Goal: Task Accomplishment & Management: Manage account settings

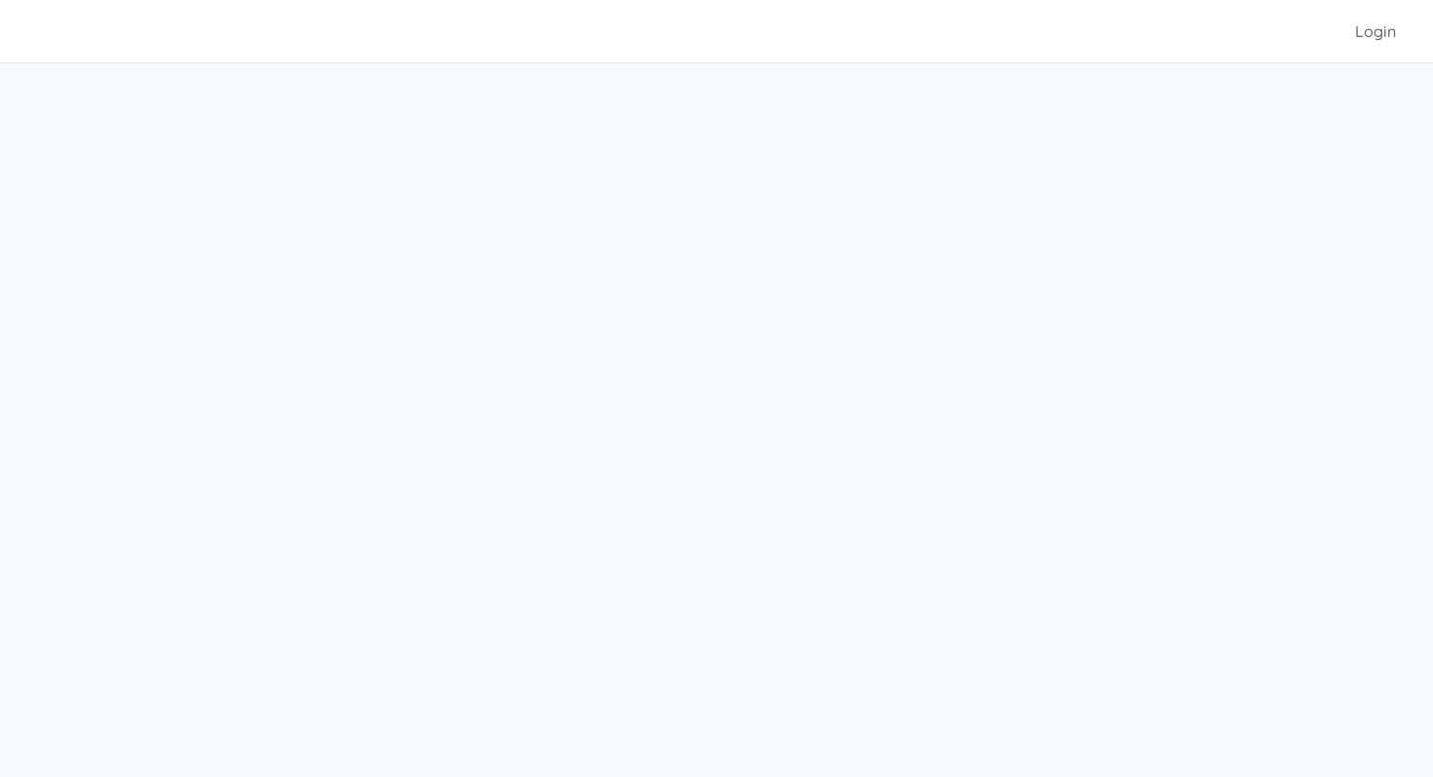
scroll to position [62, 0]
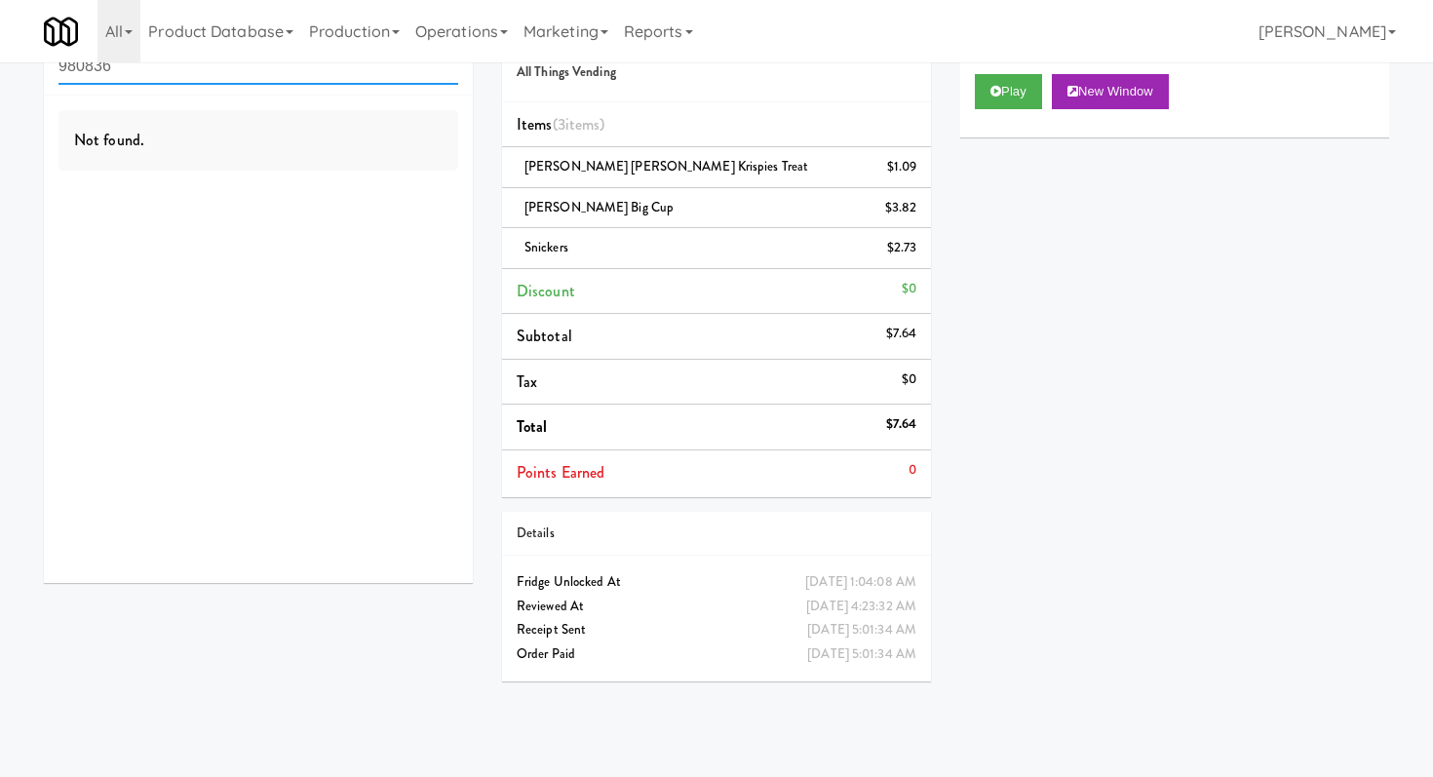
click at [171, 82] on input "980836" at bounding box center [258, 67] width 400 height 36
click at [171, 81] on input "980836" at bounding box center [258, 67] width 400 height 36
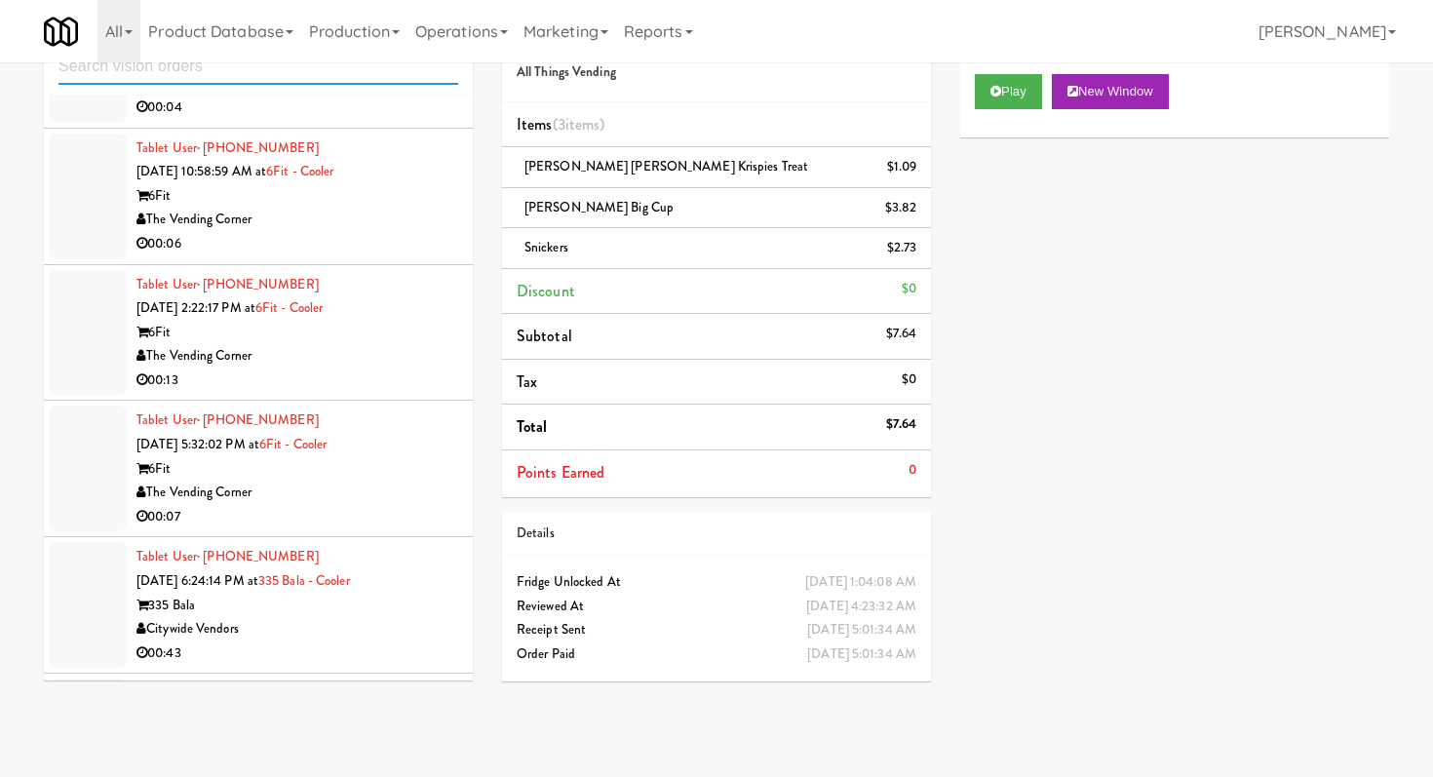
scroll to position [2459, 0]
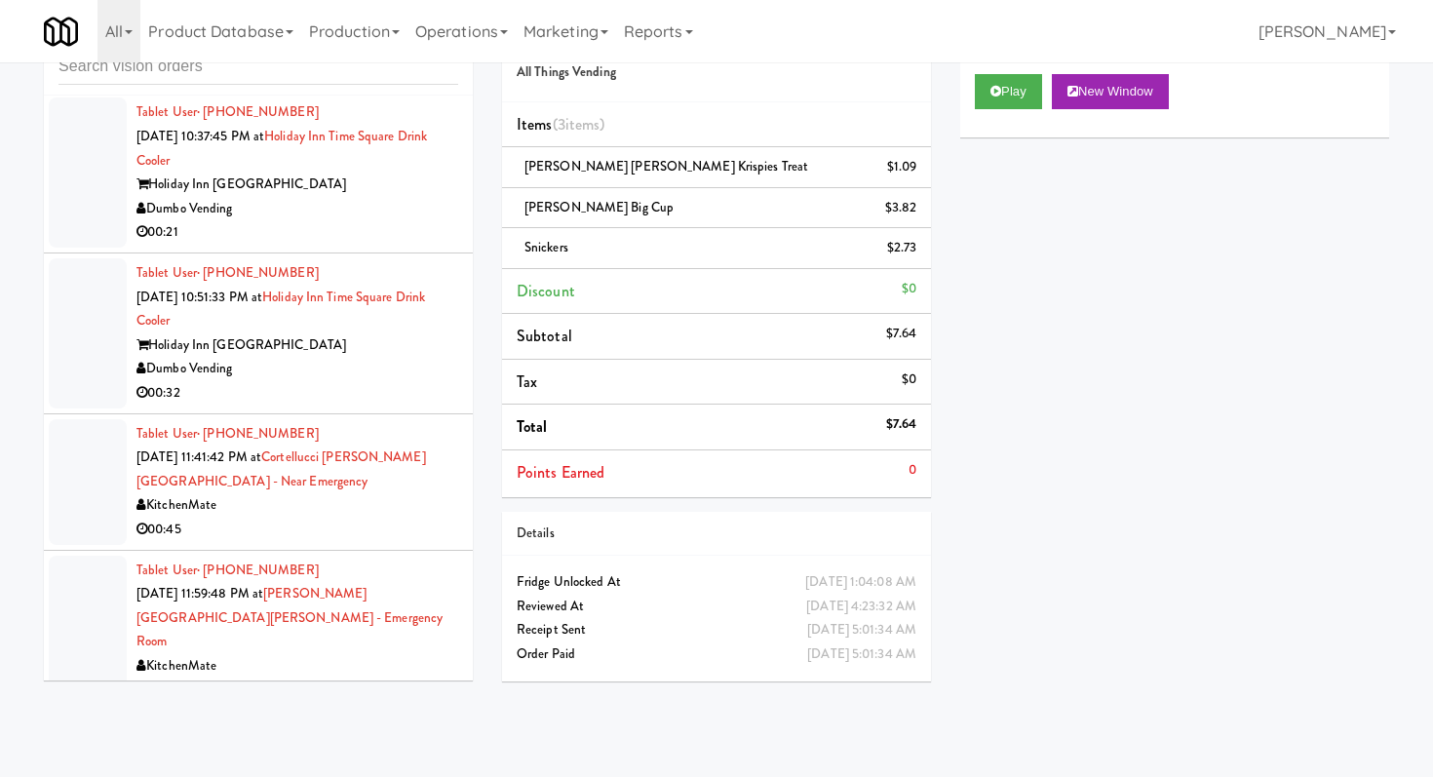
click at [361, 357] on div "Dumbo Vending" at bounding box center [297, 369] width 322 height 24
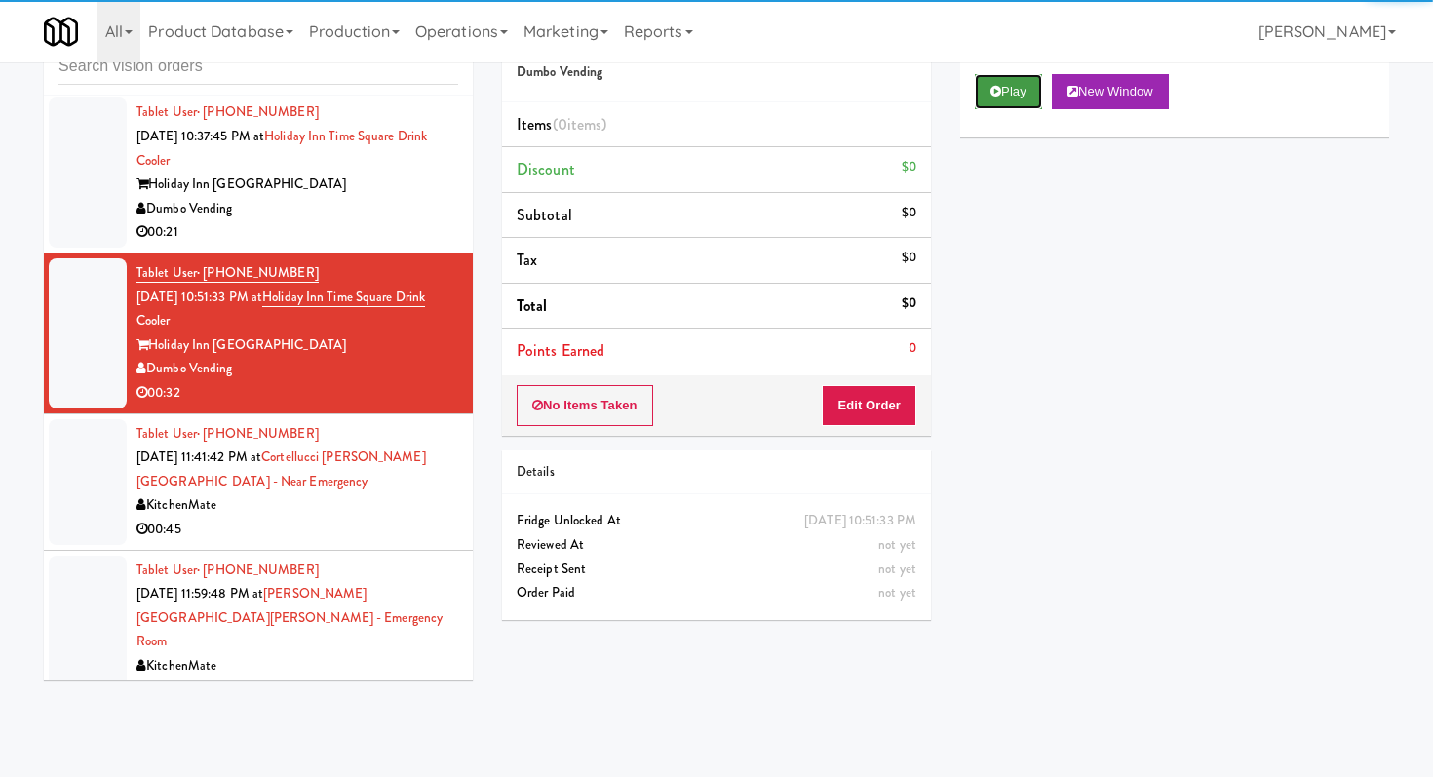
click at [1027, 91] on button "Play" at bounding box center [1008, 91] width 67 height 35
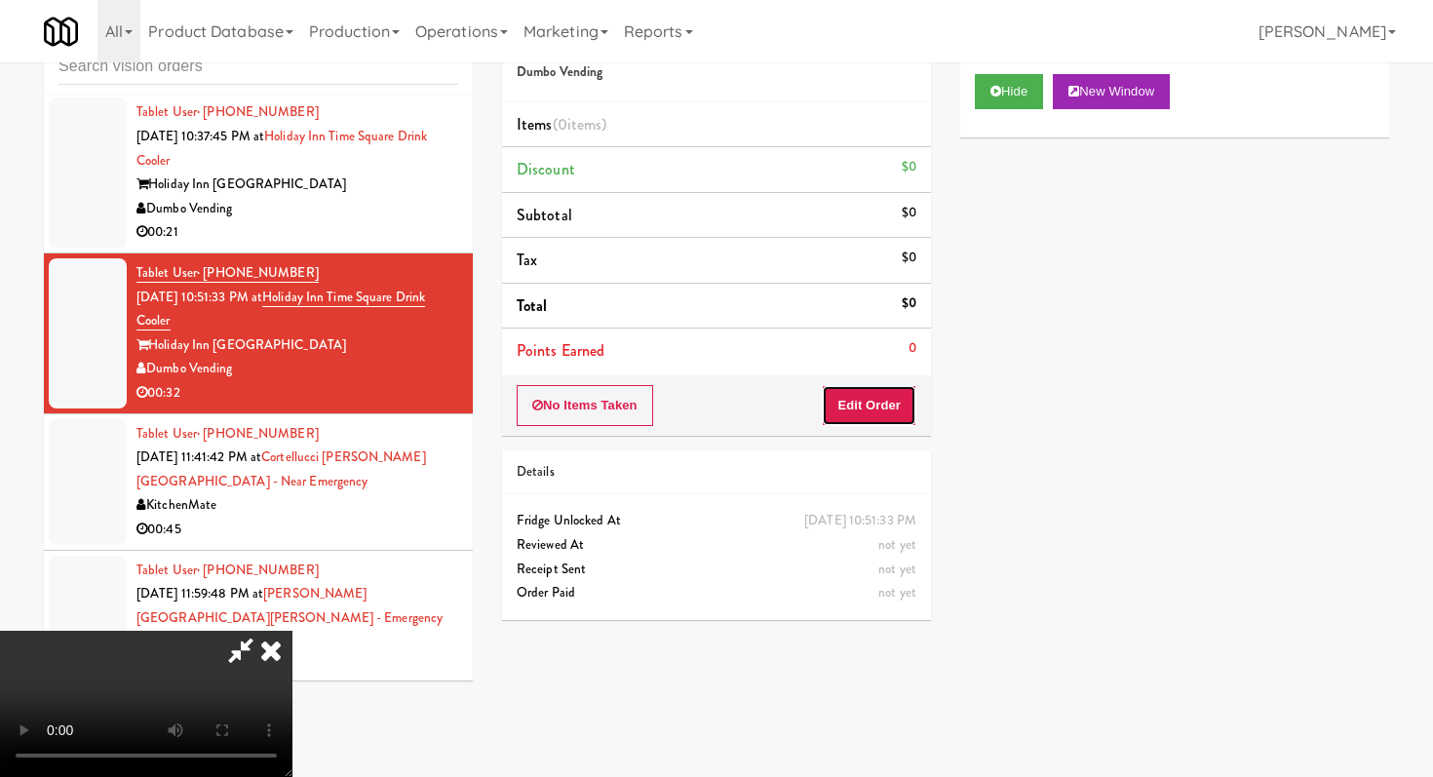
click at [873, 413] on button "Edit Order" at bounding box center [869, 405] width 95 height 41
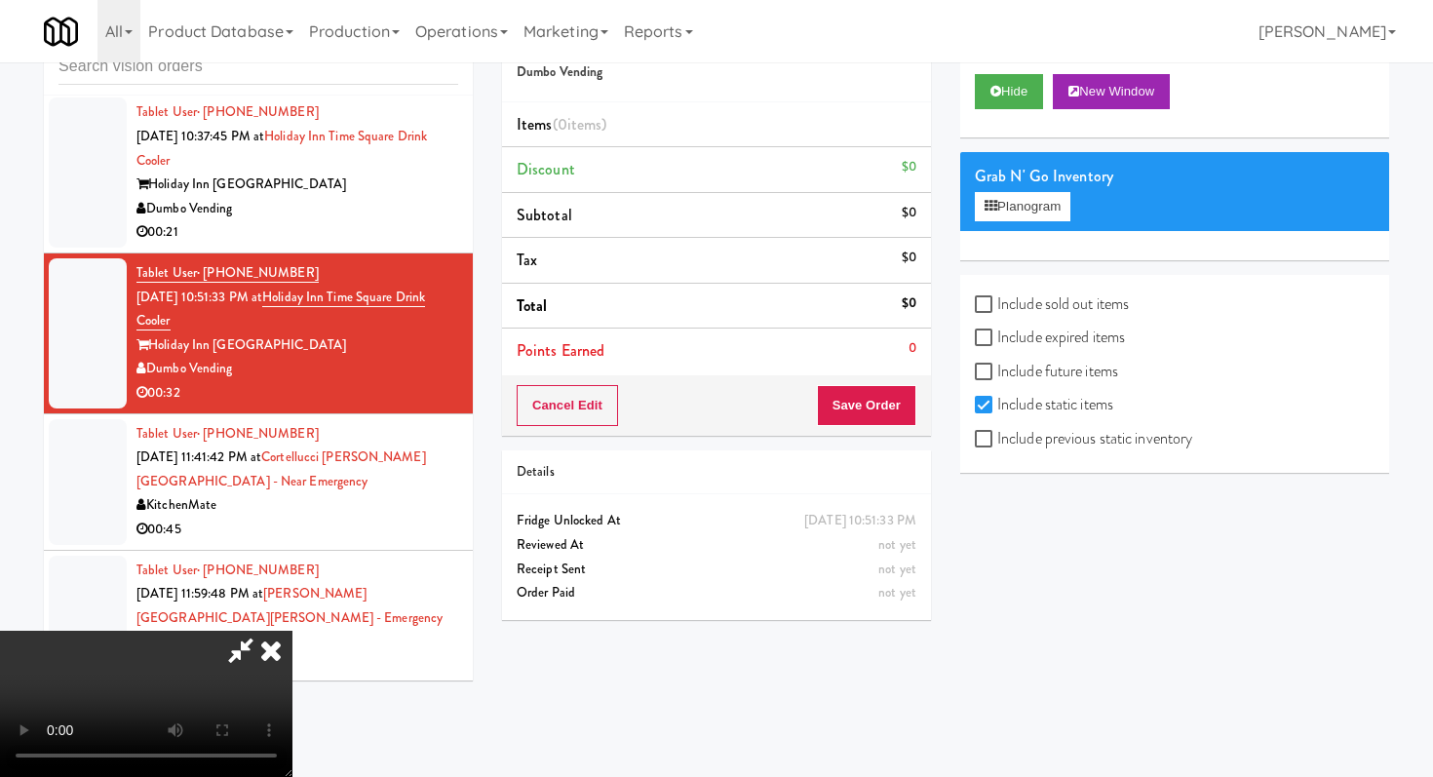
scroll to position [193, 0]
click at [942, 558] on div "Order # 2069606 Dumbo Vending Items (0 items ) Discount $0 Subtotal $0 Tax $0 T…" at bounding box center [716, 321] width 458 height 627
click at [263, 631] on icon at bounding box center [240, 650] width 45 height 39
click at [292, 631] on icon at bounding box center [271, 650] width 43 height 39
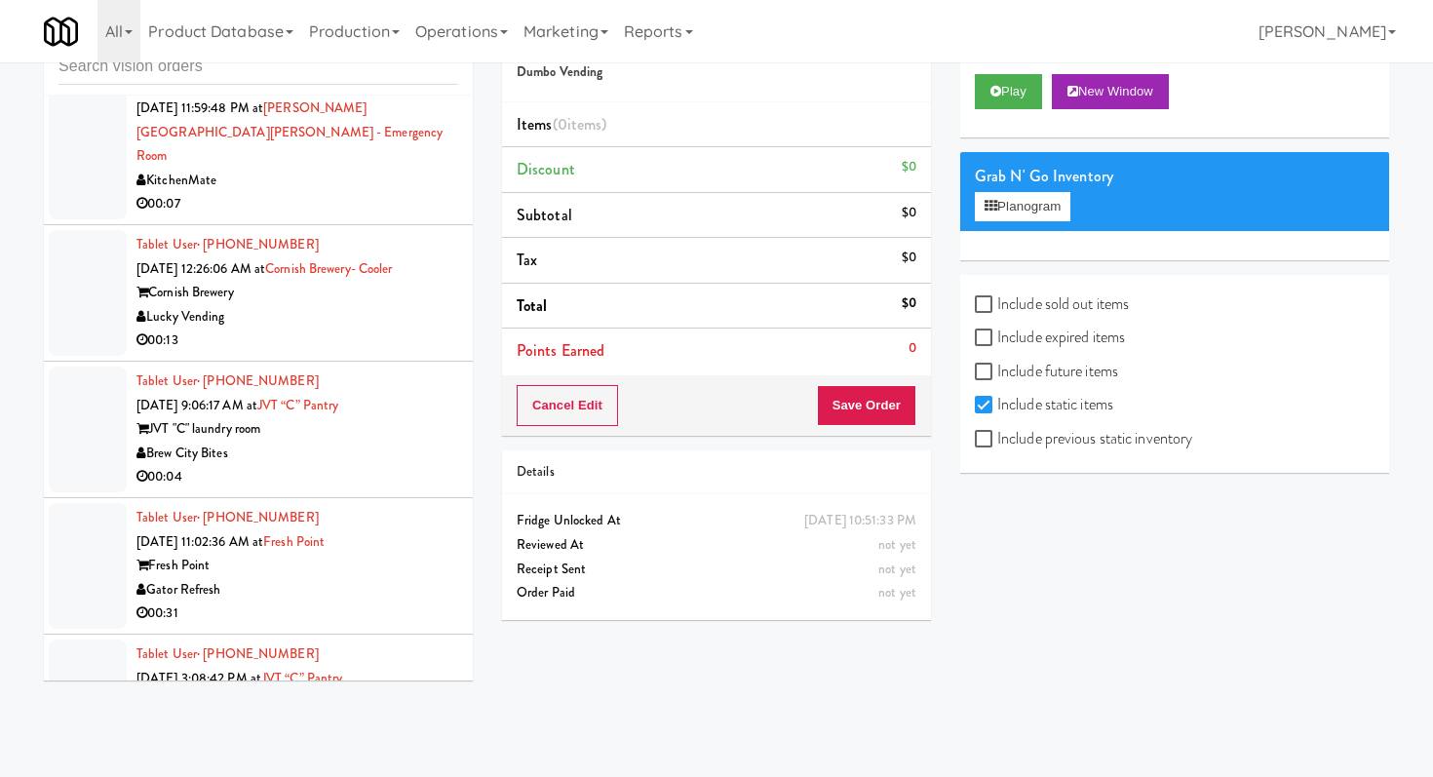
scroll to position [3236, 0]
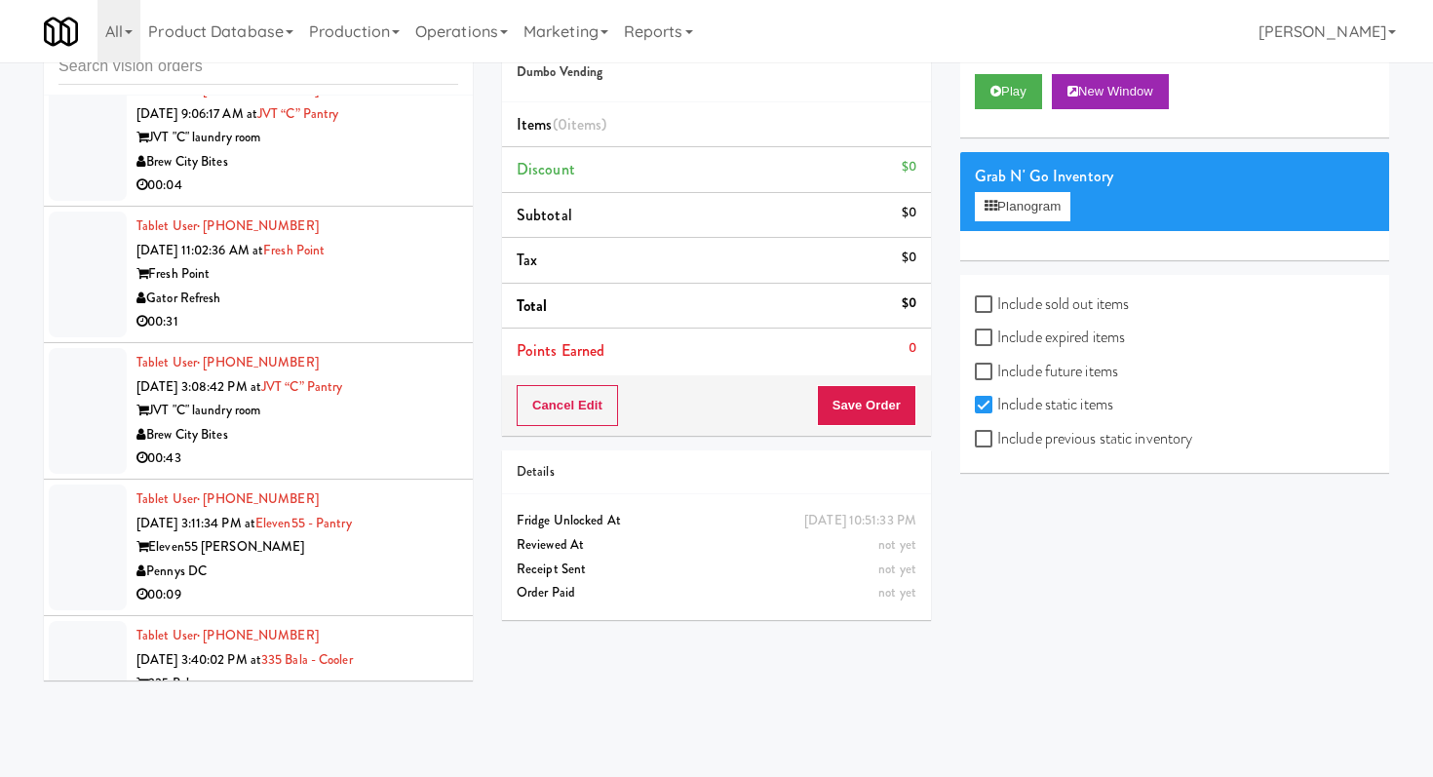
click at [334, 426] on li "Tablet User · (715) 928-3338 [DATE] 3:08:42 PM at JVT “C” pantry JVT "C" laundr…" at bounding box center [258, 411] width 429 height 136
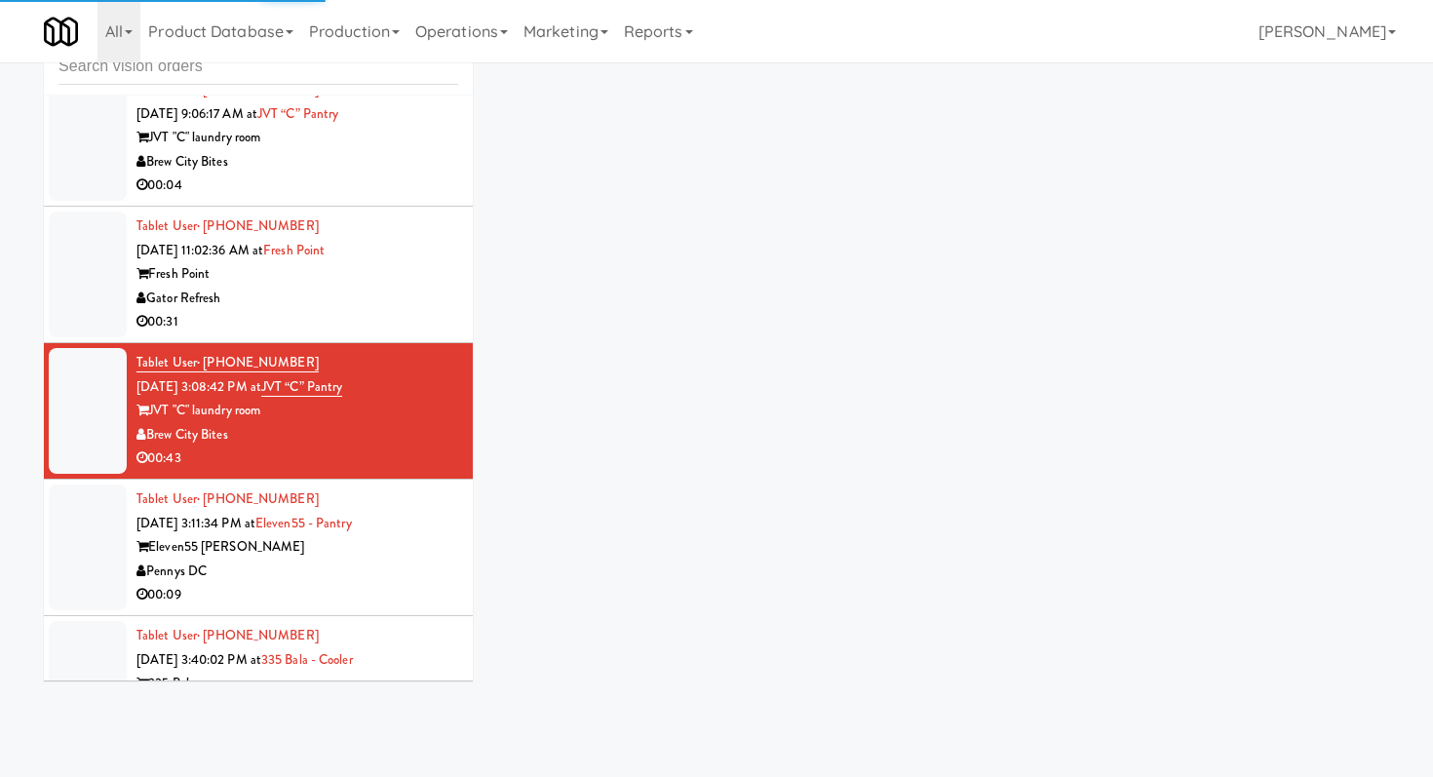
click at [354, 560] on div "Pennys DC" at bounding box center [297, 572] width 322 height 24
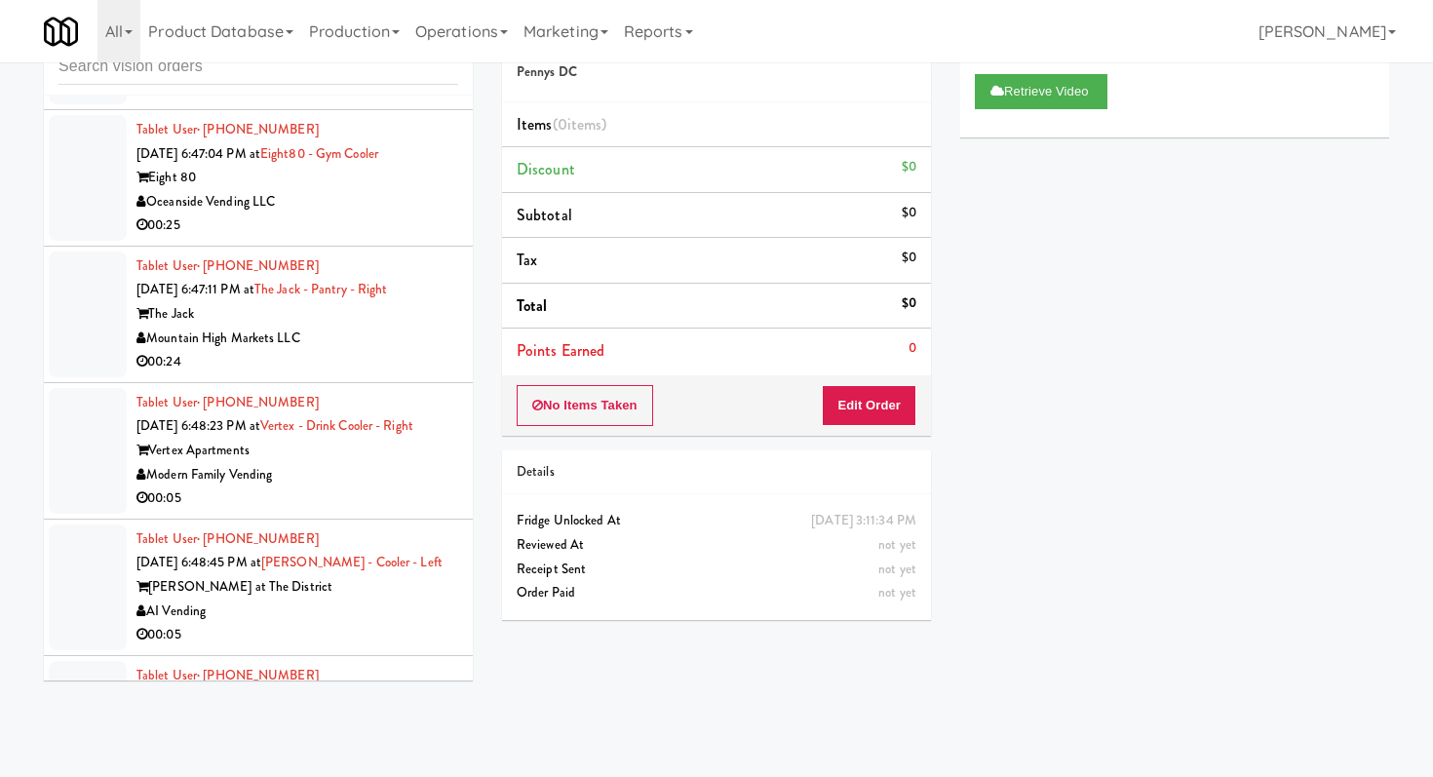
scroll to position [7019, 0]
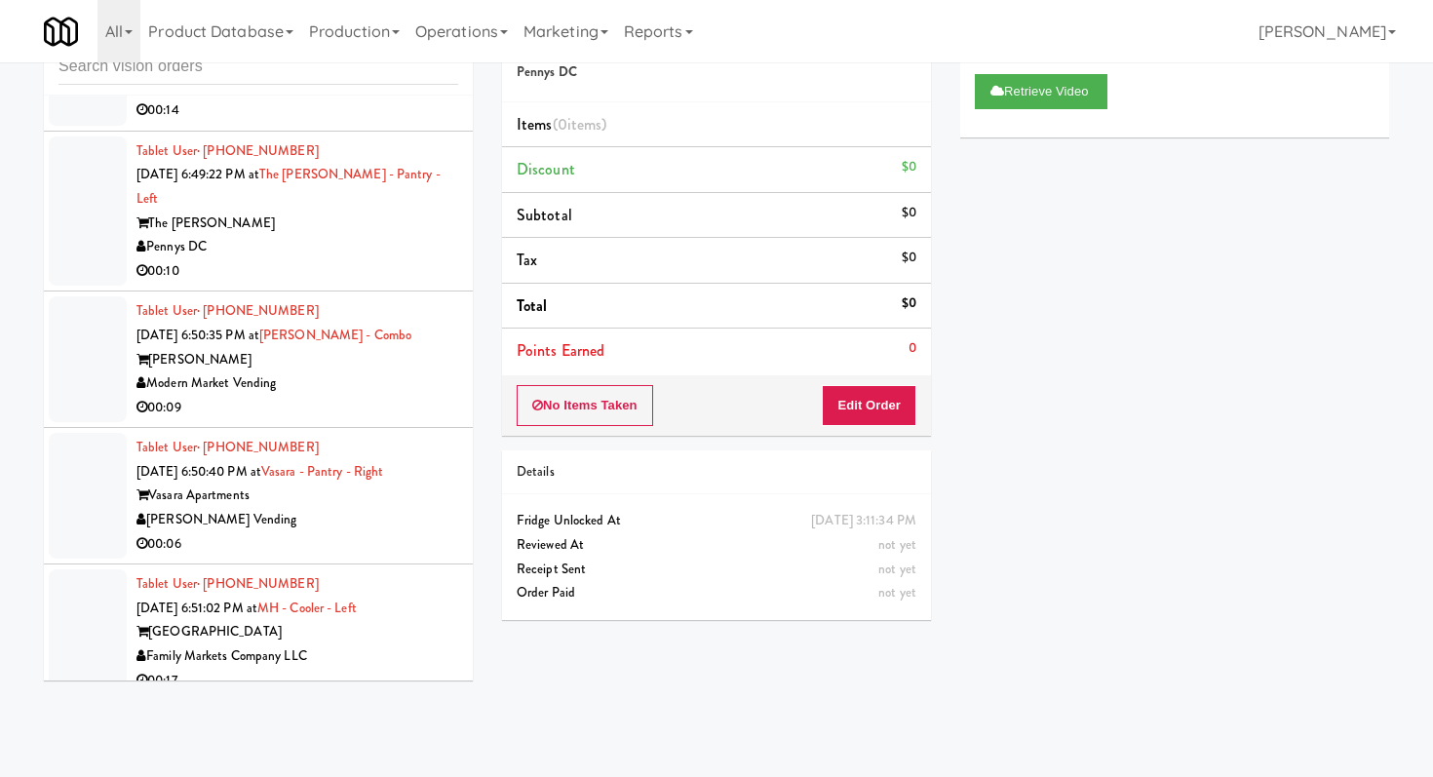
click at [406, 508] on div "[PERSON_NAME] Vending" at bounding box center [297, 520] width 322 height 24
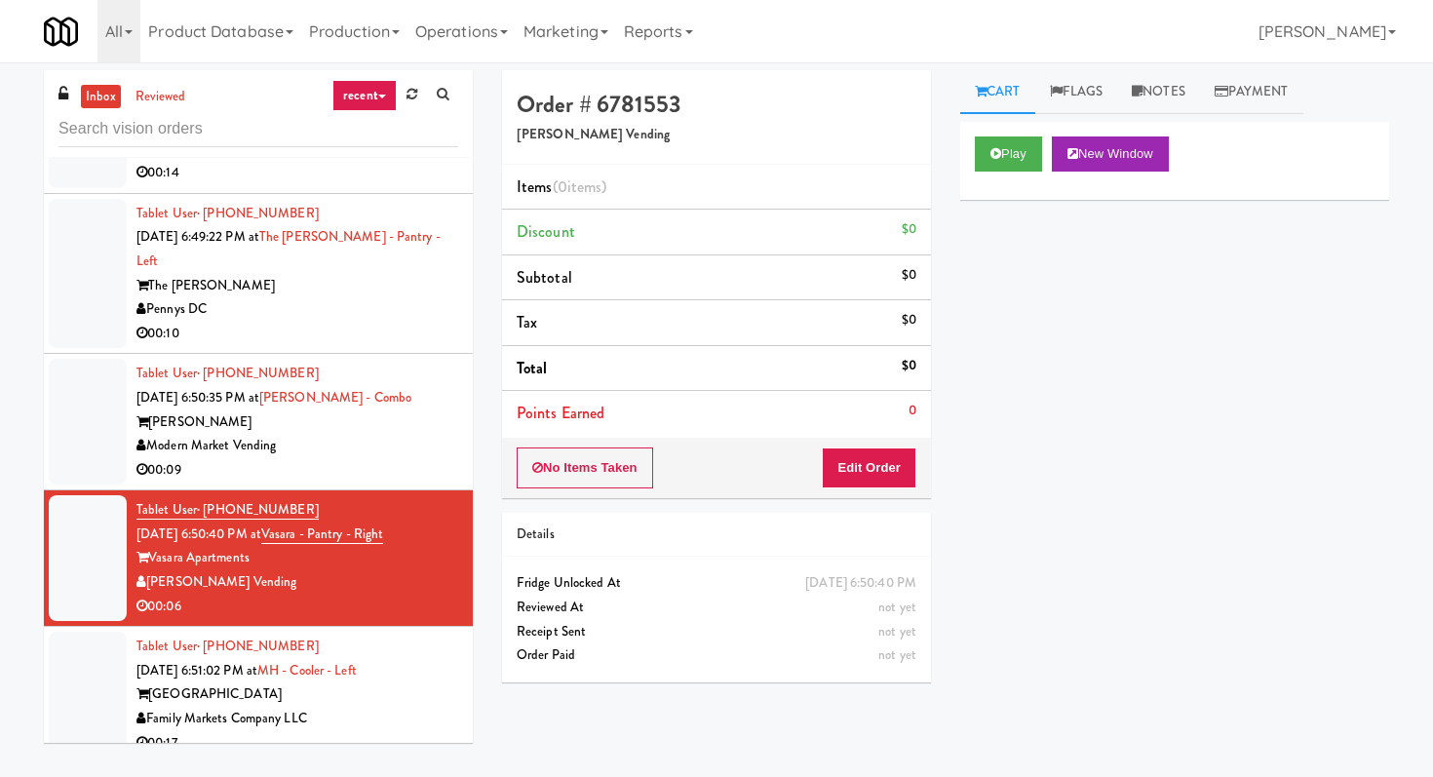
click at [991, 174] on div "Play New Window" at bounding box center [1174, 161] width 429 height 78
click at [1000, 177] on div "Play New Window" at bounding box center [1174, 161] width 429 height 78
click at [1007, 167] on button "Play" at bounding box center [1008, 153] width 67 height 35
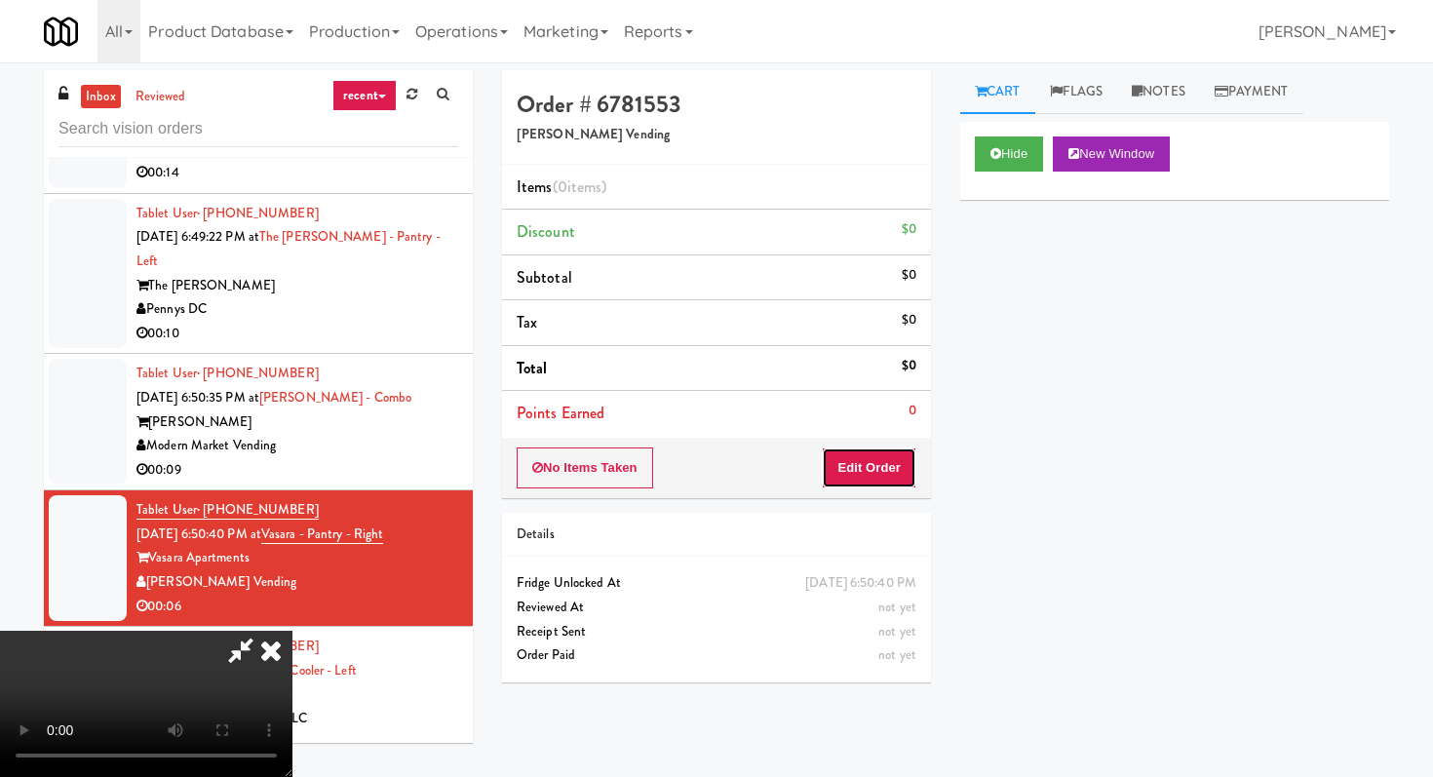
click at [878, 457] on button "Edit Order" at bounding box center [869, 467] width 95 height 41
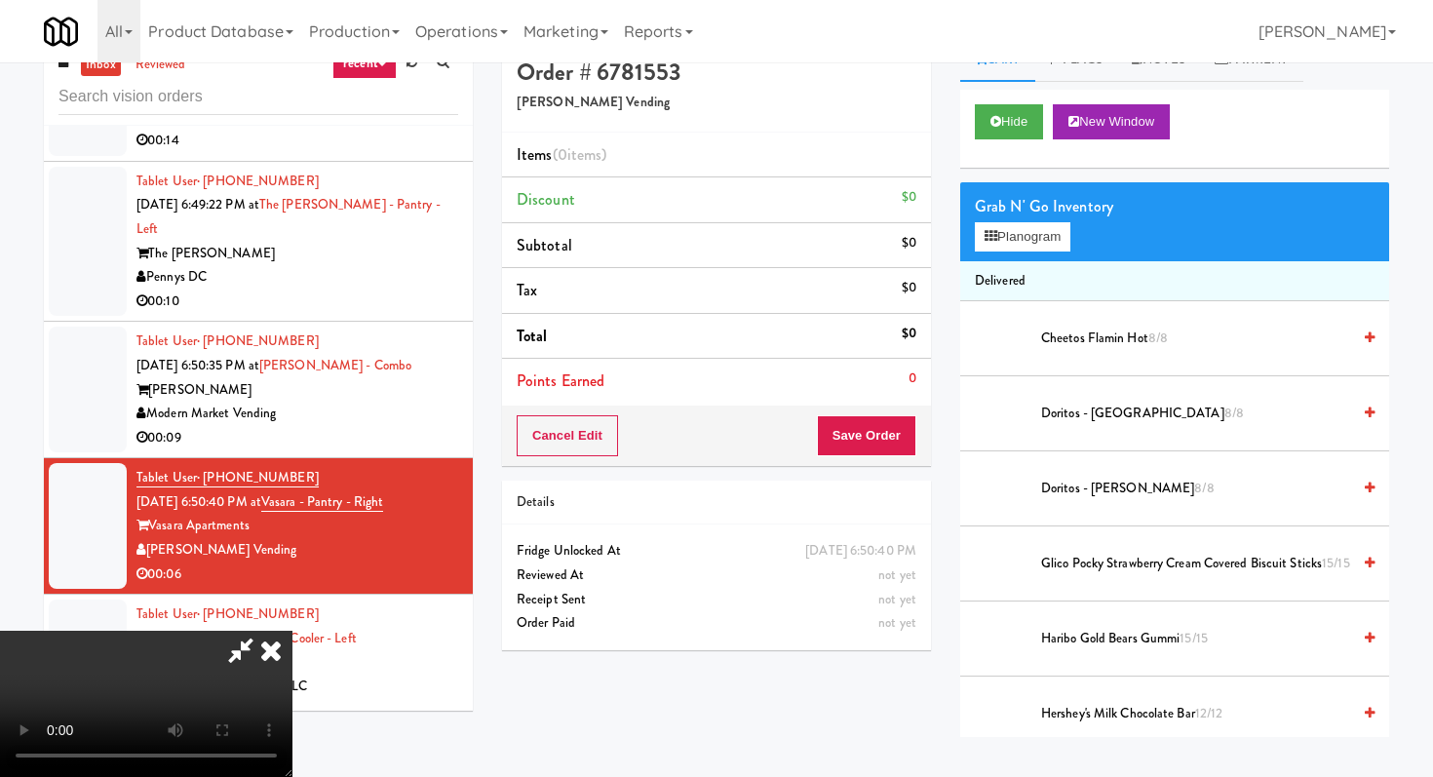
scroll to position [62, 0]
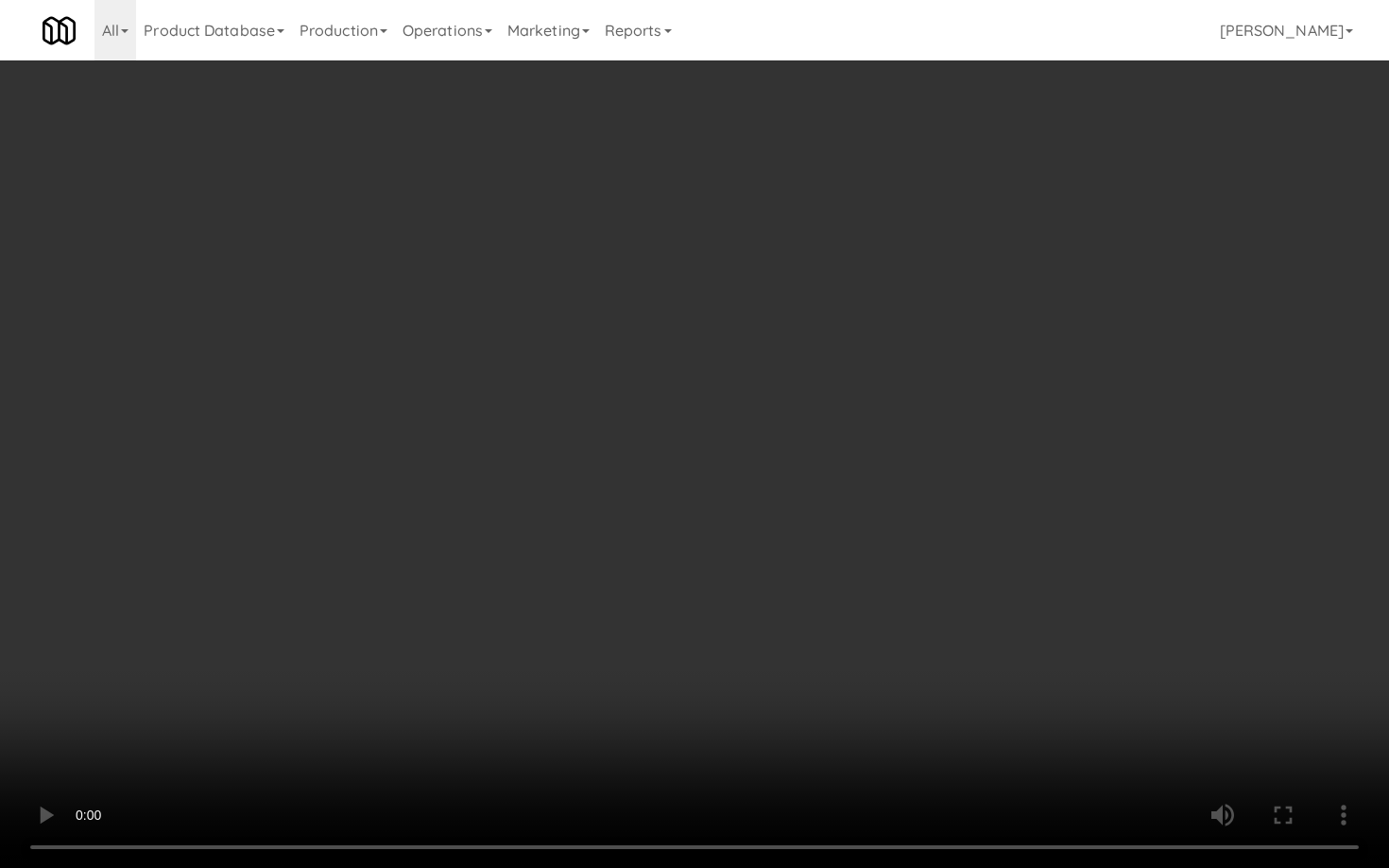
click at [630, 509] on video at bounding box center [694, 434] width 1389 height 868
click at [629, 507] on video at bounding box center [694, 434] width 1389 height 868
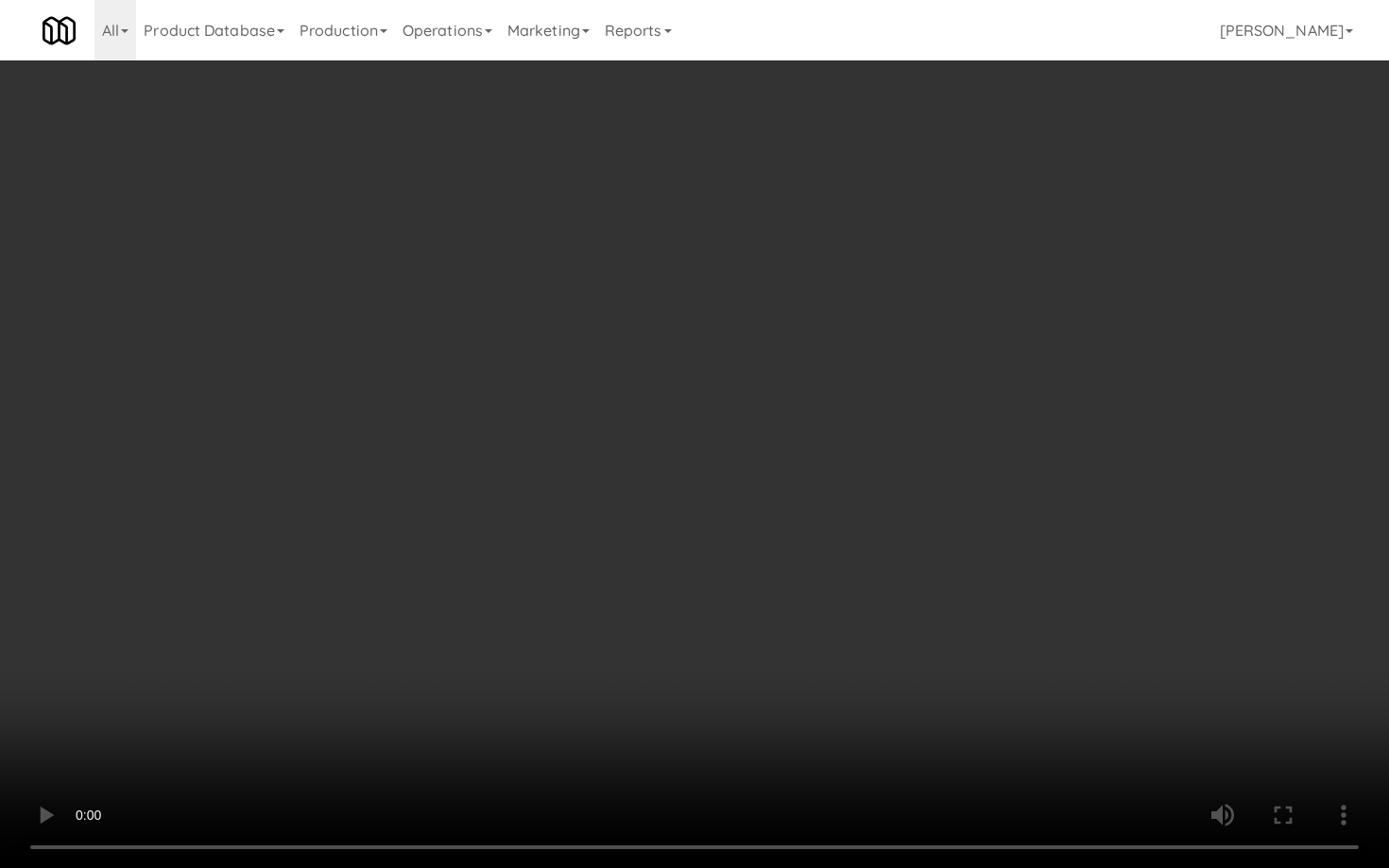
click at [629, 507] on video at bounding box center [694, 434] width 1389 height 868
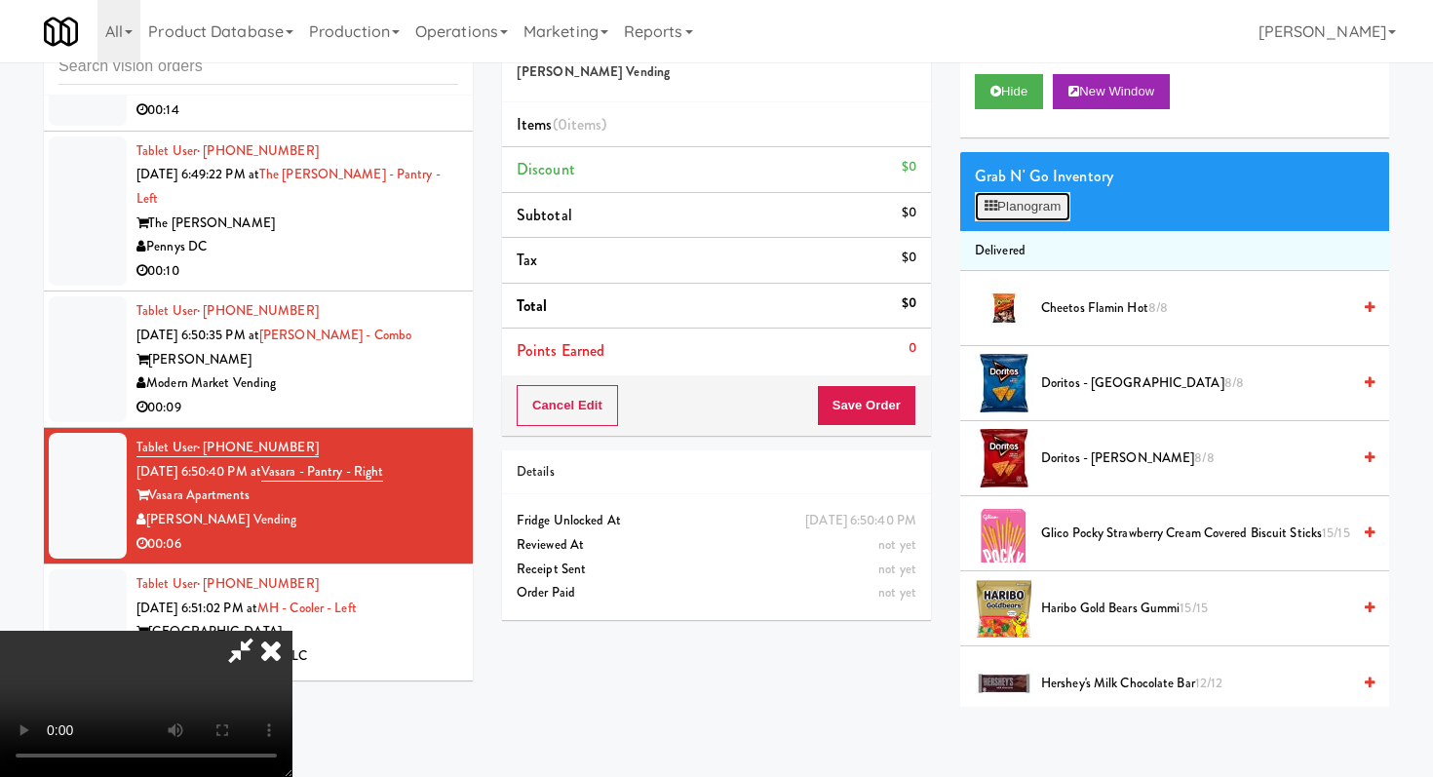
click at [993, 209] on icon at bounding box center [991, 206] width 13 height 13
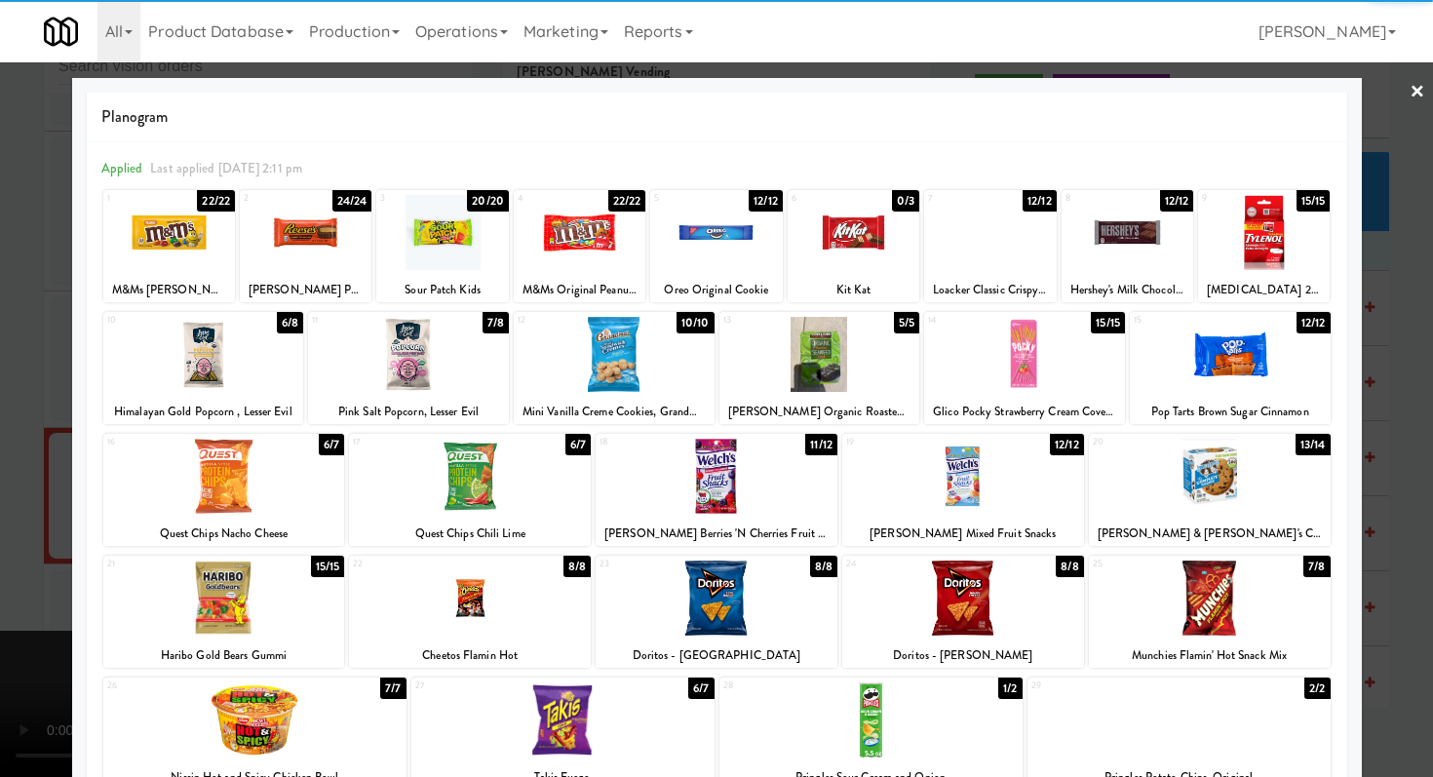
click at [271, 481] on div at bounding box center [224, 476] width 242 height 75
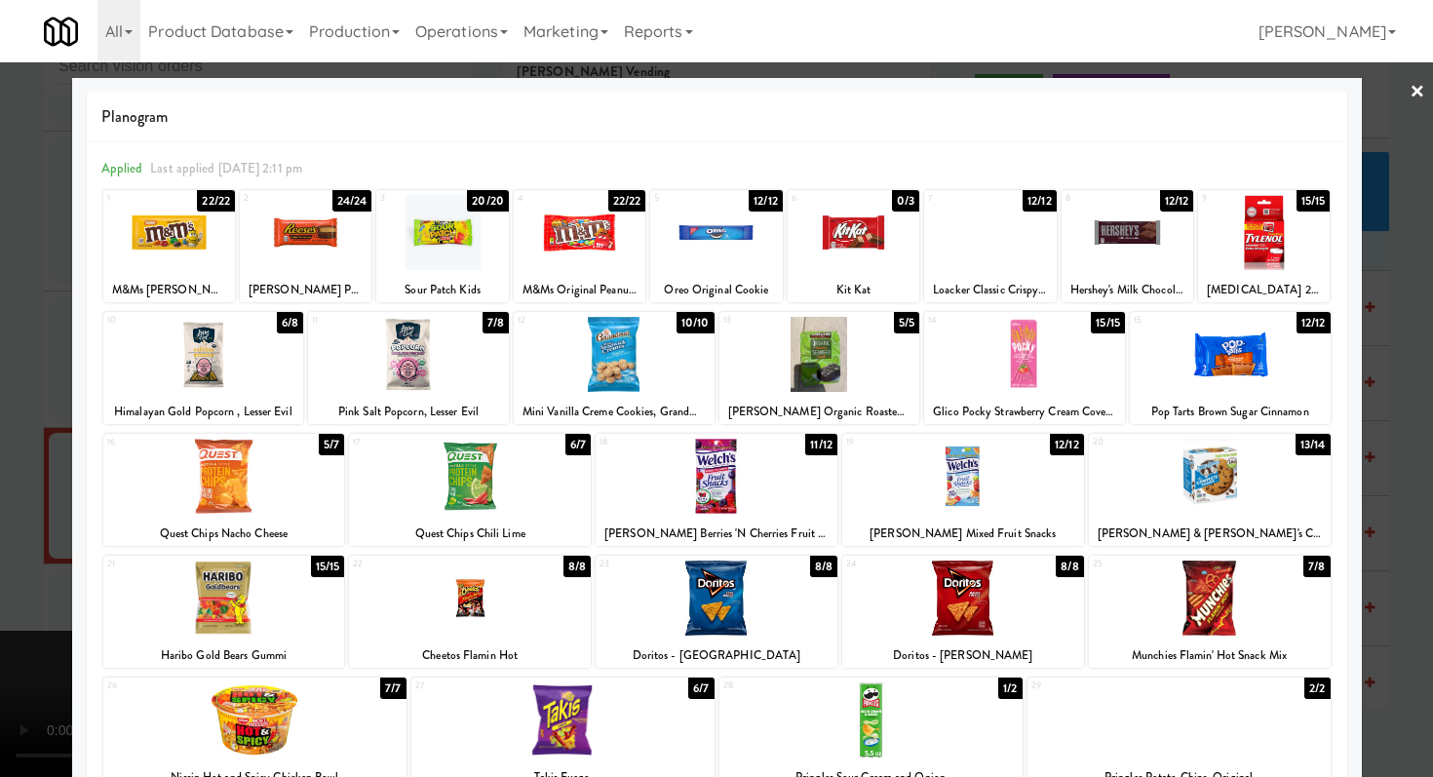
click at [467, 489] on div at bounding box center [470, 476] width 242 height 75
click at [0, 463] on div at bounding box center [716, 388] width 1433 height 777
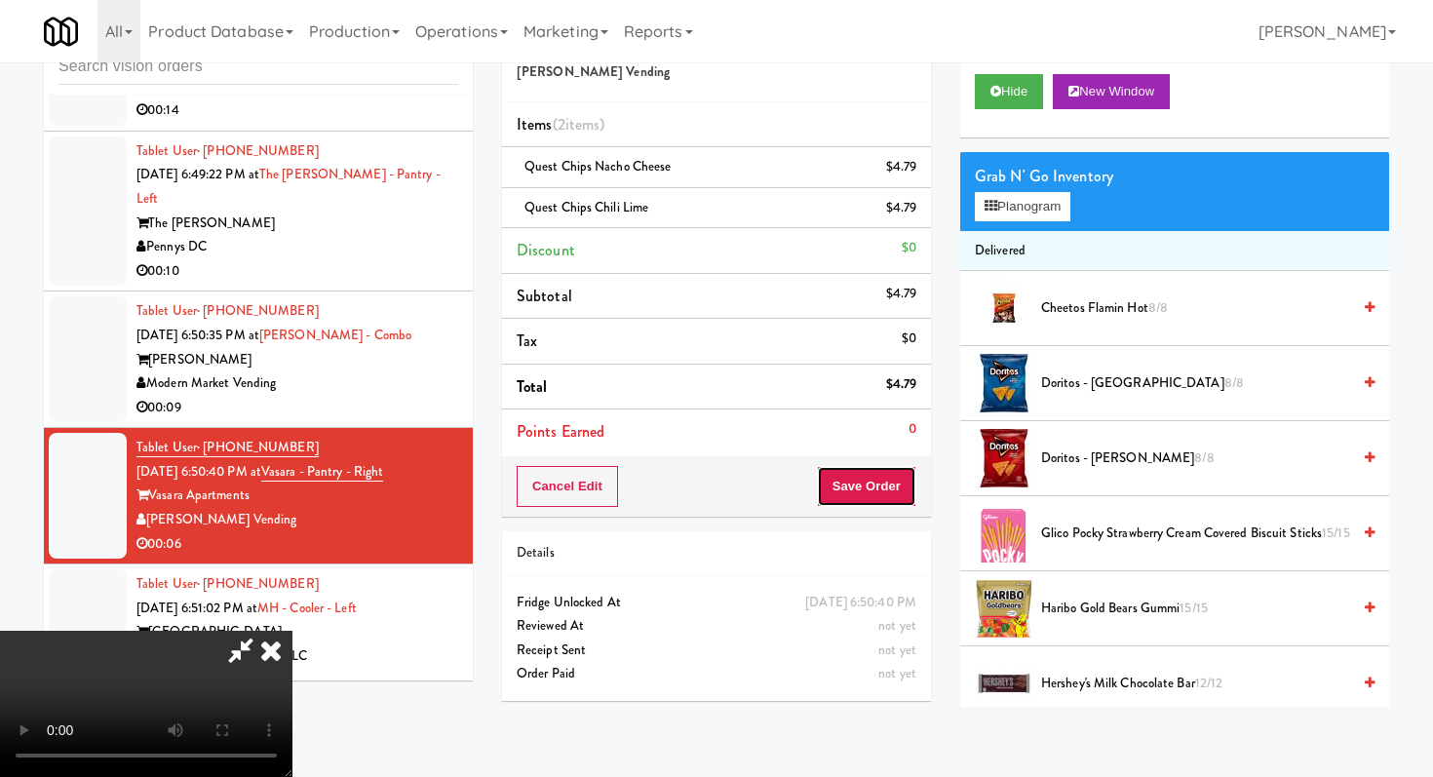
click at [886, 496] on button "Save Order" at bounding box center [866, 486] width 99 height 41
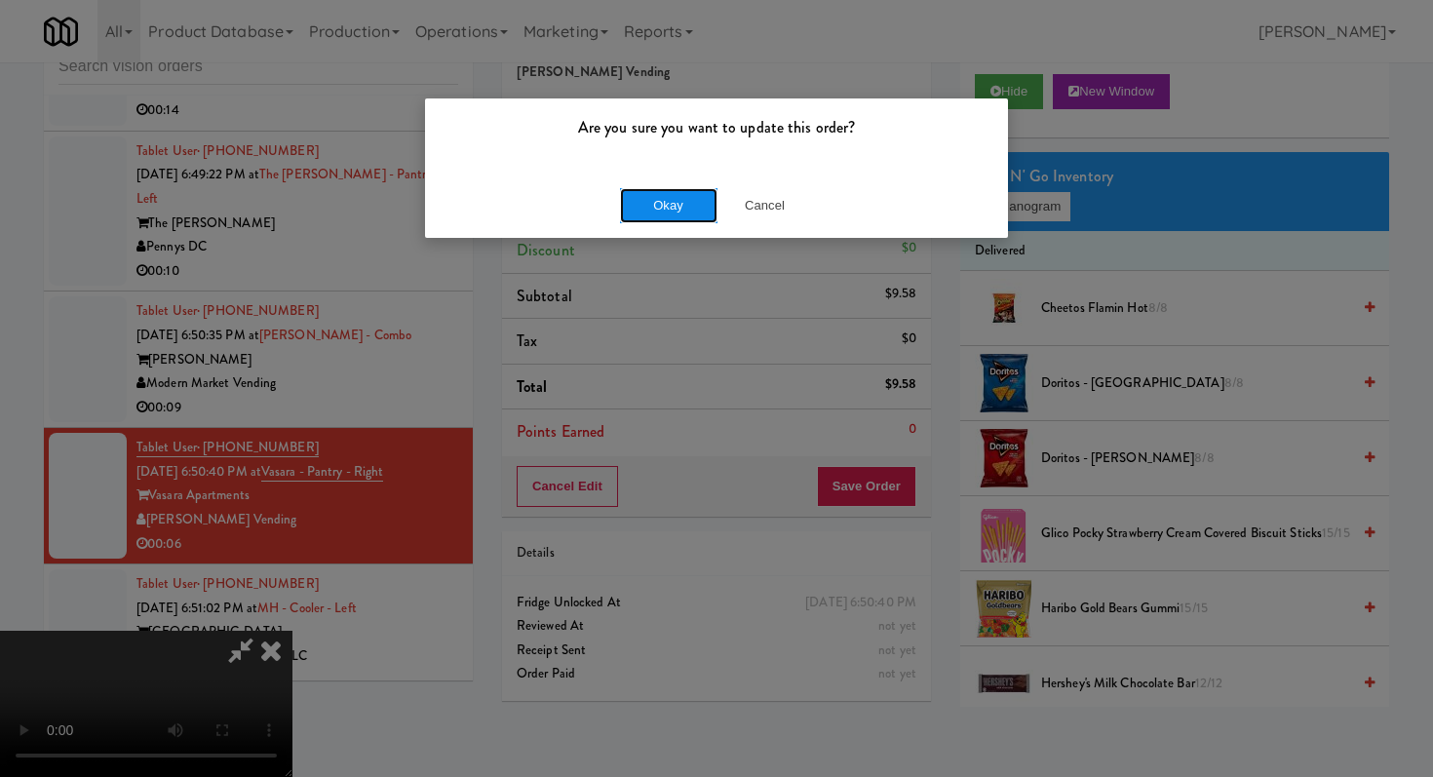
click at [684, 200] on button "Okay" at bounding box center [668, 205] width 97 height 35
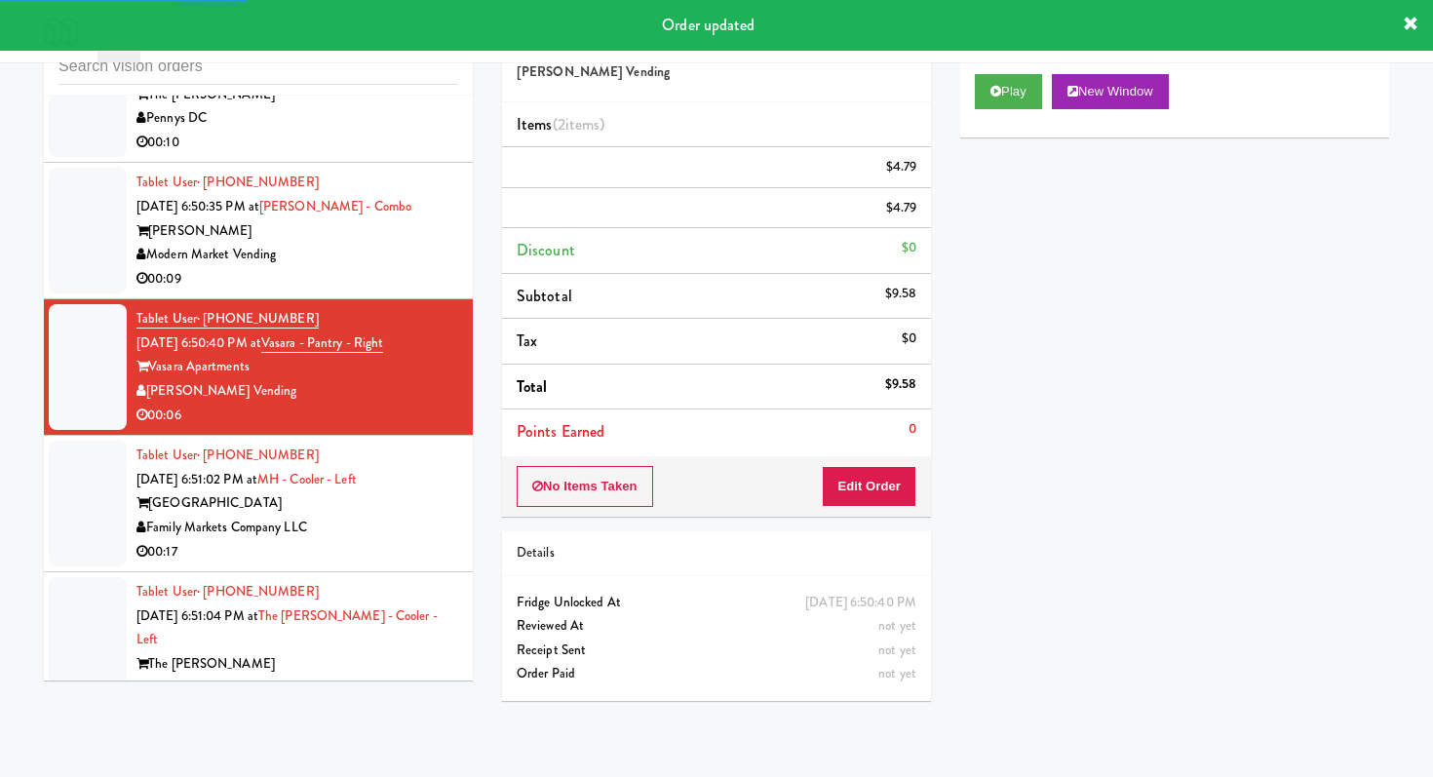
drag, startPoint x: 386, startPoint y: 498, endPoint x: 406, endPoint y: 495, distance: 19.7
click at [386, 540] on div "00:17" at bounding box center [297, 552] width 322 height 24
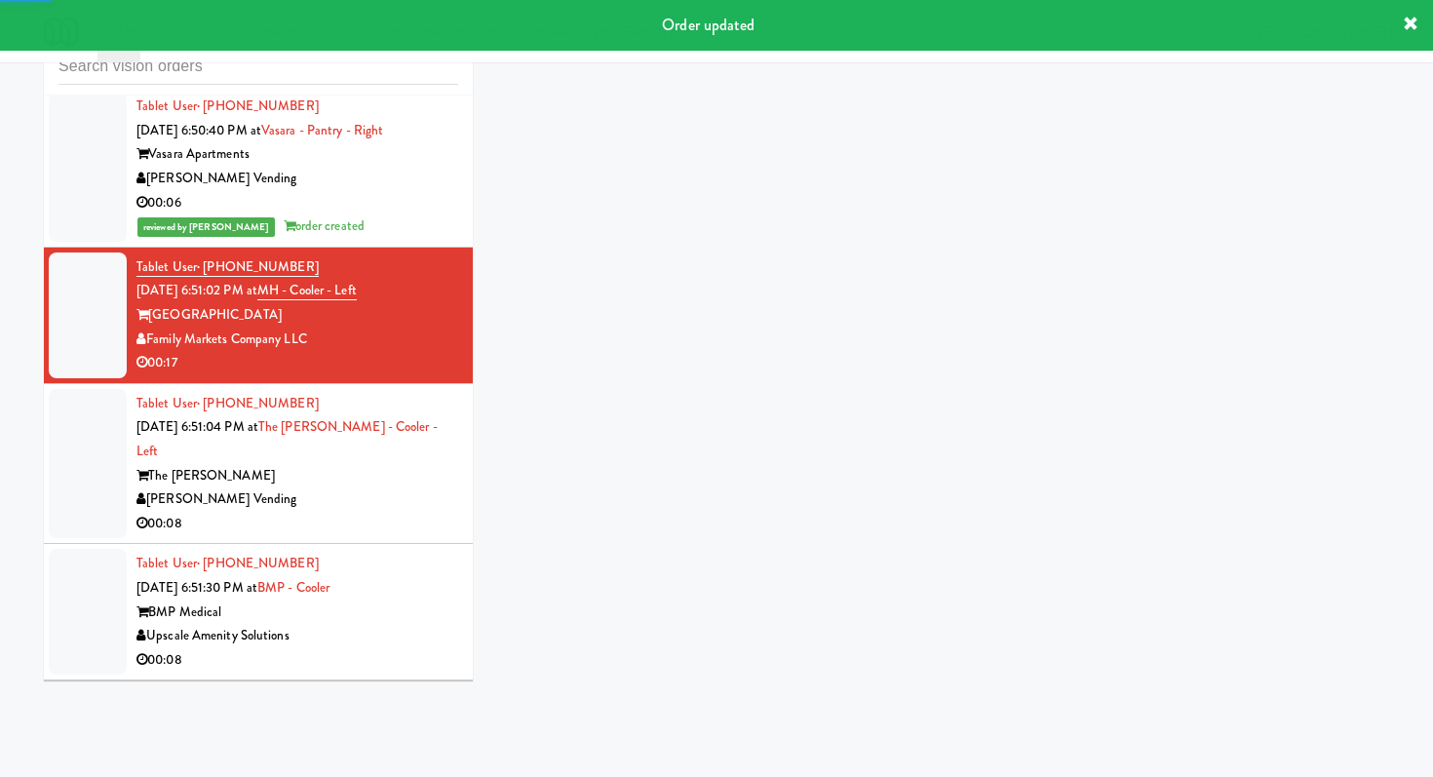
scroll to position [7418, 0]
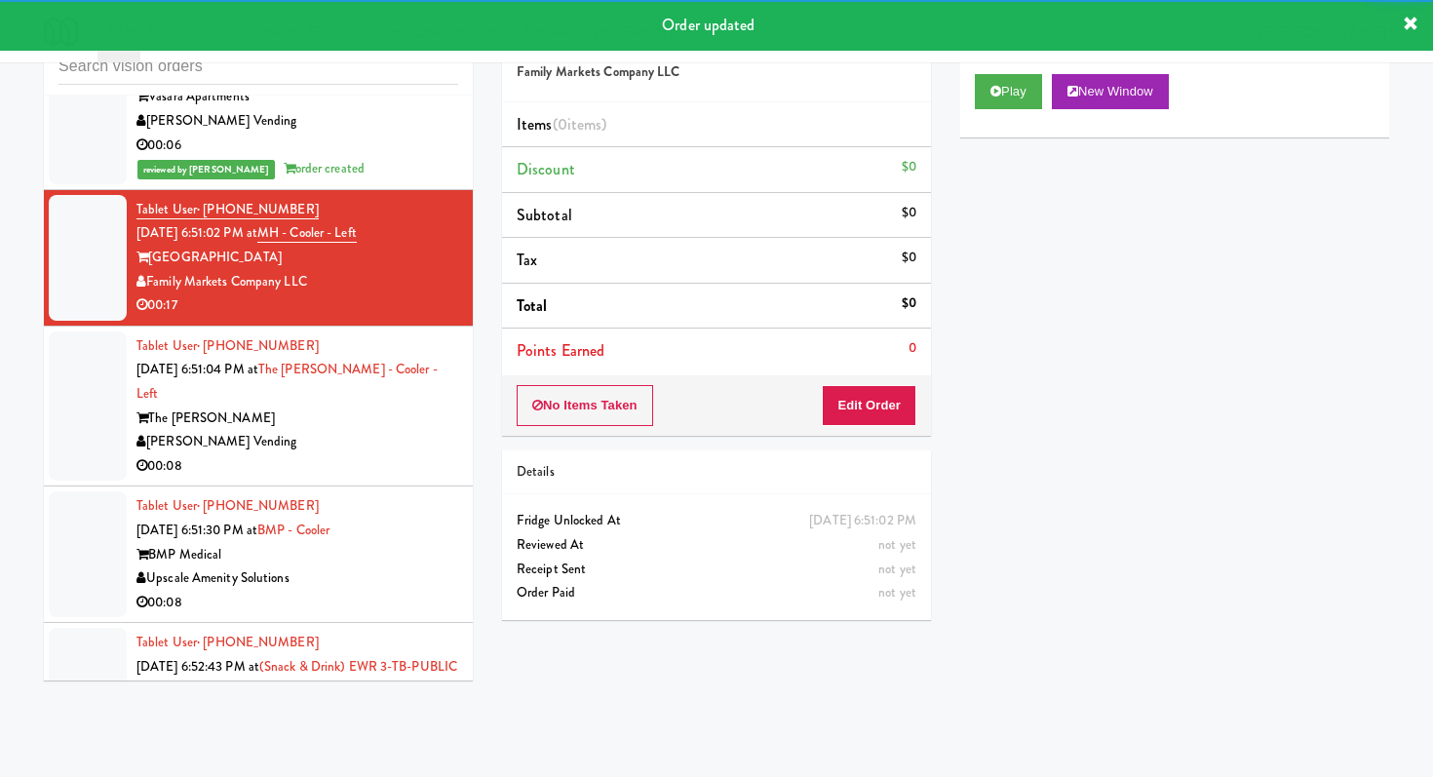
click at [971, 79] on div "Play New Window" at bounding box center [1174, 98] width 429 height 78
click at [982, 83] on button "Play" at bounding box center [1008, 91] width 67 height 35
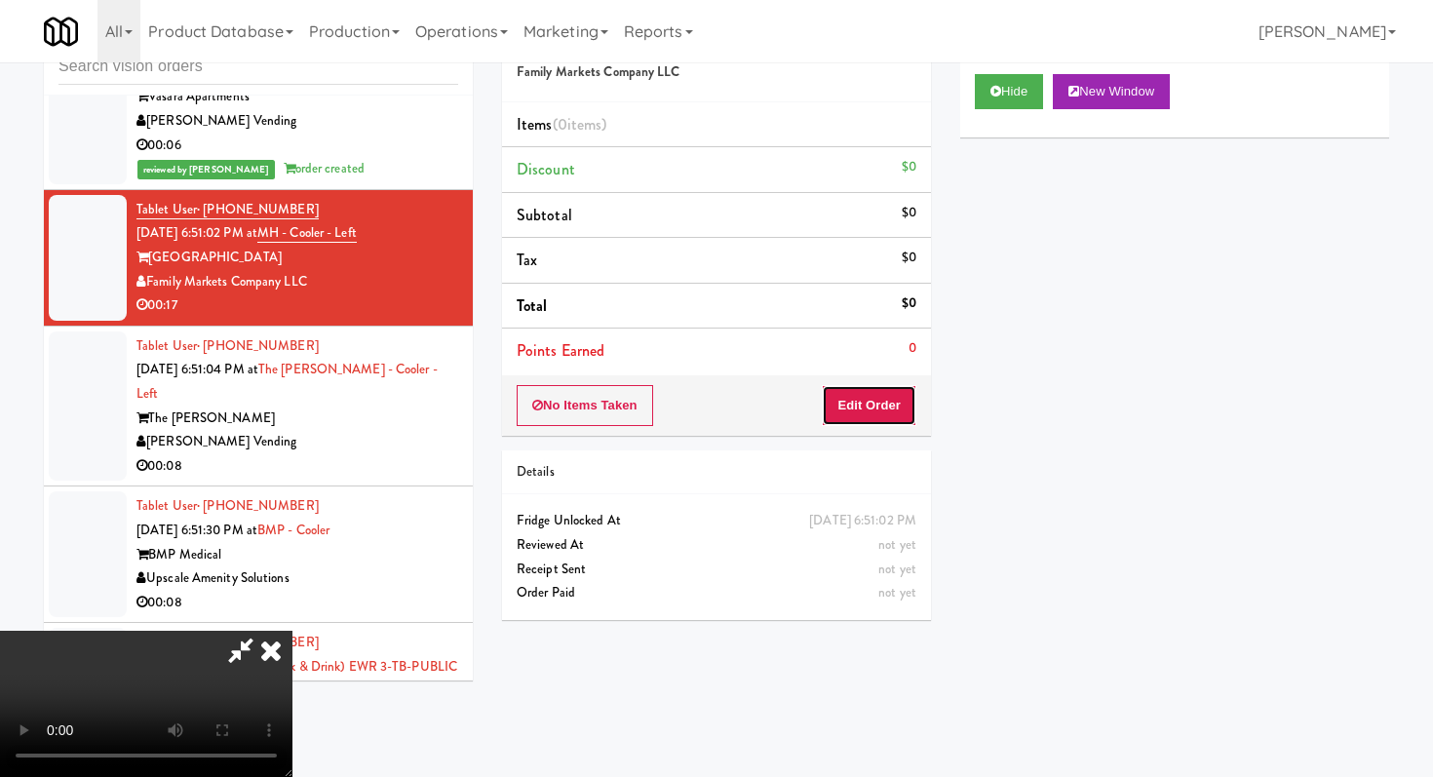
click at [842, 385] on button "Edit Order" at bounding box center [869, 405] width 95 height 41
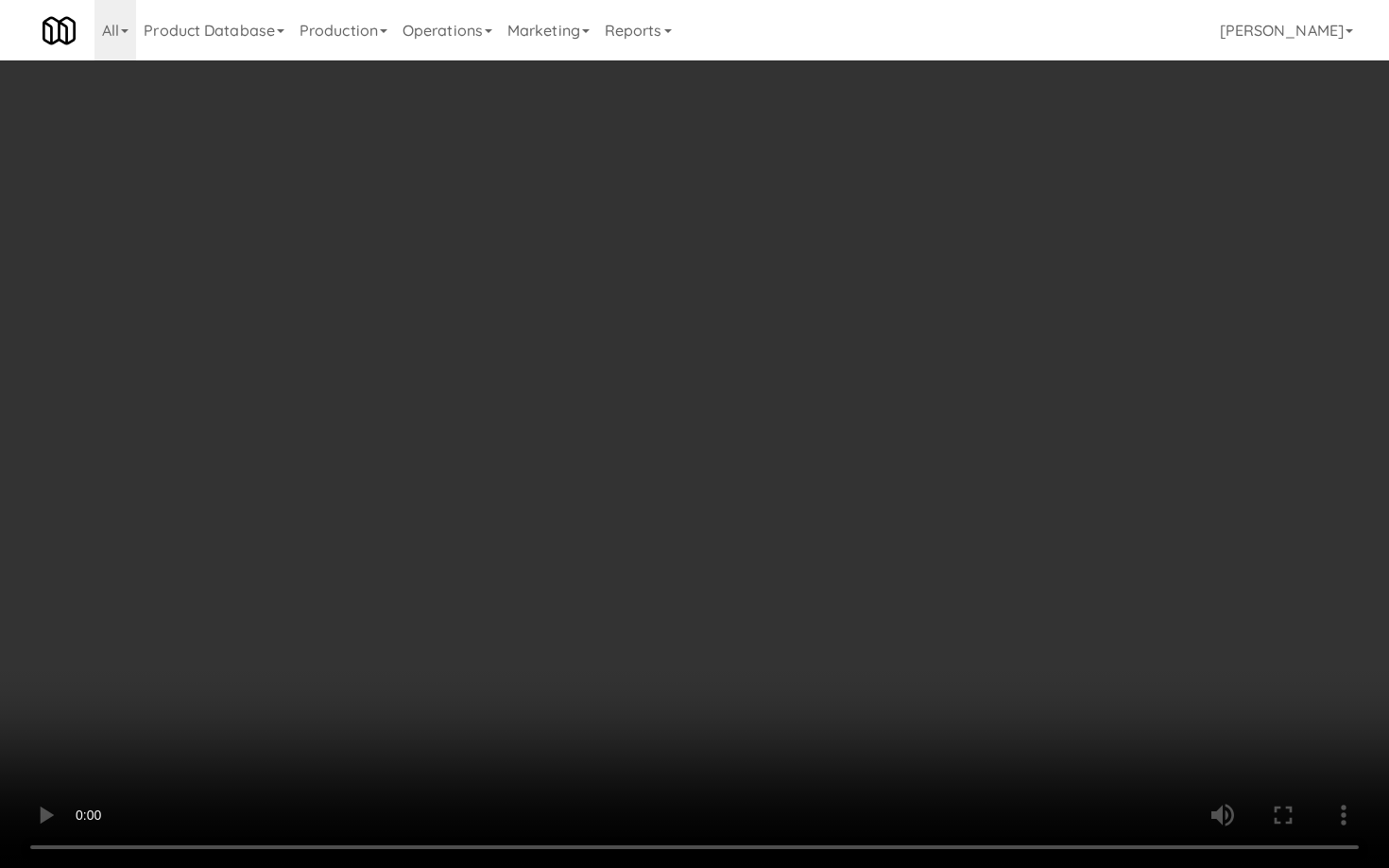
click at [161, 504] on video at bounding box center [694, 434] width 1389 height 868
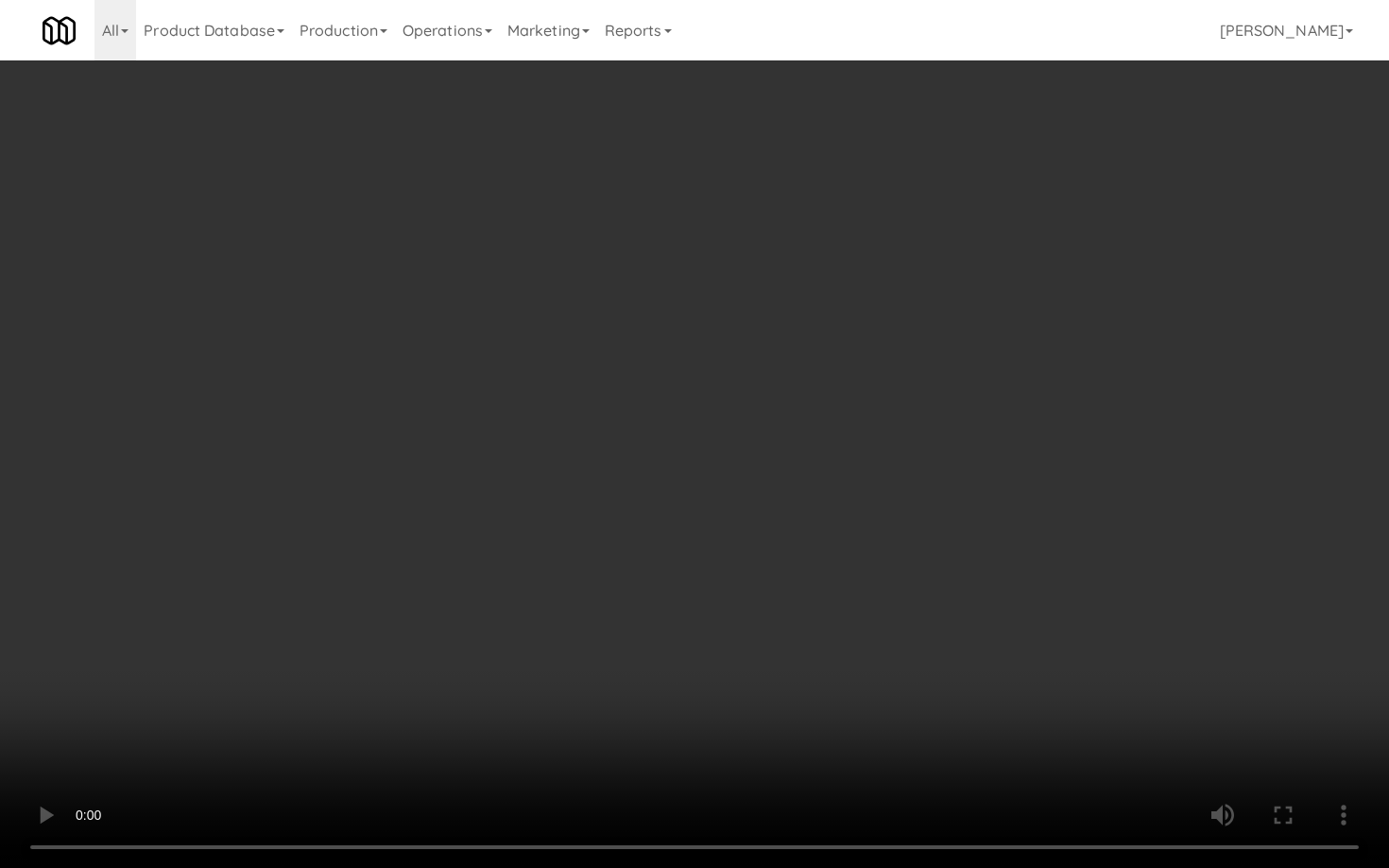
click at [161, 504] on video at bounding box center [694, 434] width 1389 height 868
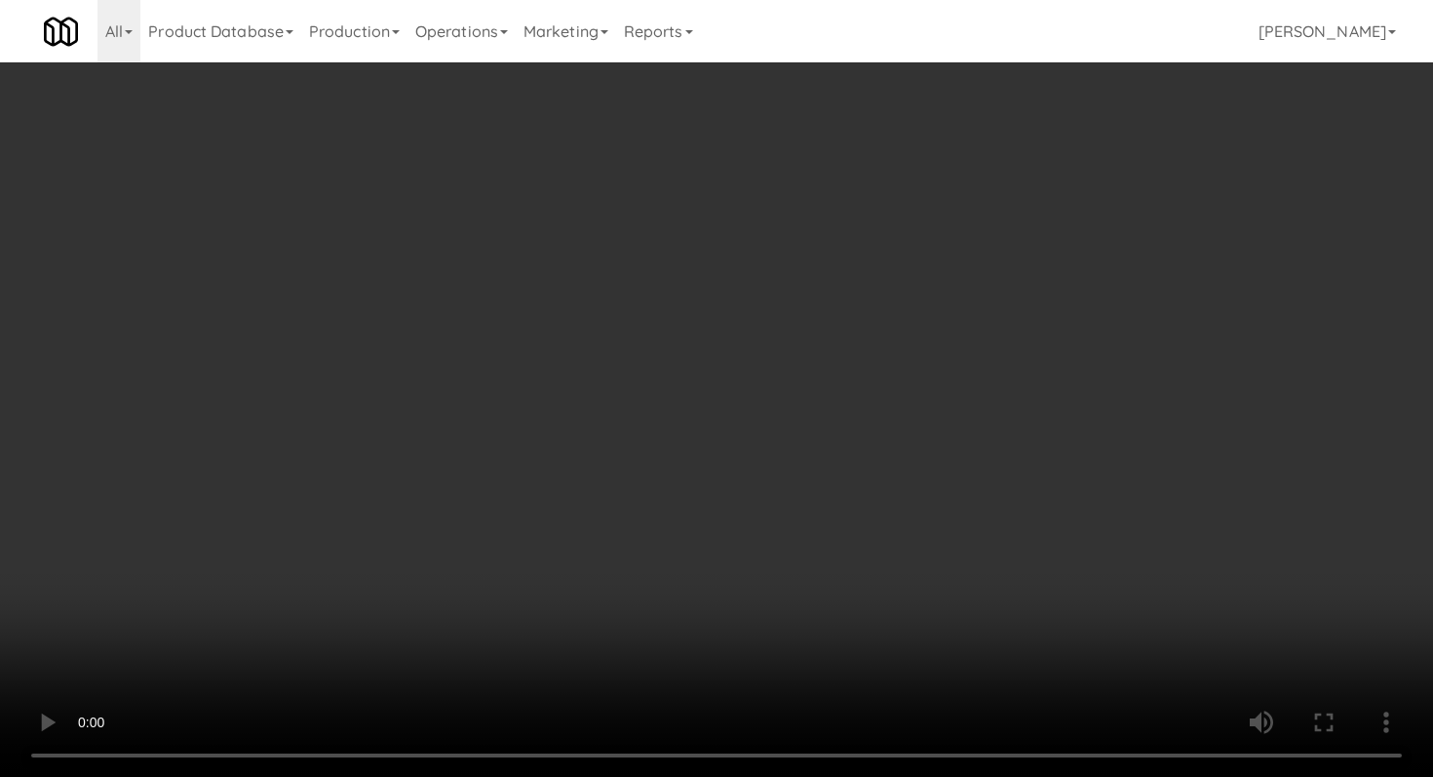
scroll to position [1032, 0]
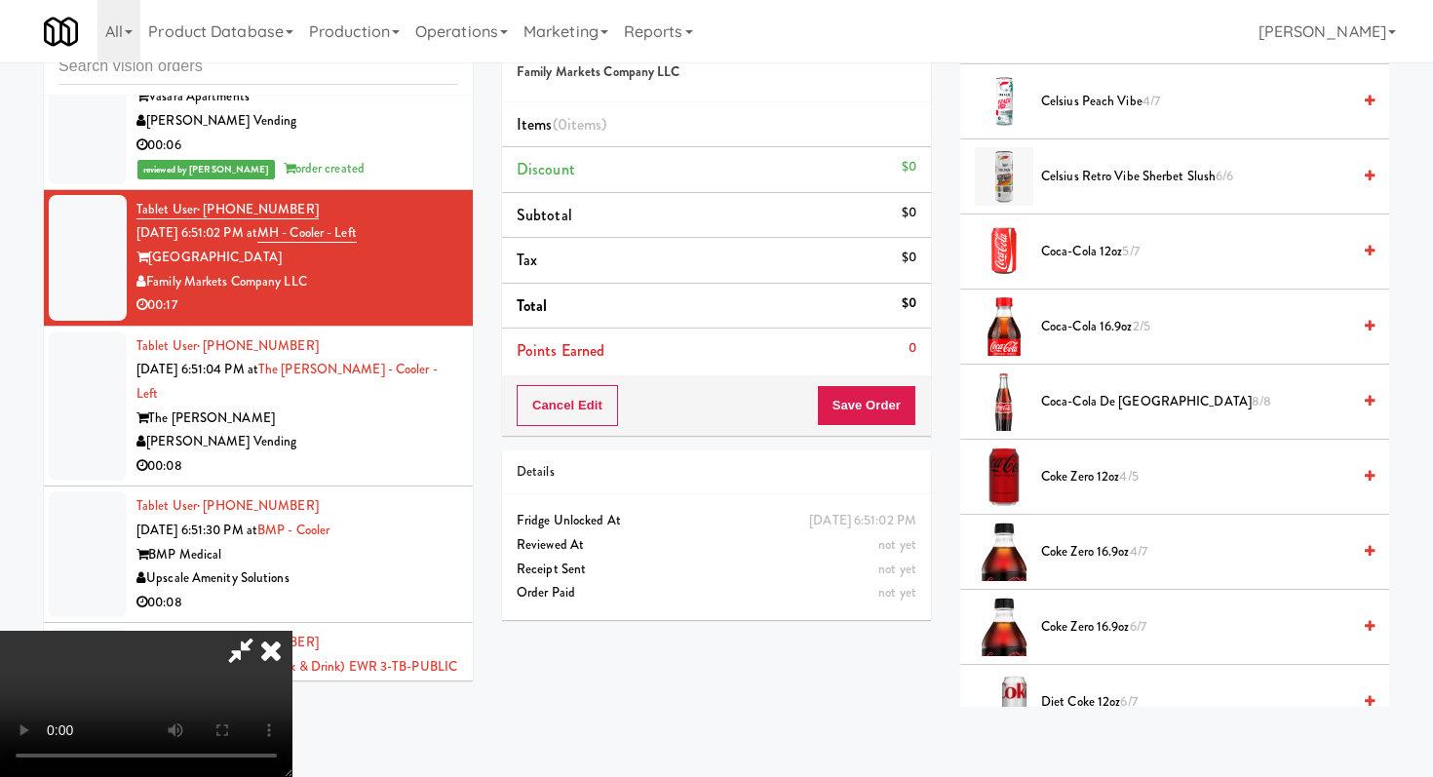
click at [1084, 250] on span "Coca-Cola 12oz 5/7" at bounding box center [1195, 252] width 309 height 24
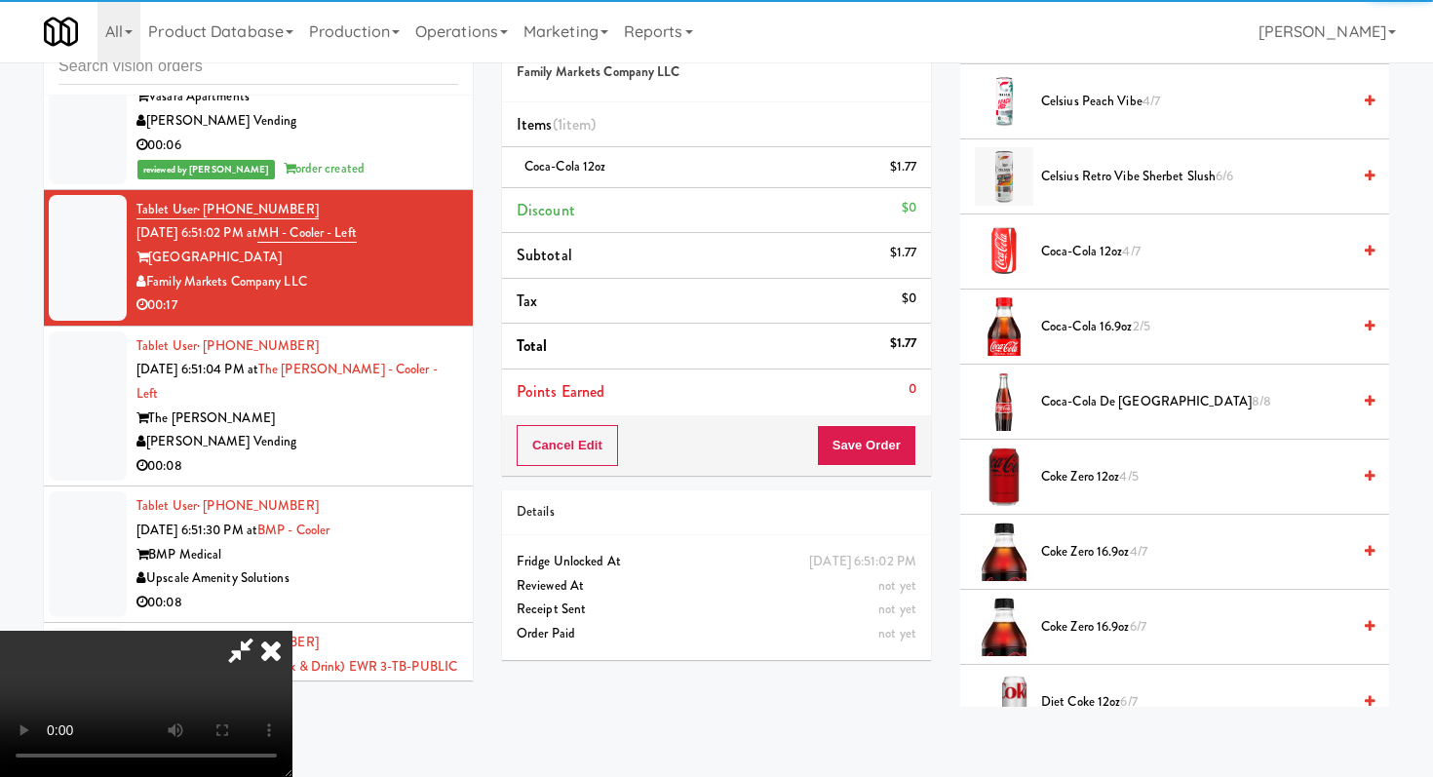
click at [920, 180] on icon at bounding box center [918, 174] width 10 height 13
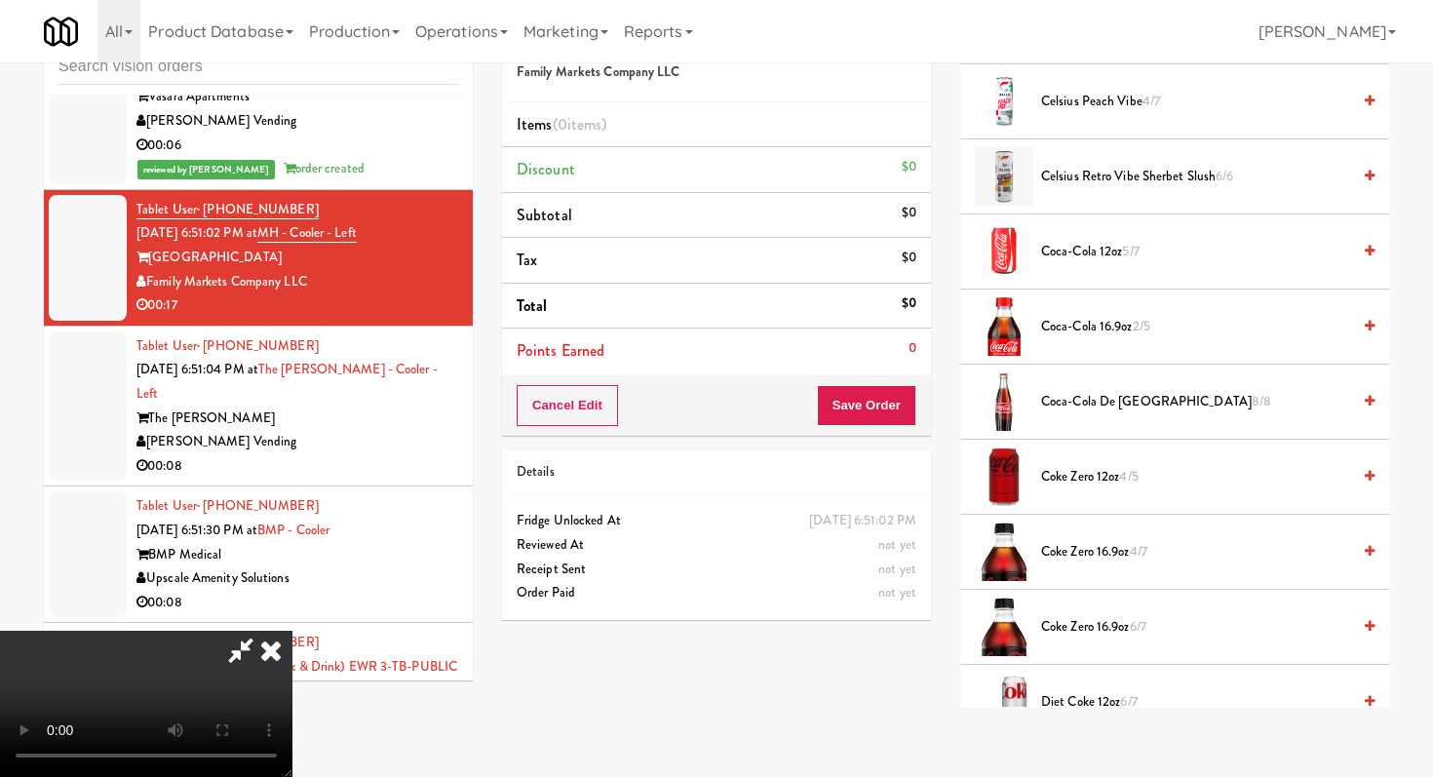
click at [1066, 471] on span "Coke Zero 12oz 4/5" at bounding box center [1195, 477] width 309 height 24
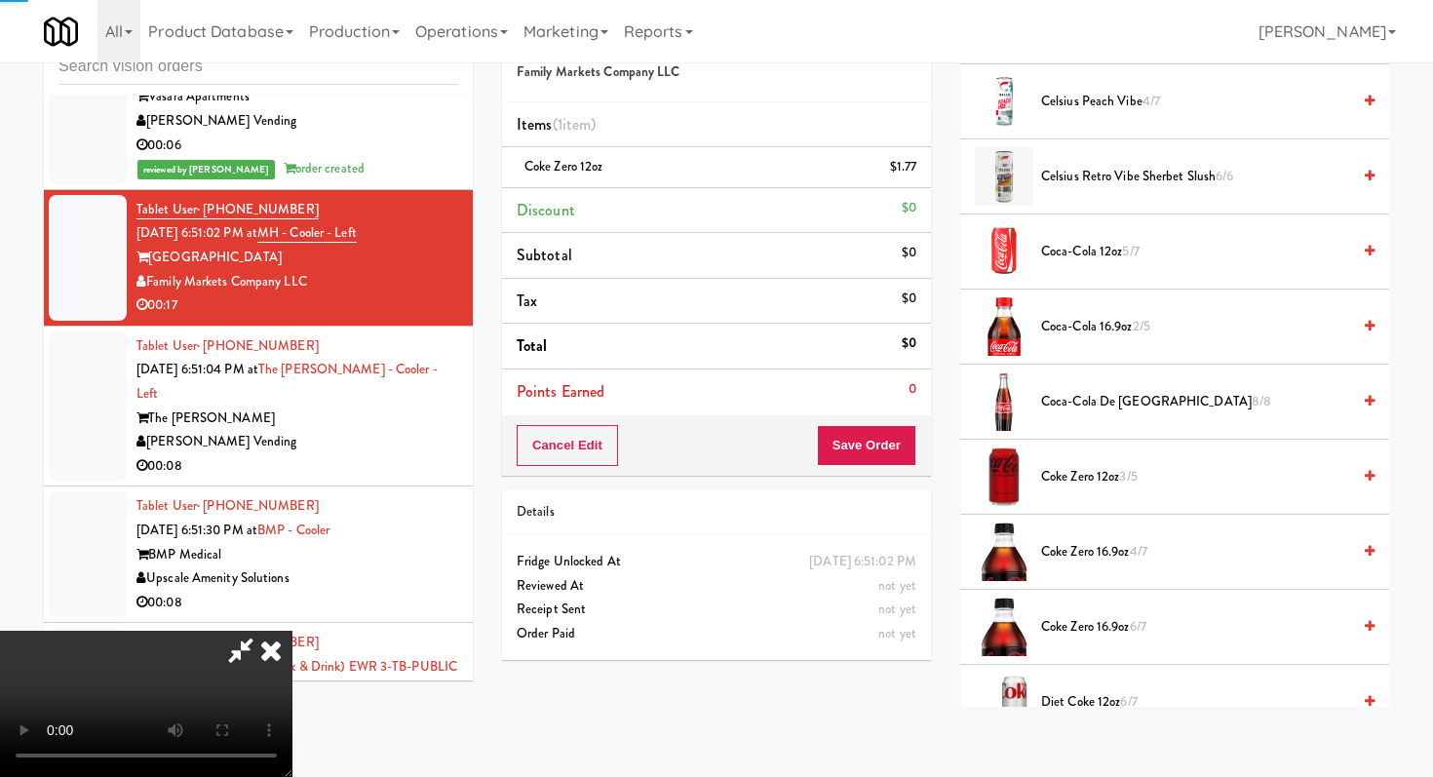
scroll to position [1369, 0]
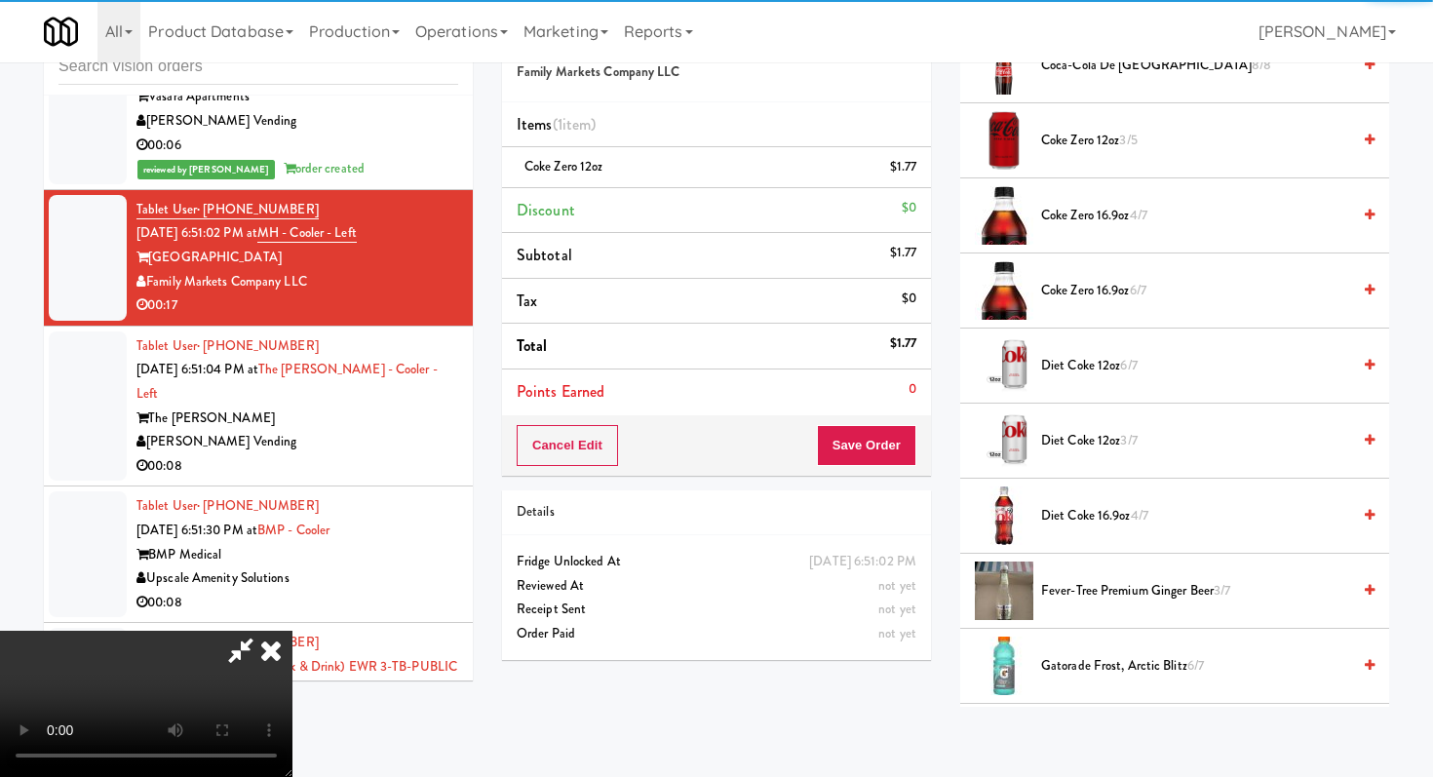
click at [1084, 369] on span "Diet Coke 12oz 6/7" at bounding box center [1195, 366] width 309 height 24
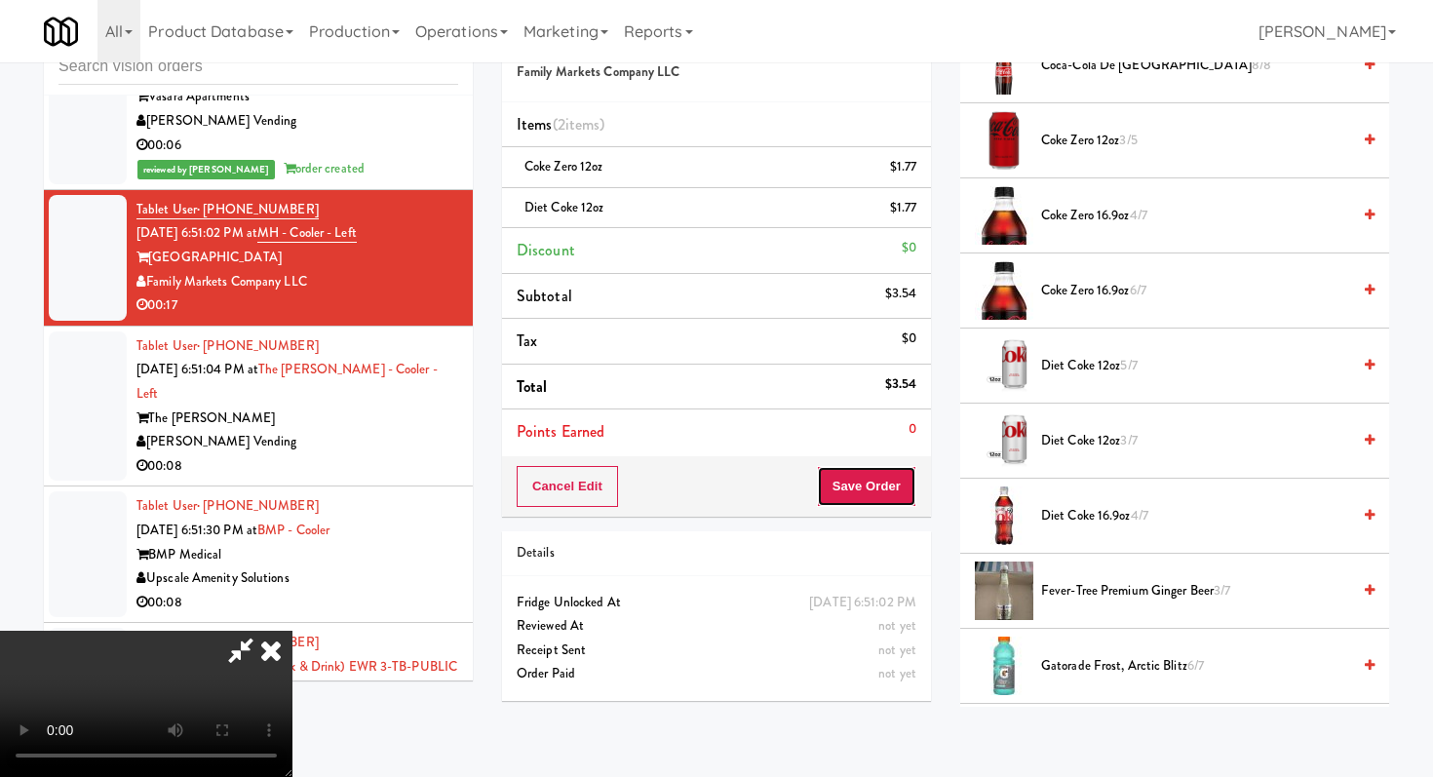
click at [880, 486] on button "Save Order" at bounding box center [866, 486] width 99 height 41
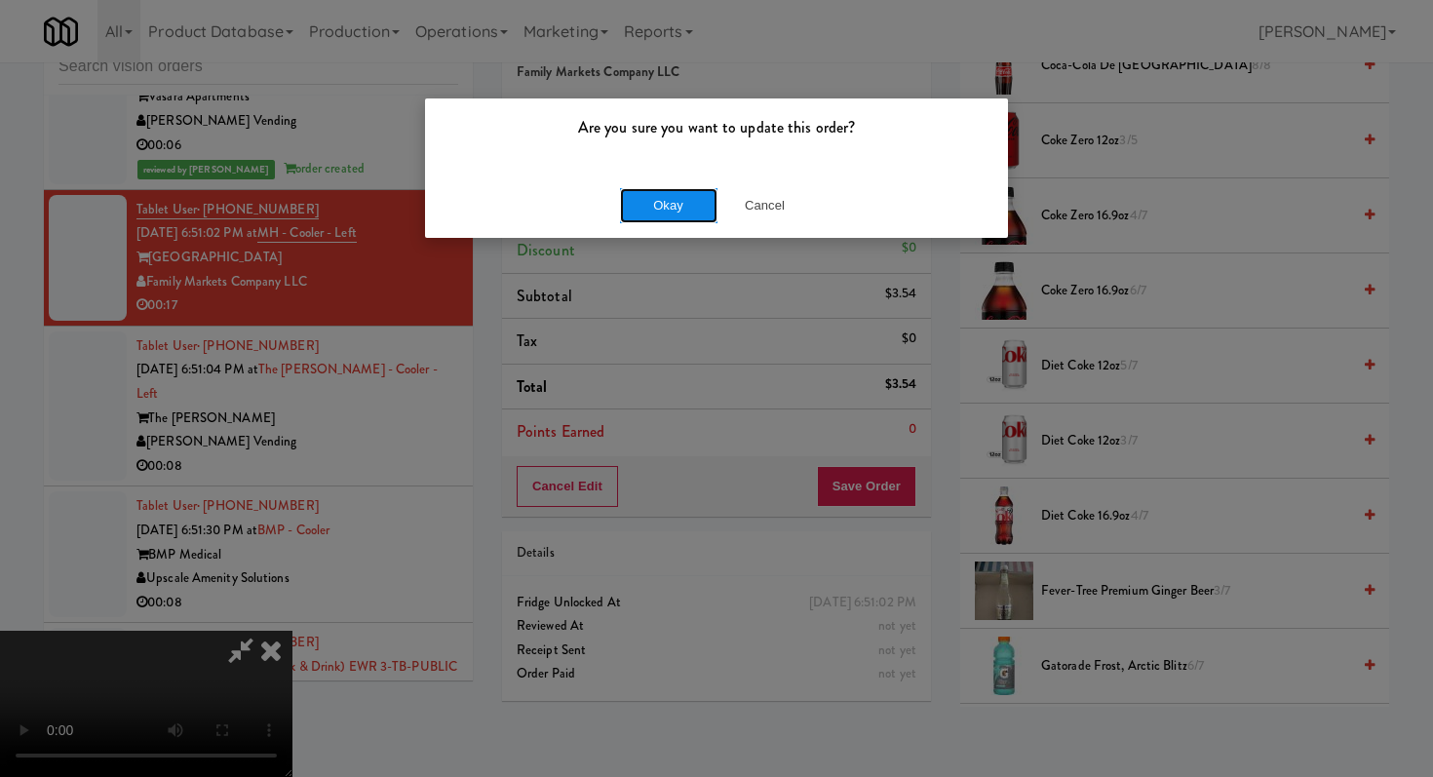
click at [655, 208] on button "Okay" at bounding box center [668, 205] width 97 height 35
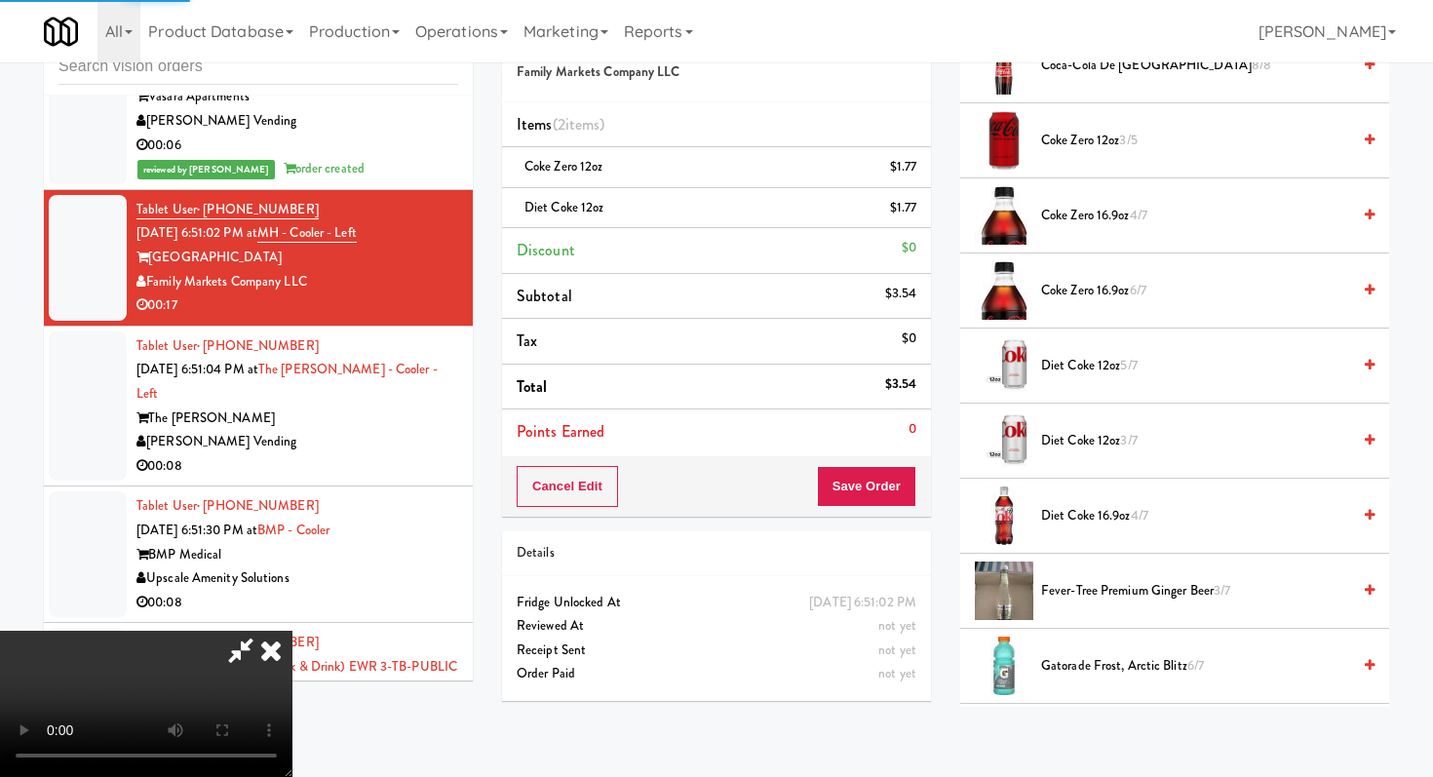
scroll to position [83, 0]
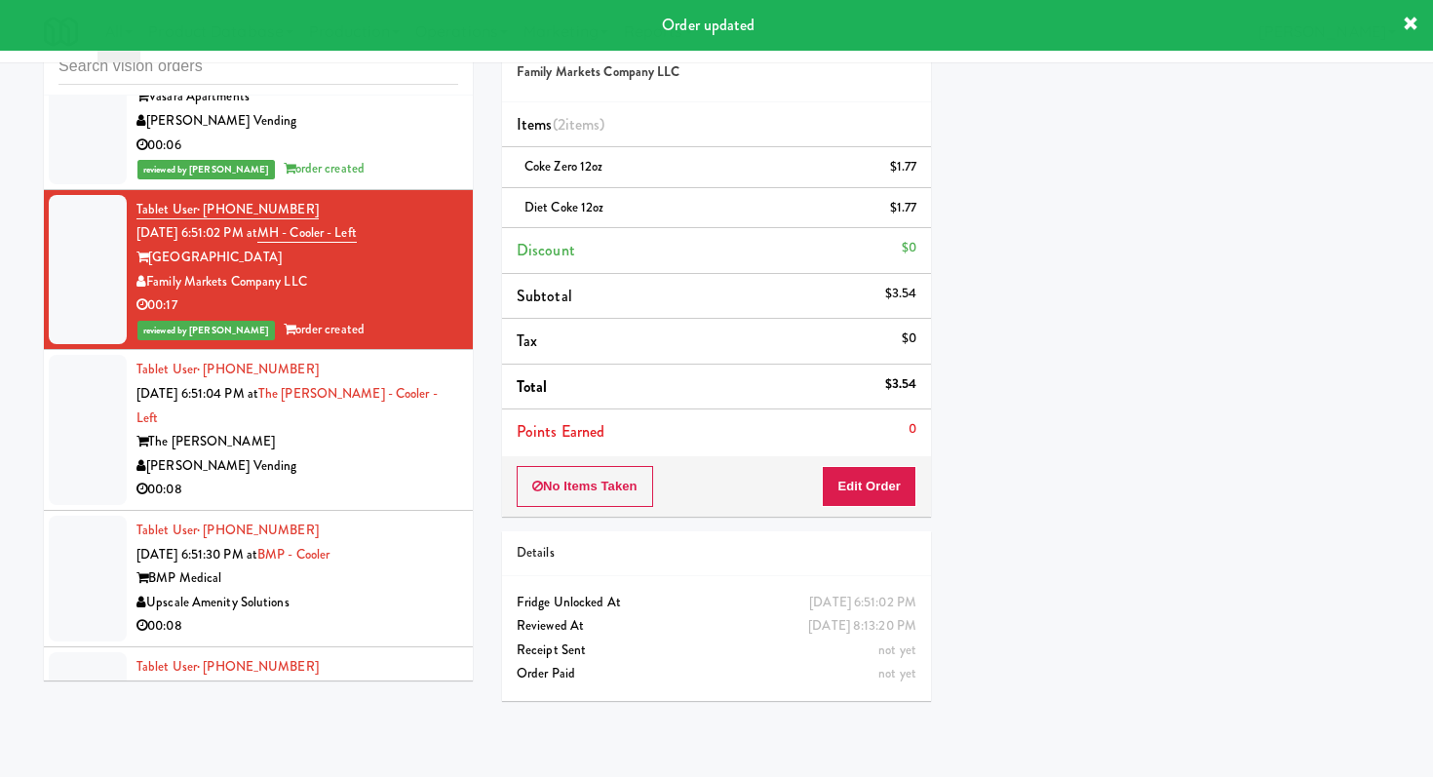
click at [368, 440] on li "Tablet User · (847) 849-3225 [DATE] 6:51:04 PM at The [PERSON_NAME] - Left The …" at bounding box center [258, 430] width 429 height 161
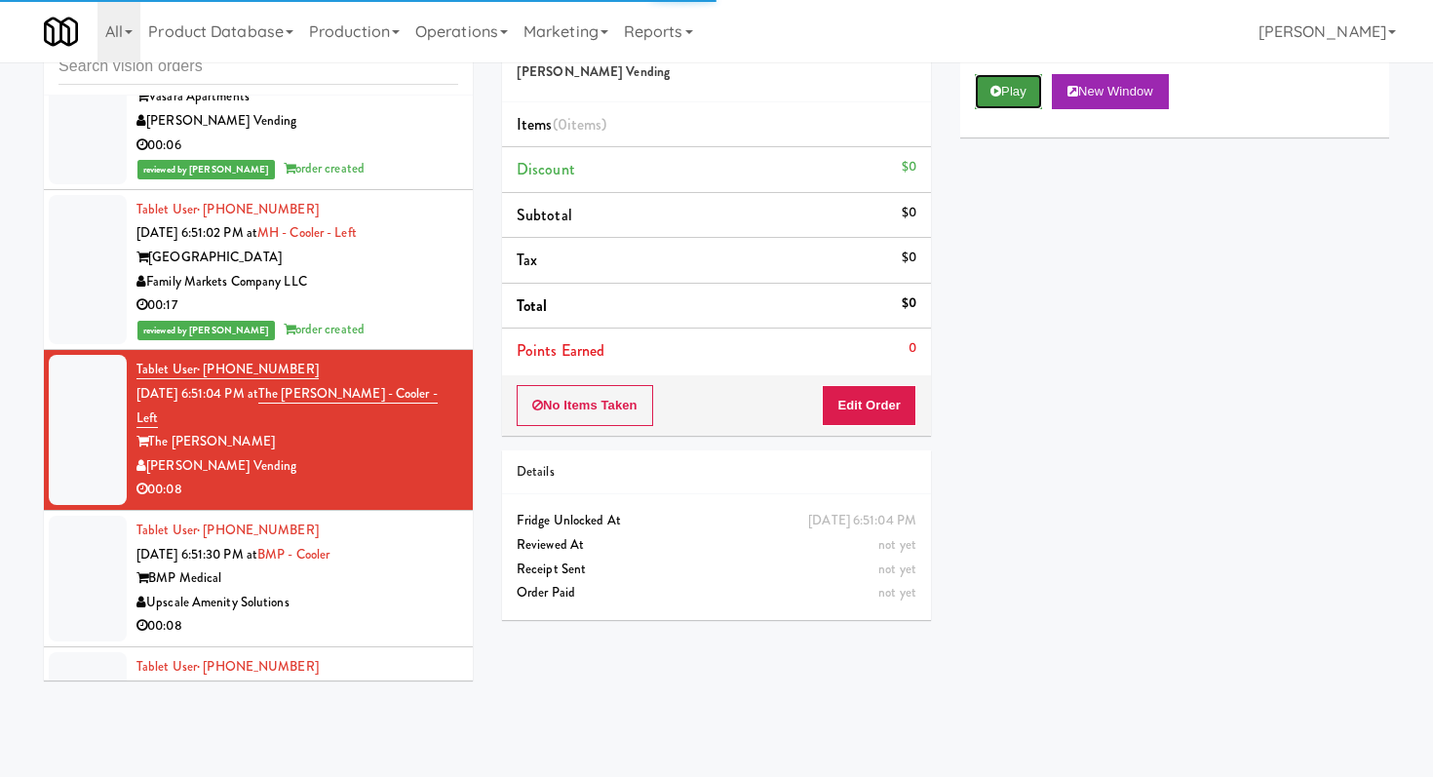
click at [988, 93] on button "Play" at bounding box center [1008, 91] width 67 height 35
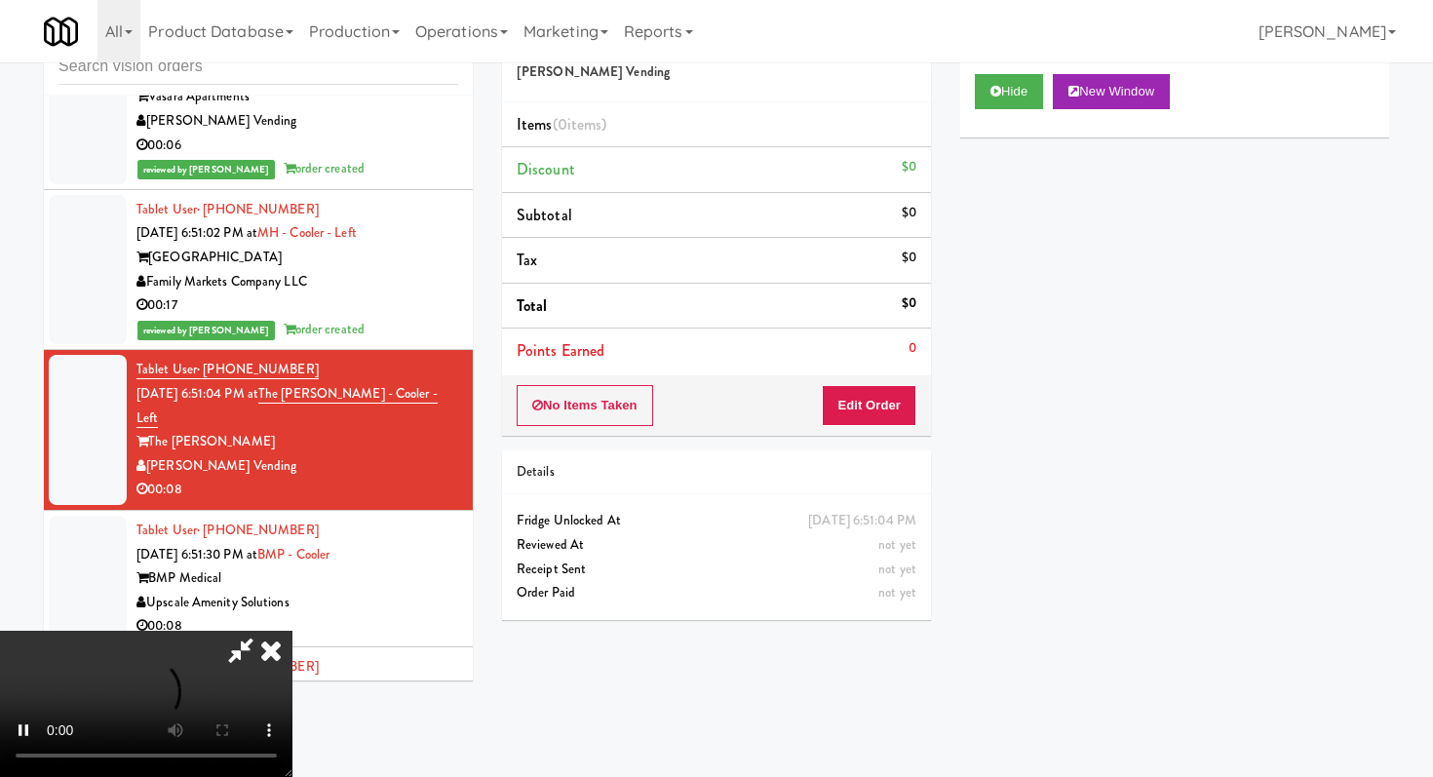
click at [886, 426] on div "No Items Taken Edit Order" at bounding box center [716, 405] width 429 height 60
click at [887, 405] on button "Edit Order" at bounding box center [869, 405] width 95 height 41
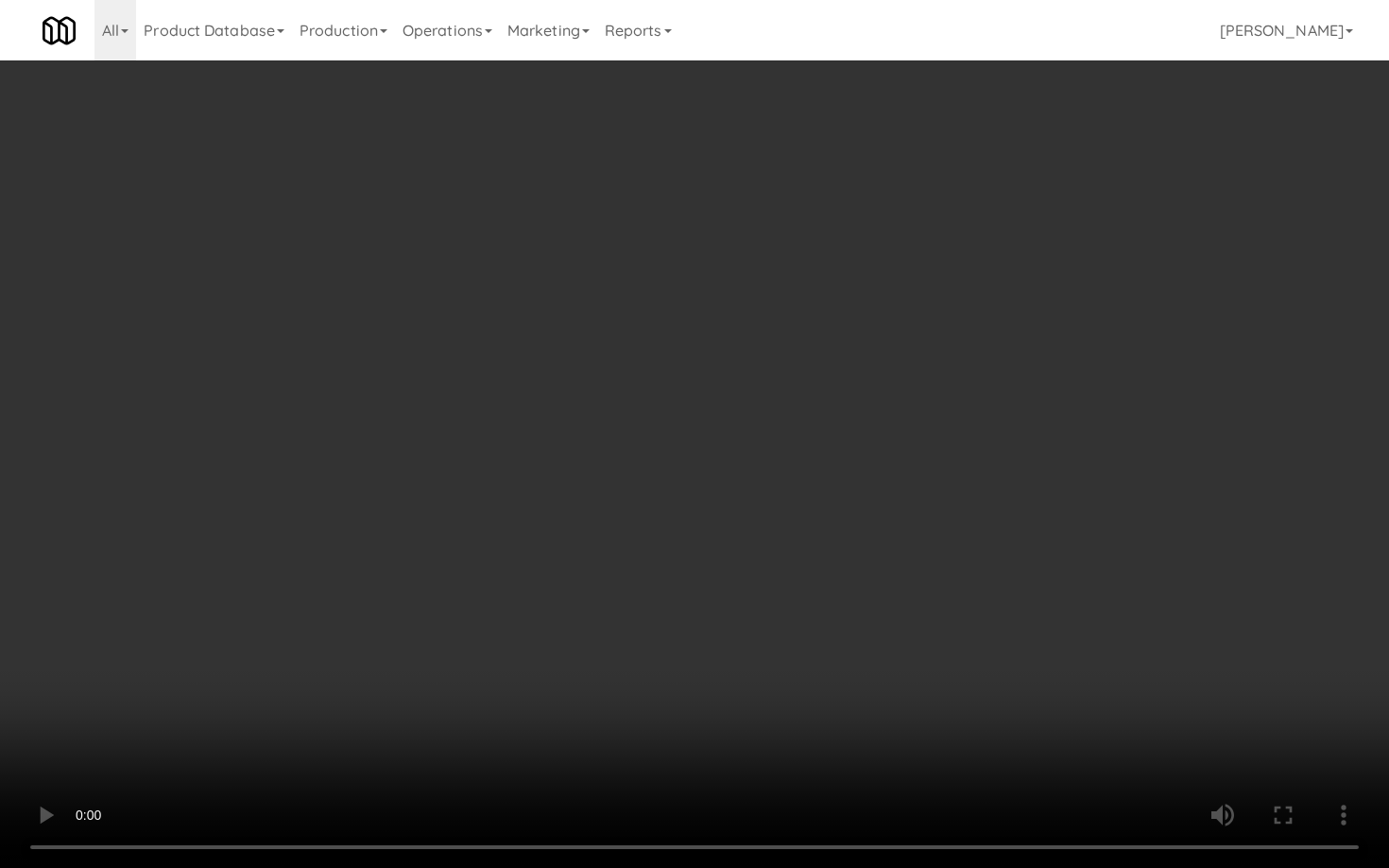
click at [698, 634] on video at bounding box center [694, 434] width 1389 height 868
click at [820, 641] on video at bounding box center [694, 434] width 1389 height 868
click at [820, 638] on video at bounding box center [694, 434] width 1389 height 868
click at [821, 632] on video at bounding box center [694, 434] width 1389 height 868
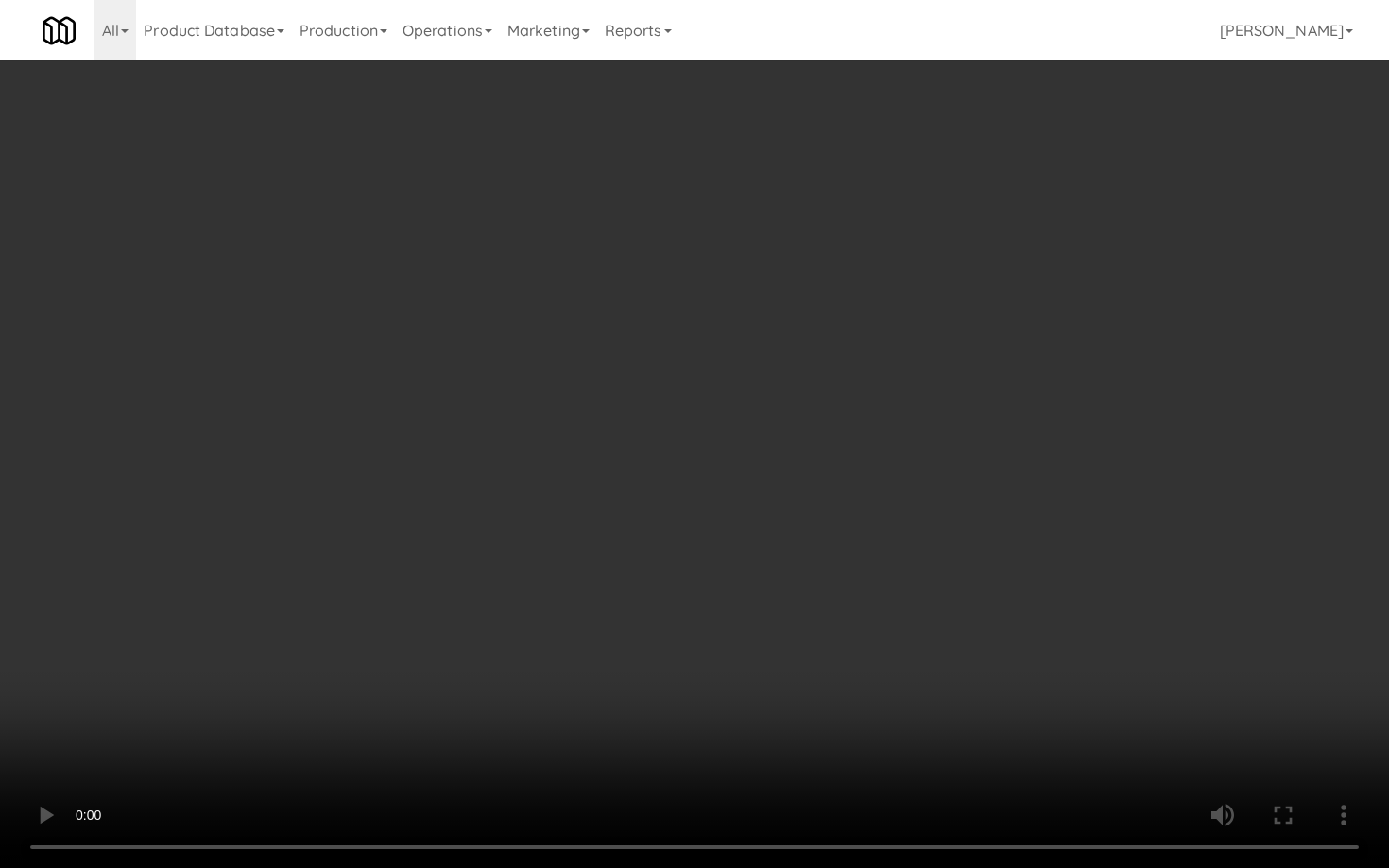
click at [821, 630] on video at bounding box center [694, 434] width 1389 height 868
click at [837, 604] on video at bounding box center [694, 434] width 1389 height 868
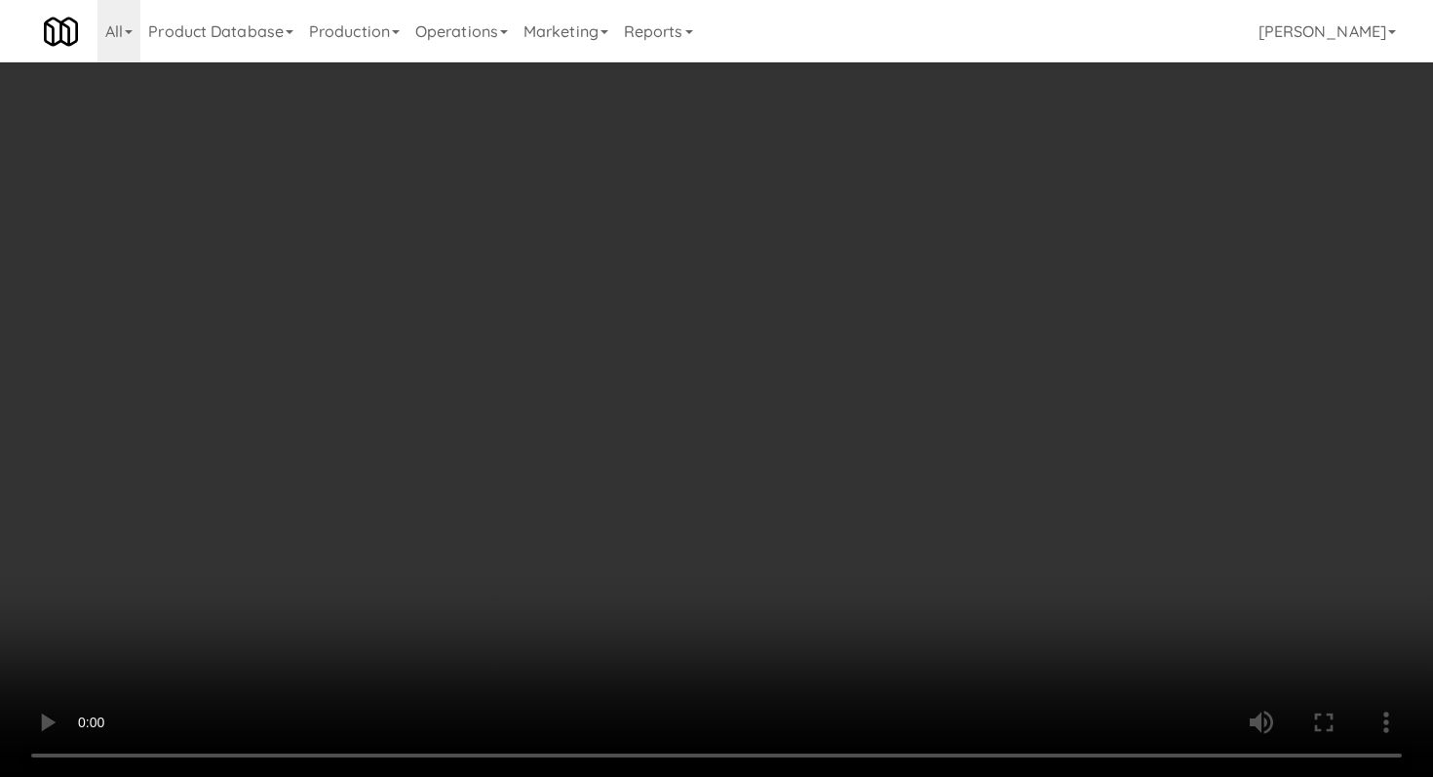
scroll to position [2188, 0]
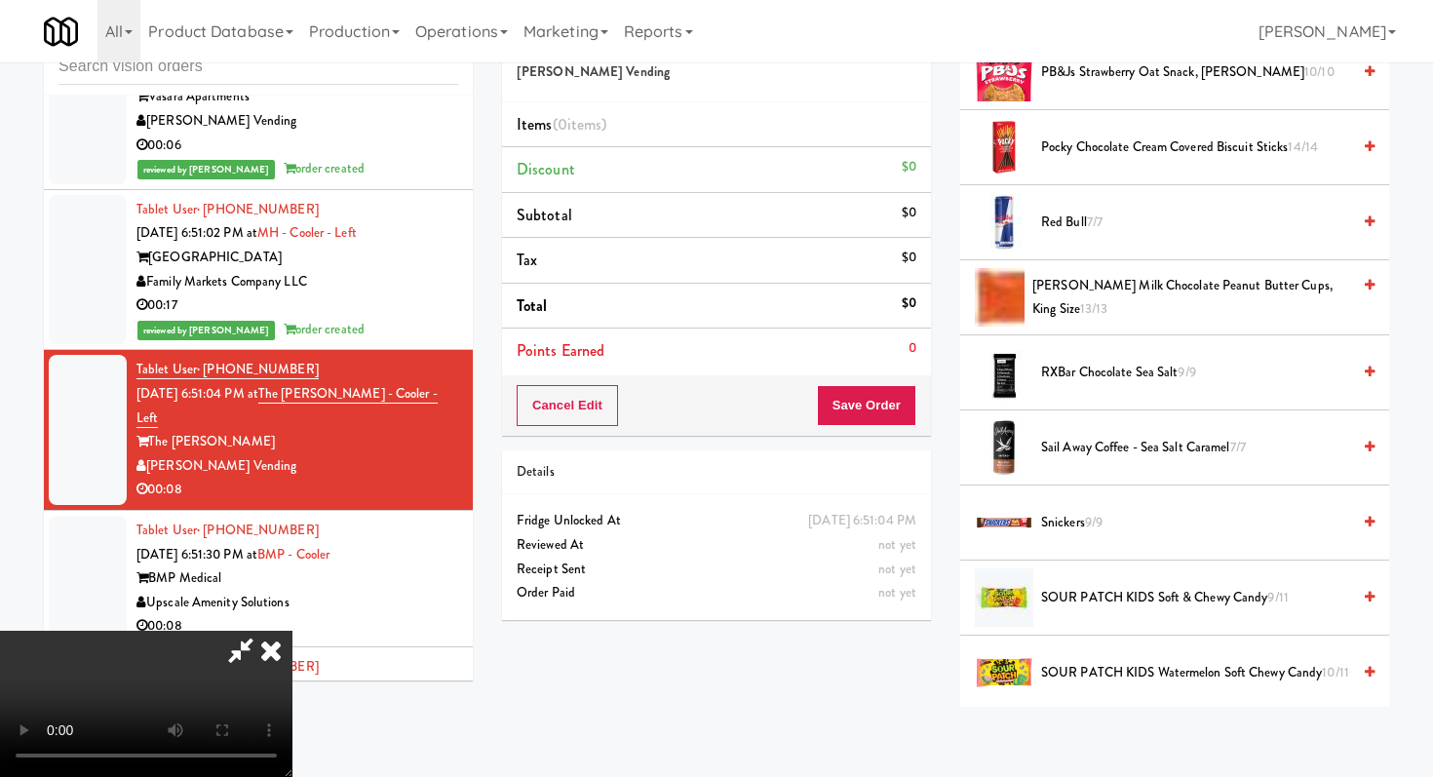
click at [1115, 661] on span "SOUR PATCH KIDS Watermelon Soft Chewy Candy 10/11" at bounding box center [1195, 673] width 309 height 24
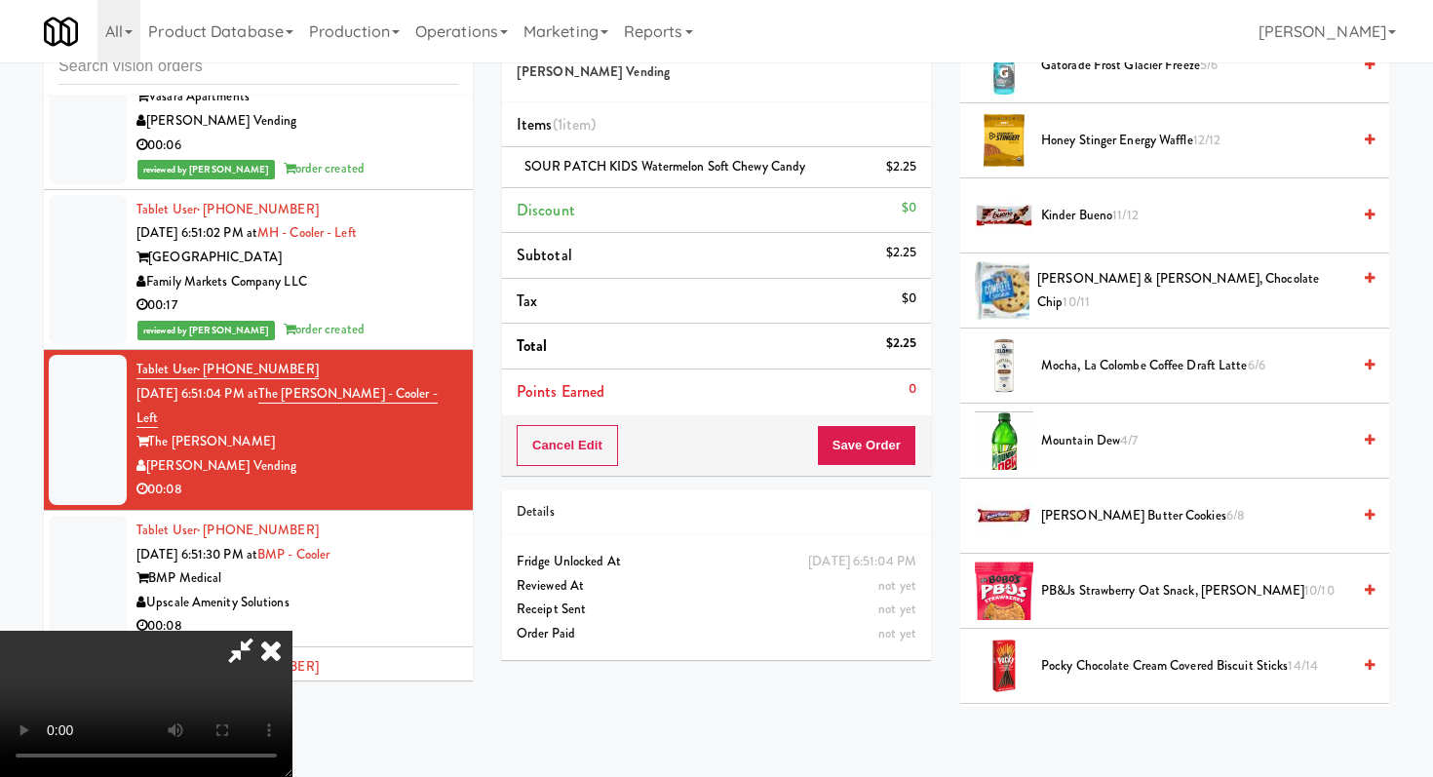
scroll to position [2021, 0]
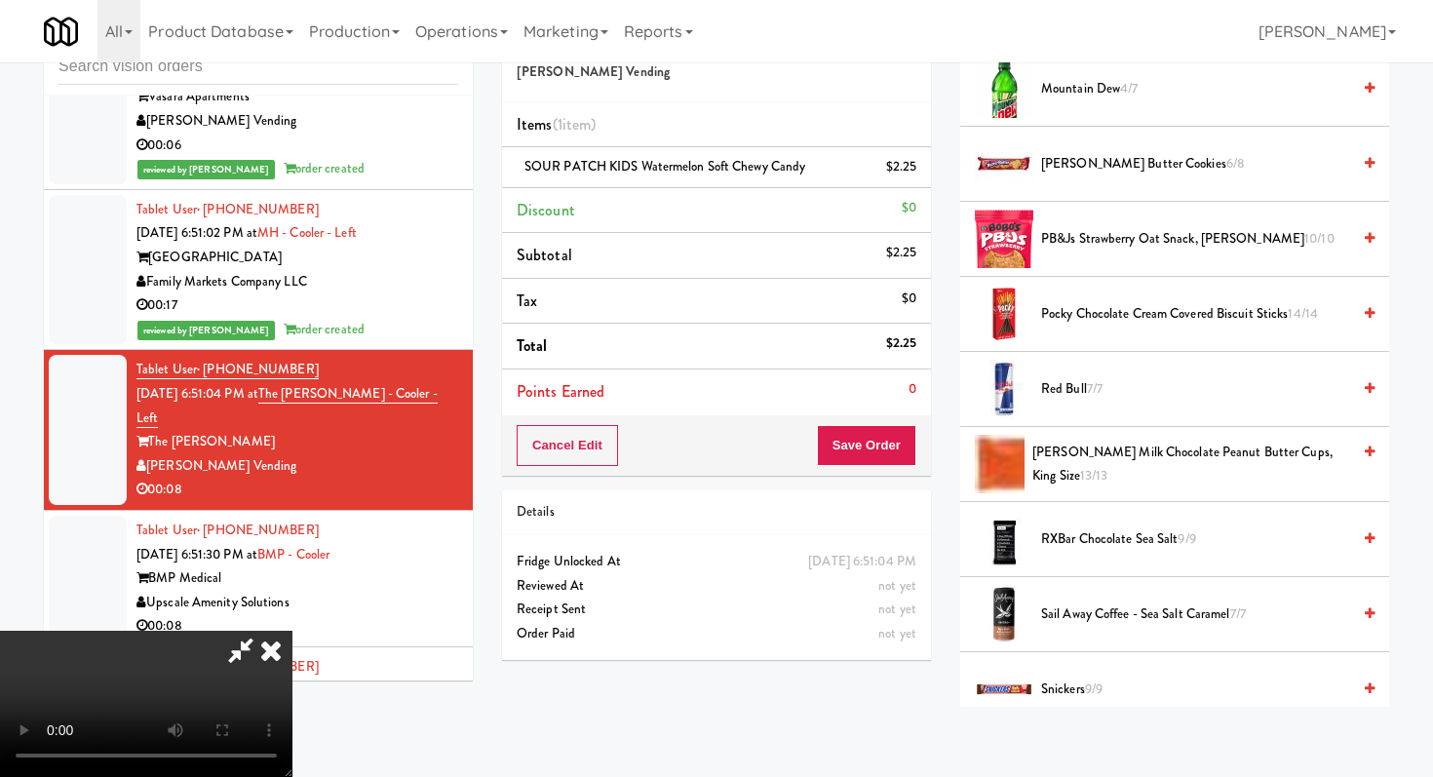
click at [1089, 320] on span "Pocky Chocolate Cream Covered Biscuit Sticks 14/14" at bounding box center [1195, 314] width 309 height 24
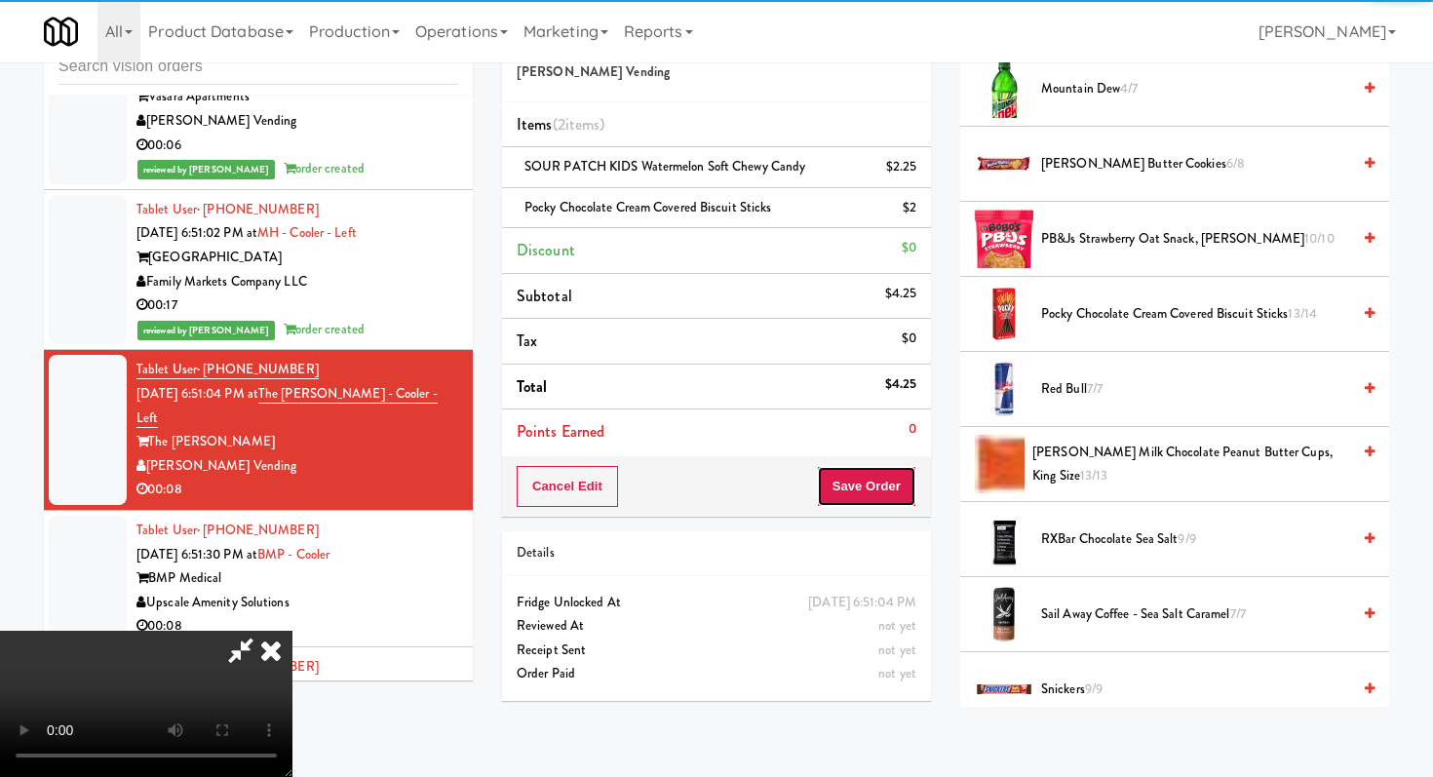
click at [890, 484] on button "Save Order" at bounding box center [866, 486] width 99 height 41
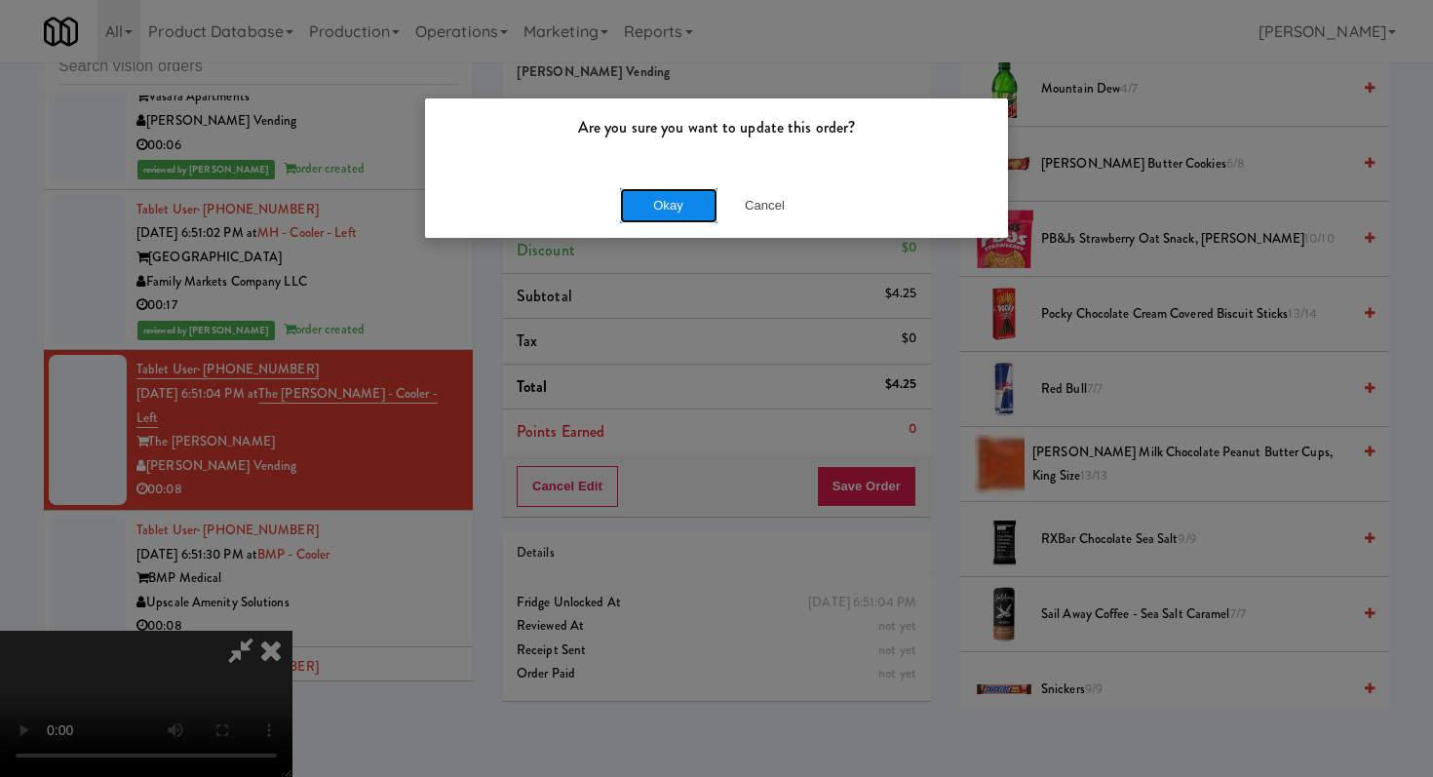
click at [665, 204] on button "Okay" at bounding box center [668, 205] width 97 height 35
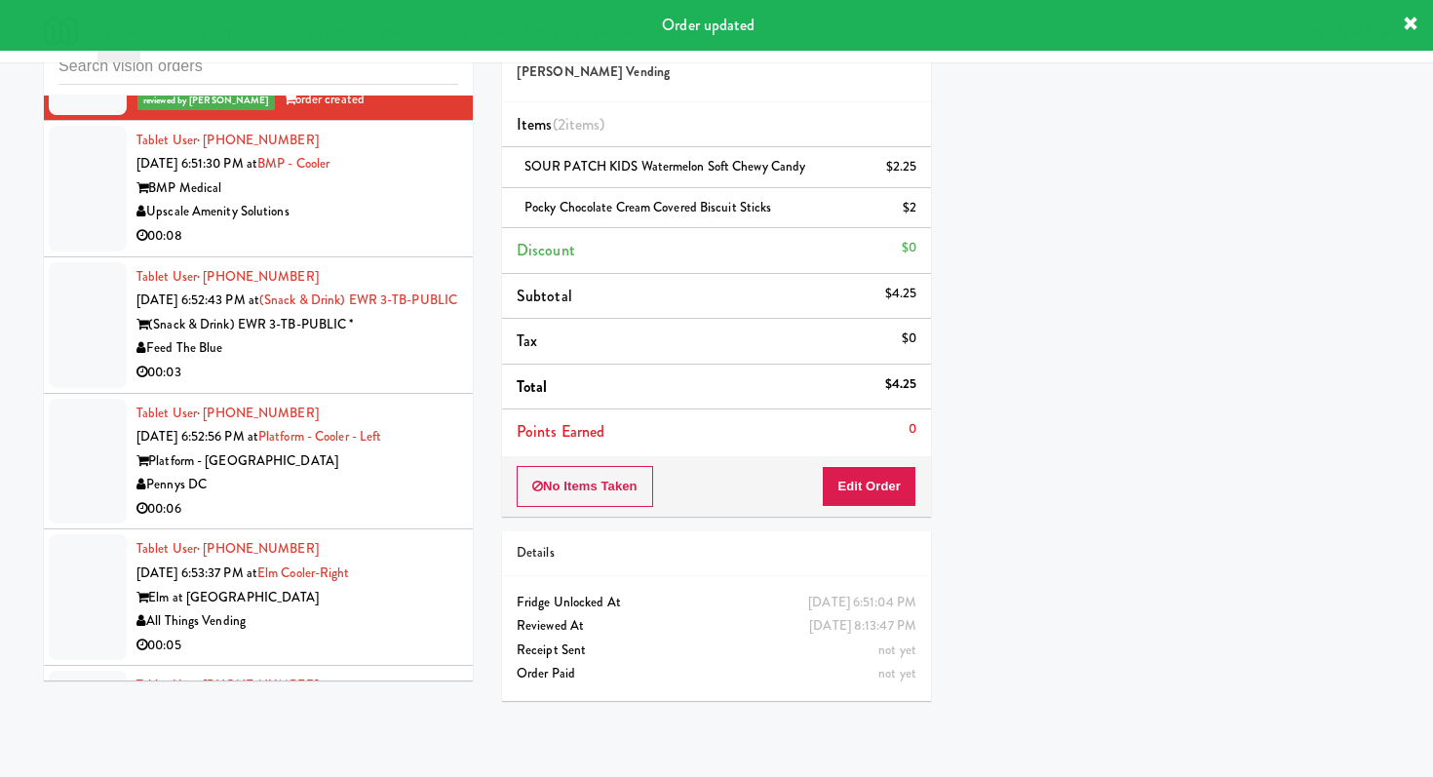
scroll to position [7568, 0]
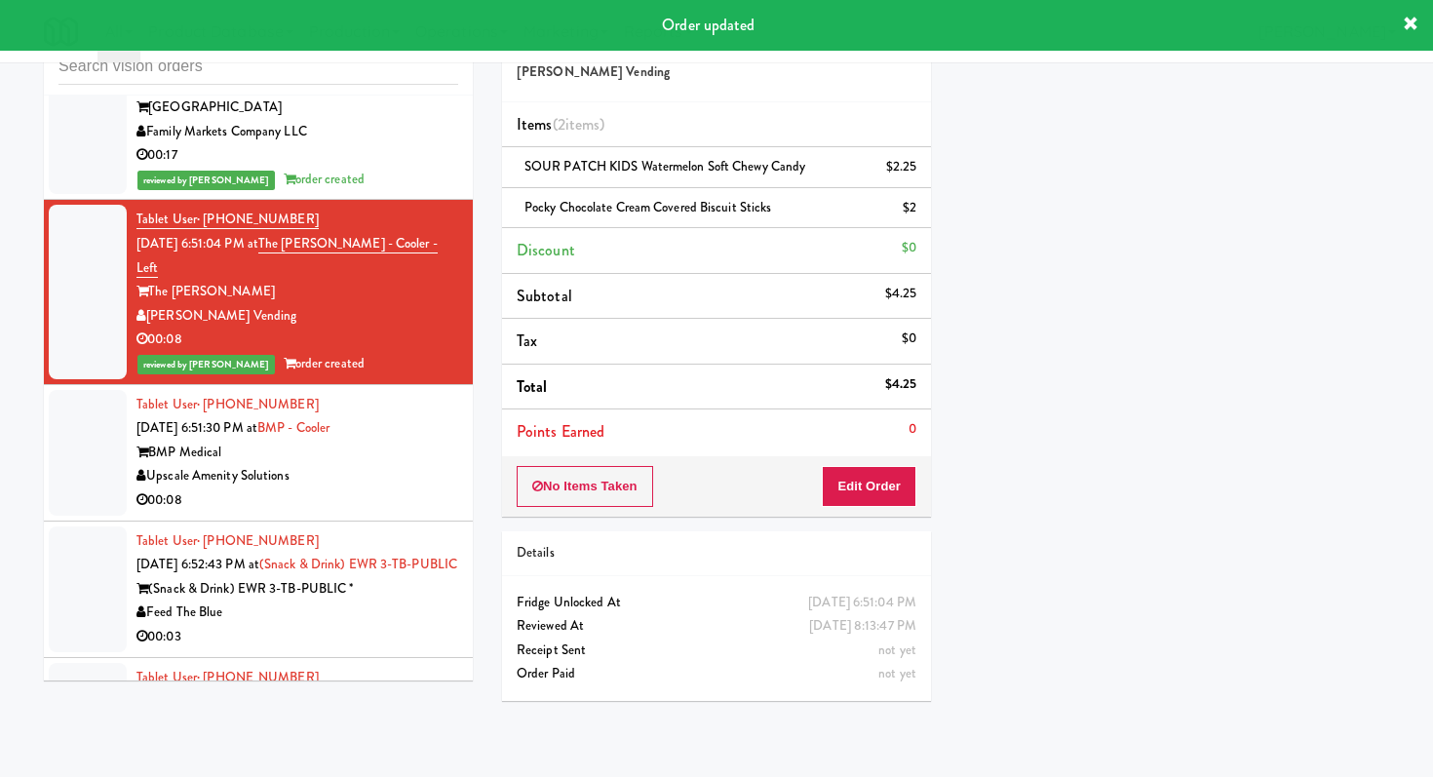
click at [425, 464] on div "Upscale Amenity Solutions" at bounding box center [297, 476] width 322 height 24
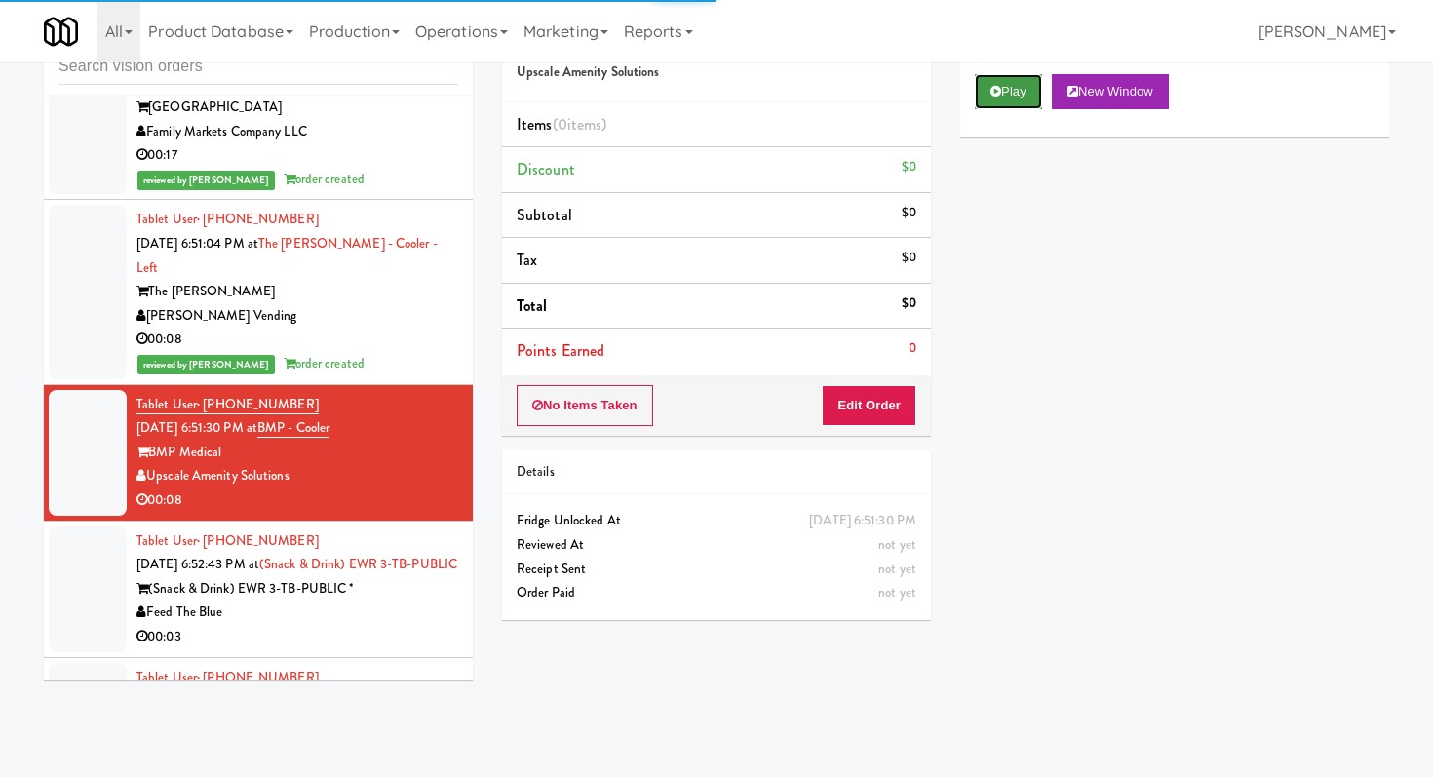
click at [986, 89] on button "Play" at bounding box center [1008, 91] width 67 height 35
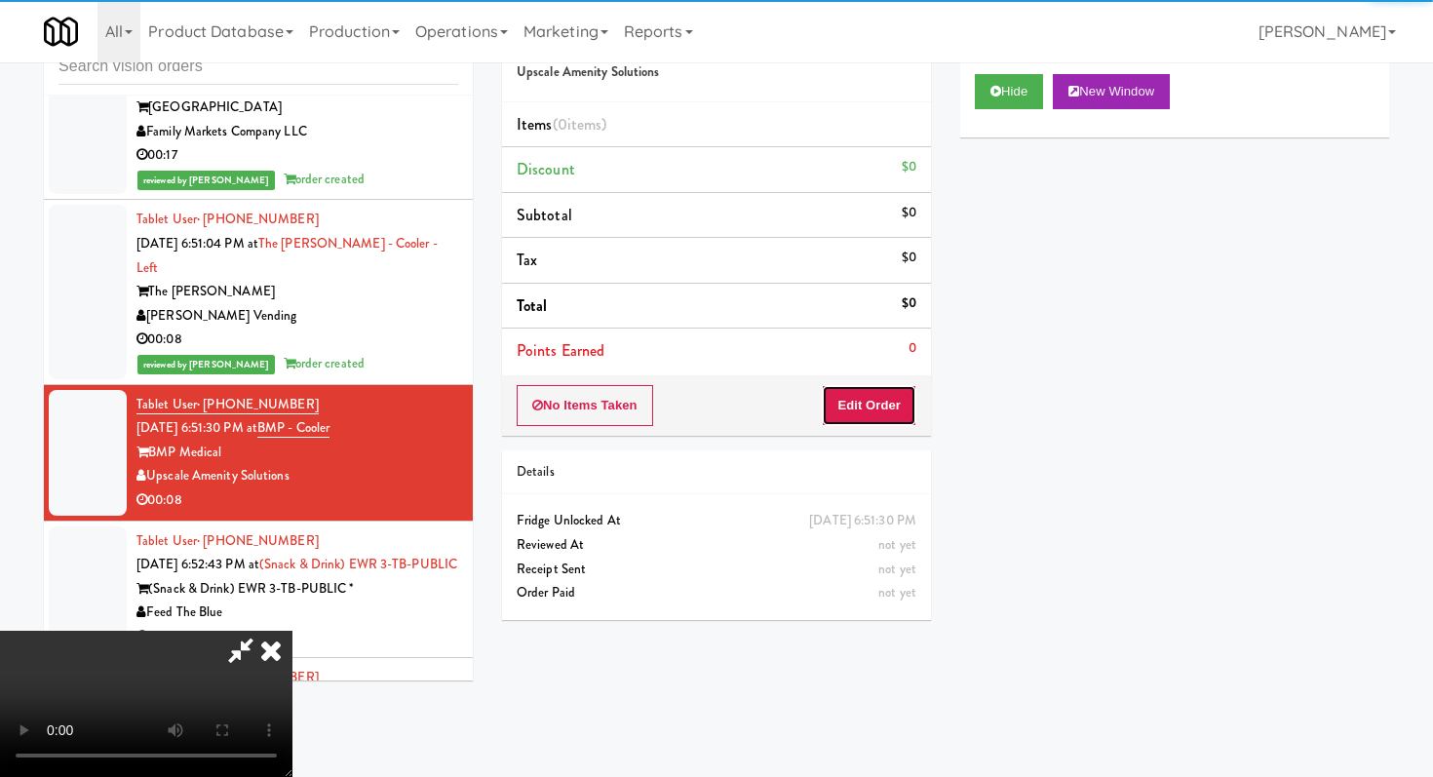
click at [861, 424] on button "Edit Order" at bounding box center [869, 405] width 95 height 41
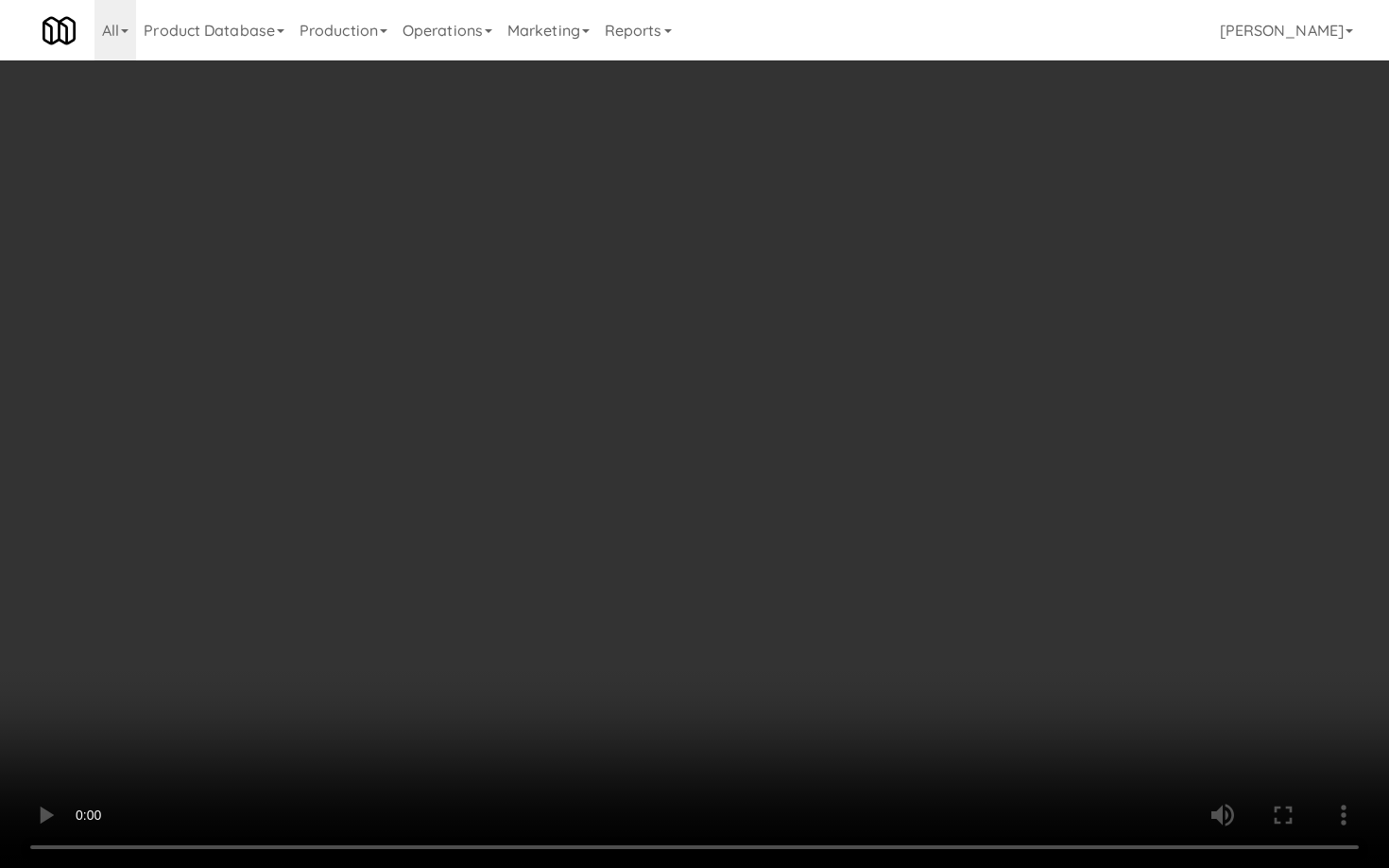
click at [994, 724] on video at bounding box center [694, 434] width 1389 height 868
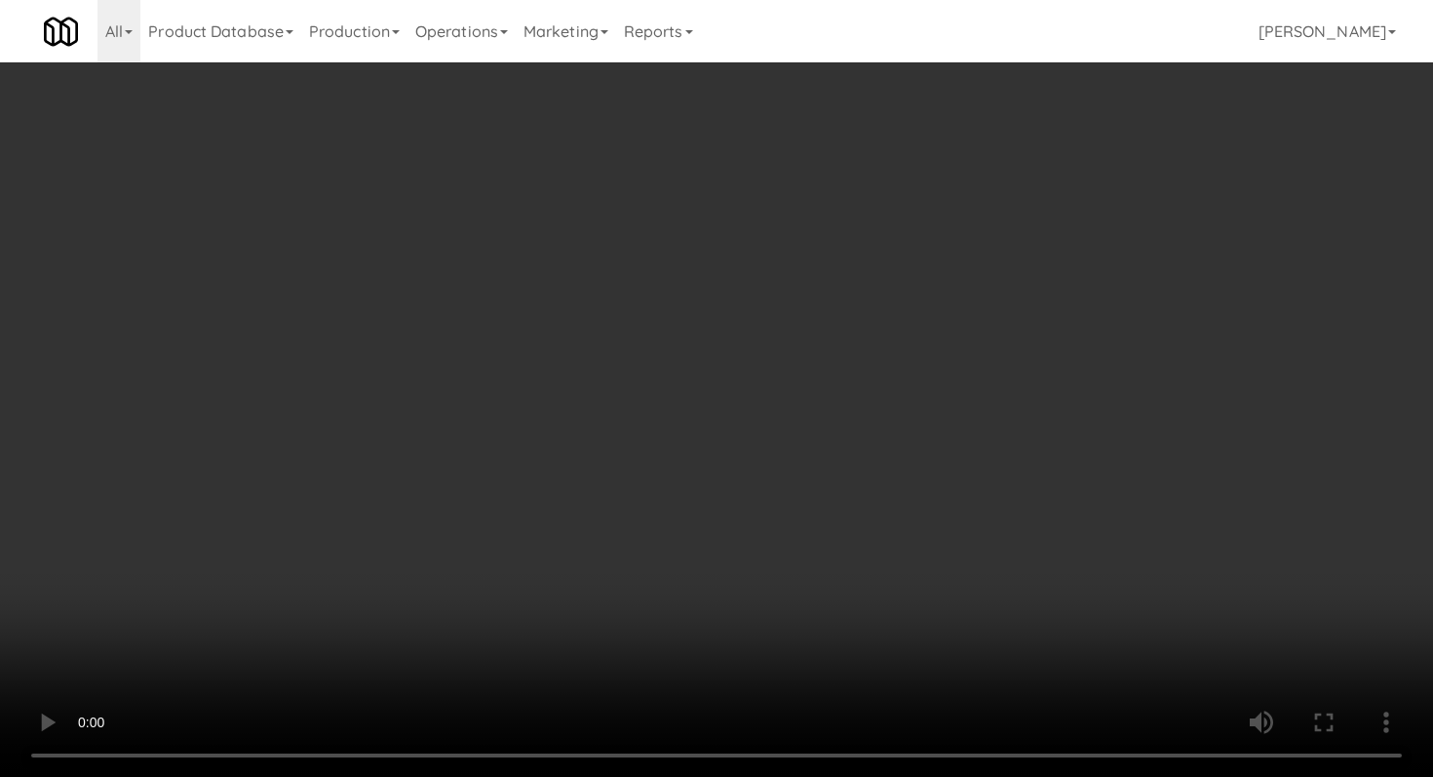
scroll to position [1367, 0]
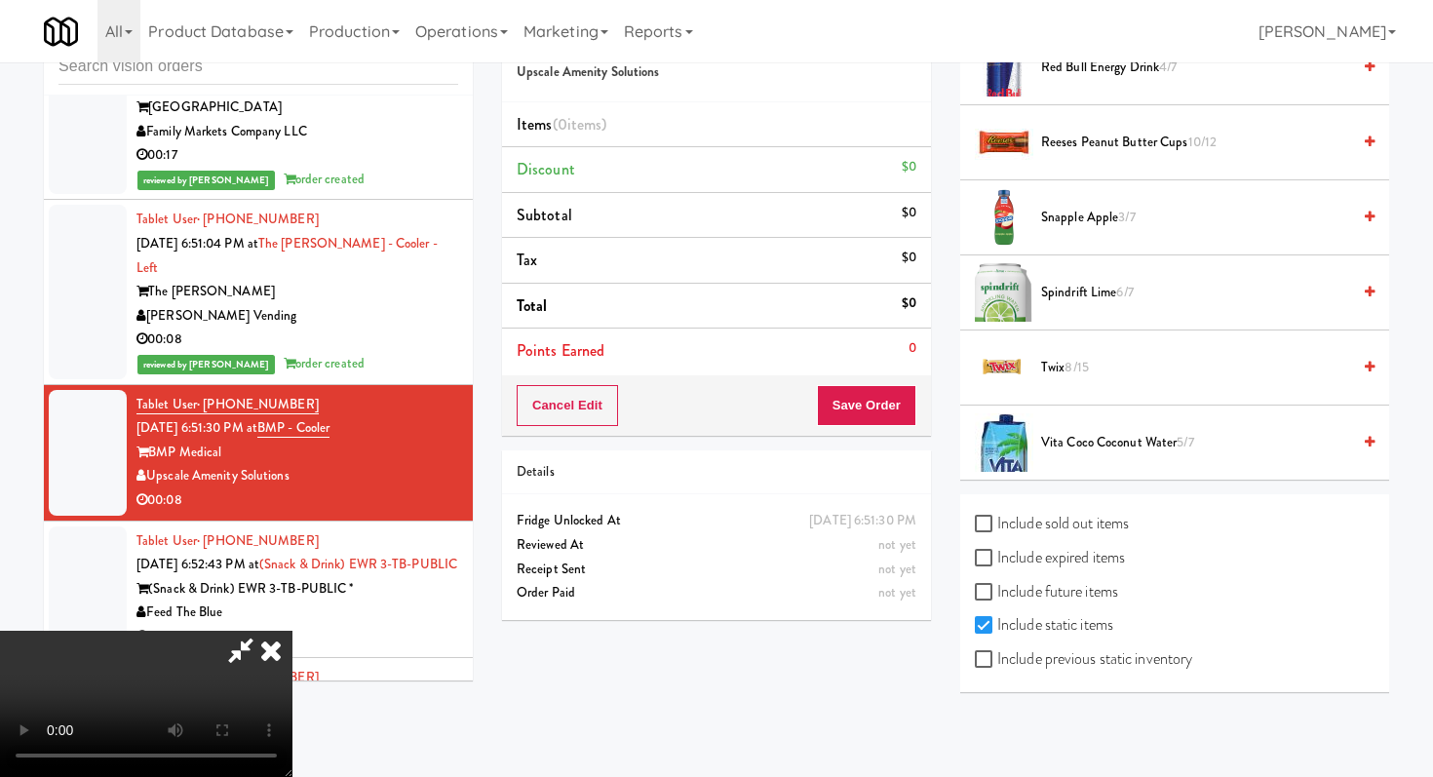
click at [1078, 209] on span "Snapple Apple 3/7" at bounding box center [1195, 218] width 309 height 24
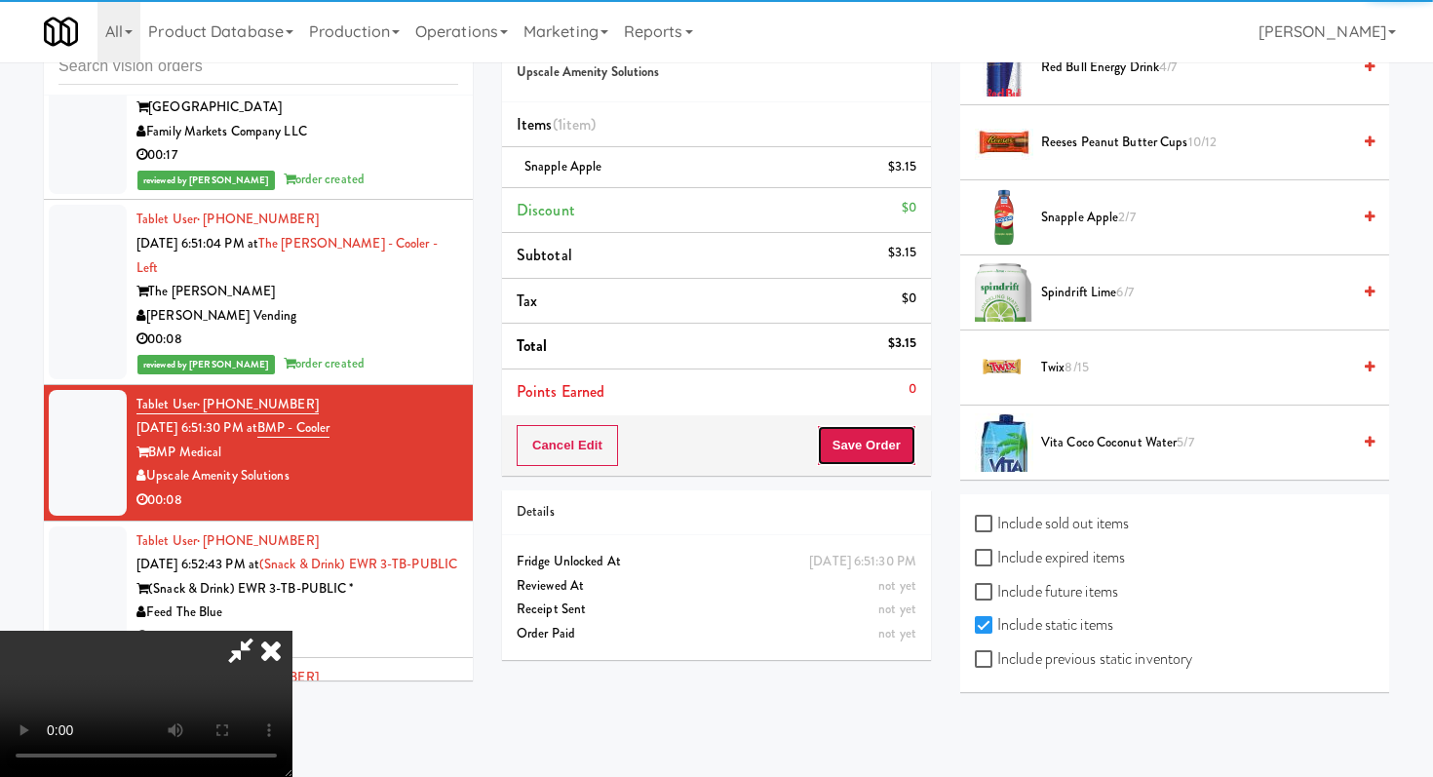
click at [899, 435] on button "Save Order" at bounding box center [866, 445] width 99 height 41
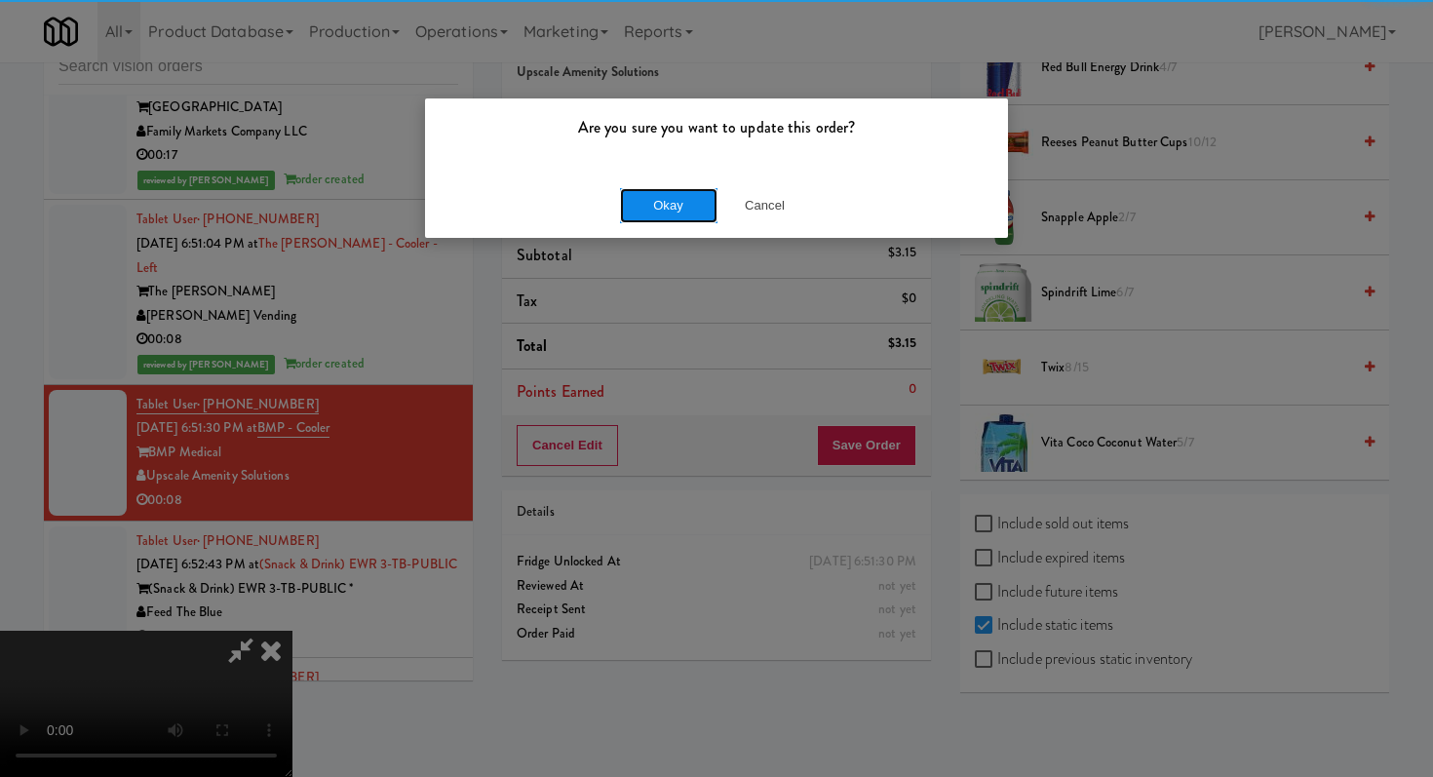
click at [668, 202] on button "Okay" at bounding box center [668, 205] width 97 height 35
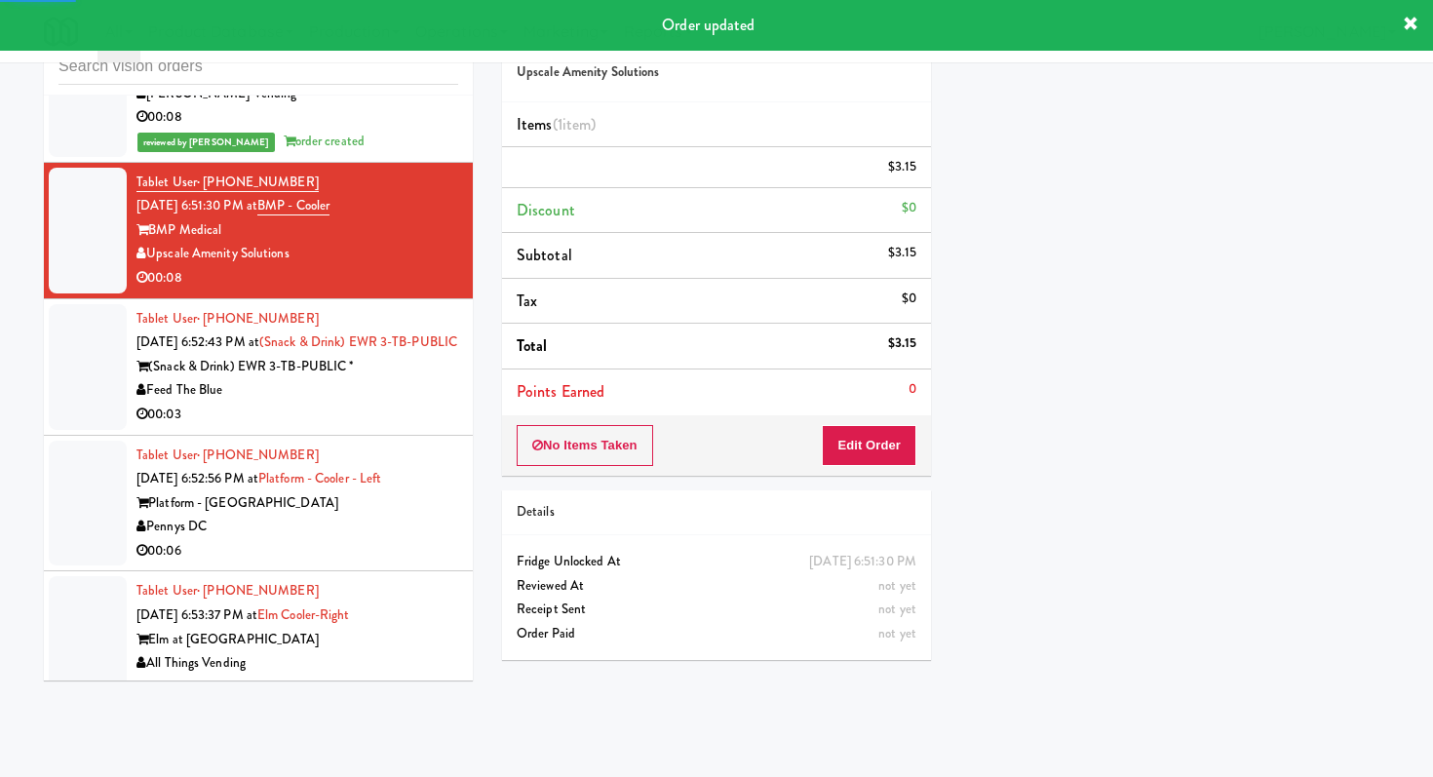
scroll to position [7802, 0]
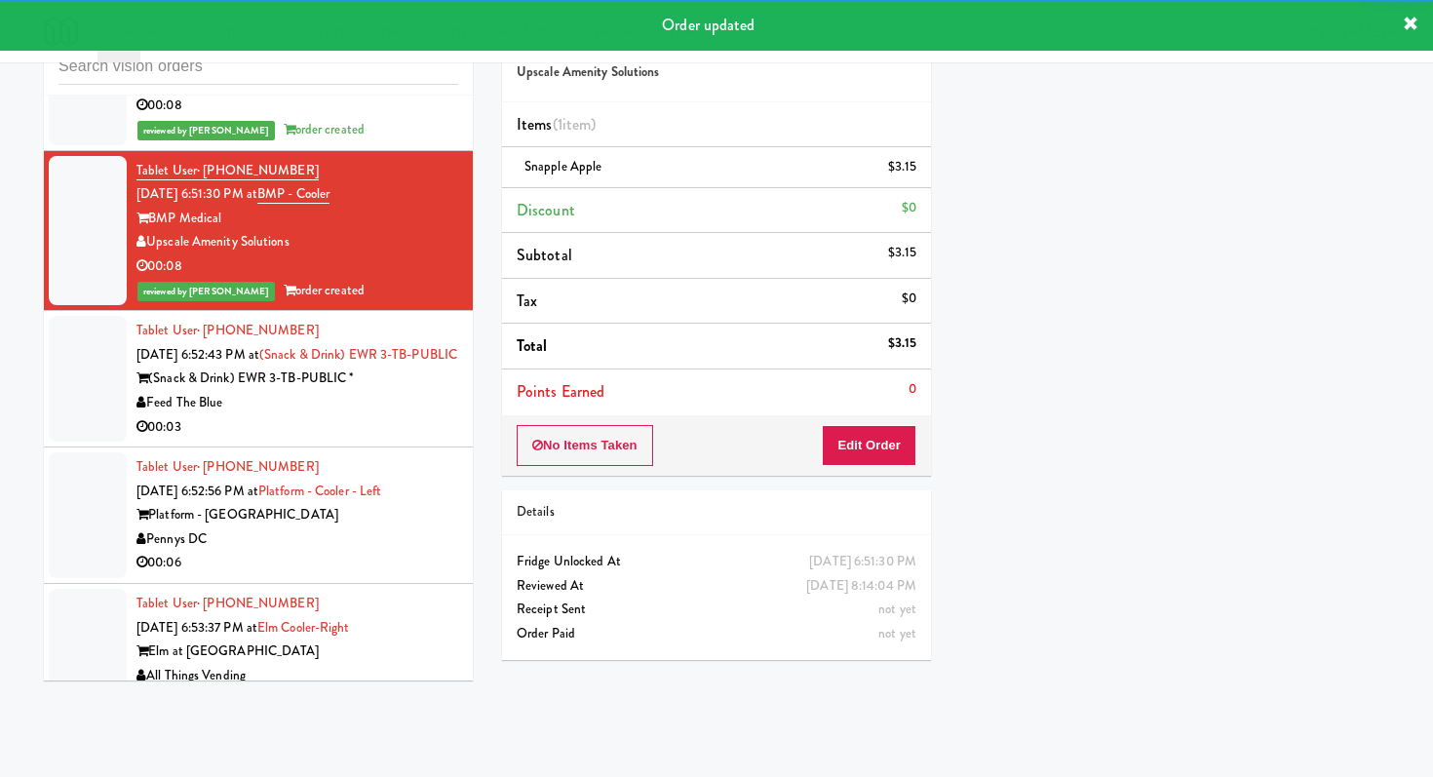
click at [415, 391] on div "Feed The Blue" at bounding box center [297, 403] width 322 height 24
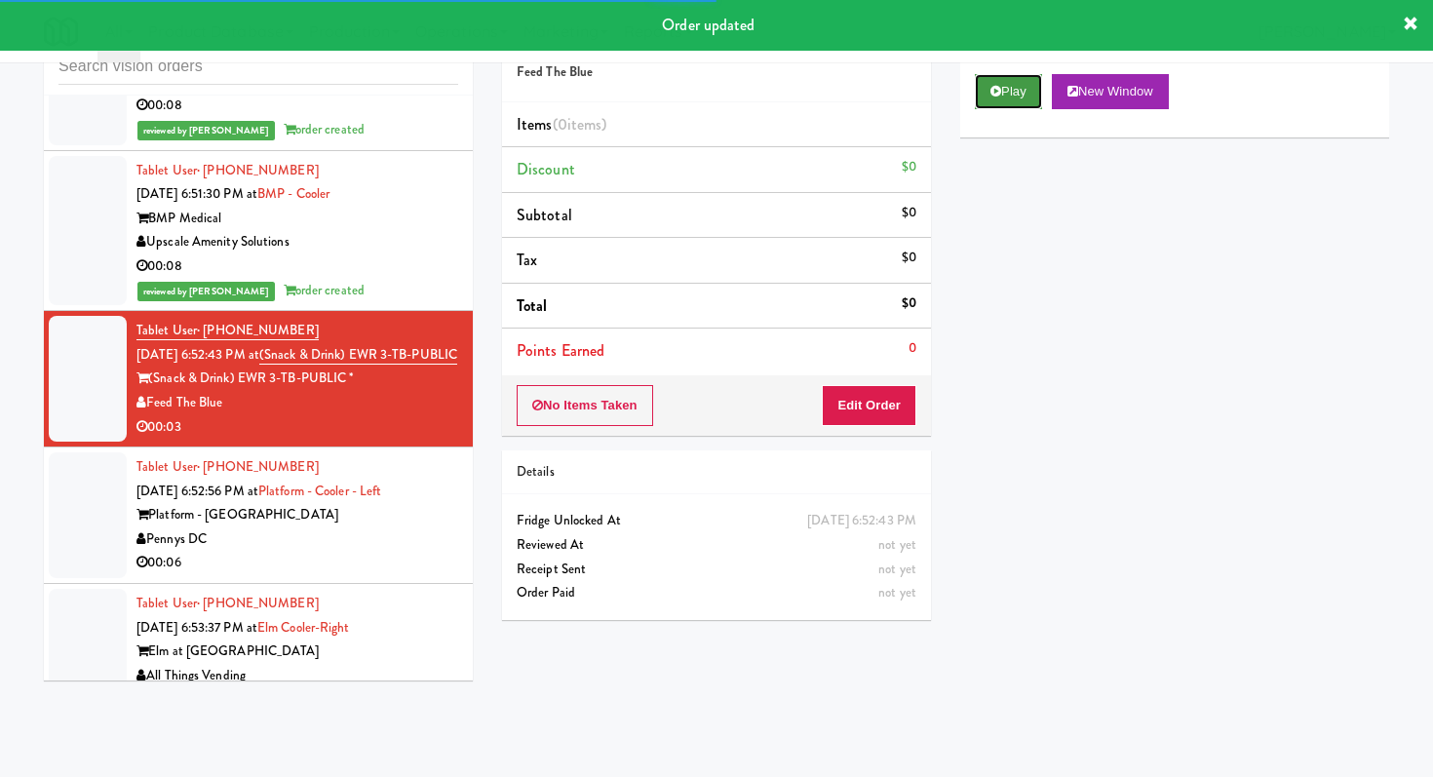
click at [1021, 97] on button "Play" at bounding box center [1008, 91] width 67 height 35
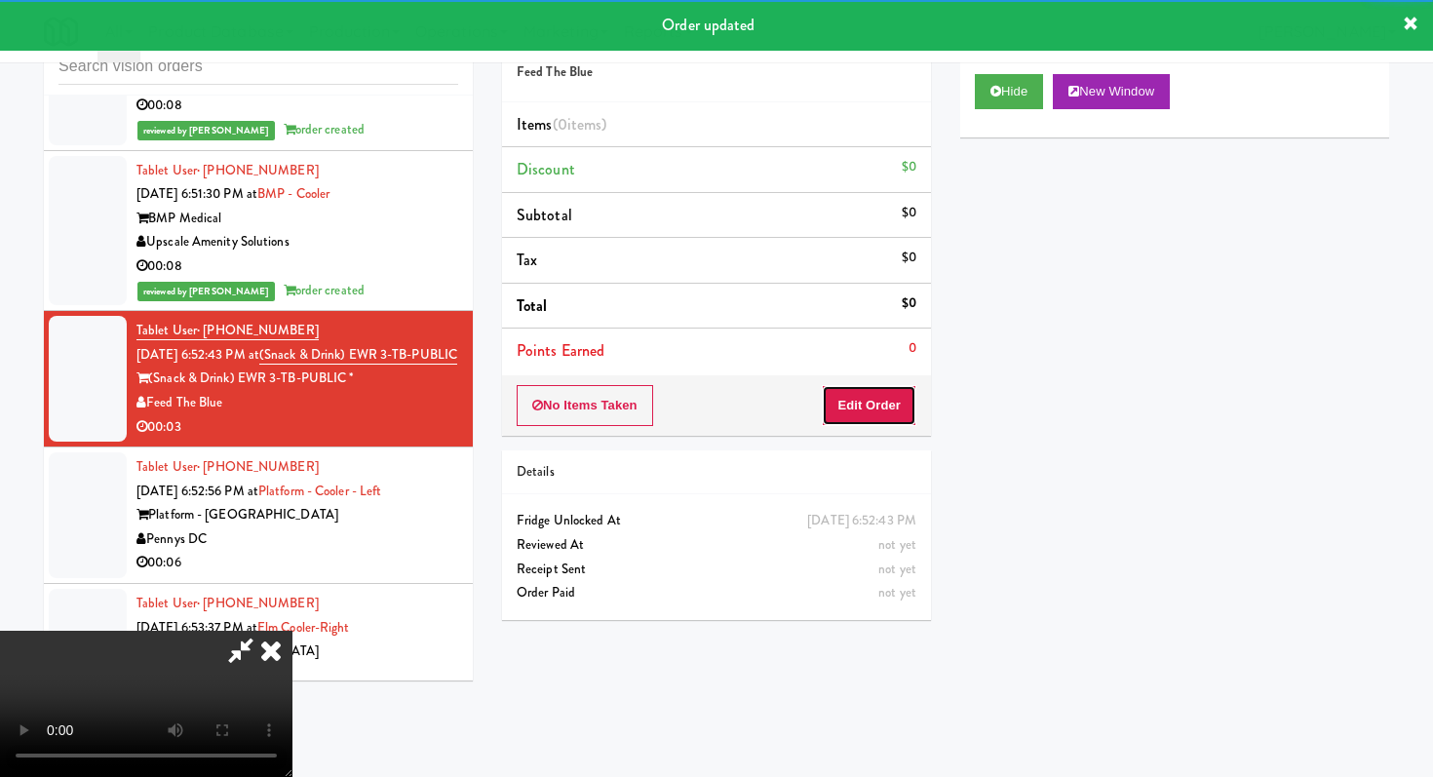
click at [878, 407] on button "Edit Order" at bounding box center [869, 405] width 95 height 41
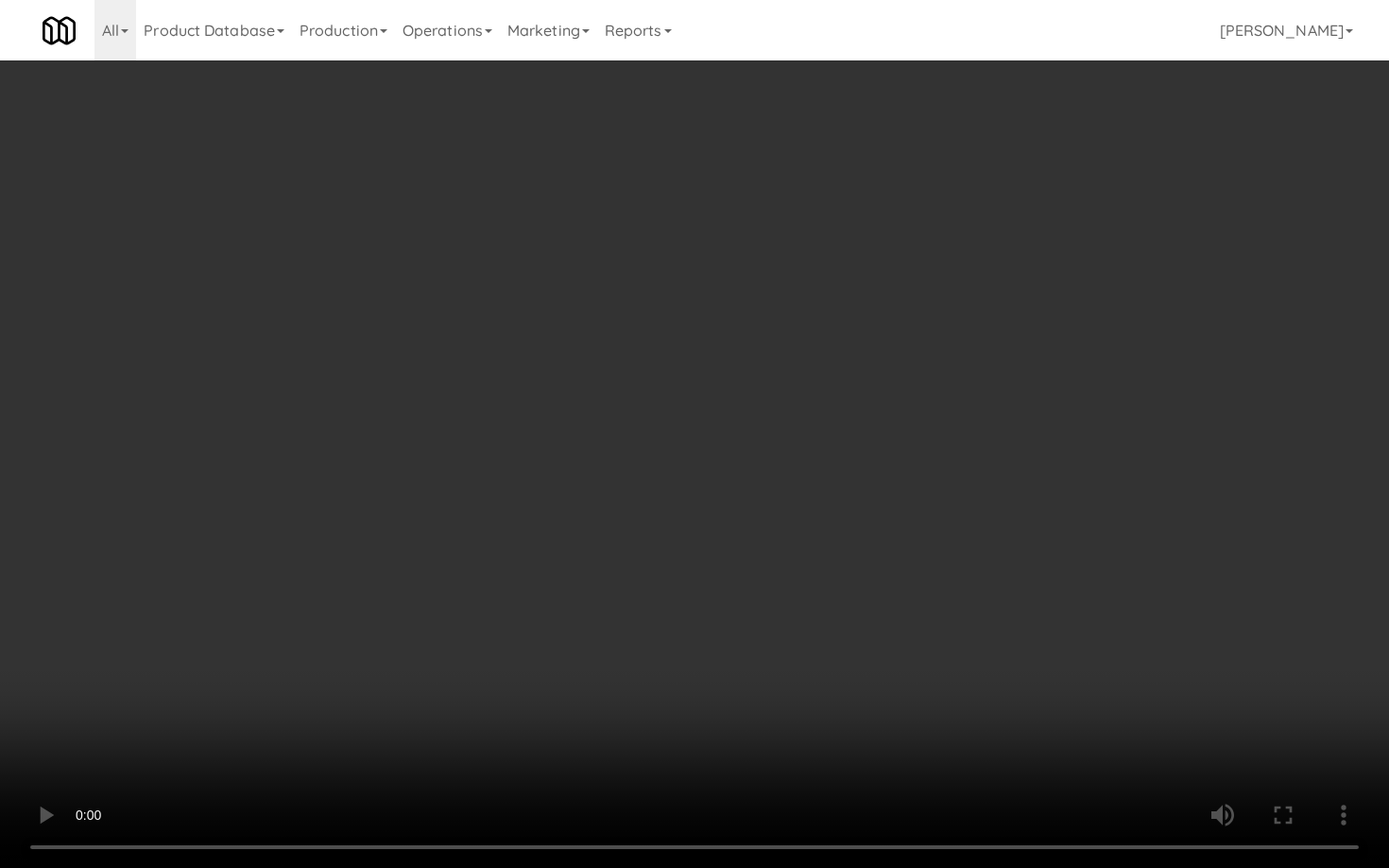
click at [739, 590] on video at bounding box center [694, 434] width 1389 height 868
click at [739, 583] on video at bounding box center [694, 434] width 1389 height 868
click at [741, 564] on video at bounding box center [694, 434] width 1389 height 868
click at [741, 563] on video at bounding box center [694, 434] width 1389 height 868
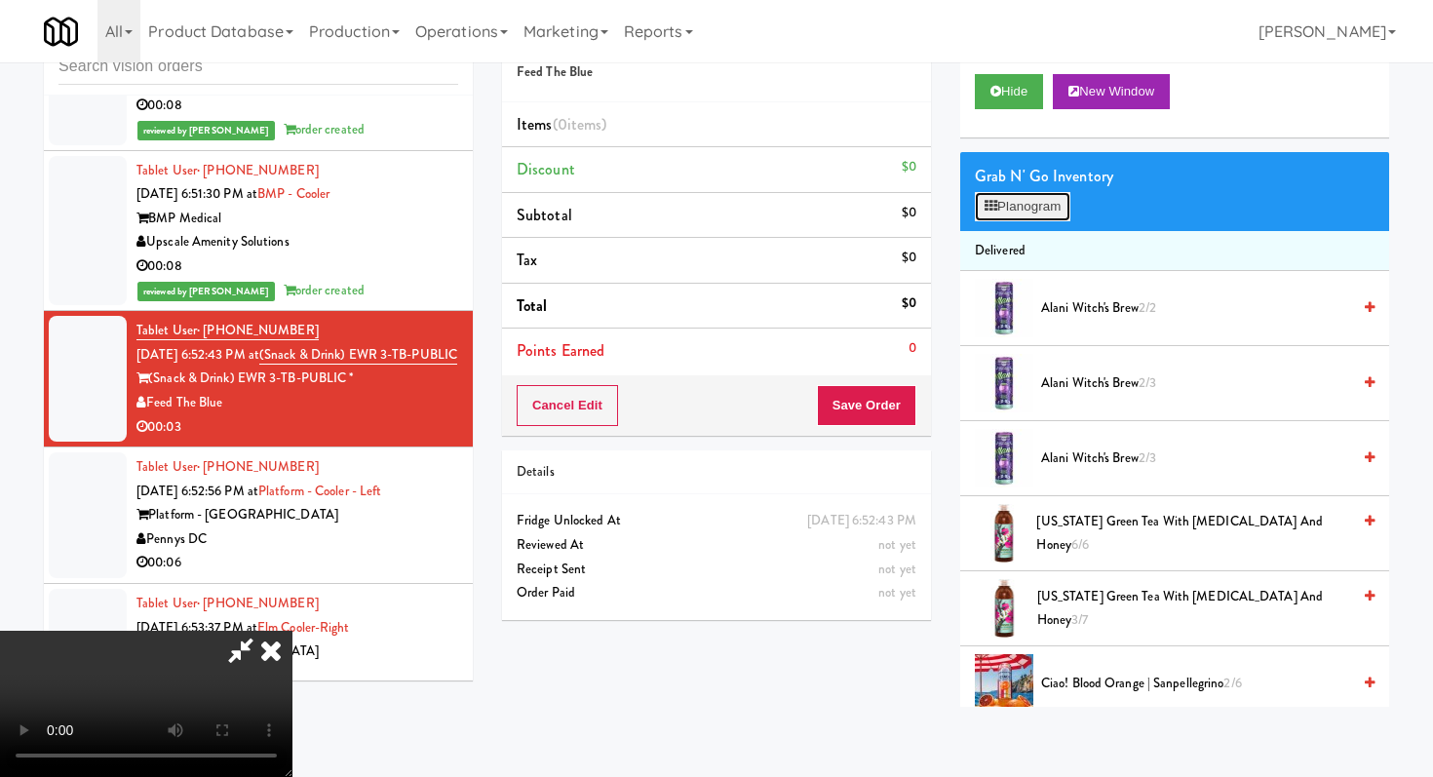
click at [1011, 212] on button "Planogram" at bounding box center [1023, 206] width 96 height 29
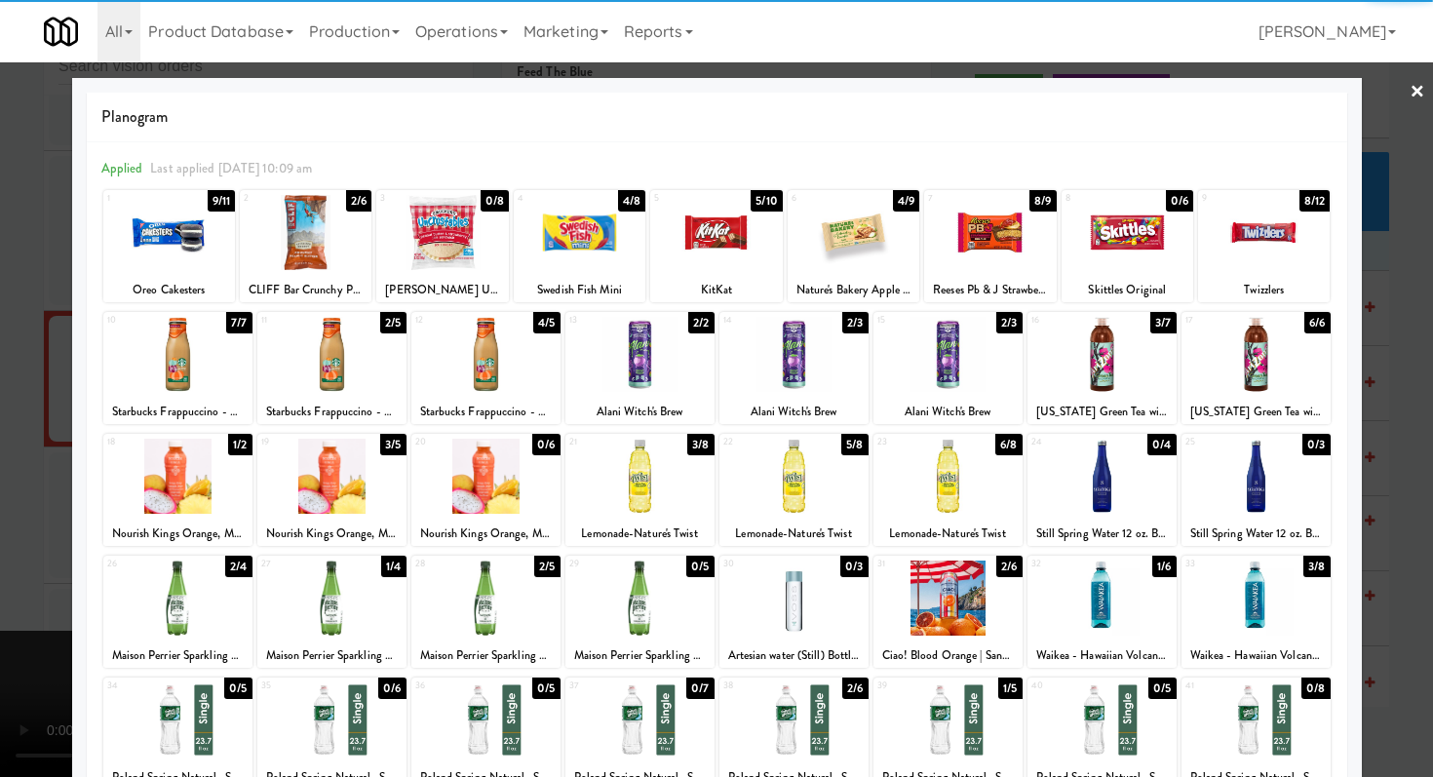
click at [677, 470] on div at bounding box center [639, 476] width 149 height 75
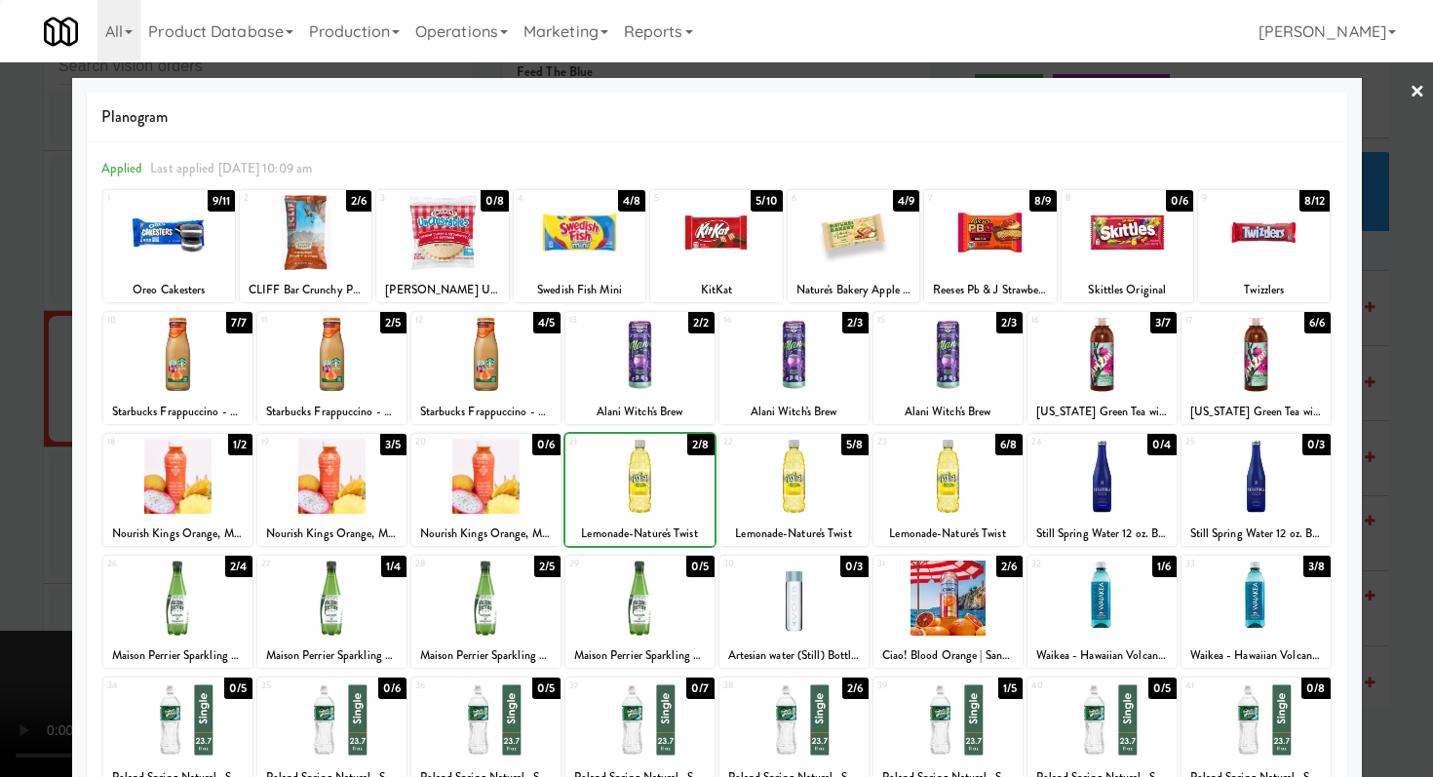
click at [0, 429] on div at bounding box center [716, 388] width 1433 height 777
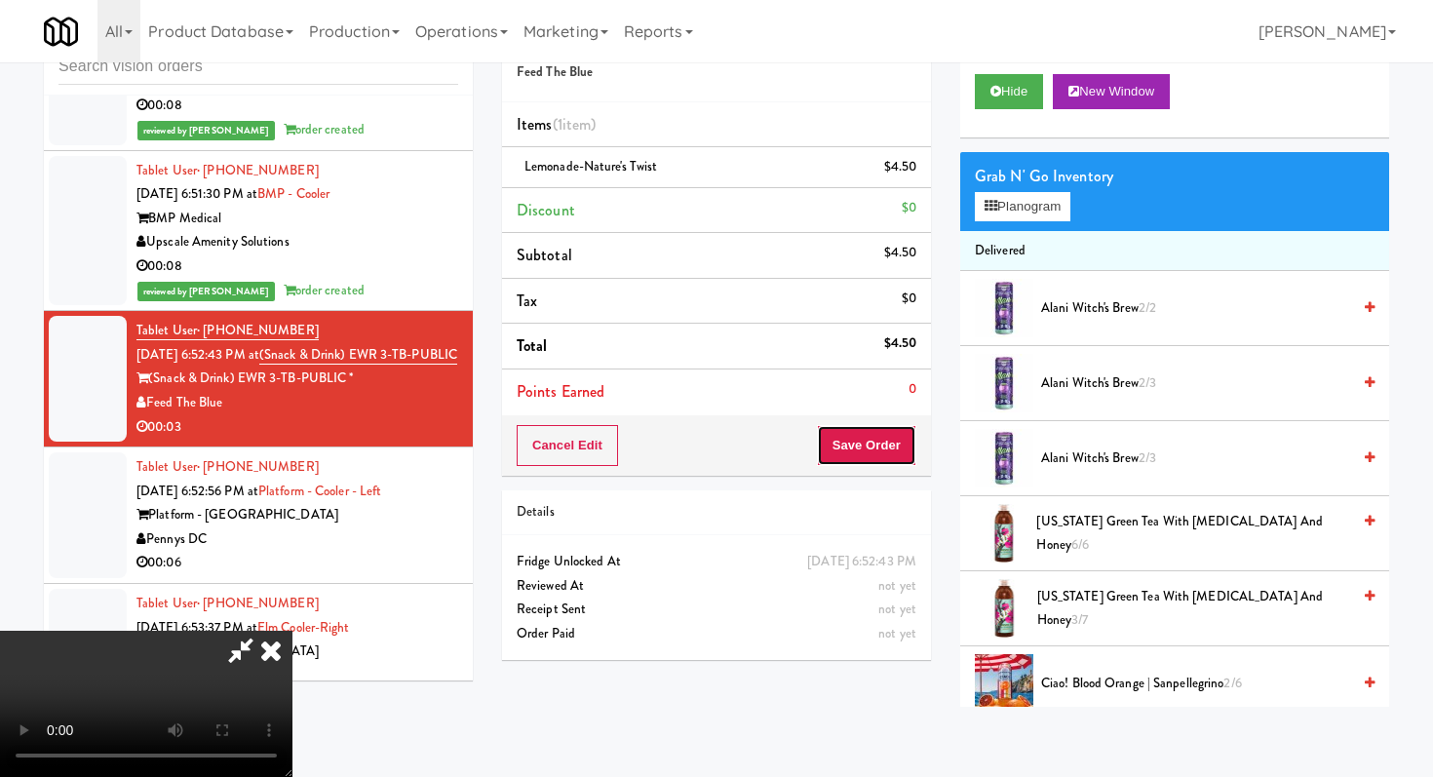
click at [899, 453] on button "Save Order" at bounding box center [866, 445] width 99 height 41
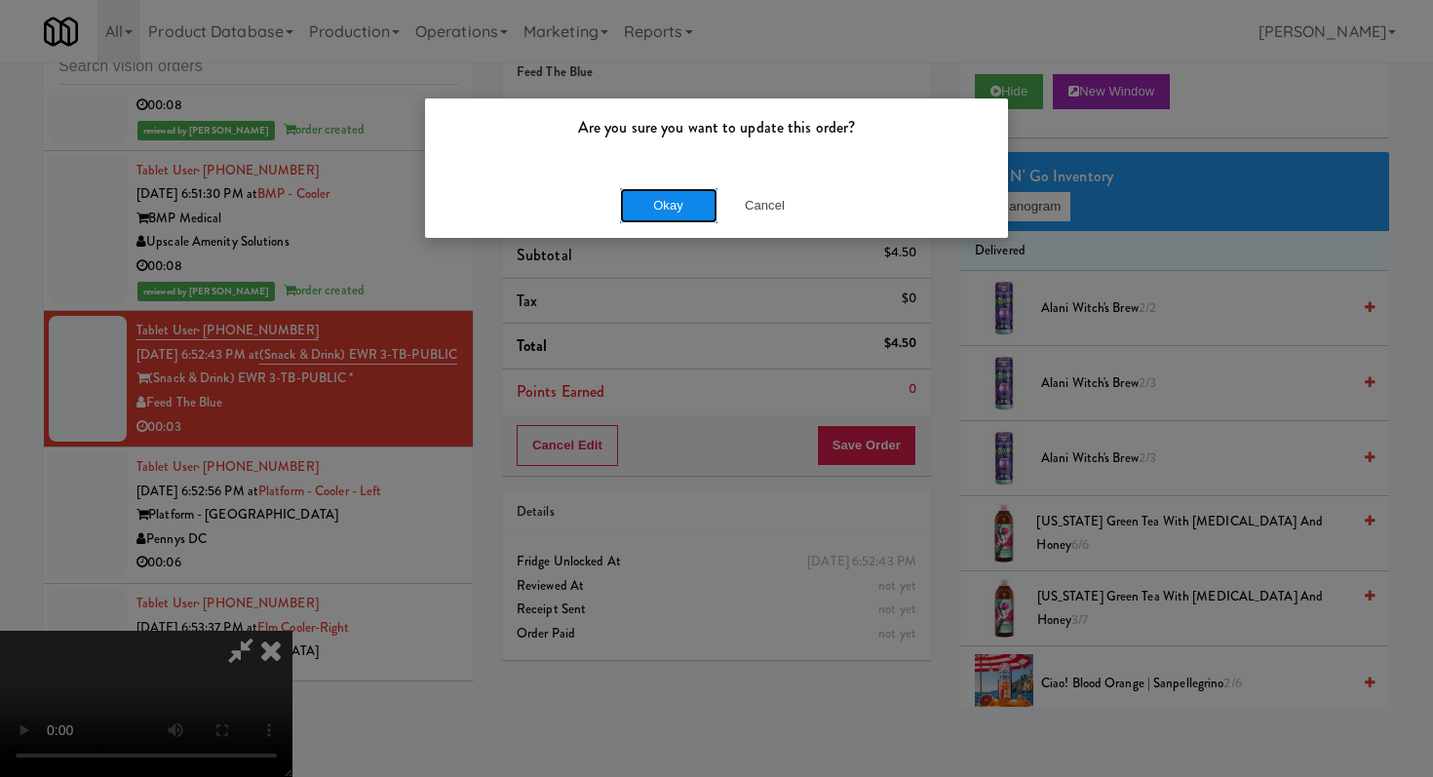
click at [688, 208] on button "Okay" at bounding box center [668, 205] width 97 height 35
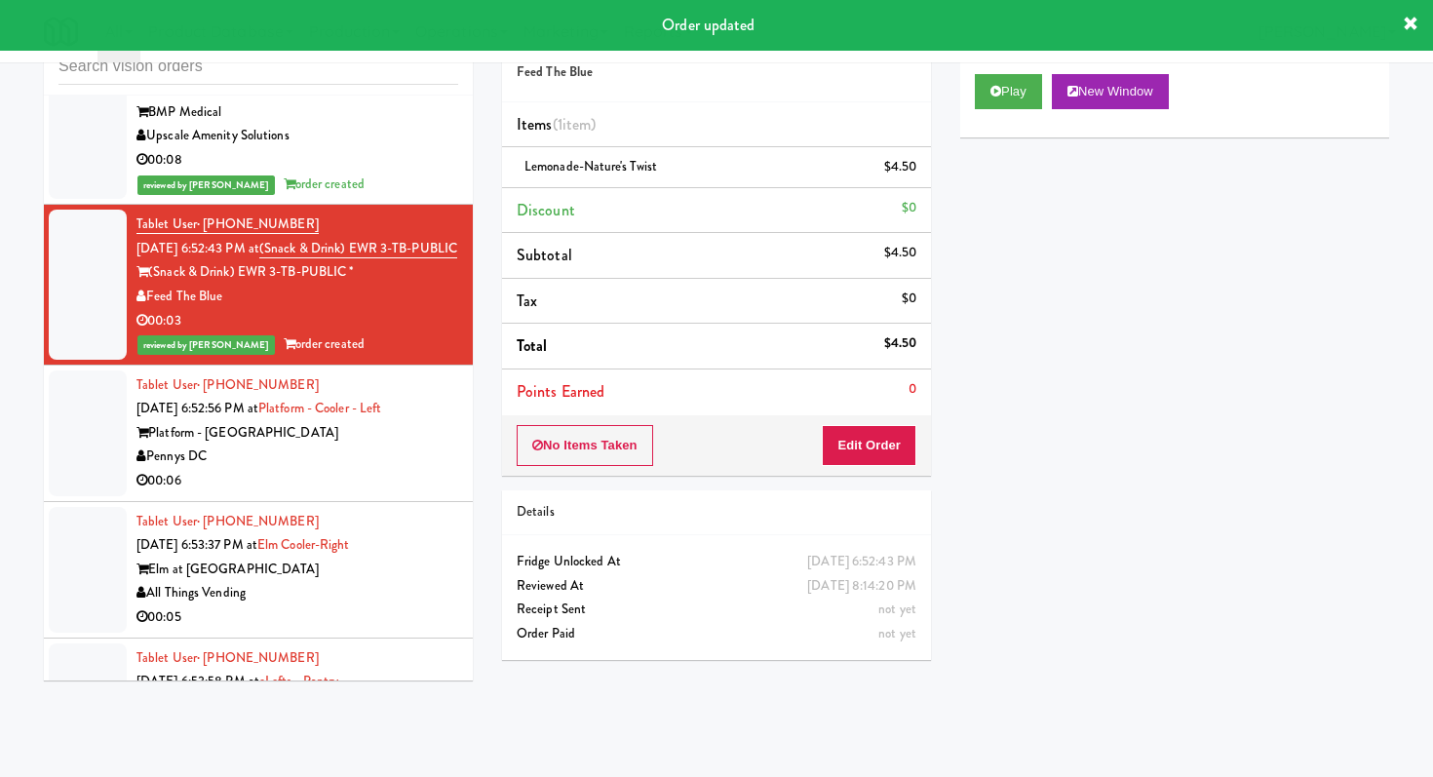
click at [434, 445] on div "Pennys DC" at bounding box center [297, 457] width 322 height 24
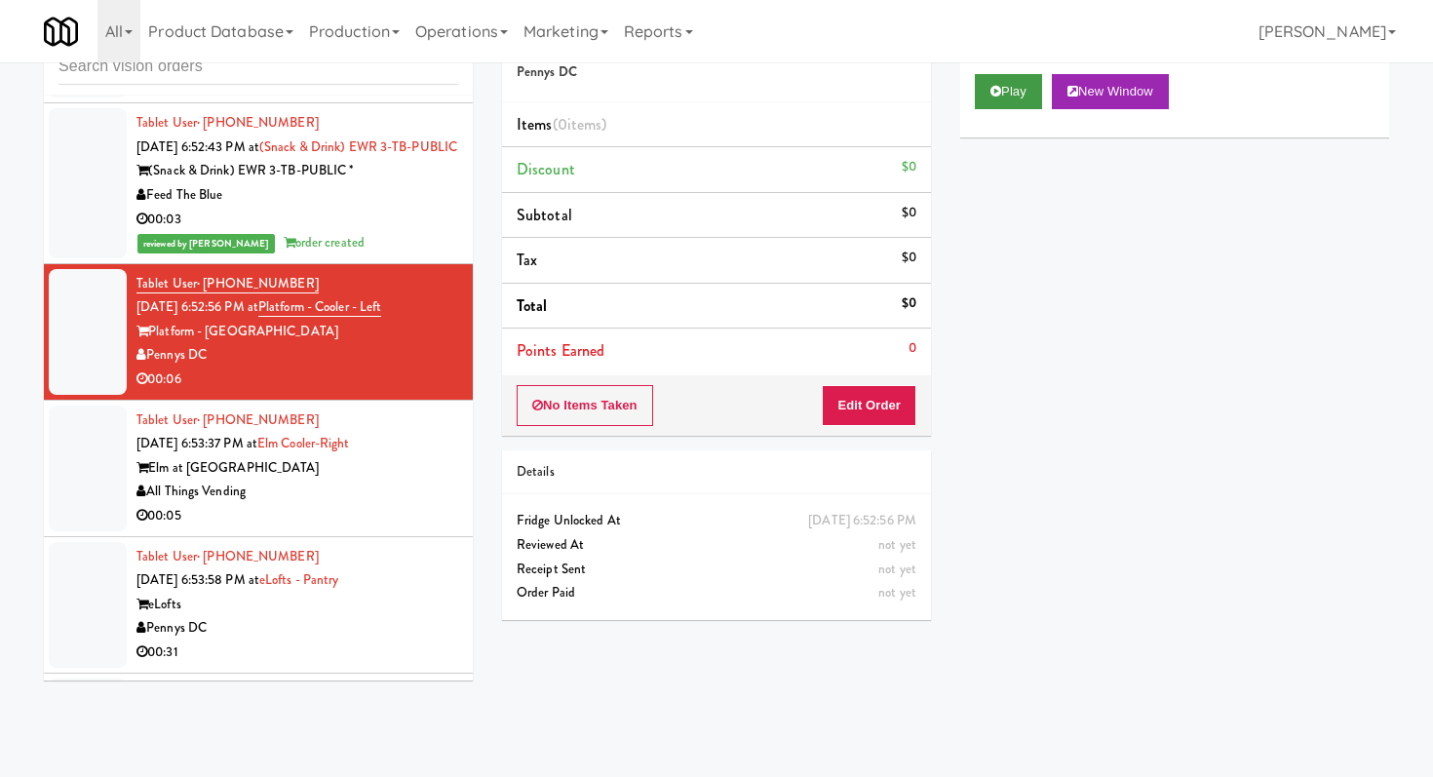
scroll to position [4, 0]
click at [424, 504] on div "00:05" at bounding box center [297, 516] width 322 height 24
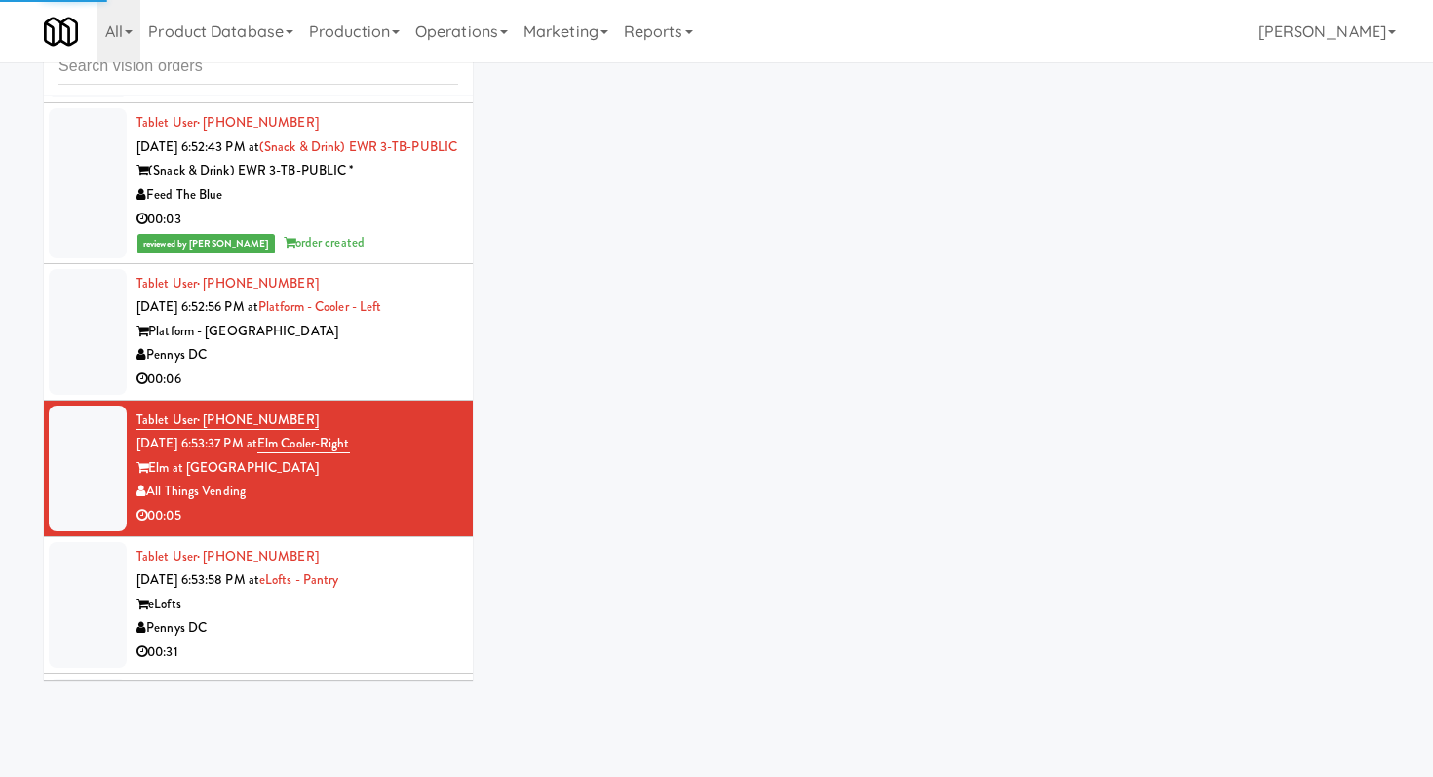
click at [416, 356] on li "Tablet User · (321) 437-6473 [DATE] 6:52:56 PM at Platform - Cooler - Left Plat…" at bounding box center [258, 332] width 429 height 136
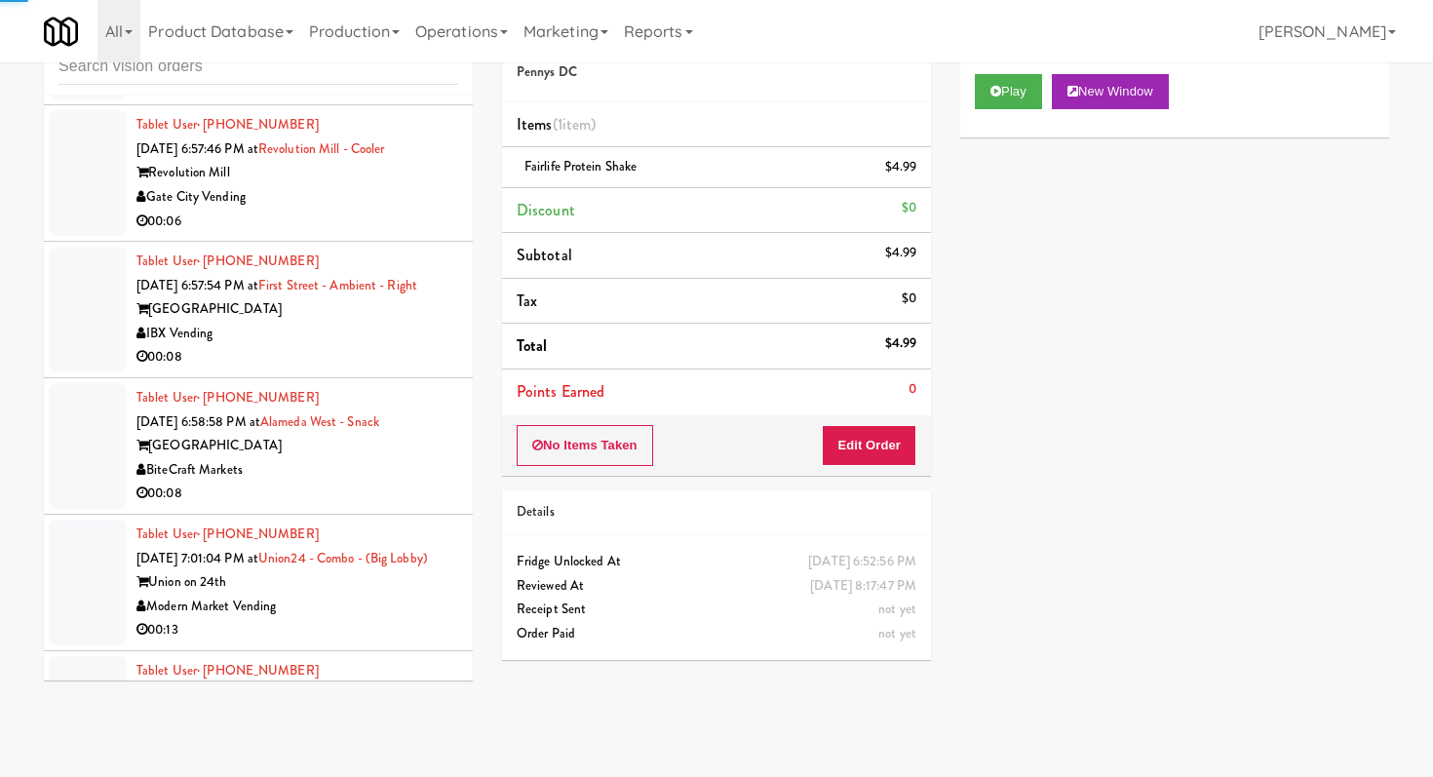
scroll to position [10628, 0]
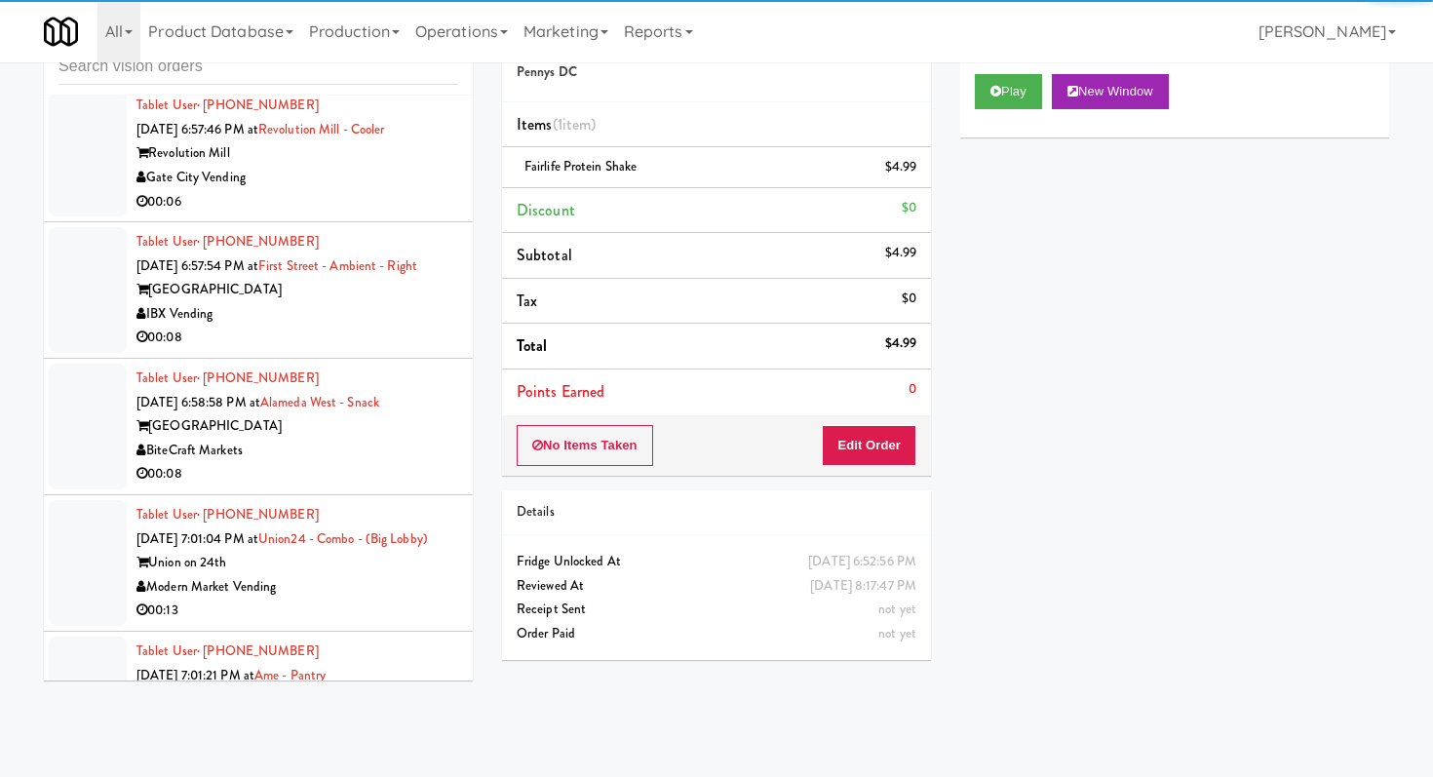
click at [383, 326] on div "00:08" at bounding box center [297, 338] width 322 height 24
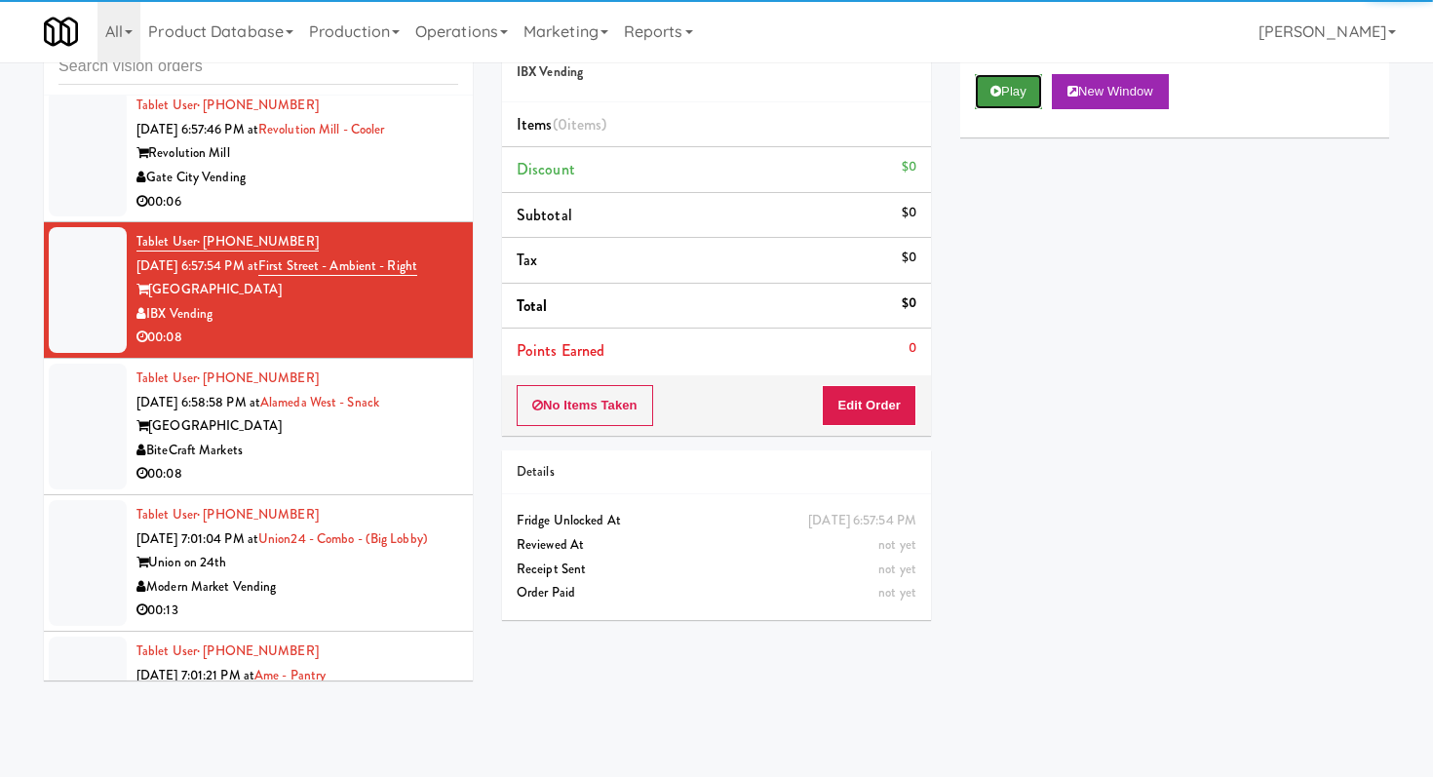
click at [1035, 93] on button "Play" at bounding box center [1008, 91] width 67 height 35
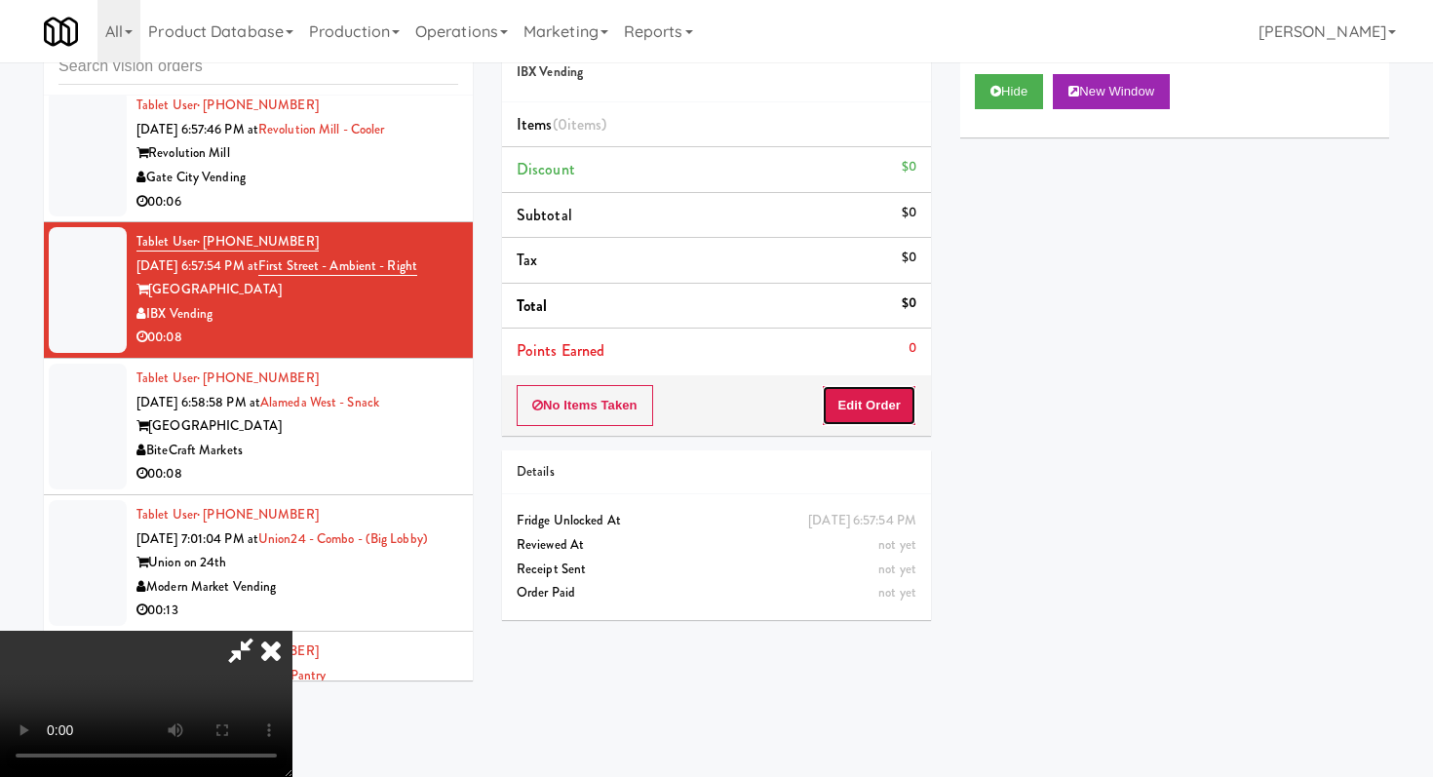
click at [880, 412] on button "Edit Order" at bounding box center [869, 405] width 95 height 41
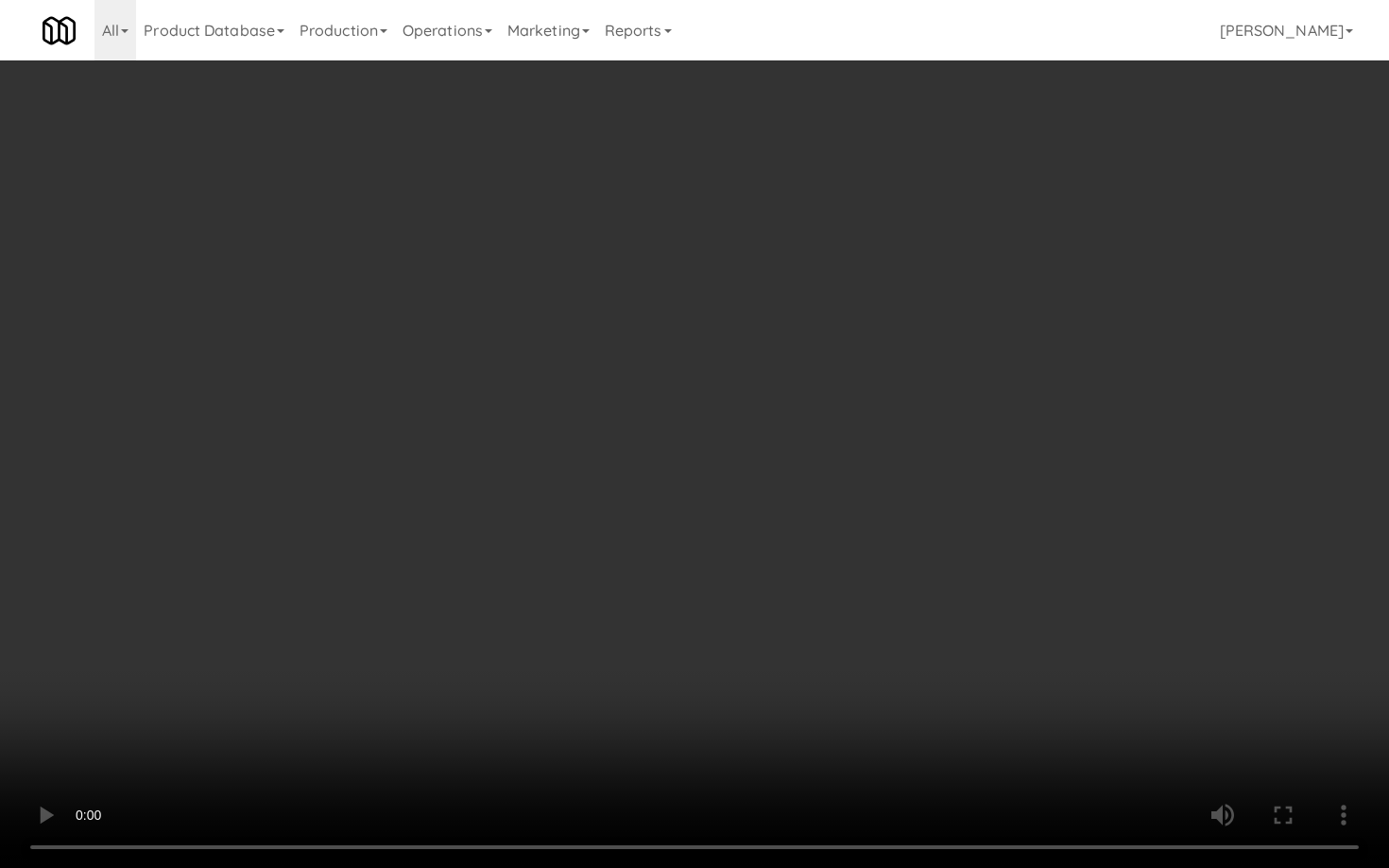
click at [1073, 549] on video at bounding box center [694, 434] width 1389 height 868
click at [1074, 549] on video at bounding box center [694, 434] width 1389 height 868
click at [1077, 527] on video at bounding box center [694, 434] width 1389 height 868
click at [1077, 528] on video at bounding box center [694, 434] width 1389 height 868
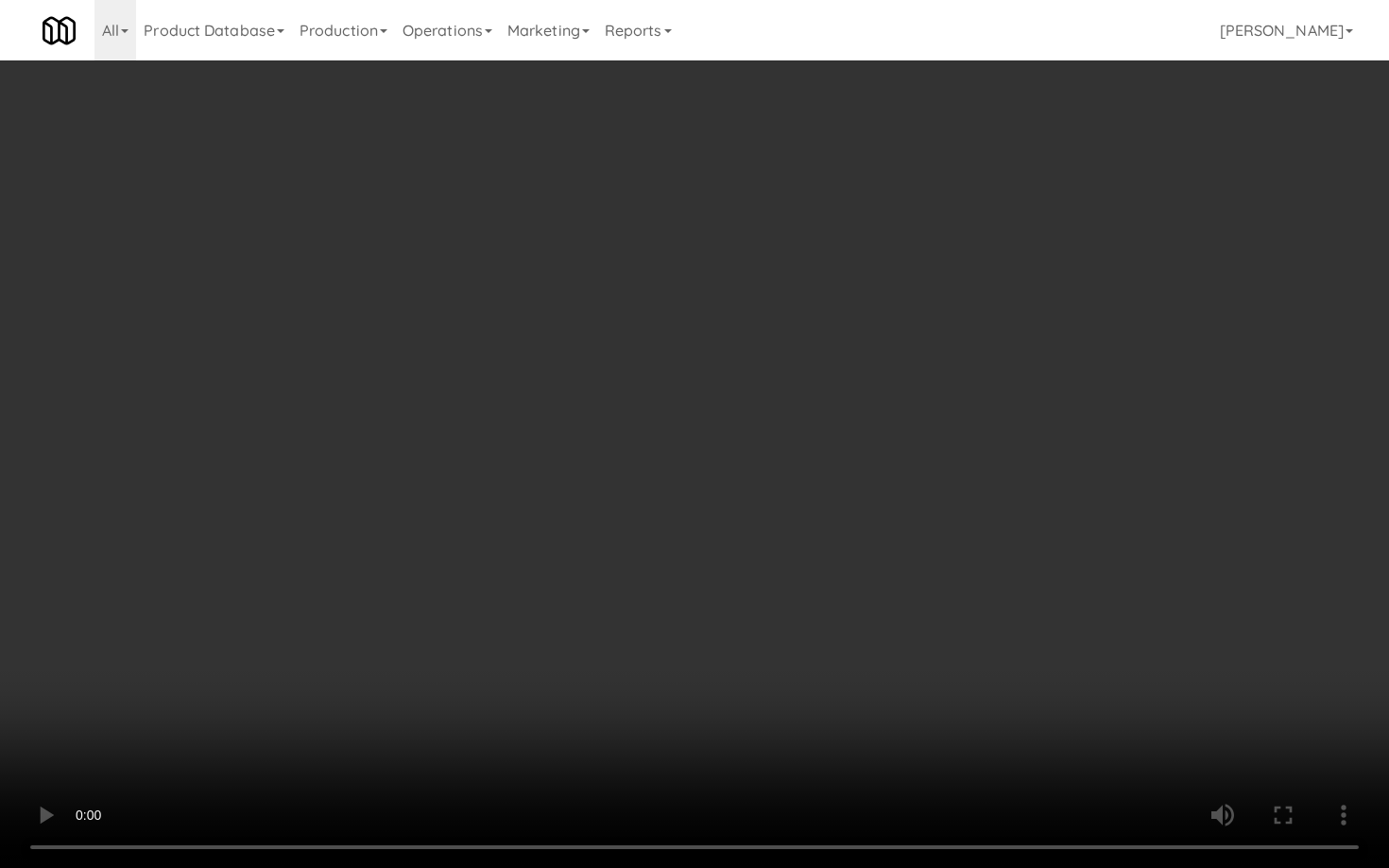
click at [1077, 528] on video at bounding box center [694, 434] width 1389 height 868
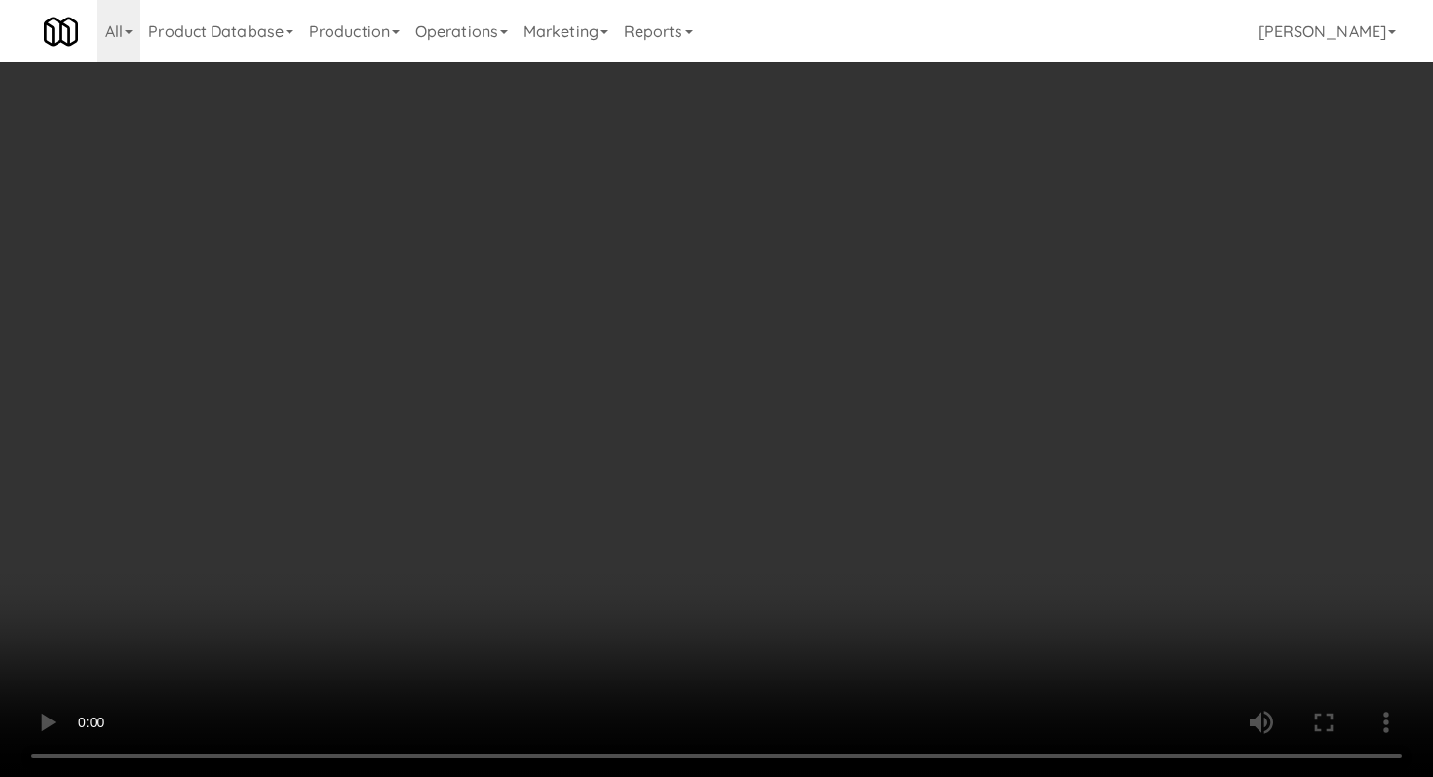
scroll to position [845, 0]
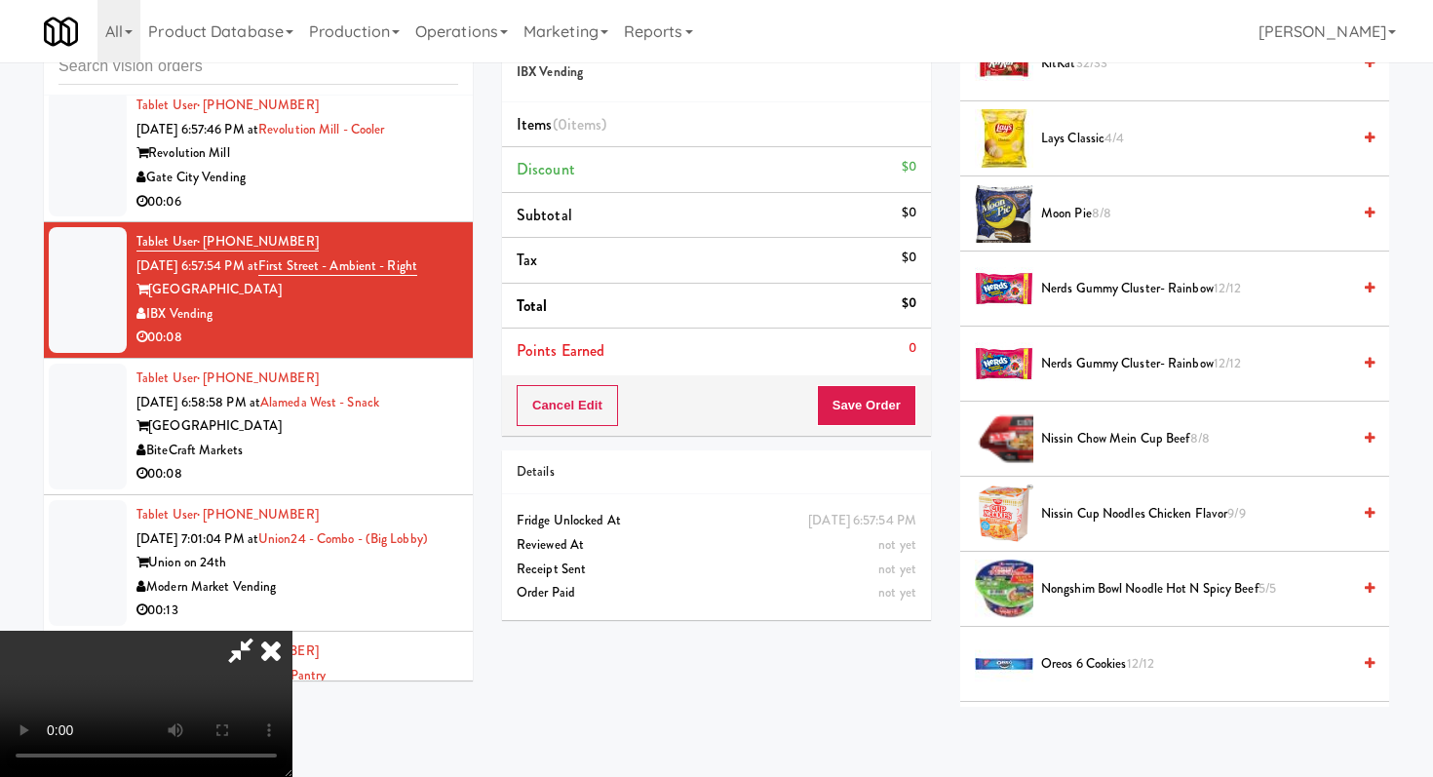
click at [1070, 136] on span "Lays Classic 4/4" at bounding box center [1195, 139] width 309 height 24
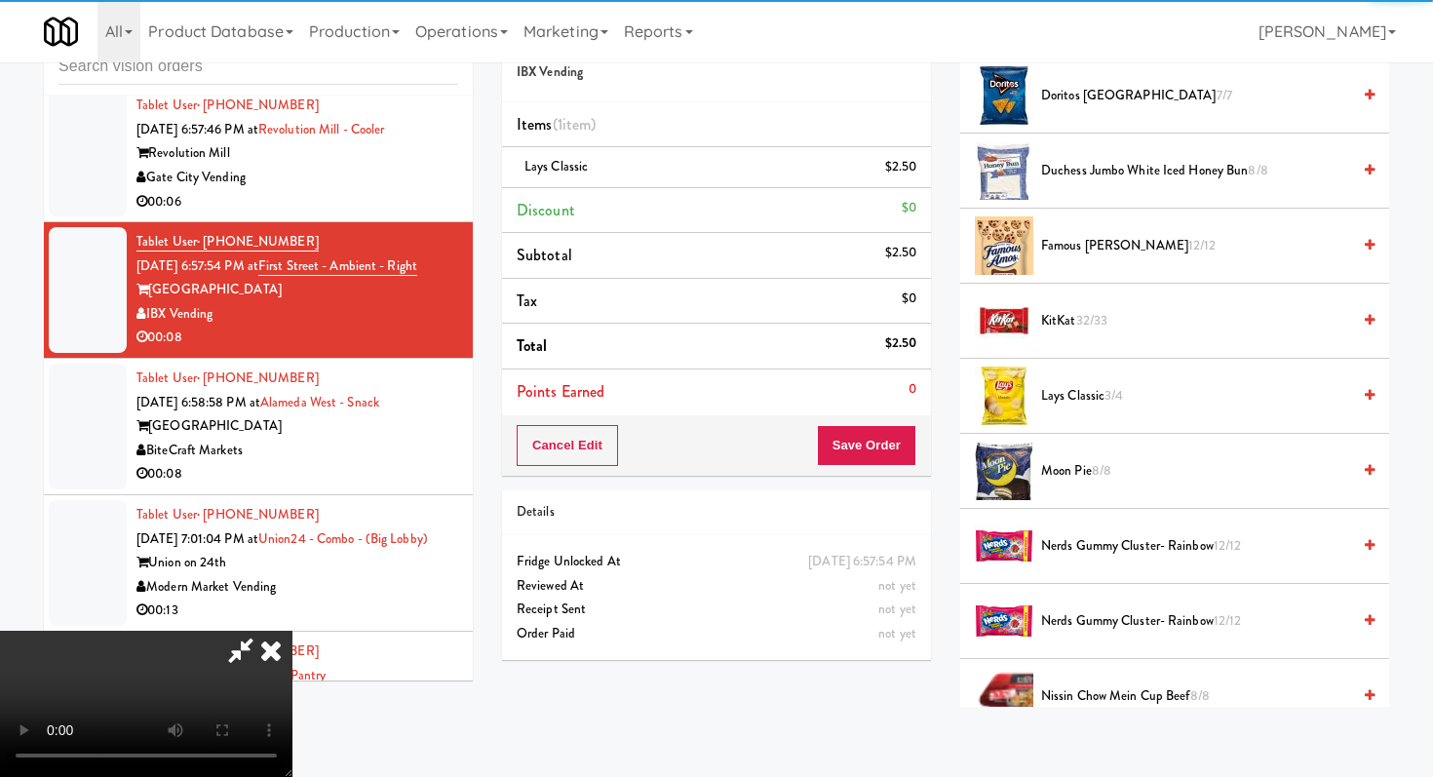
scroll to position [546, 0]
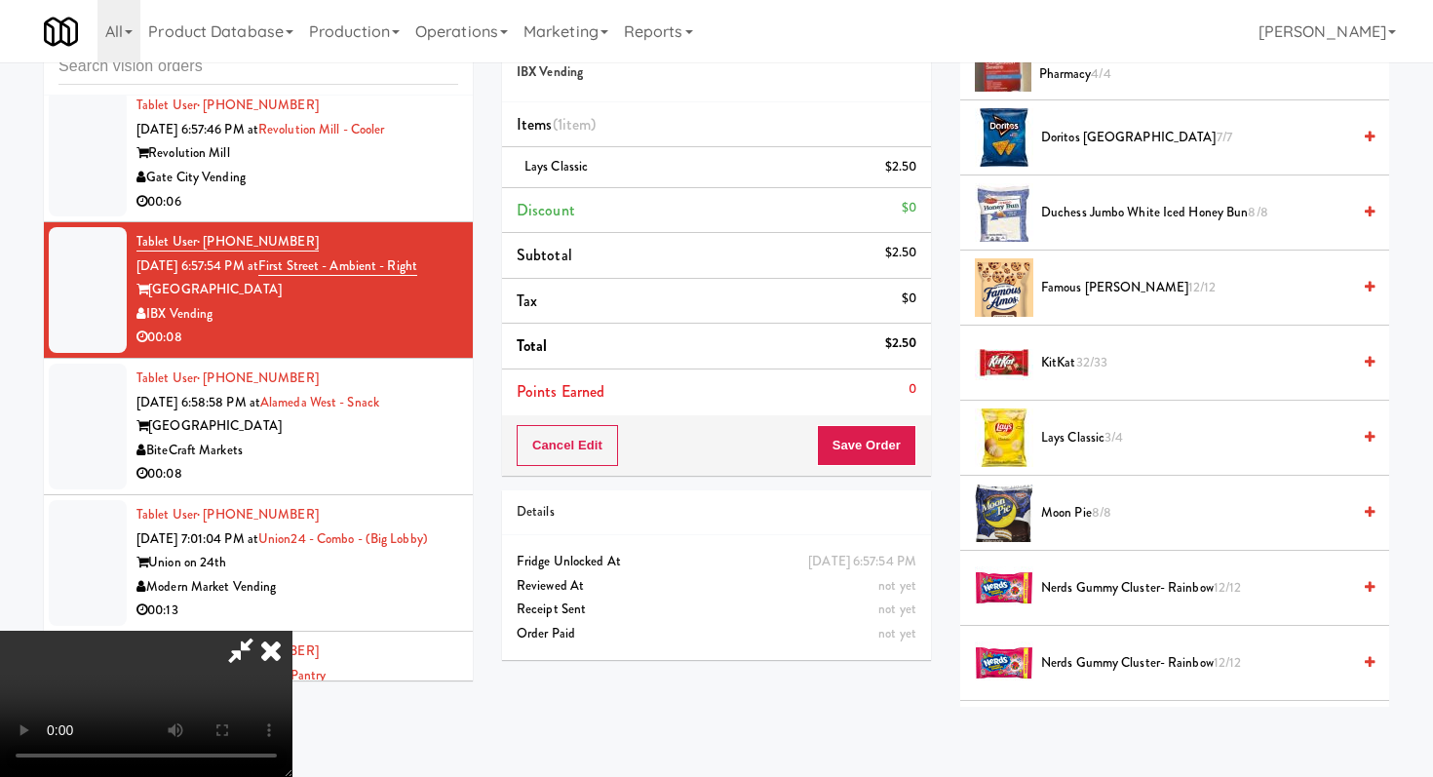
click at [1075, 274] on li "Famous [PERSON_NAME] 12/12" at bounding box center [1174, 288] width 429 height 75
click at [1073, 288] on span "Famous [PERSON_NAME] 12/12" at bounding box center [1195, 288] width 309 height 24
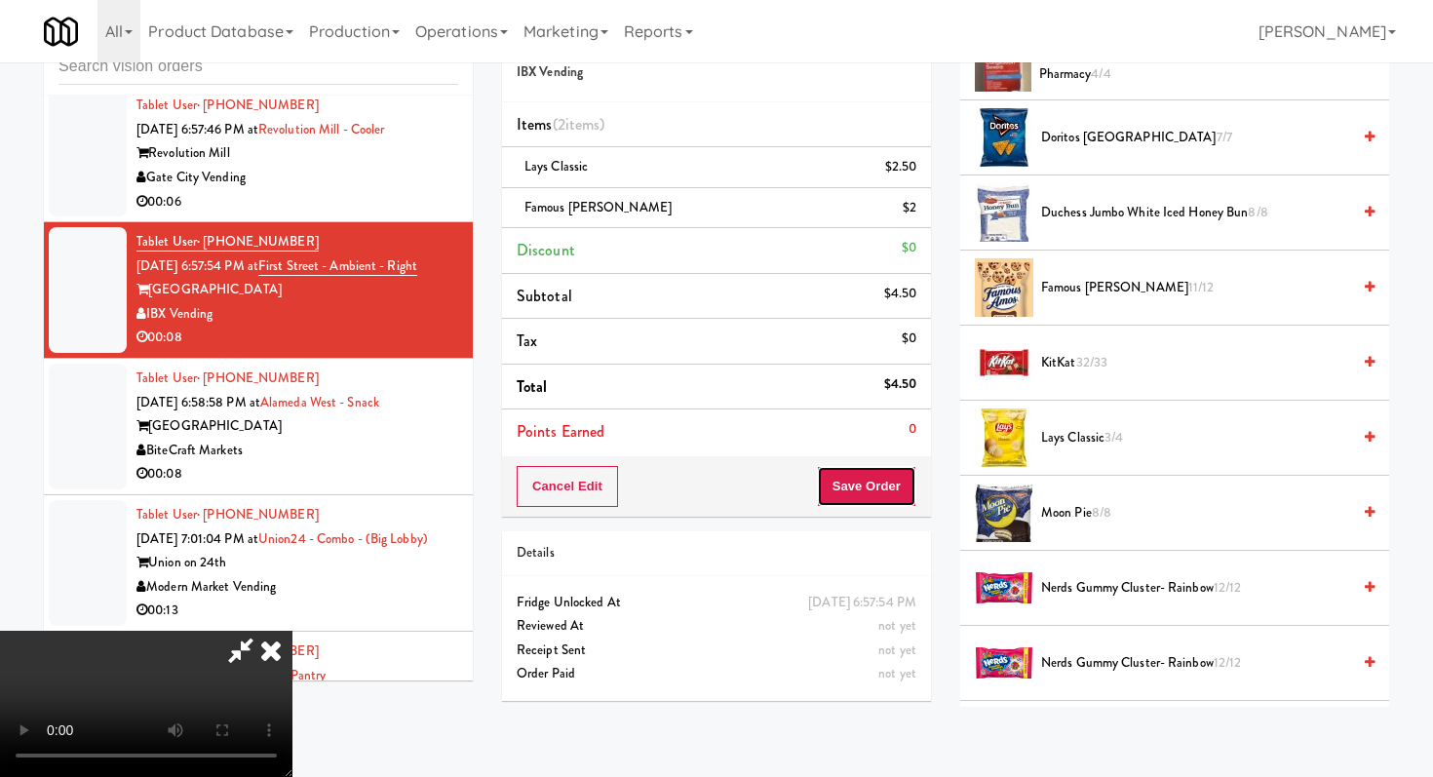
click at [883, 486] on button "Save Order" at bounding box center [866, 486] width 99 height 41
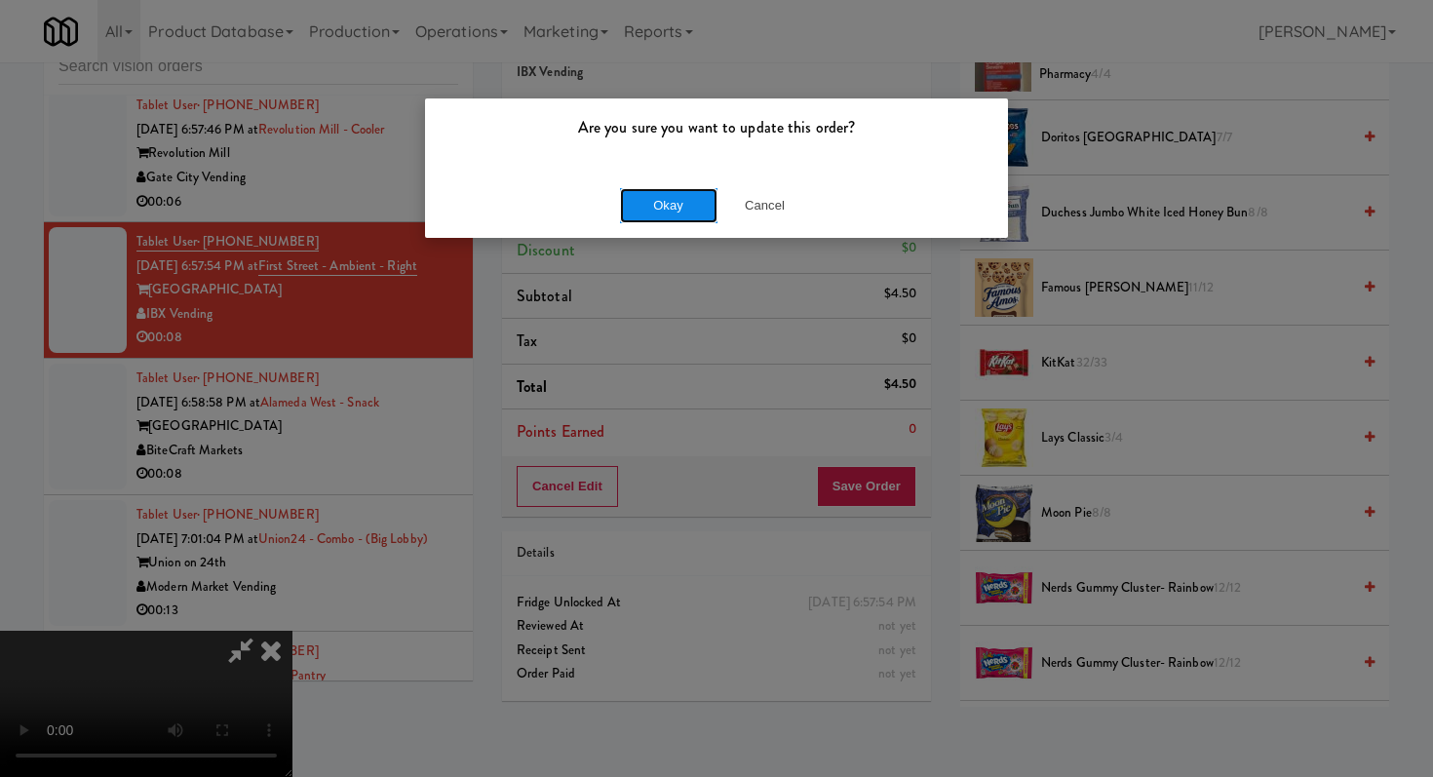
click at [700, 202] on button "Okay" at bounding box center [668, 205] width 97 height 35
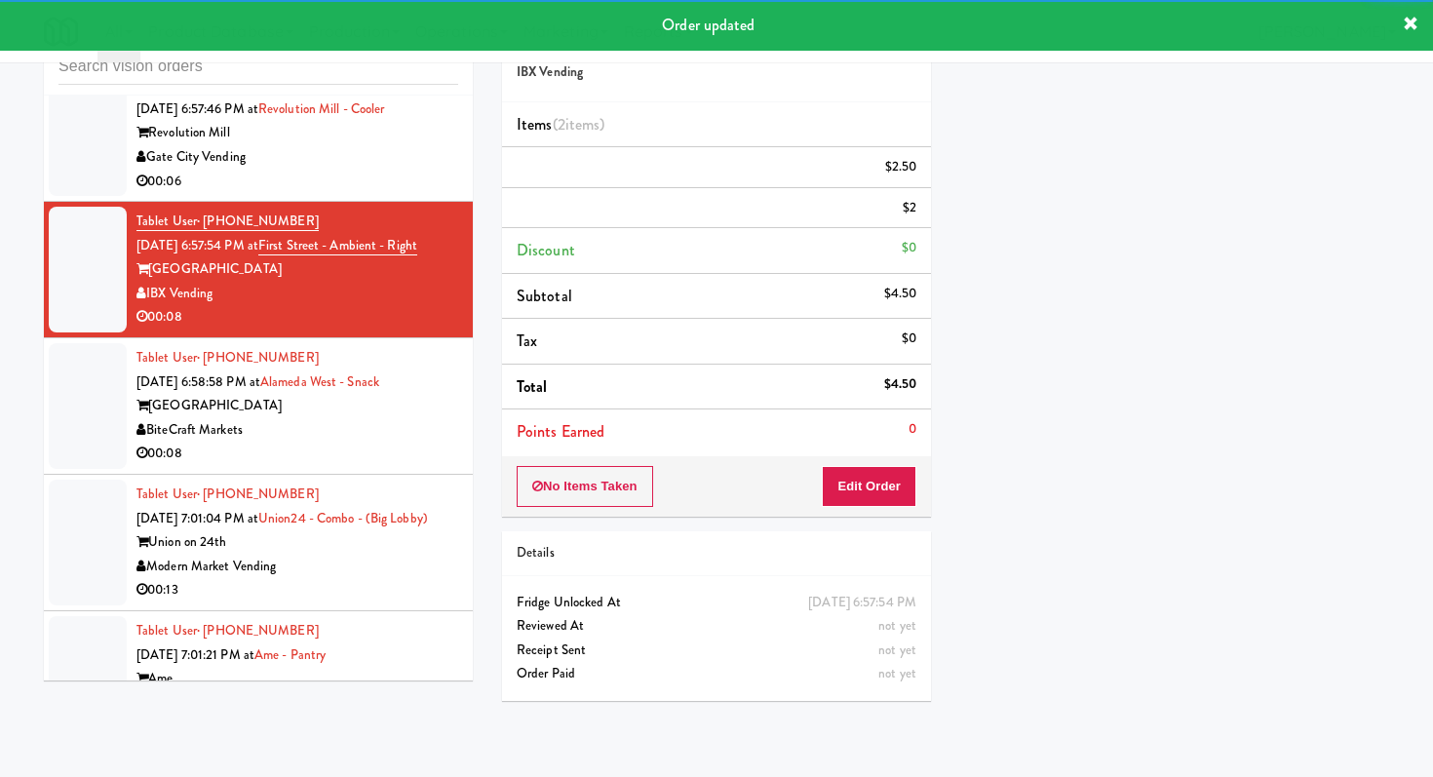
scroll to position [10680, 0]
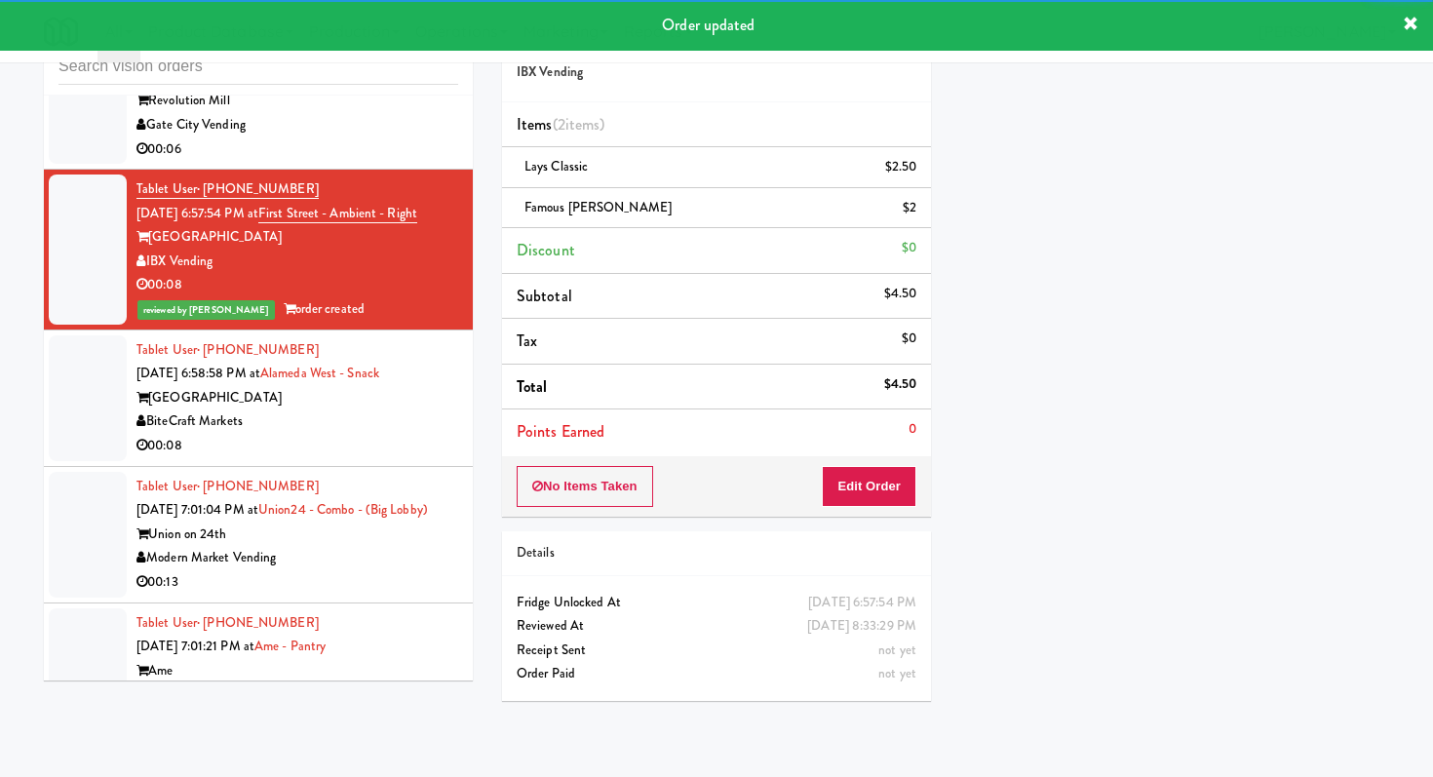
click at [402, 409] on div "BiteCraft Markets" at bounding box center [297, 421] width 322 height 24
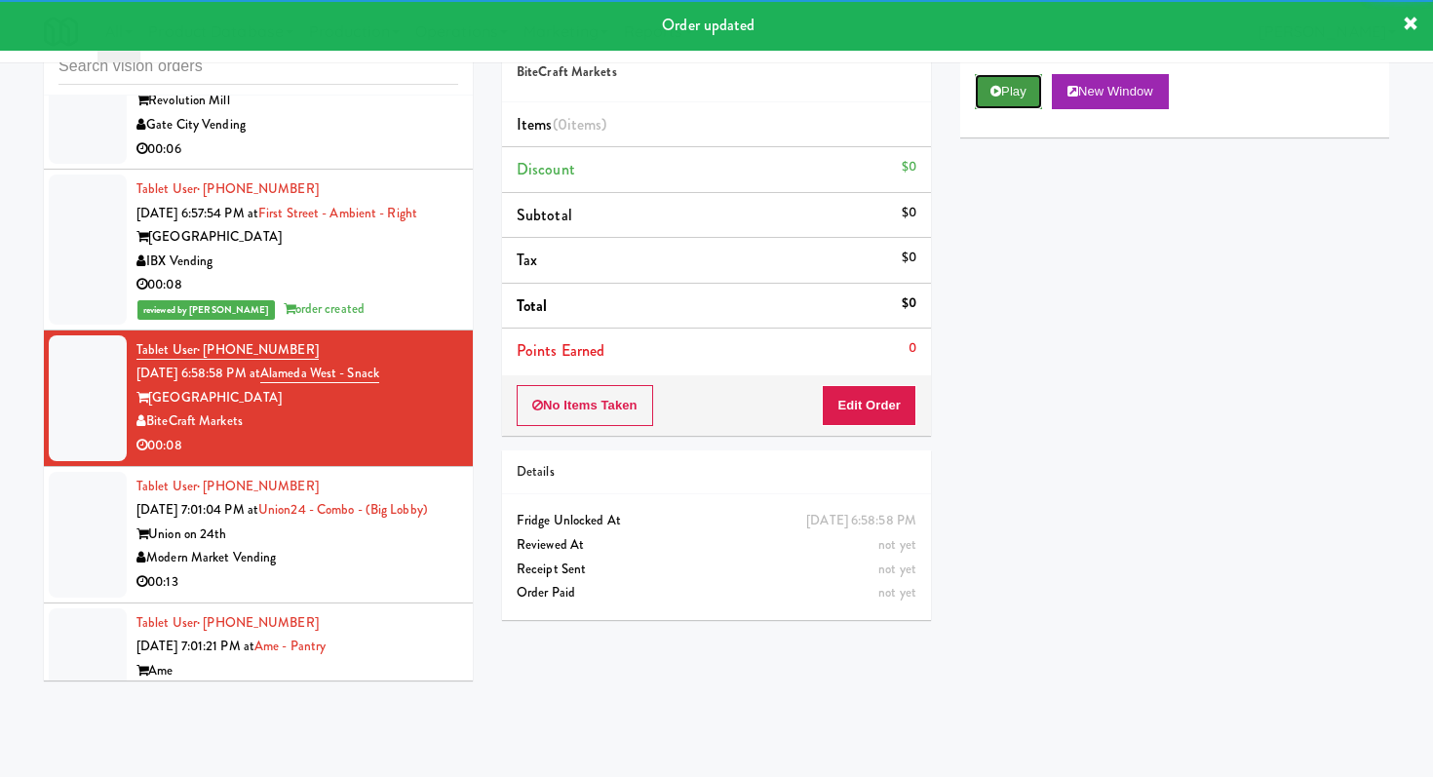
click at [991, 87] on icon at bounding box center [996, 91] width 11 height 13
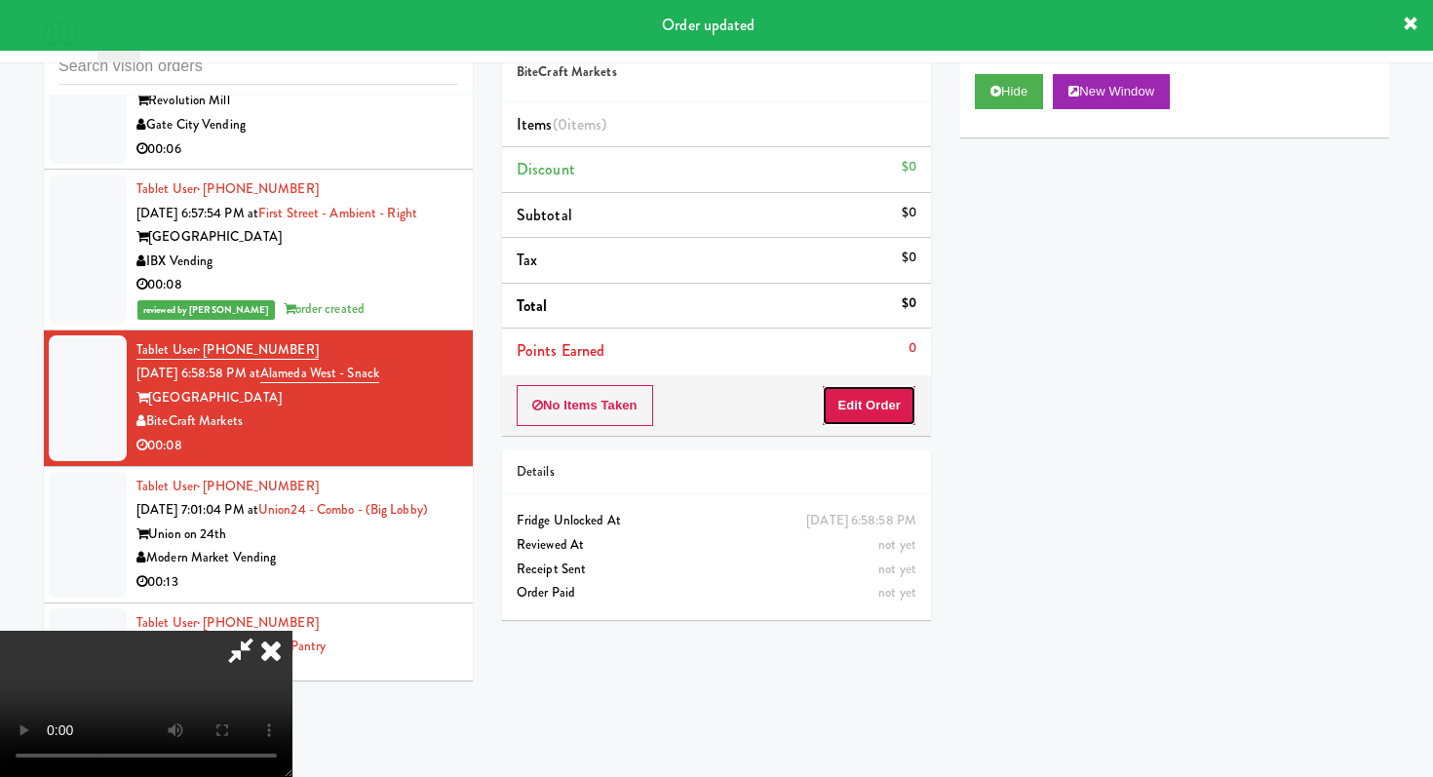
click at [841, 411] on button "Edit Order" at bounding box center [869, 405] width 95 height 41
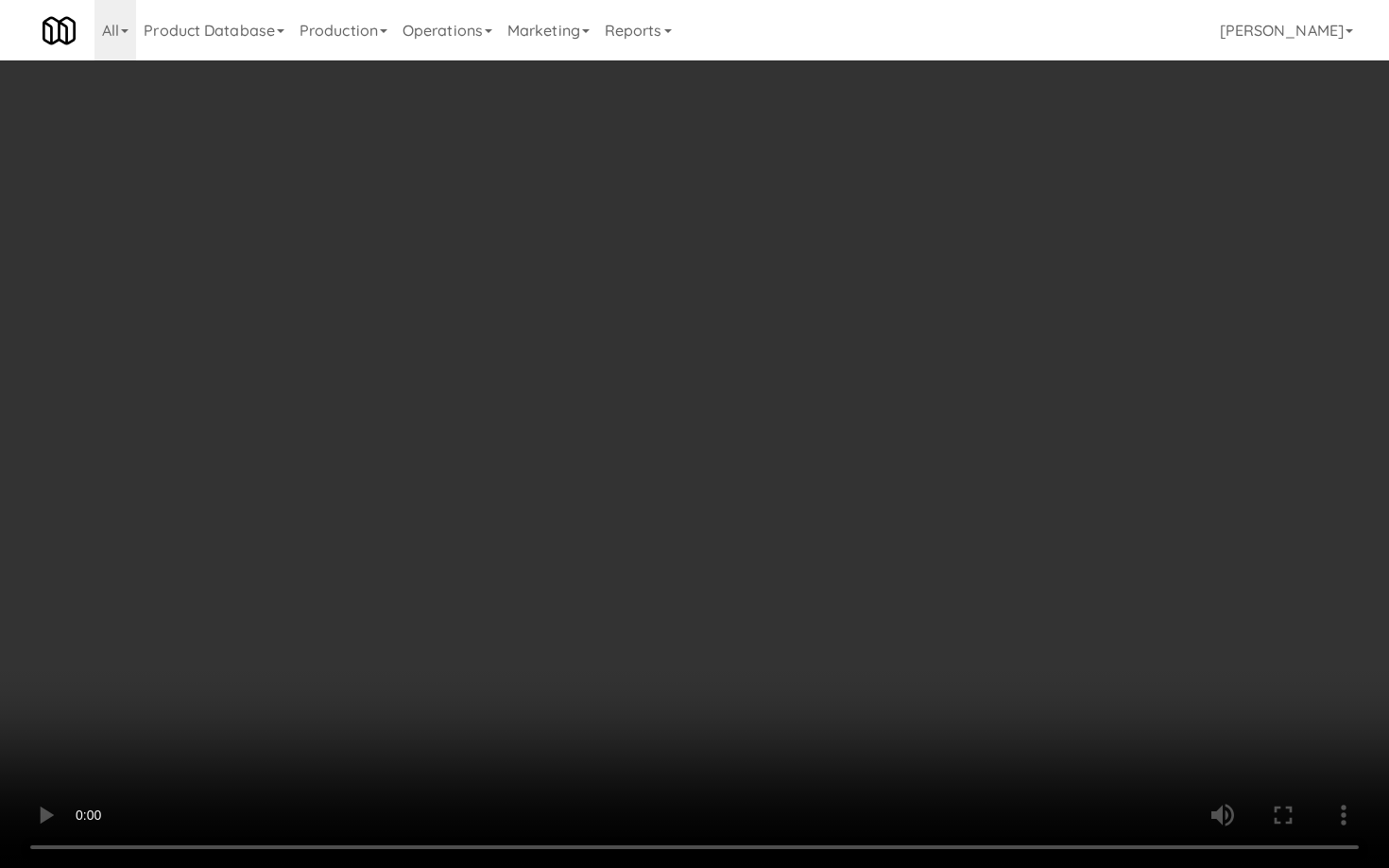
click at [744, 666] on video at bounding box center [694, 434] width 1389 height 868
click at [744, 660] on video at bounding box center [694, 434] width 1389 height 868
click at [745, 659] on video at bounding box center [694, 434] width 1389 height 868
click at [744, 658] on video at bounding box center [694, 434] width 1389 height 868
click at [745, 658] on video at bounding box center [694, 434] width 1389 height 868
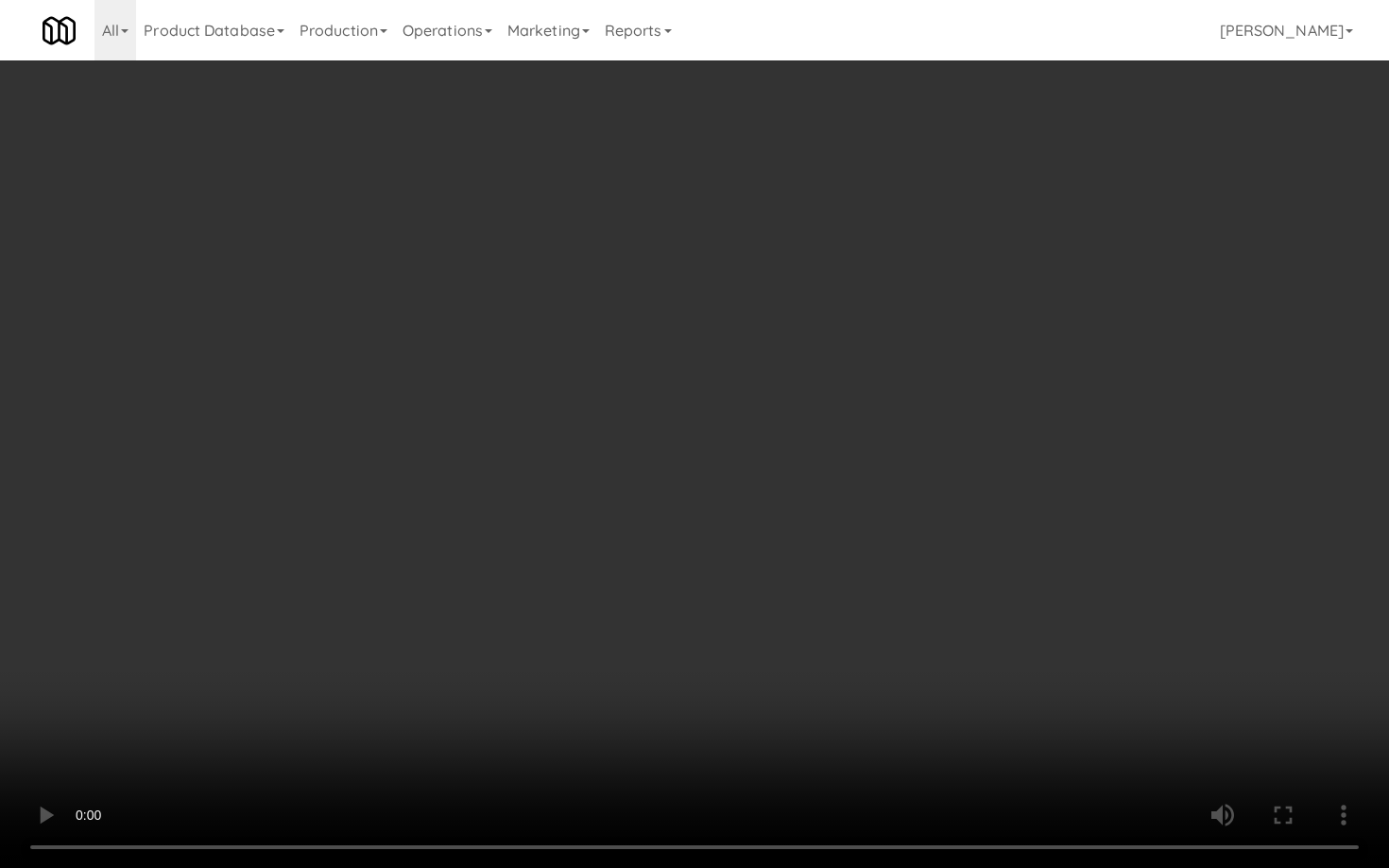
click at [745, 657] on video at bounding box center [694, 434] width 1389 height 868
click at [745, 654] on video at bounding box center [694, 434] width 1389 height 868
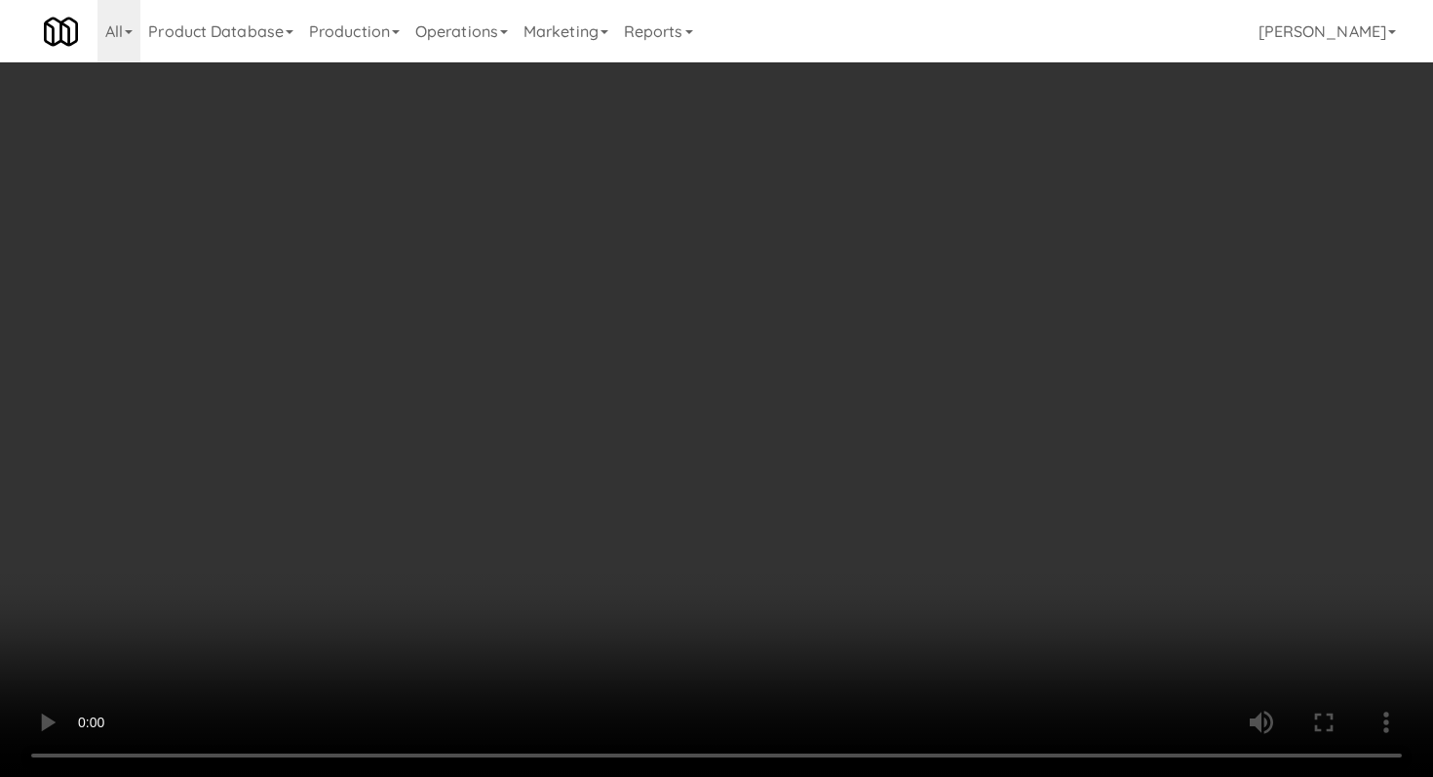
scroll to position [326, 0]
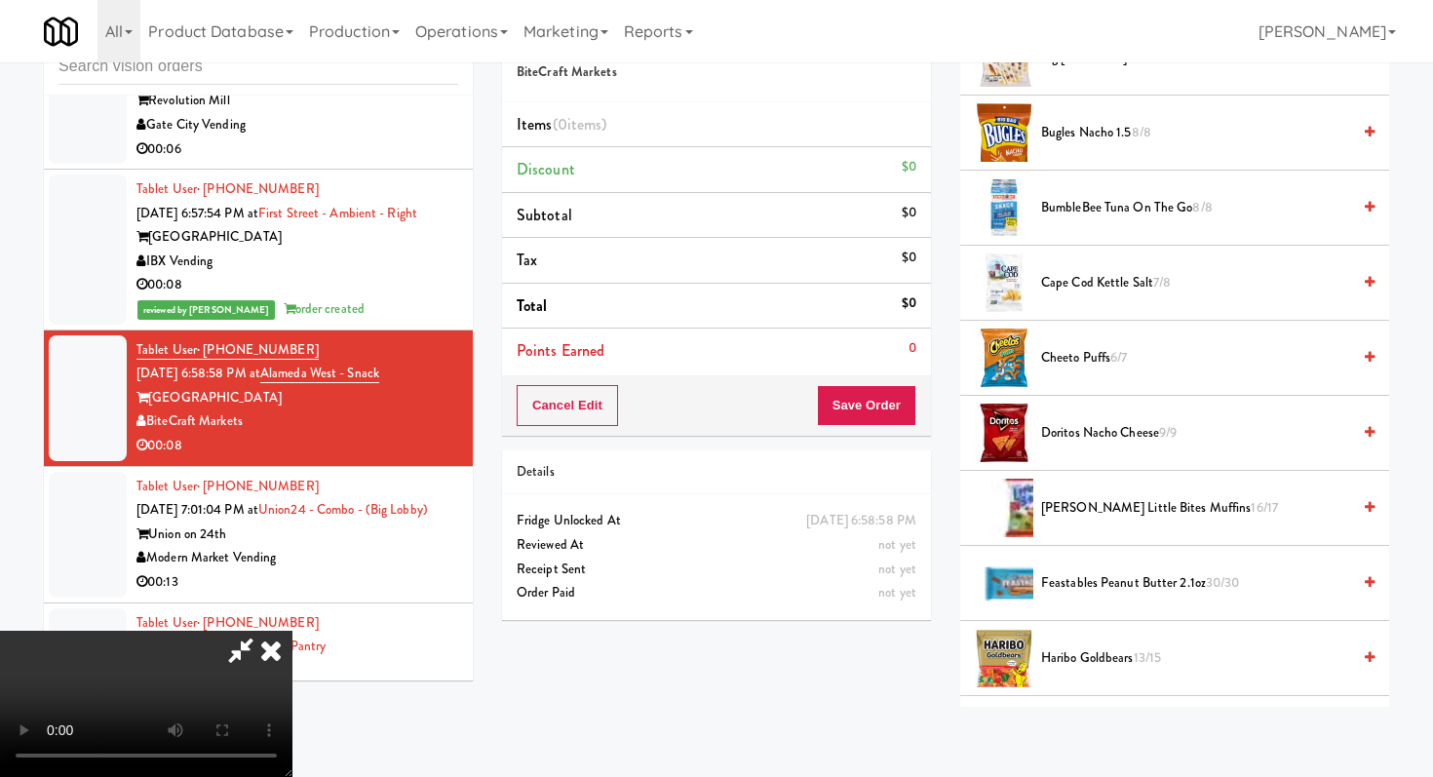
click at [1088, 351] on span "Cheeto Puffs 6/7" at bounding box center [1195, 358] width 309 height 24
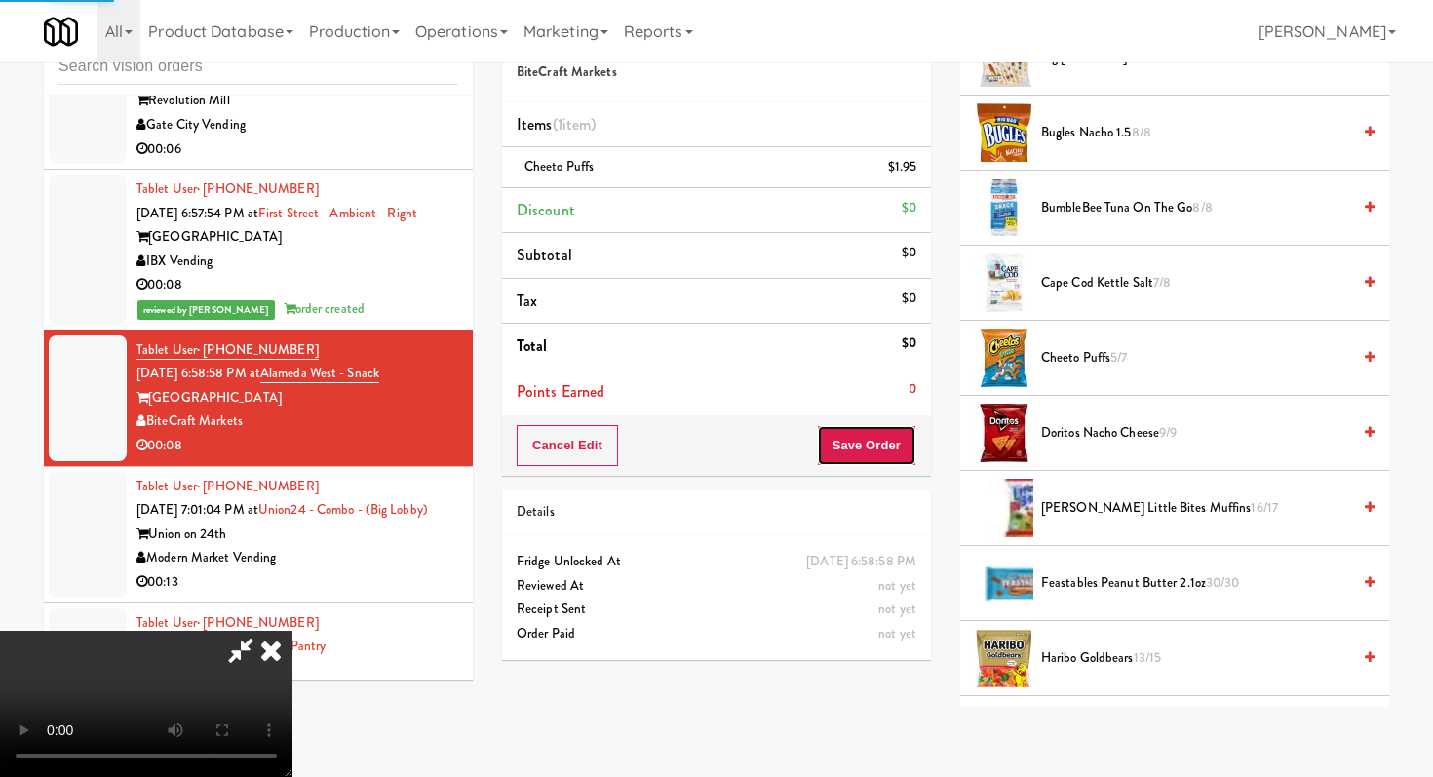
click at [894, 463] on button "Save Order" at bounding box center [866, 445] width 99 height 41
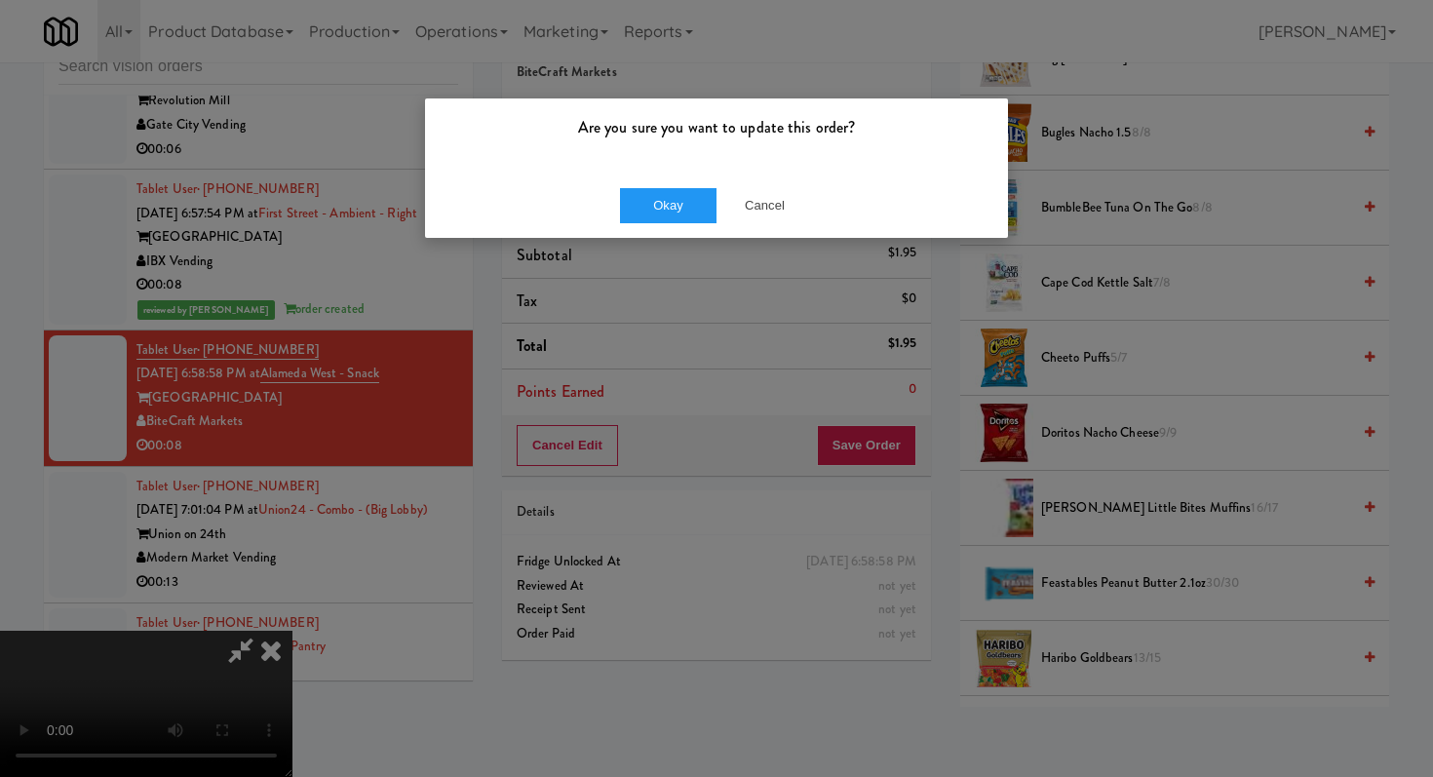
click at [654, 182] on div "Okay Cancel" at bounding box center [716, 205] width 583 height 65
click at [651, 197] on button "Okay" at bounding box center [668, 205] width 97 height 35
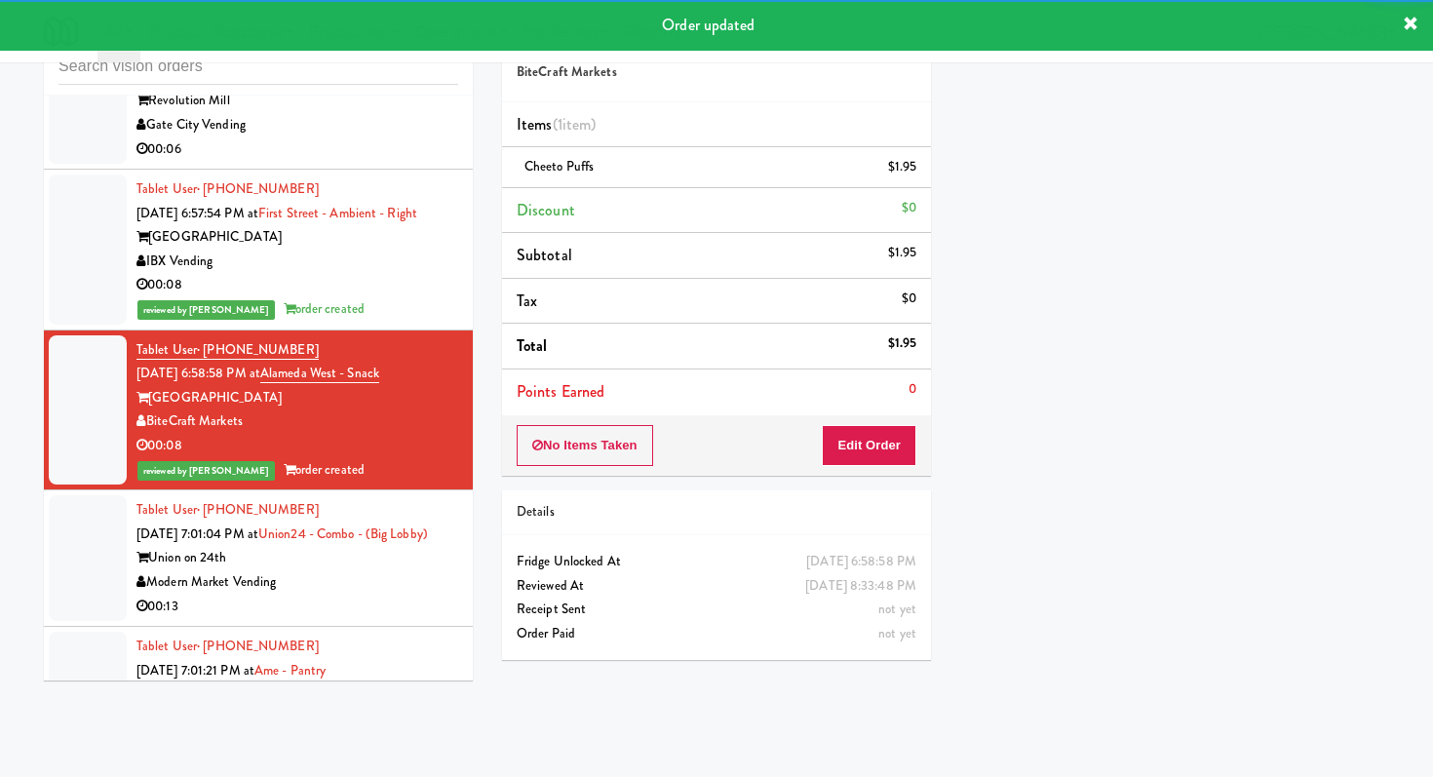
scroll to position [10744, 0]
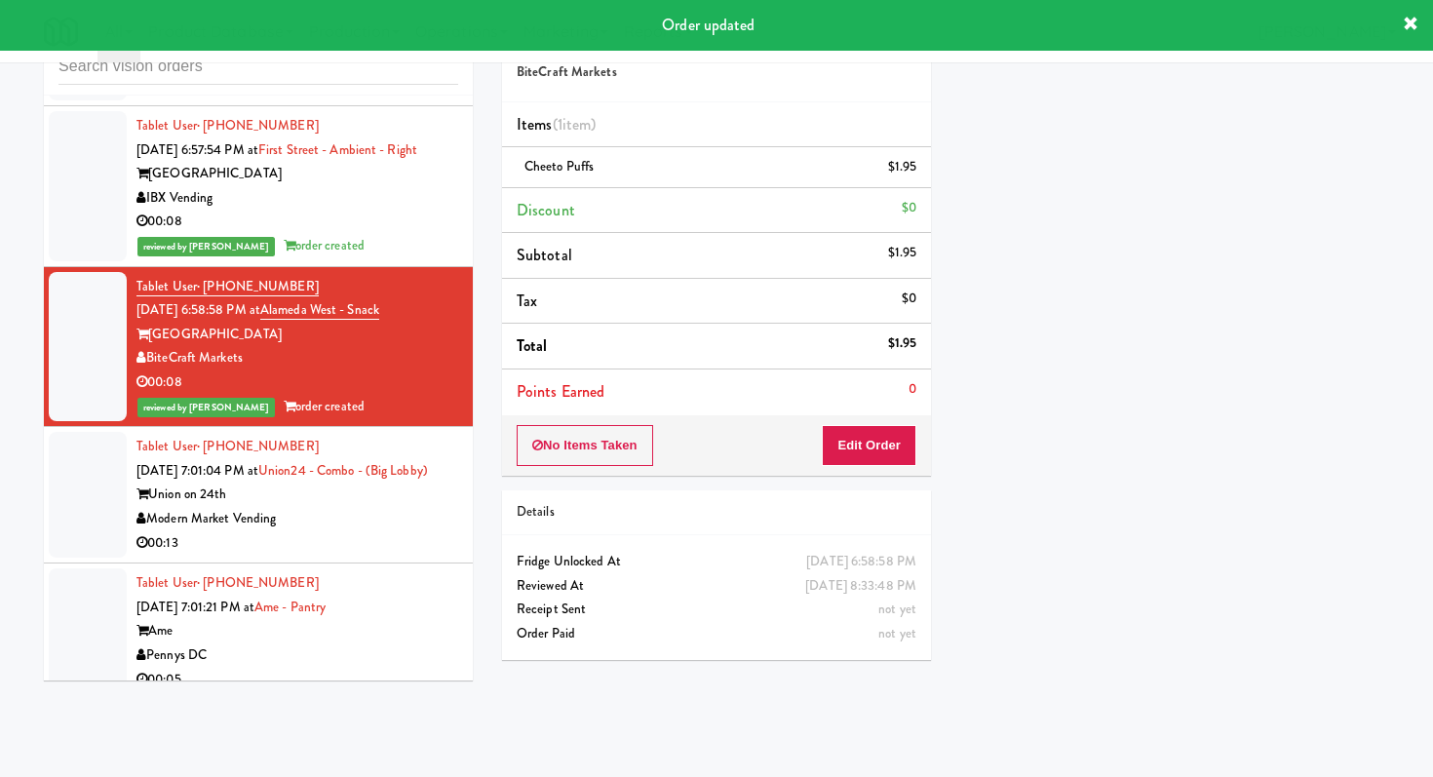
click at [406, 507] on div "Modern Market Vending" at bounding box center [297, 519] width 322 height 24
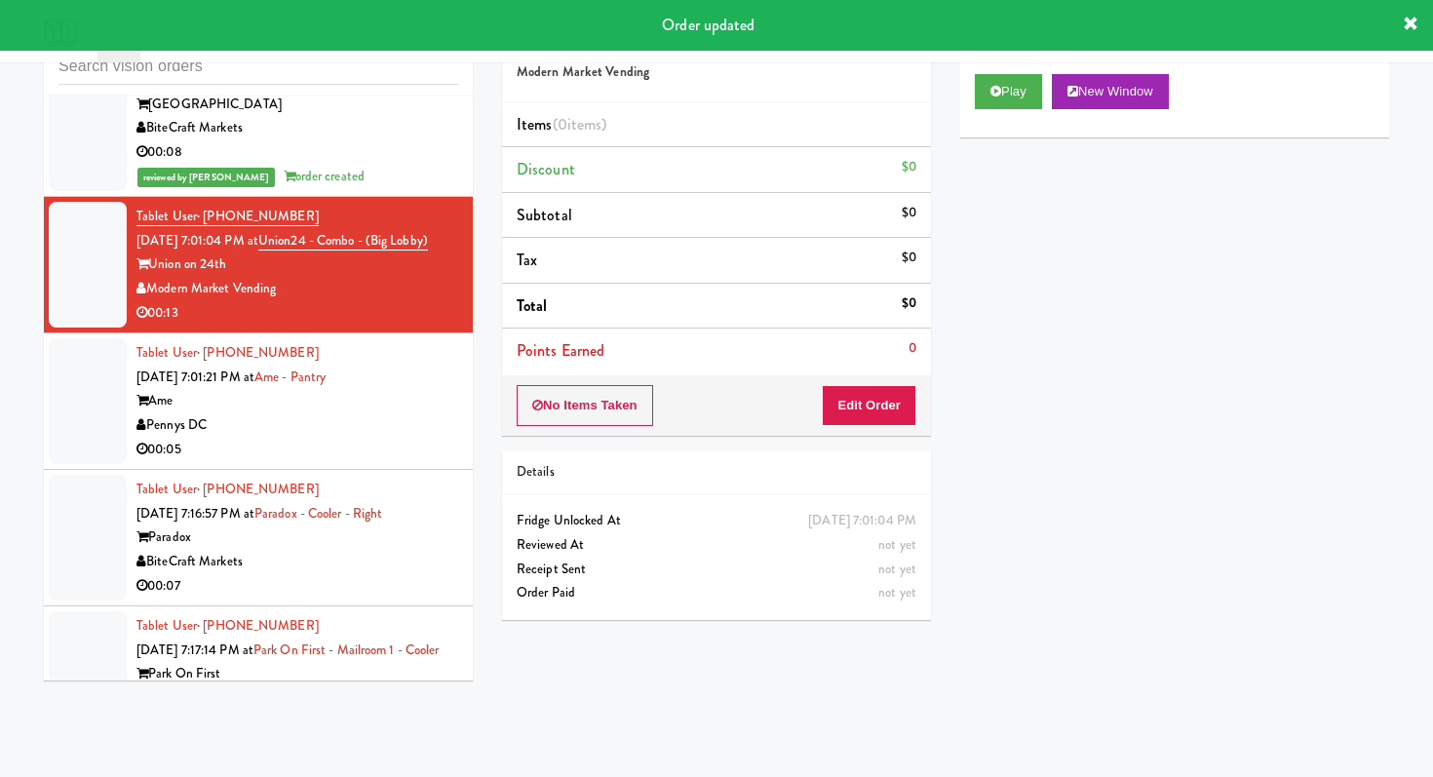
scroll to position [11069, 0]
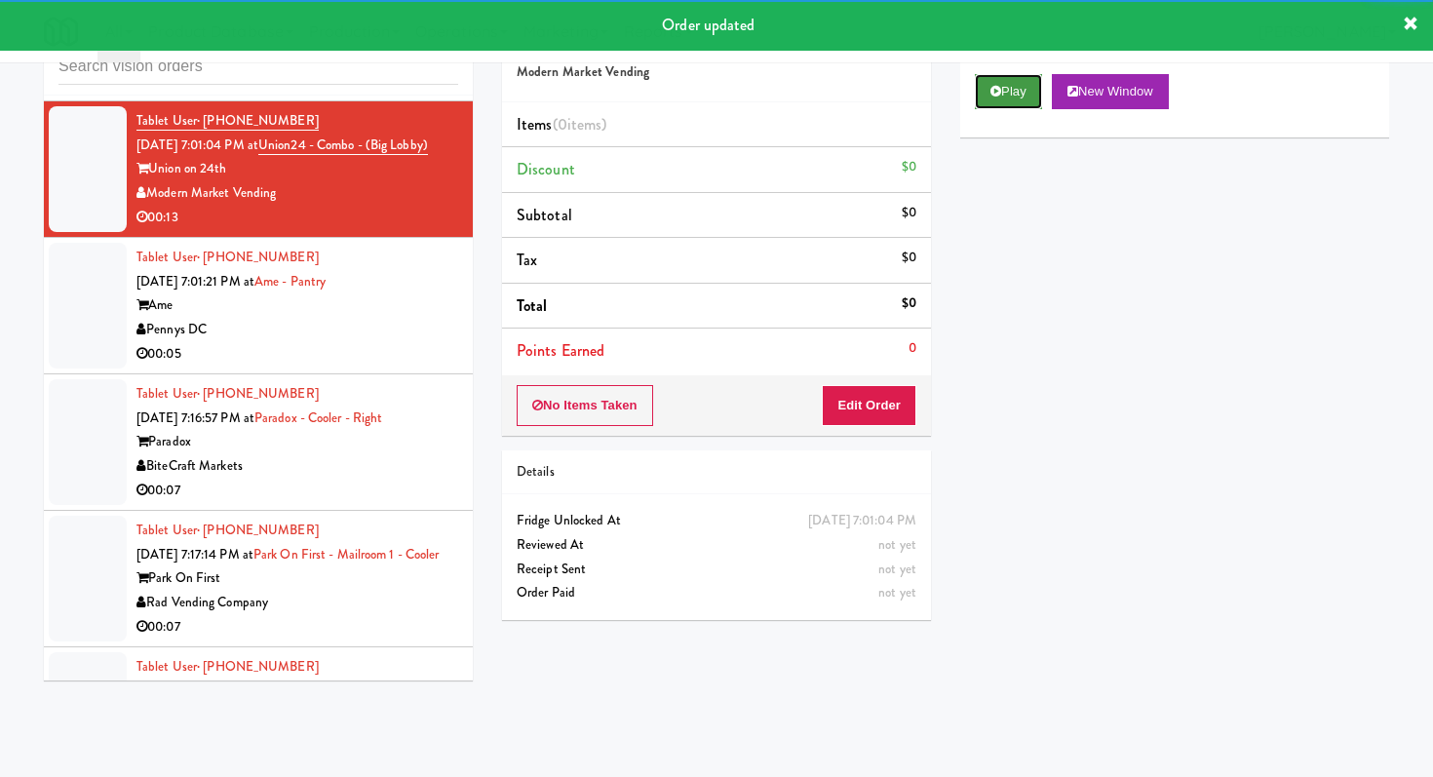
click at [1033, 79] on button "Play" at bounding box center [1008, 91] width 67 height 35
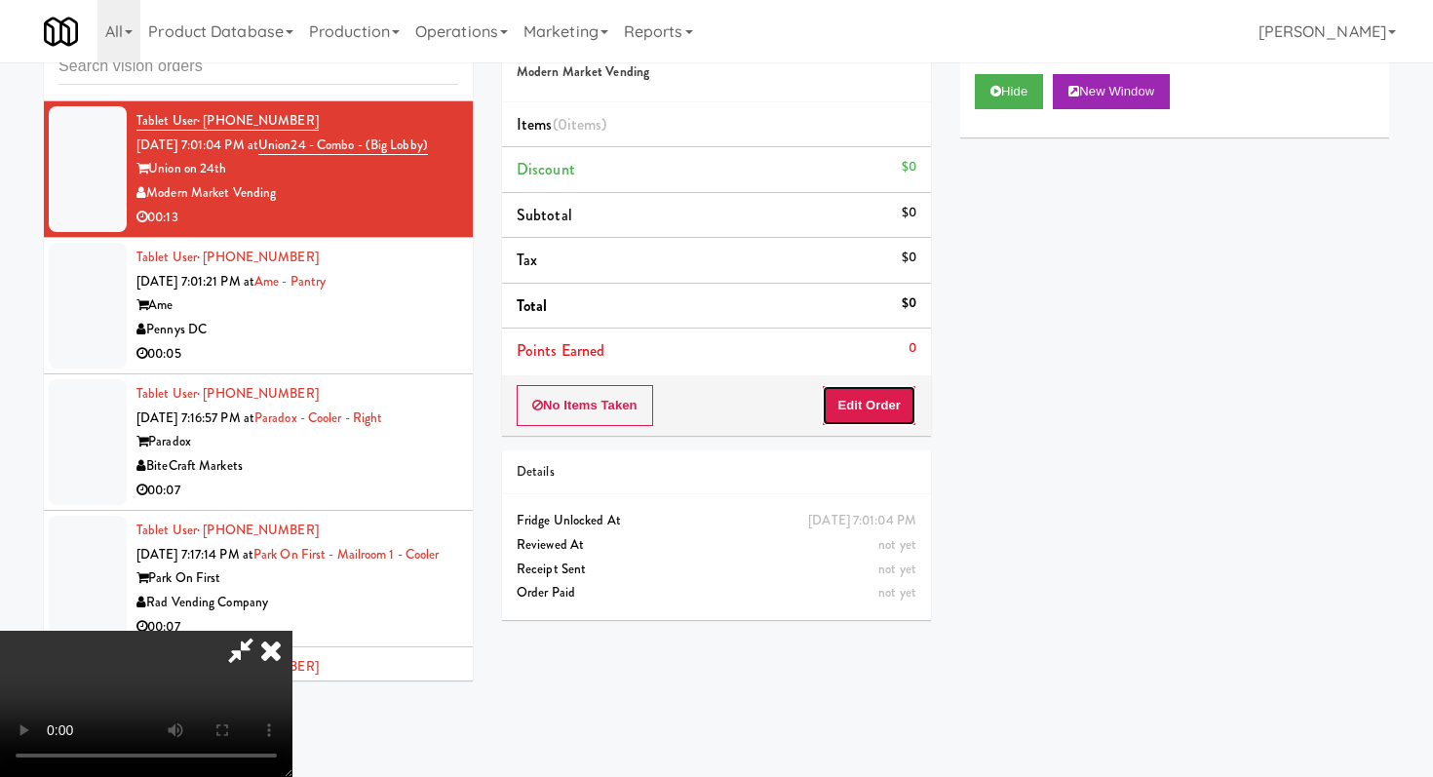
click at [853, 424] on button "Edit Order" at bounding box center [869, 405] width 95 height 41
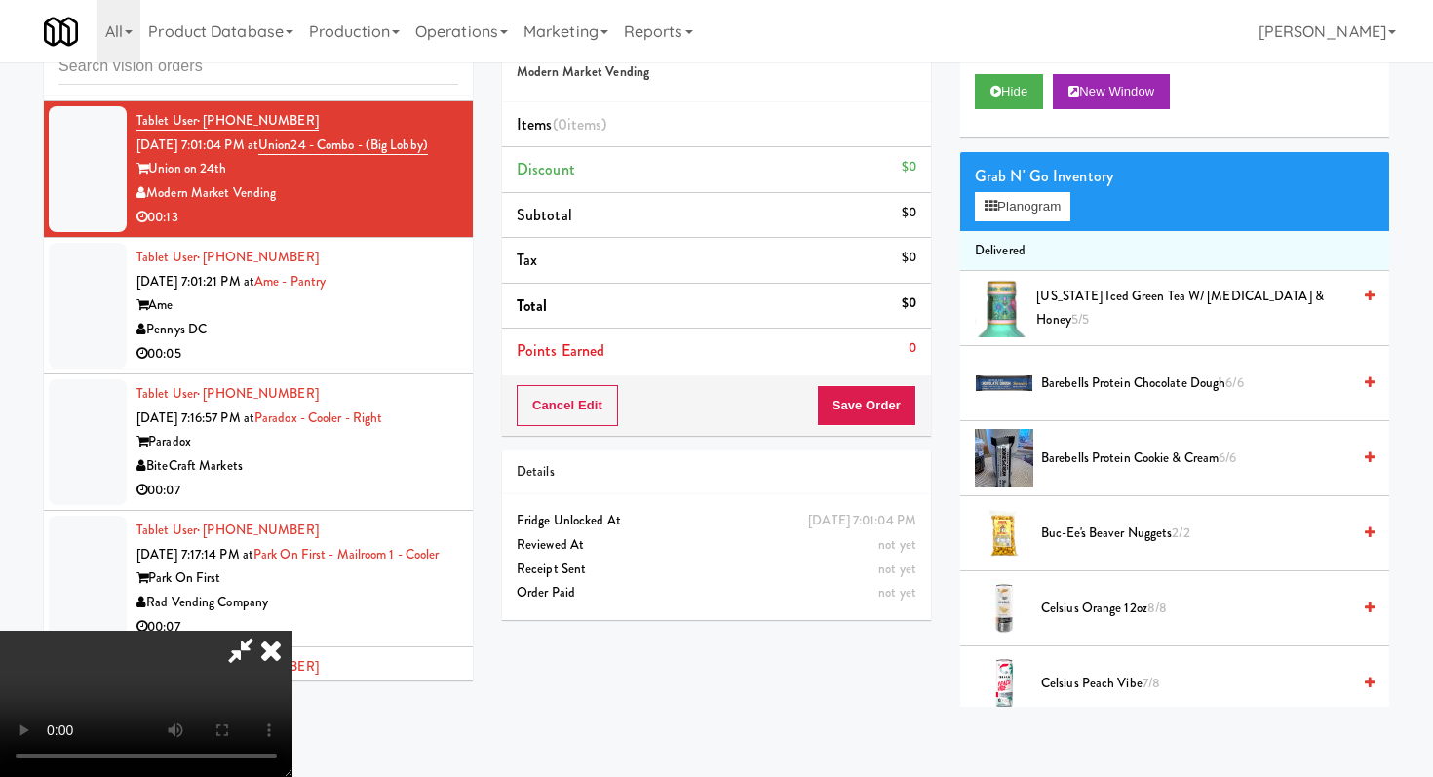
scroll to position [0, 0]
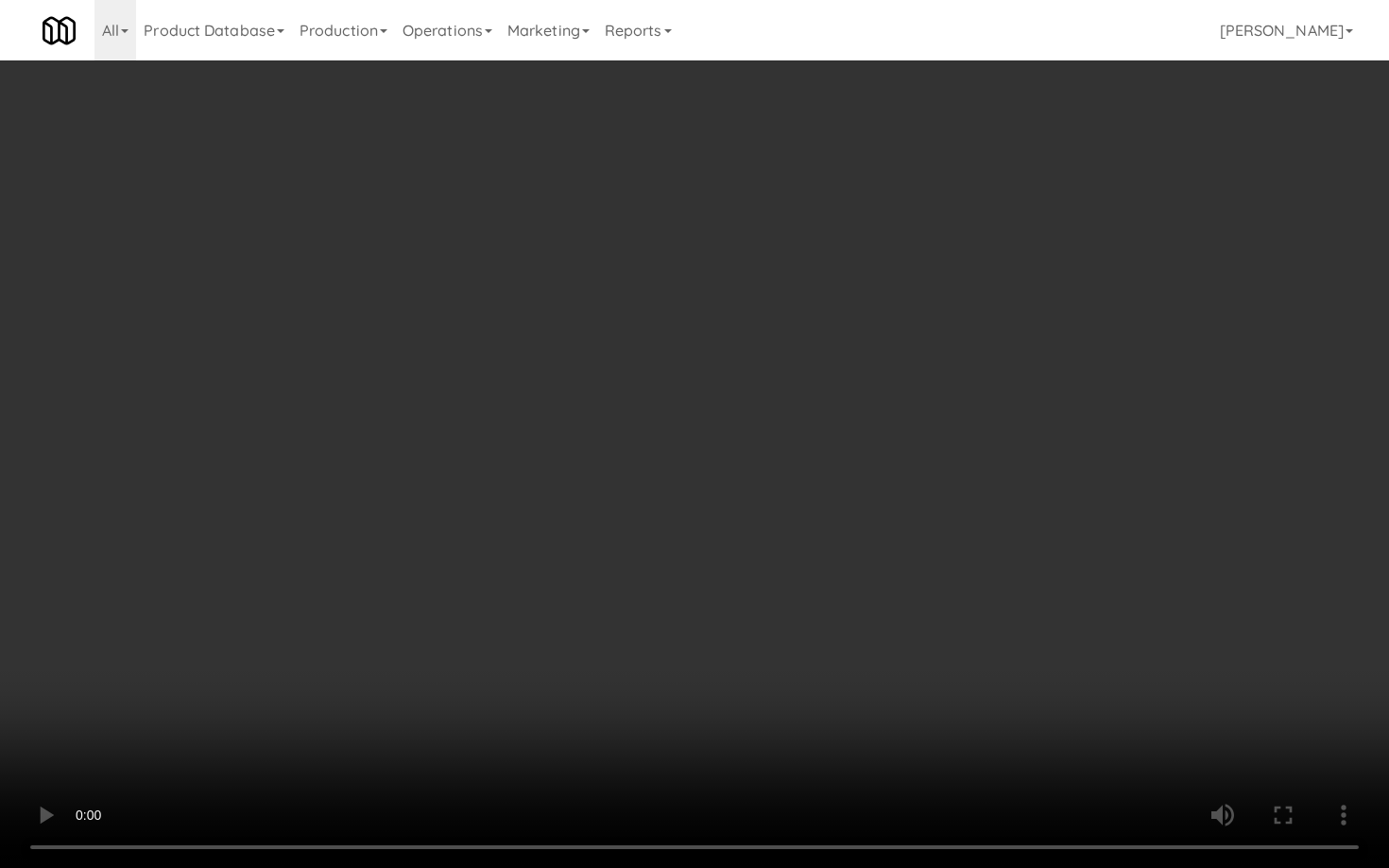
click at [739, 679] on video at bounding box center [694, 434] width 1389 height 868
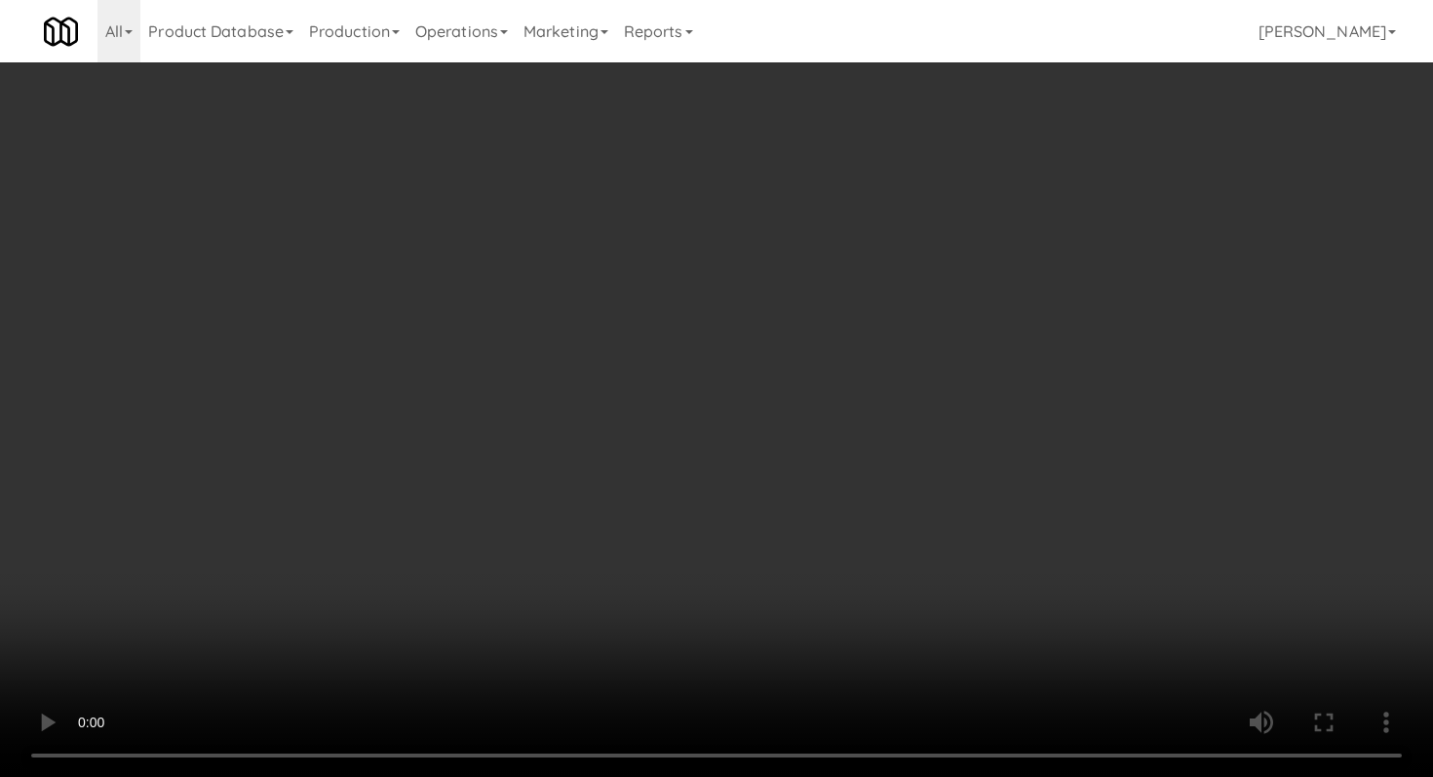
scroll to position [376, 0]
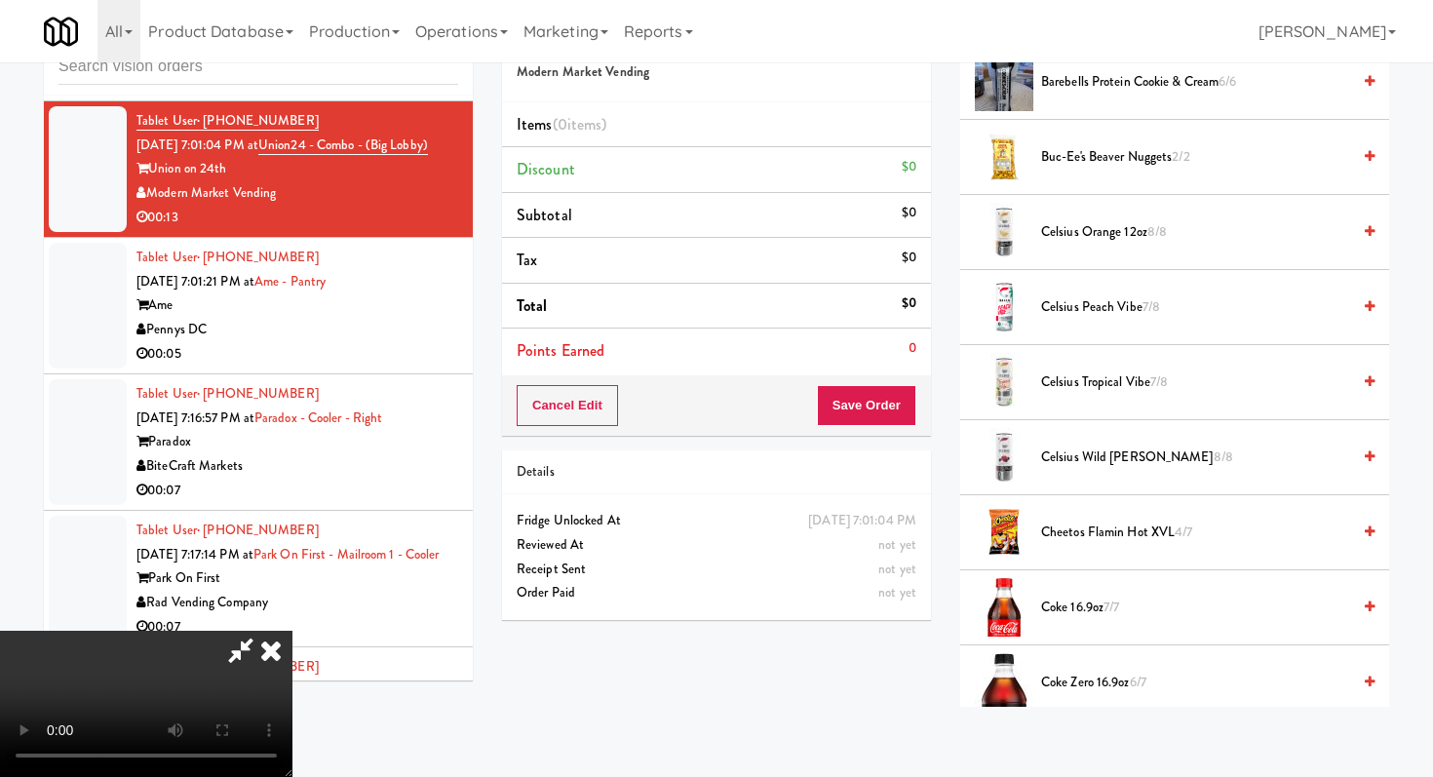
drag, startPoint x: 1071, startPoint y: 678, endPoint x: 1070, endPoint y: 668, distance: 9.8
click at [1070, 677] on span "Coke Zero 16.9oz 6/7" at bounding box center [1195, 683] width 309 height 24
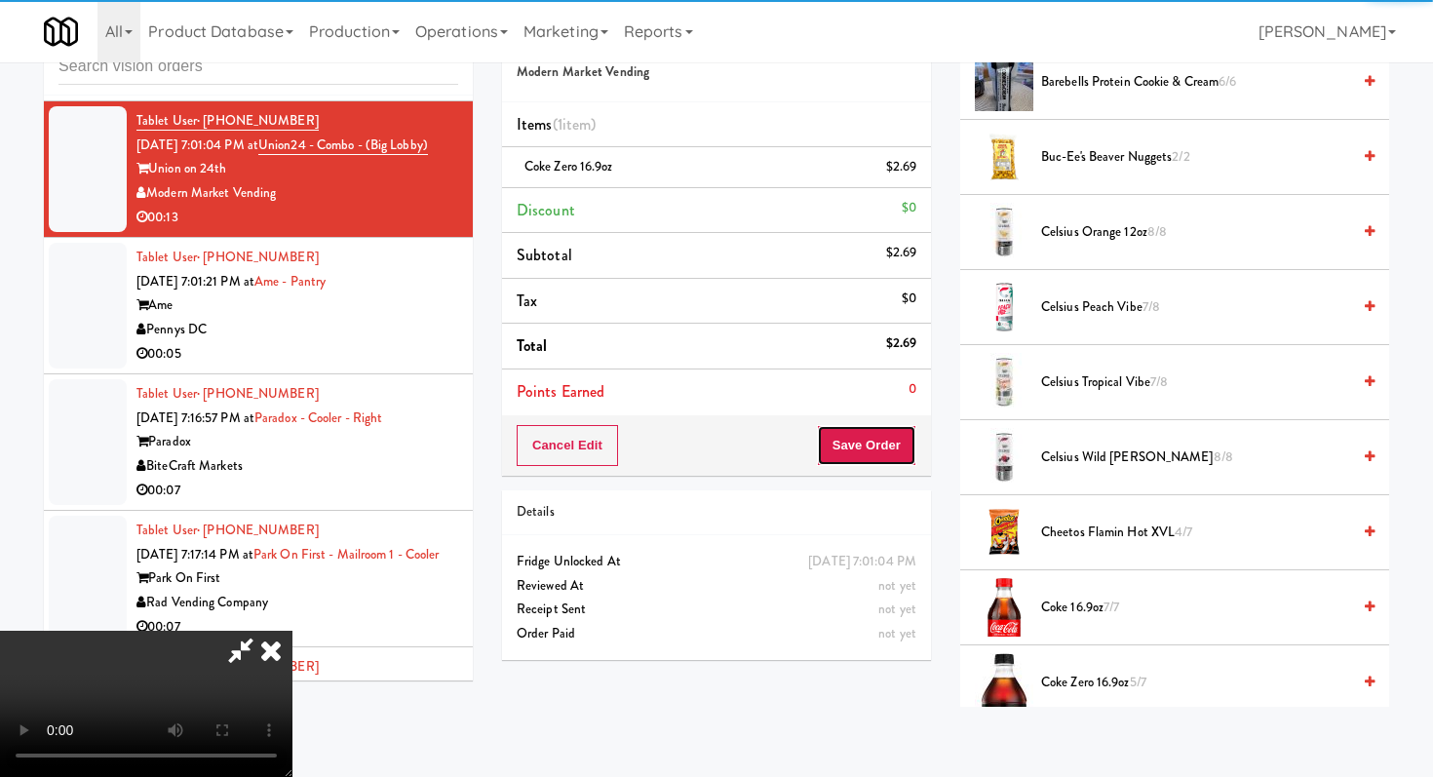
click at [879, 449] on button "Save Order" at bounding box center [866, 445] width 99 height 41
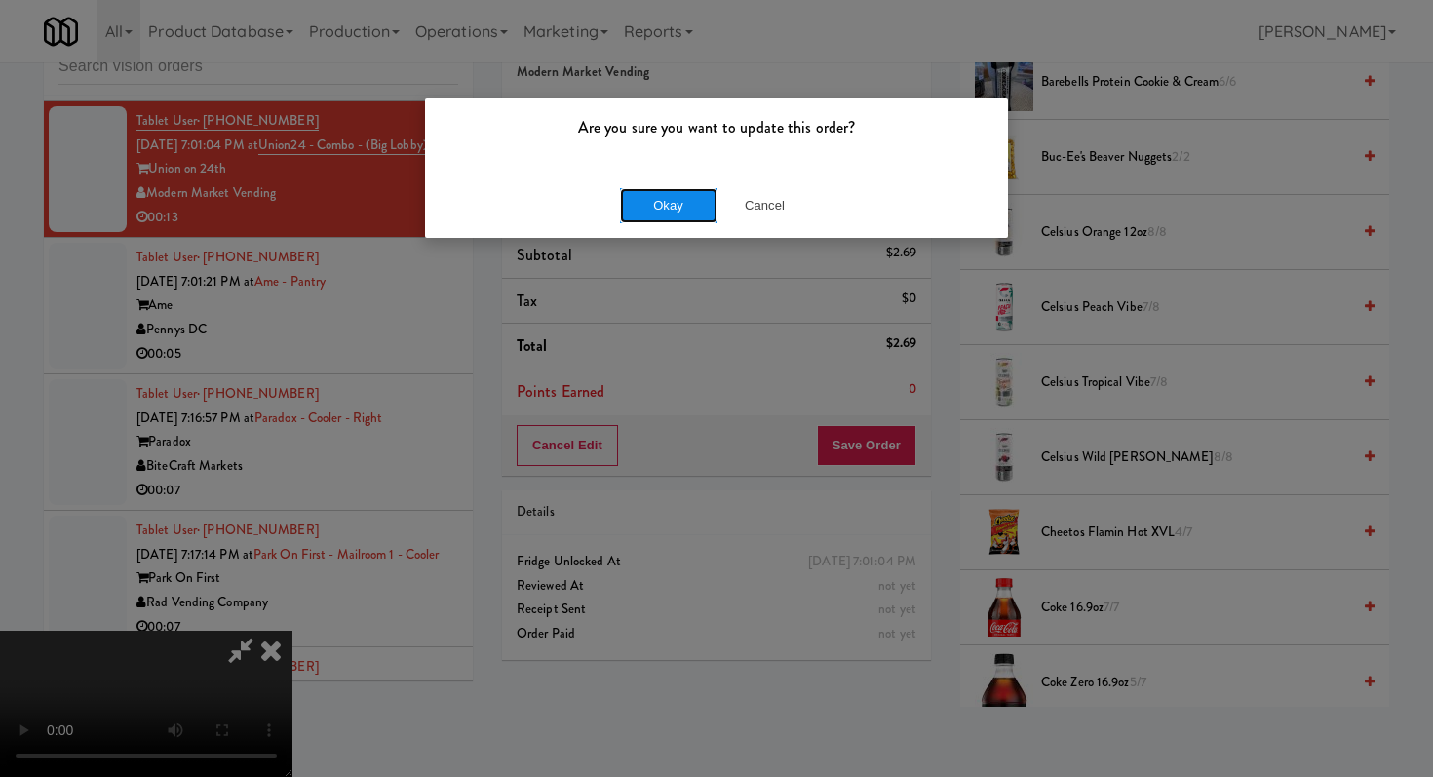
click at [692, 194] on button "Okay" at bounding box center [668, 205] width 97 height 35
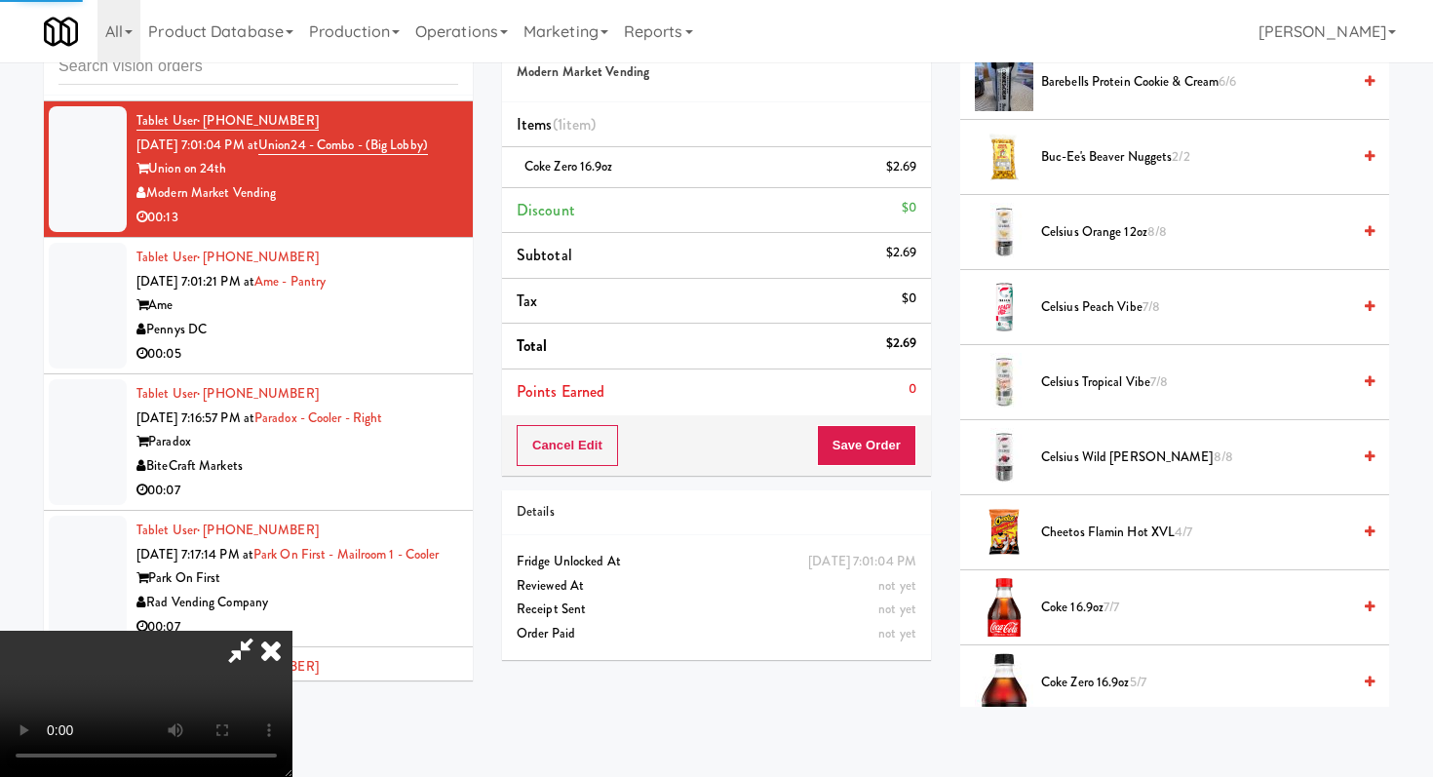
scroll to position [83, 0]
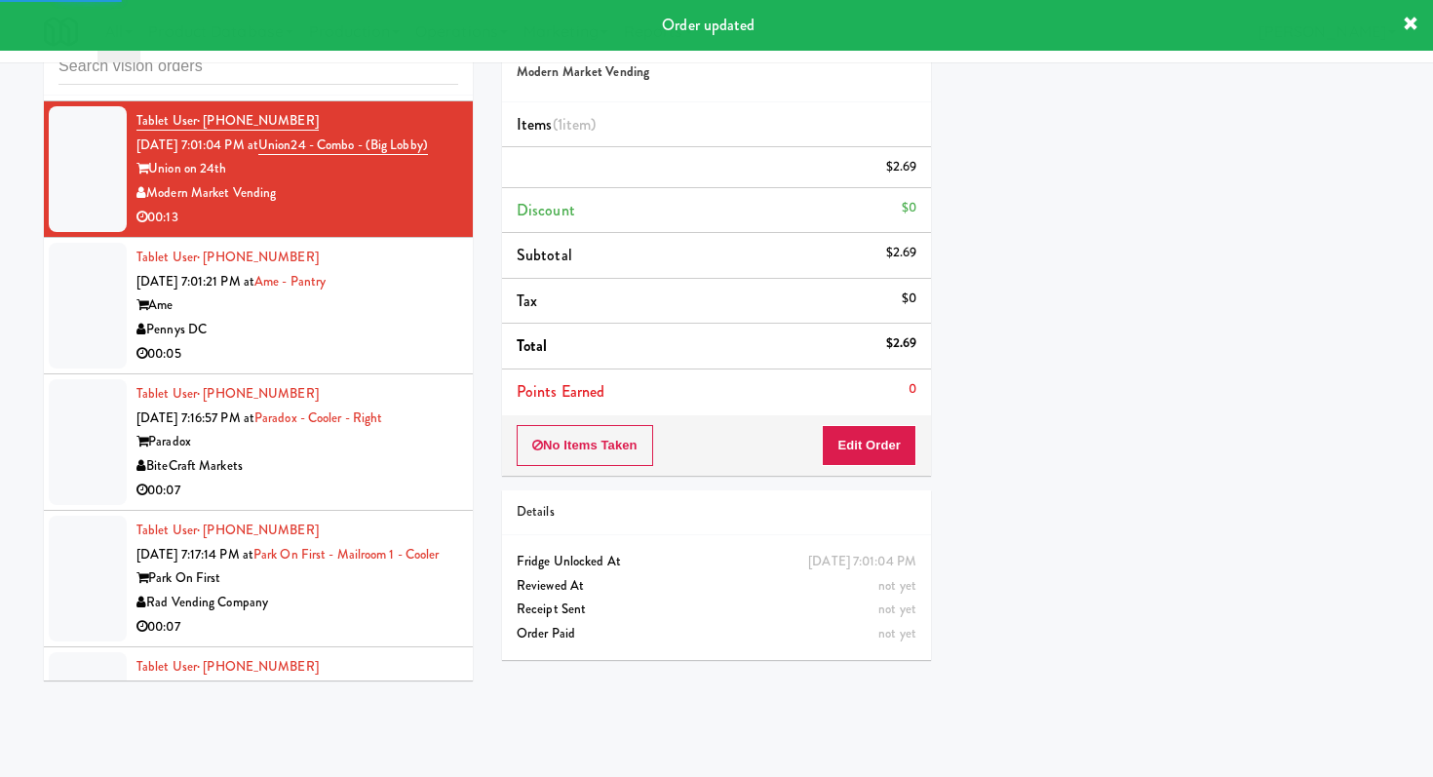
click at [373, 342] on div "00:05" at bounding box center [297, 354] width 322 height 24
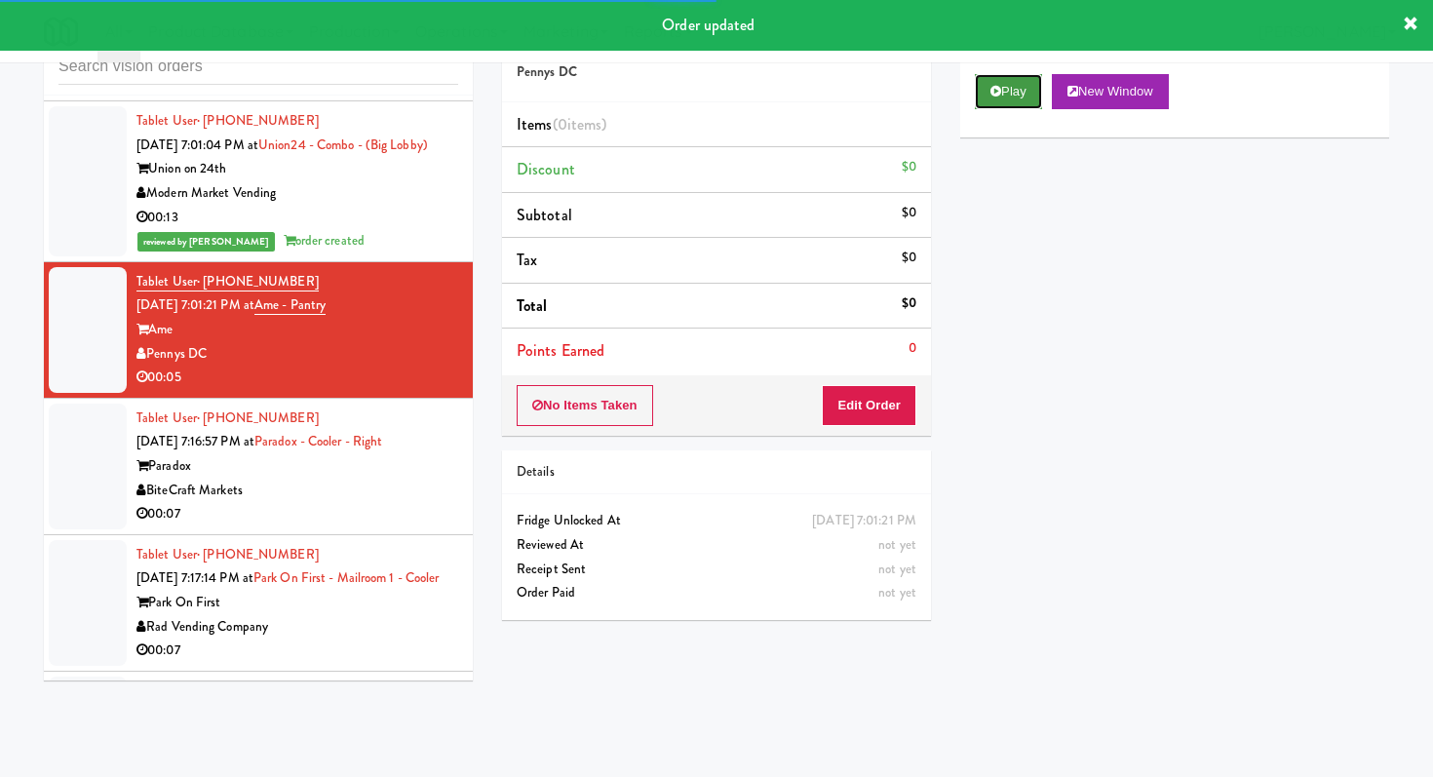
click at [994, 75] on button "Play" at bounding box center [1008, 91] width 67 height 35
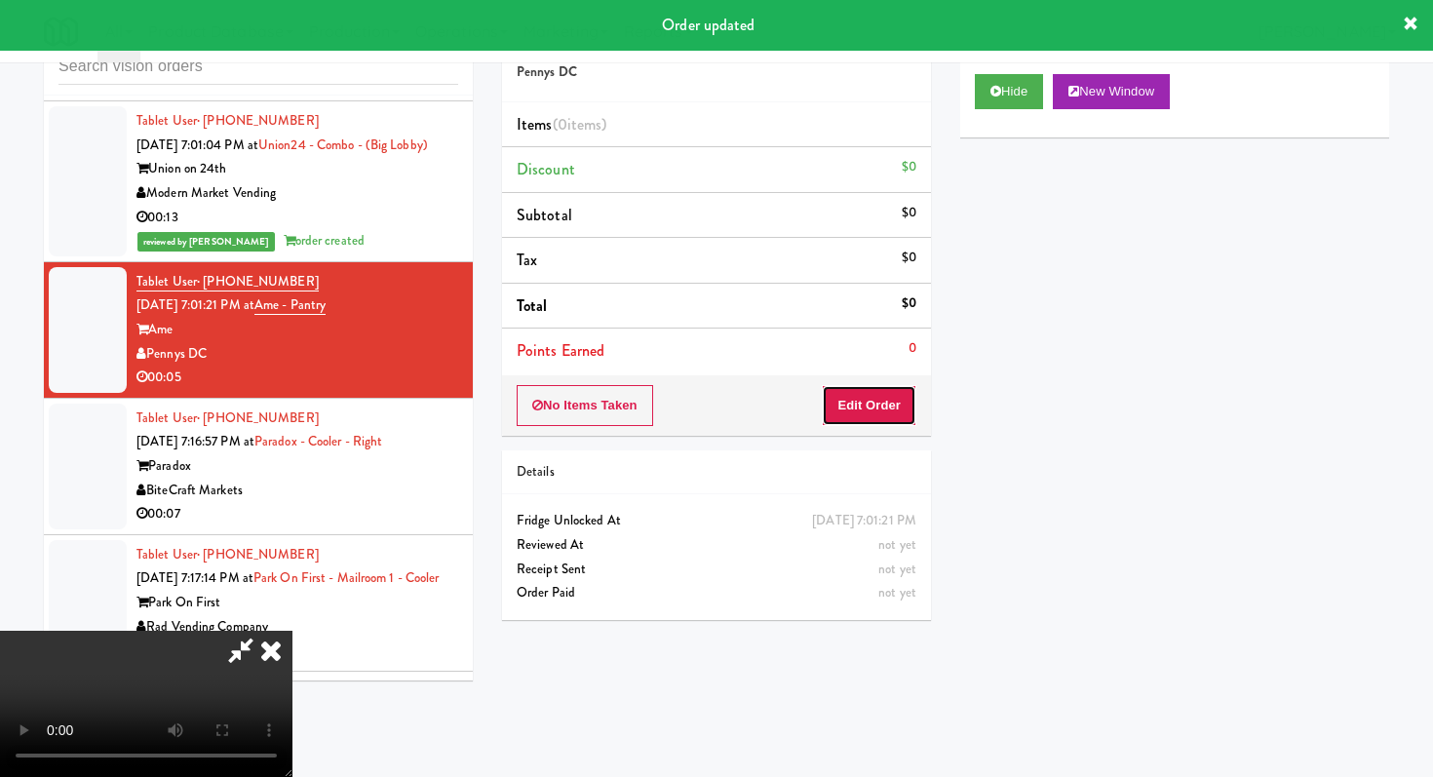
click at [879, 419] on button "Edit Order" at bounding box center [869, 405] width 95 height 41
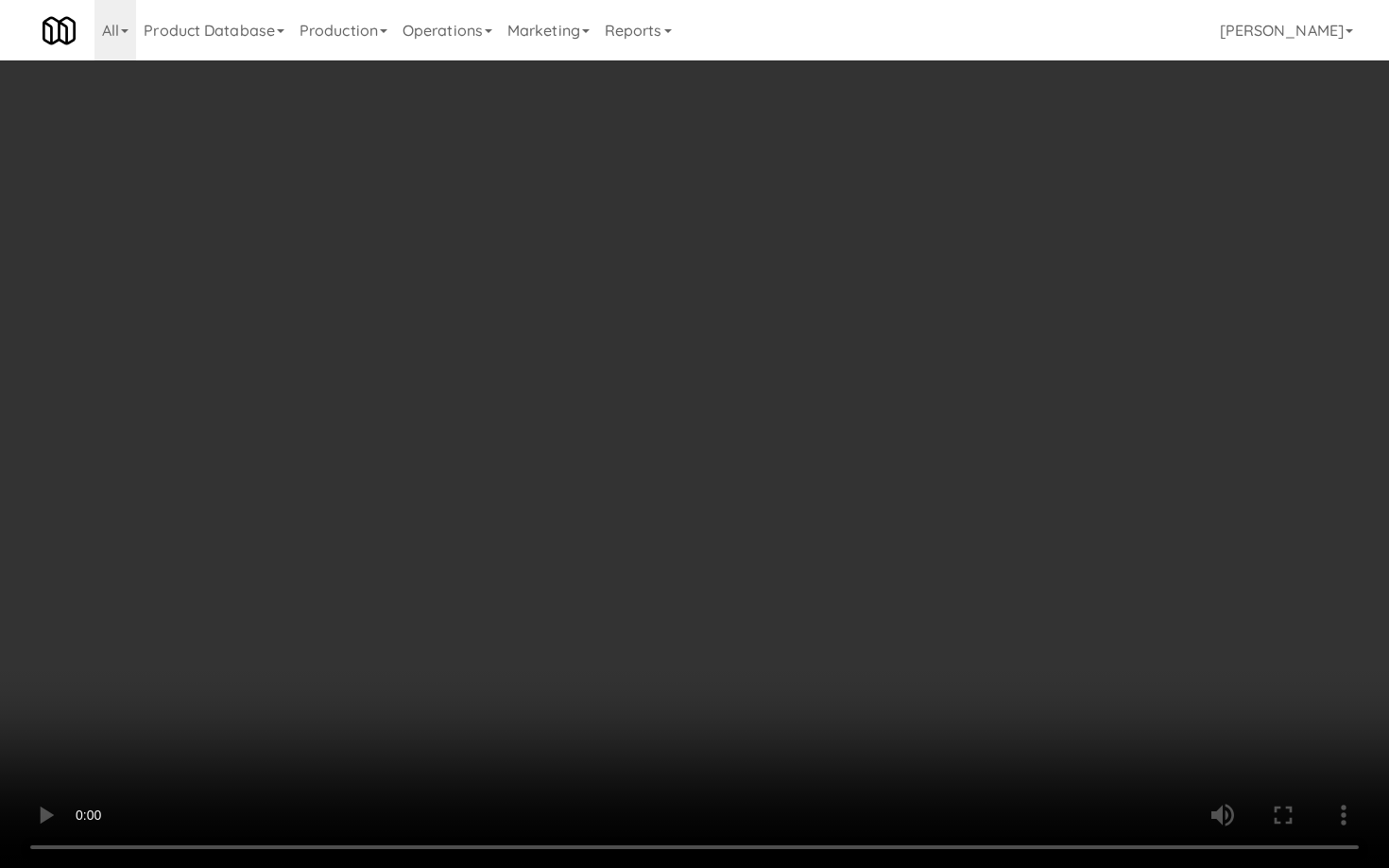
click at [773, 719] on video at bounding box center [694, 434] width 1389 height 868
click at [779, 709] on video at bounding box center [694, 434] width 1389 height 868
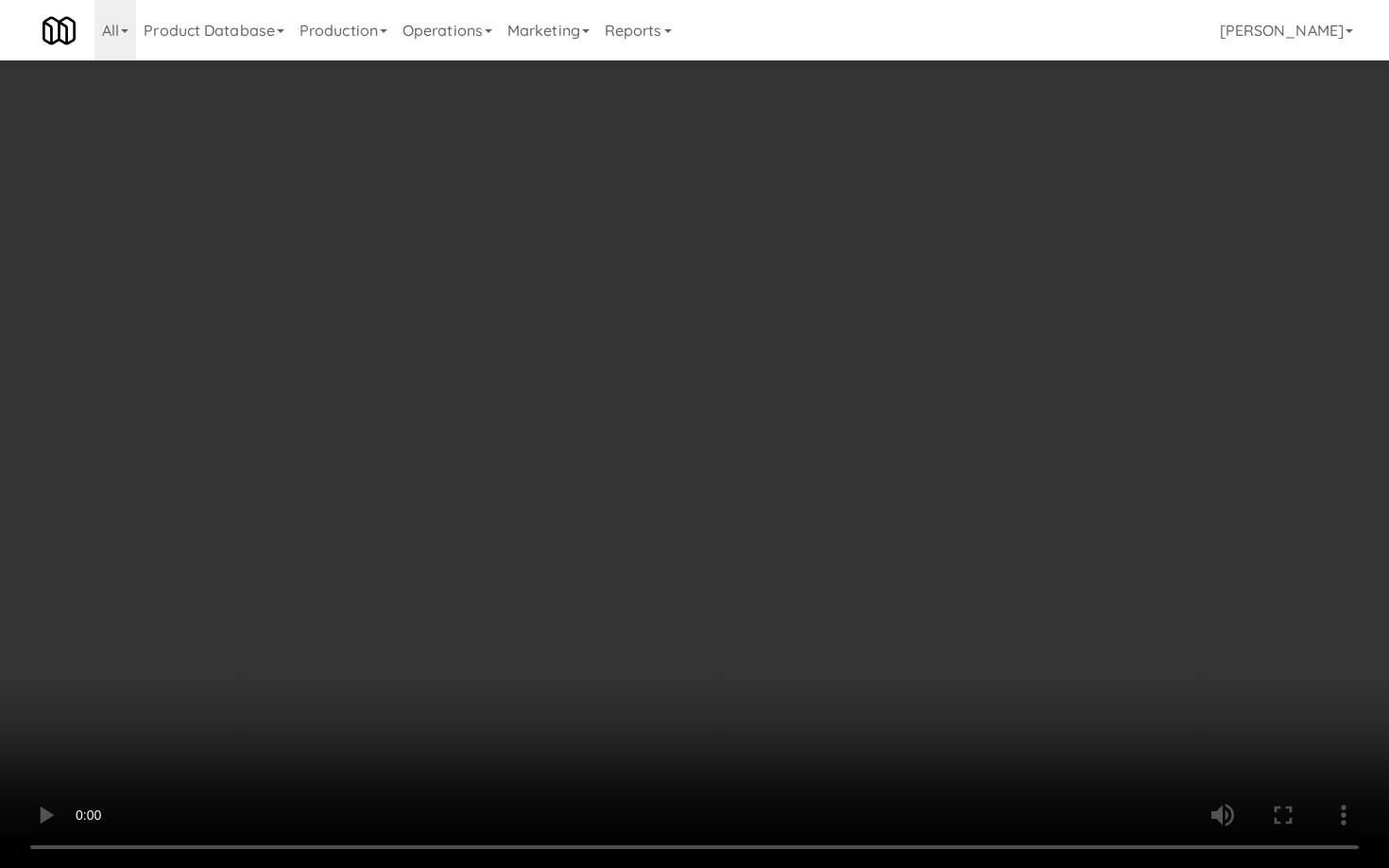
click at [779, 709] on video at bounding box center [694, 434] width 1389 height 868
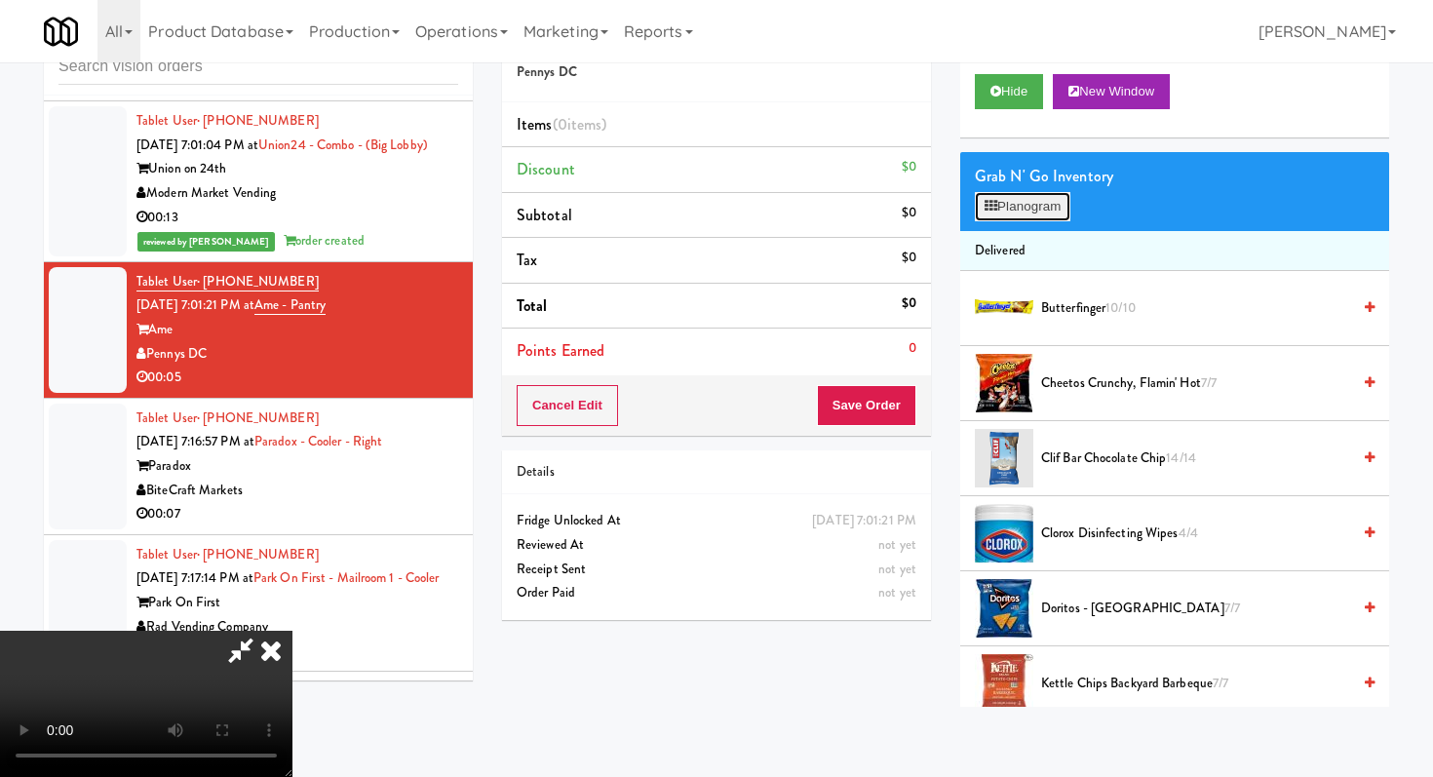
click at [1020, 199] on button "Planogram" at bounding box center [1023, 206] width 96 height 29
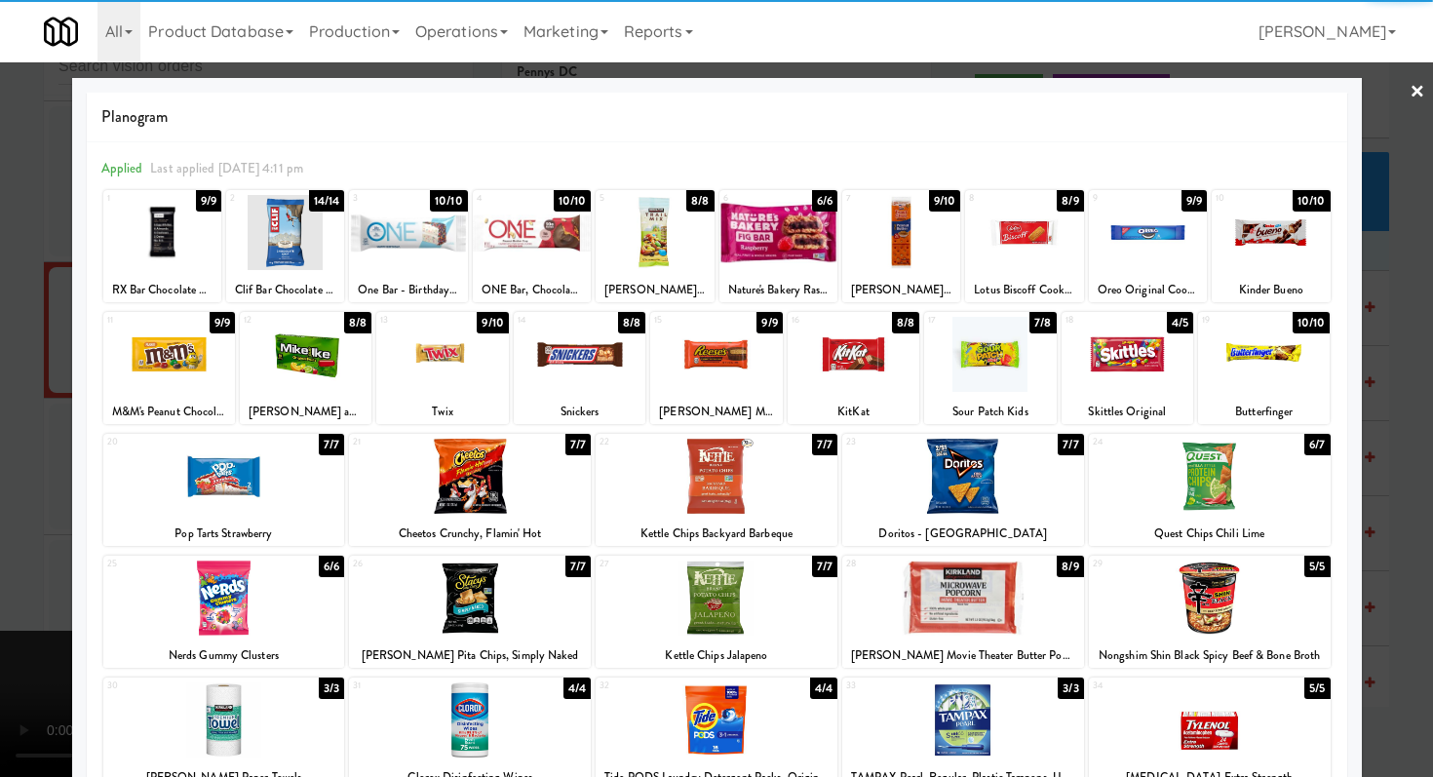
click at [248, 480] on div at bounding box center [224, 476] width 242 height 75
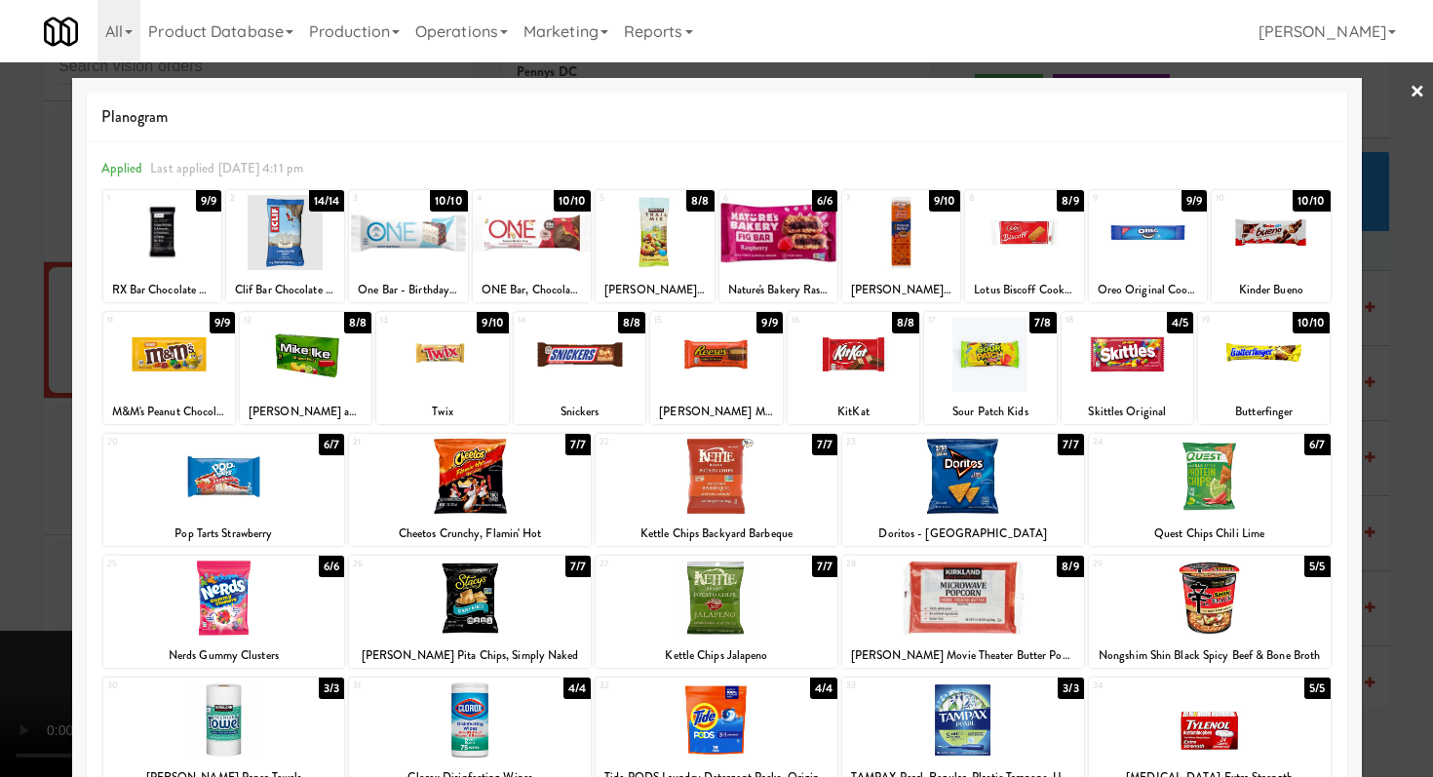
click at [426, 480] on div at bounding box center [470, 476] width 242 height 75
click at [0, 414] on div at bounding box center [716, 388] width 1433 height 777
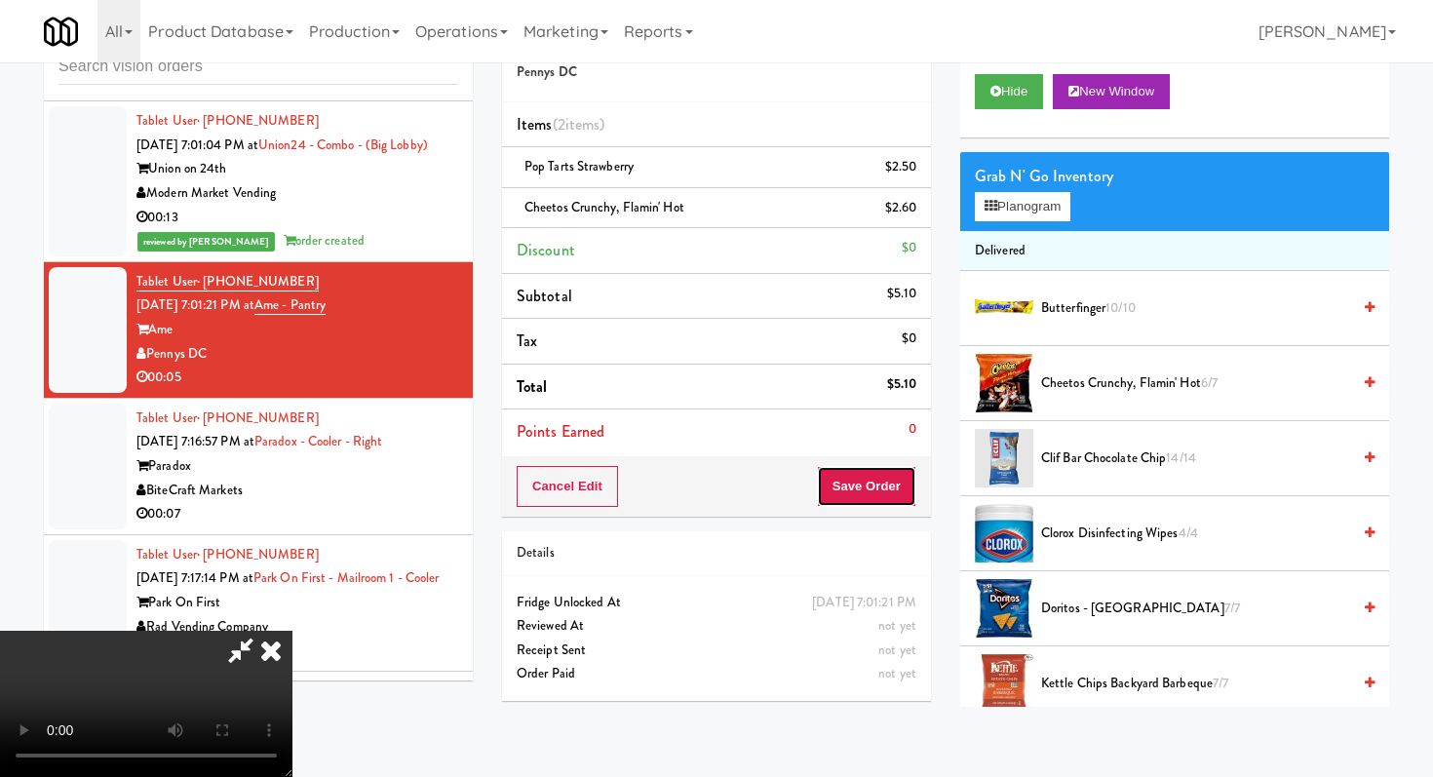
click at [902, 480] on button "Save Order" at bounding box center [866, 486] width 99 height 41
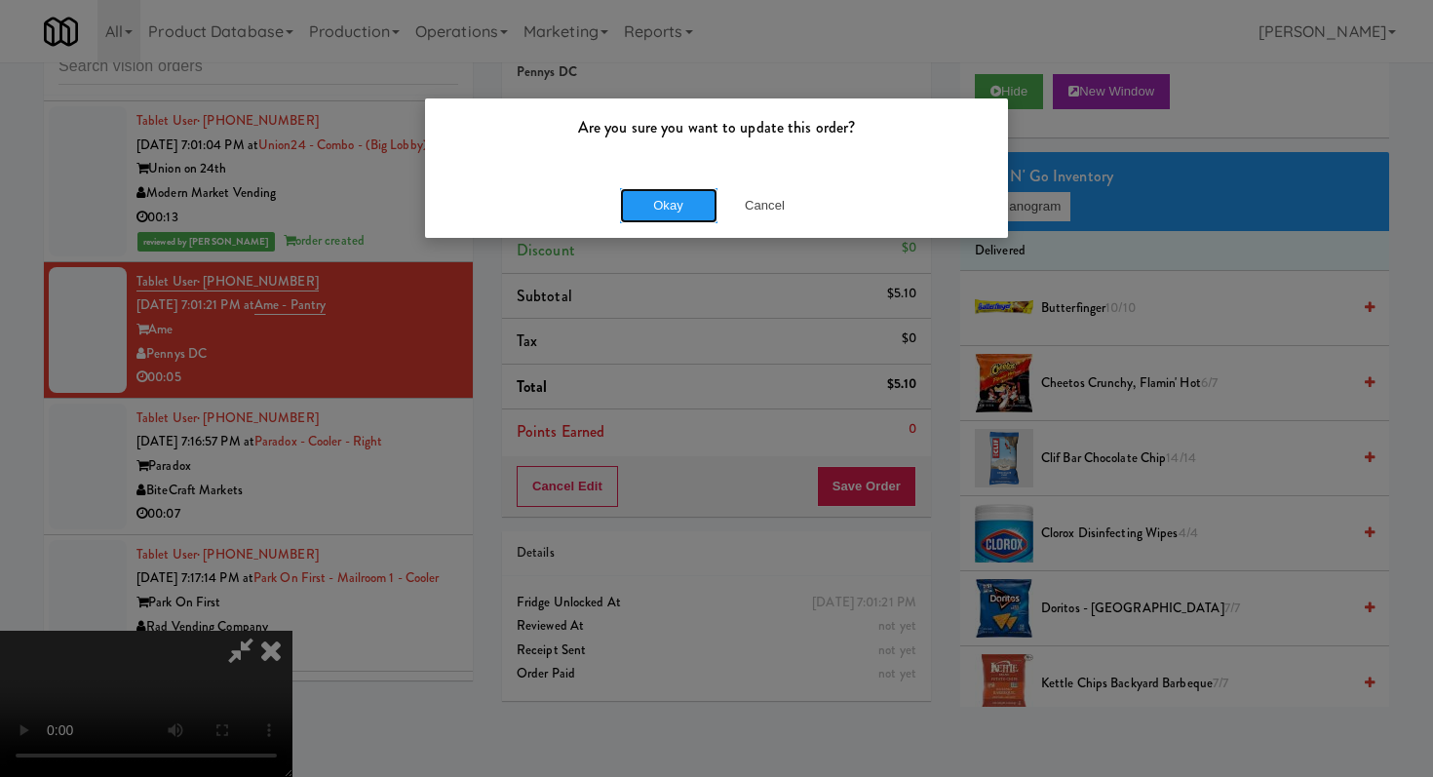
click at [694, 219] on button "Okay" at bounding box center [668, 205] width 97 height 35
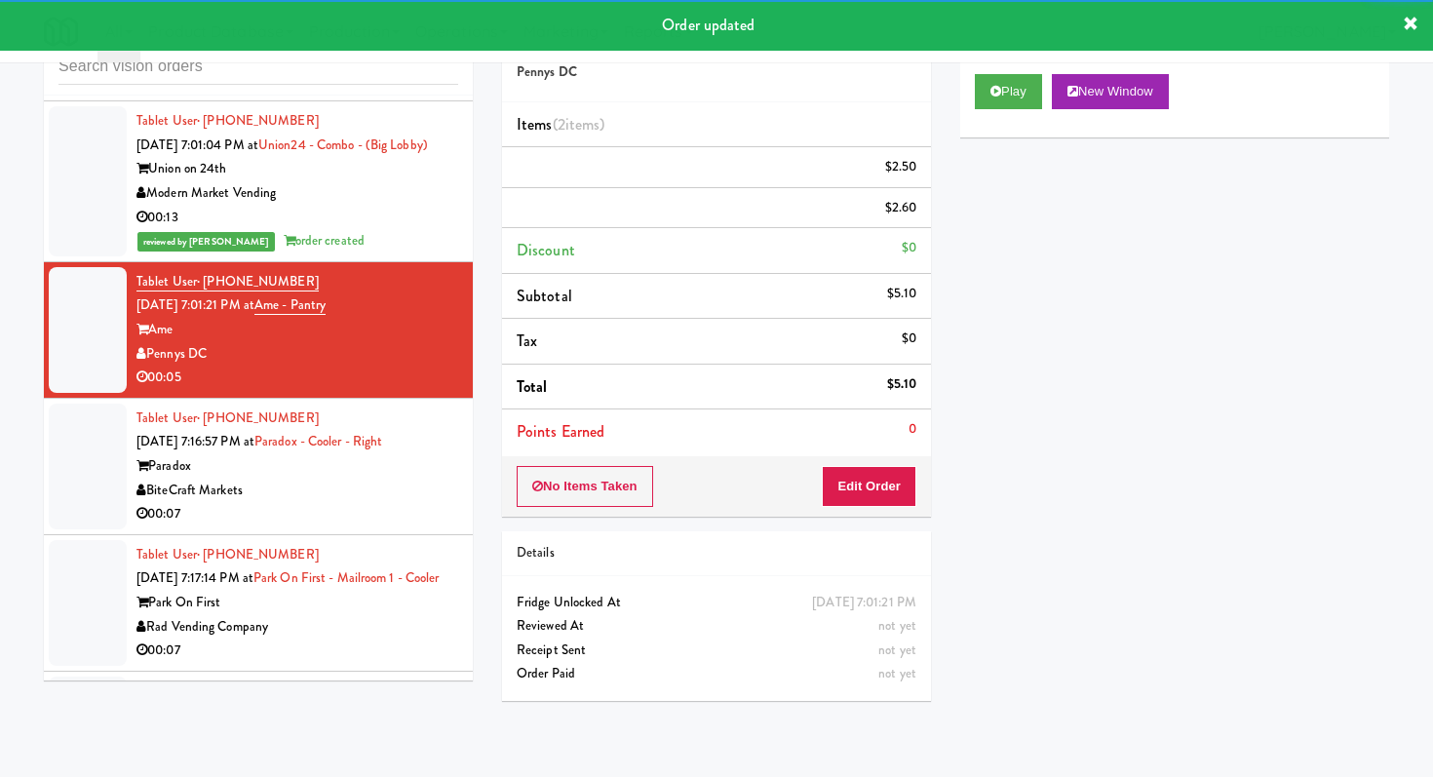
scroll to position [11127, 0]
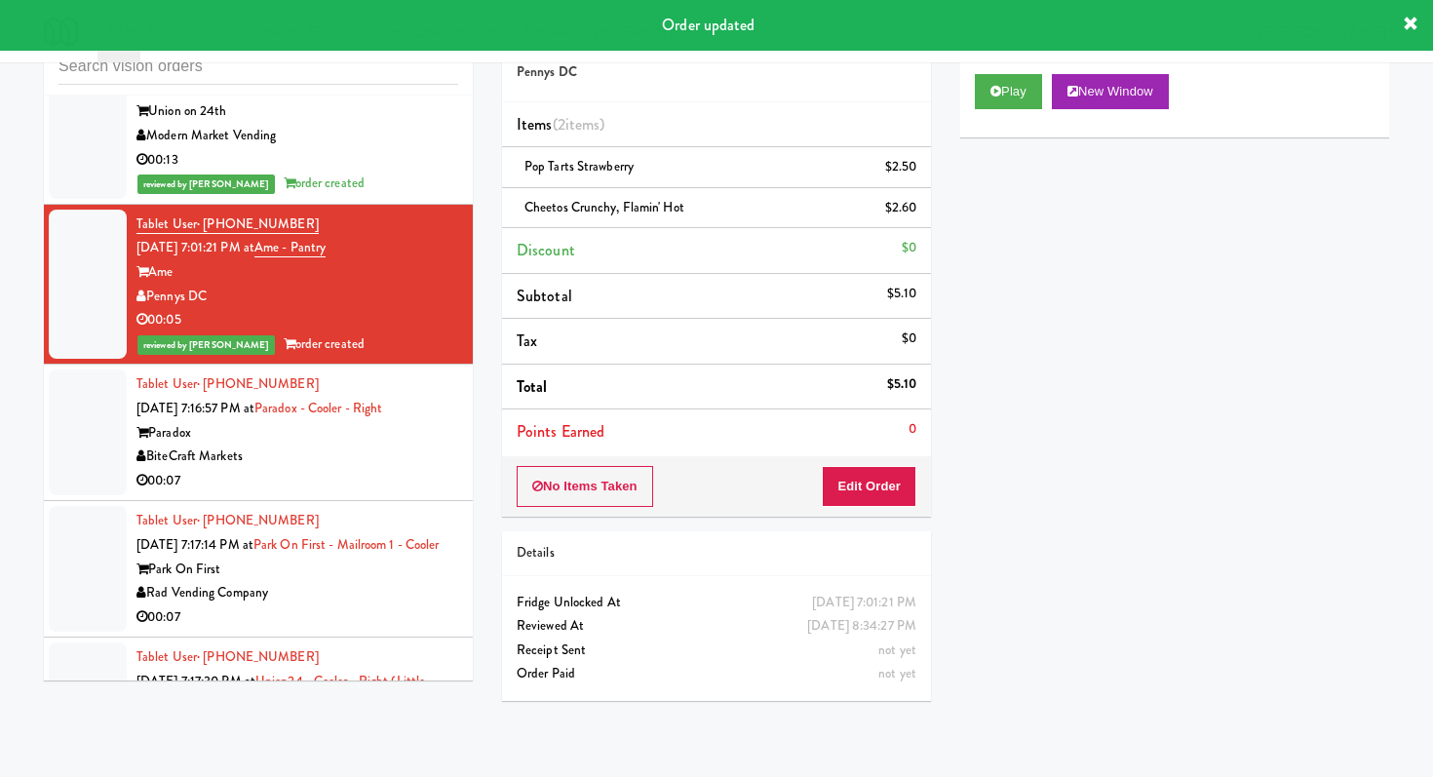
click at [349, 445] on div "BiteCraft Markets" at bounding box center [297, 457] width 322 height 24
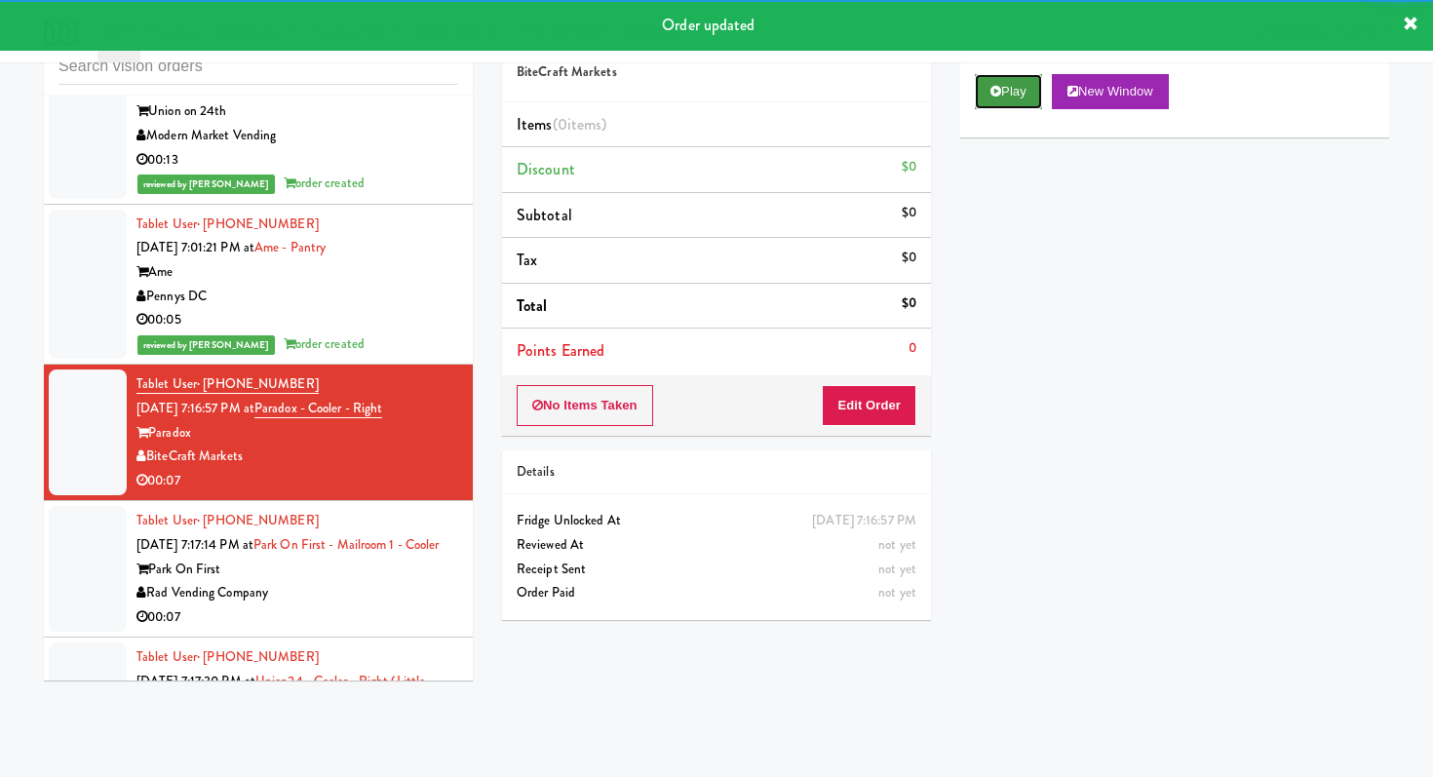
click at [986, 103] on button "Play" at bounding box center [1008, 91] width 67 height 35
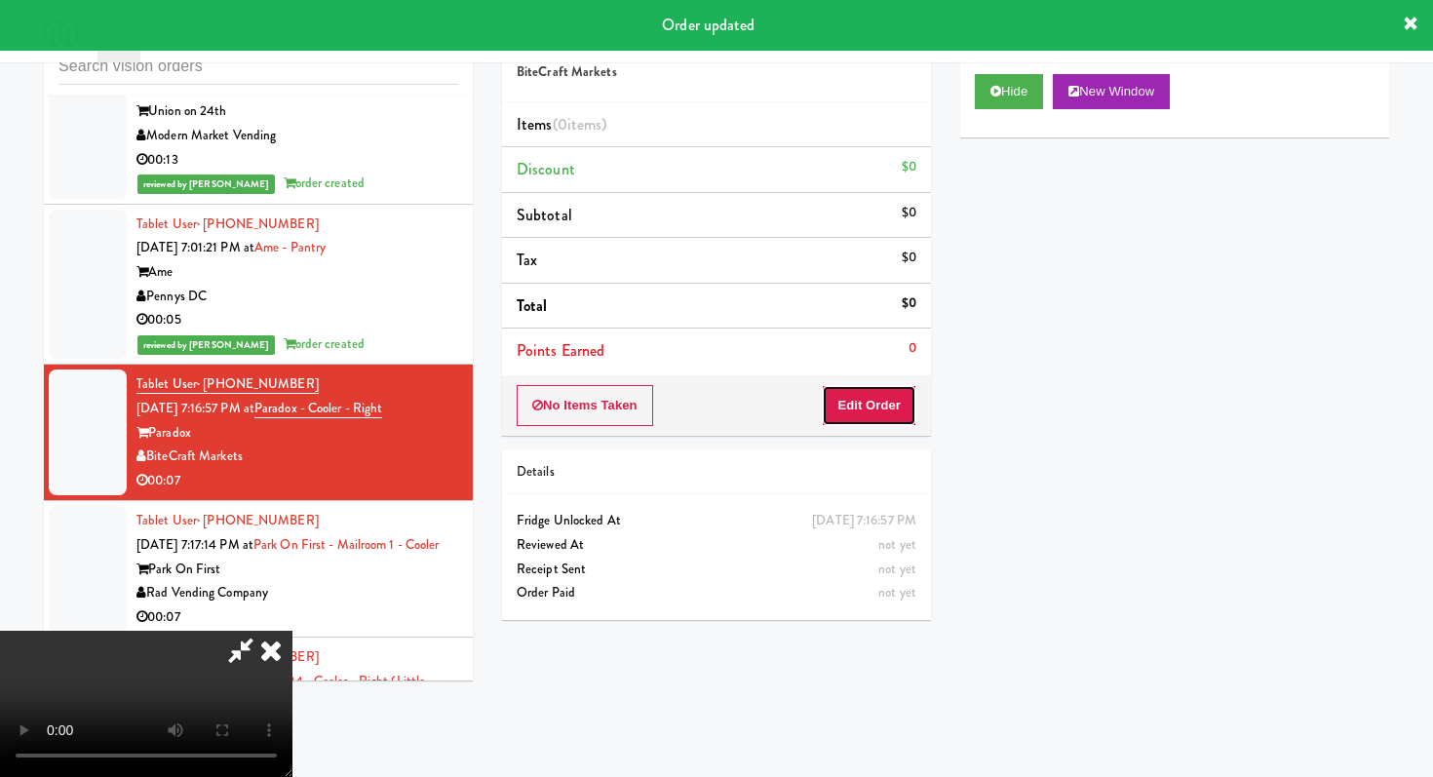
click at [842, 390] on button "Edit Order" at bounding box center [869, 405] width 95 height 41
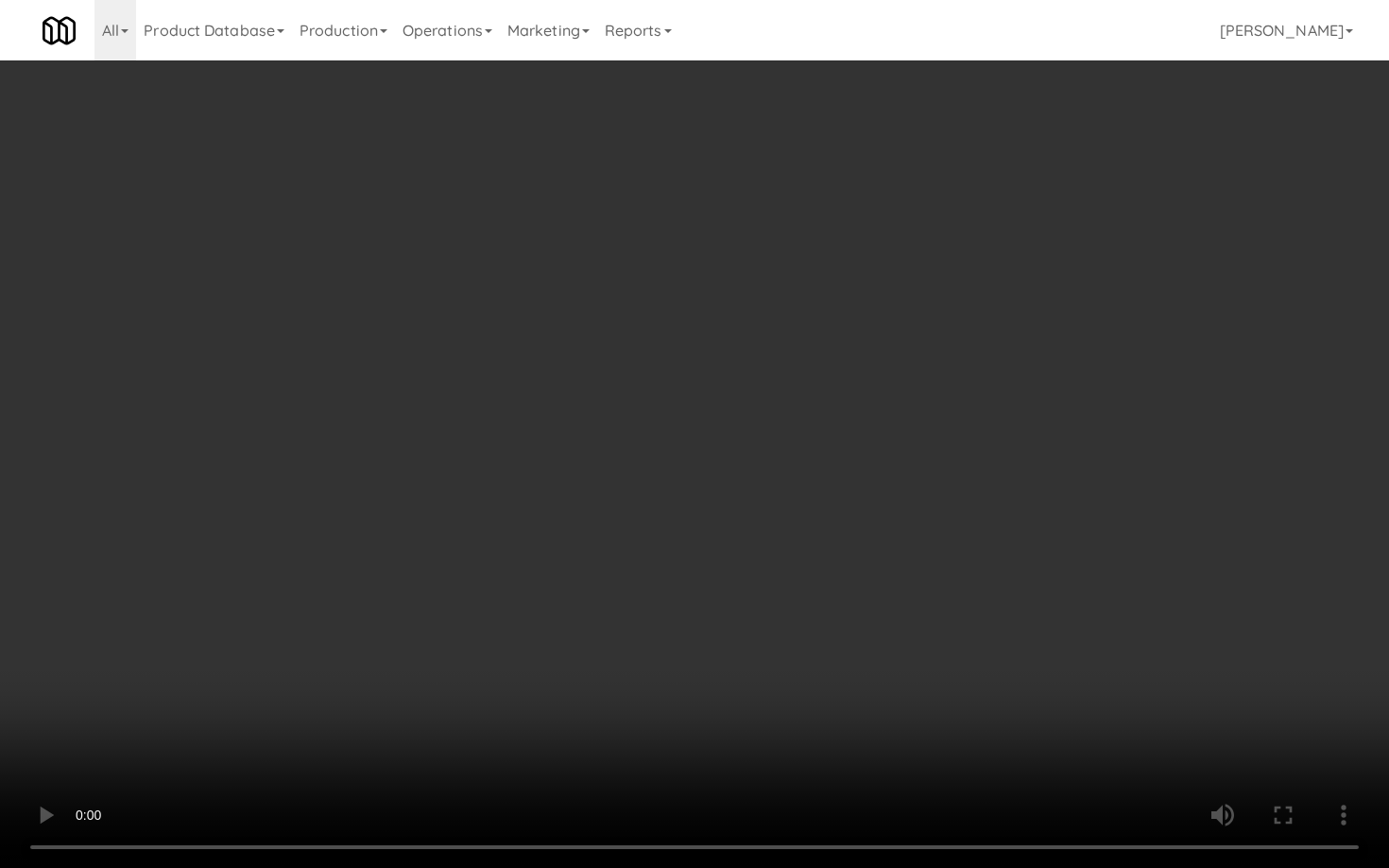
click at [706, 712] on video at bounding box center [694, 434] width 1389 height 868
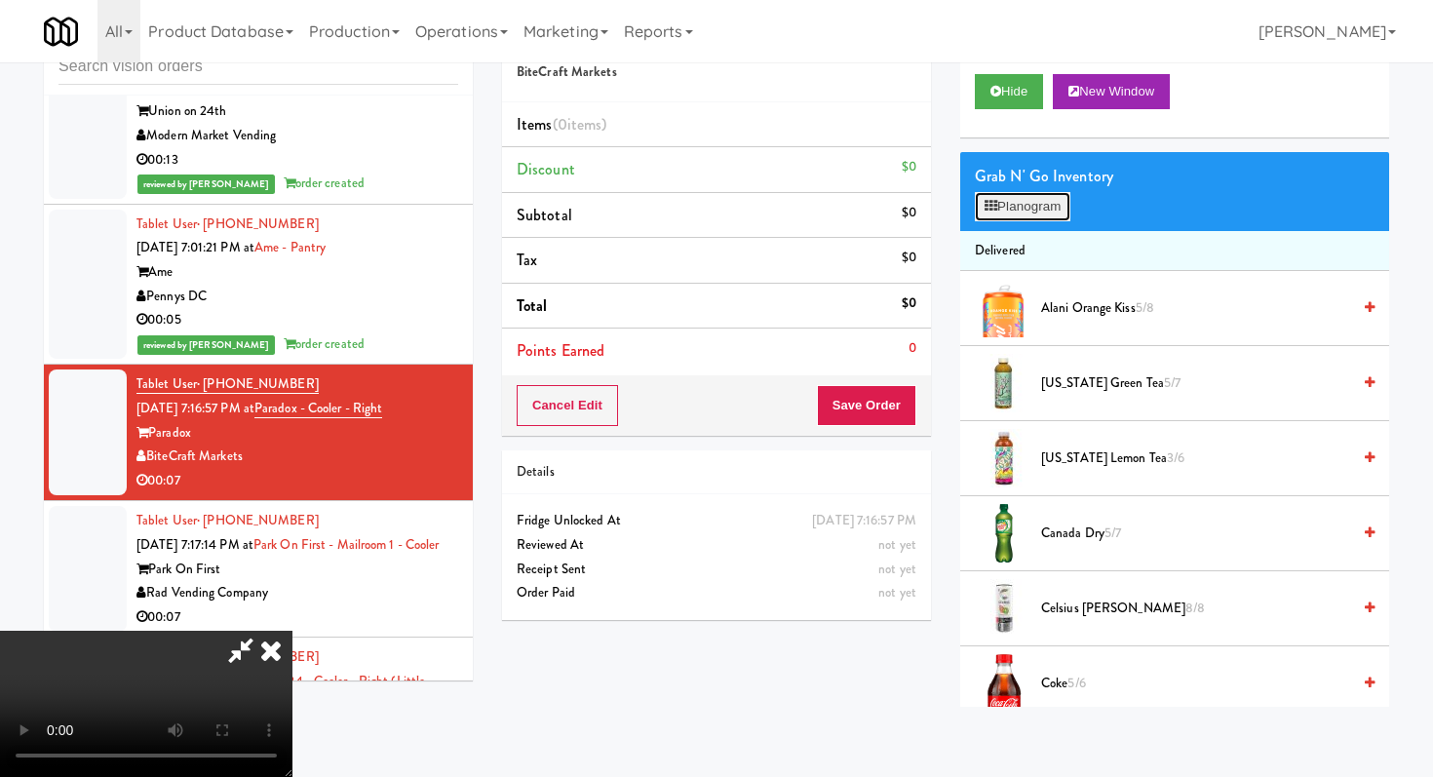
click at [1063, 209] on button "Planogram" at bounding box center [1023, 206] width 96 height 29
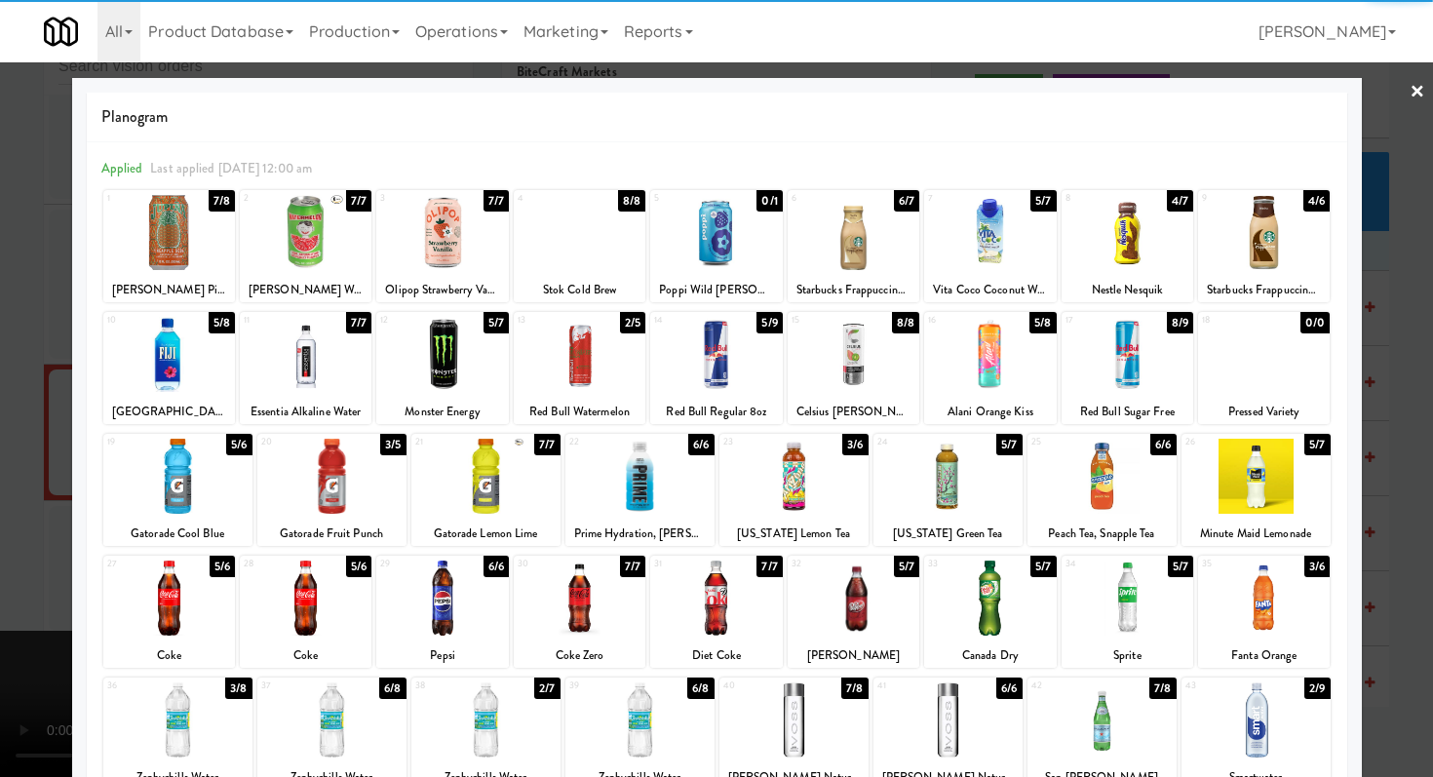
click at [1283, 246] on div at bounding box center [1264, 232] width 132 height 75
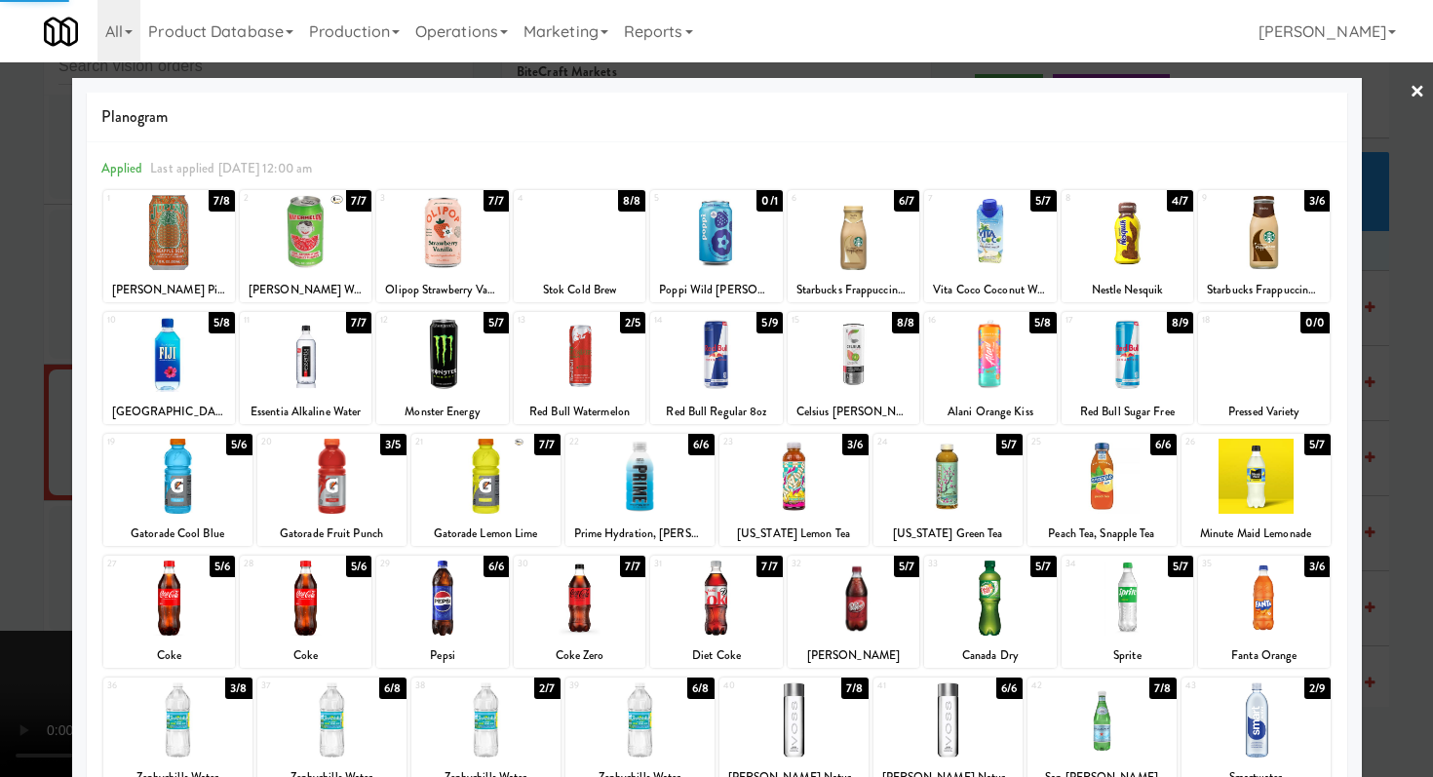
click at [0, 249] on div at bounding box center [716, 388] width 1433 height 777
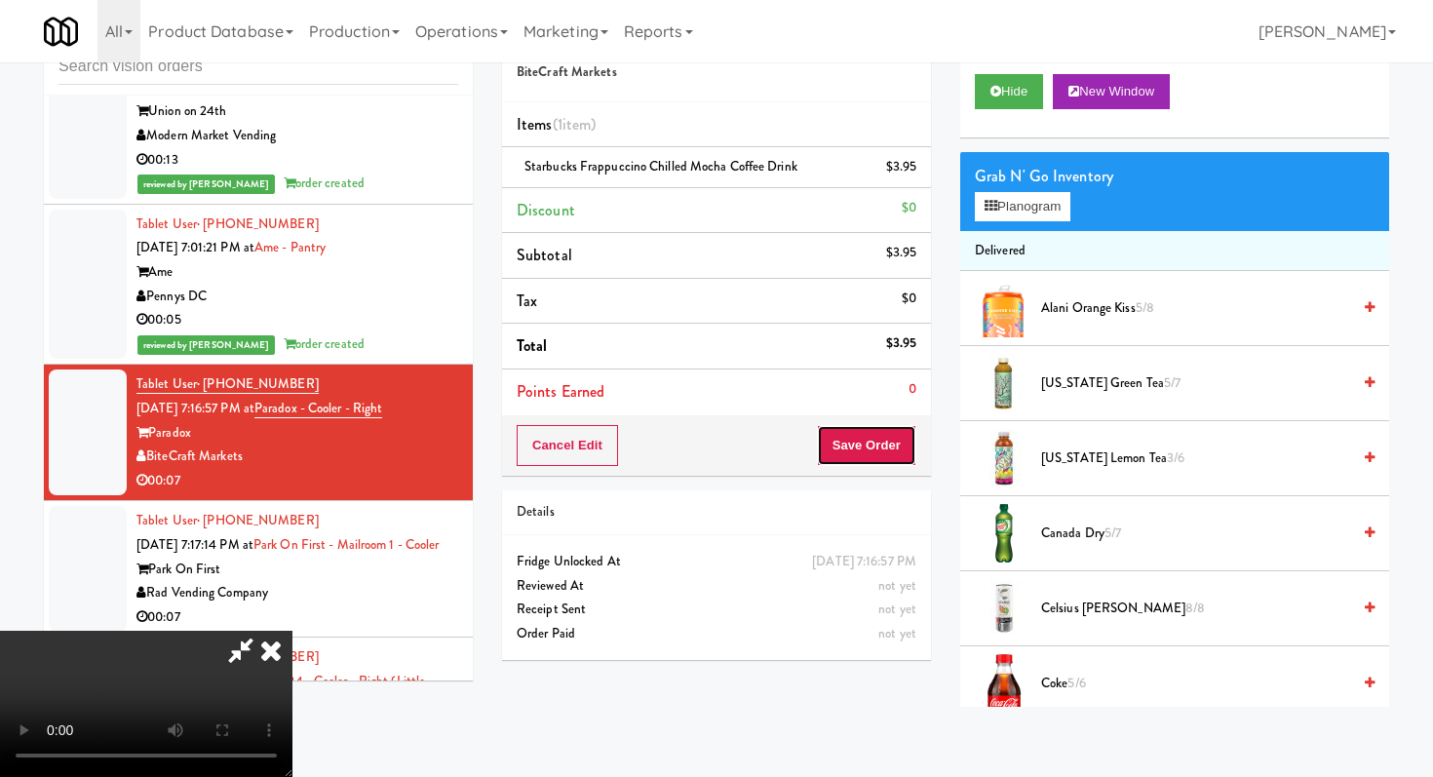
click at [871, 431] on button "Save Order" at bounding box center [866, 445] width 99 height 41
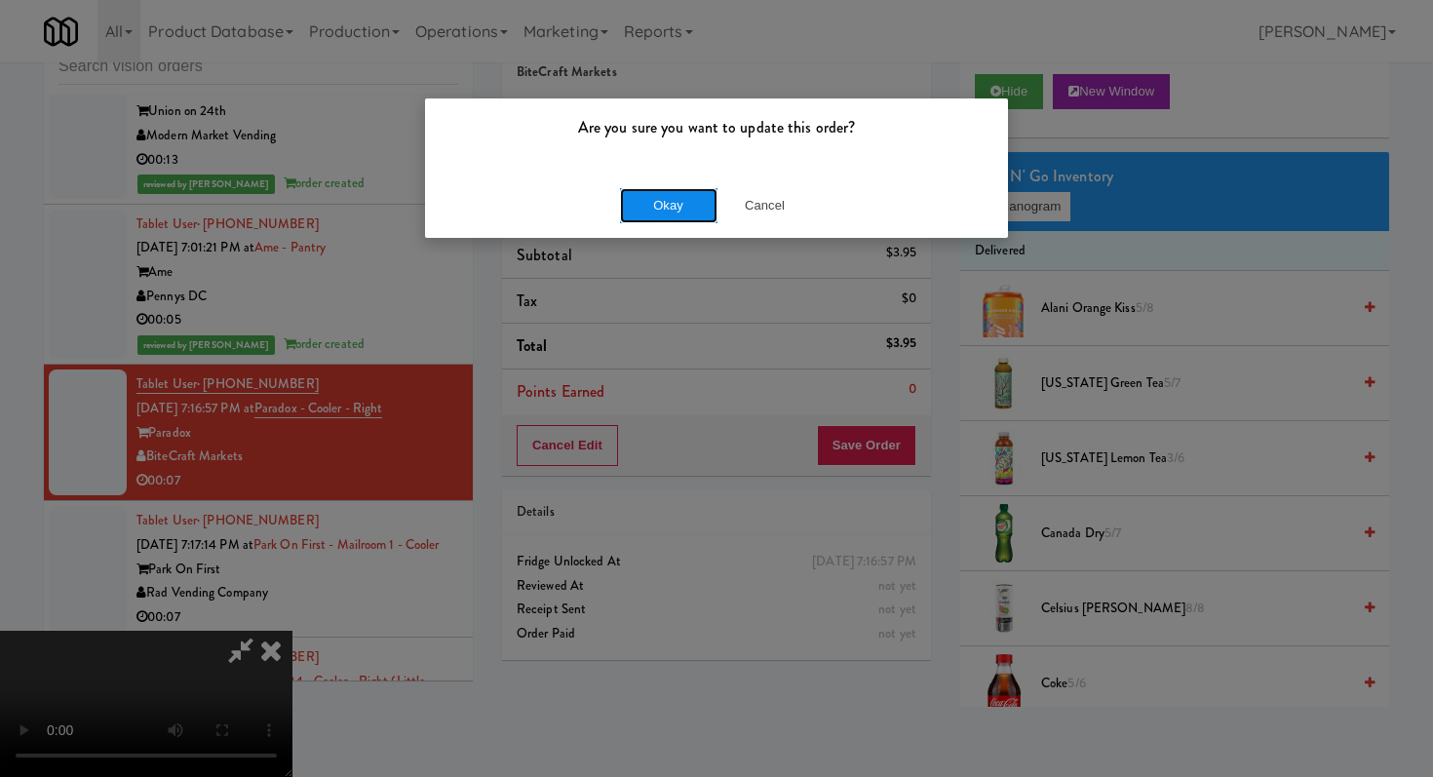
click at [680, 213] on button "Okay" at bounding box center [668, 205] width 97 height 35
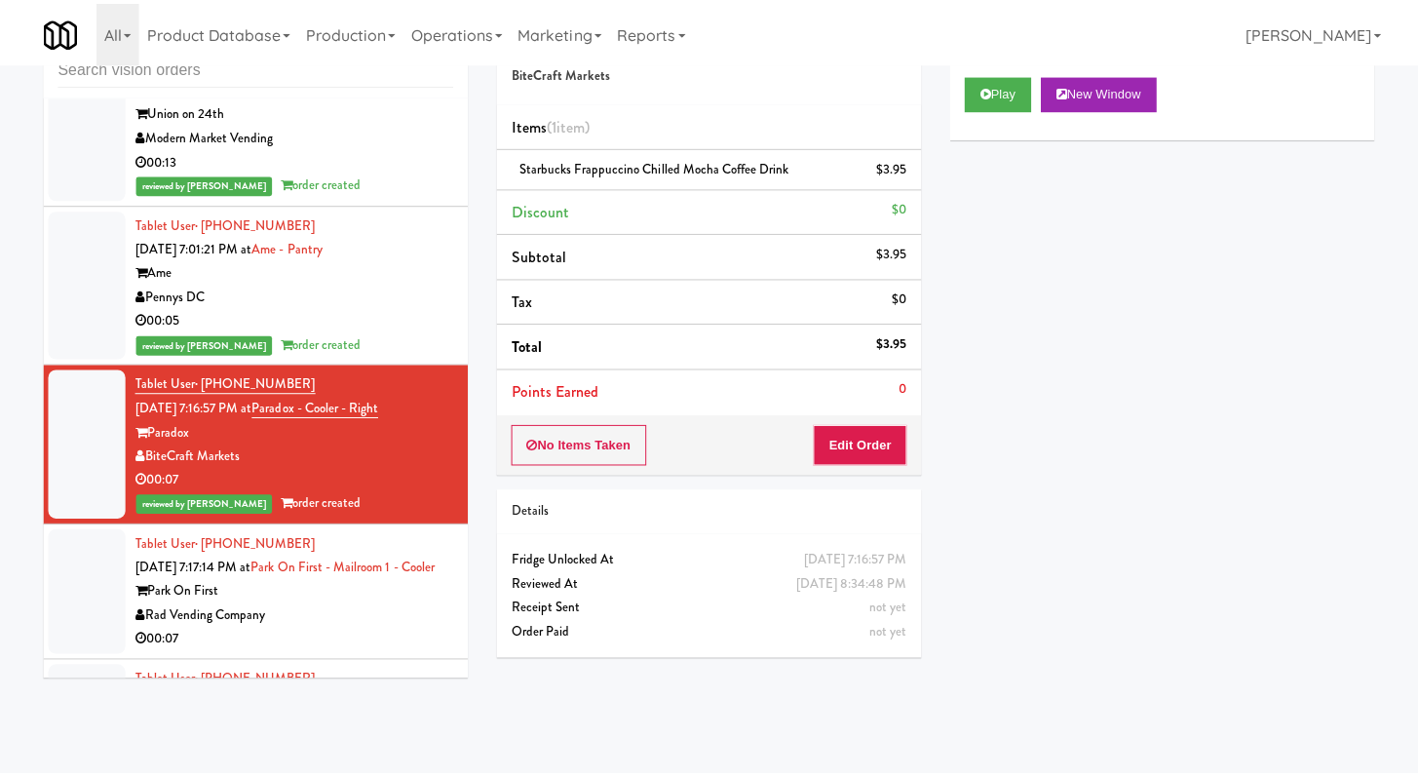
scroll to position [11247, 0]
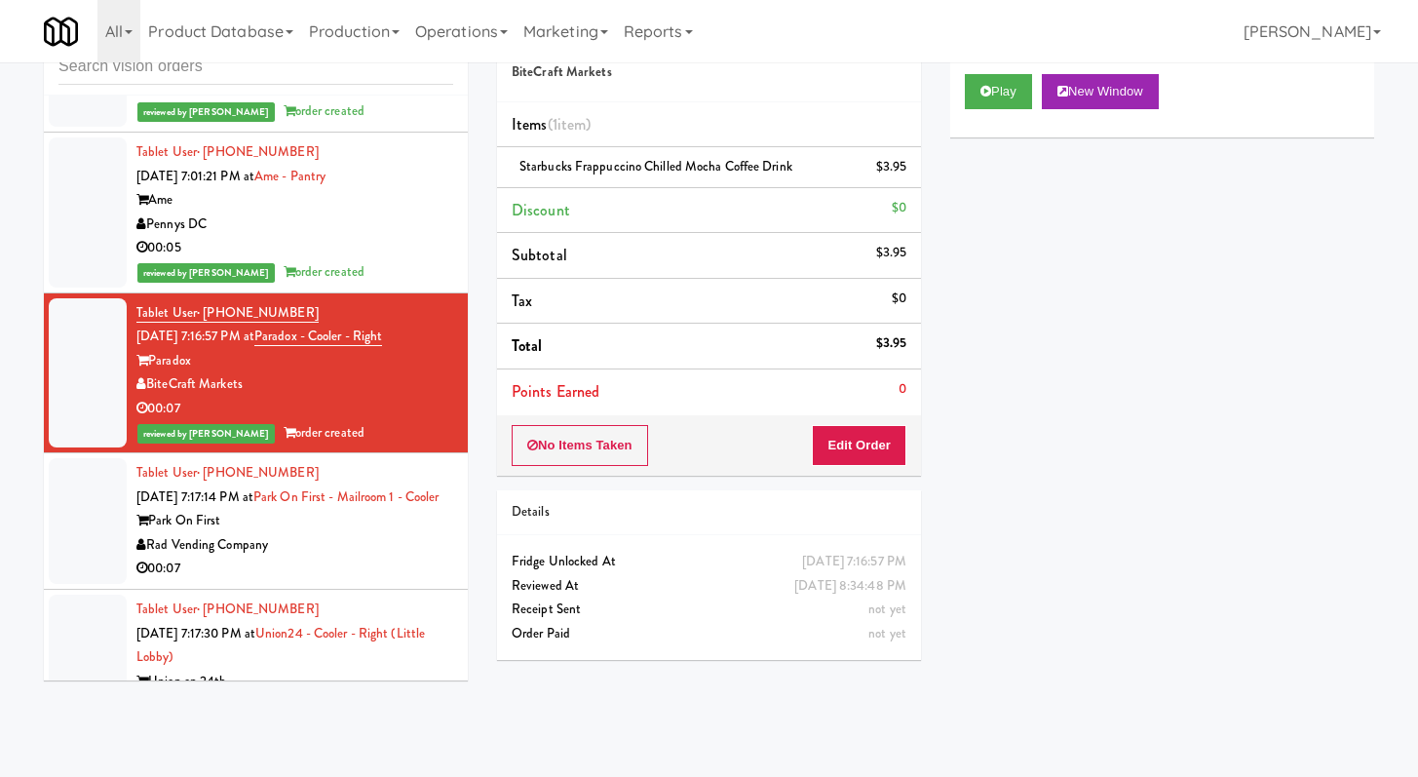
click at [422, 555] on div "Rad Vending Company" at bounding box center [294, 545] width 317 height 24
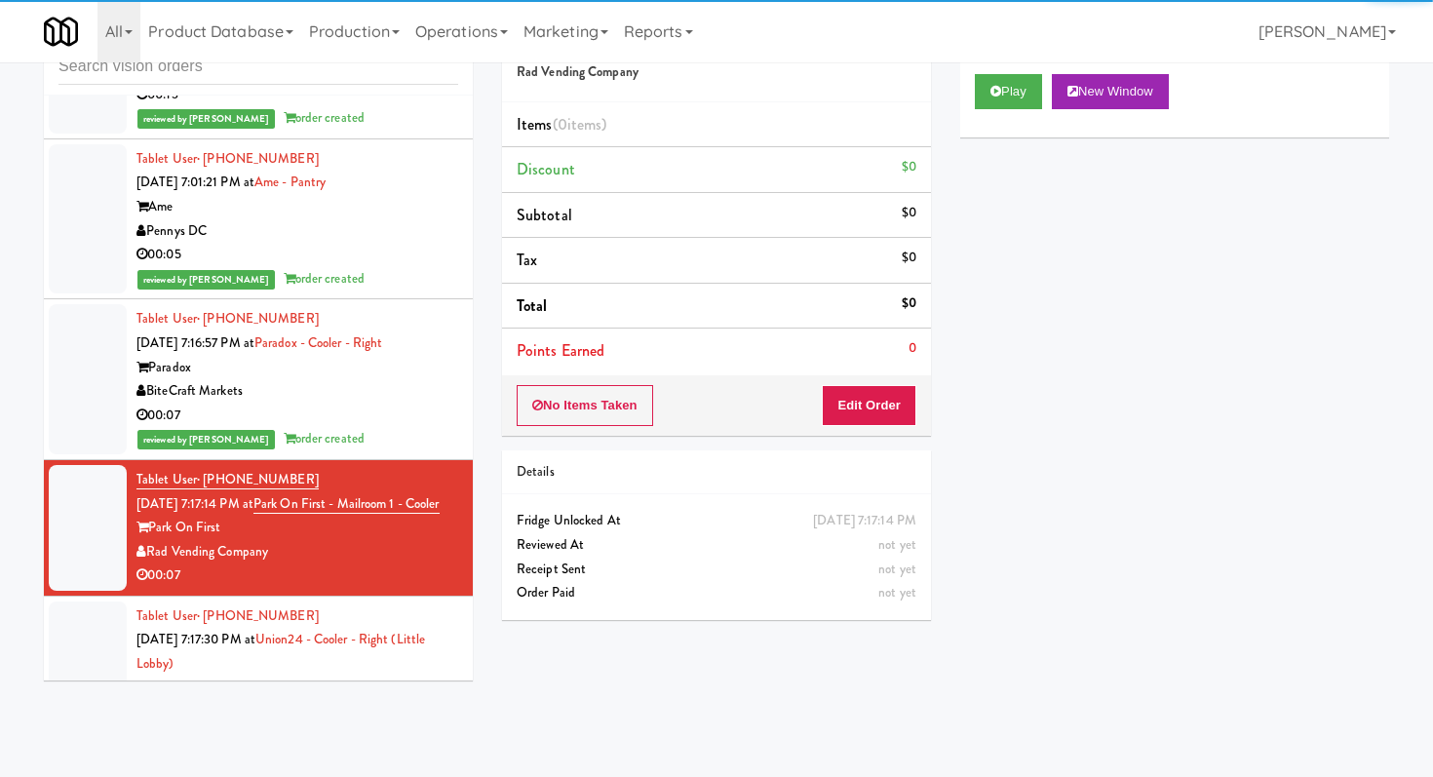
scroll to position [11217, 0]
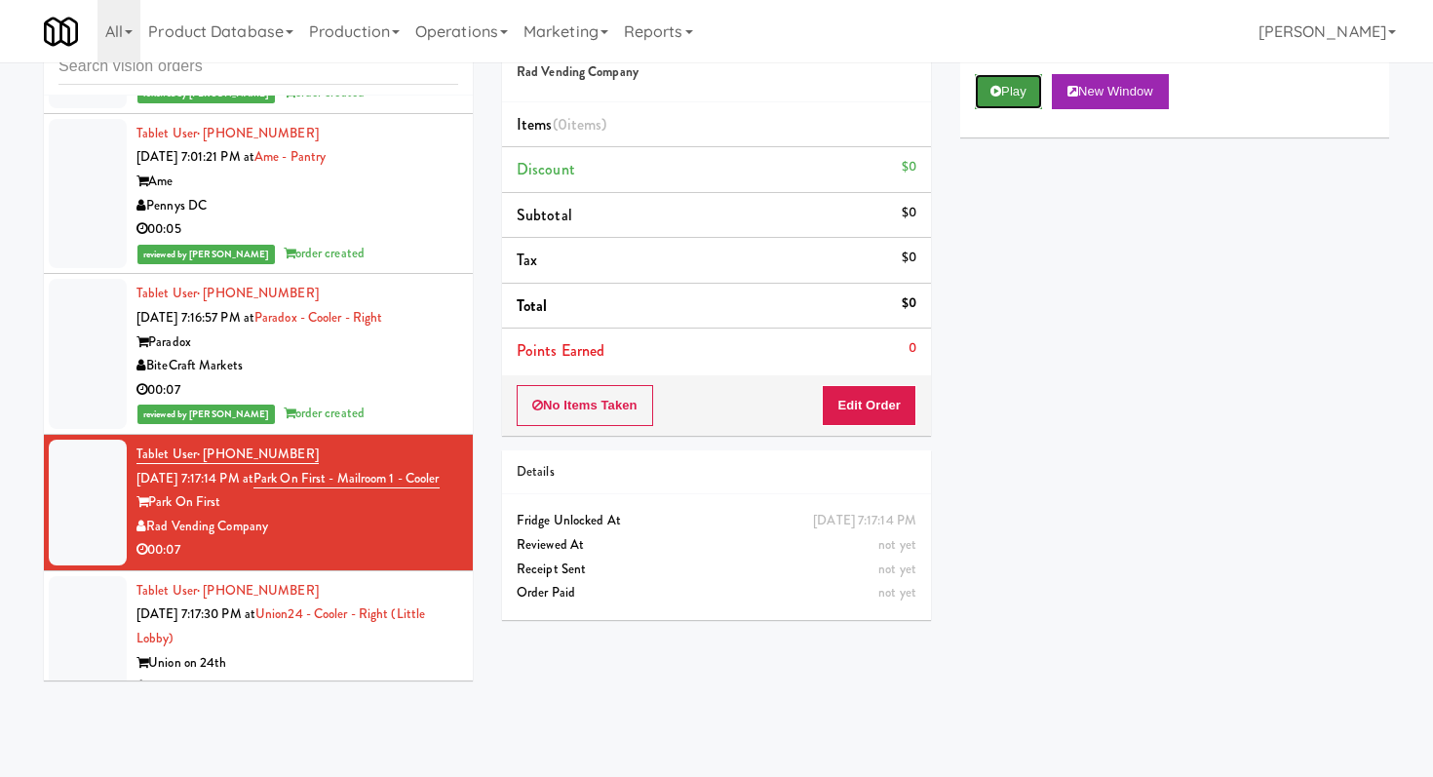
click at [1037, 94] on button "Play" at bounding box center [1008, 91] width 67 height 35
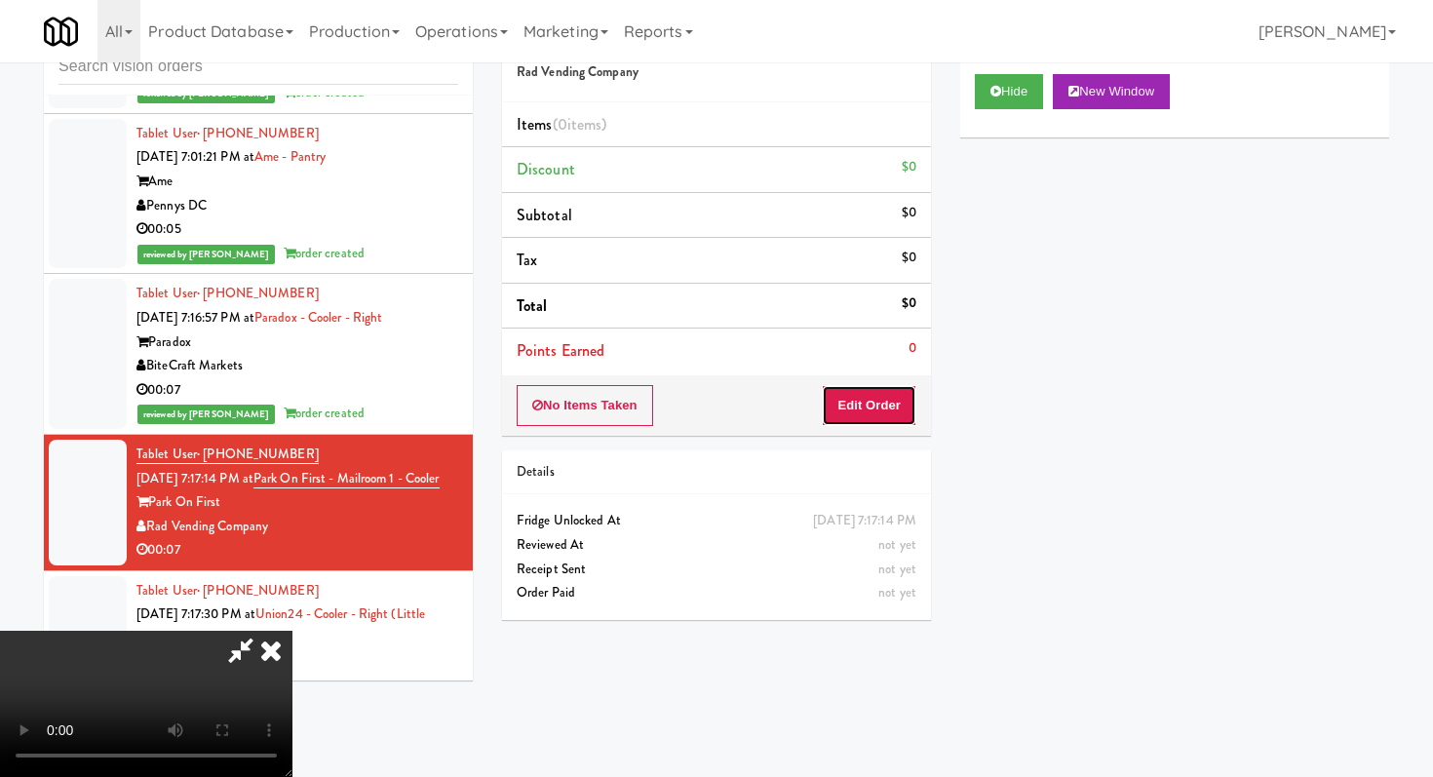
click at [867, 387] on button "Edit Order" at bounding box center [869, 405] width 95 height 41
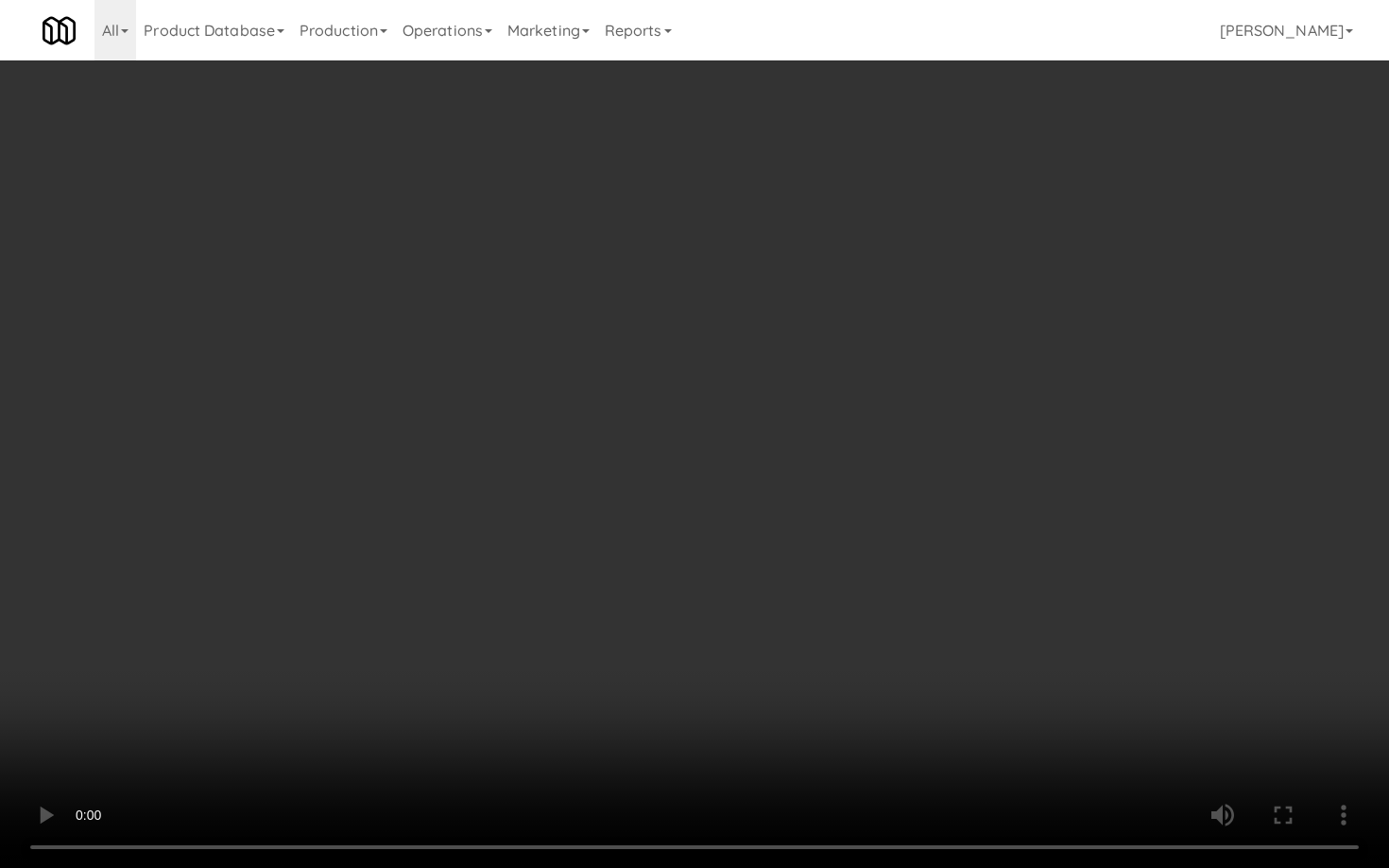
click at [775, 631] on video at bounding box center [694, 434] width 1389 height 868
click at [775, 632] on video at bounding box center [694, 434] width 1389 height 868
click at [788, 625] on video at bounding box center [694, 434] width 1389 height 868
click at [787, 629] on video at bounding box center [694, 434] width 1389 height 868
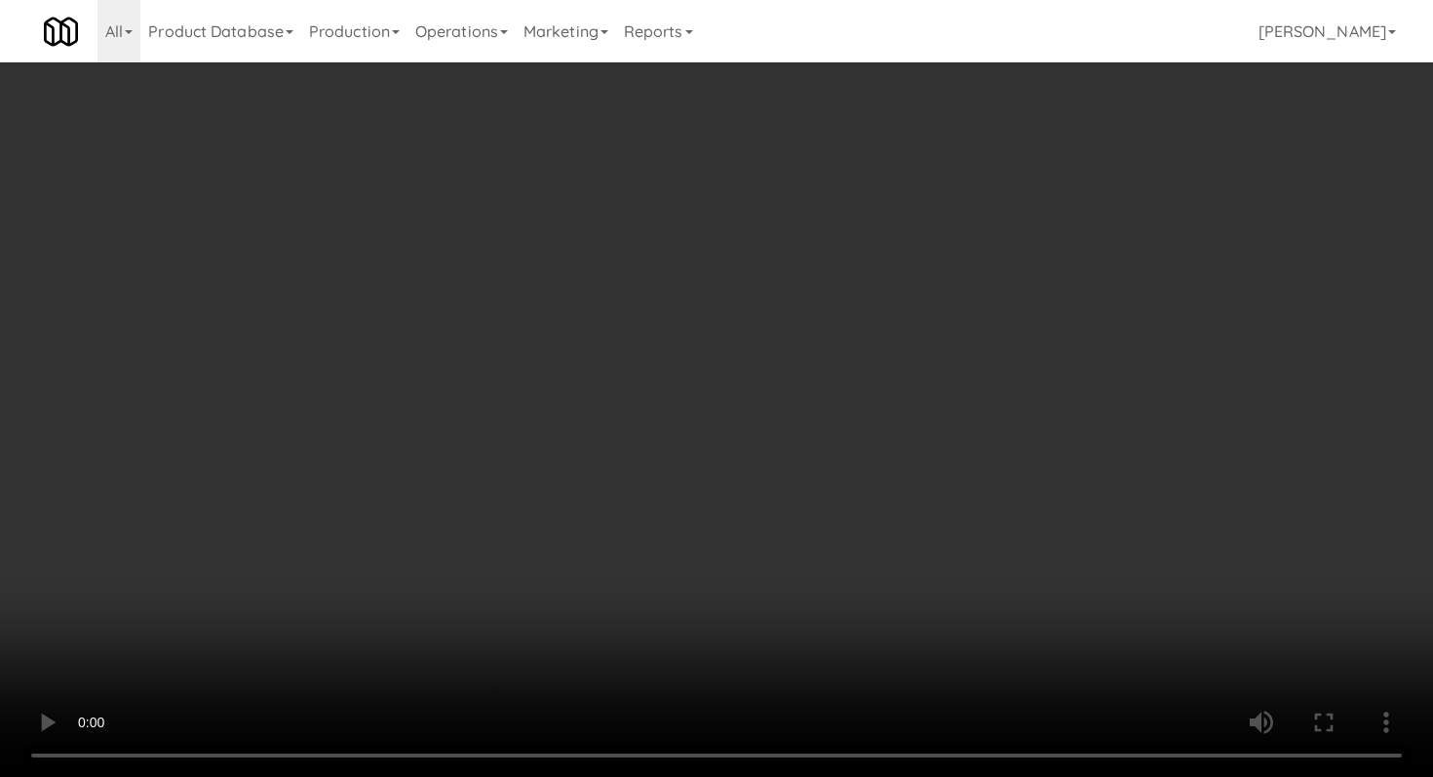
scroll to position [304, 0]
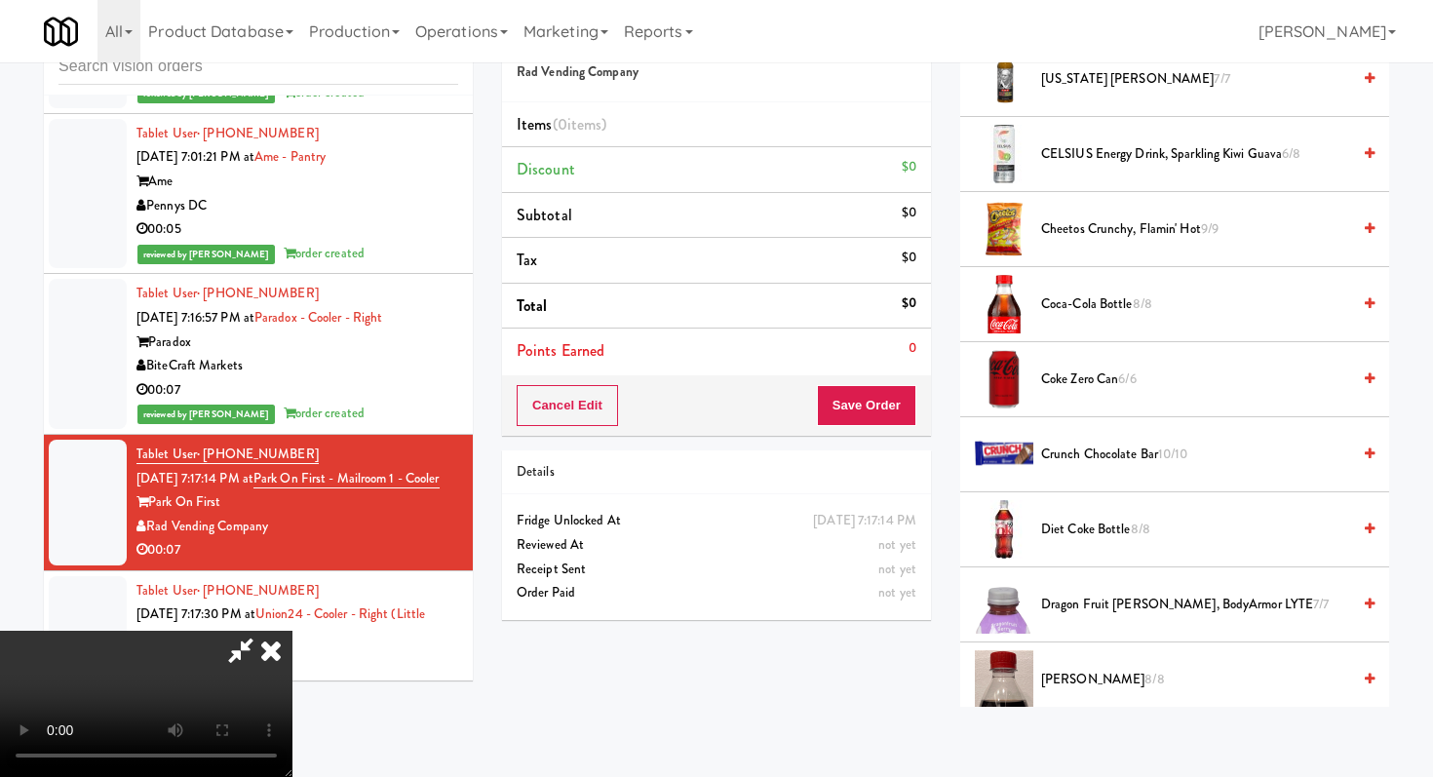
click at [1082, 310] on span "Coca-Cola Bottle 8/8" at bounding box center [1195, 304] width 309 height 24
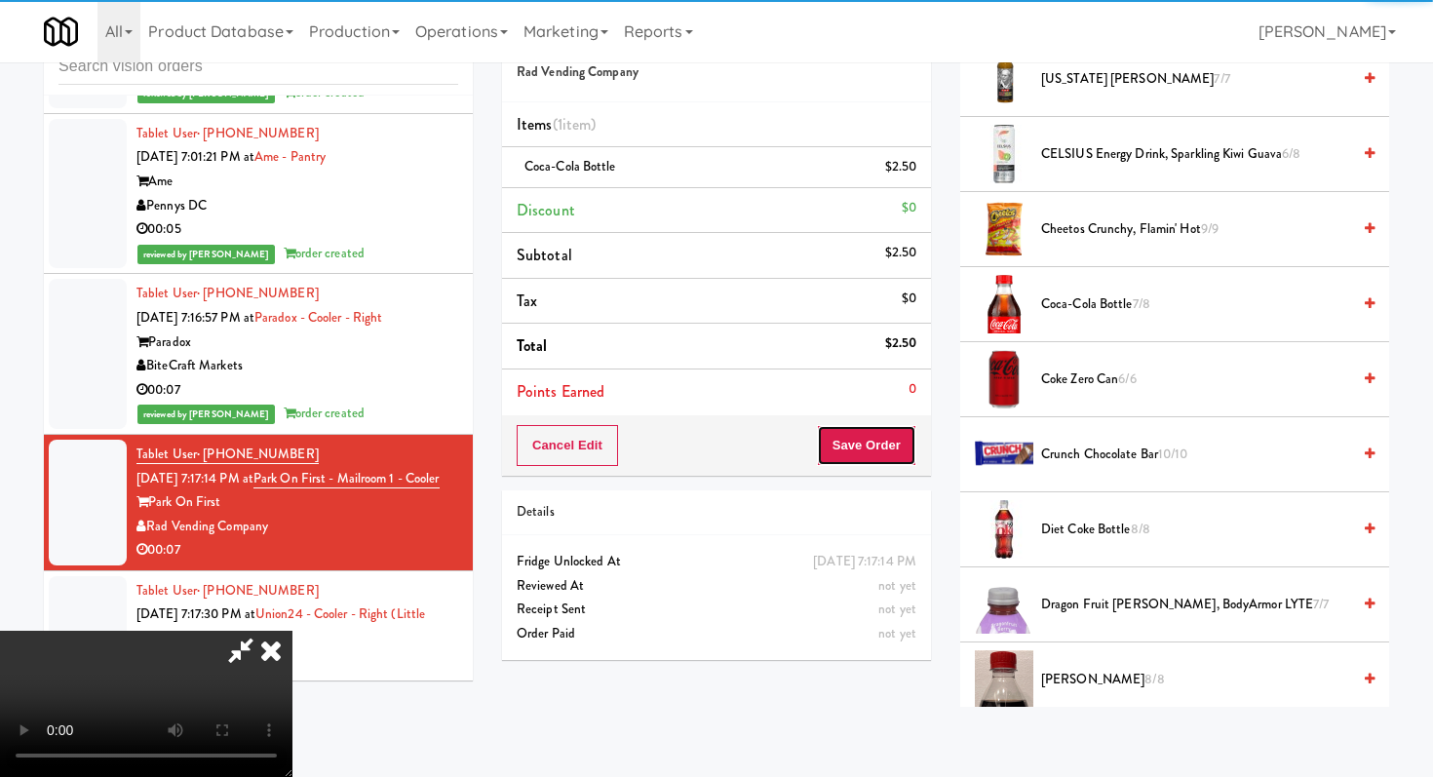
click at [881, 458] on button "Save Order" at bounding box center [866, 445] width 99 height 41
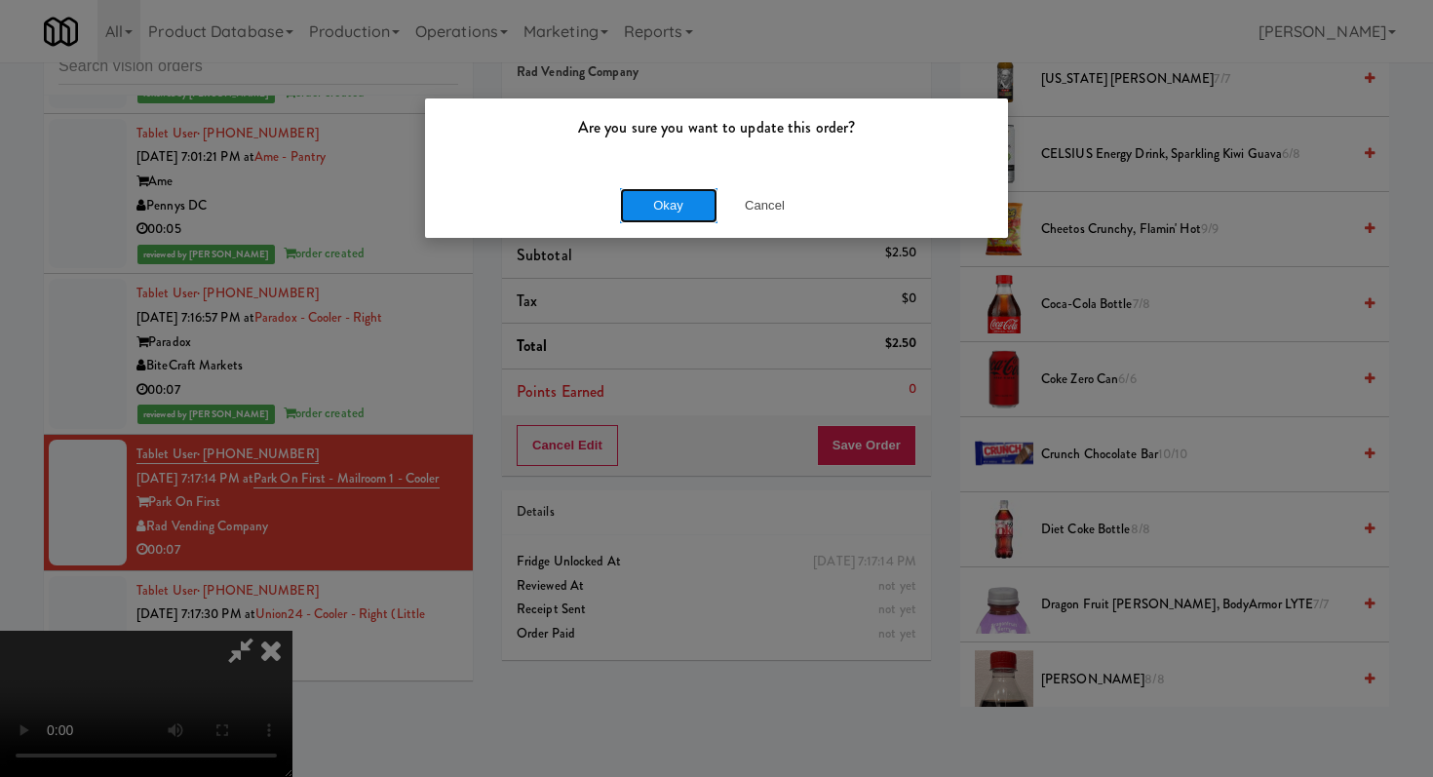
click at [661, 209] on button "Okay" at bounding box center [668, 205] width 97 height 35
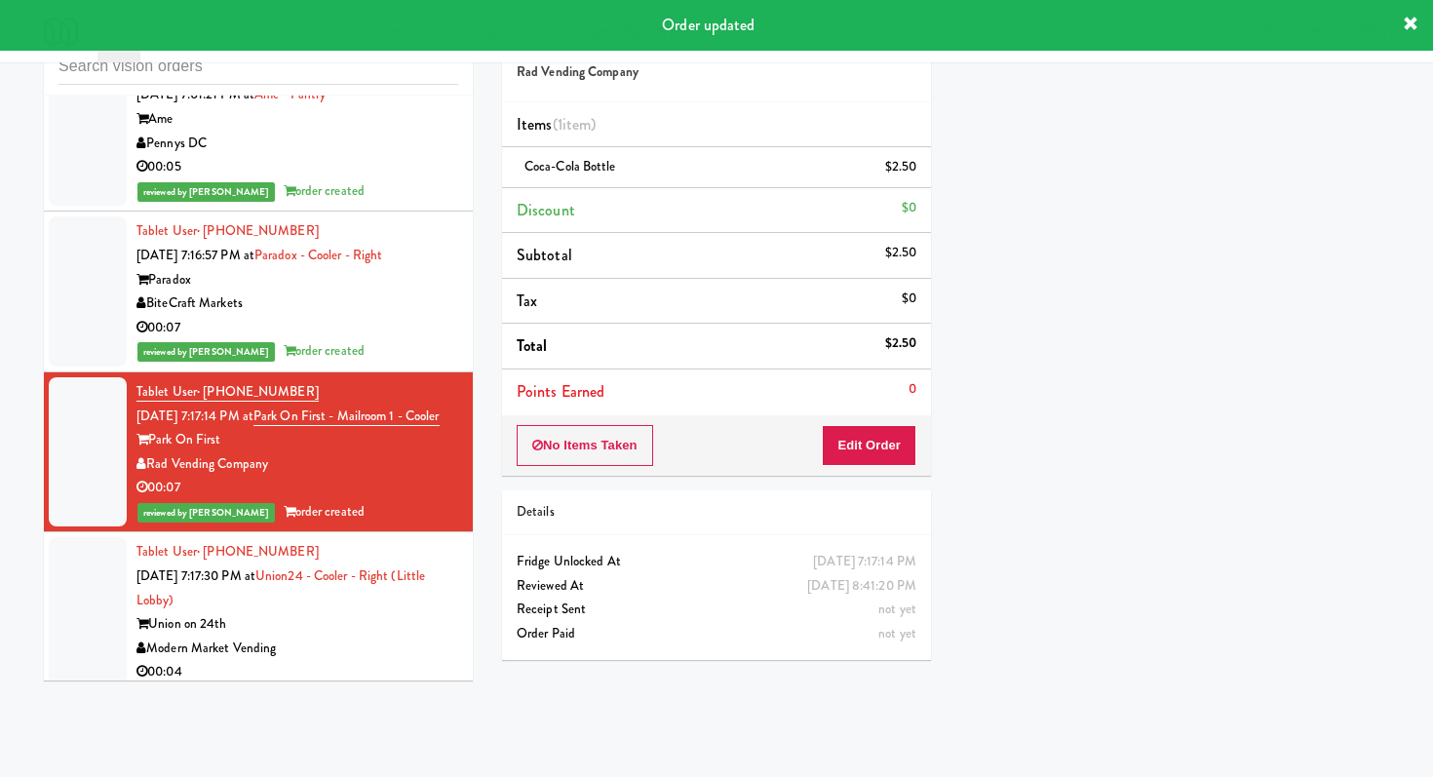
scroll to position [11485, 0]
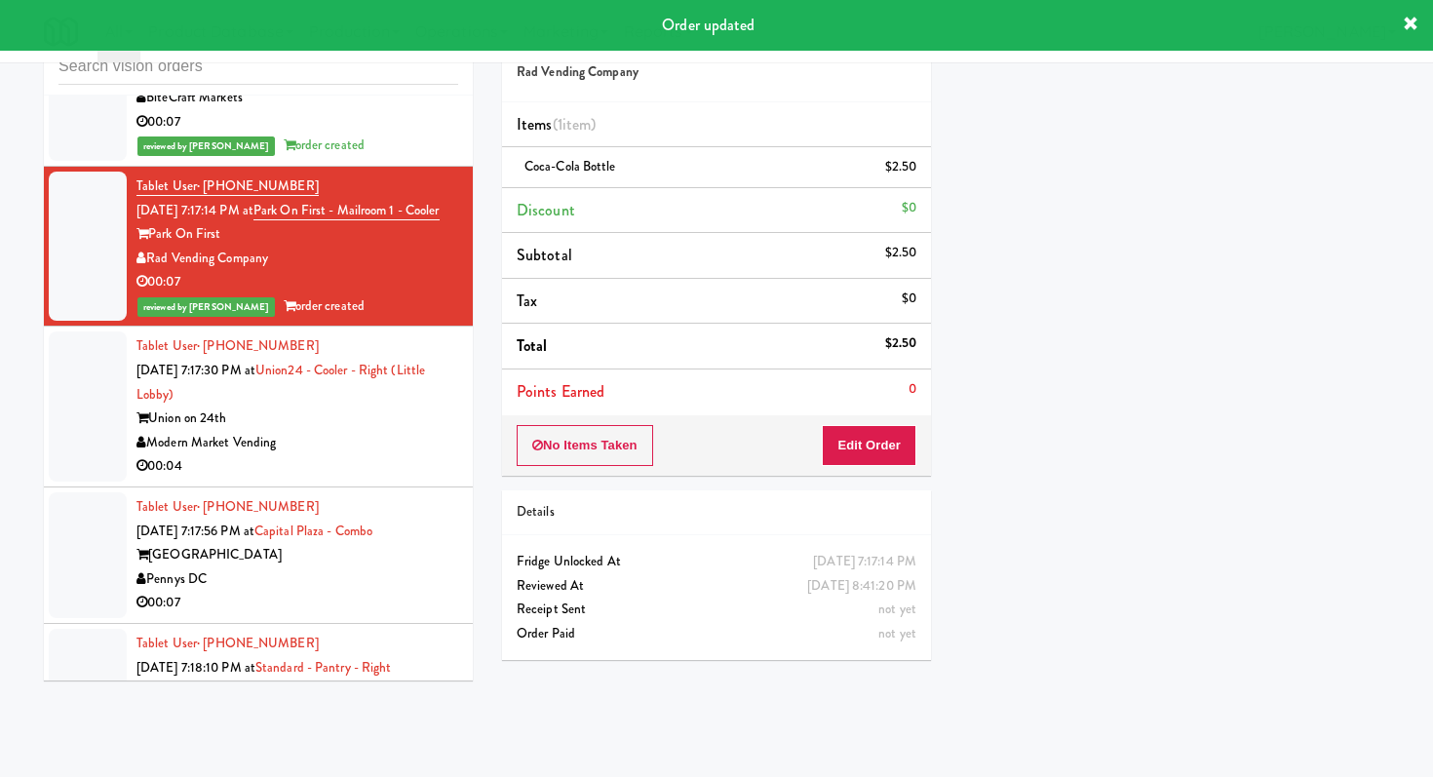
click at [407, 431] on div "Modern Market Vending" at bounding box center [297, 443] width 322 height 24
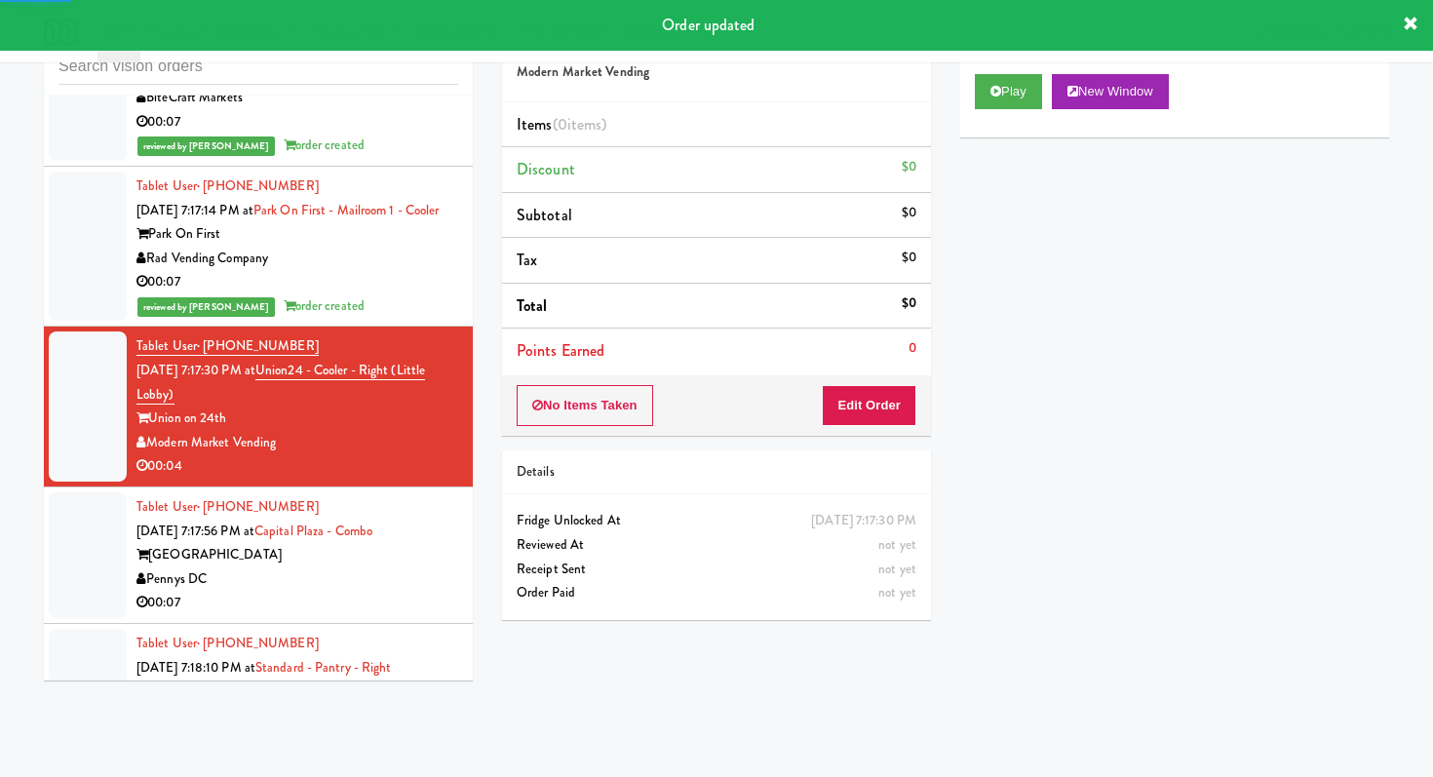
click at [1001, 72] on div "Play New Window" at bounding box center [1174, 98] width 429 height 78
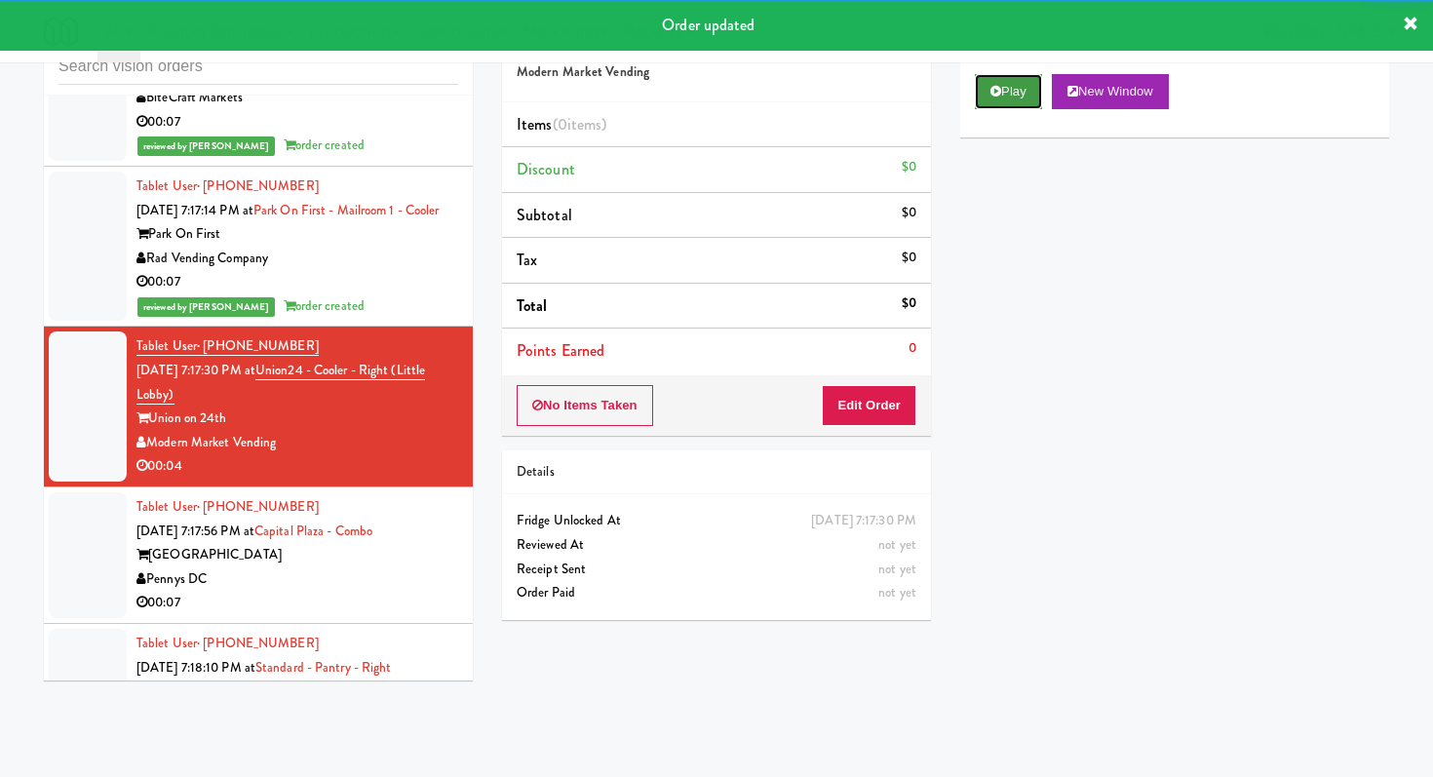
click at [1014, 93] on button "Play" at bounding box center [1008, 91] width 67 height 35
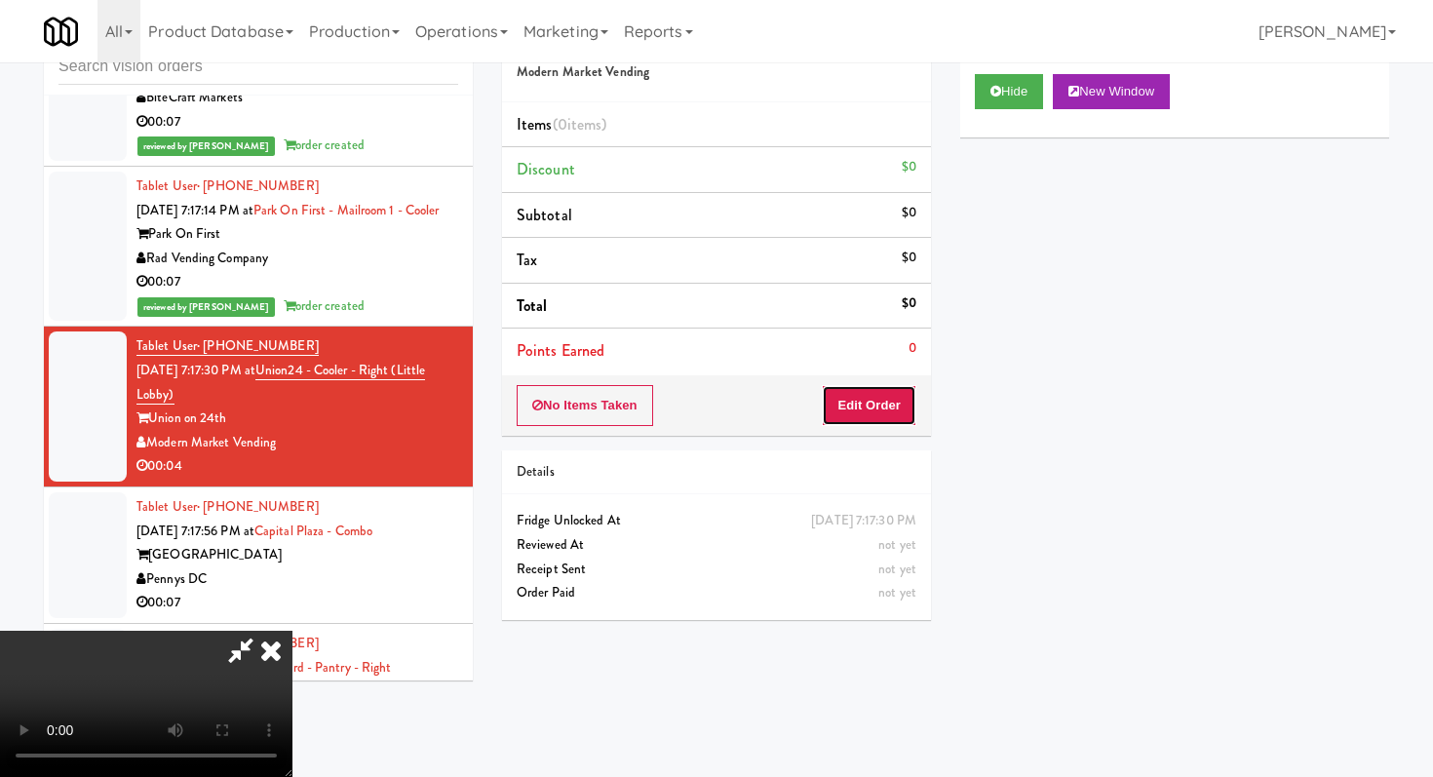
click at [897, 410] on button "Edit Order" at bounding box center [869, 405] width 95 height 41
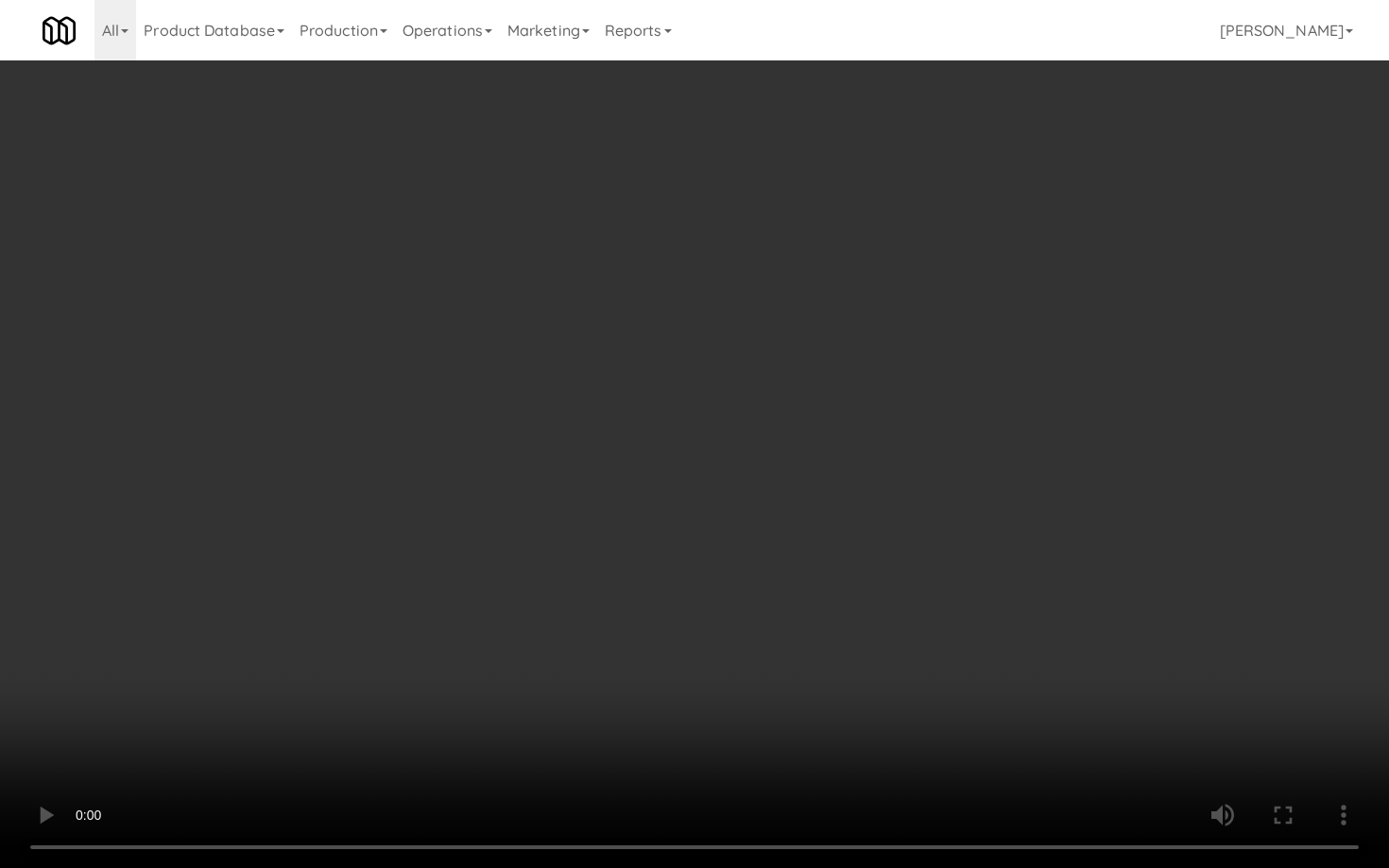
click at [835, 571] on video at bounding box center [694, 434] width 1389 height 868
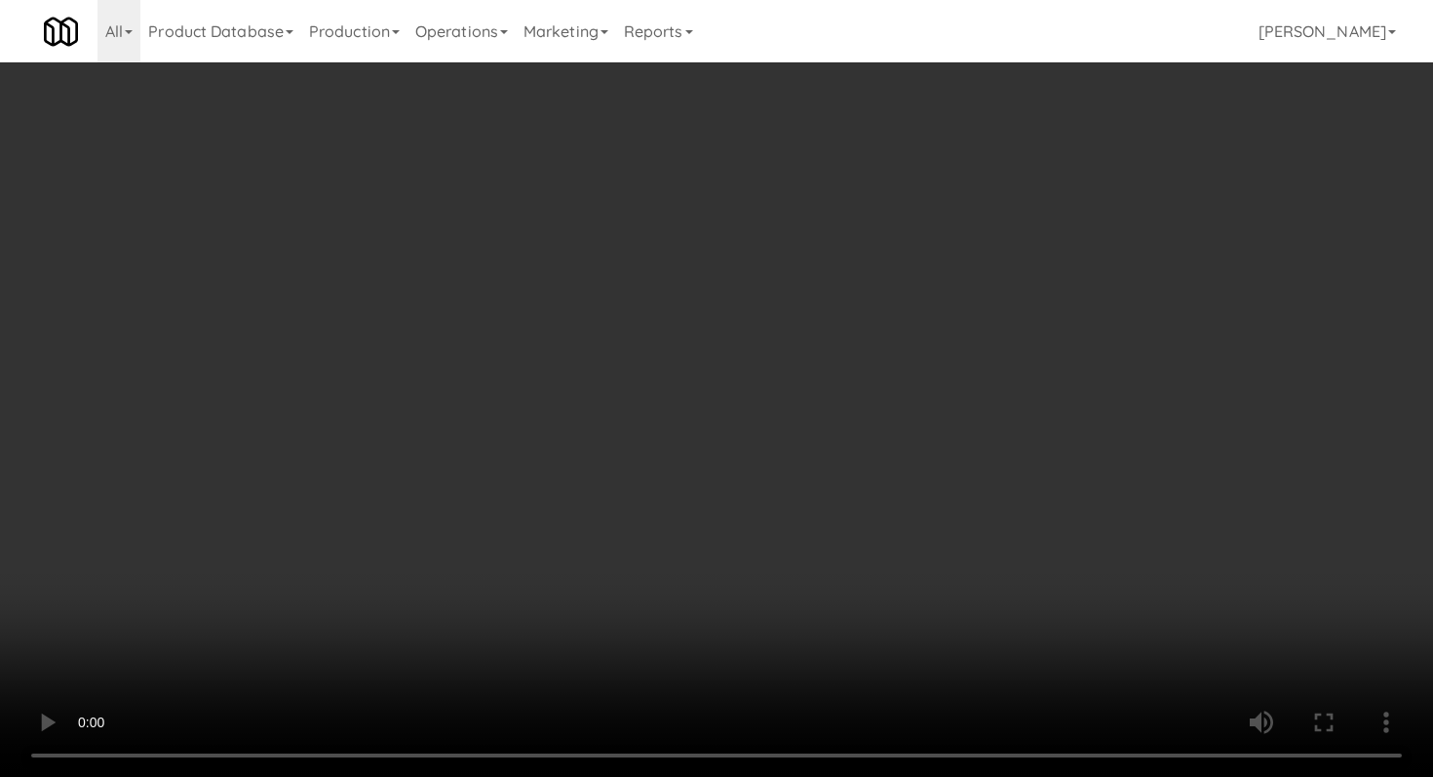
scroll to position [603, 0]
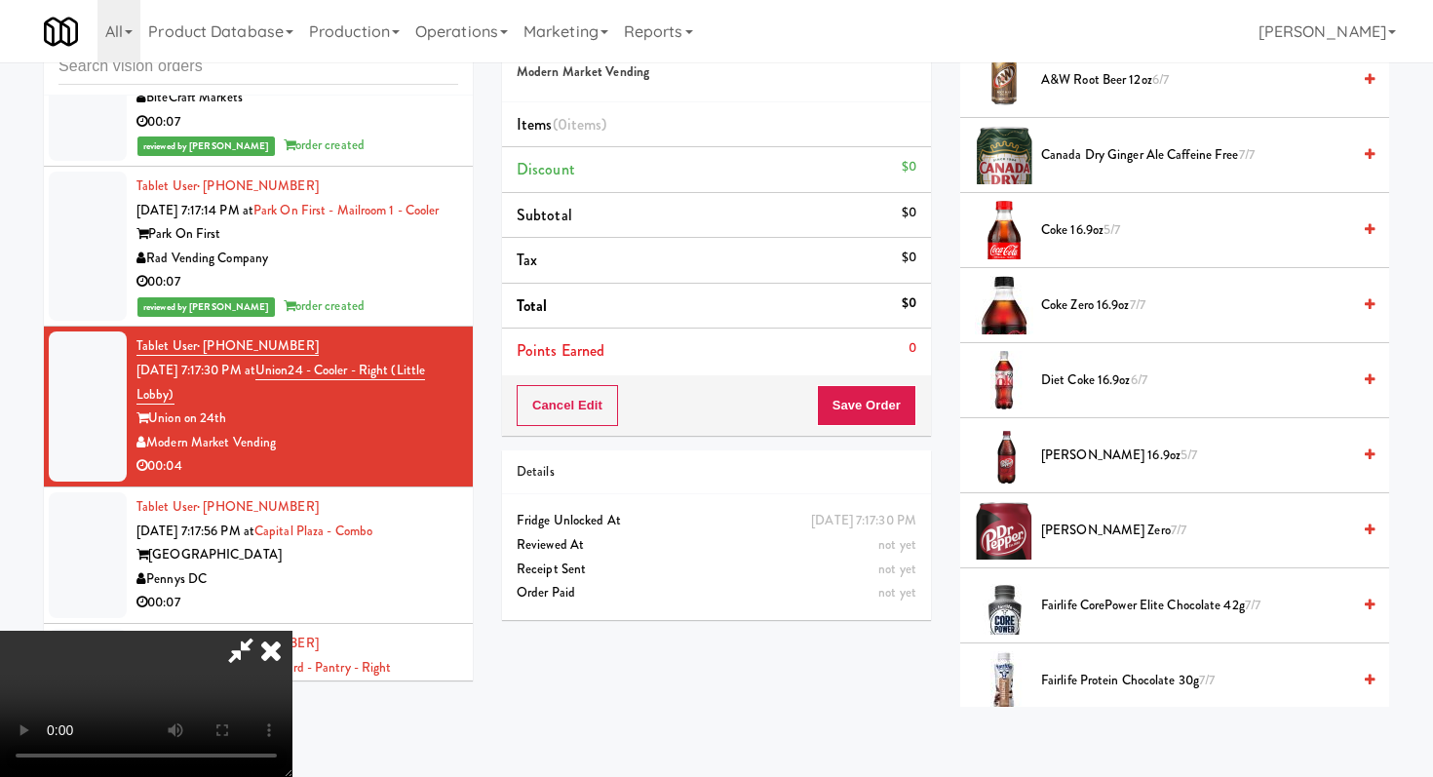
click at [1093, 376] on span "Diet Coke 16.9oz 6/7" at bounding box center [1195, 381] width 309 height 24
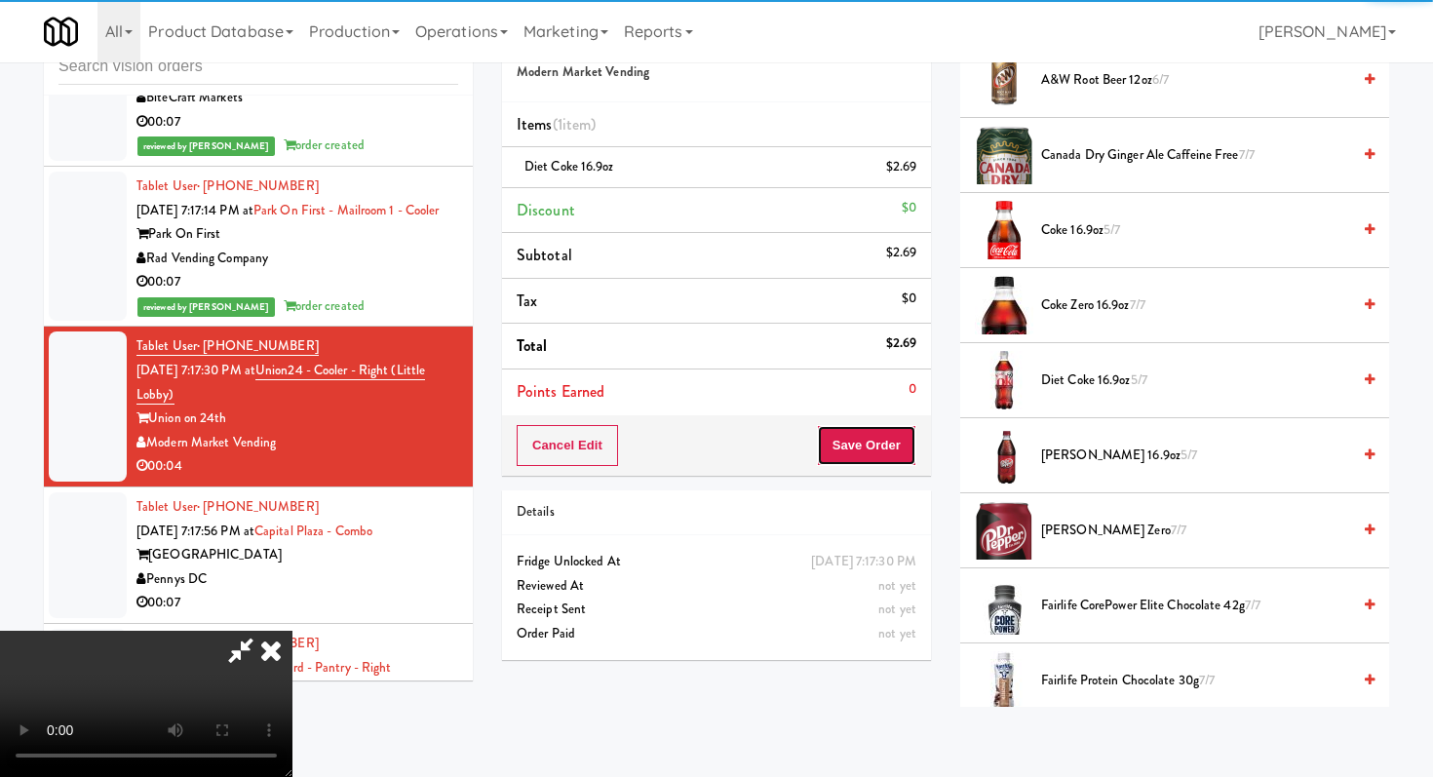
click at [881, 454] on button "Save Order" at bounding box center [866, 445] width 99 height 41
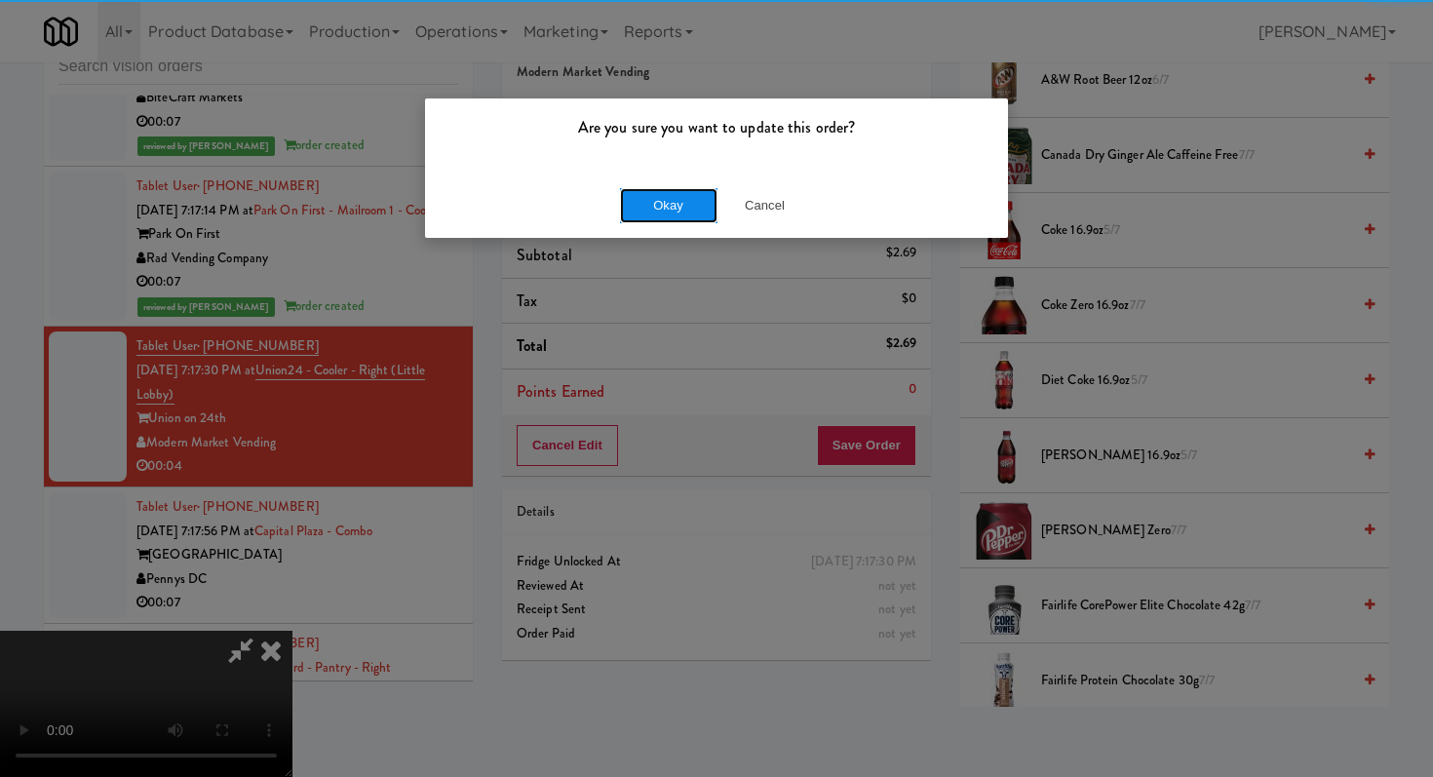
click at [672, 198] on button "Okay" at bounding box center [668, 205] width 97 height 35
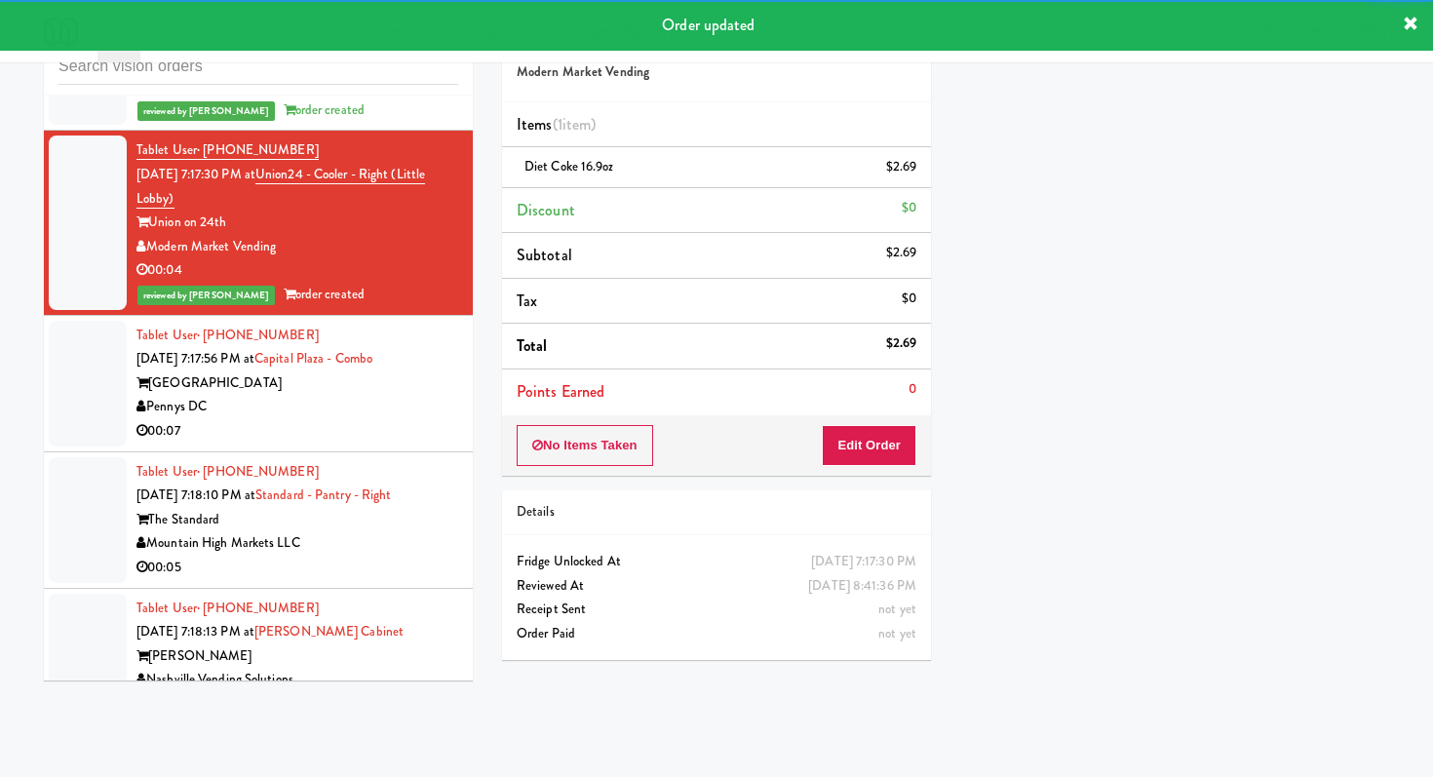
scroll to position [11717, 0]
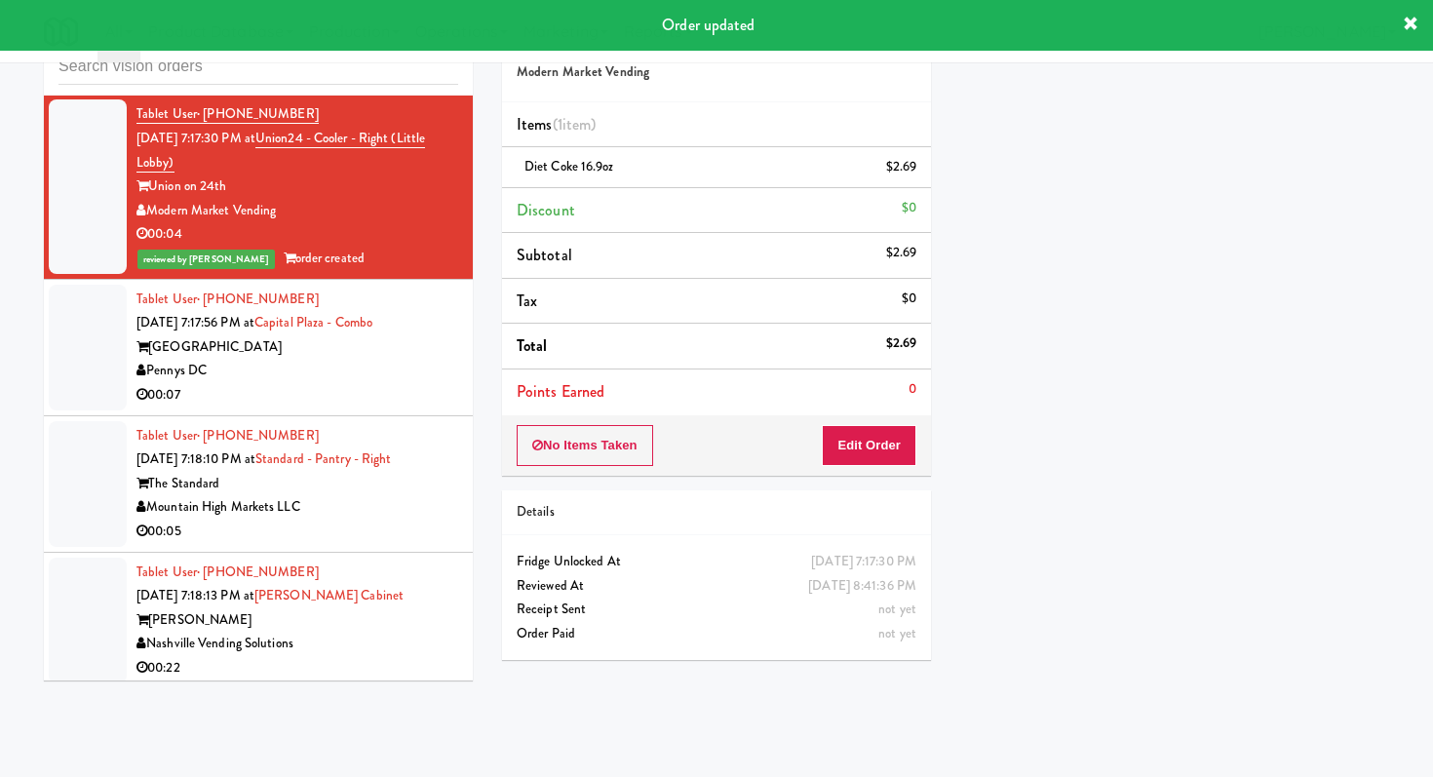
click at [366, 383] on div "00:07" at bounding box center [297, 395] width 322 height 24
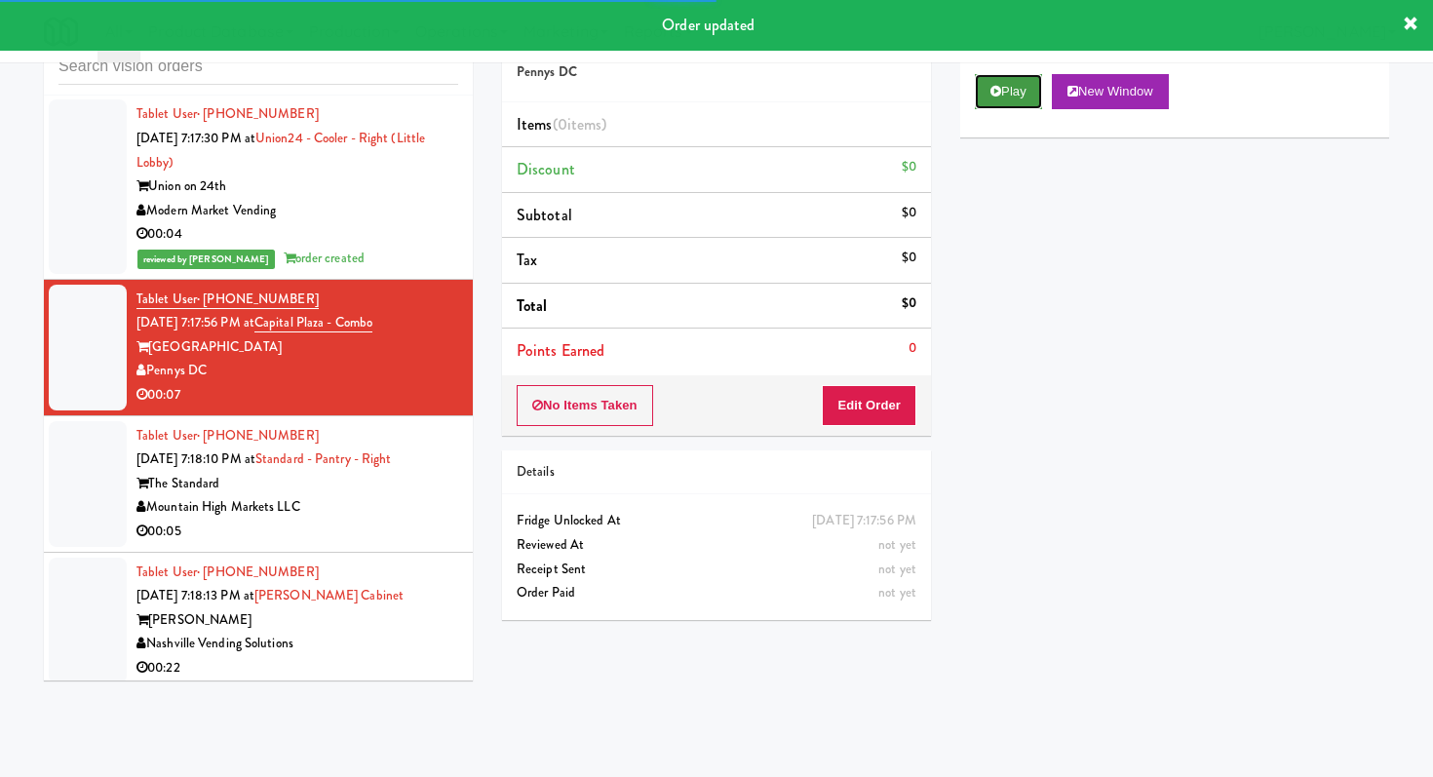
click at [991, 90] on icon at bounding box center [996, 91] width 11 height 13
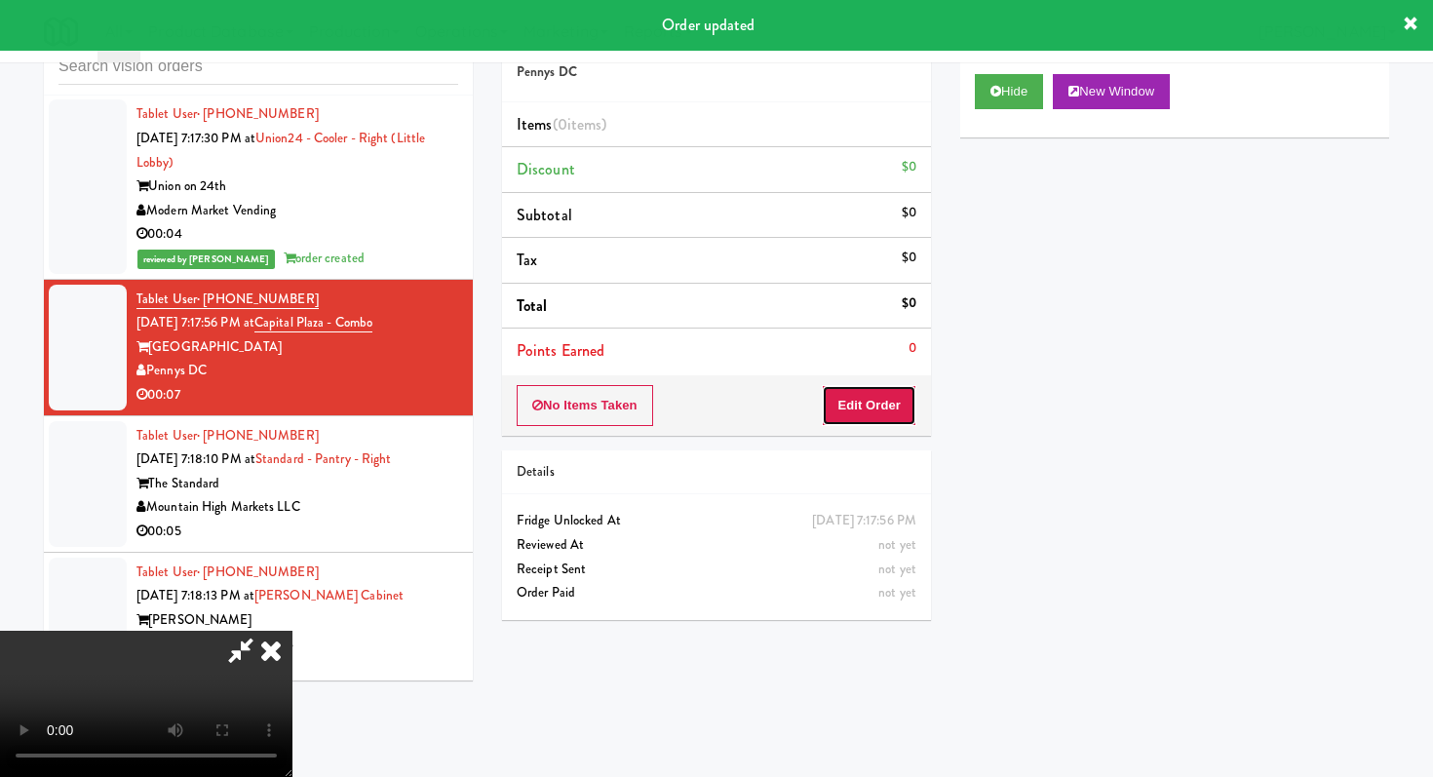
click at [887, 409] on button "Edit Order" at bounding box center [869, 405] width 95 height 41
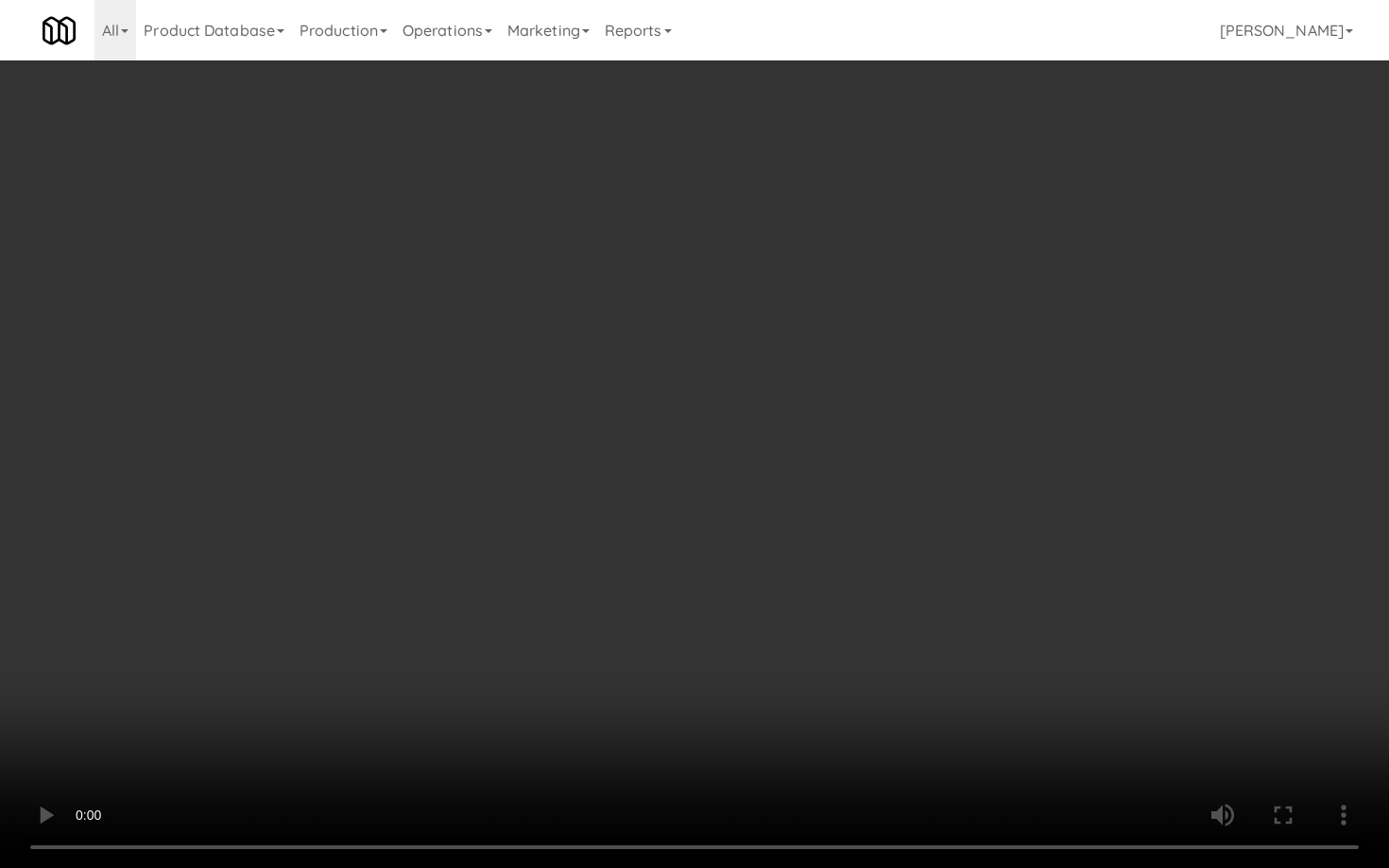
click at [667, 583] on video at bounding box center [694, 434] width 1389 height 868
click at [667, 582] on video at bounding box center [694, 434] width 1389 height 868
click at [667, 580] on video at bounding box center [694, 434] width 1389 height 868
click at [666, 580] on video at bounding box center [694, 434] width 1389 height 868
click at [679, 565] on video at bounding box center [694, 434] width 1389 height 868
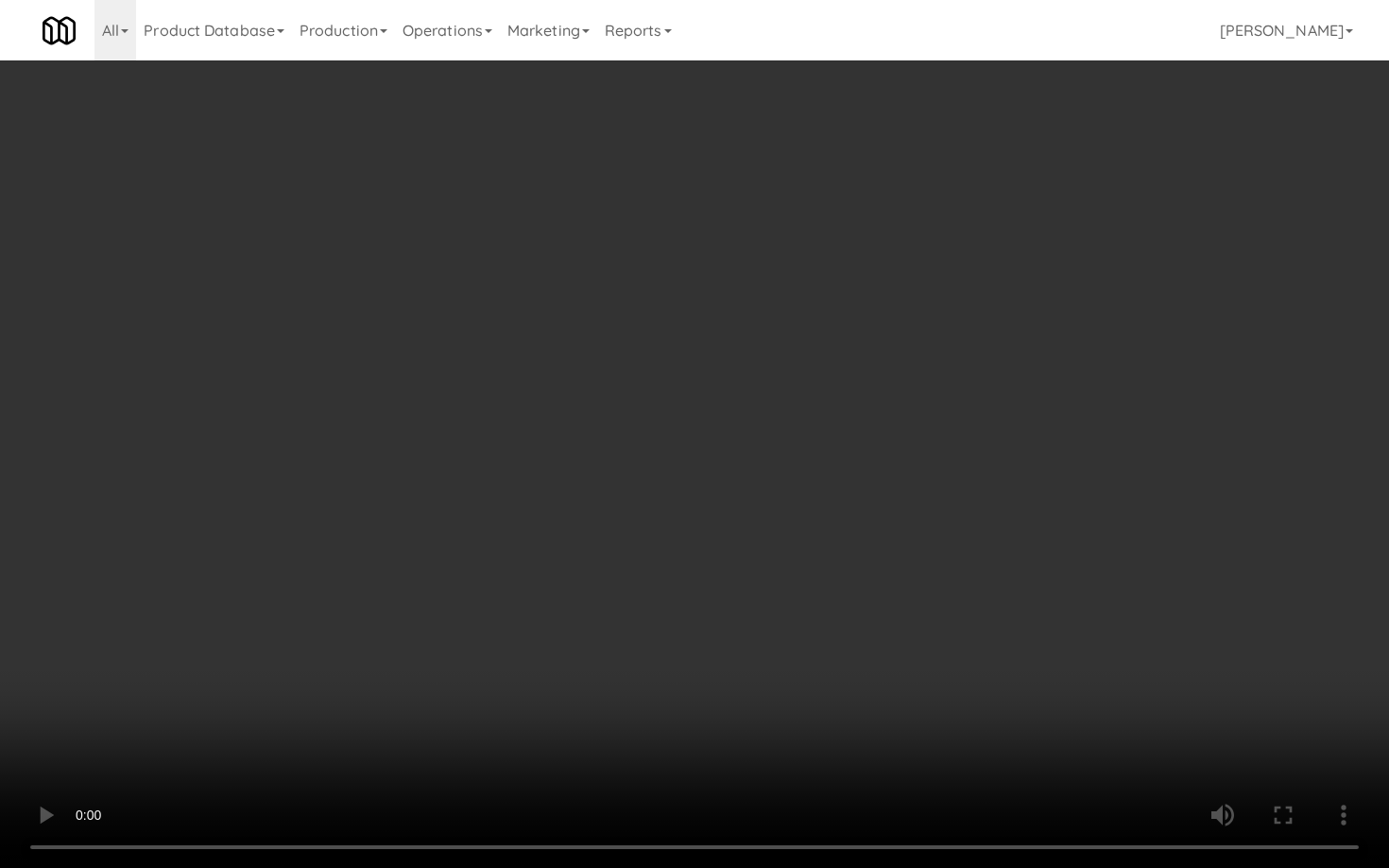
click at [679, 565] on video at bounding box center [694, 434] width 1389 height 868
click at [680, 565] on video at bounding box center [694, 434] width 1389 height 868
click at [681, 565] on video at bounding box center [694, 434] width 1389 height 868
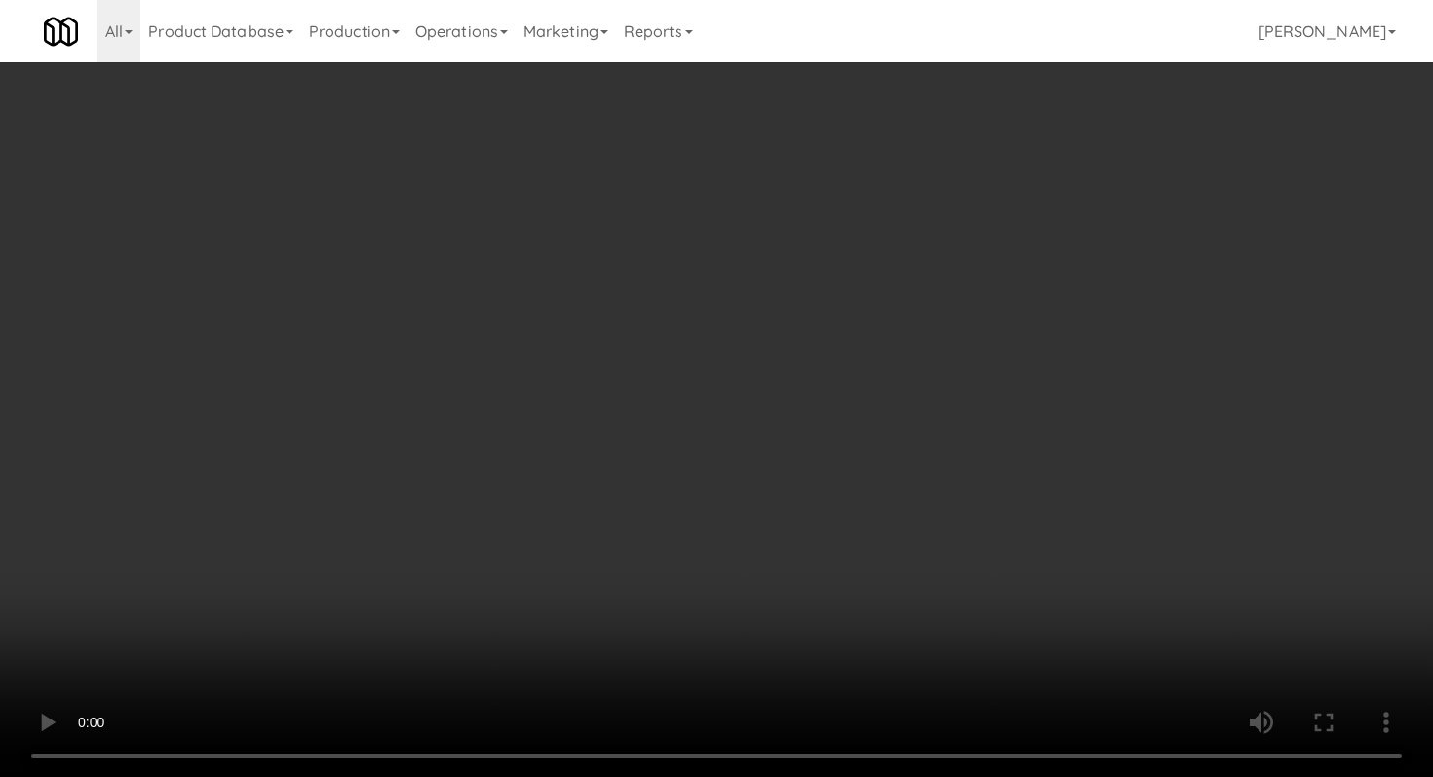
scroll to position [1530, 0]
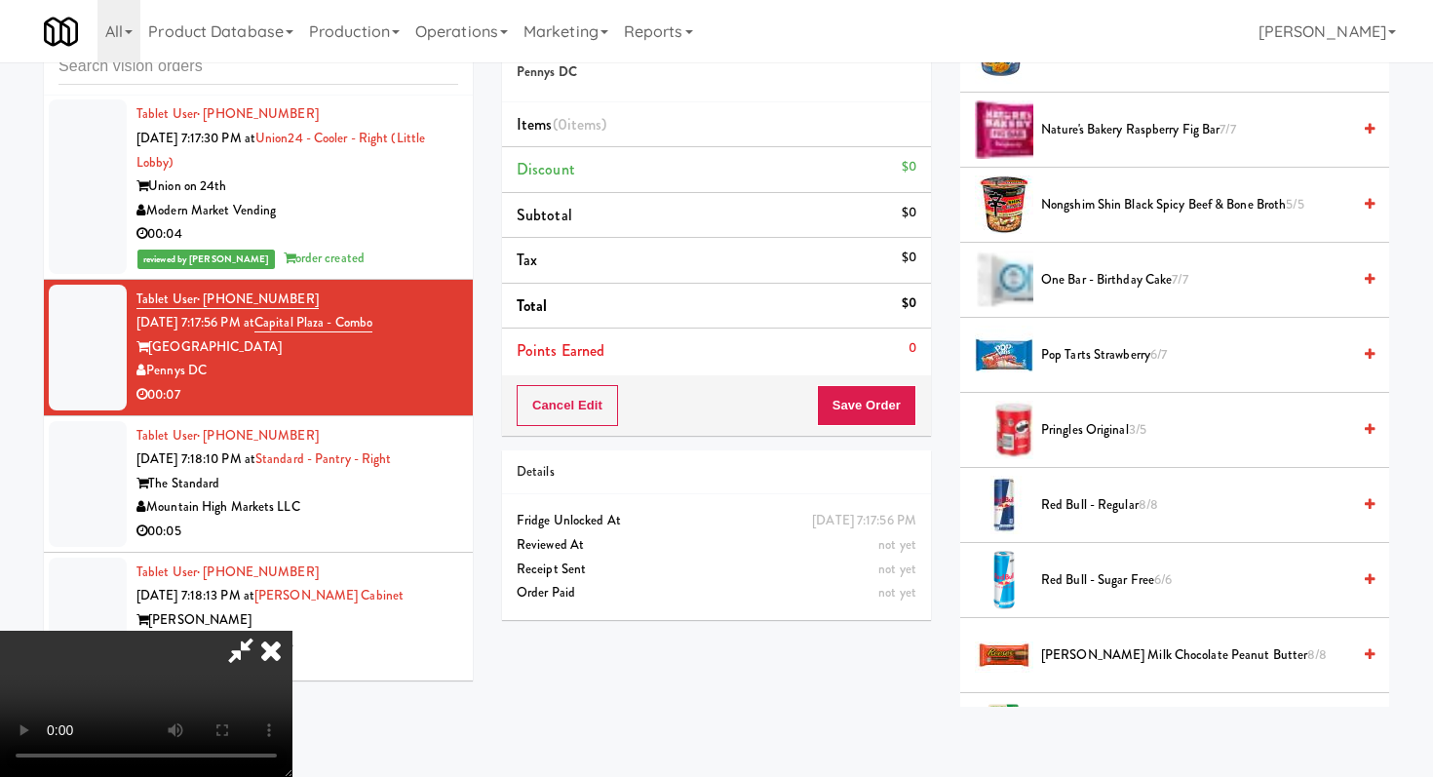
click at [1110, 653] on span "[PERSON_NAME] Milk Chocolate Peanut Butter 8/8" at bounding box center [1195, 655] width 309 height 24
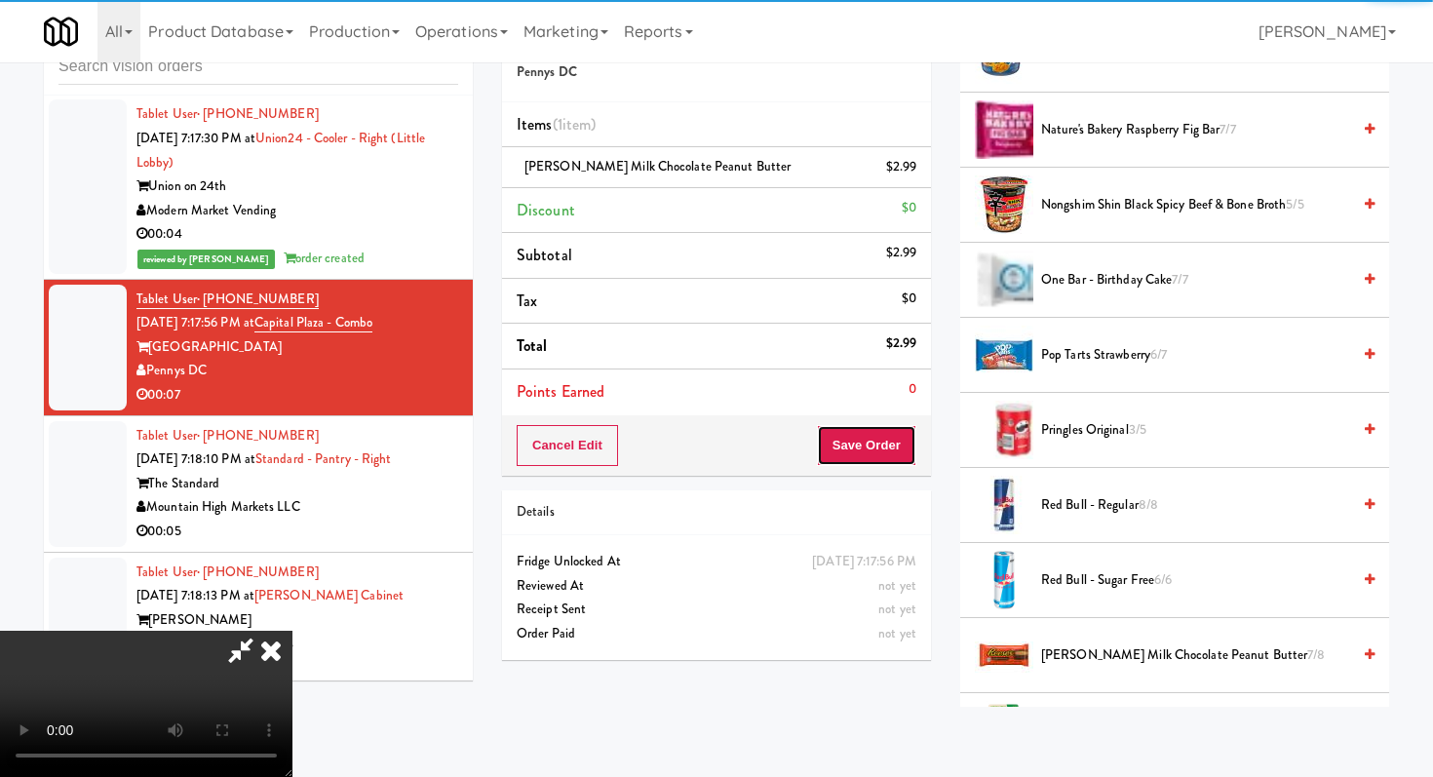
click at [885, 452] on button "Save Order" at bounding box center [866, 445] width 99 height 41
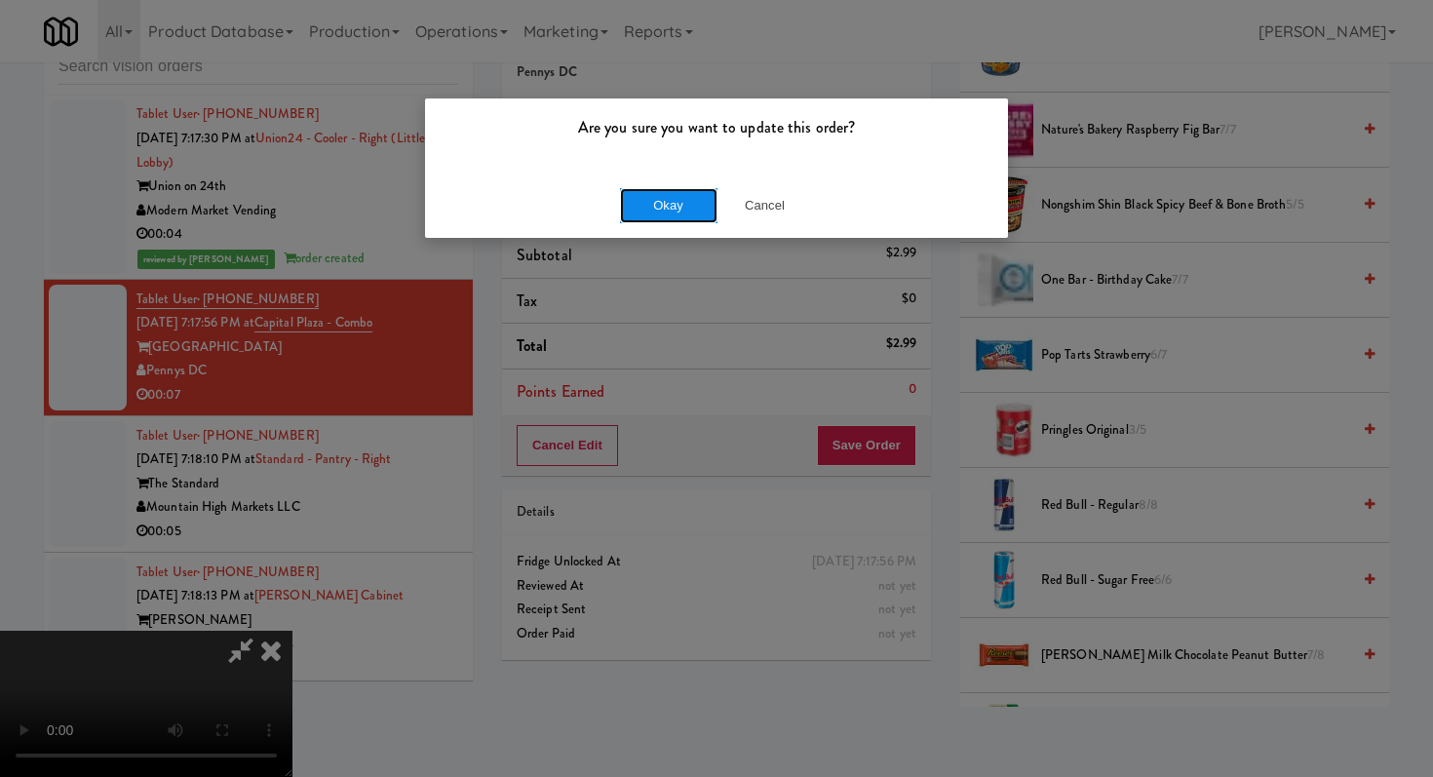
click at [656, 197] on button "Okay" at bounding box center [668, 205] width 97 height 35
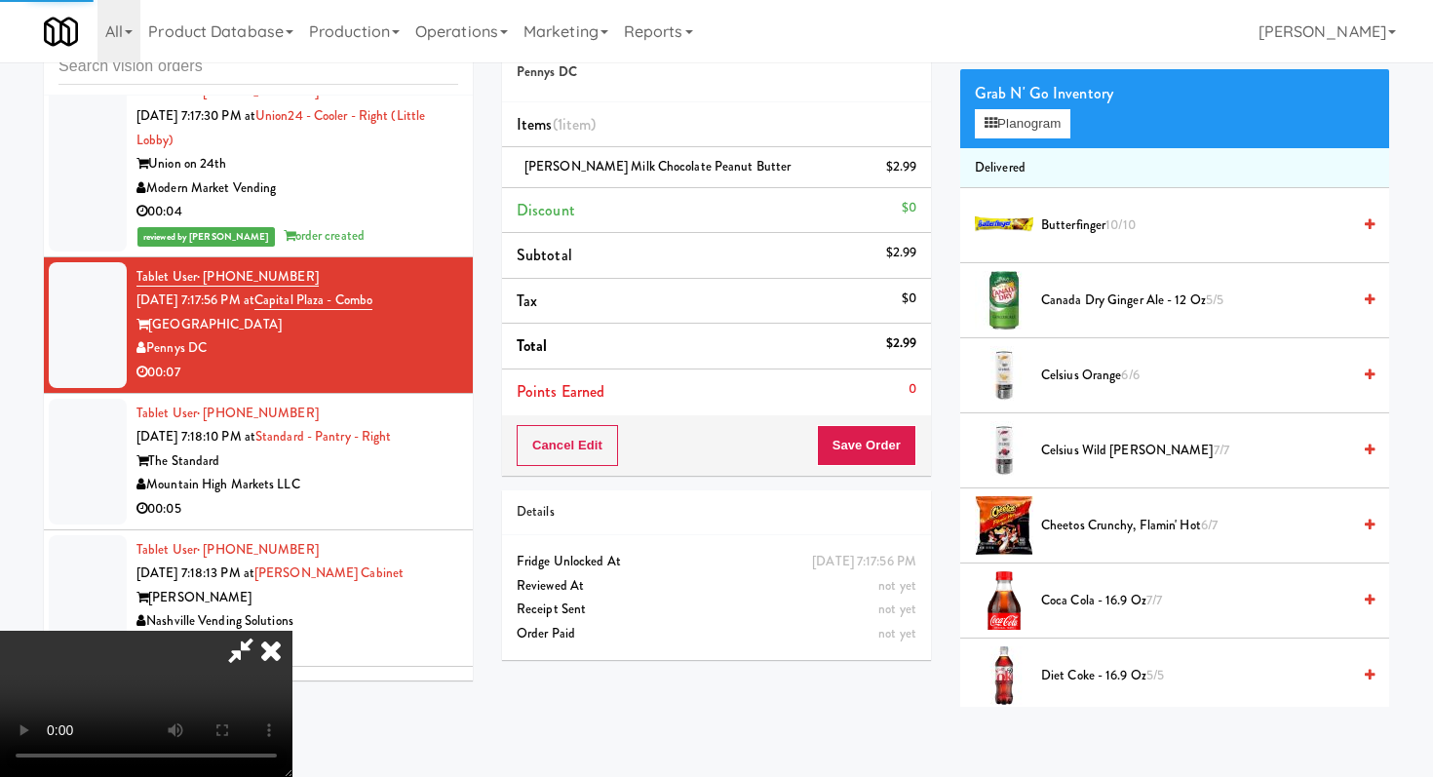
scroll to position [11759, 0]
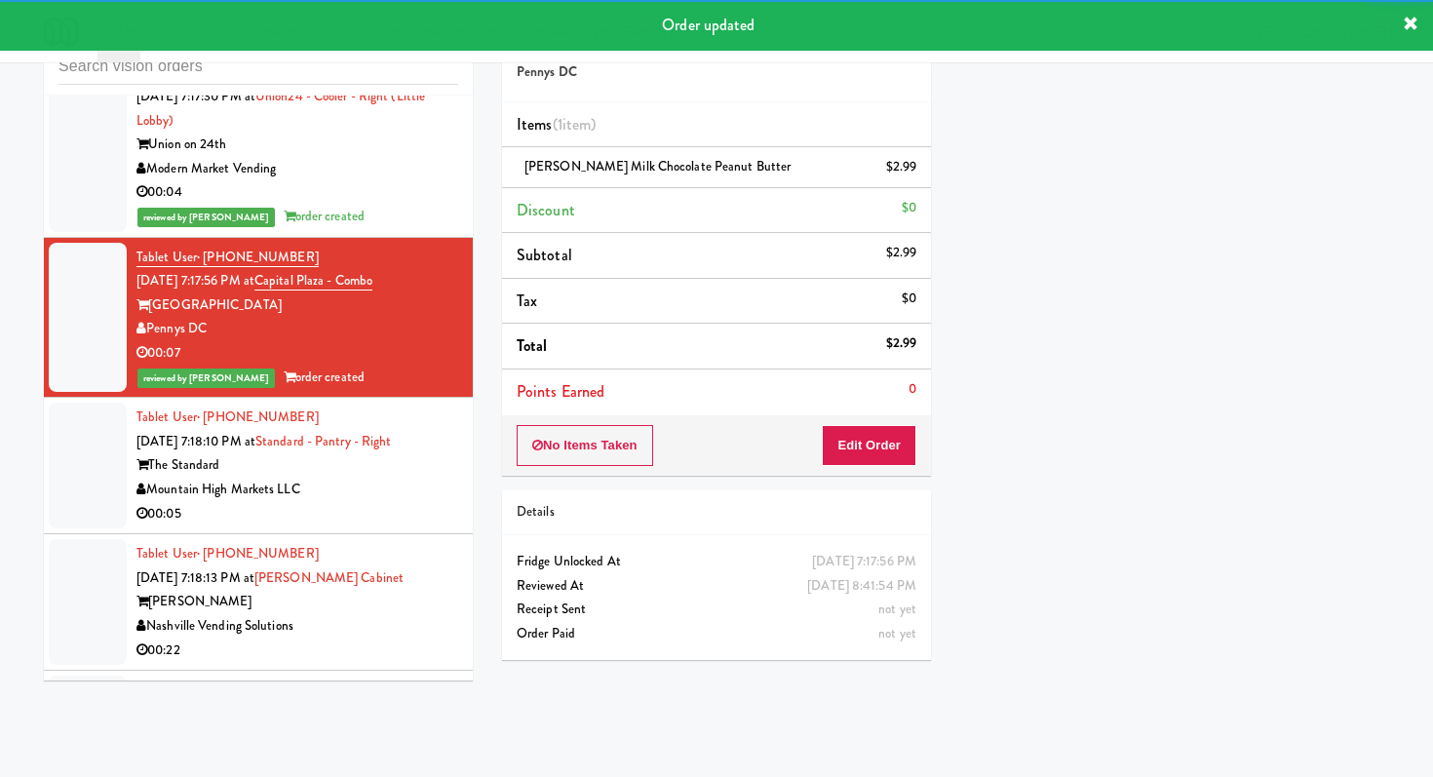
click at [412, 502] on div "00:05" at bounding box center [297, 514] width 322 height 24
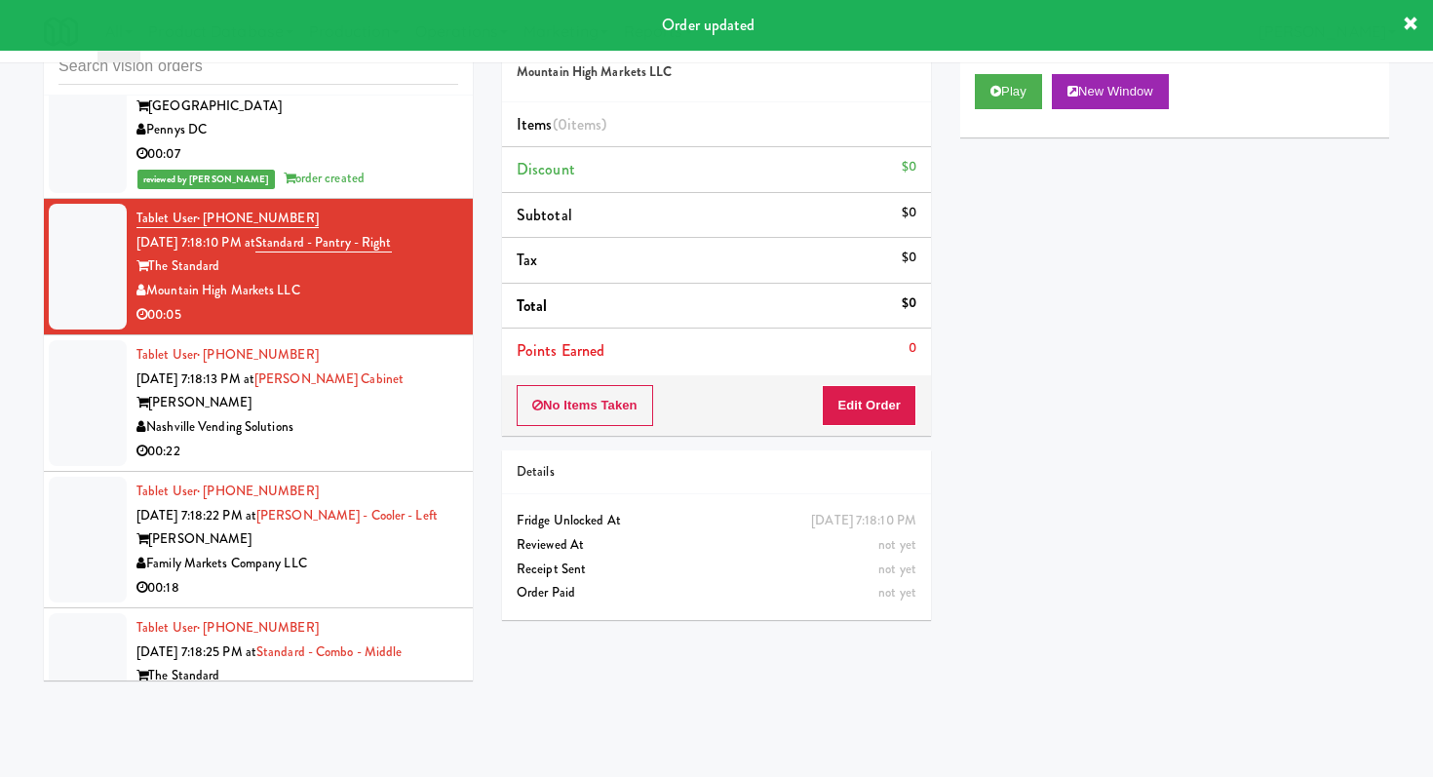
scroll to position [12003, 0]
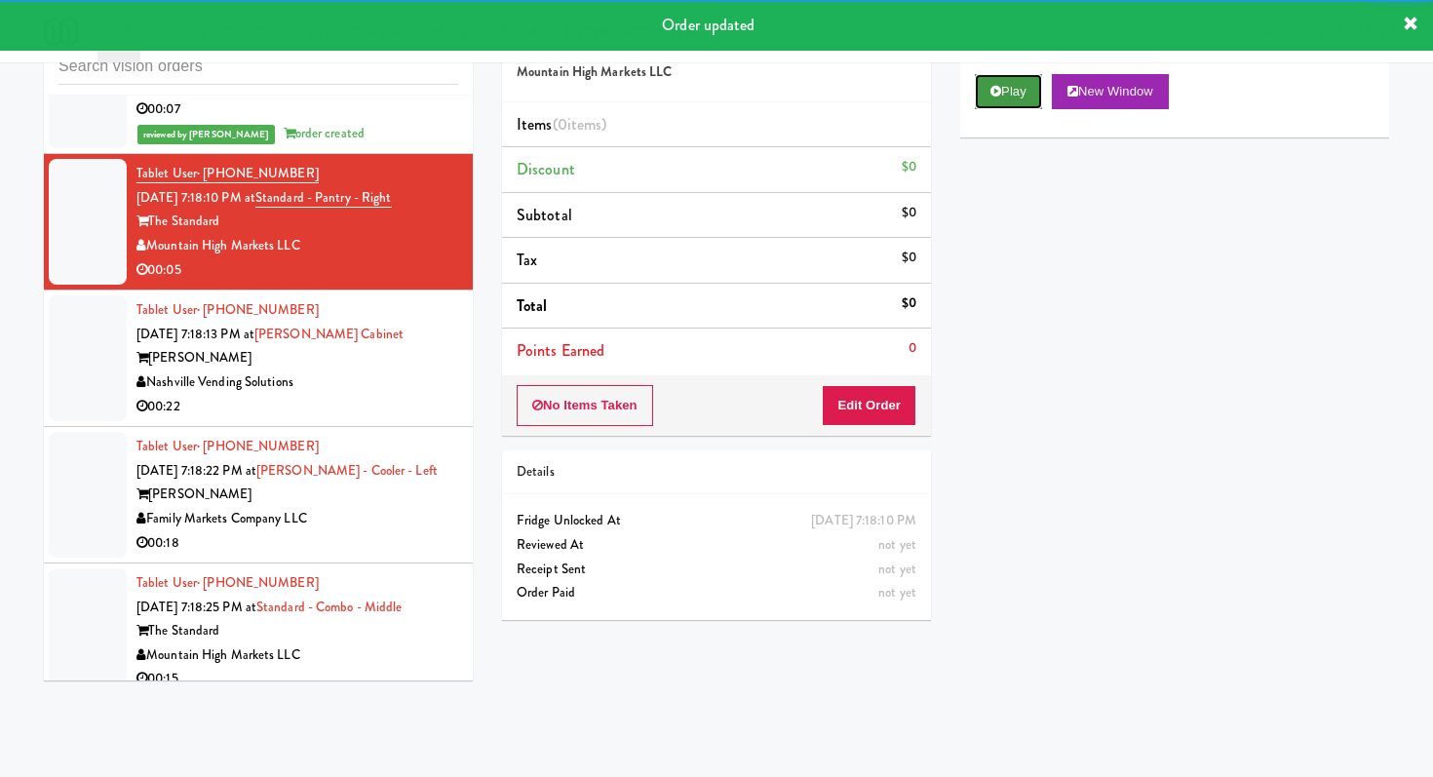
click at [1029, 86] on button "Play" at bounding box center [1008, 91] width 67 height 35
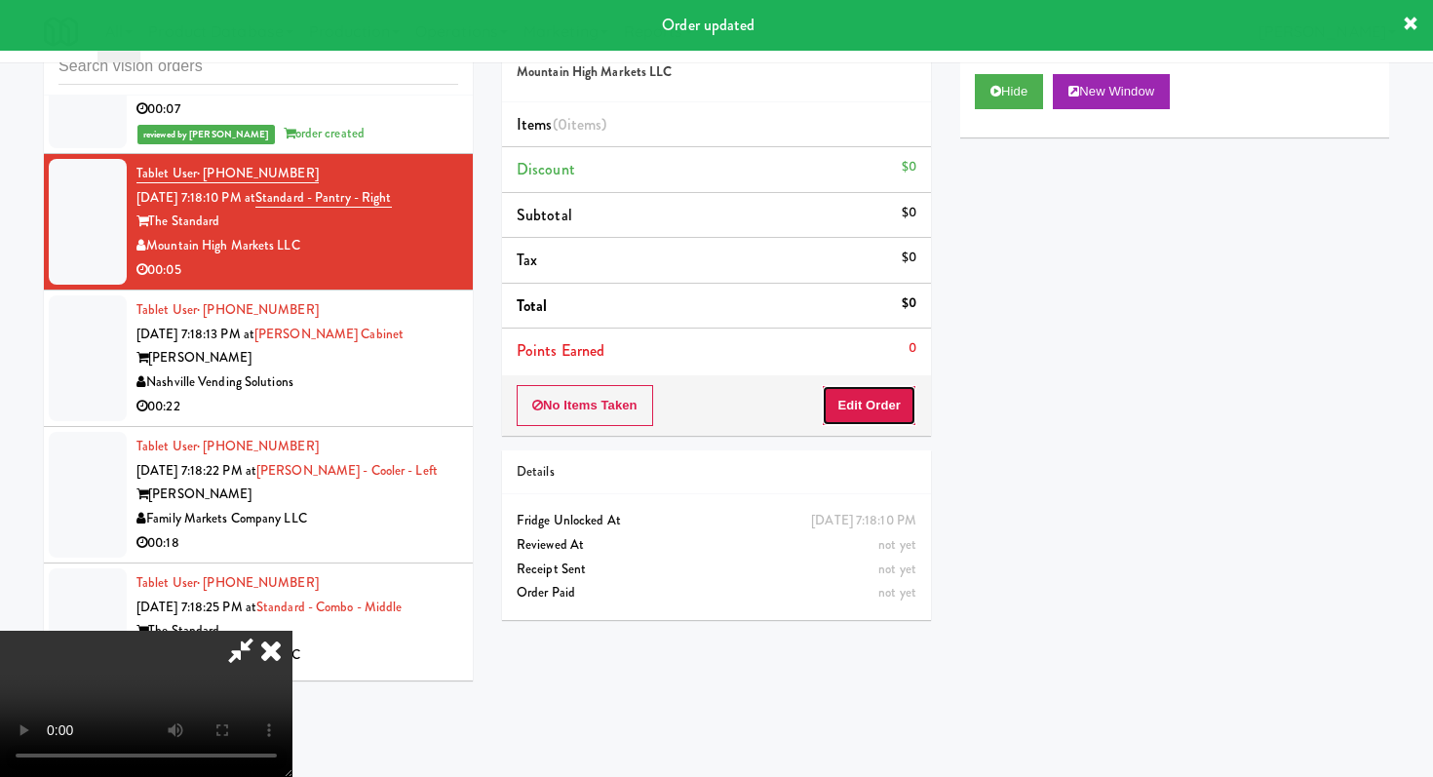
click at [908, 411] on button "Edit Order" at bounding box center [869, 405] width 95 height 41
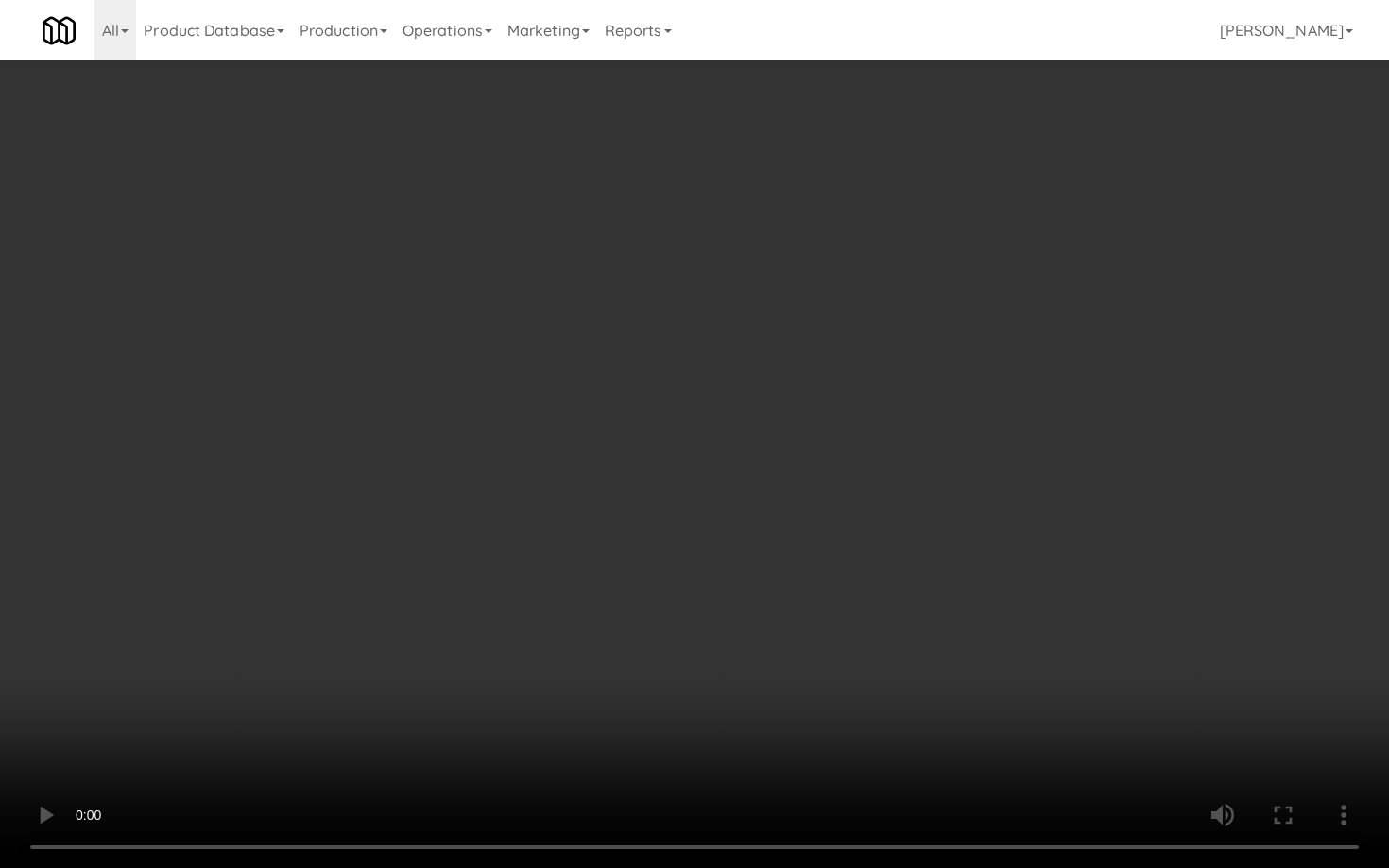
click at [816, 602] on video at bounding box center [694, 434] width 1389 height 868
click at [815, 601] on video at bounding box center [694, 434] width 1389 height 868
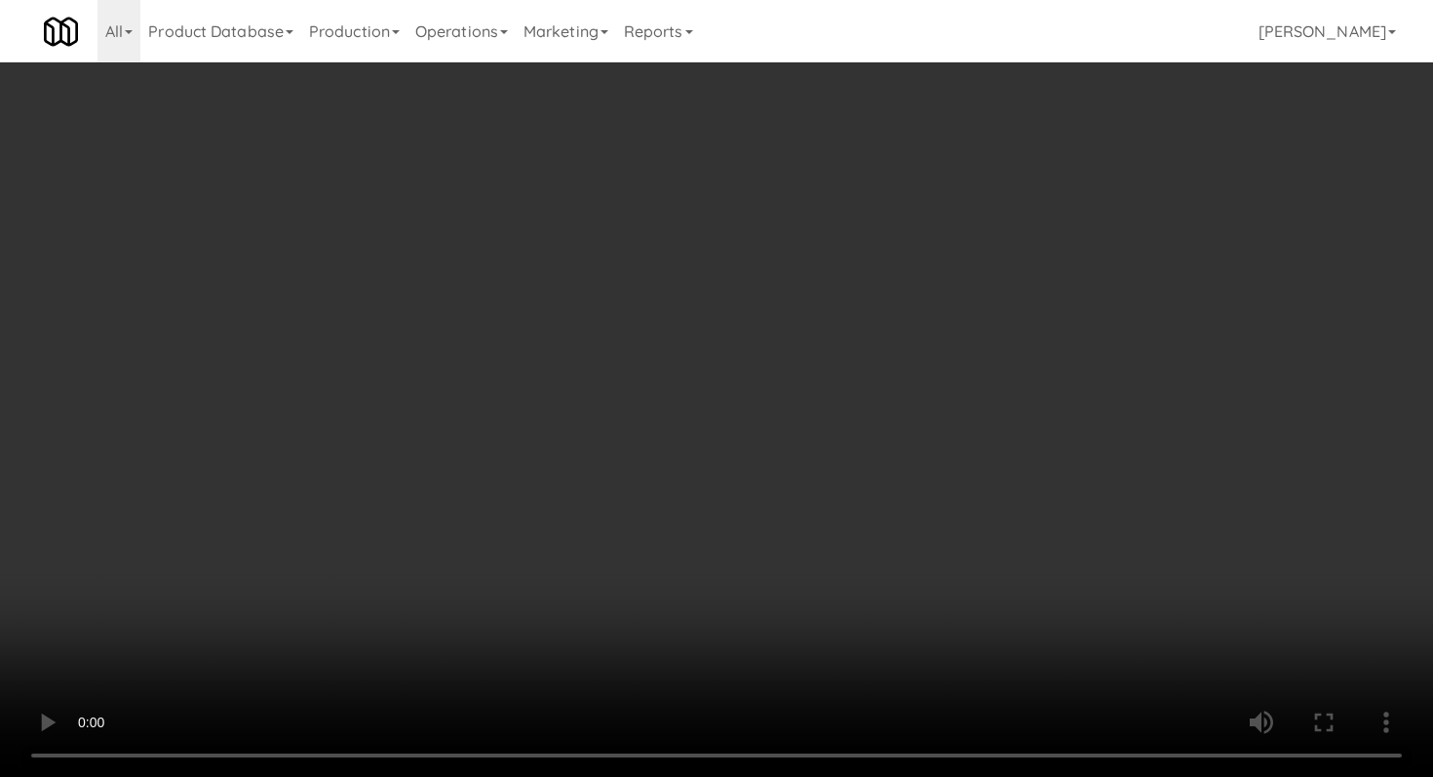
scroll to position [949, 0]
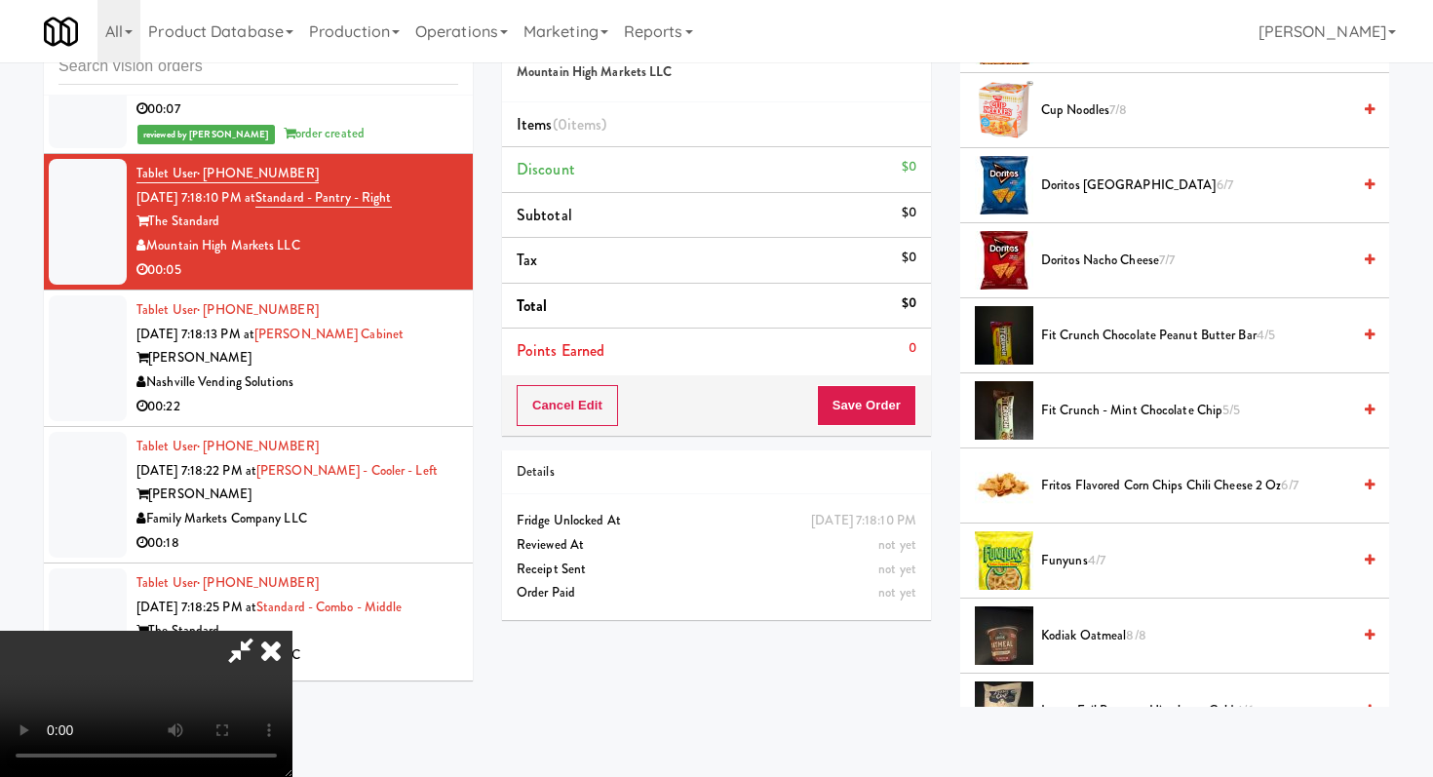
click at [1108, 559] on span "Funyuns 4/7" at bounding box center [1195, 561] width 309 height 24
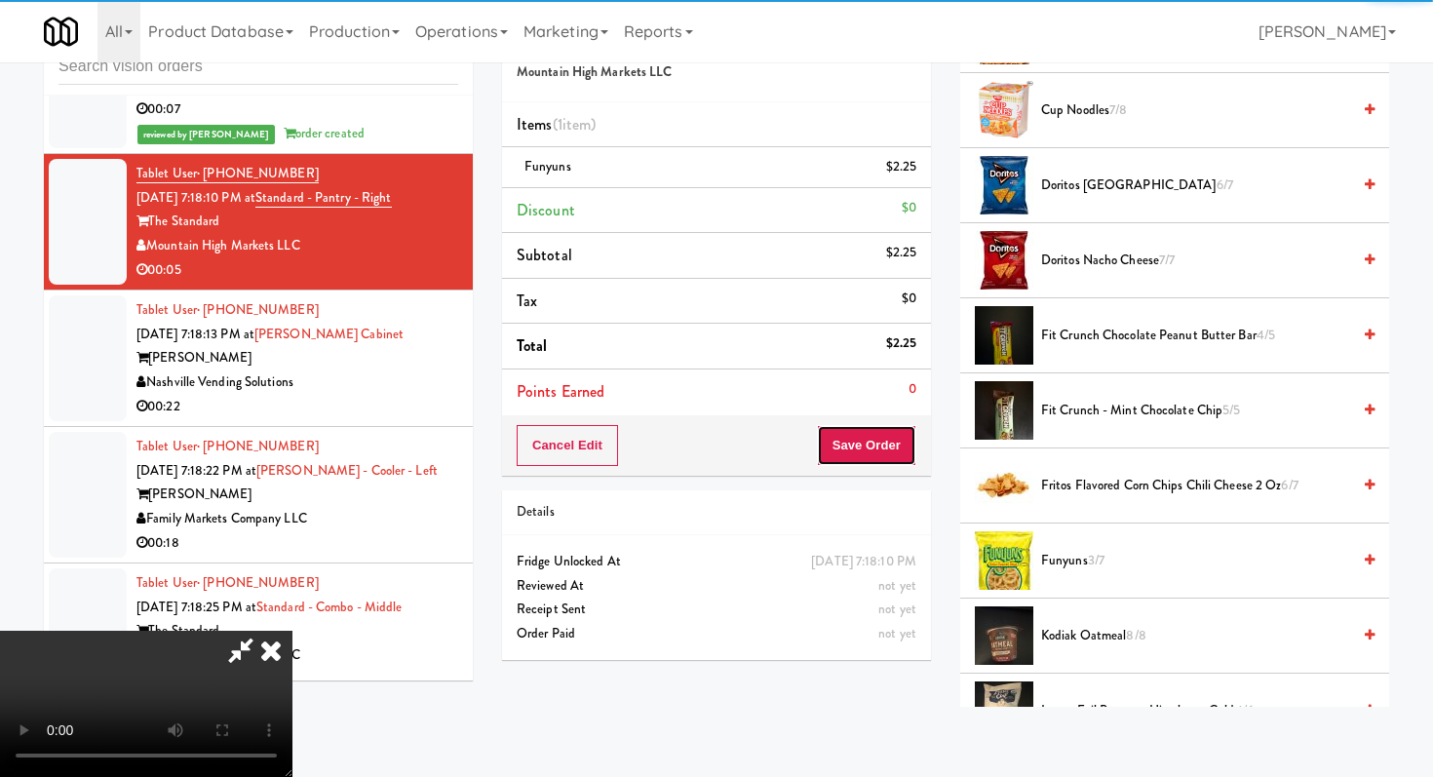
click at [883, 448] on button "Save Order" at bounding box center [866, 445] width 99 height 41
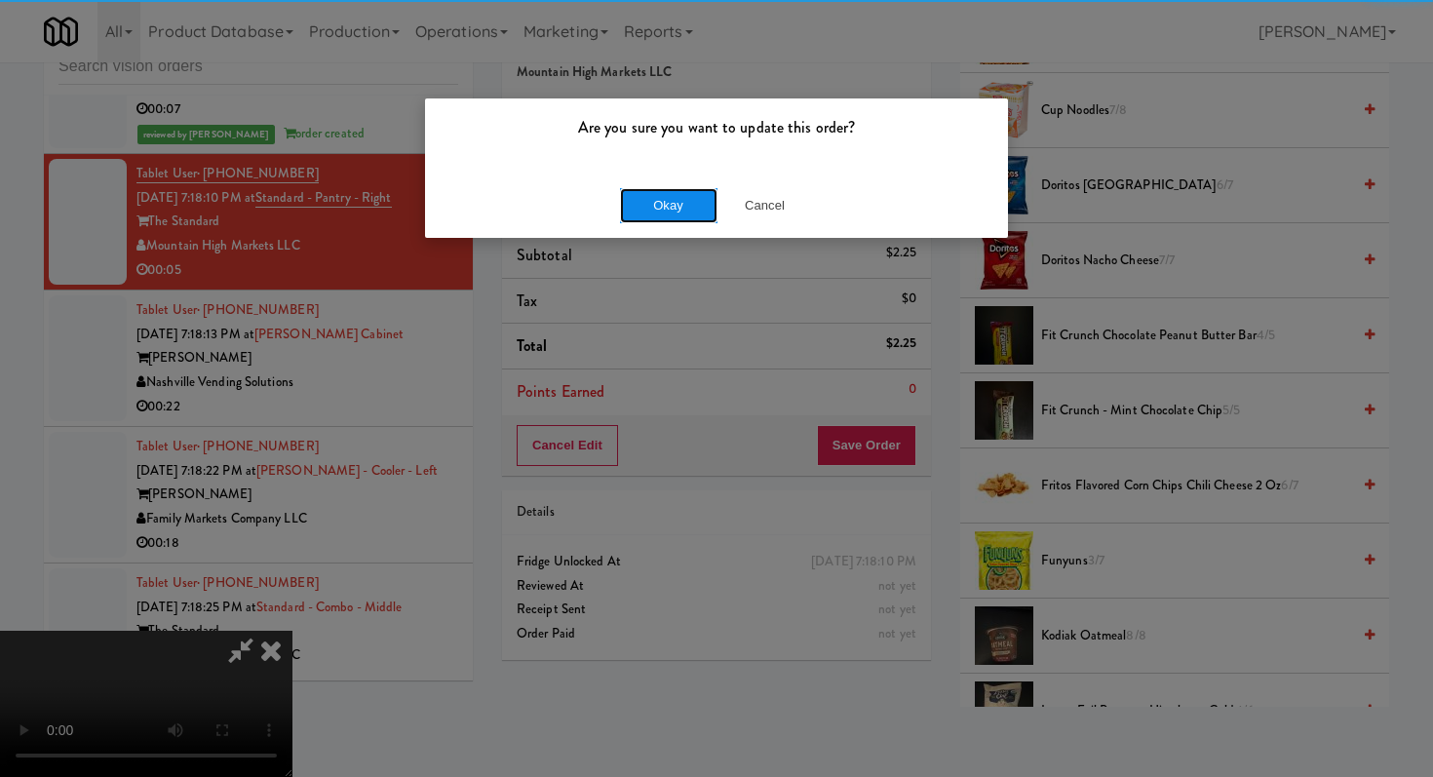
click at [641, 201] on button "Okay" at bounding box center [668, 205] width 97 height 35
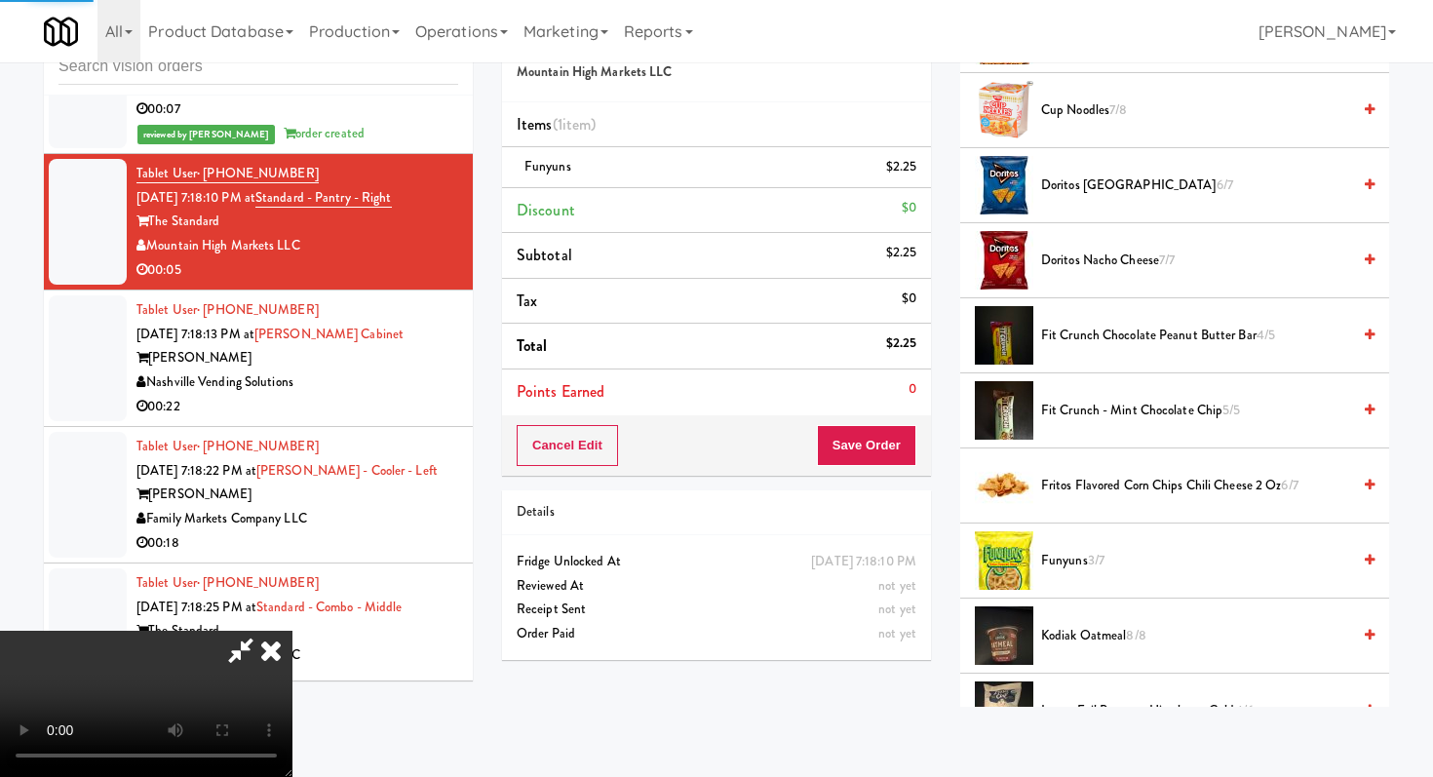
scroll to position [83, 0]
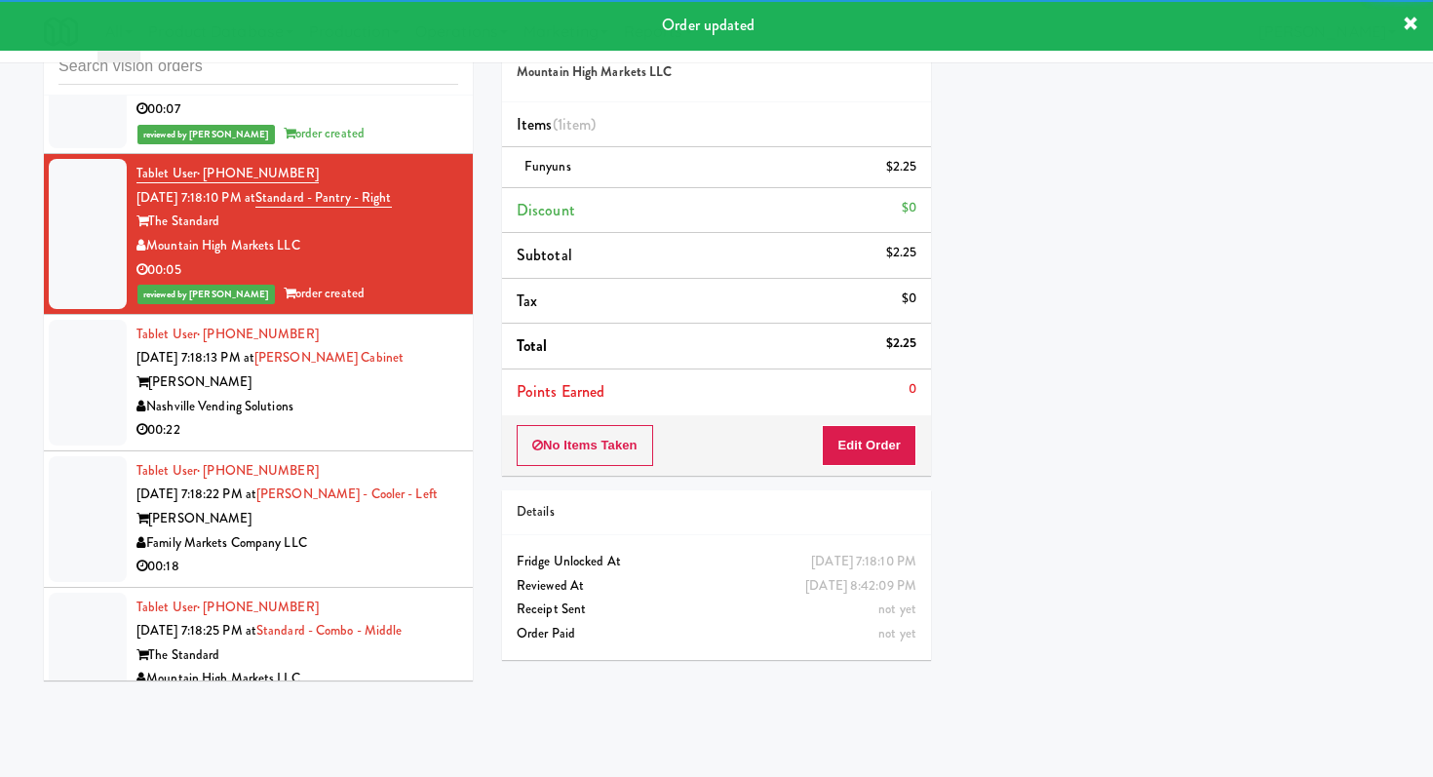
click at [429, 395] on div "Nashville Vending Solutions" at bounding box center [297, 407] width 322 height 24
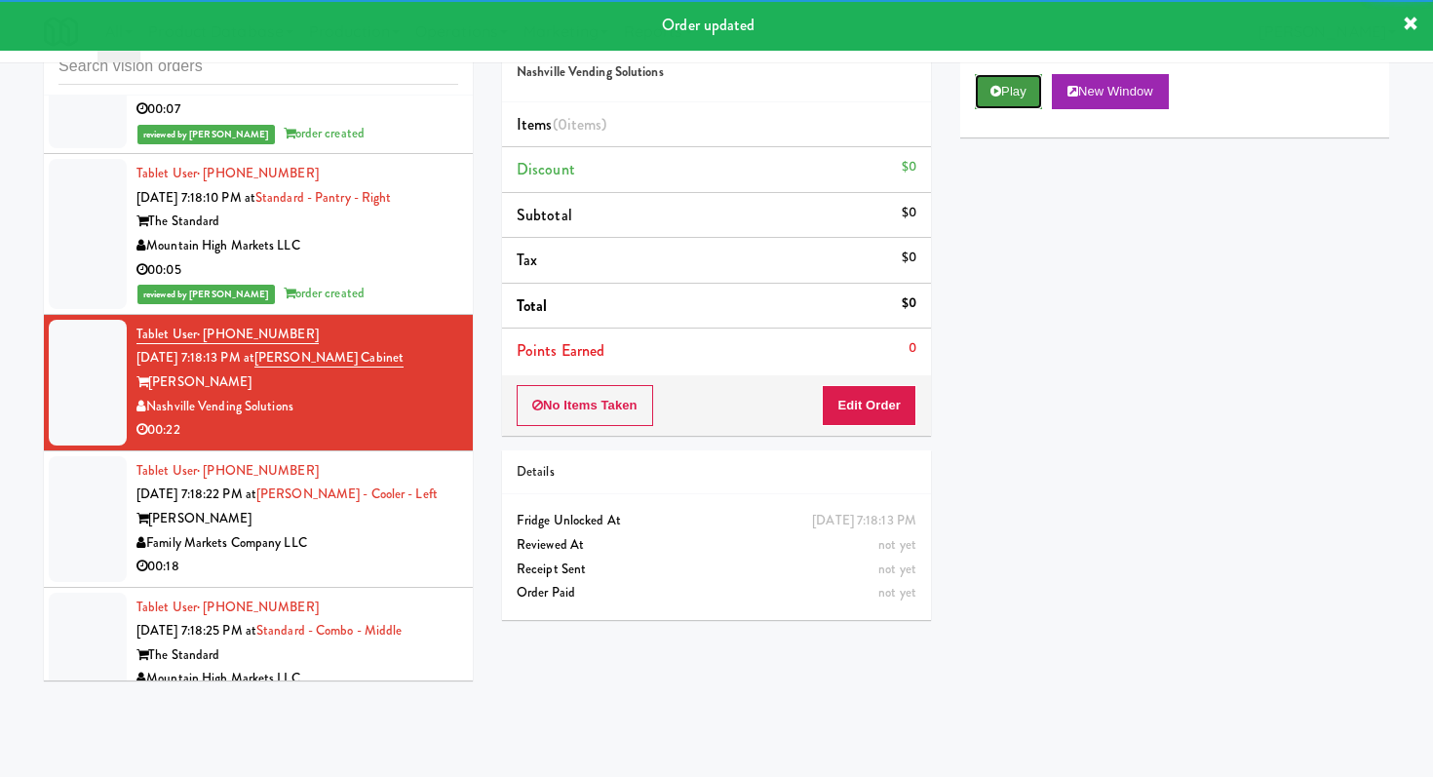
click at [1023, 105] on button "Play" at bounding box center [1008, 91] width 67 height 35
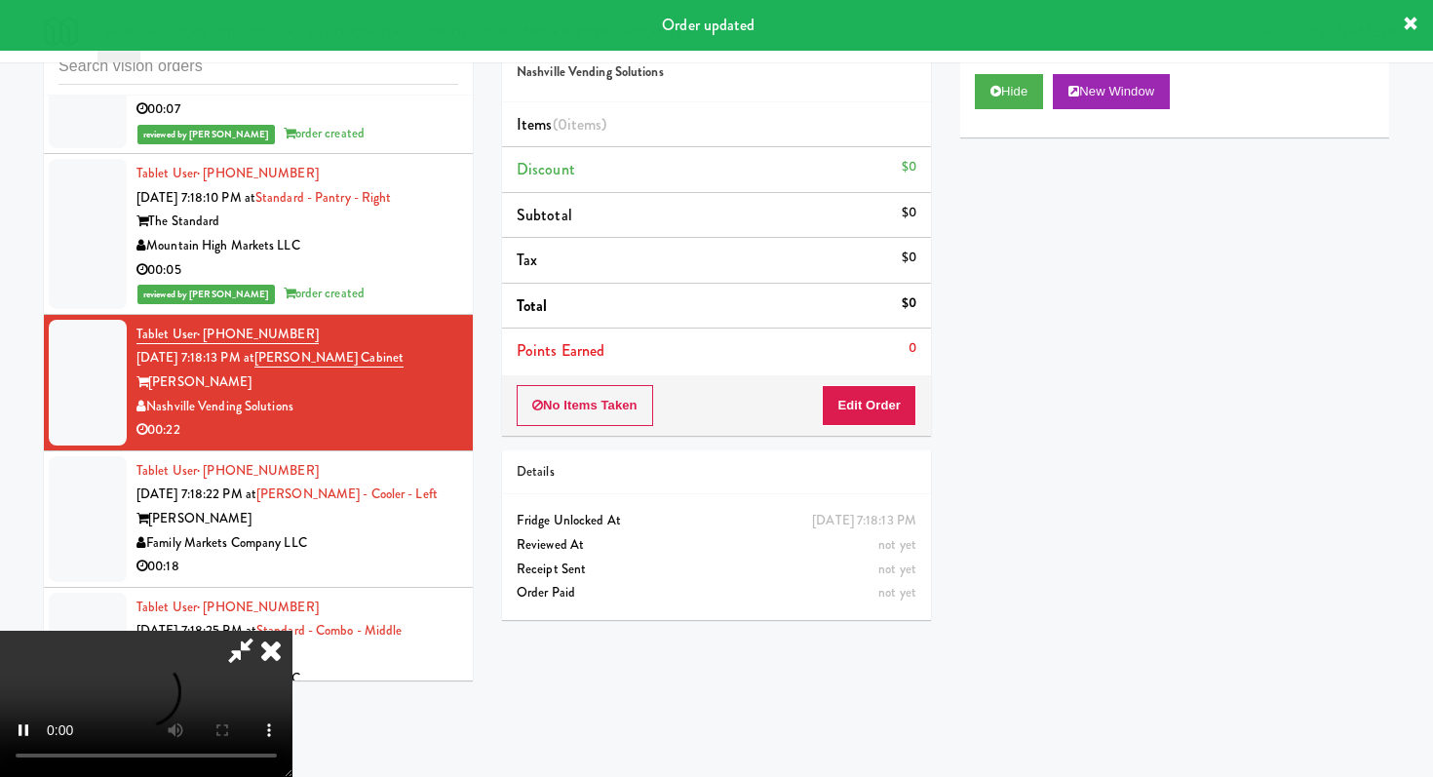
click at [880, 379] on div "No Items Taken Edit Order" at bounding box center [716, 405] width 429 height 60
click at [880, 400] on button "Edit Order" at bounding box center [869, 405] width 95 height 41
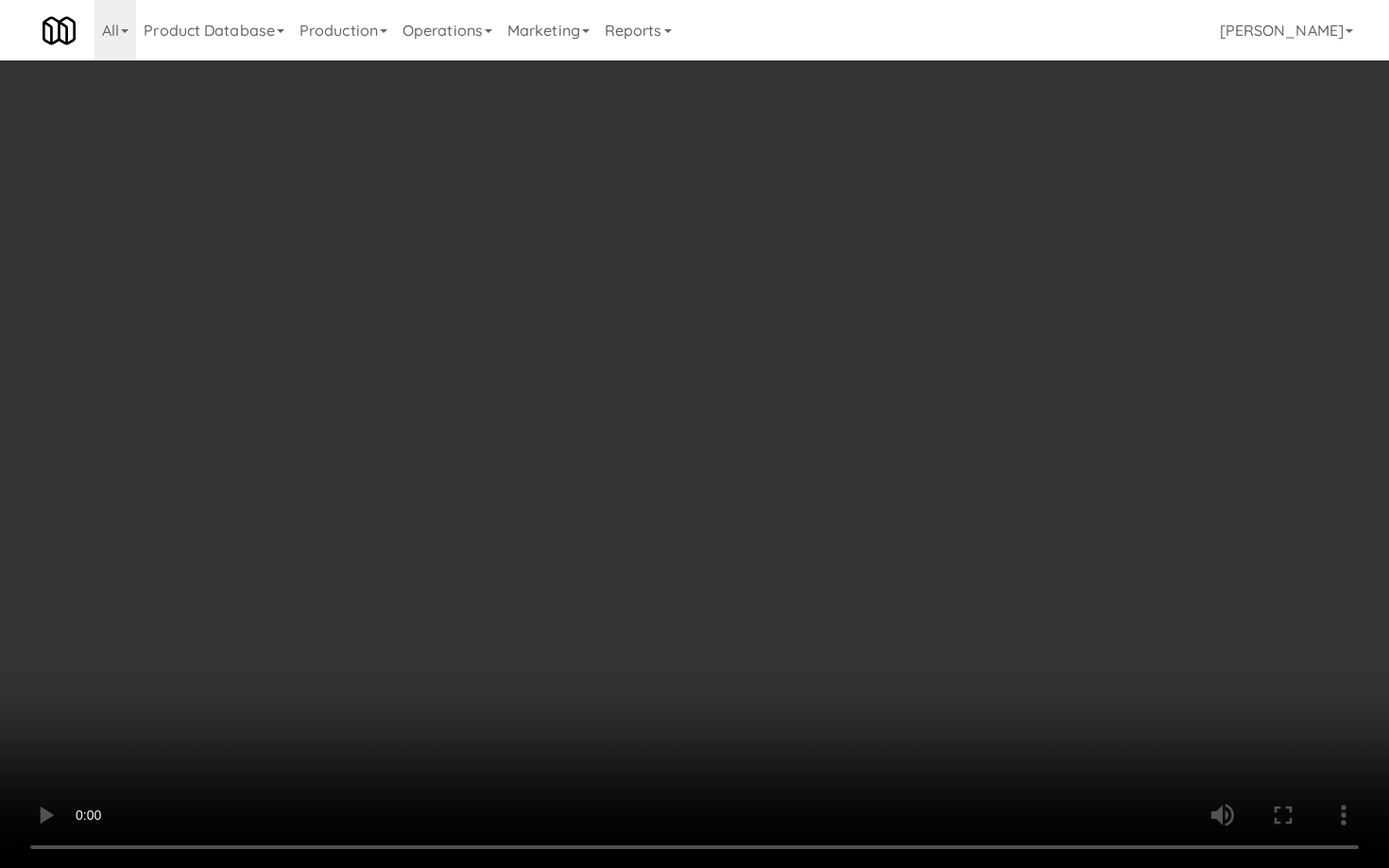
click at [778, 726] on video at bounding box center [694, 434] width 1389 height 868
click at [764, 714] on video at bounding box center [694, 434] width 1389 height 868
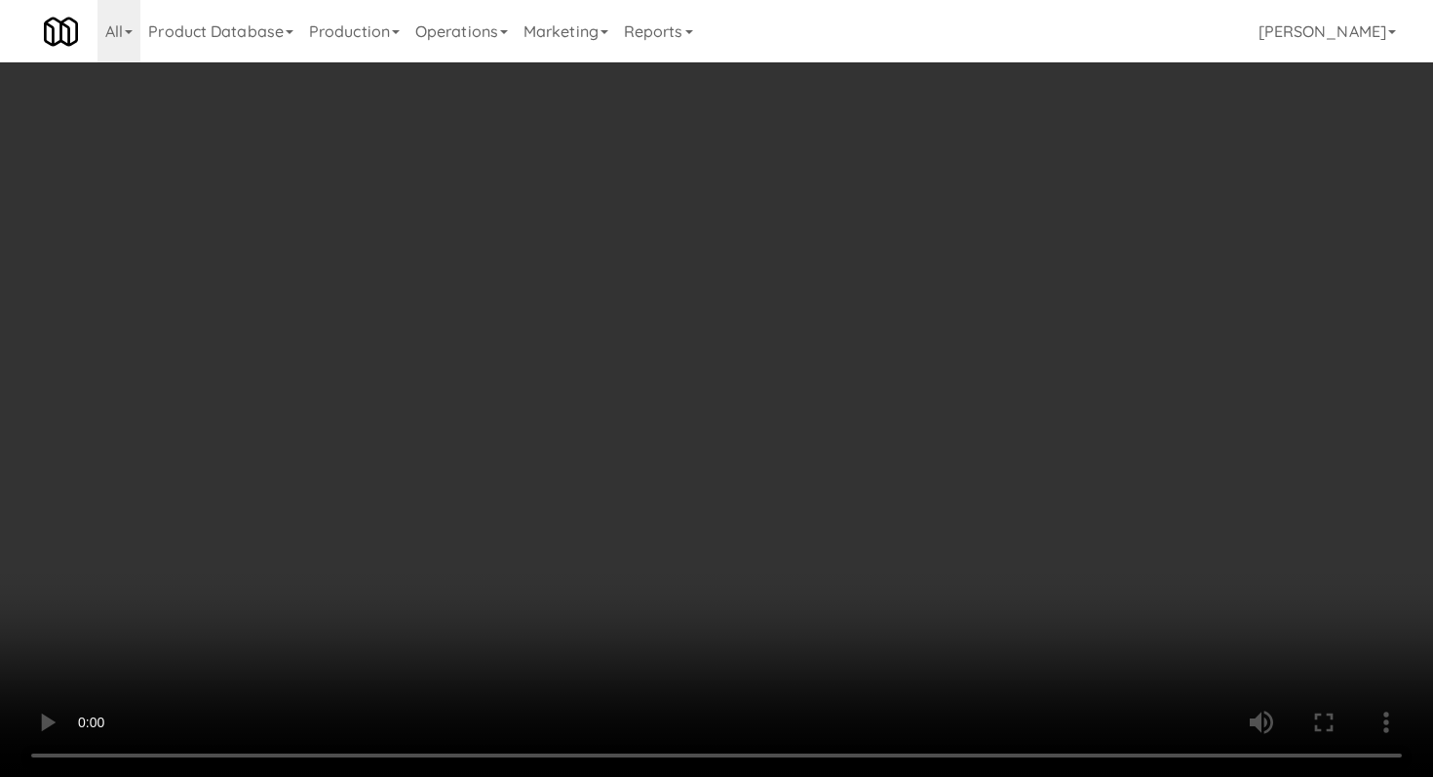
scroll to position [781, 0]
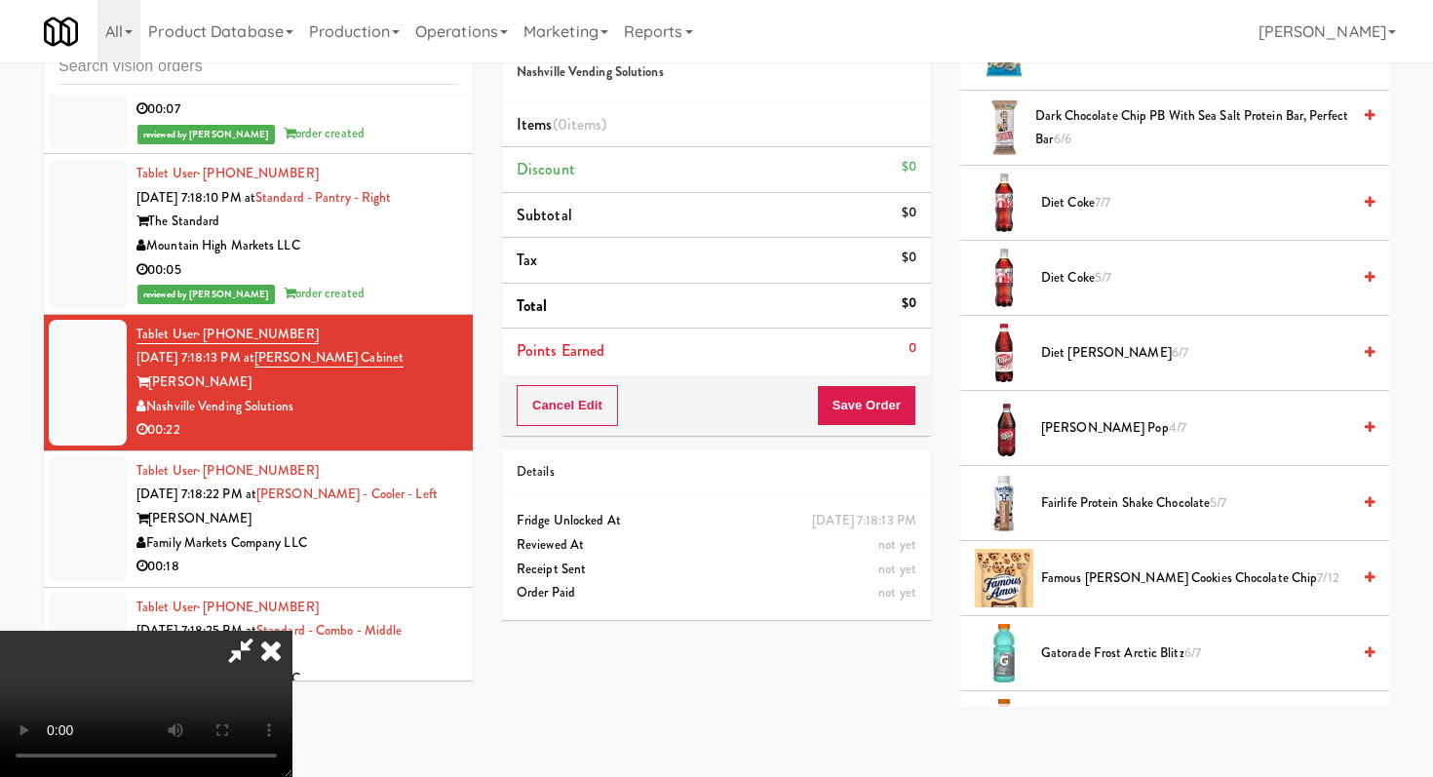
click at [1104, 355] on span "Diet [PERSON_NAME] 6/7" at bounding box center [1195, 353] width 309 height 24
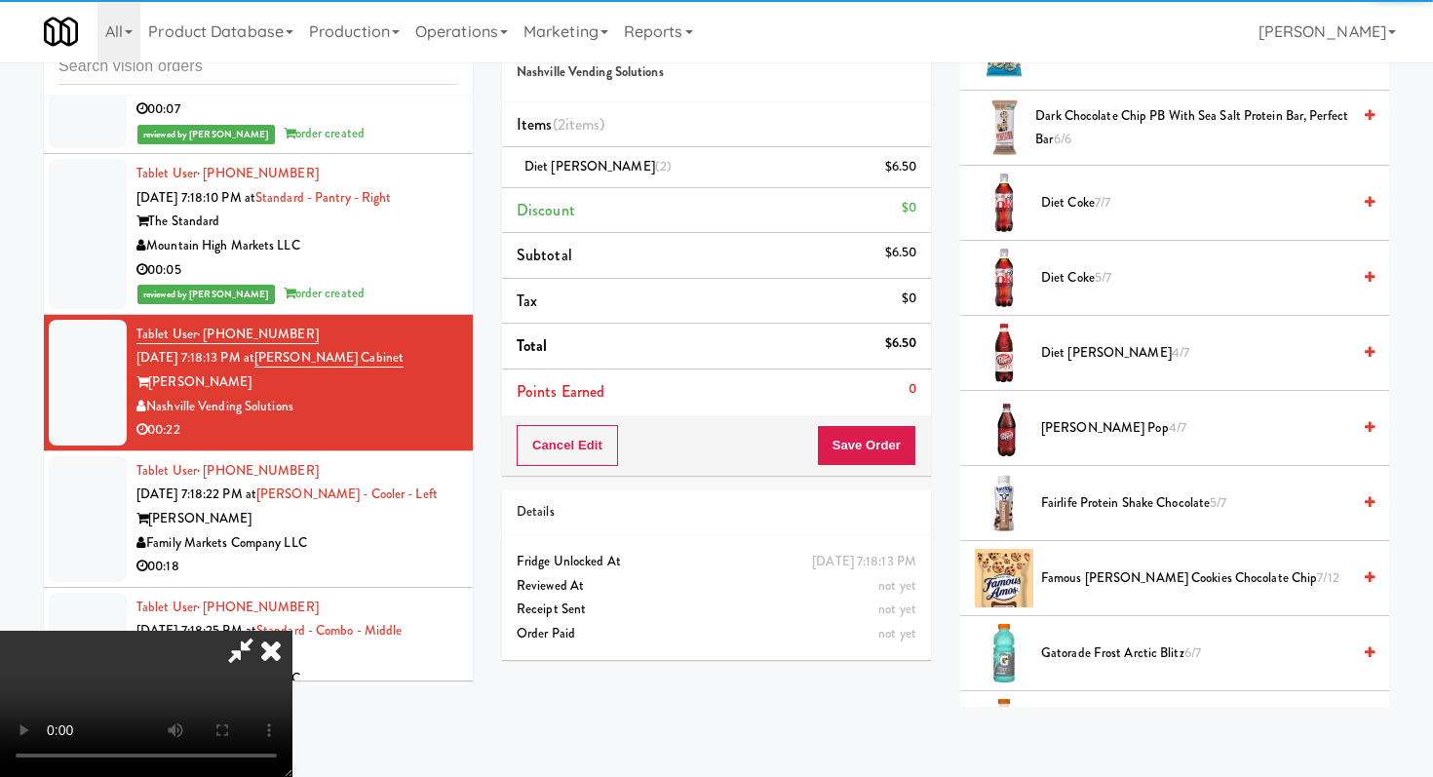
click at [915, 445] on div "Cancel Edit Save Order" at bounding box center [716, 445] width 429 height 60
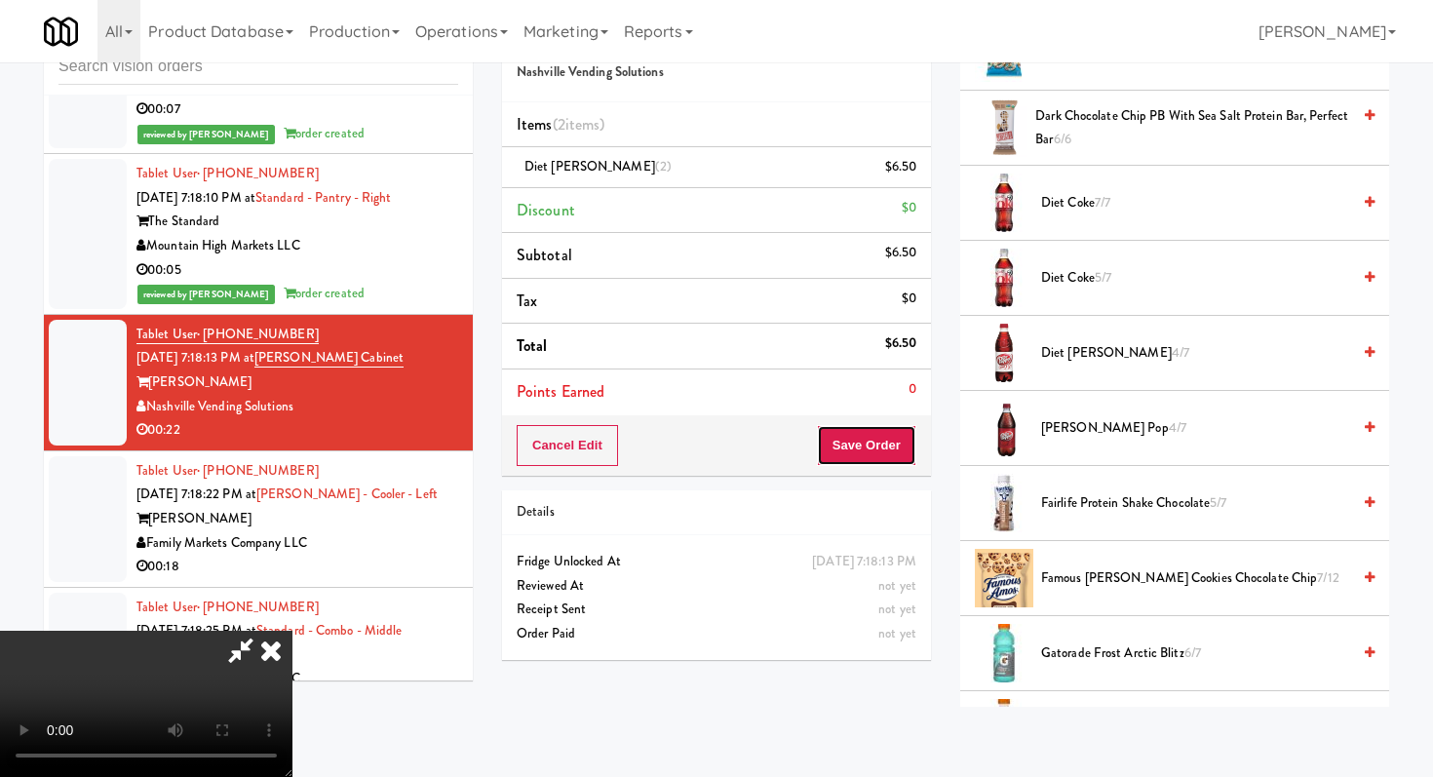
click at [869, 452] on button "Save Order" at bounding box center [866, 445] width 99 height 41
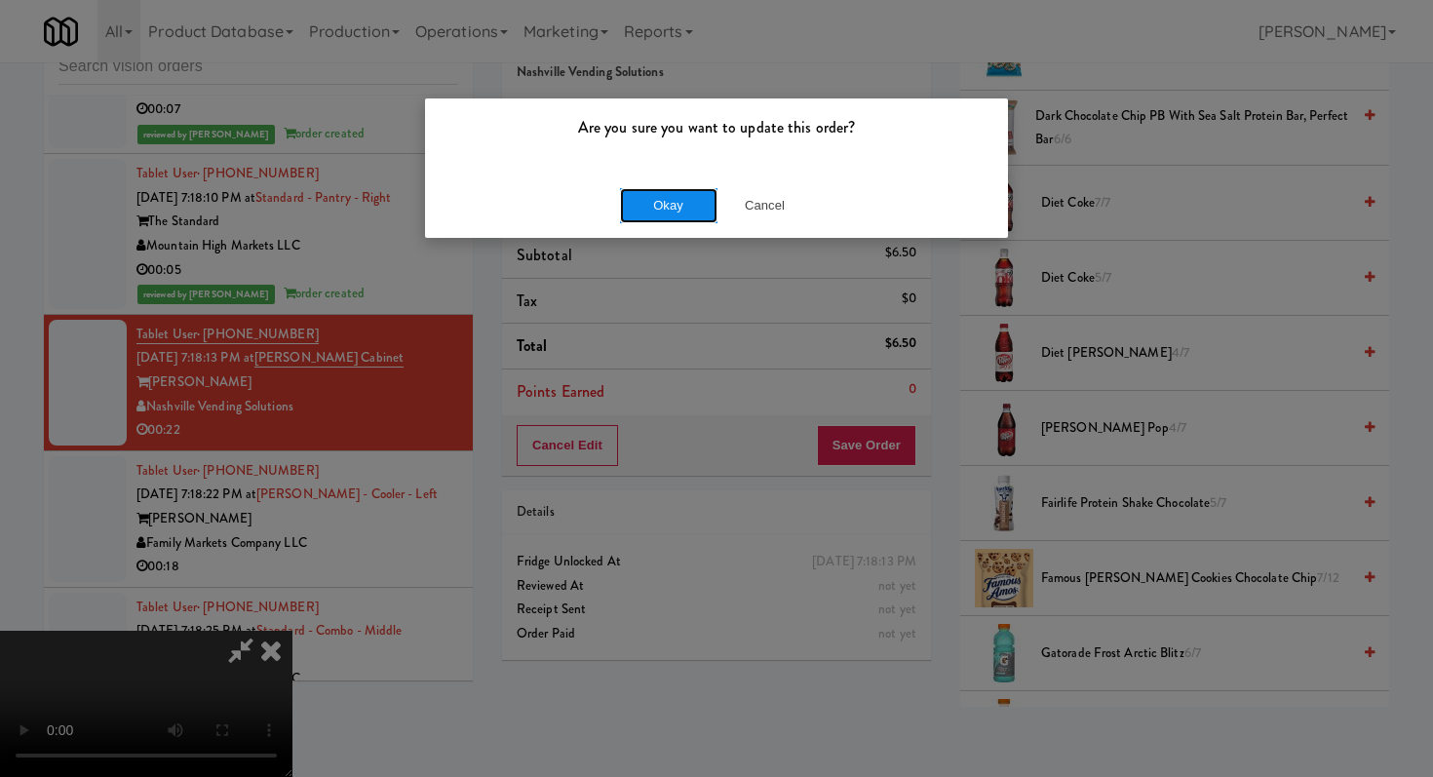
click at [667, 198] on button "Okay" at bounding box center [668, 205] width 97 height 35
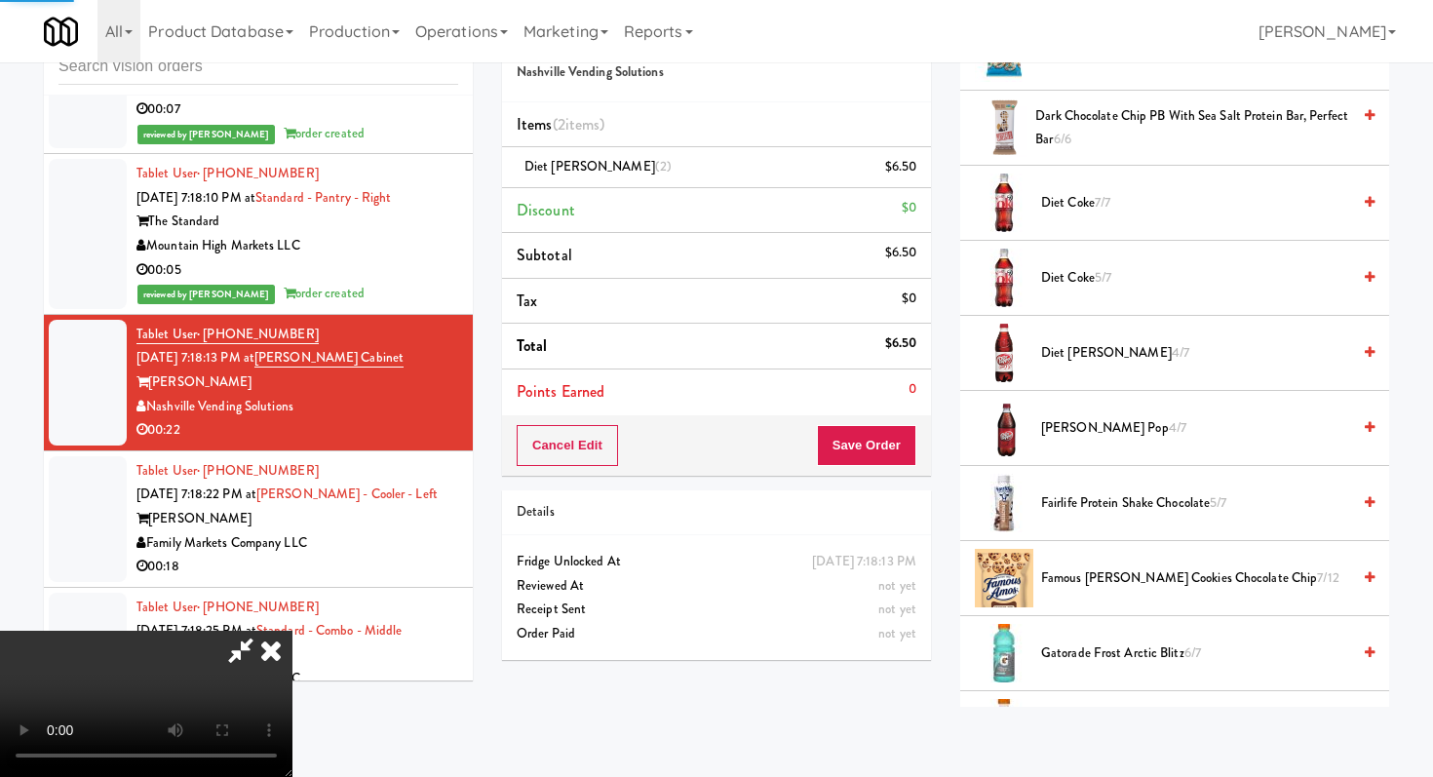
scroll to position [83, 0]
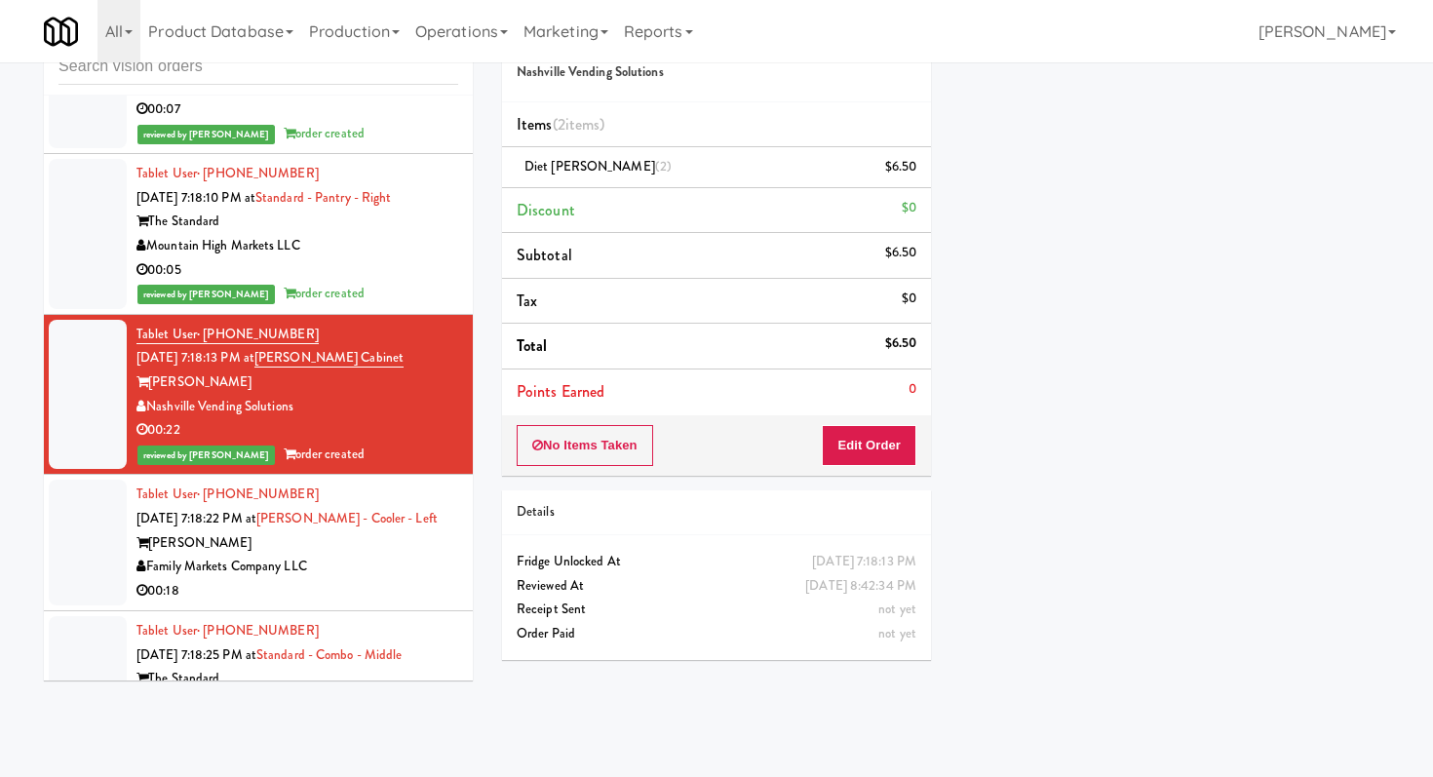
click at [391, 579] on div "00:18" at bounding box center [297, 591] width 322 height 24
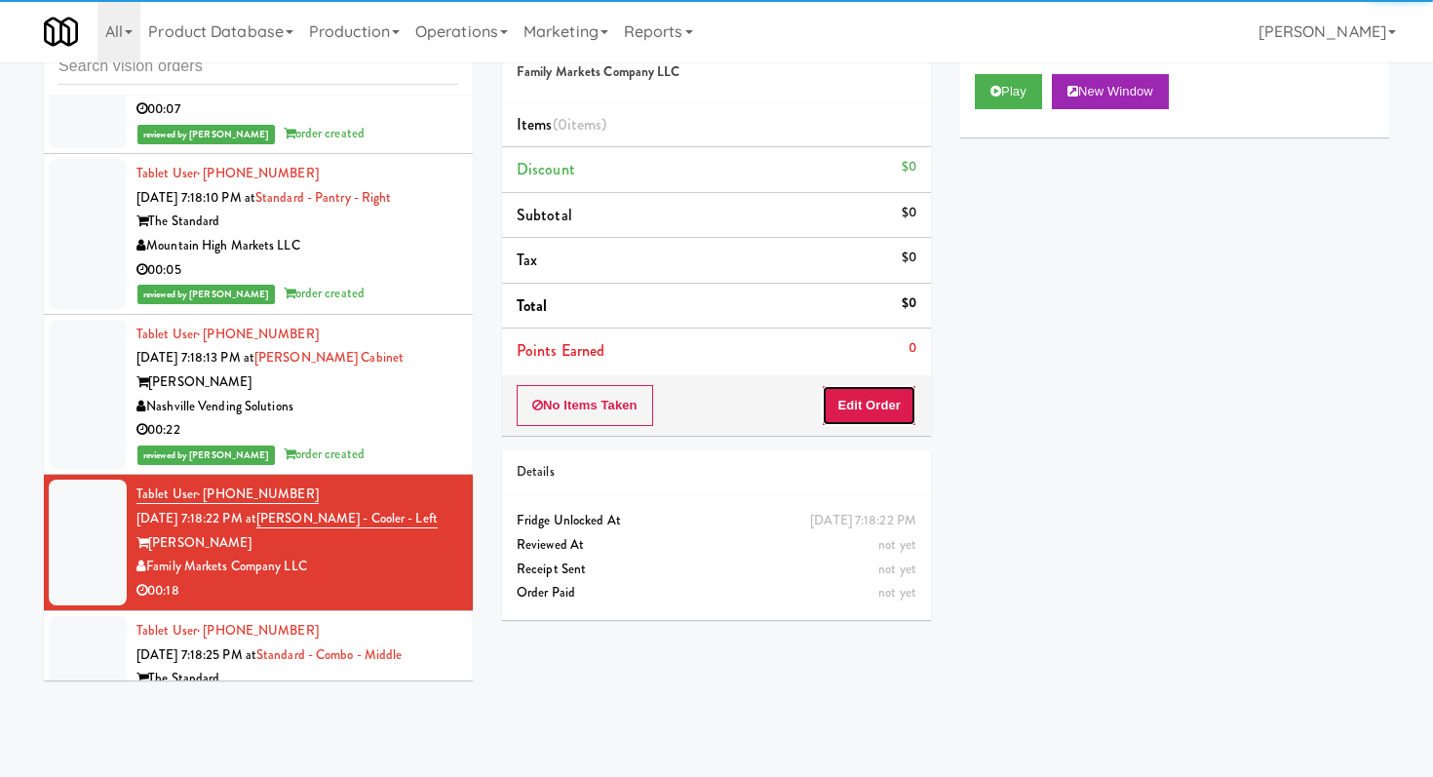
click at [864, 413] on button "Edit Order" at bounding box center [869, 405] width 95 height 41
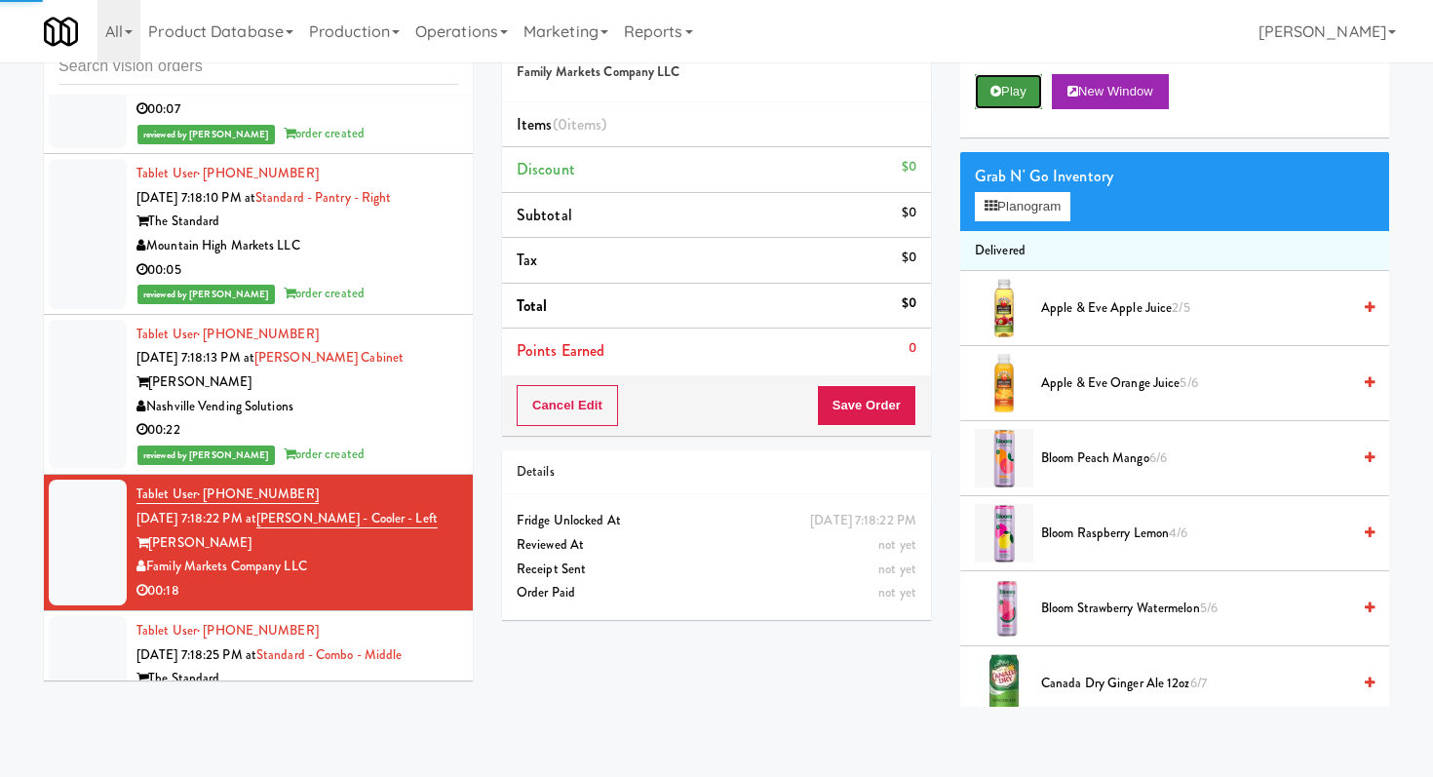
click at [998, 77] on button "Play" at bounding box center [1008, 91] width 67 height 35
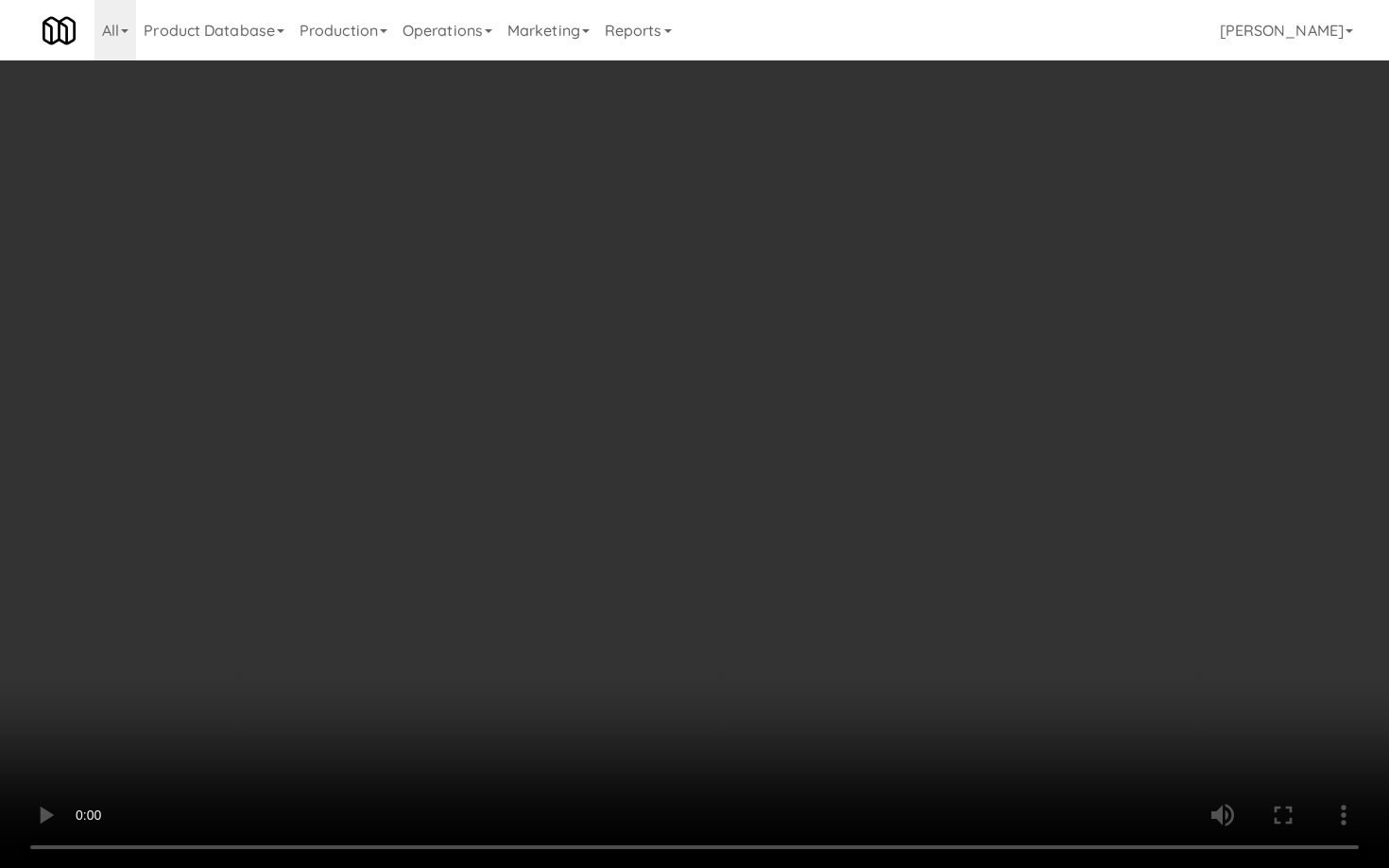
click at [752, 690] on video at bounding box center [694, 434] width 1389 height 868
click at [692, 639] on video at bounding box center [694, 434] width 1389 height 868
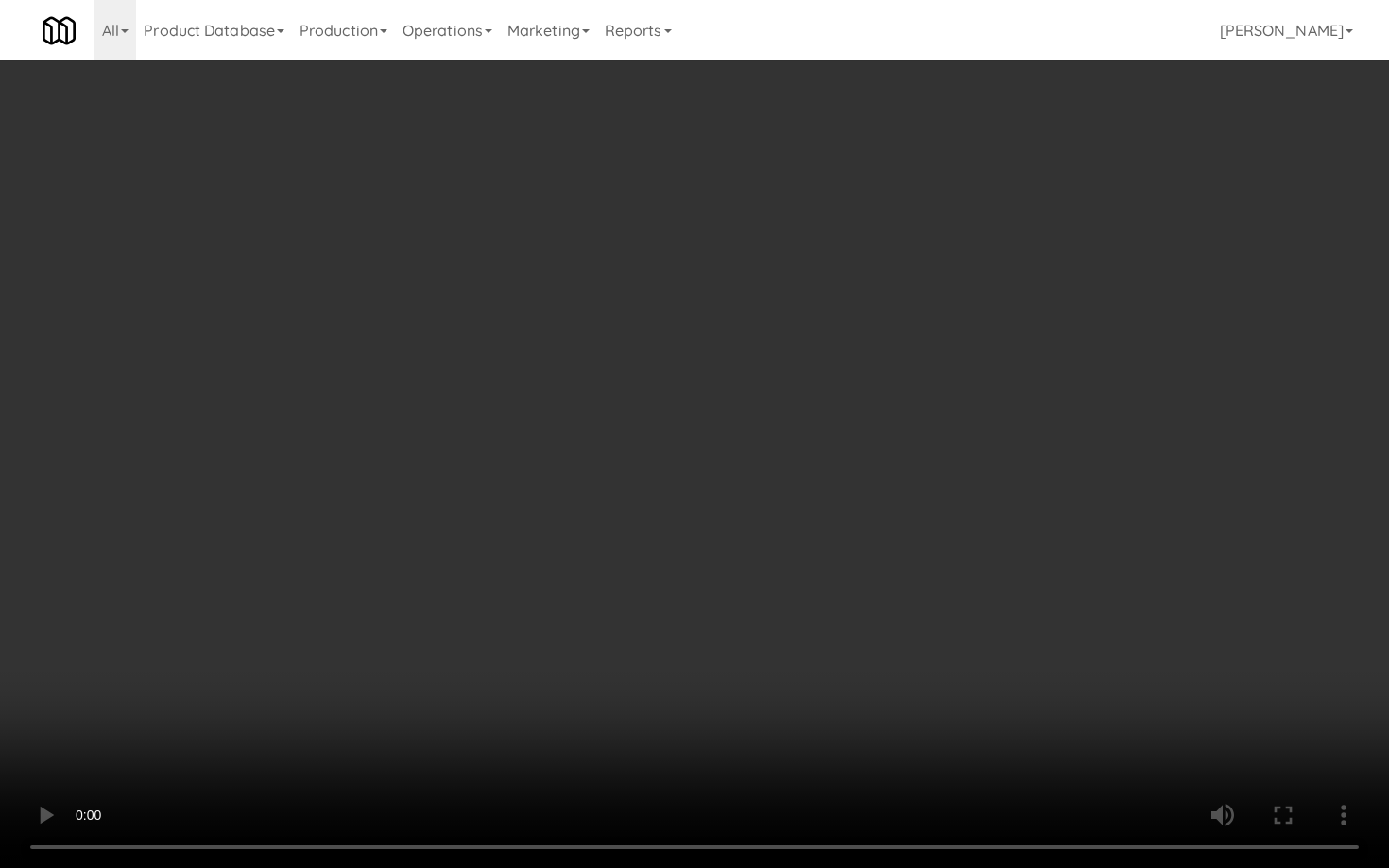
click at [692, 639] on video at bounding box center [694, 434] width 1389 height 868
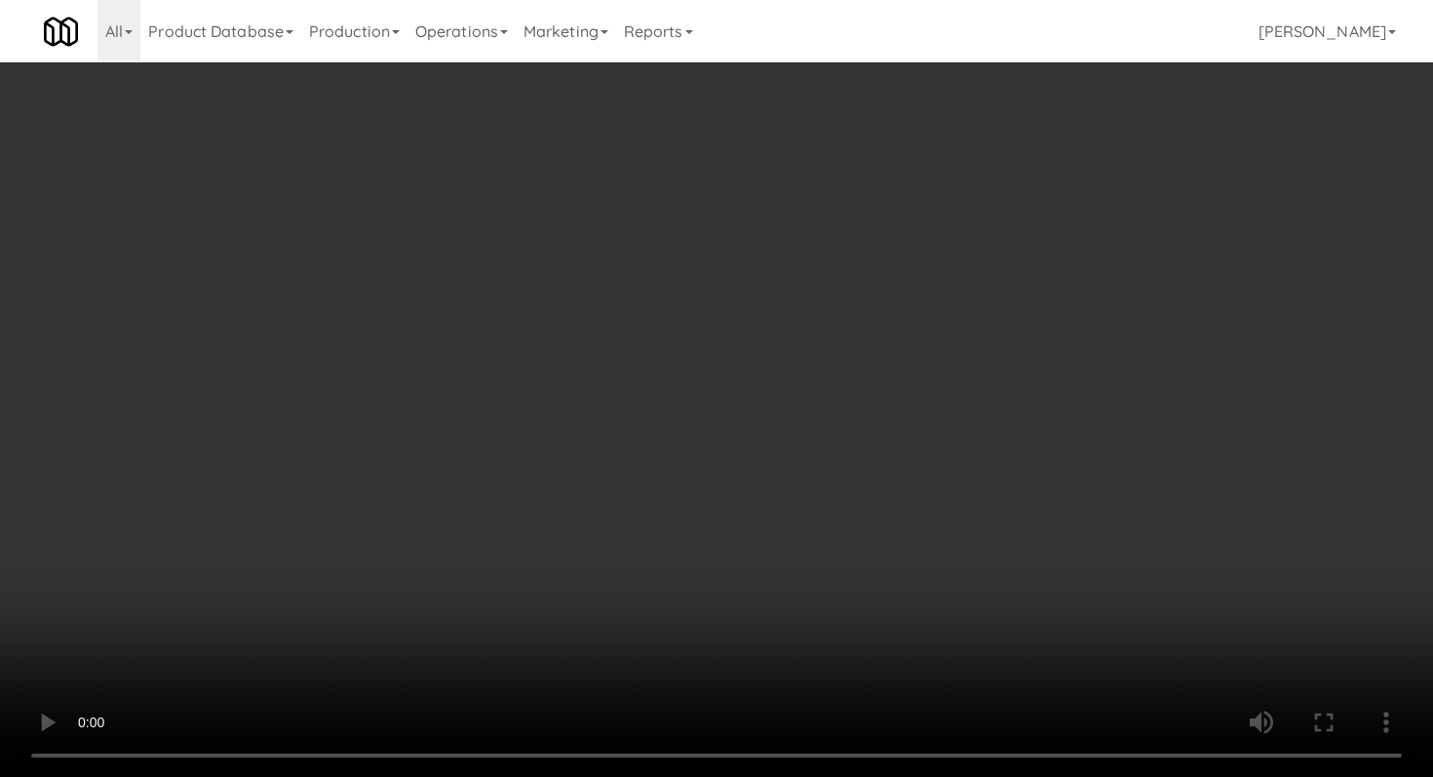
click at [712, 538] on video at bounding box center [716, 388] width 1433 height 777
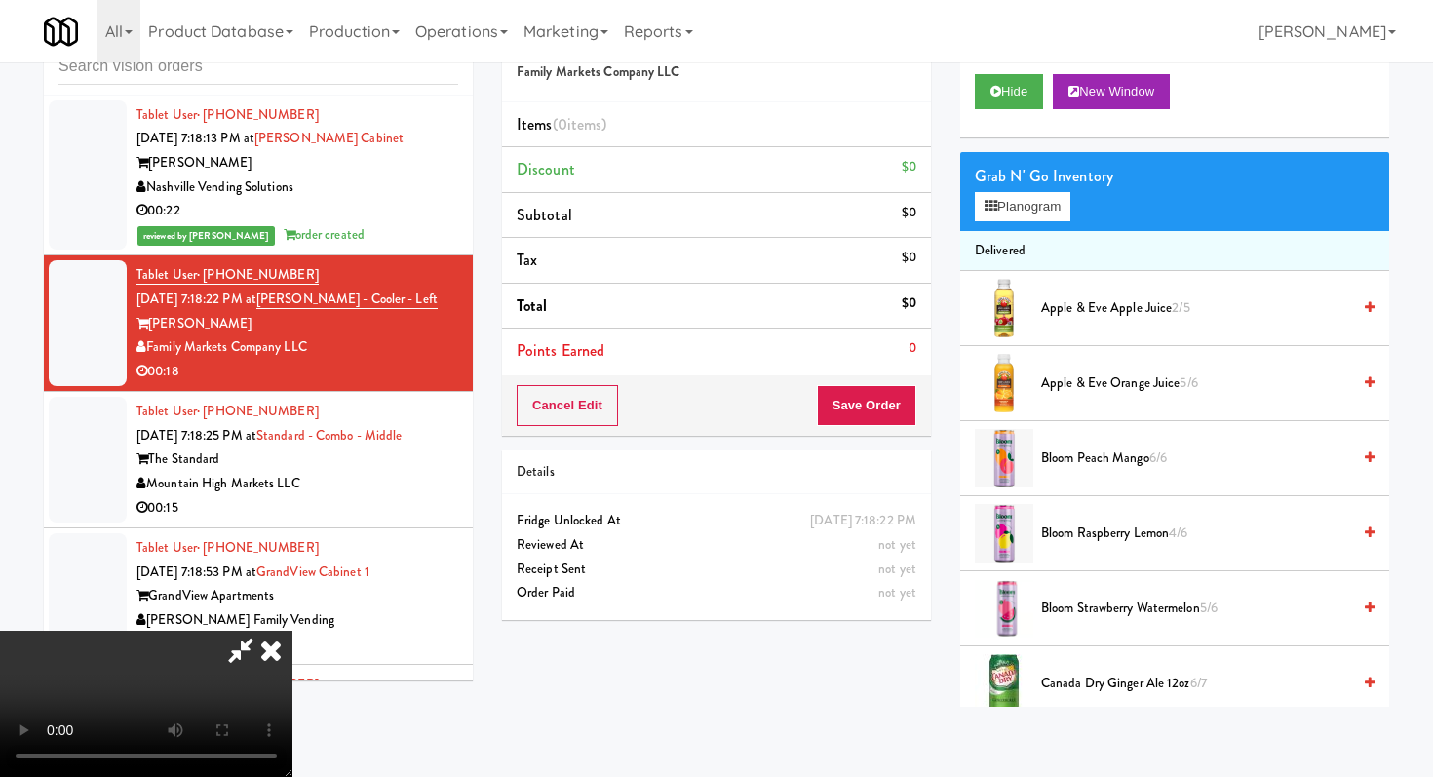
click at [292, 631] on video at bounding box center [146, 704] width 292 height 146
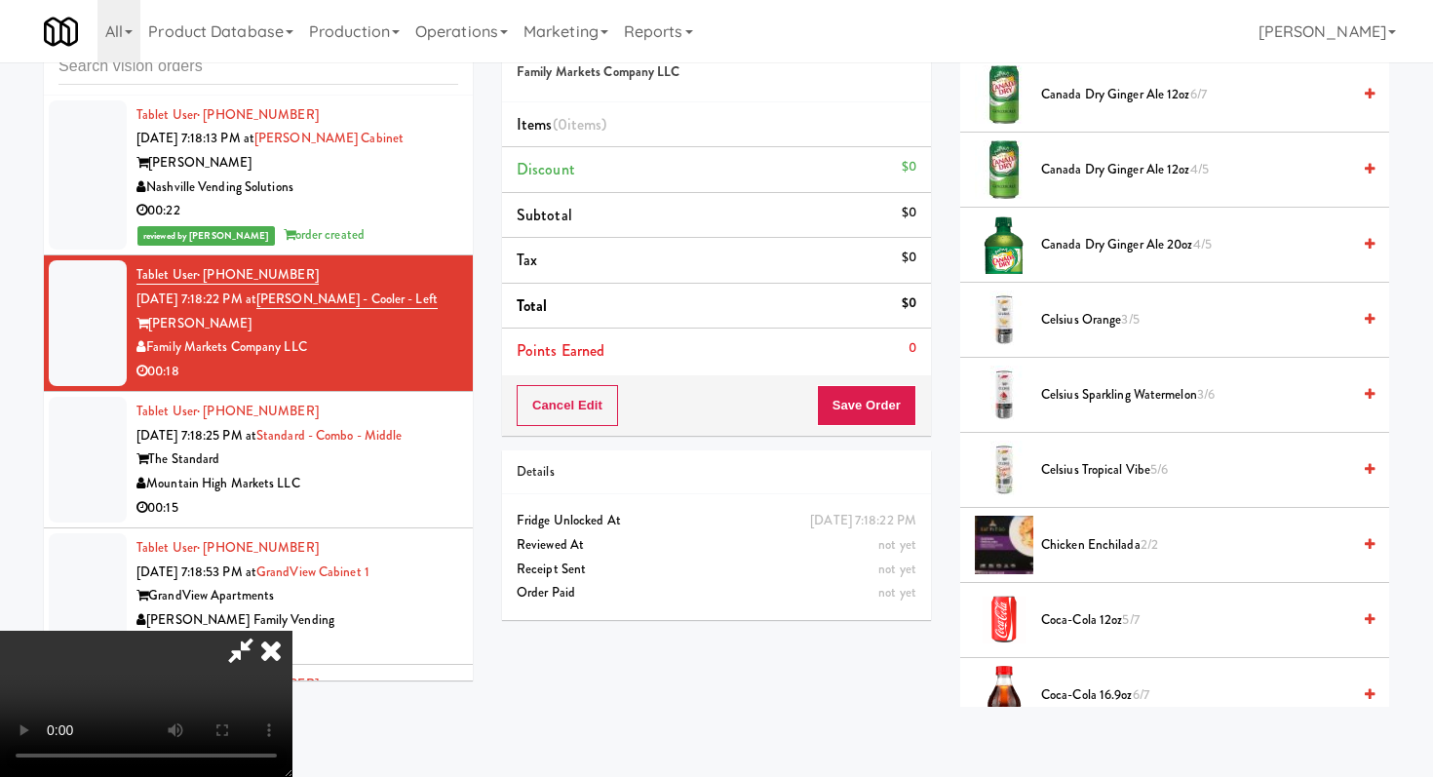
scroll to position [762, 0]
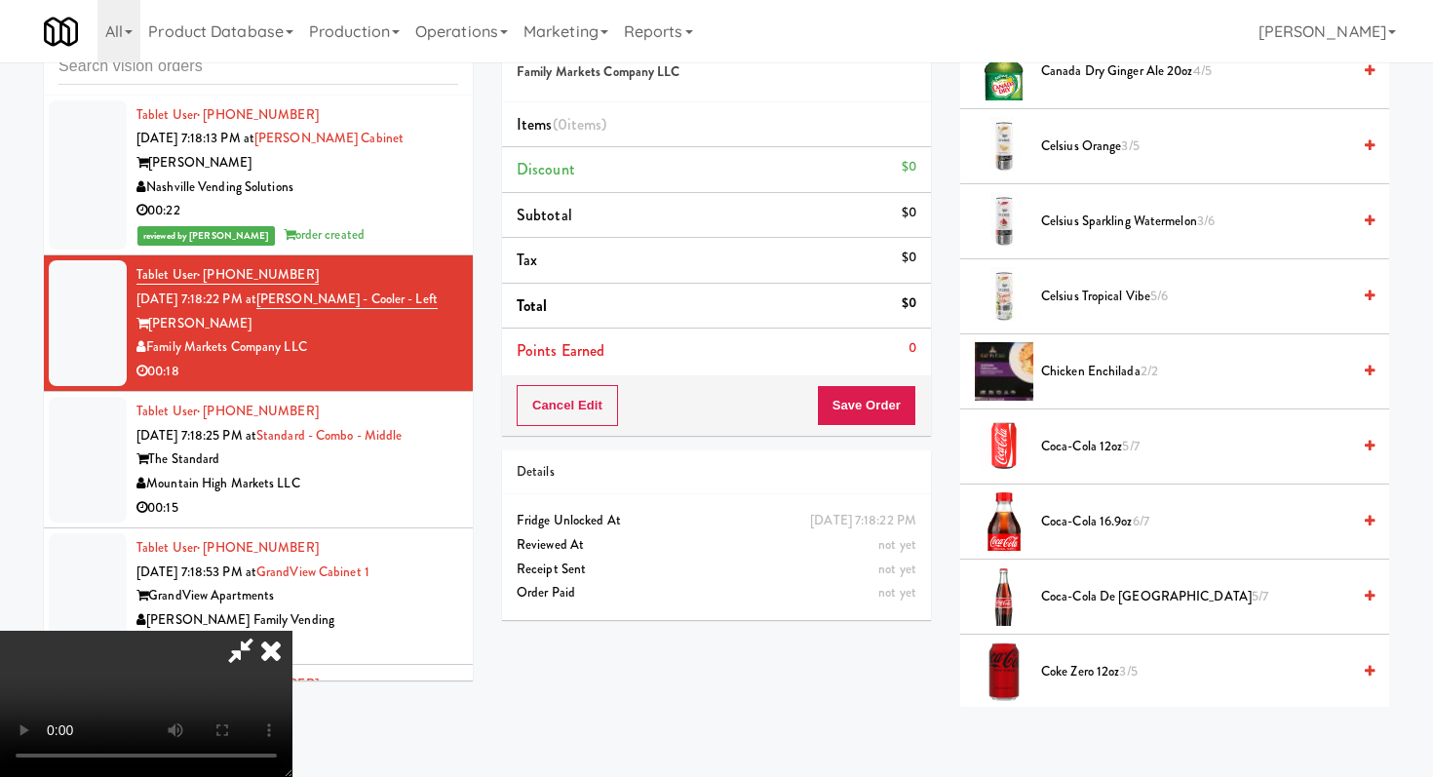
click at [1063, 672] on span "Coke Zero 12oz 3/5" at bounding box center [1195, 672] width 309 height 24
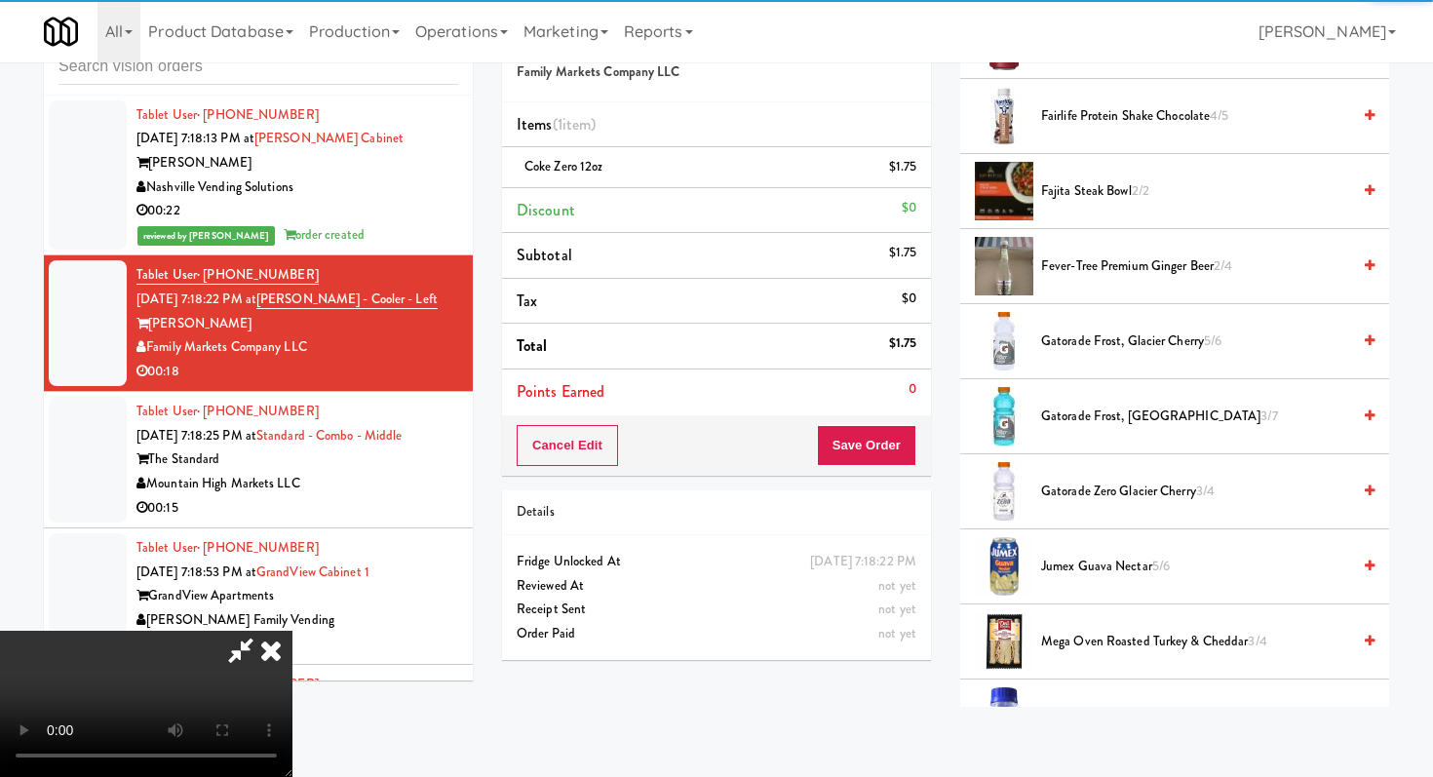
scroll to position [1777, 0]
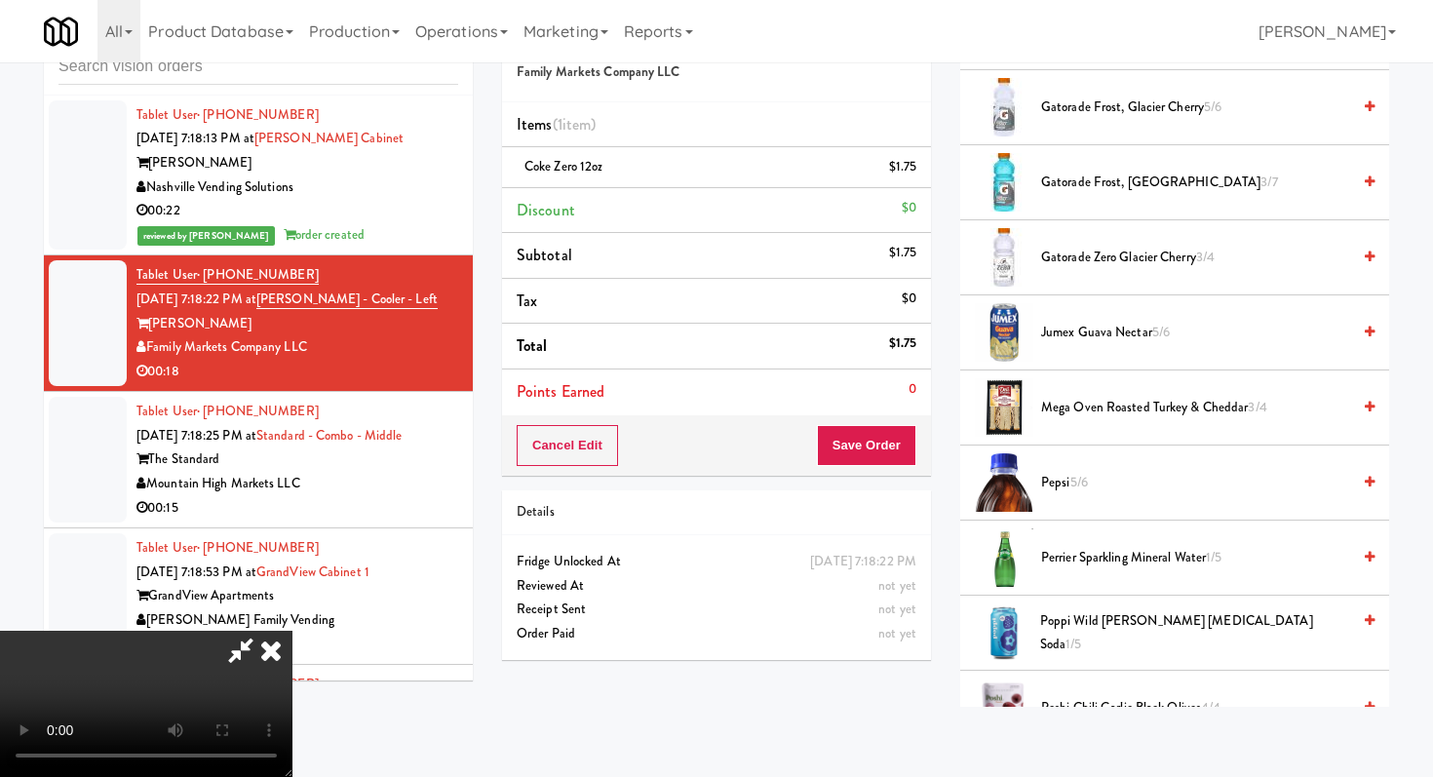
click at [1089, 182] on span "Gatorade Frost, Glacier Freeze 3/7" at bounding box center [1195, 183] width 309 height 24
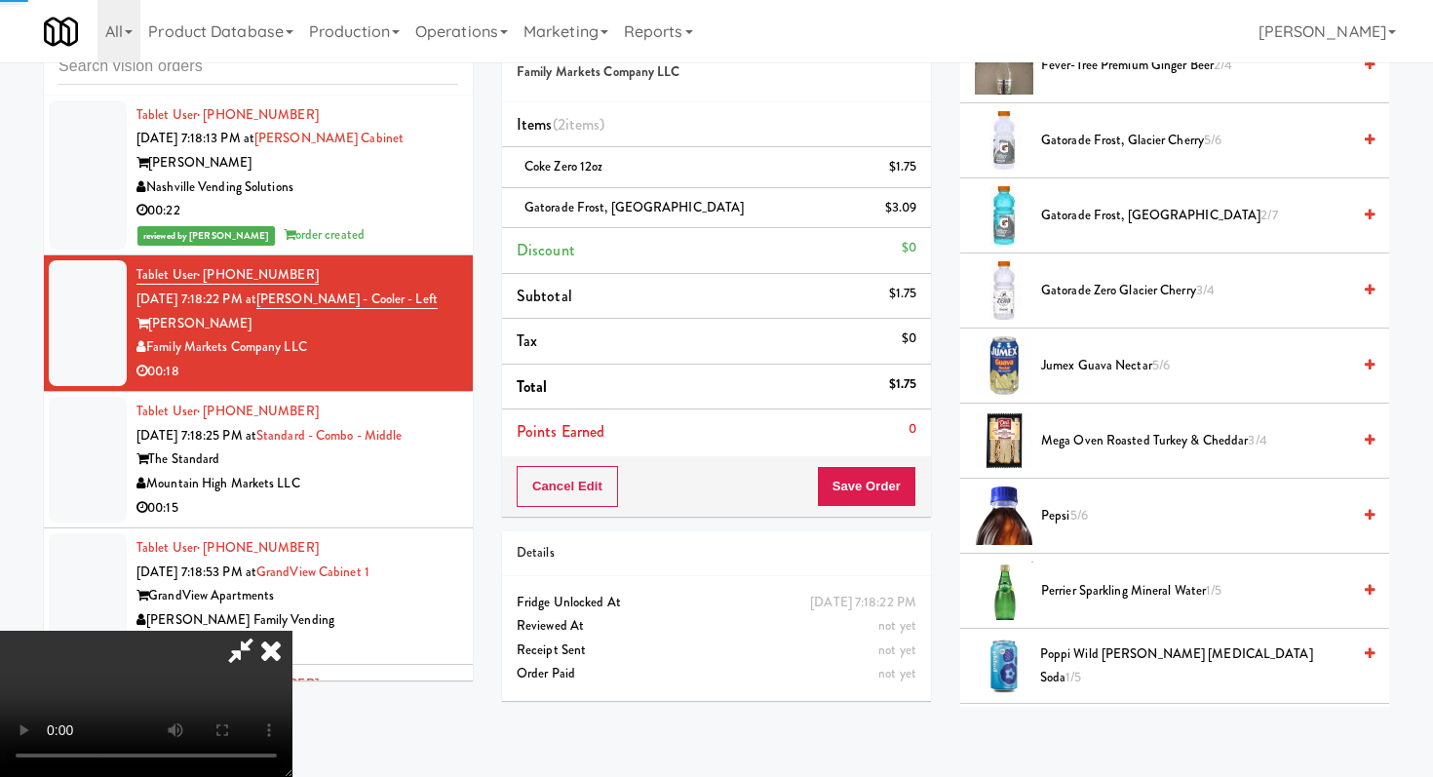
scroll to position [1714, 0]
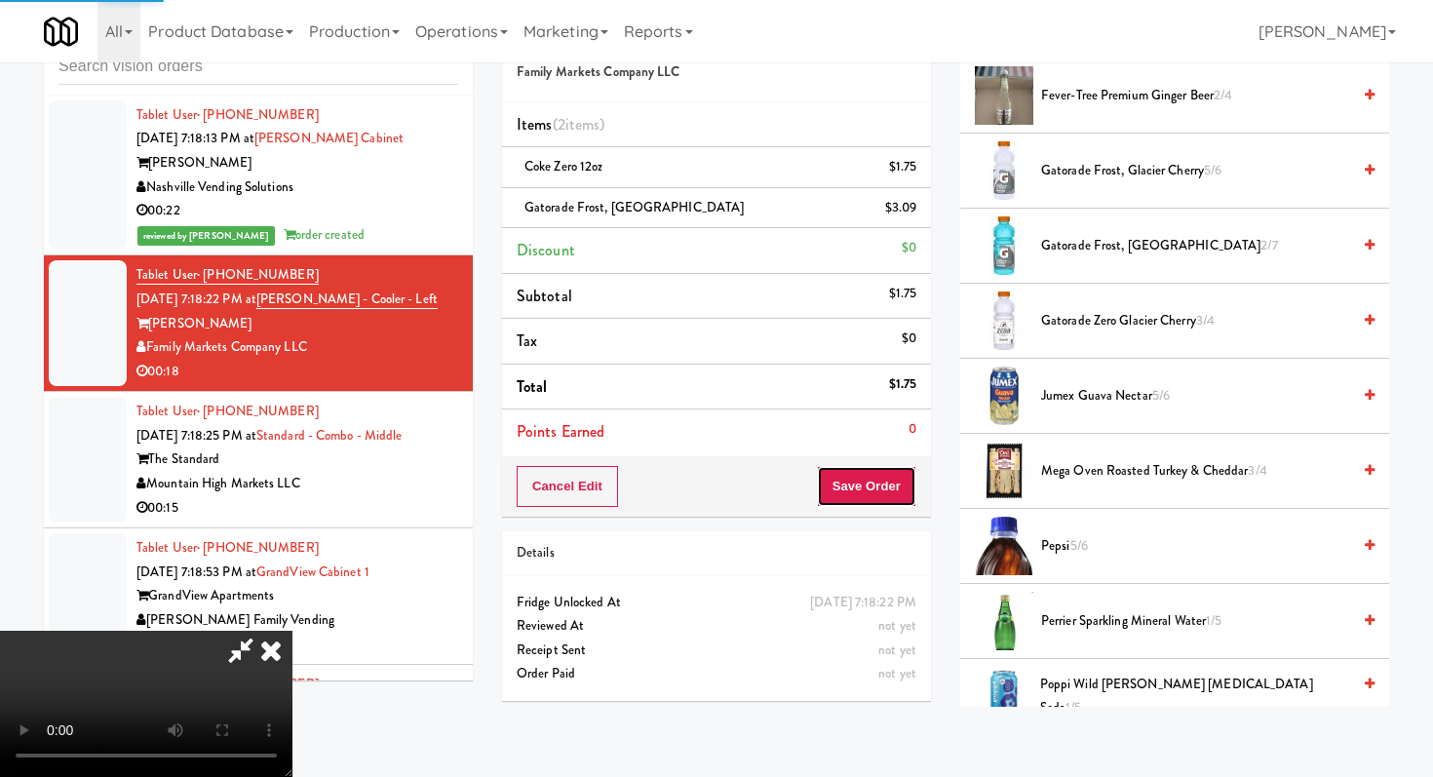
click at [912, 486] on button "Save Order" at bounding box center [866, 486] width 99 height 41
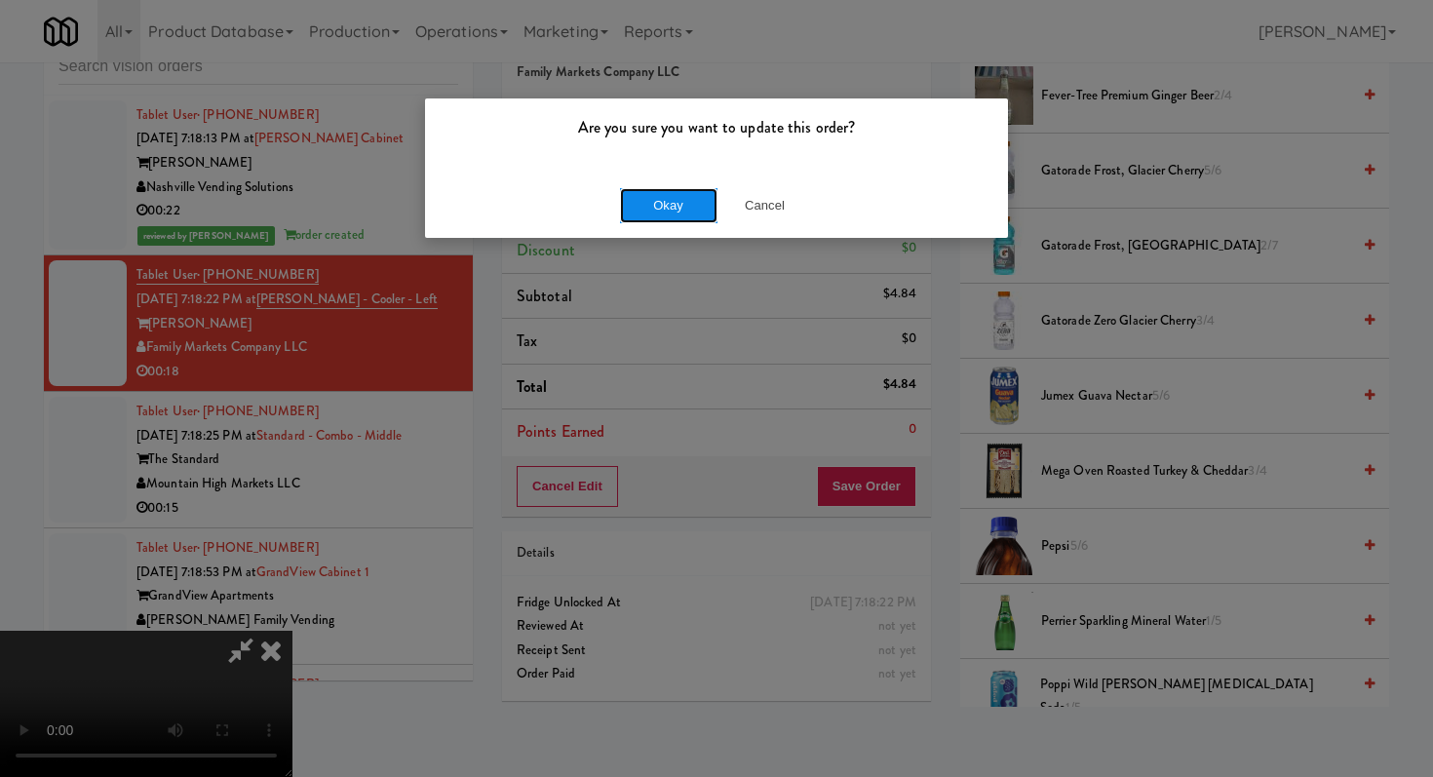
click at [659, 212] on button "Okay" at bounding box center [668, 205] width 97 height 35
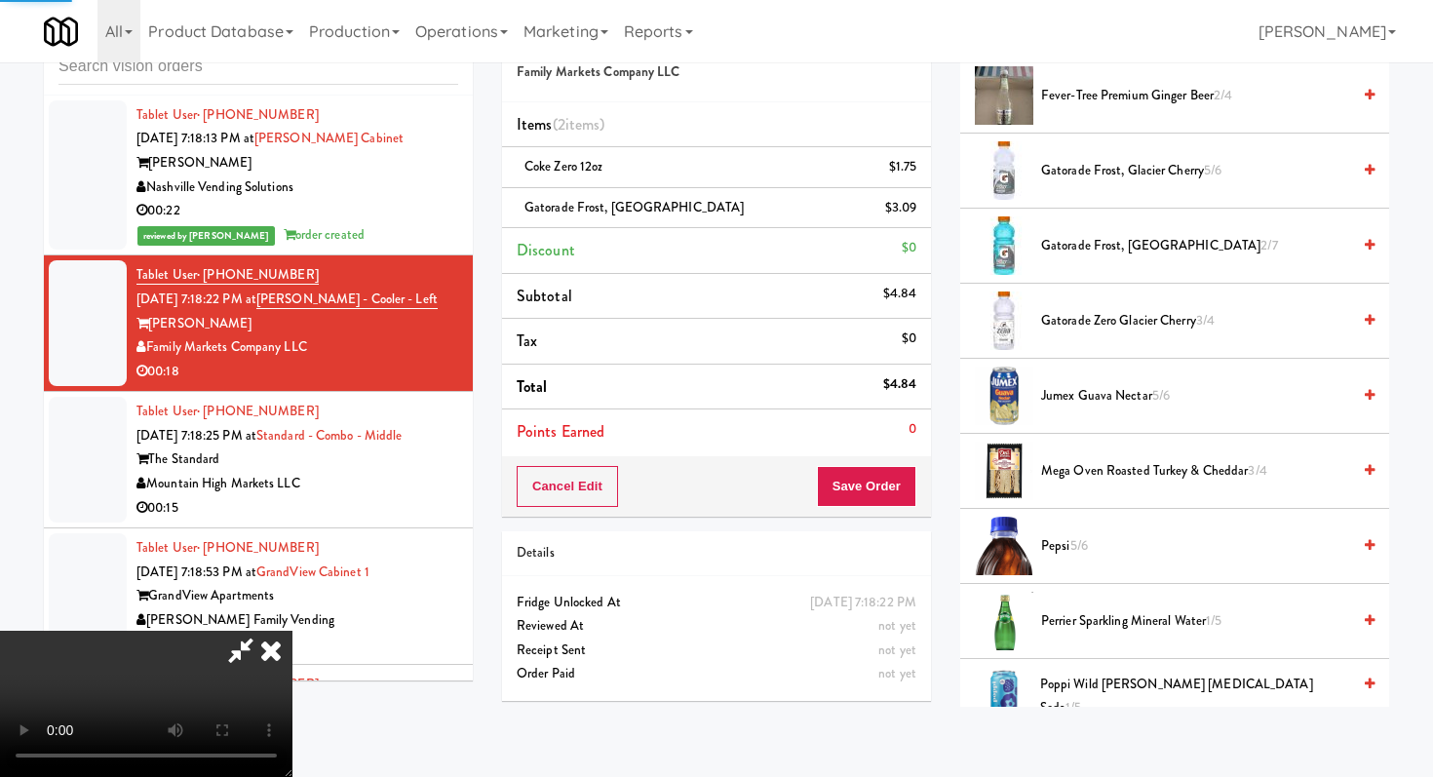
scroll to position [83, 0]
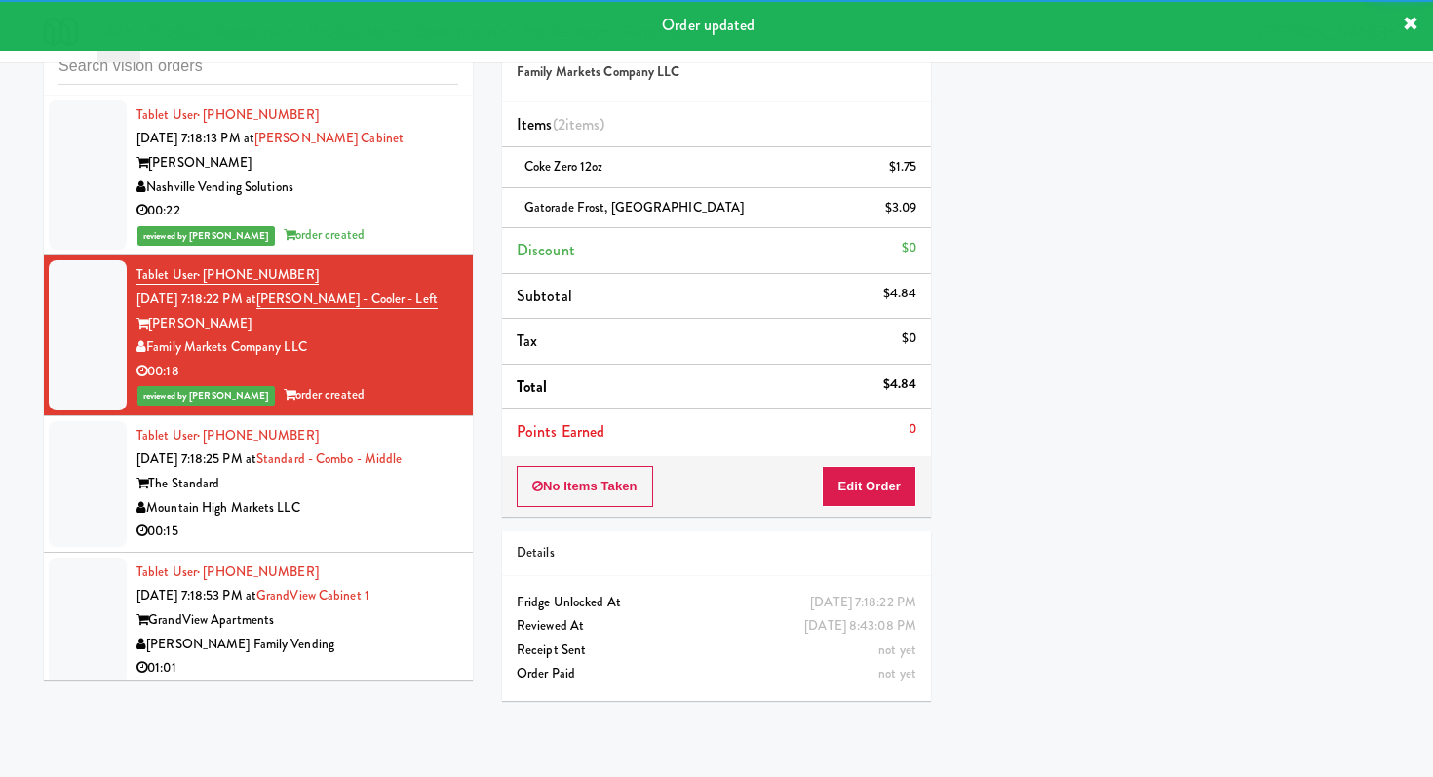
click at [428, 520] on div "00:15" at bounding box center [297, 532] width 322 height 24
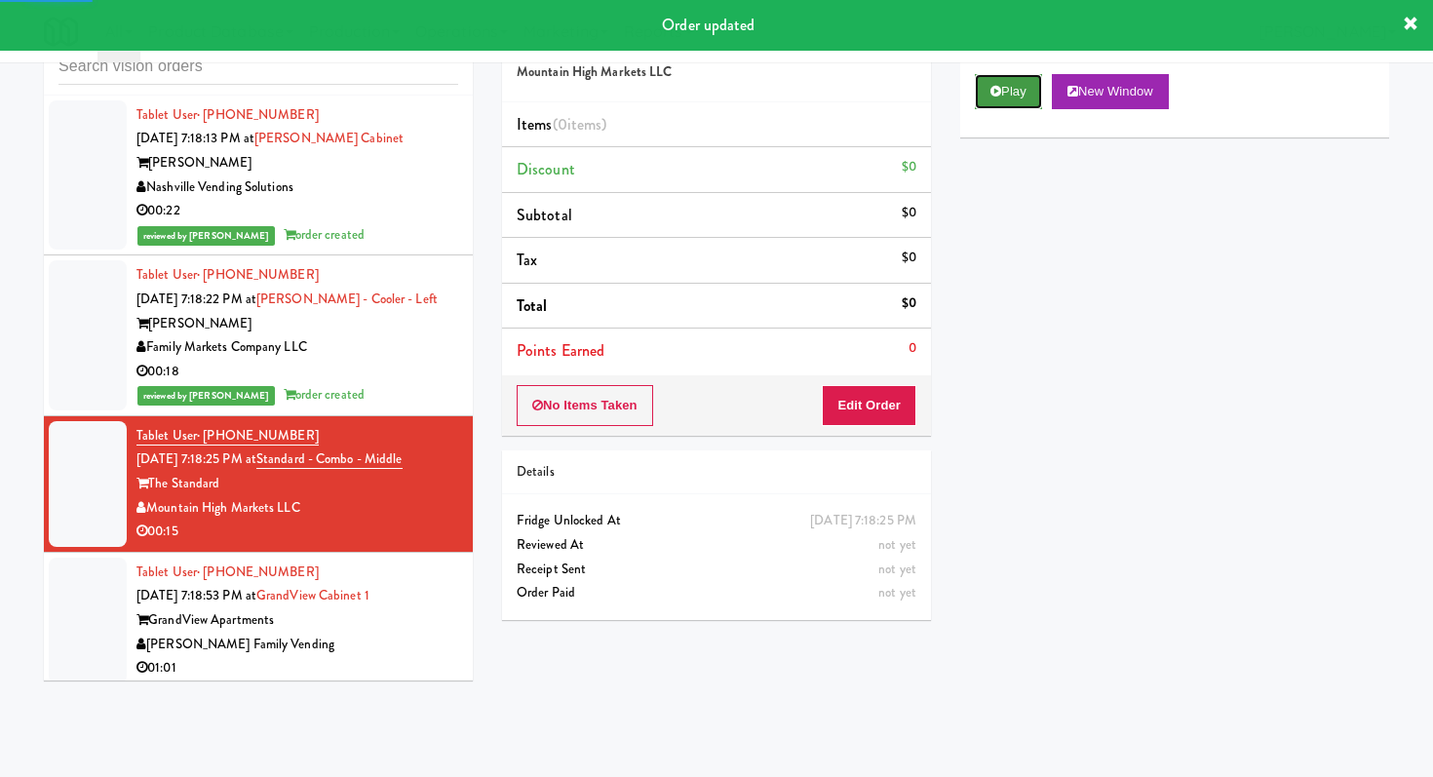
click at [1042, 95] on button "Play" at bounding box center [1008, 91] width 67 height 35
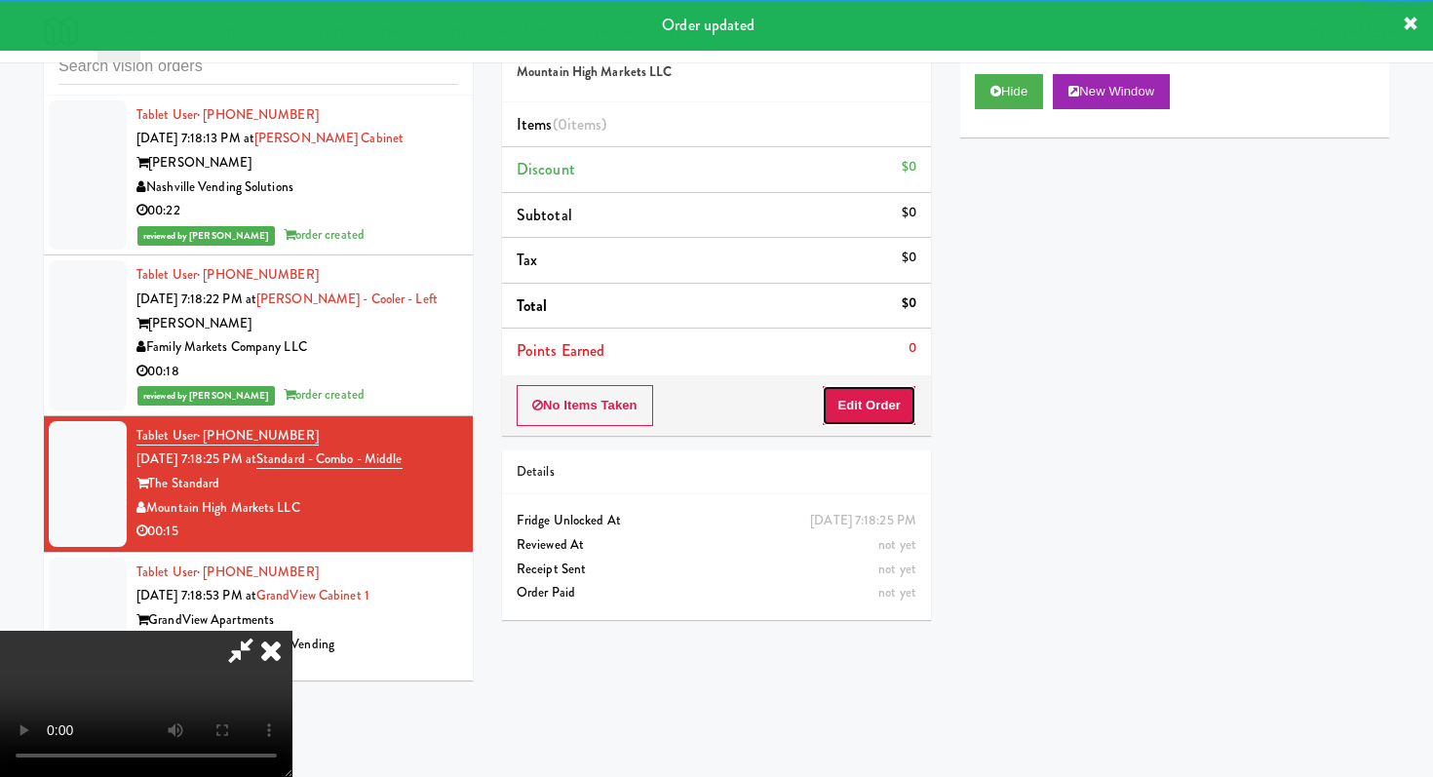
click at [884, 422] on button "Edit Order" at bounding box center [869, 405] width 95 height 41
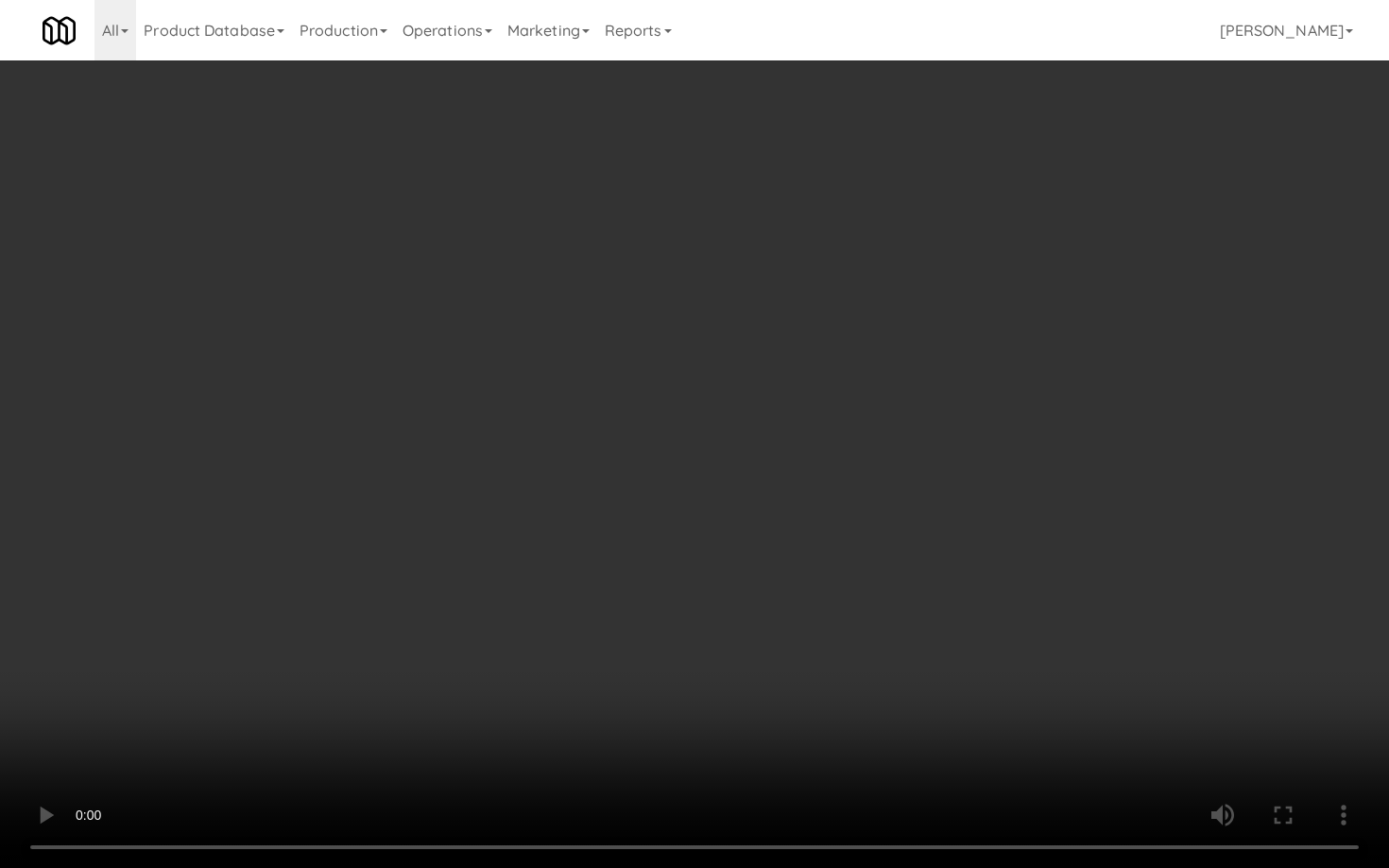
click at [709, 588] on video at bounding box center [694, 434] width 1389 height 868
click at [708, 587] on video at bounding box center [694, 434] width 1389 height 868
click at [707, 587] on video at bounding box center [694, 434] width 1389 height 868
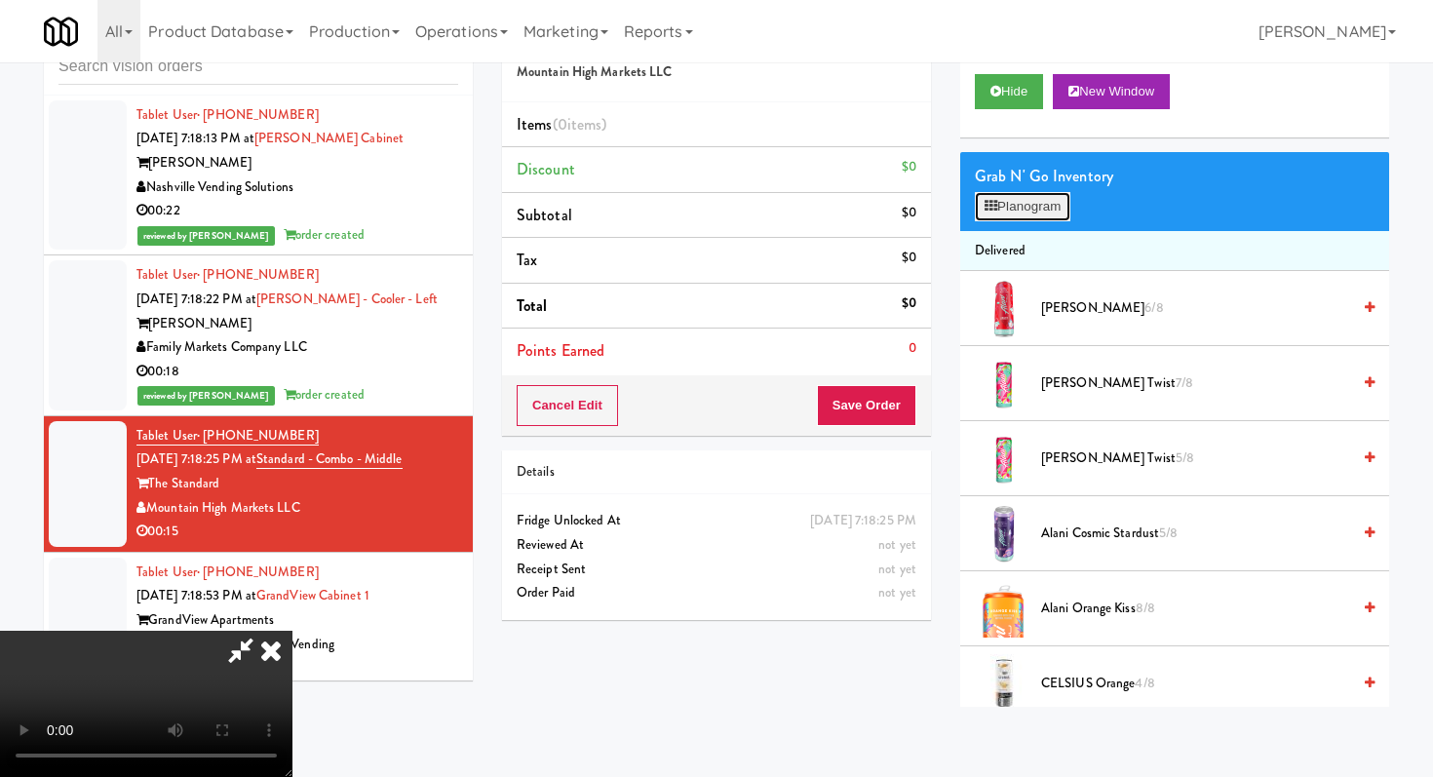
click at [1055, 209] on button "Planogram" at bounding box center [1023, 206] width 96 height 29
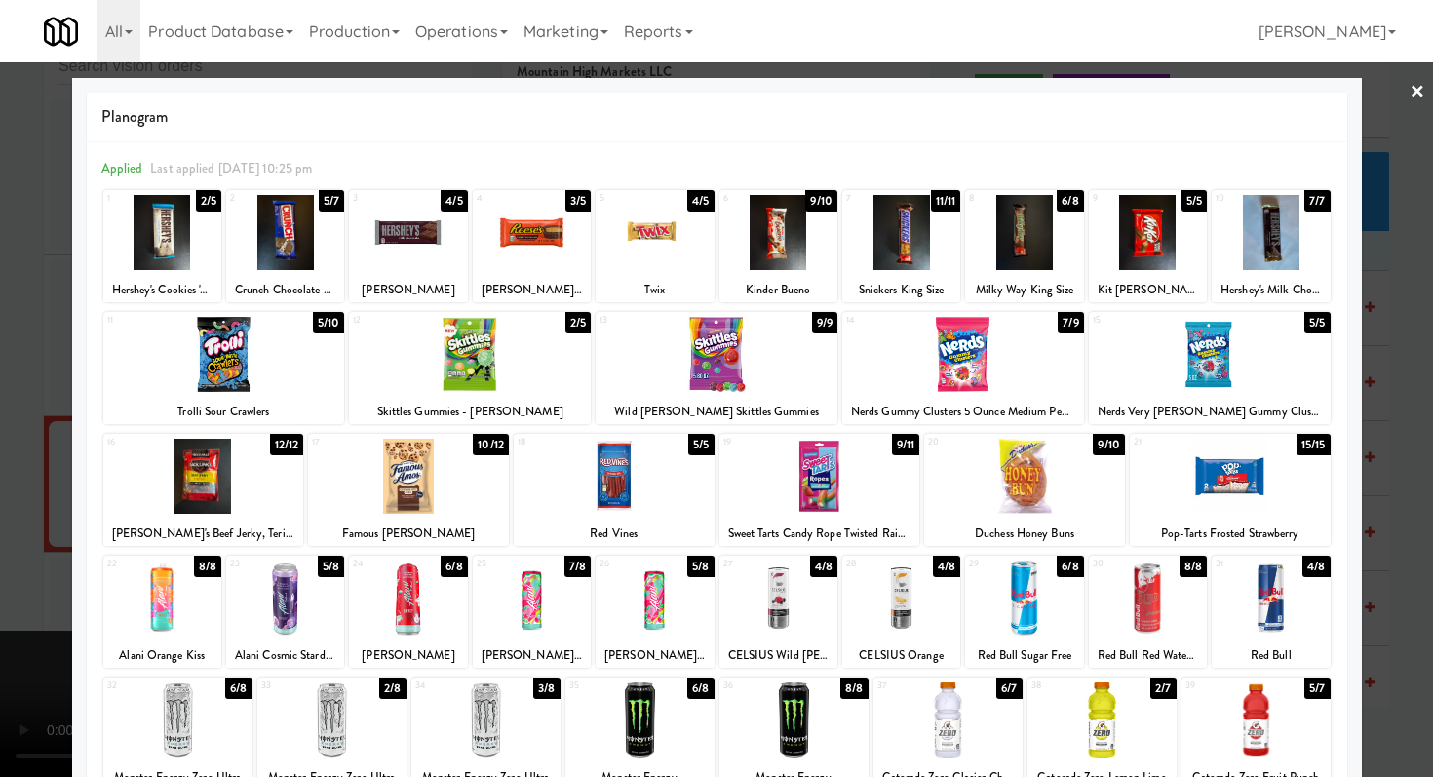
click at [412, 615] on div at bounding box center [408, 598] width 118 height 75
click at [413, 615] on div at bounding box center [408, 598] width 118 height 75
click at [0, 599] on div at bounding box center [716, 388] width 1433 height 777
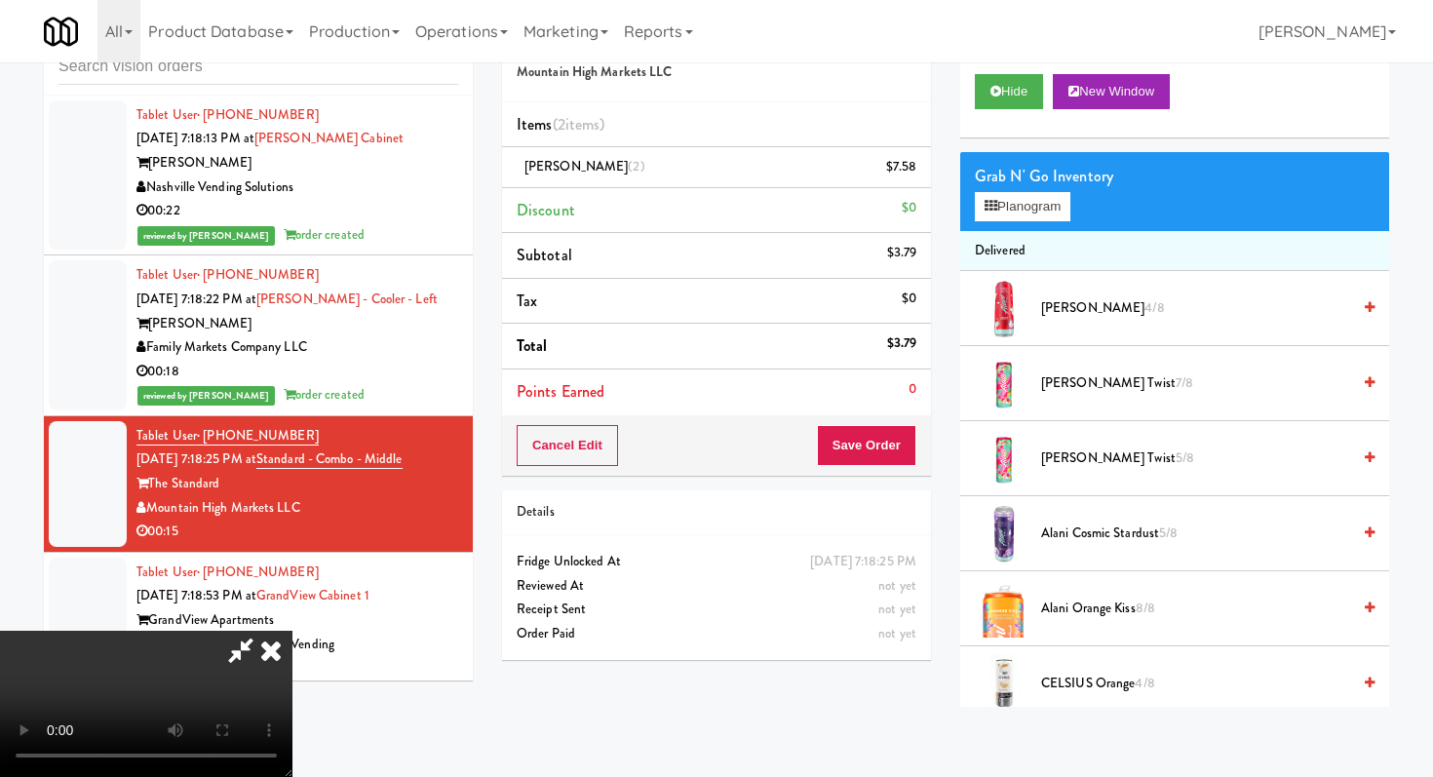
click at [292, 631] on video at bounding box center [146, 704] width 292 height 146
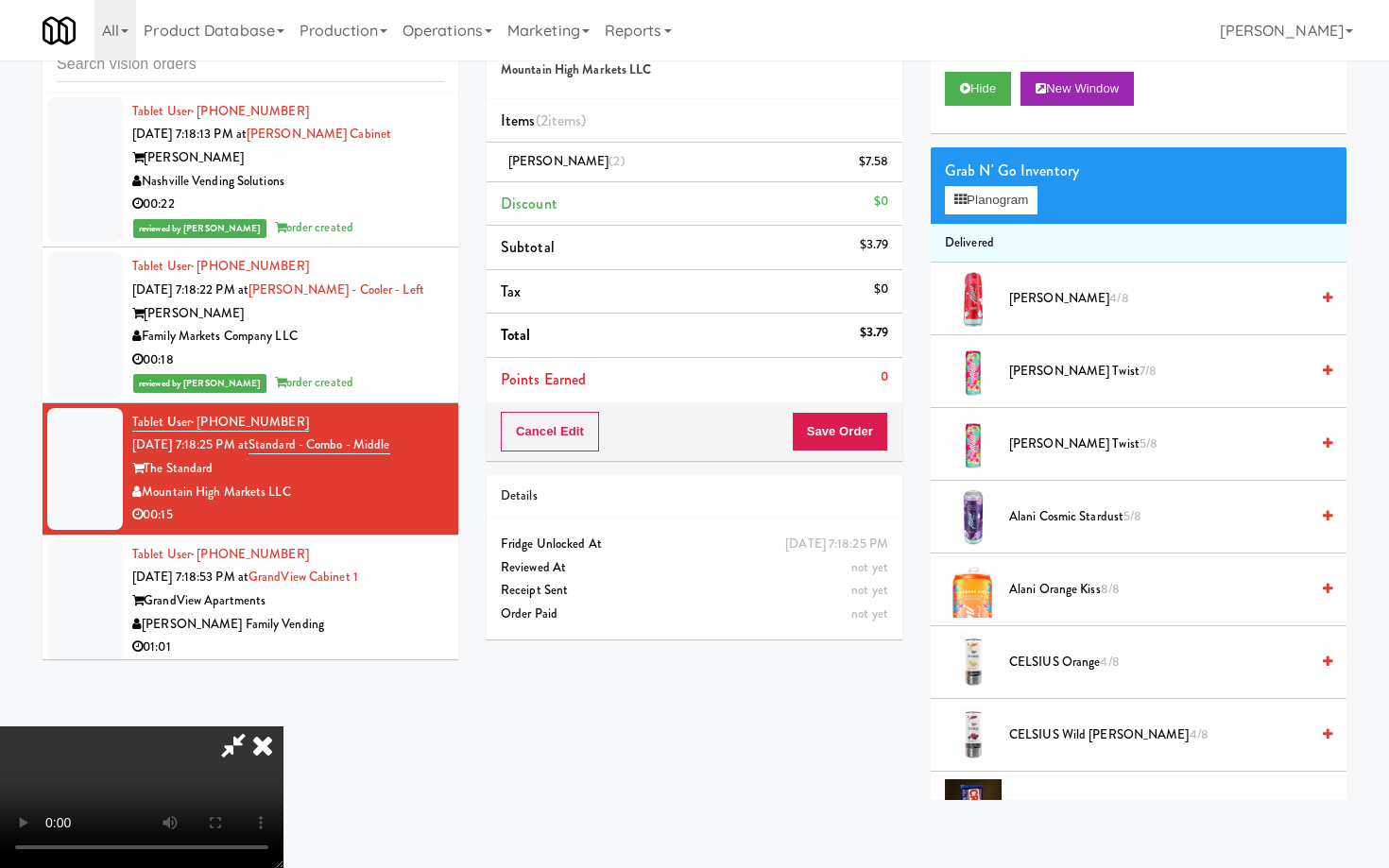
click at [283, 727] on video at bounding box center [142, 797] width 283 height 141
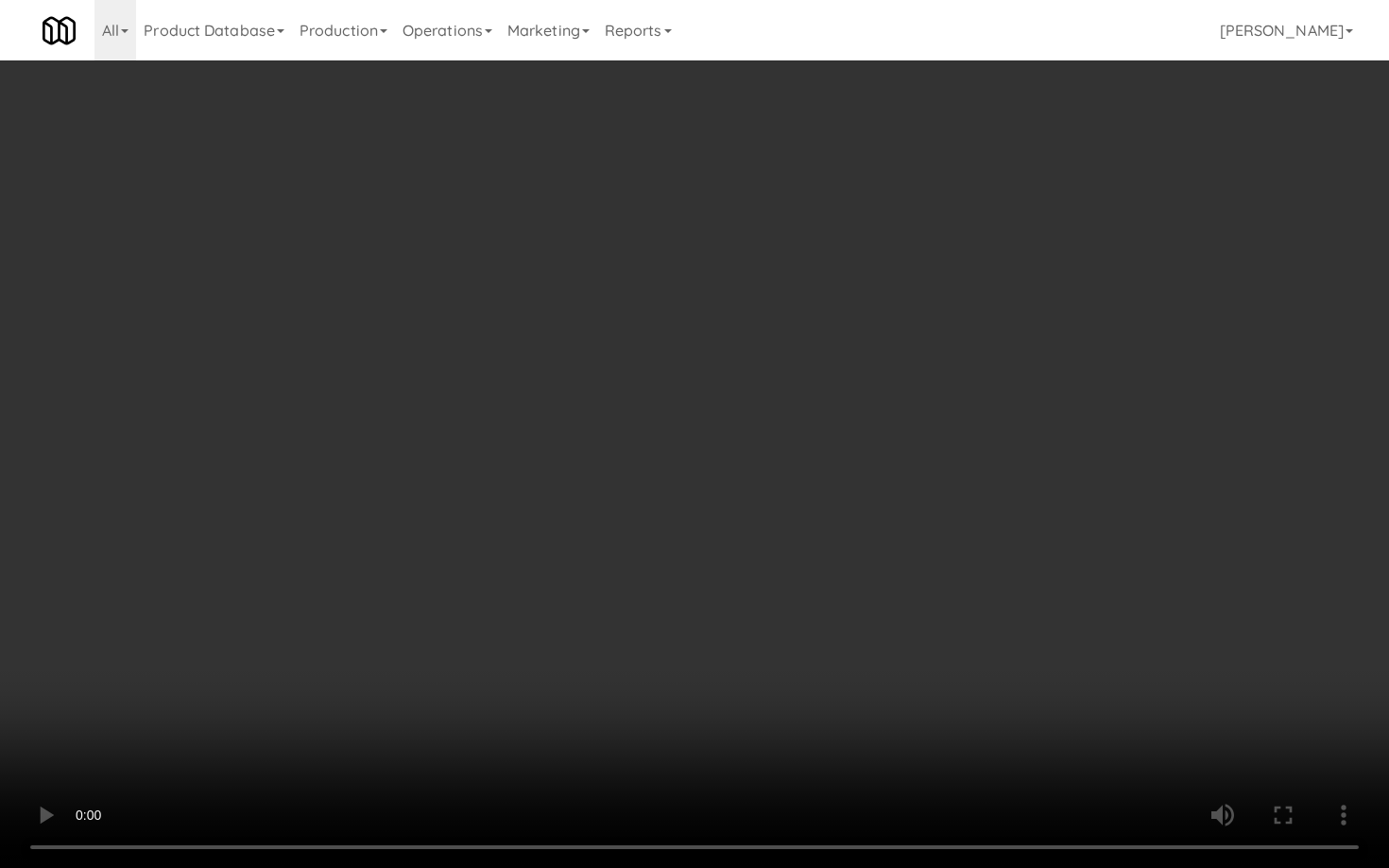
click at [740, 555] on video at bounding box center [694, 434] width 1389 height 868
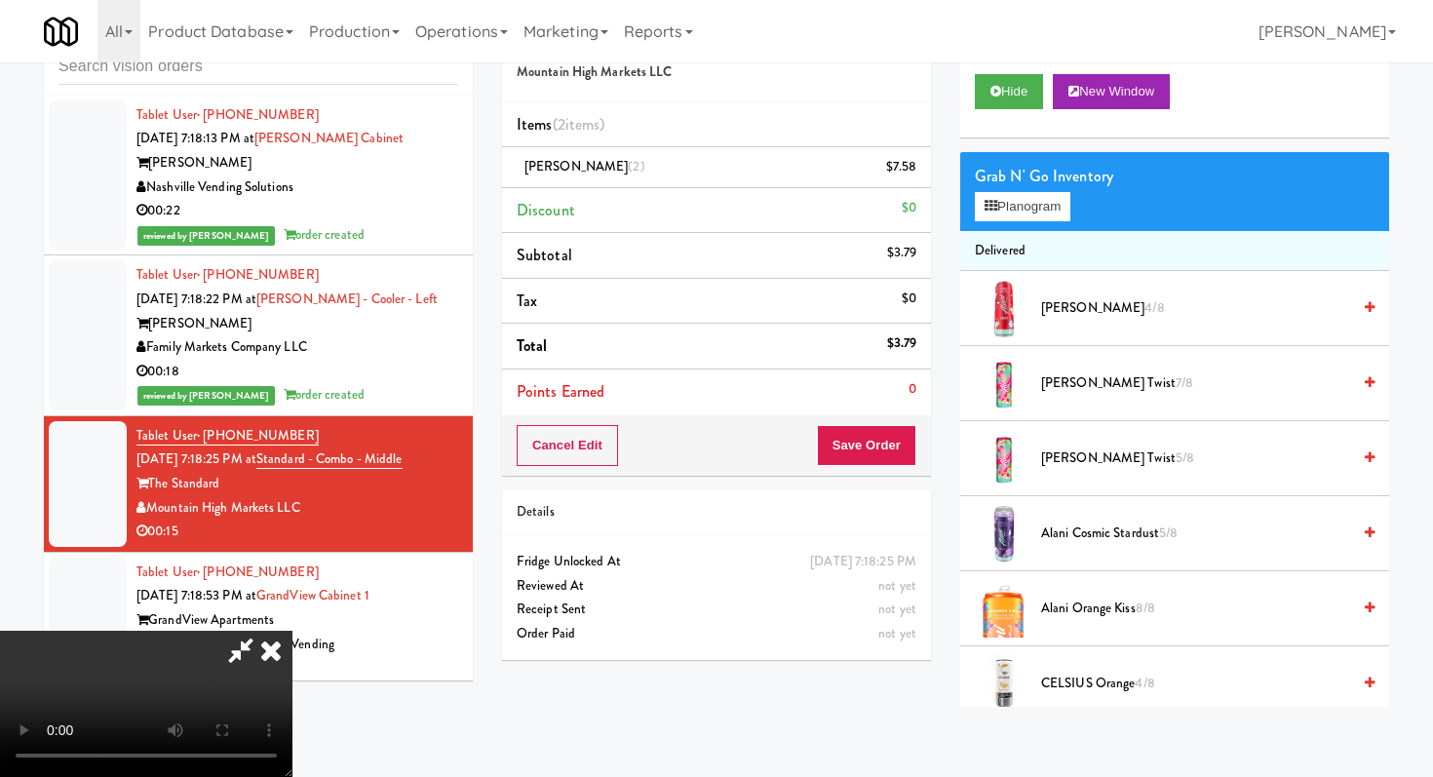
click at [292, 631] on icon at bounding box center [271, 650] width 43 height 39
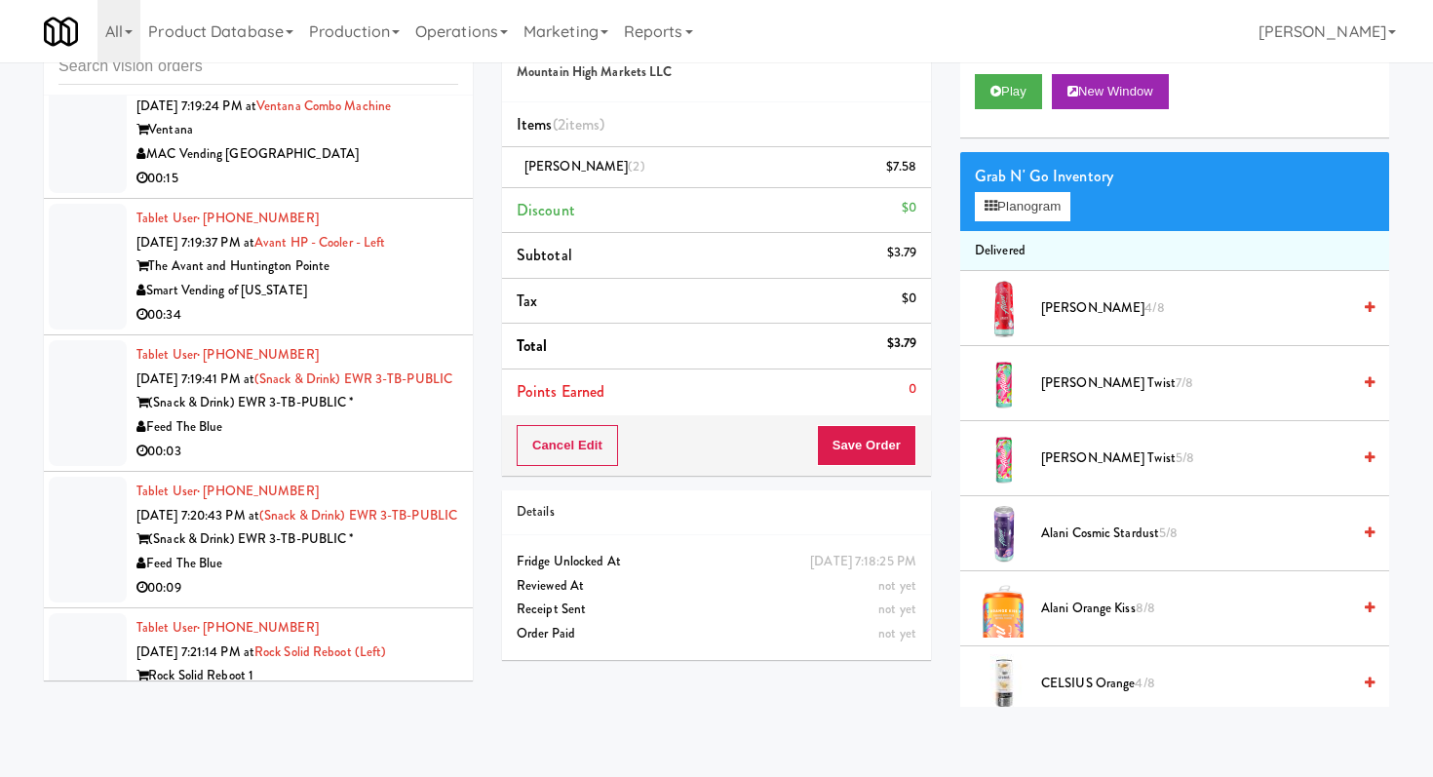
scroll to position [13804, 0]
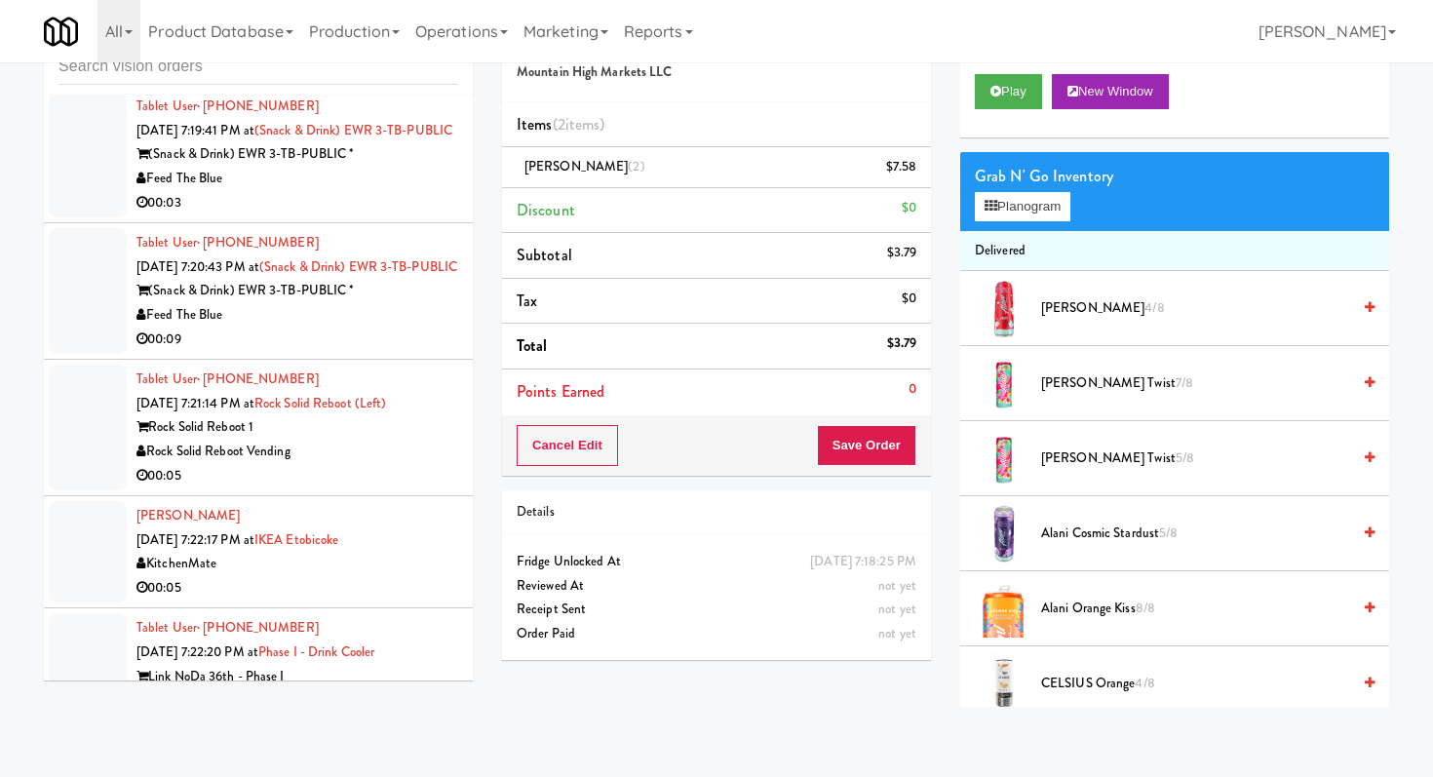
click at [360, 360] on li "Tablet User · (570) 280-0591 [DATE] 7:20:43 PM at (Snack & Drink) EWR 3-TB-PUBL…" at bounding box center [258, 291] width 429 height 136
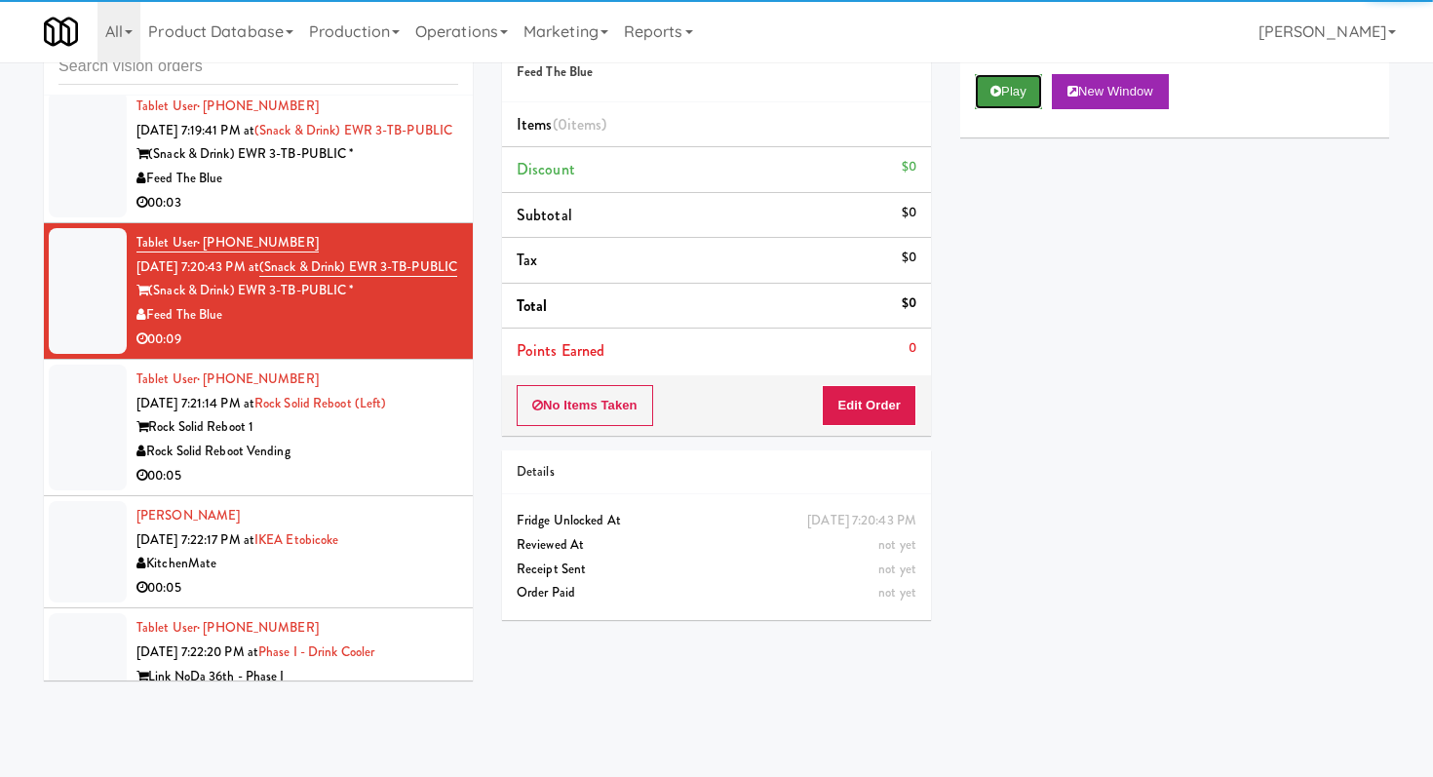
click at [1019, 100] on button "Play" at bounding box center [1008, 91] width 67 height 35
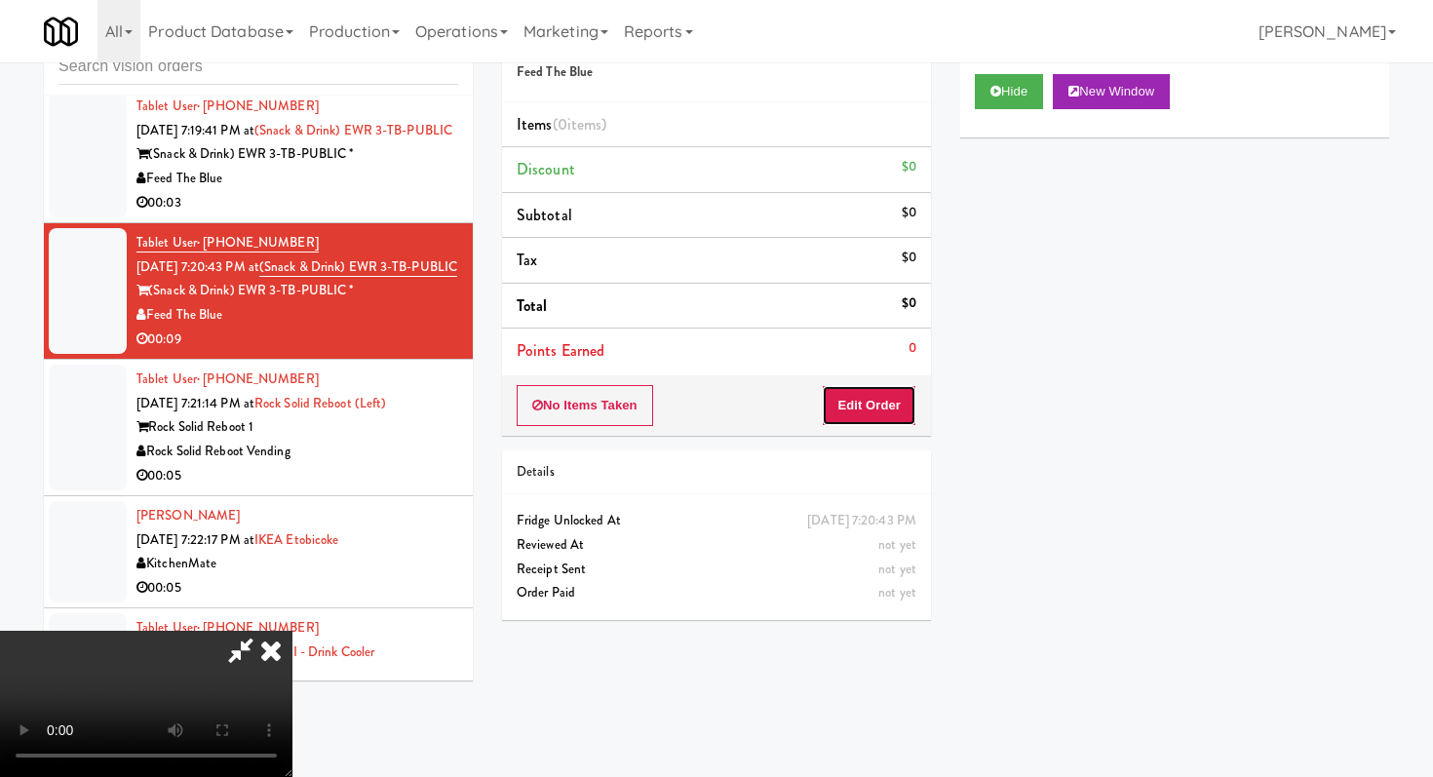
click at [863, 412] on button "Edit Order" at bounding box center [869, 405] width 95 height 41
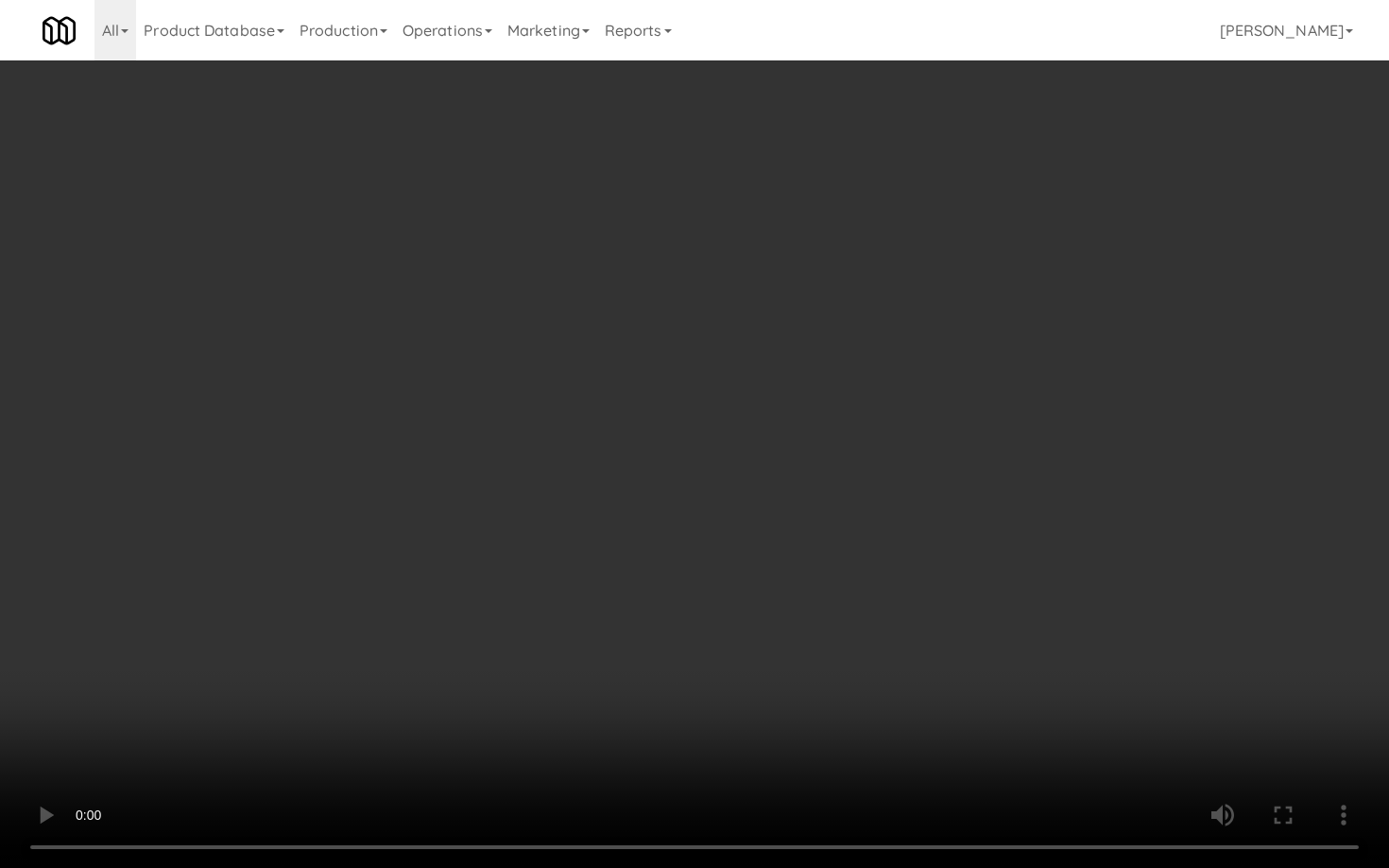
click at [749, 650] on video at bounding box center [694, 434] width 1389 height 868
click at [1129, 732] on video at bounding box center [694, 434] width 1389 height 868
click at [1127, 728] on video at bounding box center [694, 434] width 1389 height 868
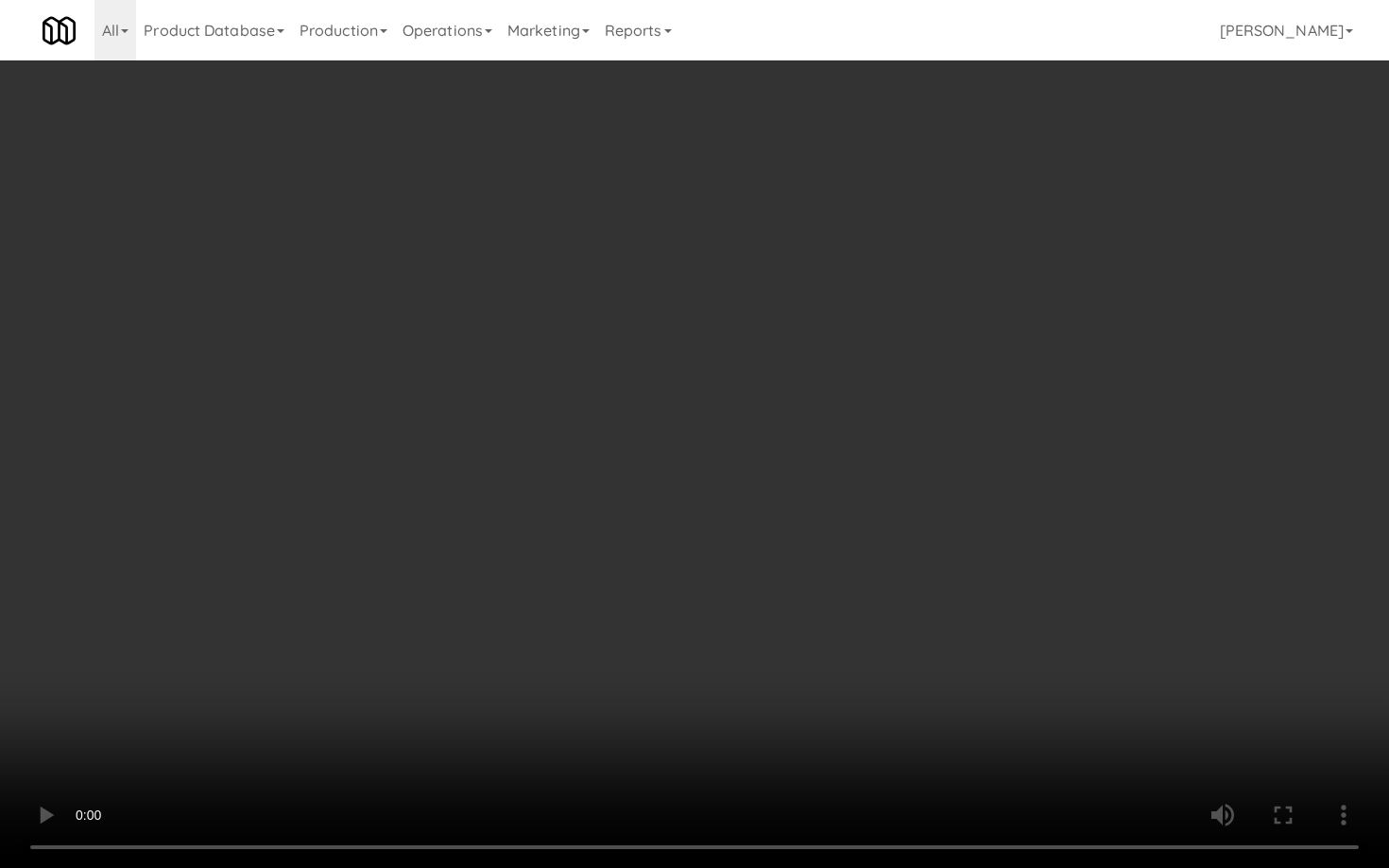
click at [1127, 728] on video at bounding box center [694, 434] width 1389 height 868
click at [825, 637] on video at bounding box center [694, 434] width 1389 height 868
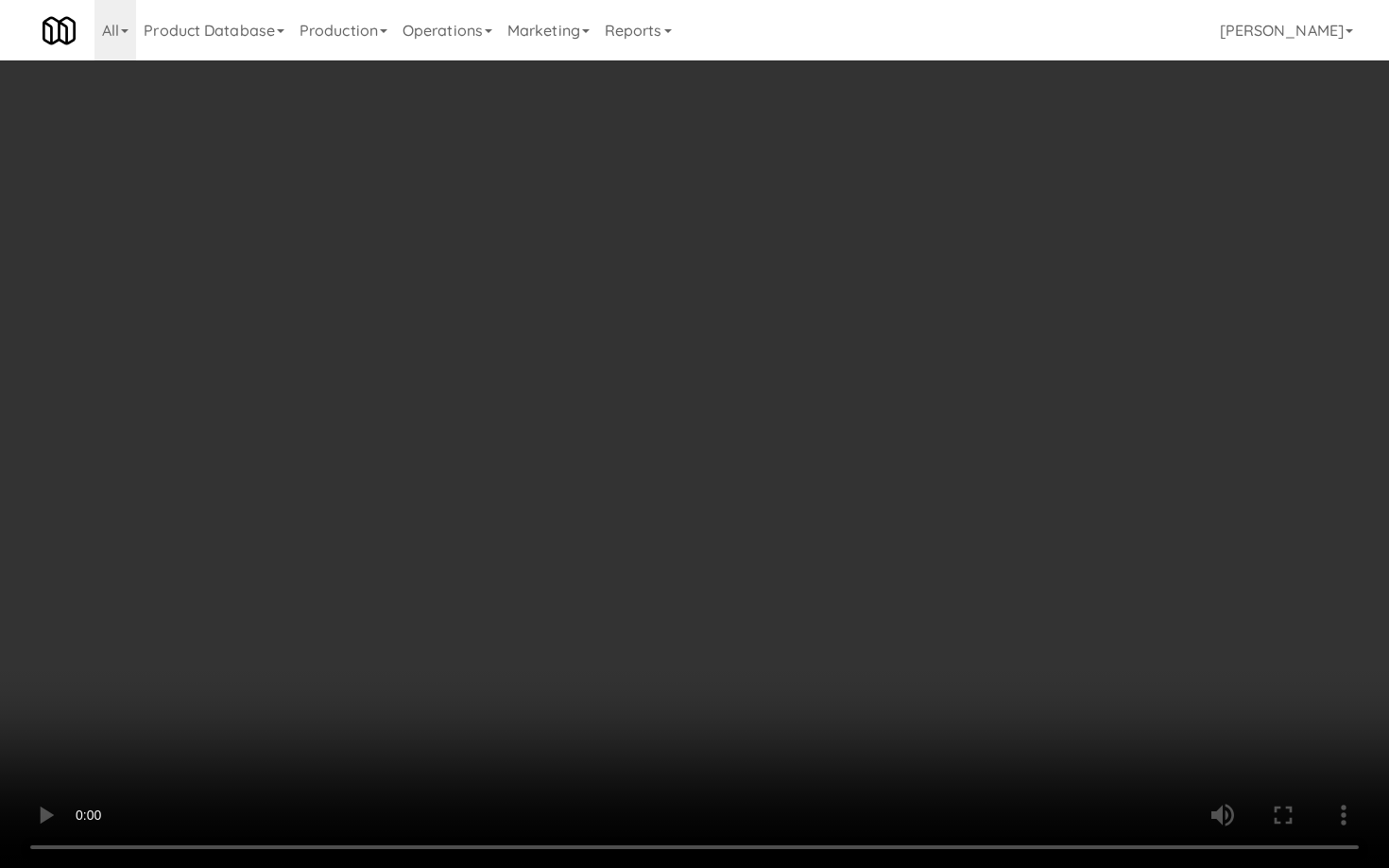
click at [825, 637] on video at bounding box center [694, 434] width 1389 height 868
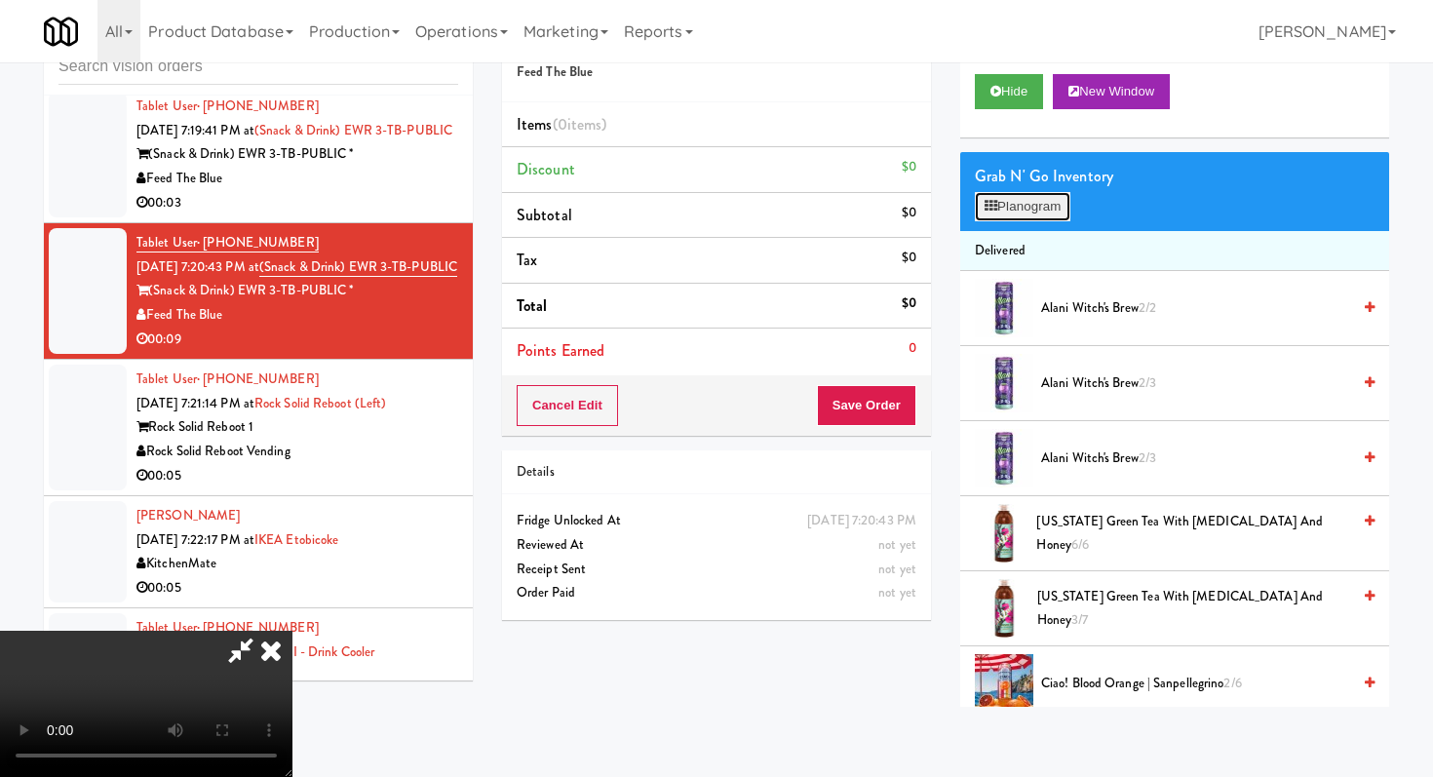
click at [1041, 201] on button "Planogram" at bounding box center [1023, 206] width 96 height 29
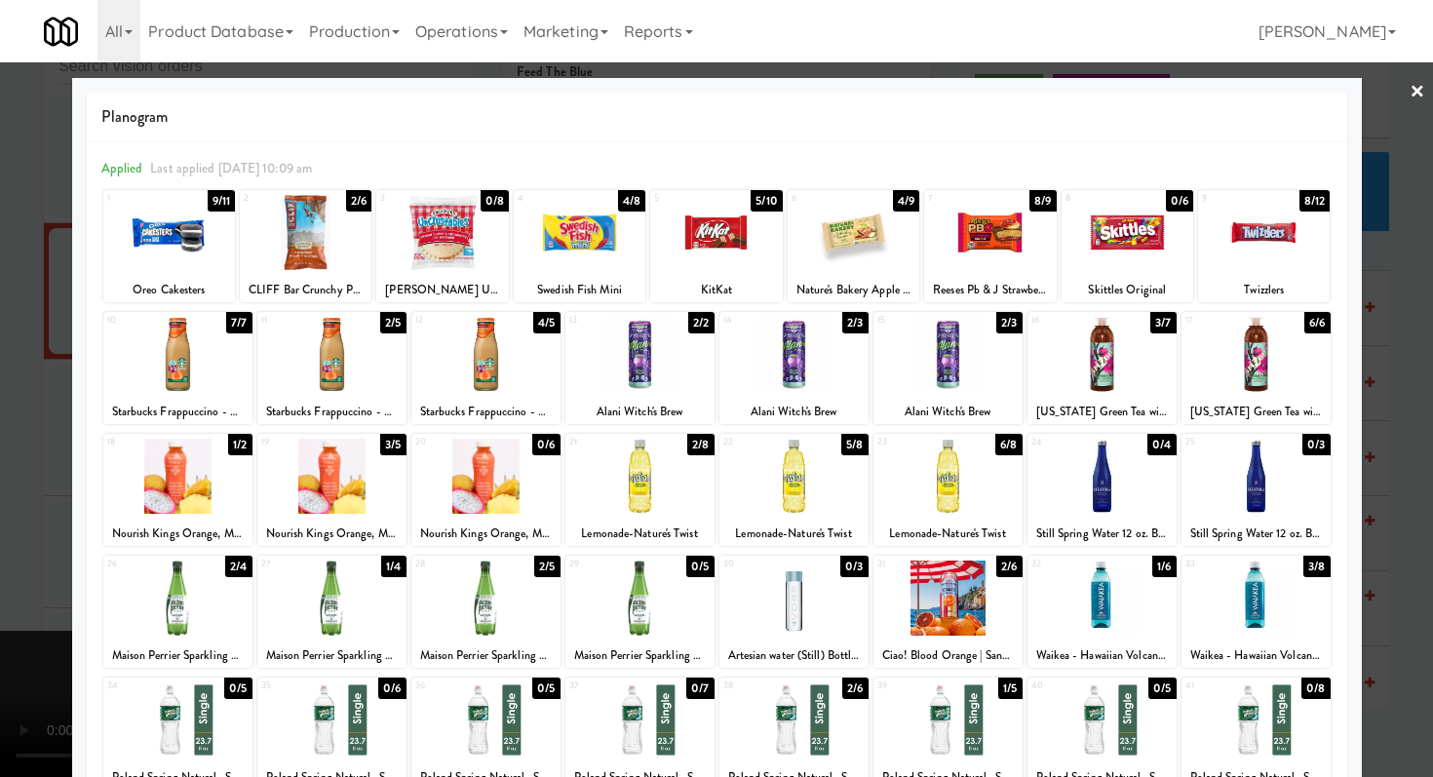
click at [919, 509] on div at bounding box center [948, 476] width 149 height 75
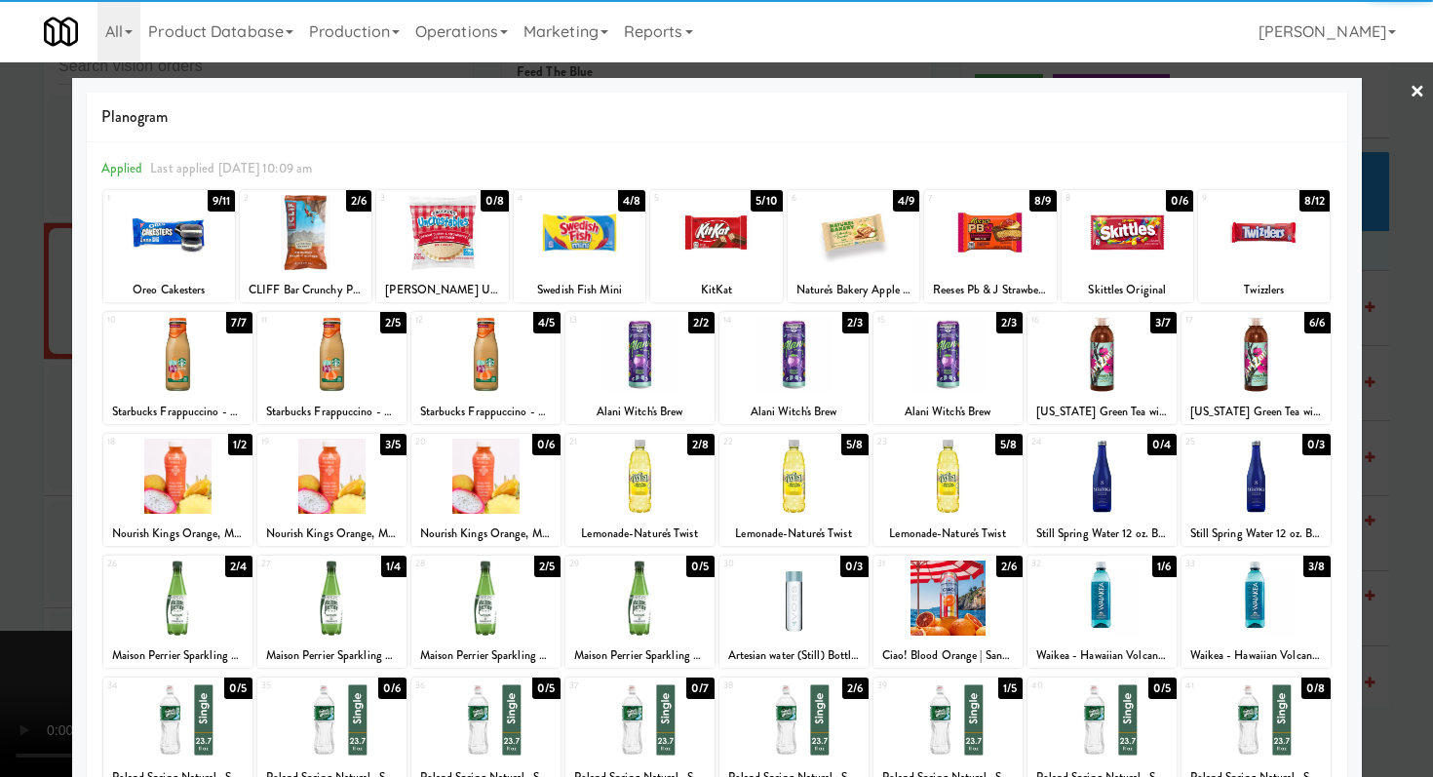
click at [596, 280] on div "Swedish Fish Mini" at bounding box center [580, 290] width 126 height 24
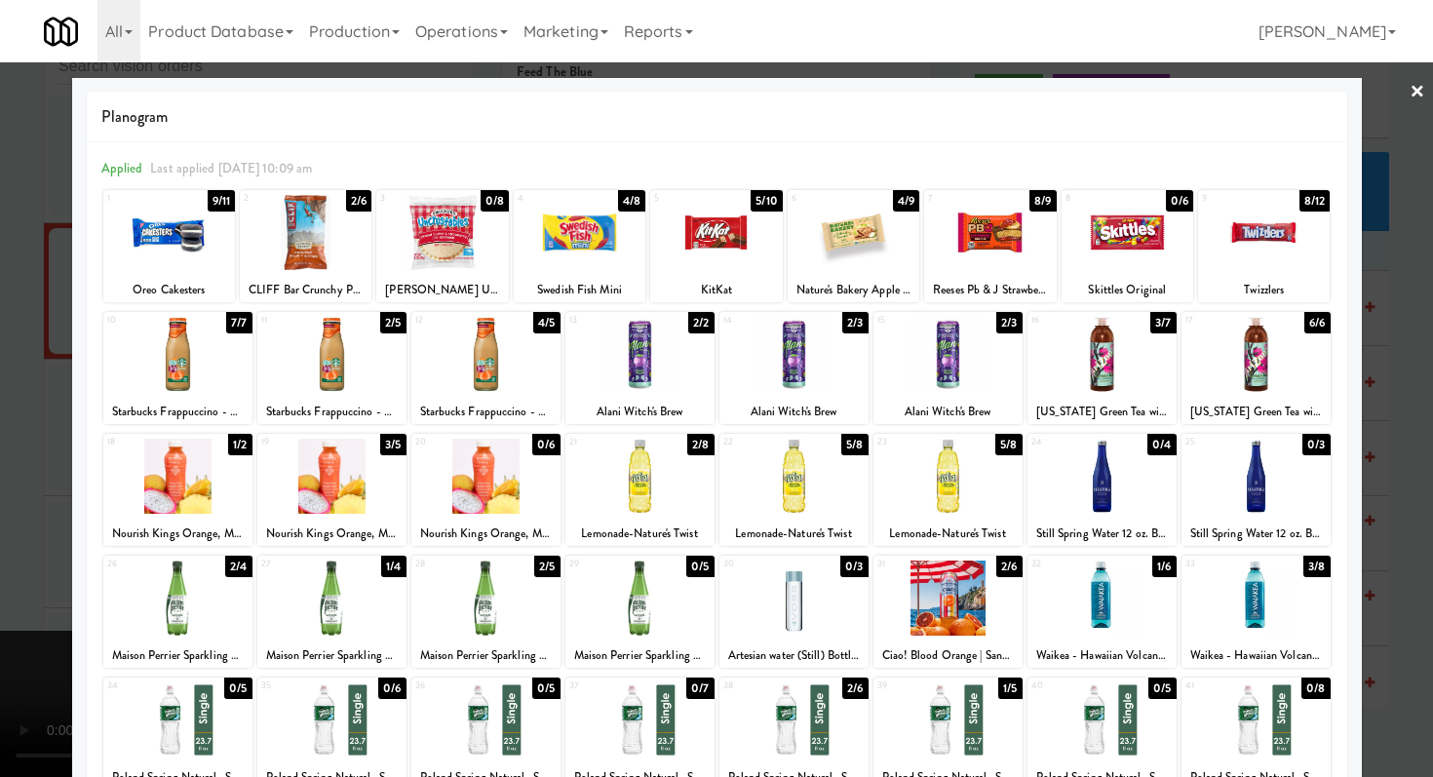
click at [595, 225] on div at bounding box center [580, 232] width 132 height 75
click at [723, 227] on div at bounding box center [716, 232] width 132 height 75
click at [723, 228] on div at bounding box center [716, 232] width 132 height 75
click at [0, 319] on div at bounding box center [716, 388] width 1433 height 777
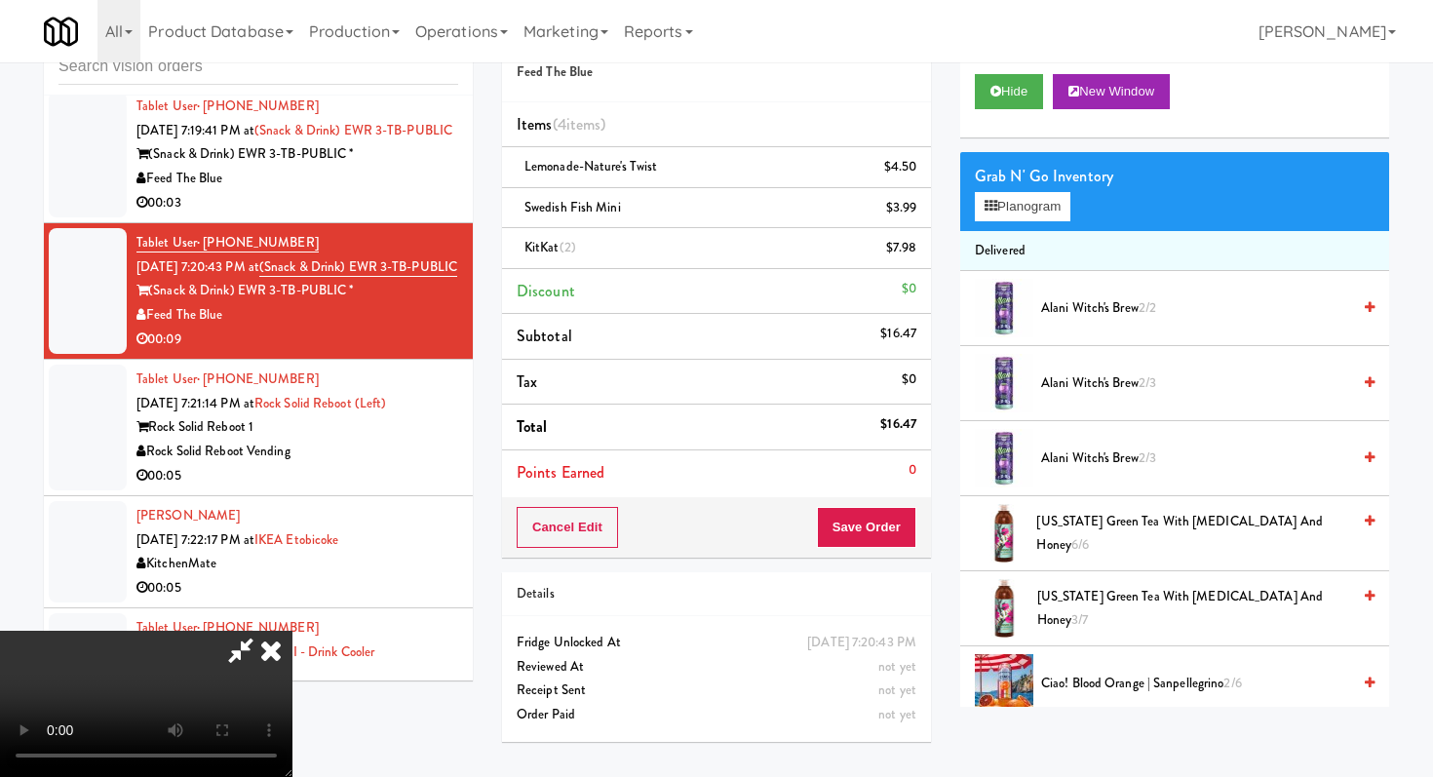
click at [292, 631] on video at bounding box center [146, 704] width 292 height 146
click at [881, 523] on button "Save Order" at bounding box center [866, 527] width 99 height 41
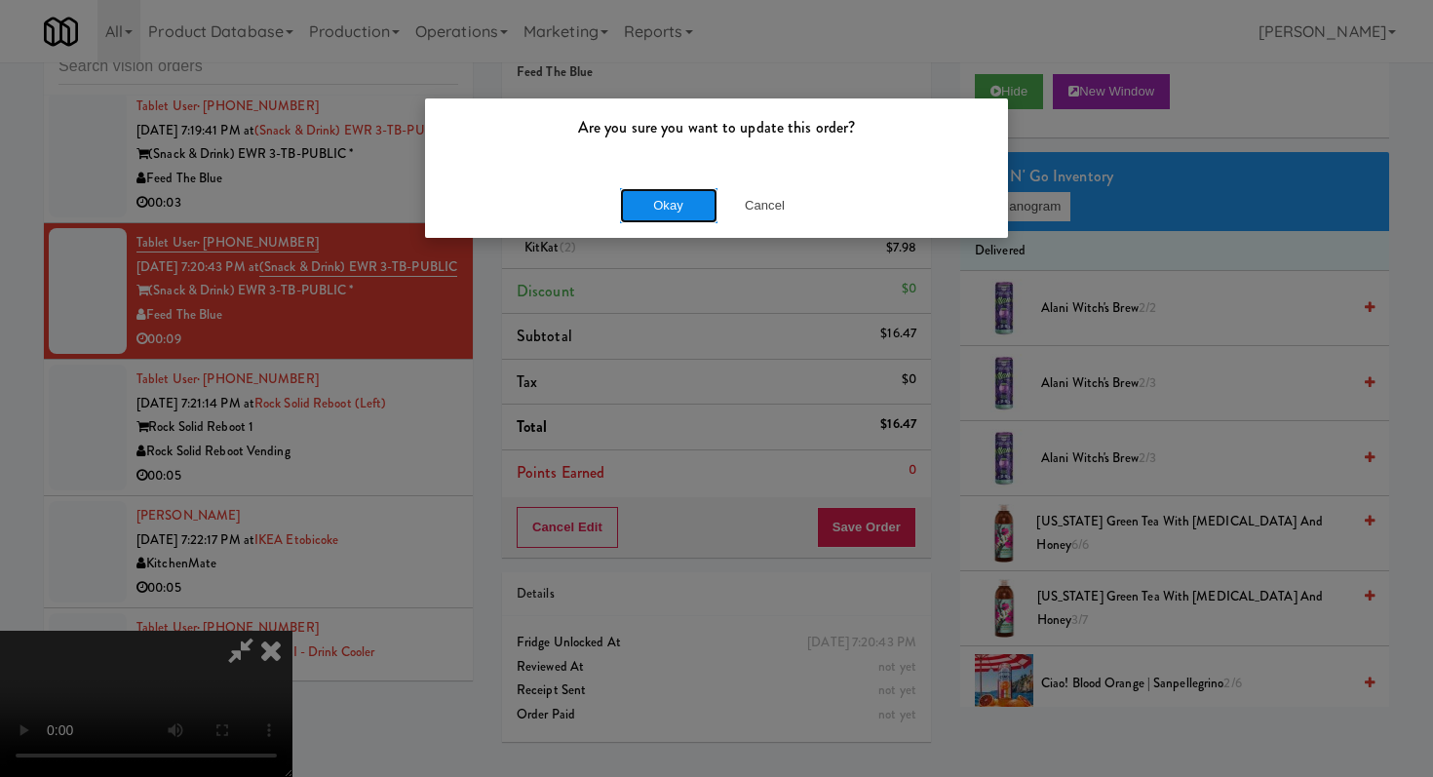
click at [658, 220] on button "Okay" at bounding box center [668, 205] width 97 height 35
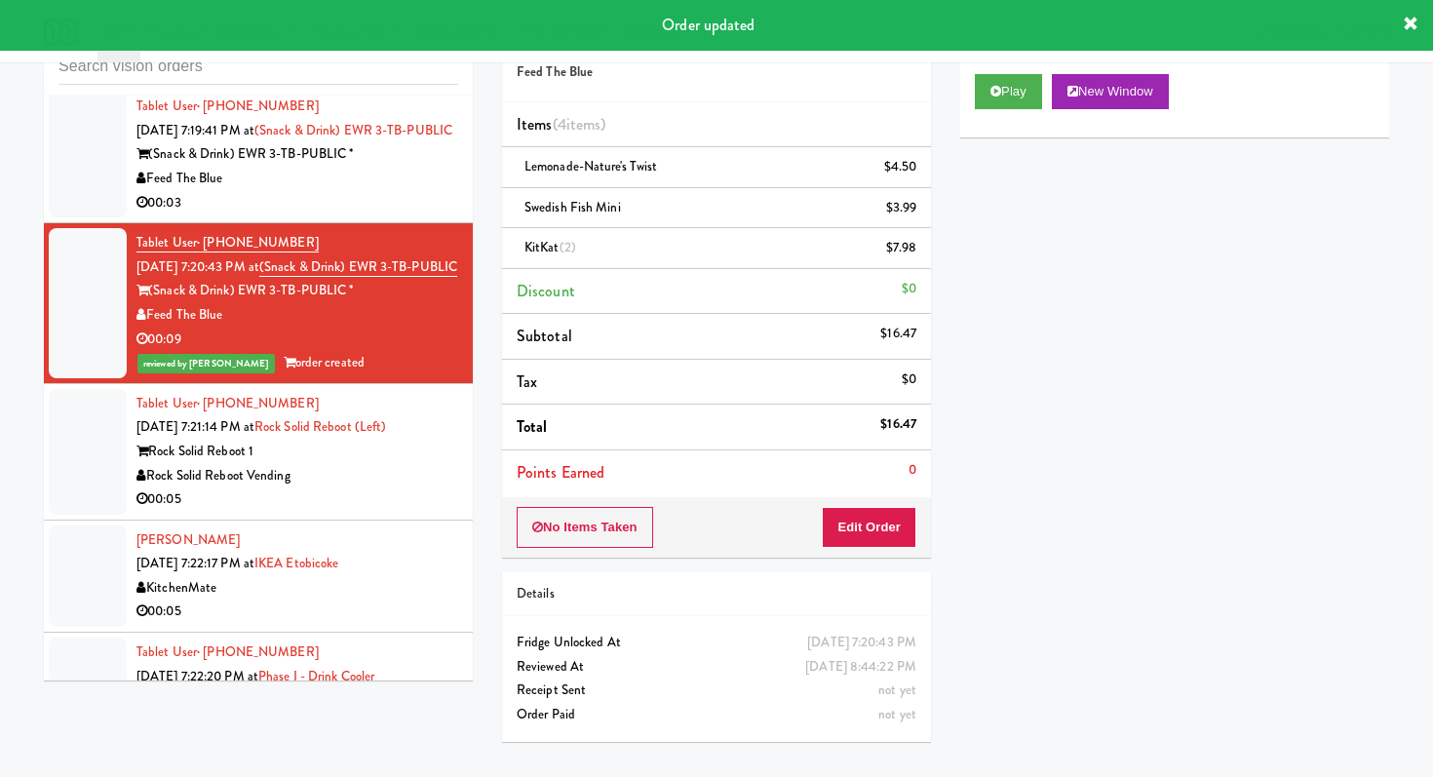
click at [417, 502] on div "00:05" at bounding box center [297, 499] width 322 height 24
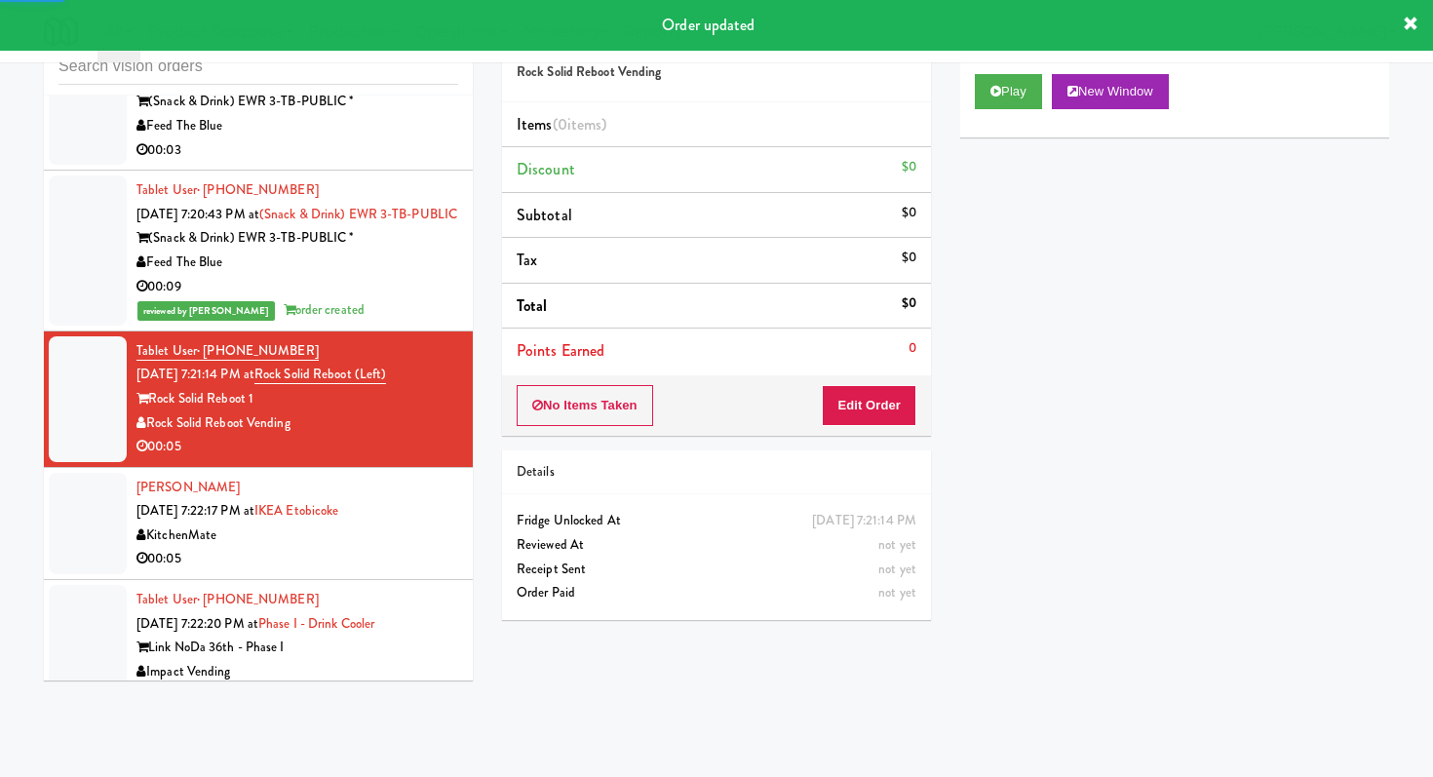
scroll to position [13914, 0]
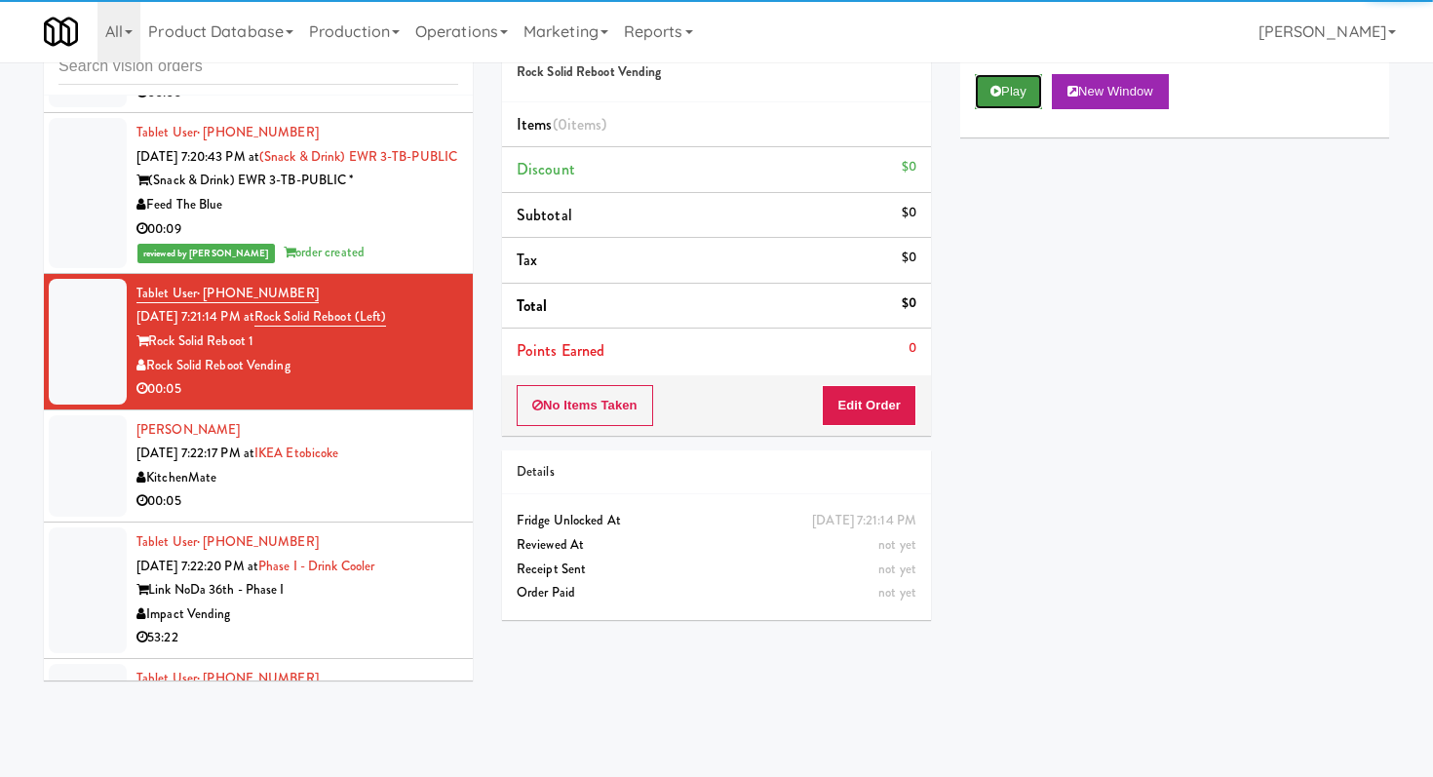
click at [1005, 88] on button "Play" at bounding box center [1008, 91] width 67 height 35
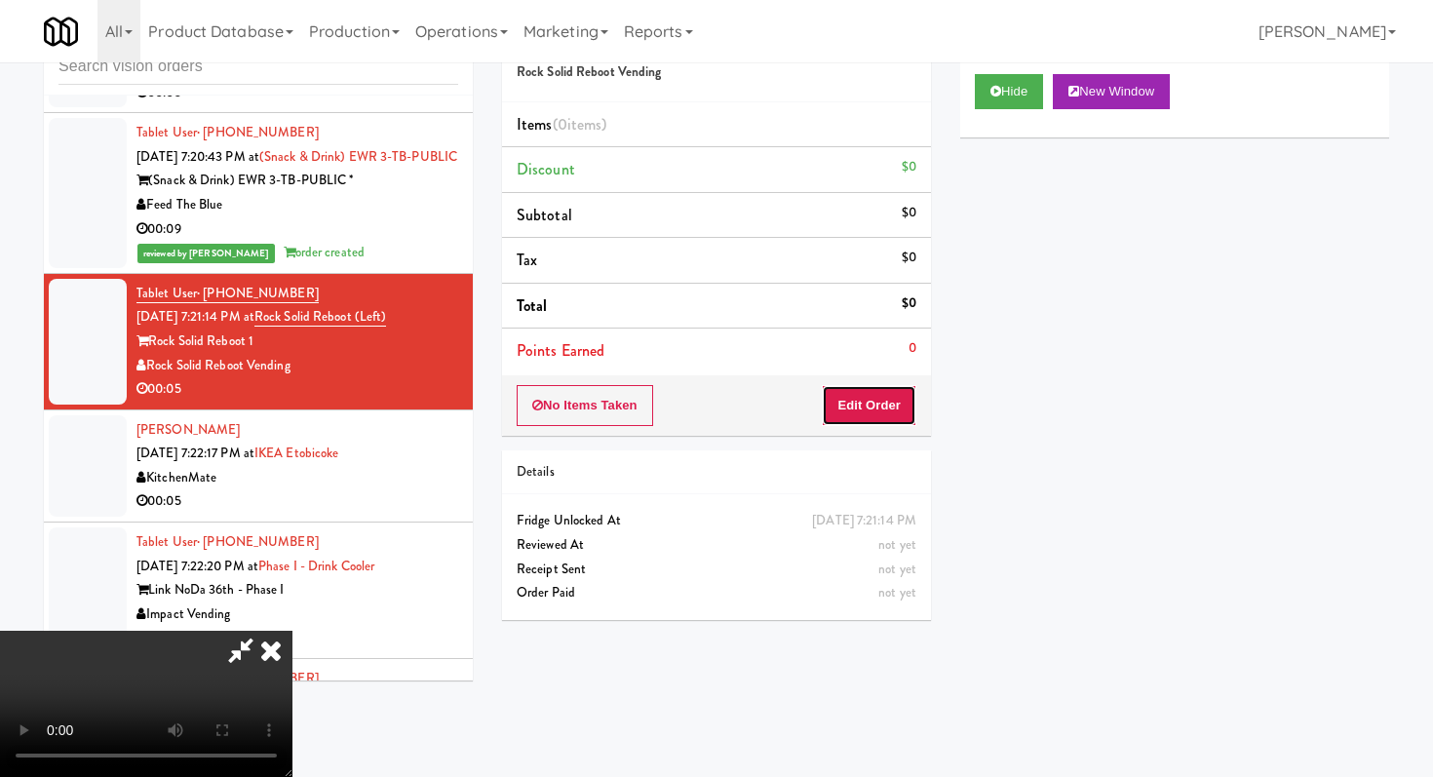
click at [883, 398] on button "Edit Order" at bounding box center [869, 405] width 95 height 41
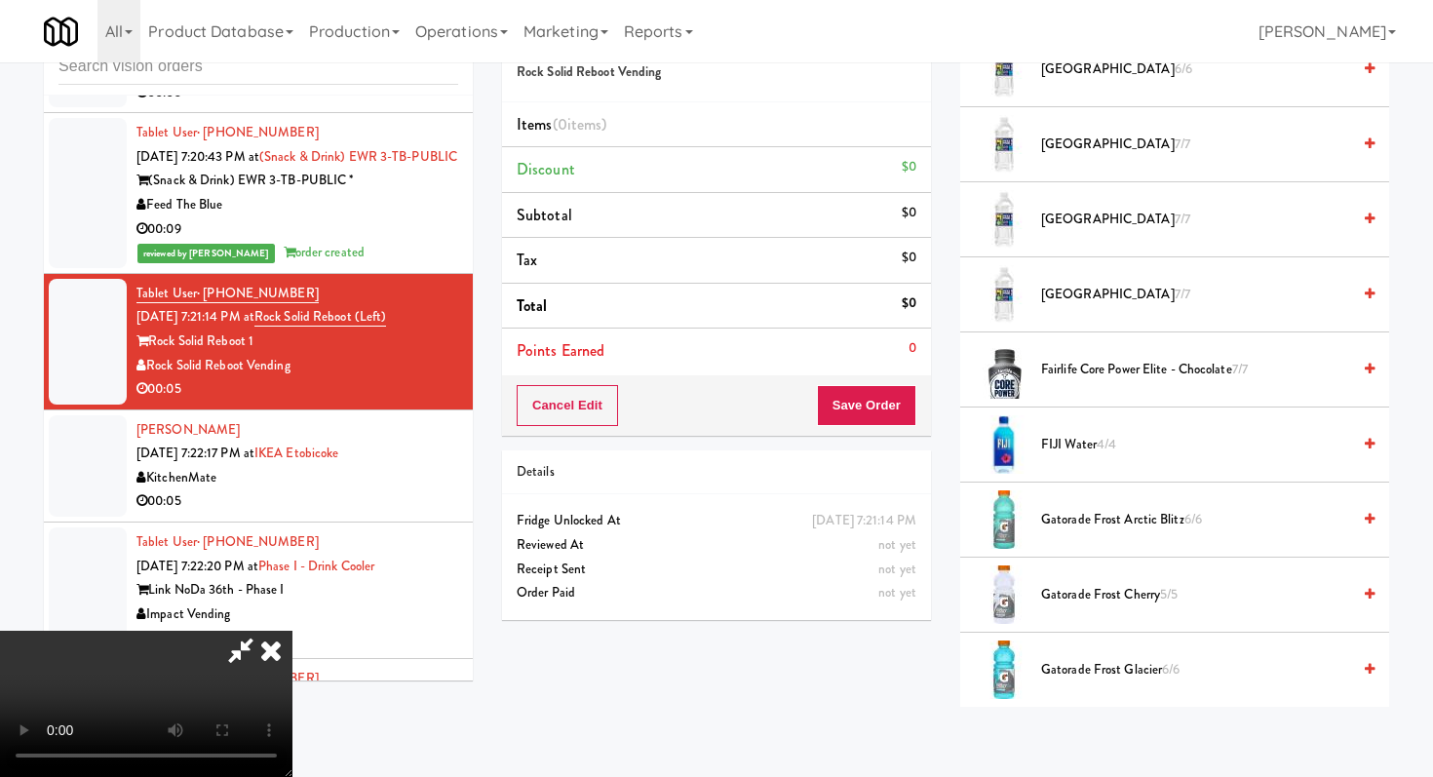
scroll to position [1814, 0]
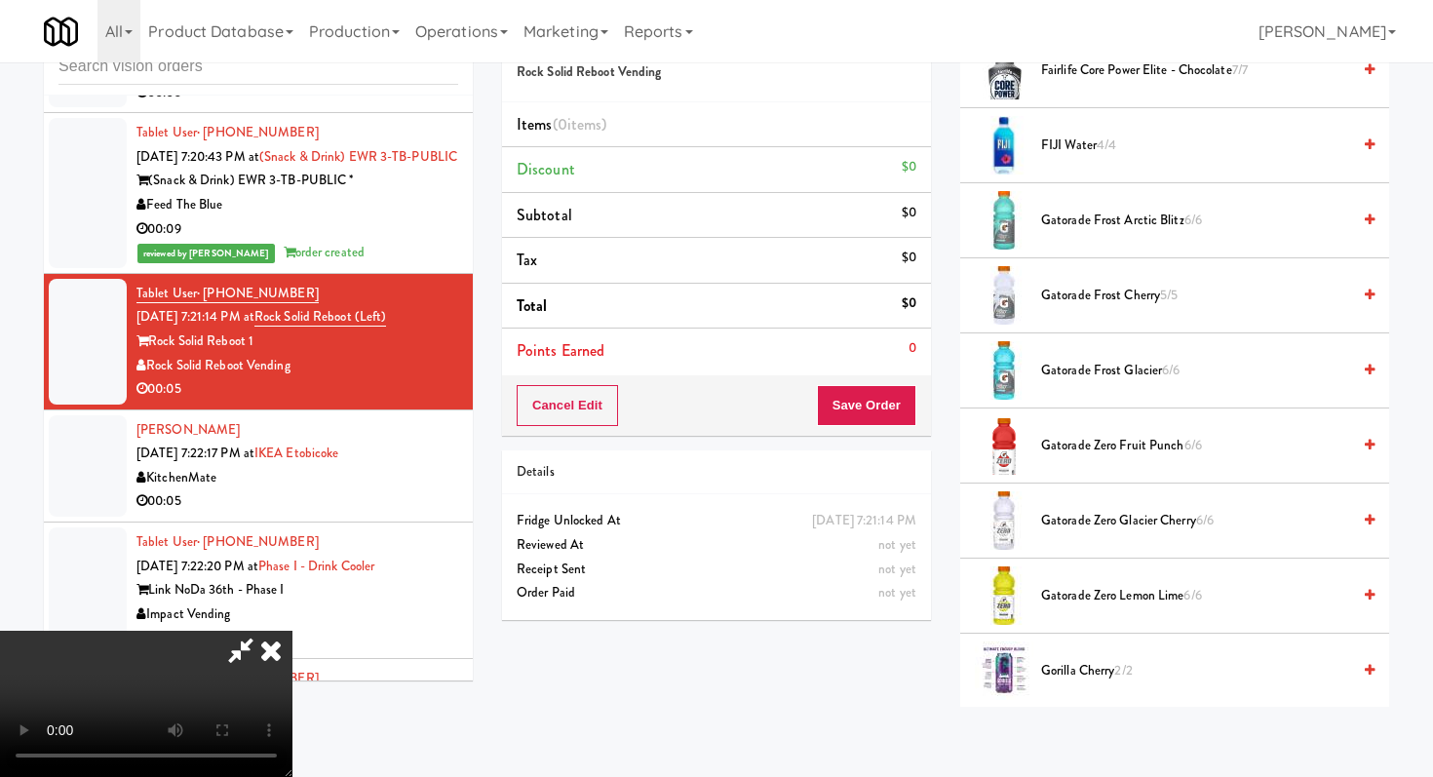
click at [1111, 376] on span "Gatorade Frost Glacier 6/6" at bounding box center [1195, 371] width 309 height 24
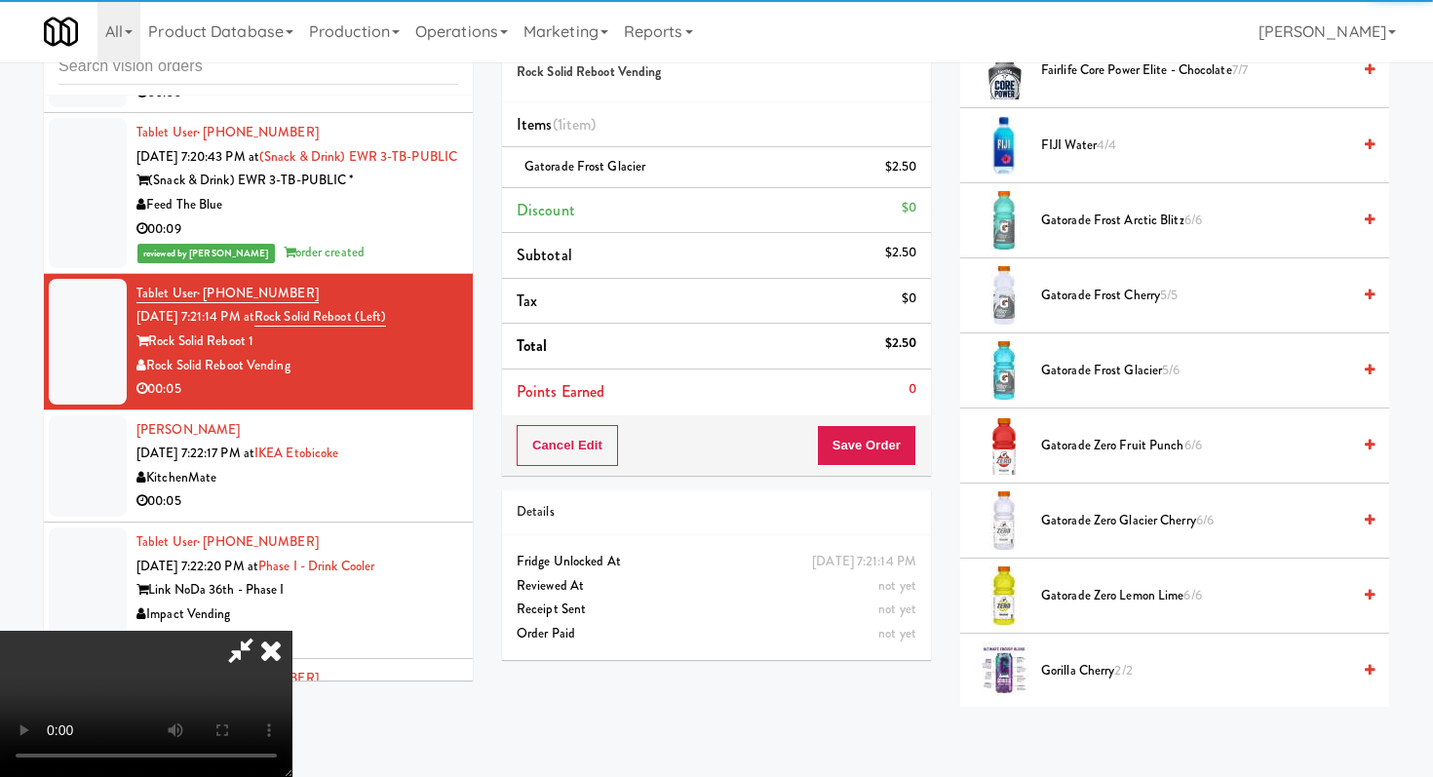
click at [292, 631] on video at bounding box center [146, 704] width 292 height 146
click at [876, 447] on button "Save Order" at bounding box center [866, 445] width 99 height 41
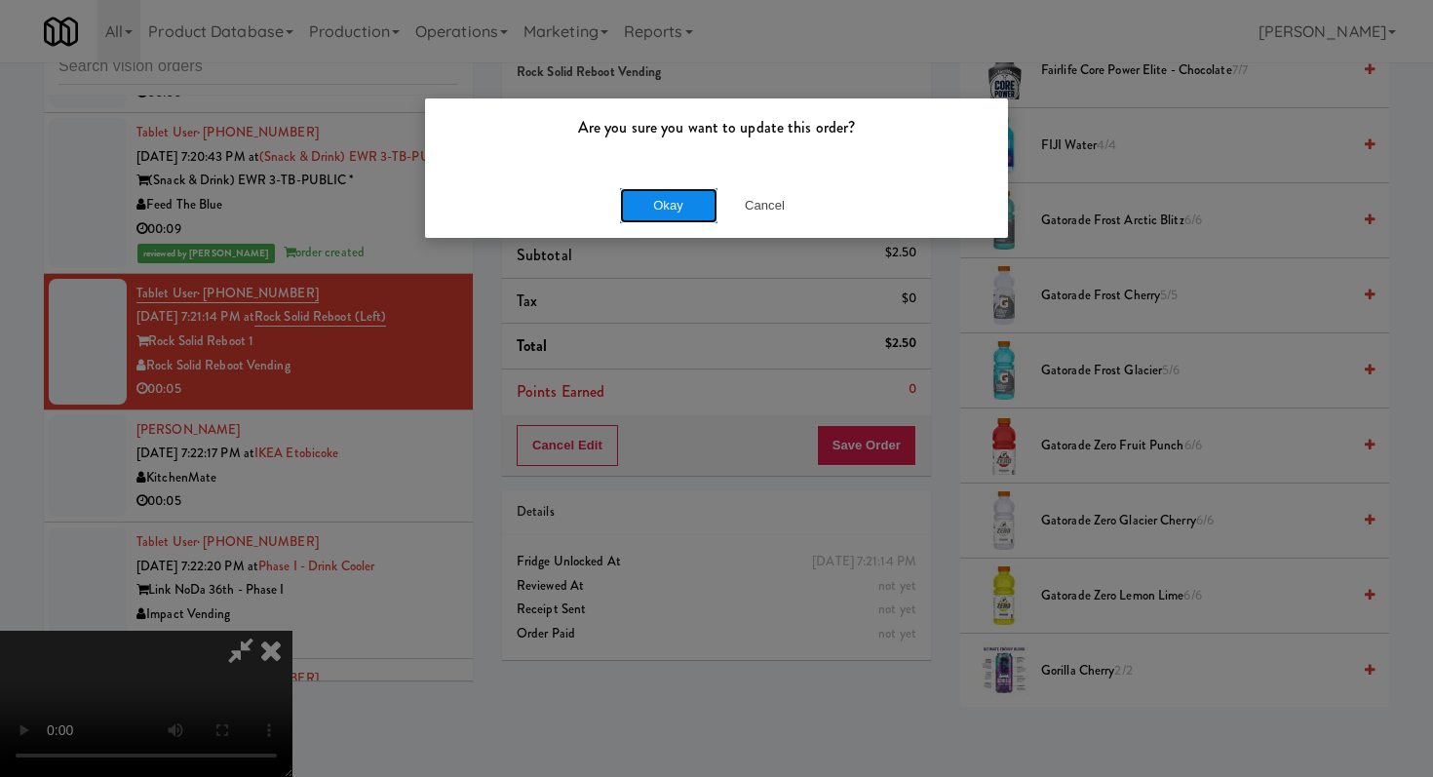
click at [705, 214] on button "Okay" at bounding box center [668, 205] width 97 height 35
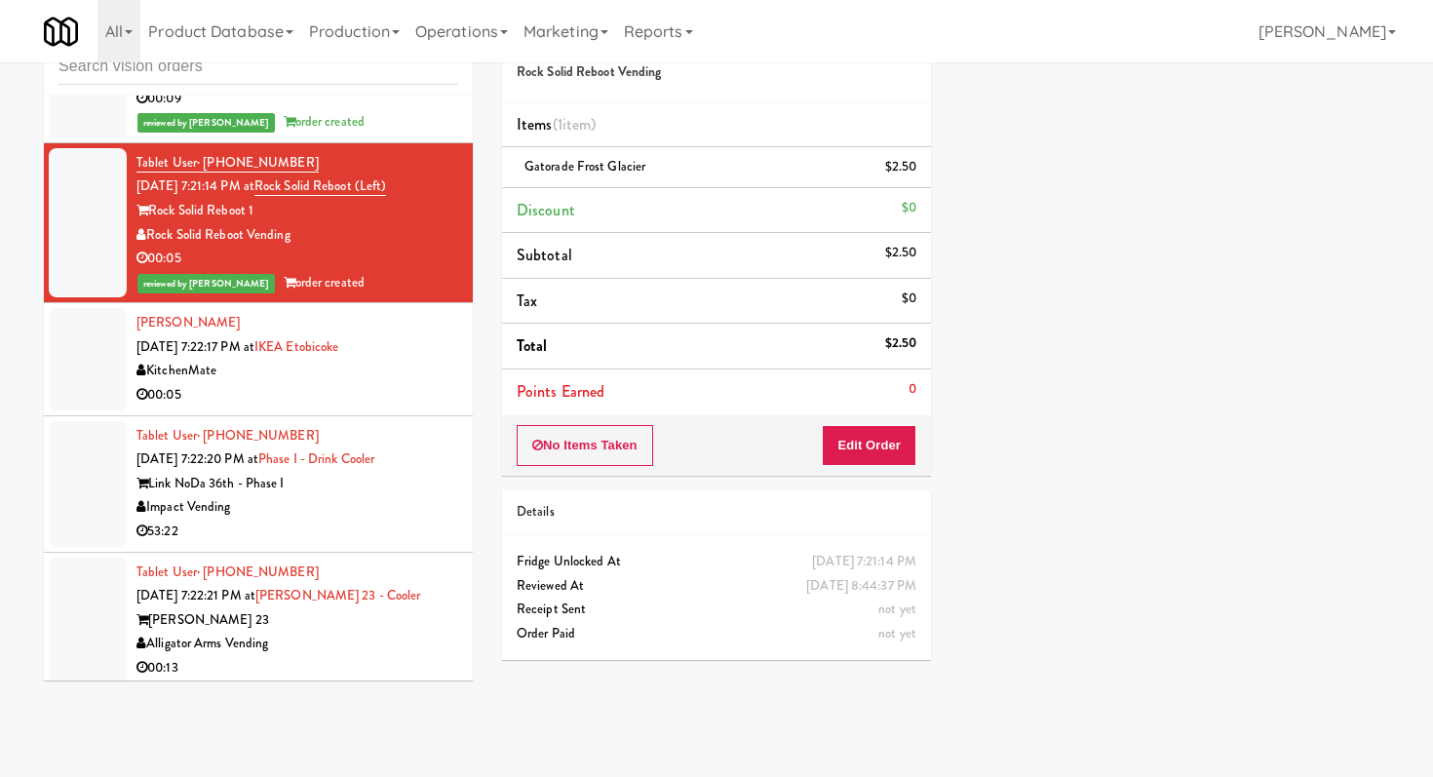
scroll to position [14261, 0]
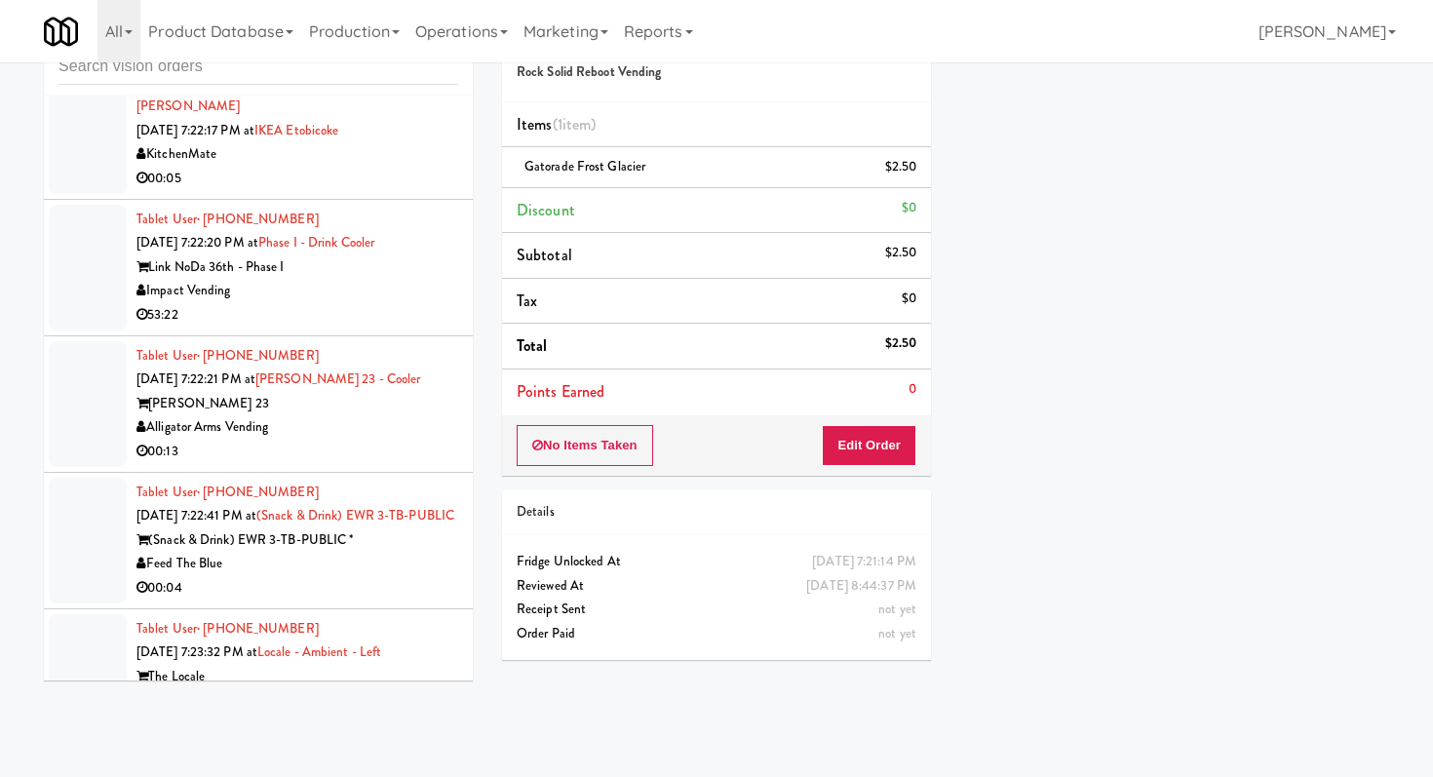
click at [400, 328] on div "53:22" at bounding box center [297, 315] width 322 height 24
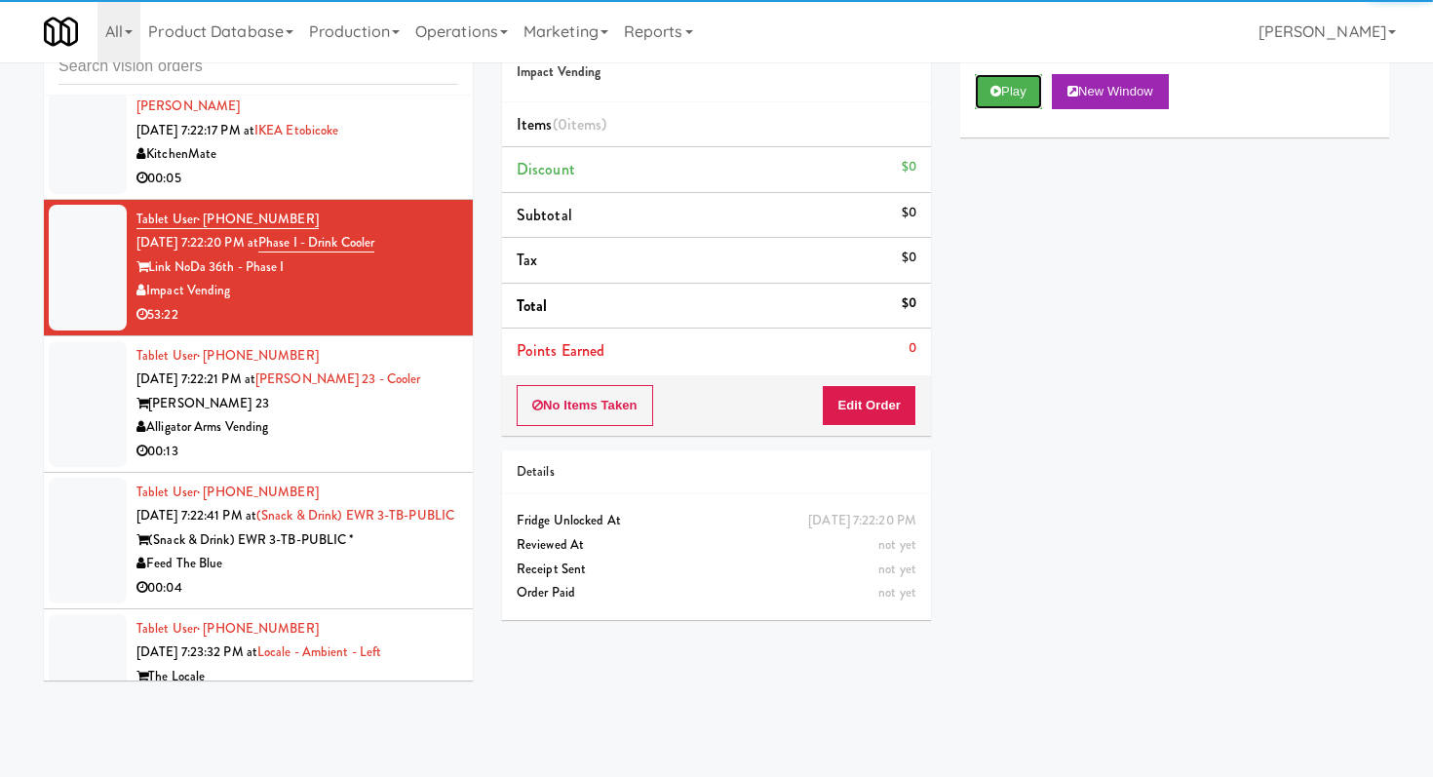
drag, startPoint x: 996, startPoint y: 91, endPoint x: 951, endPoint y: 166, distance: 87.9
click at [996, 91] on icon at bounding box center [996, 91] width 11 height 13
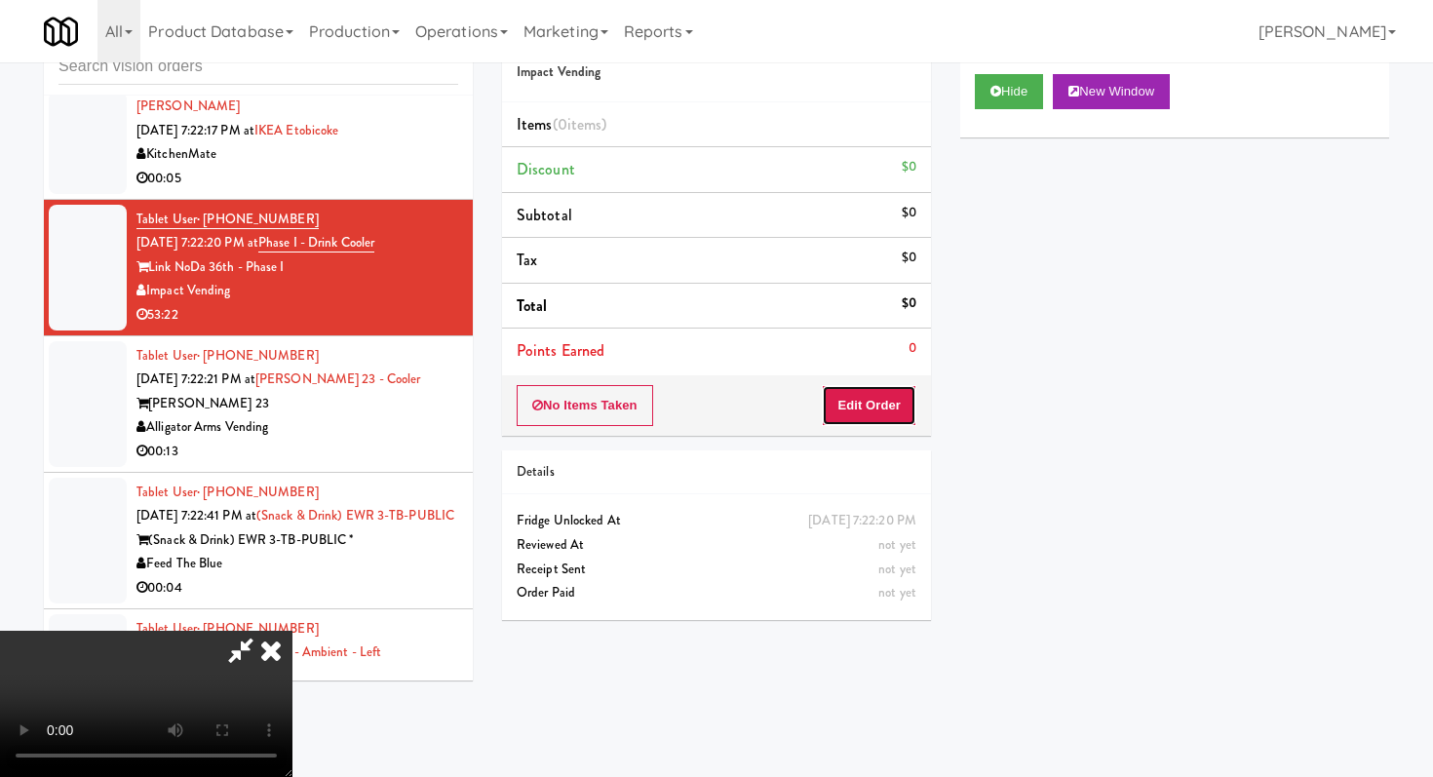
click at [873, 405] on button "Edit Order" at bounding box center [869, 405] width 95 height 41
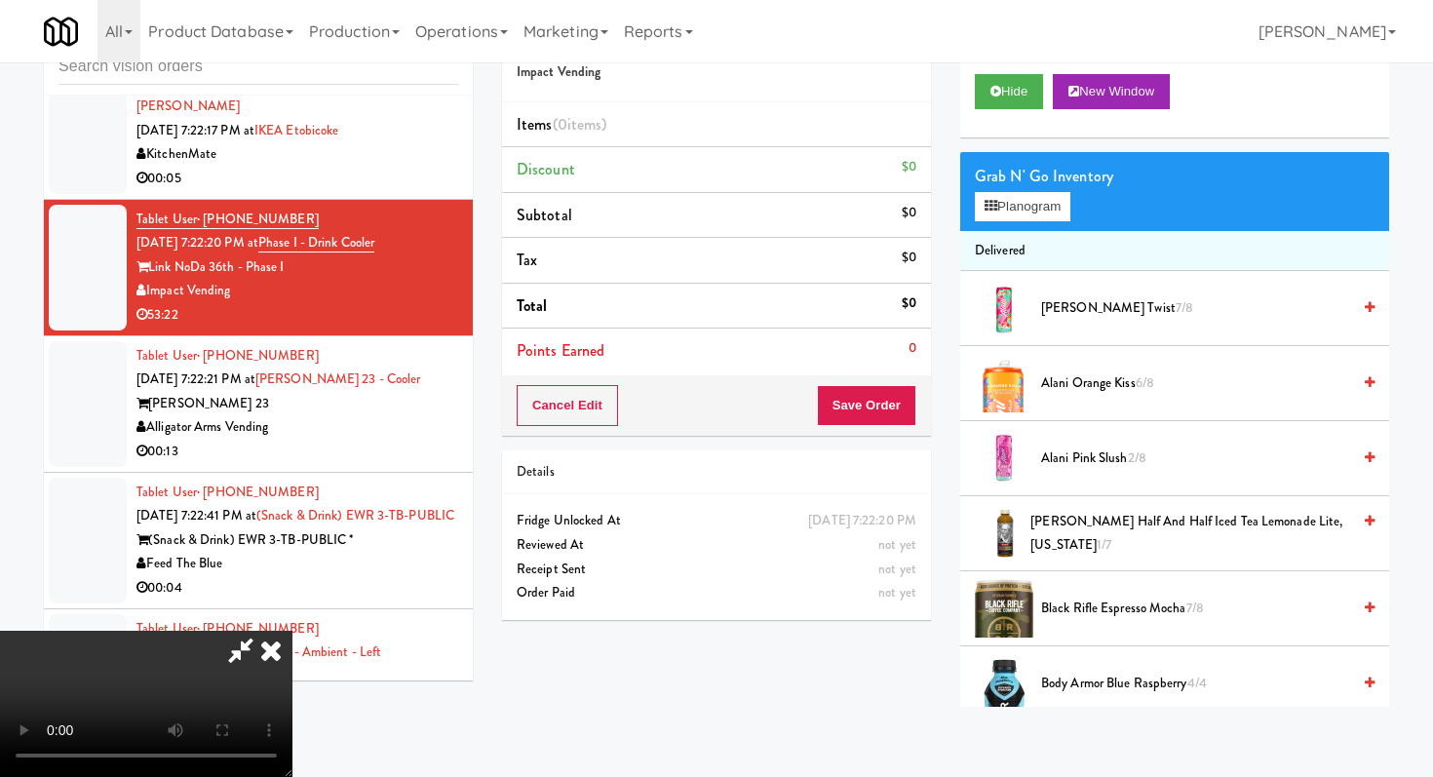
click at [292, 631] on icon at bounding box center [271, 650] width 43 height 39
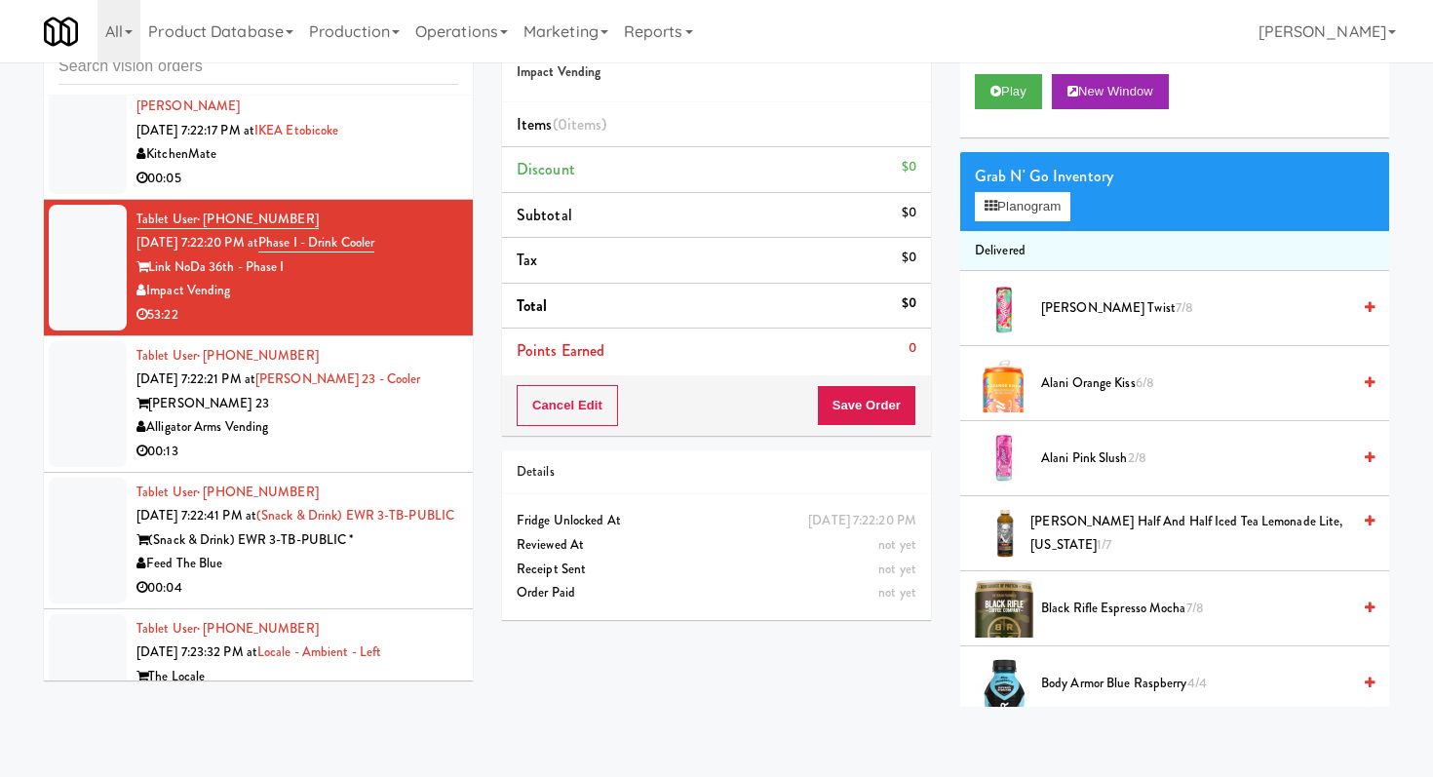
click at [399, 473] on li "Tablet User · (312) 619-0430 [DATE] 7:22:21 PM at [GEOGRAPHIC_DATA] 23 - [PERSO…" at bounding box center [258, 404] width 429 height 136
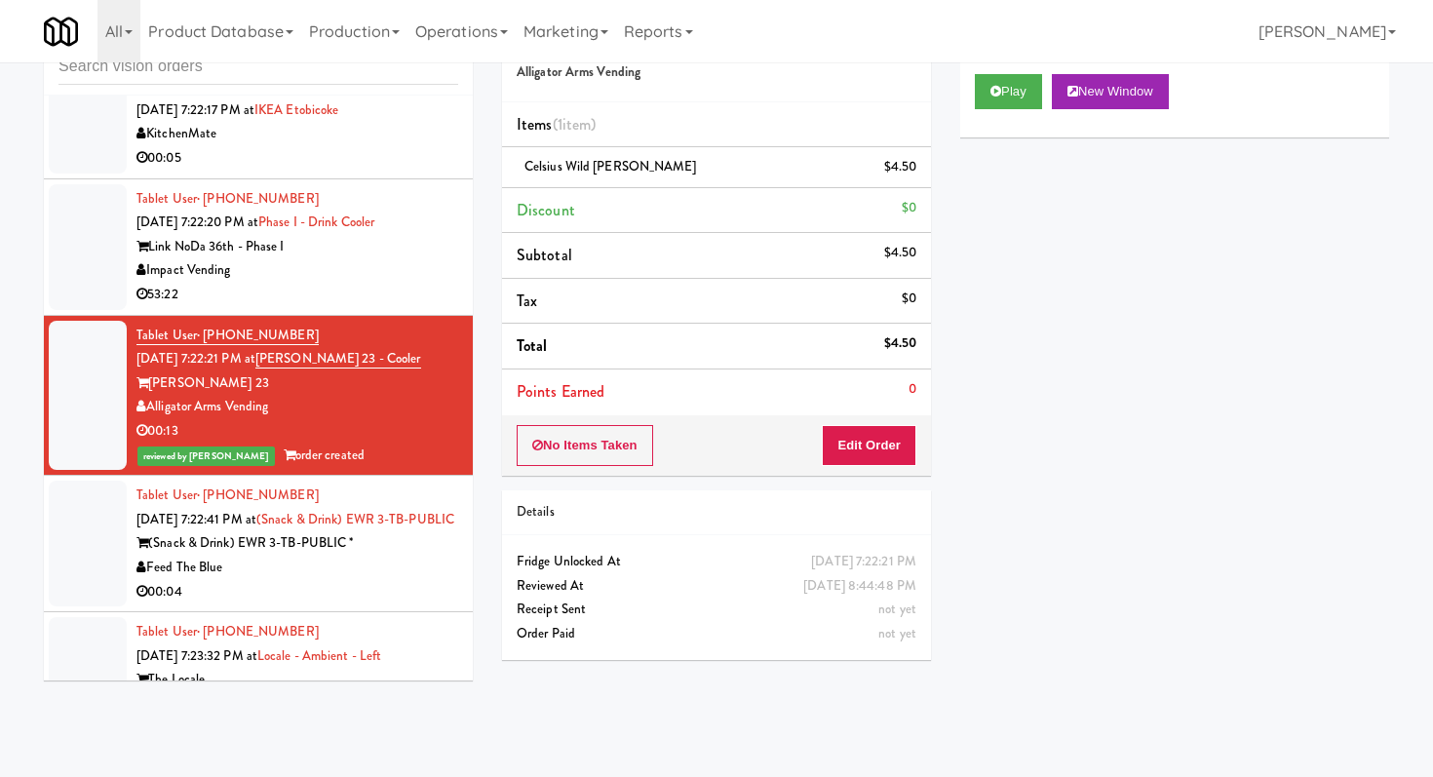
scroll to position [14314, 0]
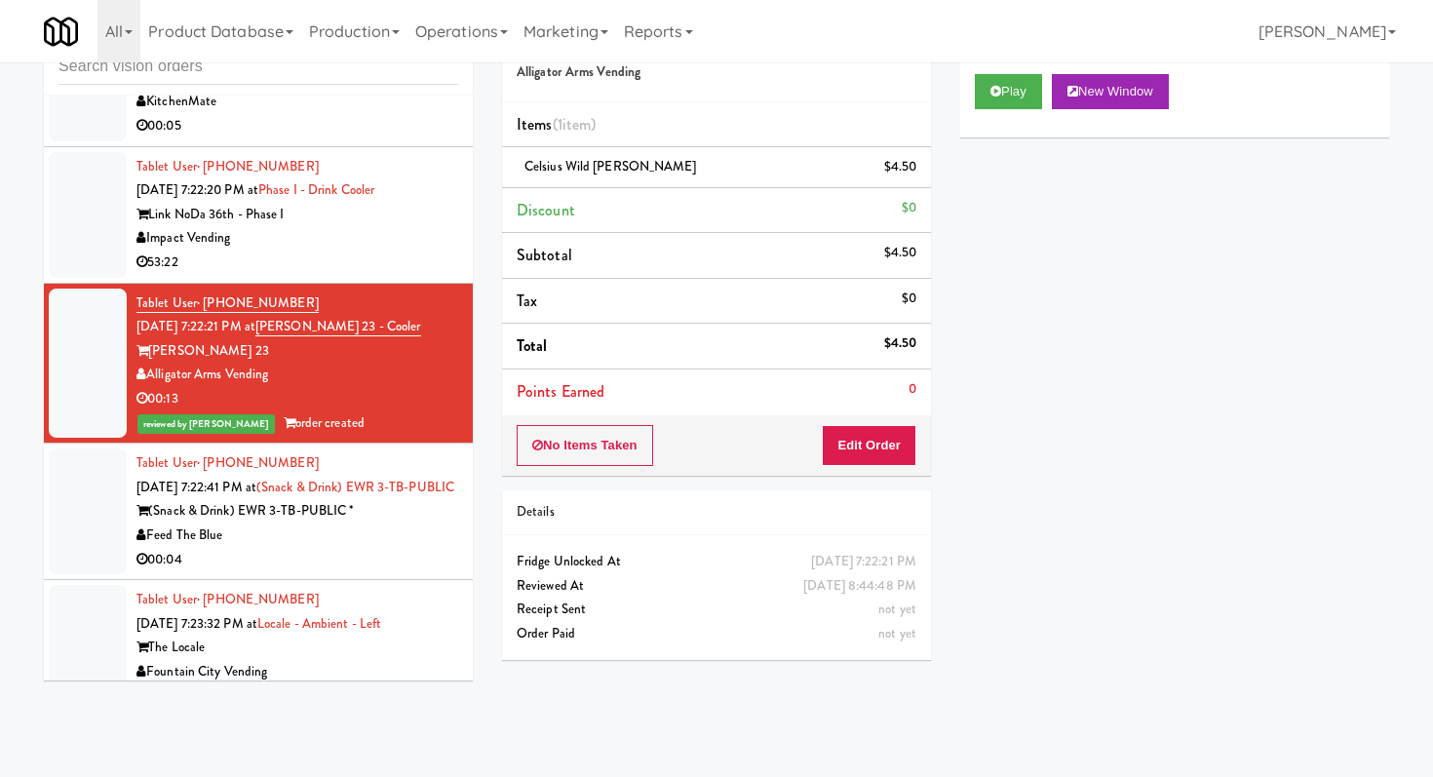
click at [421, 548] on div "Feed The Blue" at bounding box center [297, 536] width 322 height 24
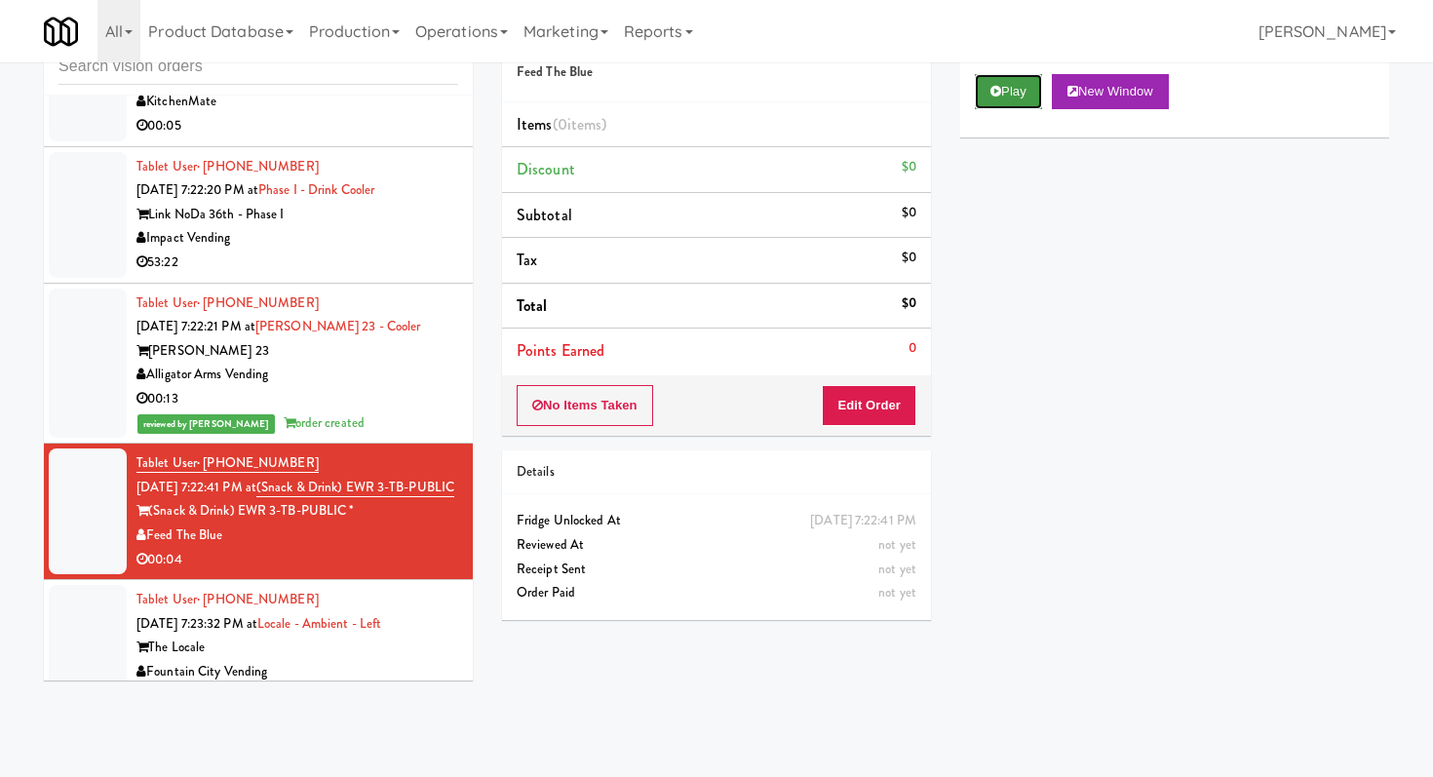
click at [991, 84] on button "Play" at bounding box center [1008, 91] width 67 height 35
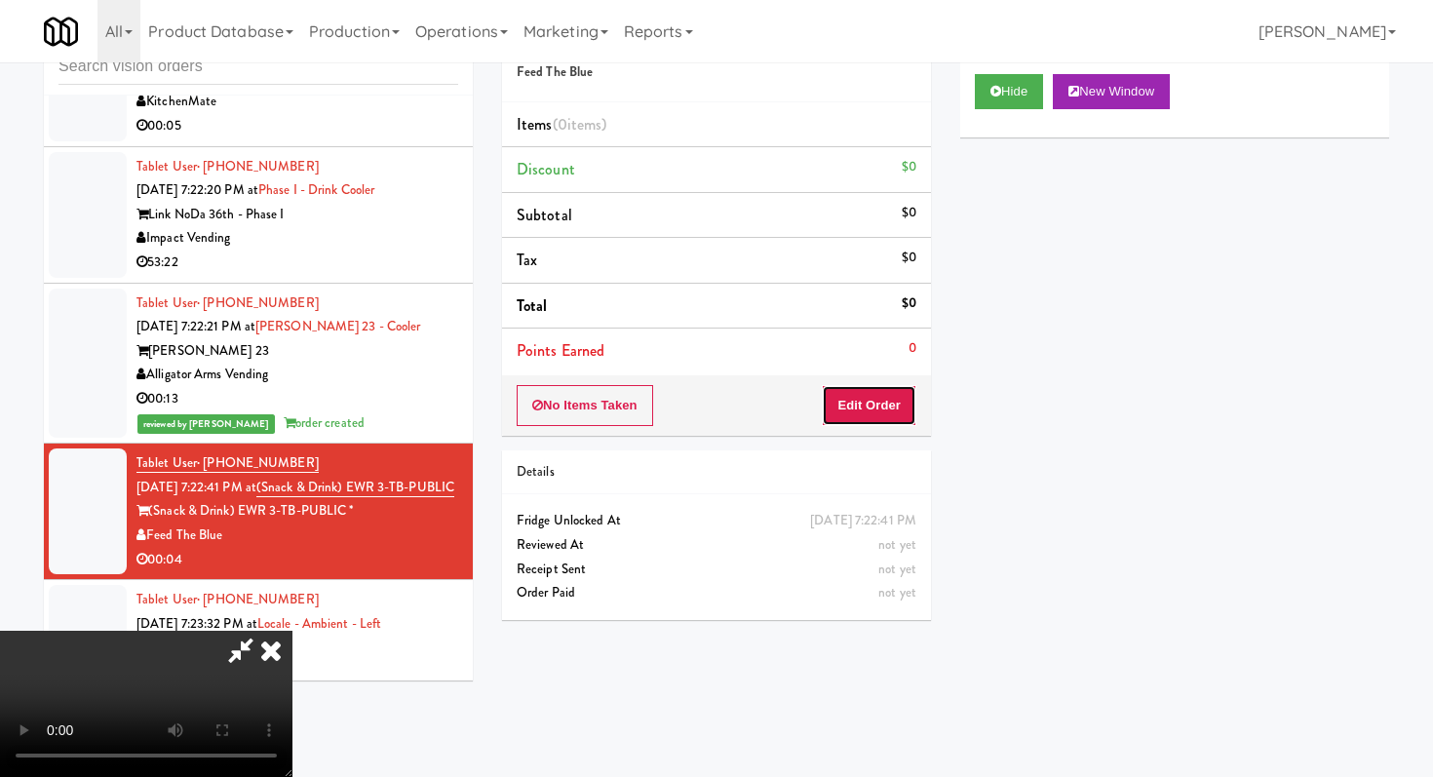
click at [887, 414] on button "Edit Order" at bounding box center [869, 405] width 95 height 41
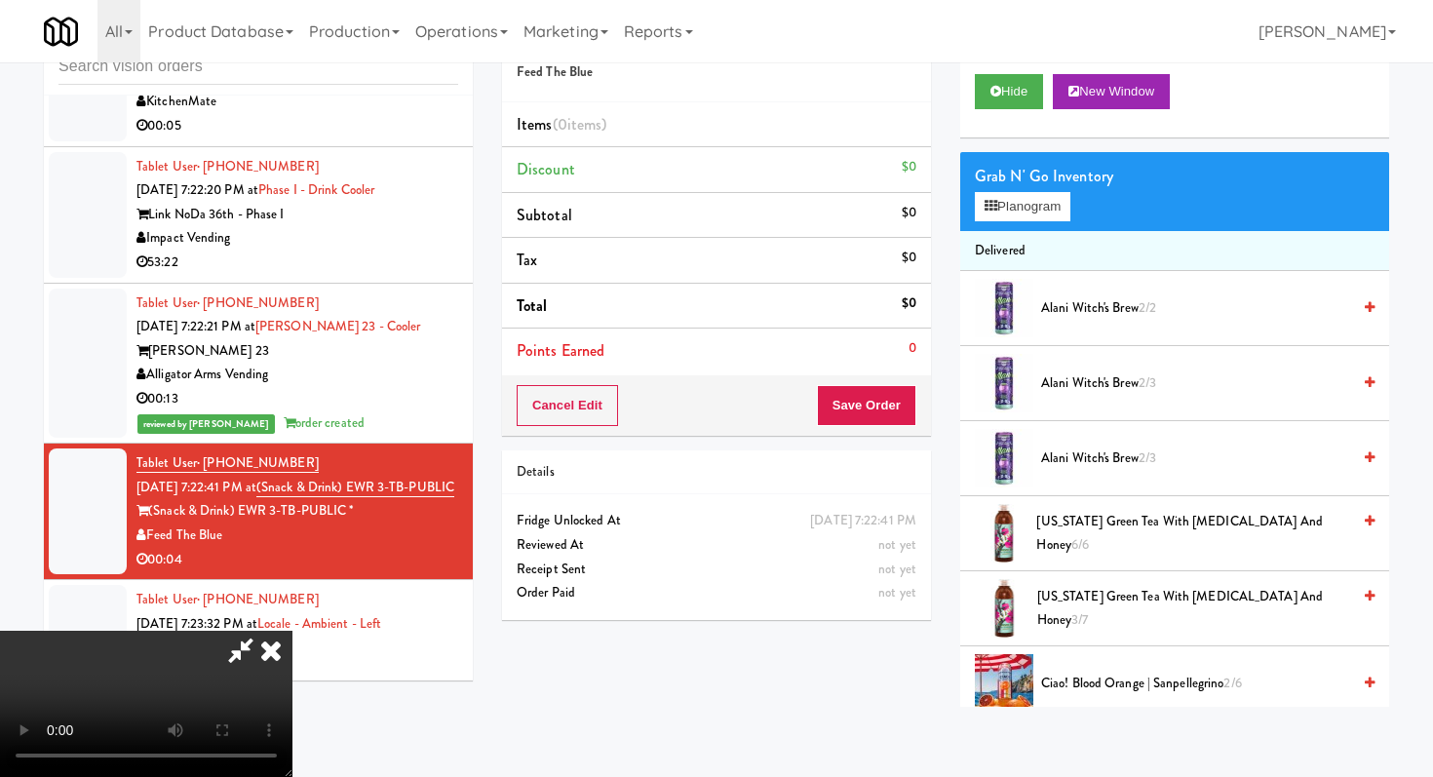
scroll to position [193, 0]
click at [292, 631] on video at bounding box center [146, 704] width 292 height 146
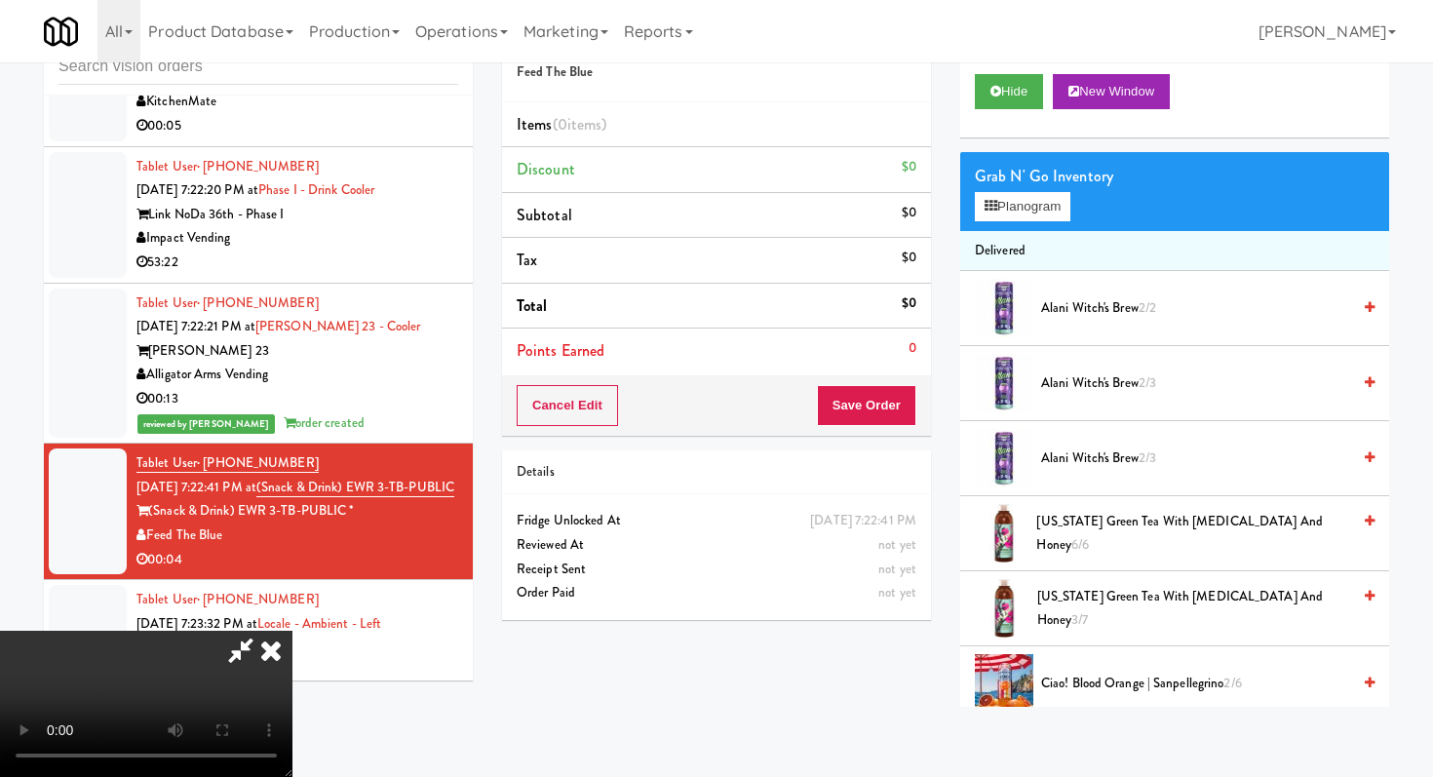
click at [292, 631] on video at bounding box center [146, 704] width 292 height 146
click at [1066, 379] on span "Alani Witch's Brew 2/3" at bounding box center [1195, 383] width 309 height 24
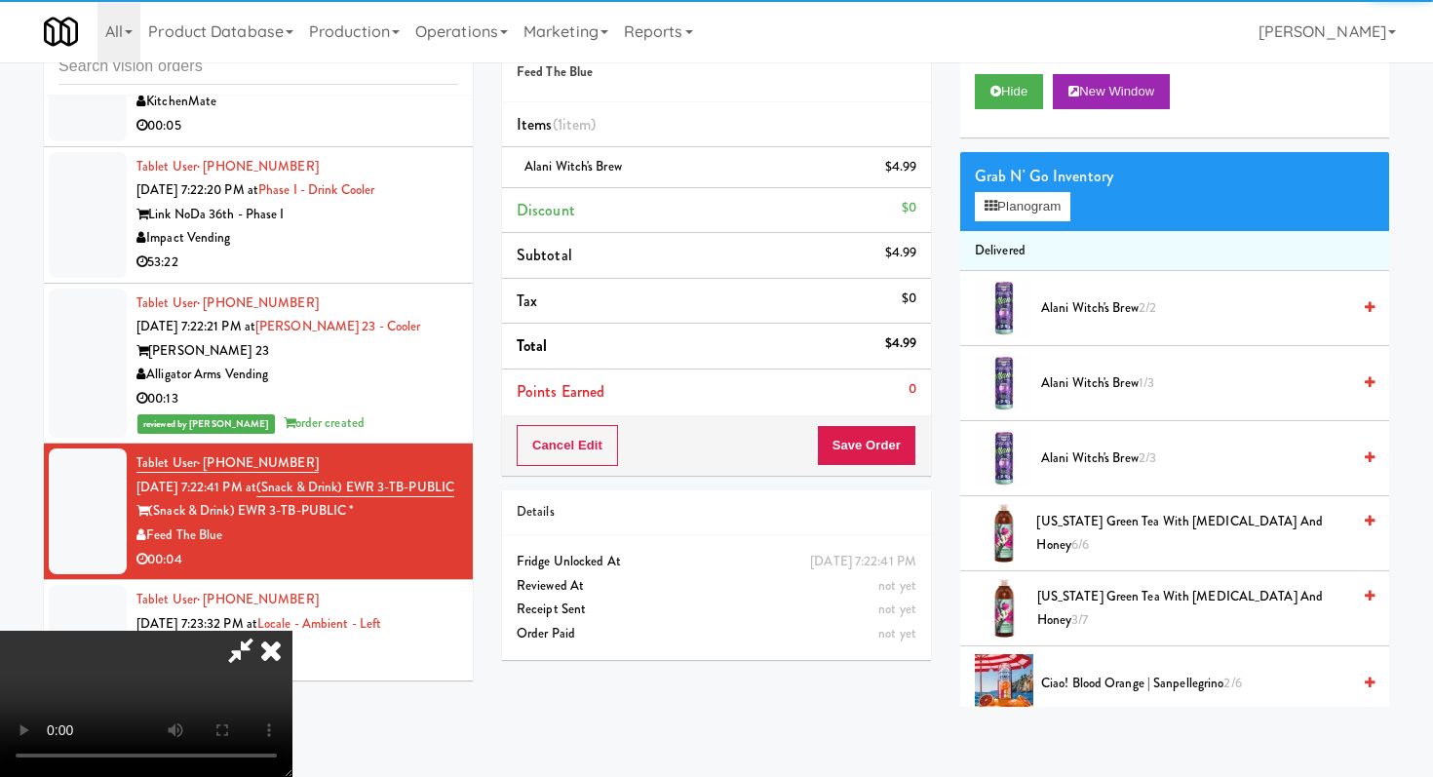
click at [292, 631] on video at bounding box center [146, 704] width 292 height 146
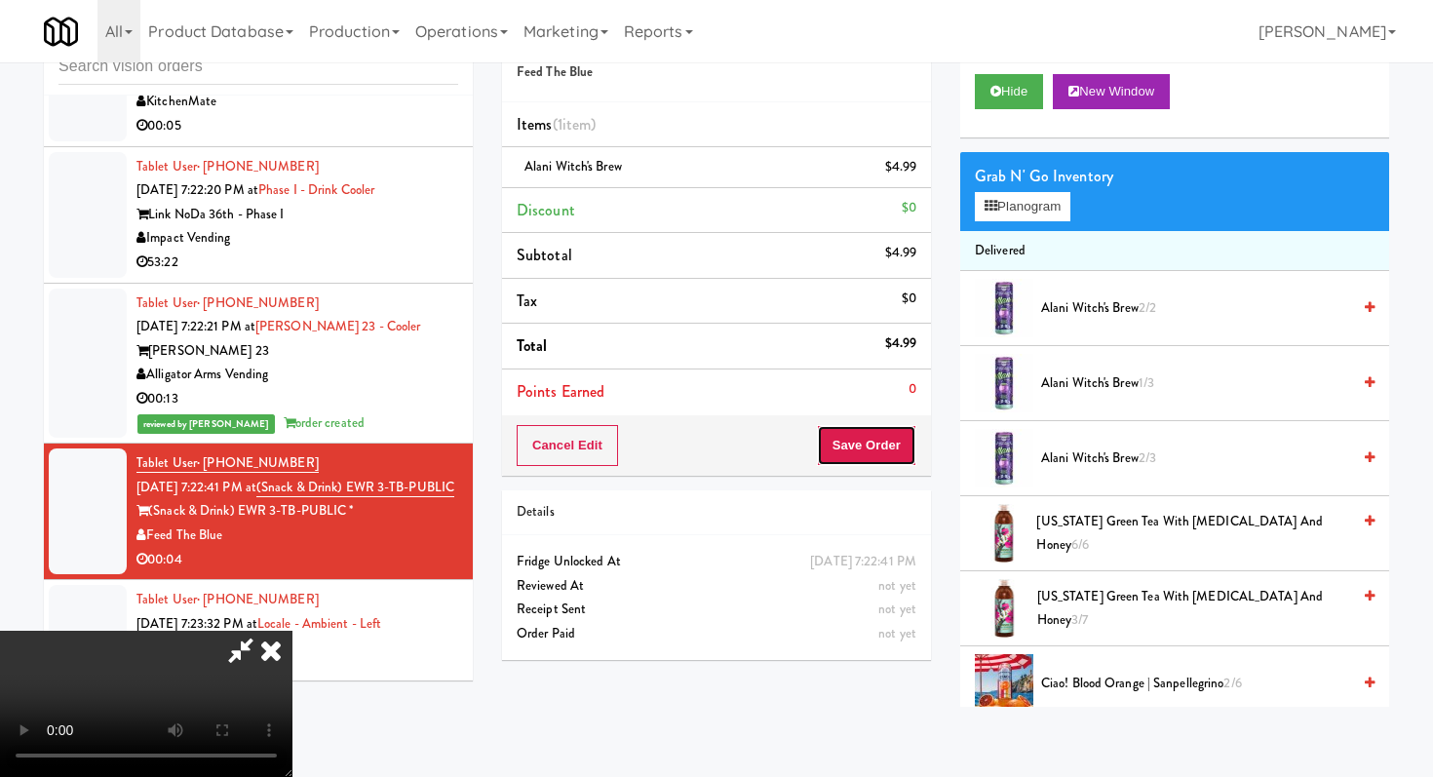
click at [869, 436] on button "Save Order" at bounding box center [866, 445] width 99 height 41
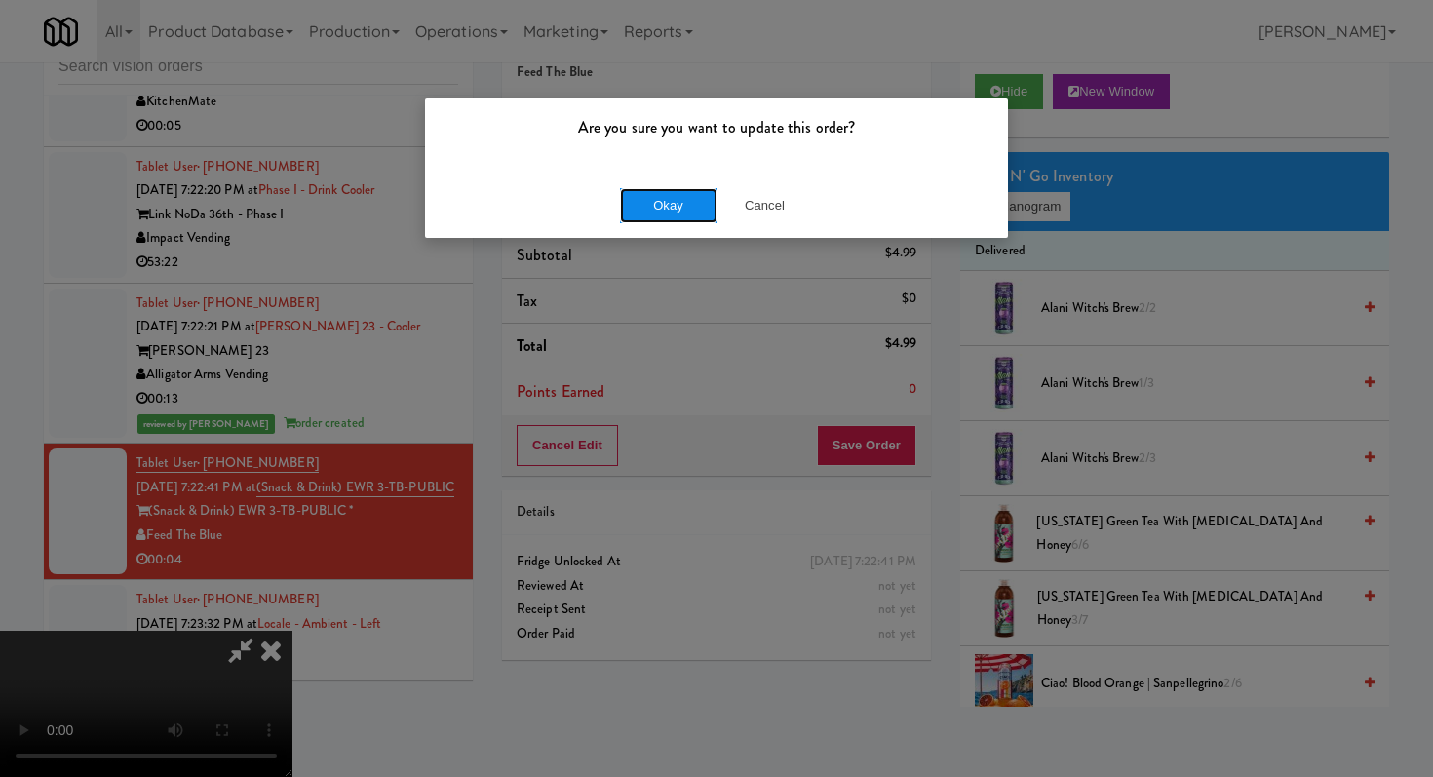
click at [660, 214] on button "Okay" at bounding box center [668, 205] width 97 height 35
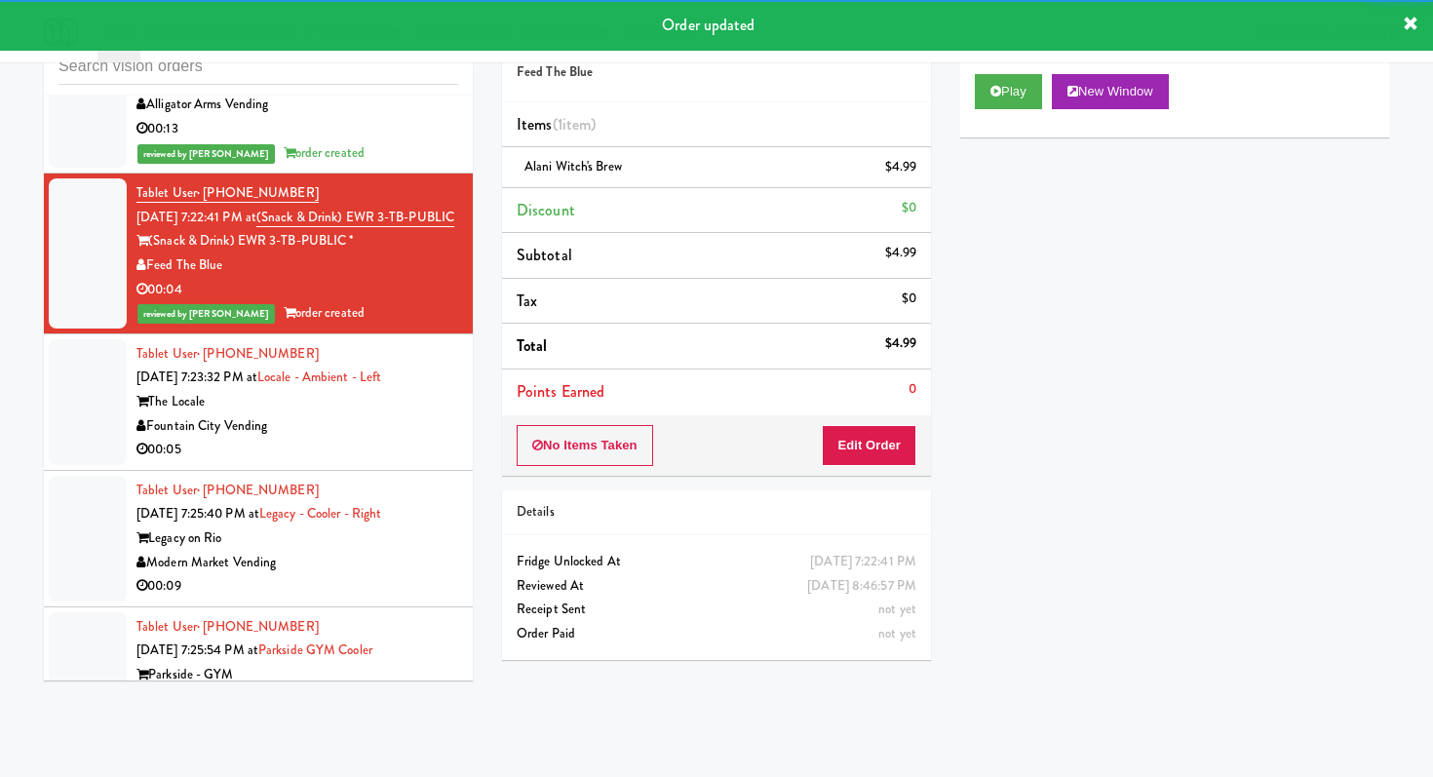
scroll to position [14660, 0]
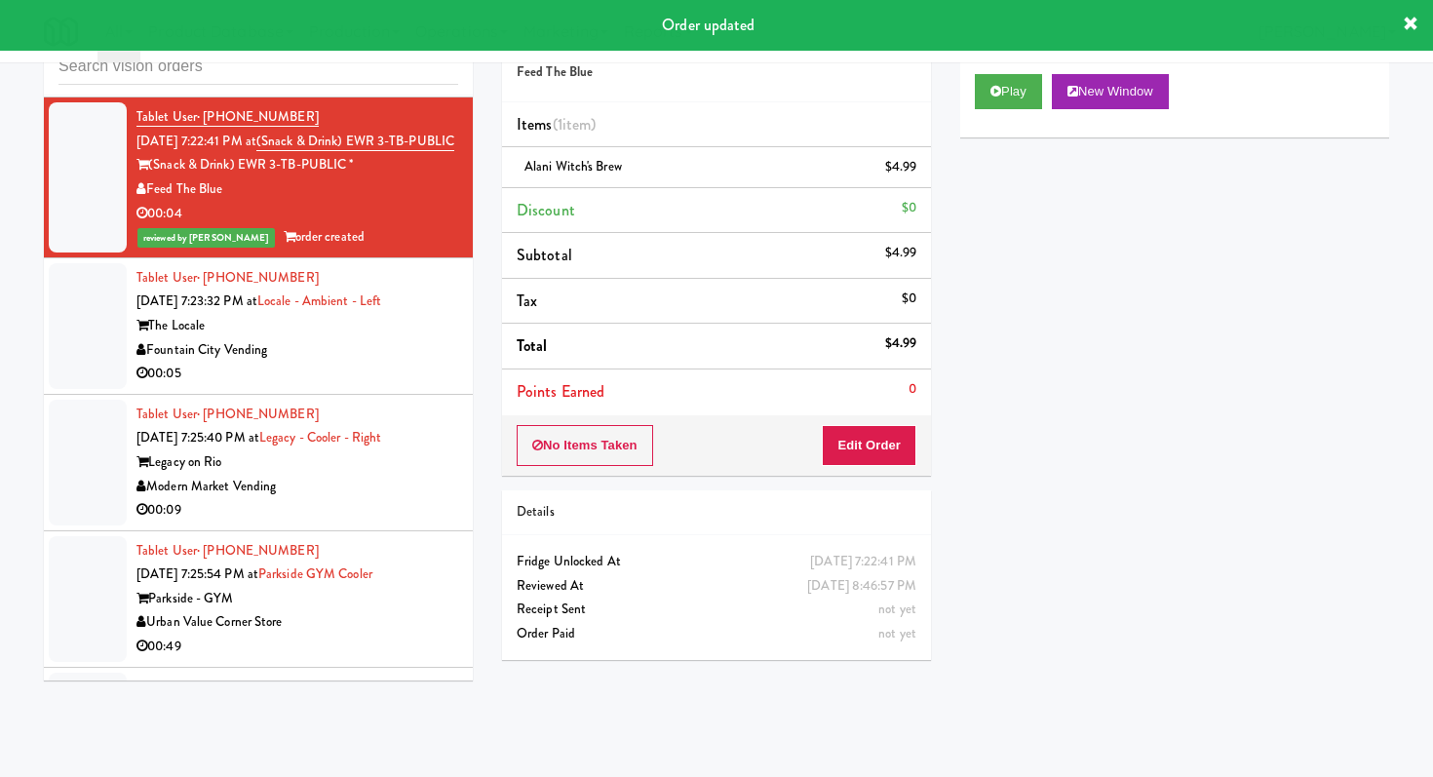
click at [434, 386] on div "00:05" at bounding box center [297, 374] width 322 height 24
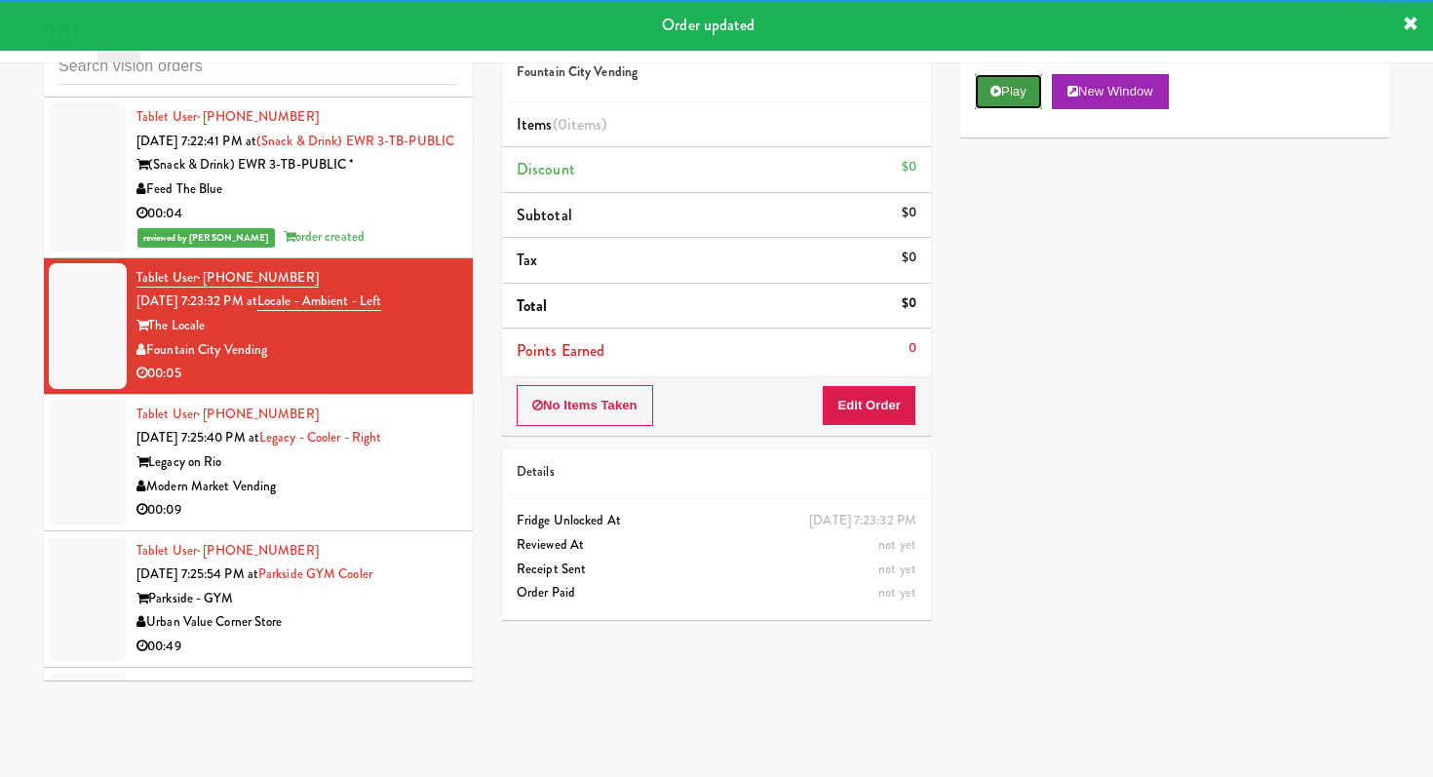
click at [1024, 88] on button "Play" at bounding box center [1008, 91] width 67 height 35
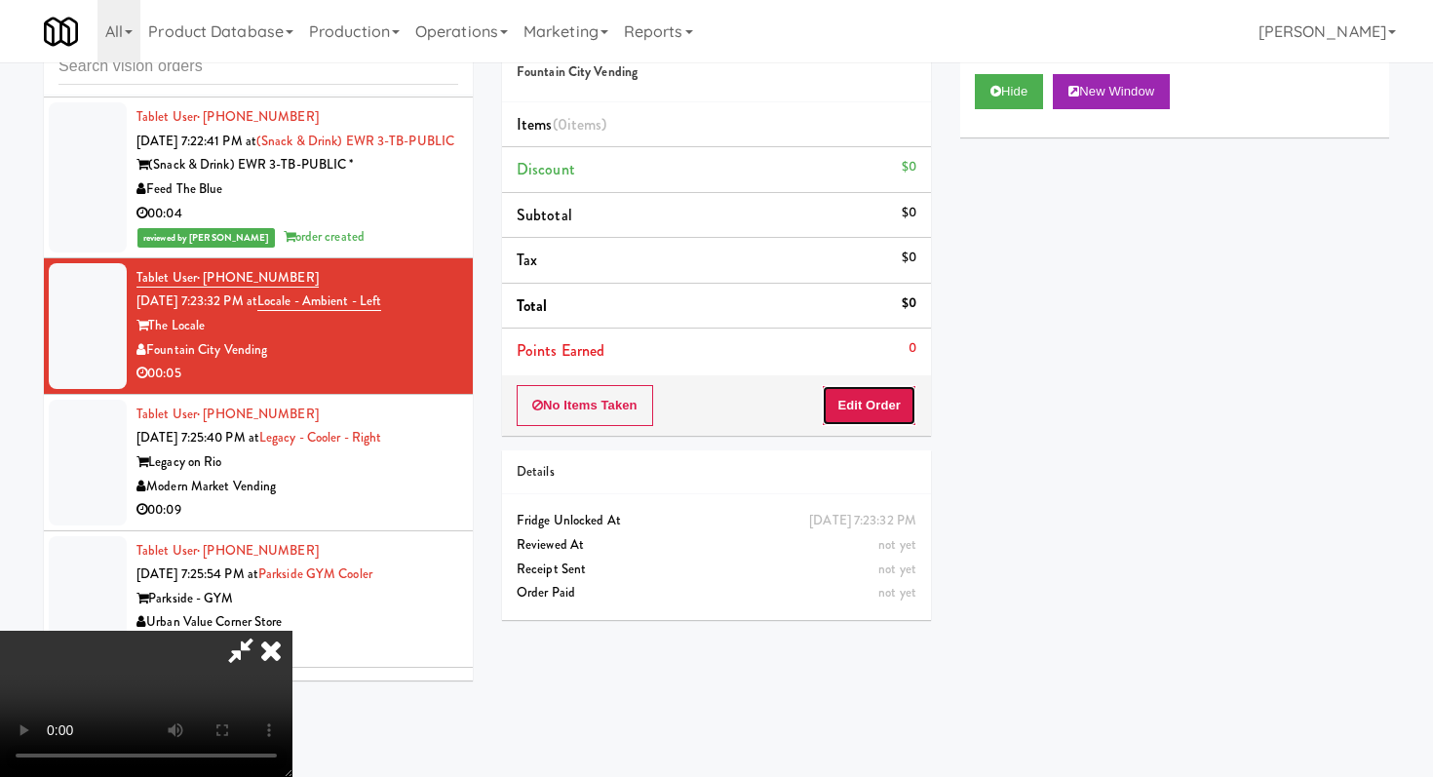
click at [883, 398] on button "Edit Order" at bounding box center [869, 405] width 95 height 41
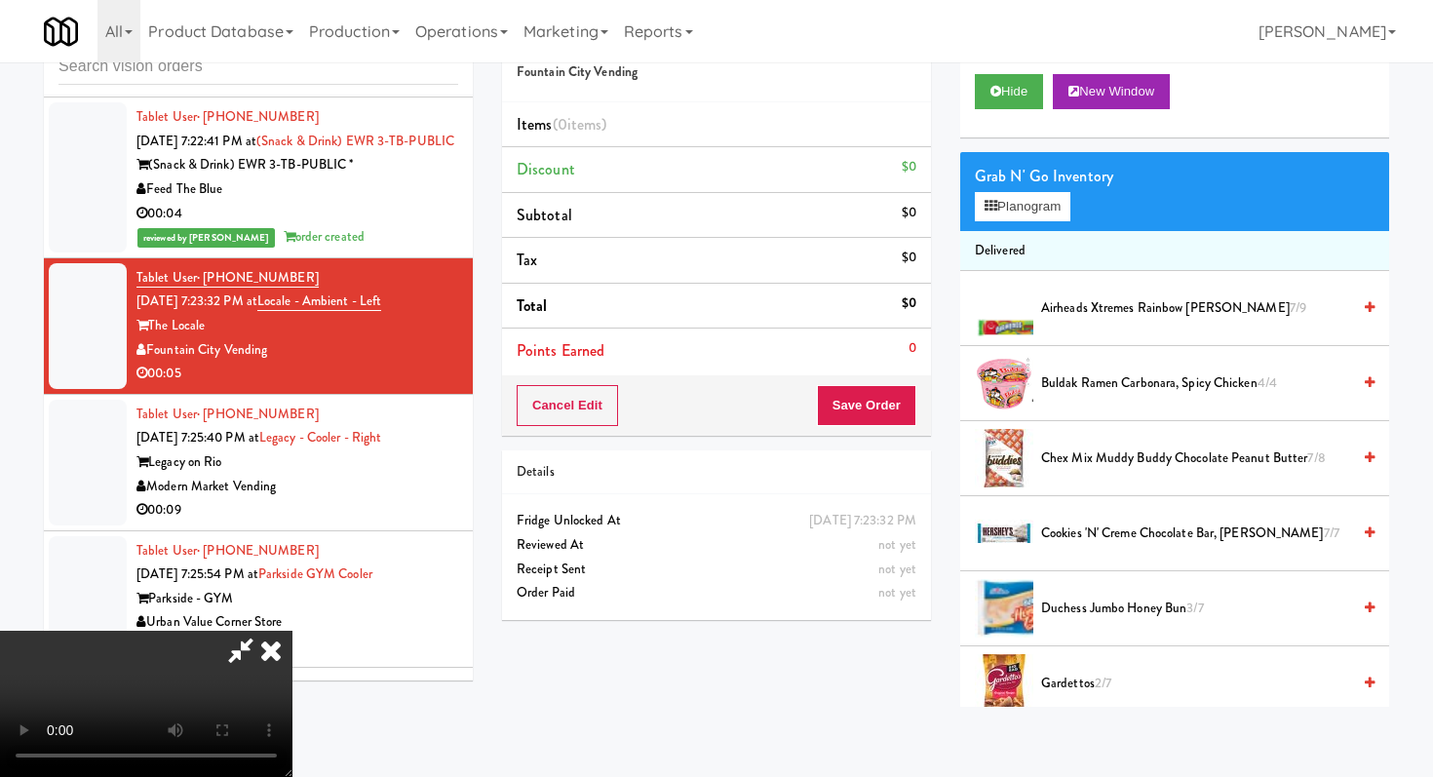
scroll to position [193, 0]
click at [292, 631] on video at bounding box center [146, 704] width 292 height 146
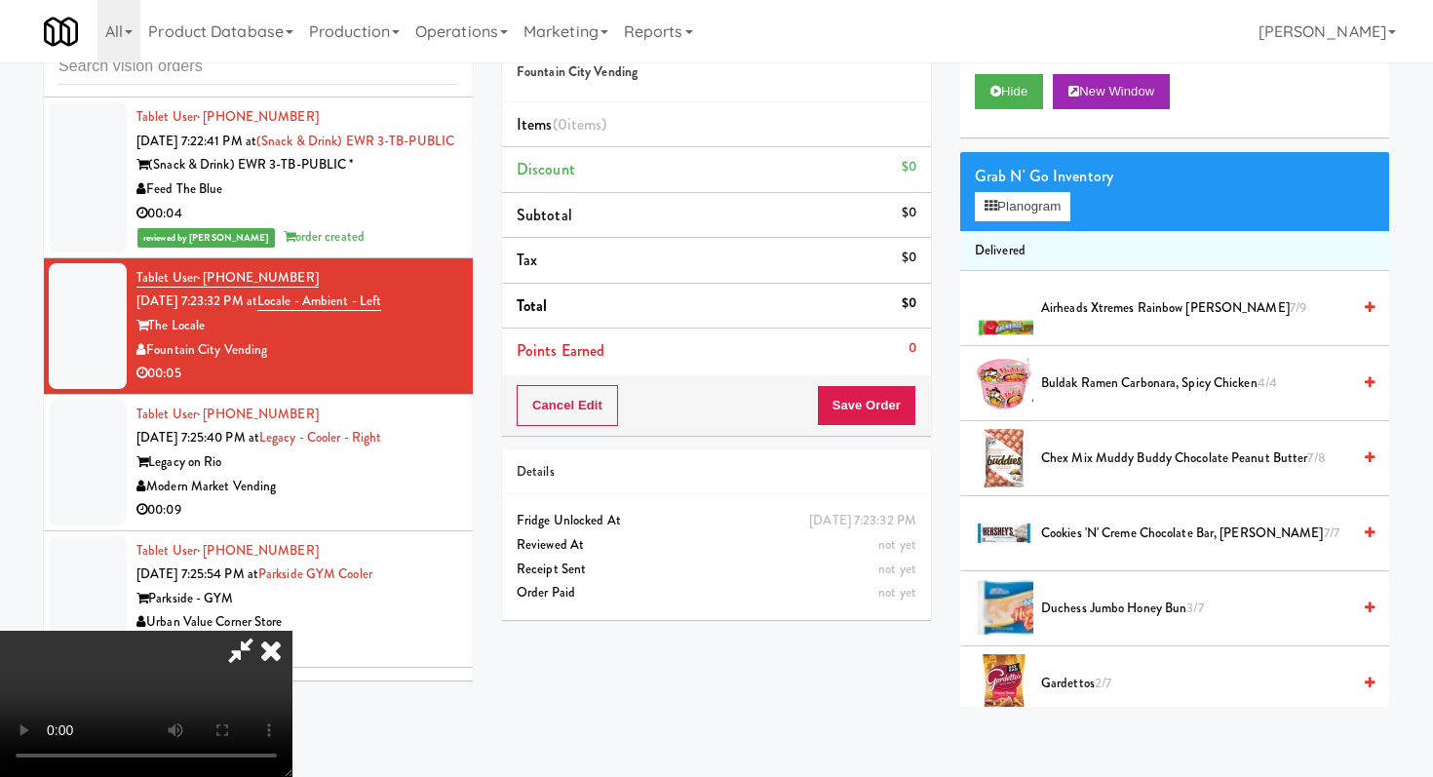
click at [292, 631] on video at bounding box center [146, 704] width 292 height 146
click at [1067, 205] on button "Planogram" at bounding box center [1023, 206] width 96 height 29
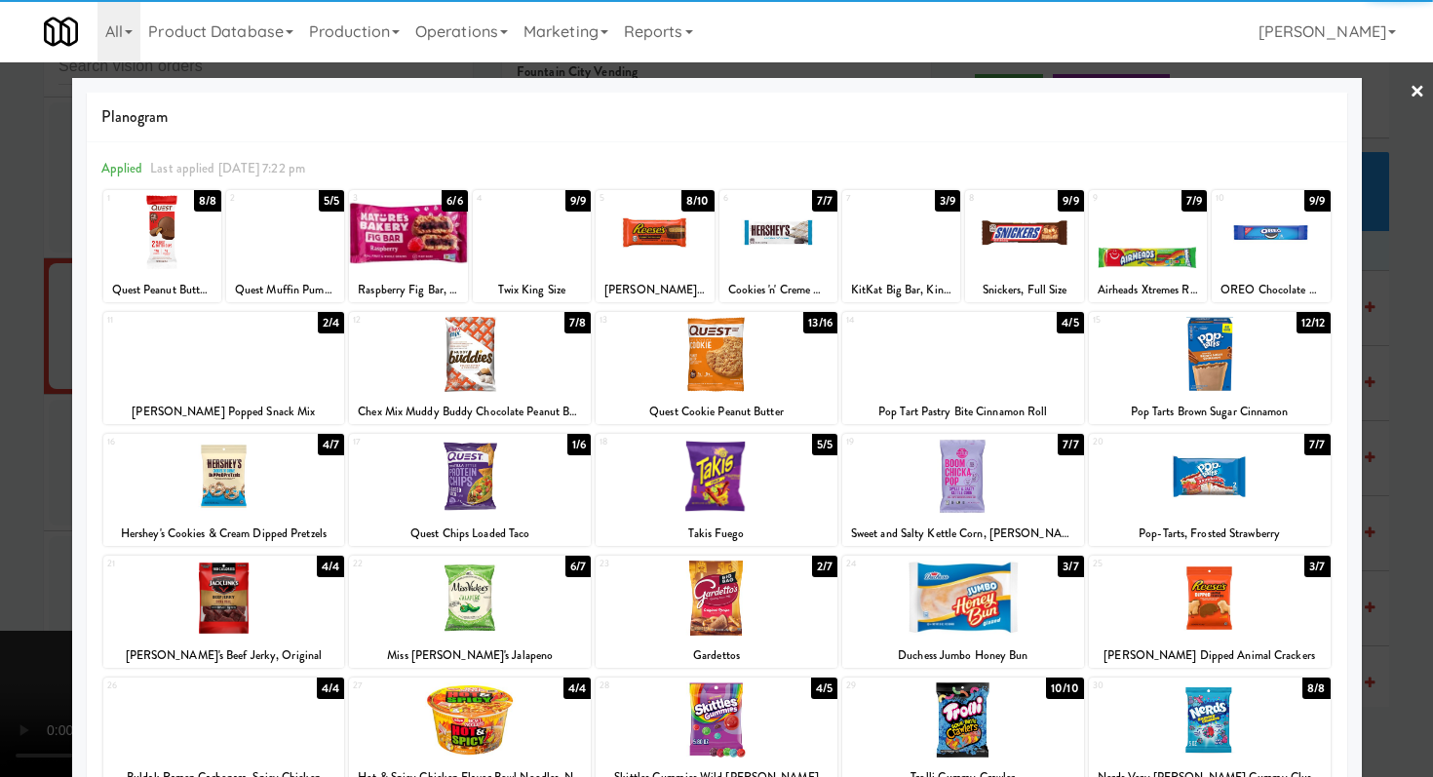
click at [1196, 496] on div at bounding box center [1210, 476] width 242 height 75
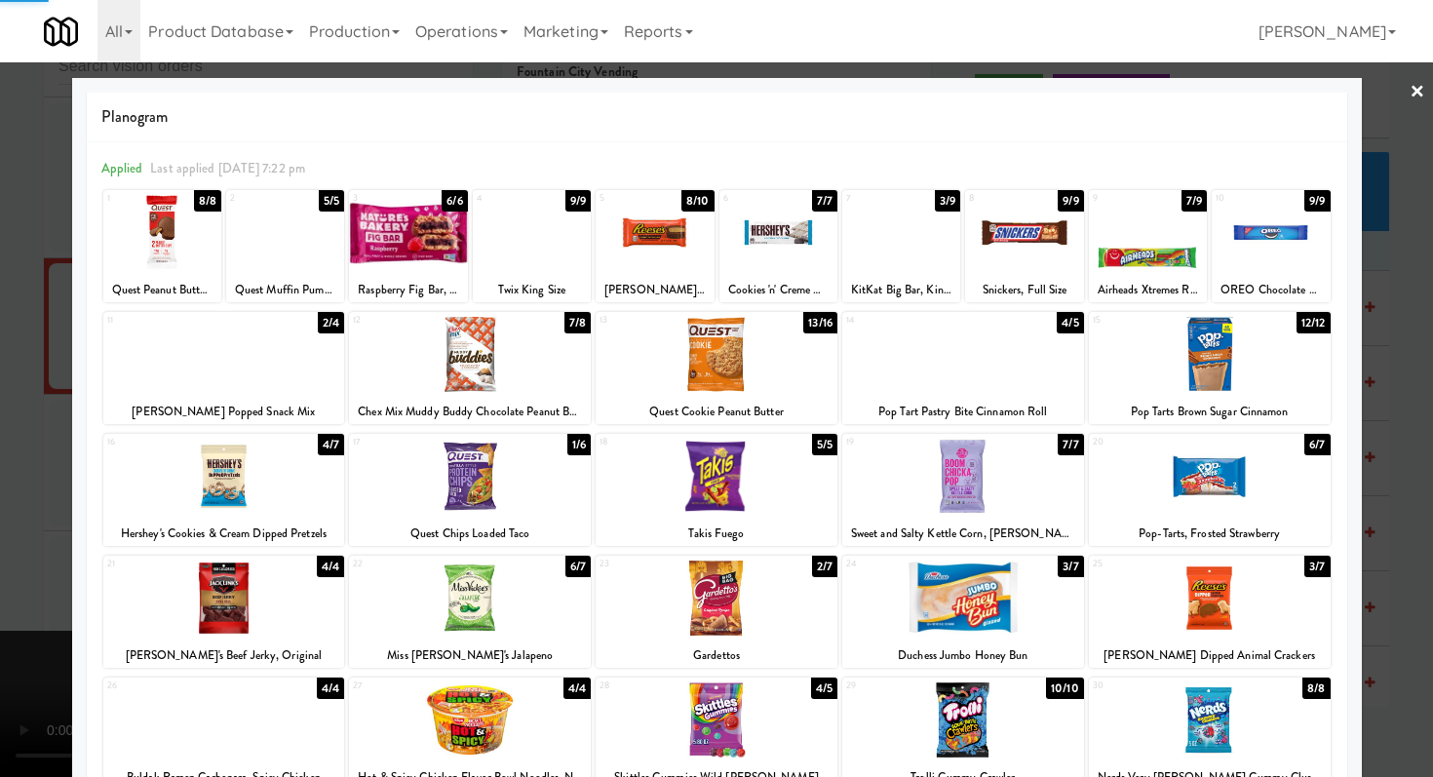
click at [0, 517] on div at bounding box center [716, 388] width 1433 height 777
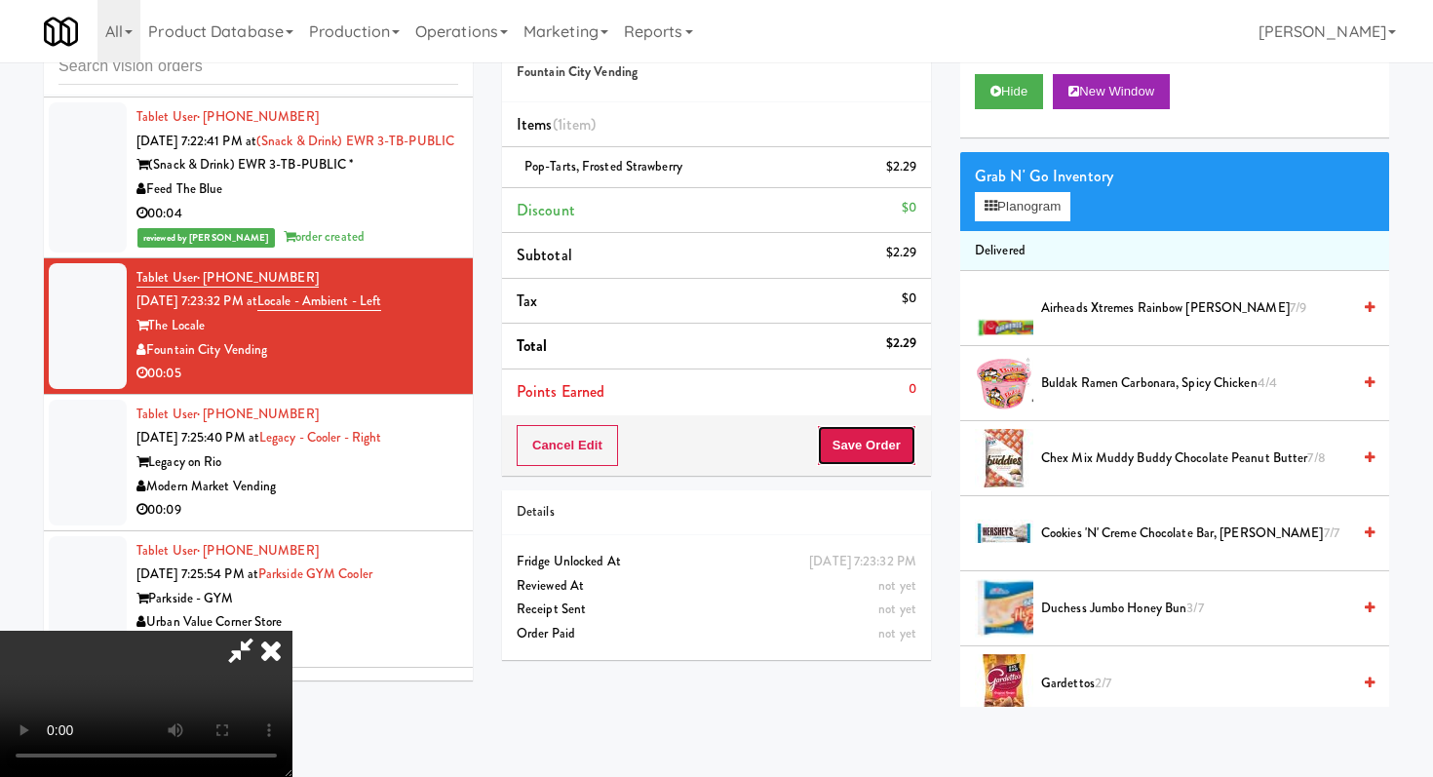
click at [902, 442] on button "Save Order" at bounding box center [866, 445] width 99 height 41
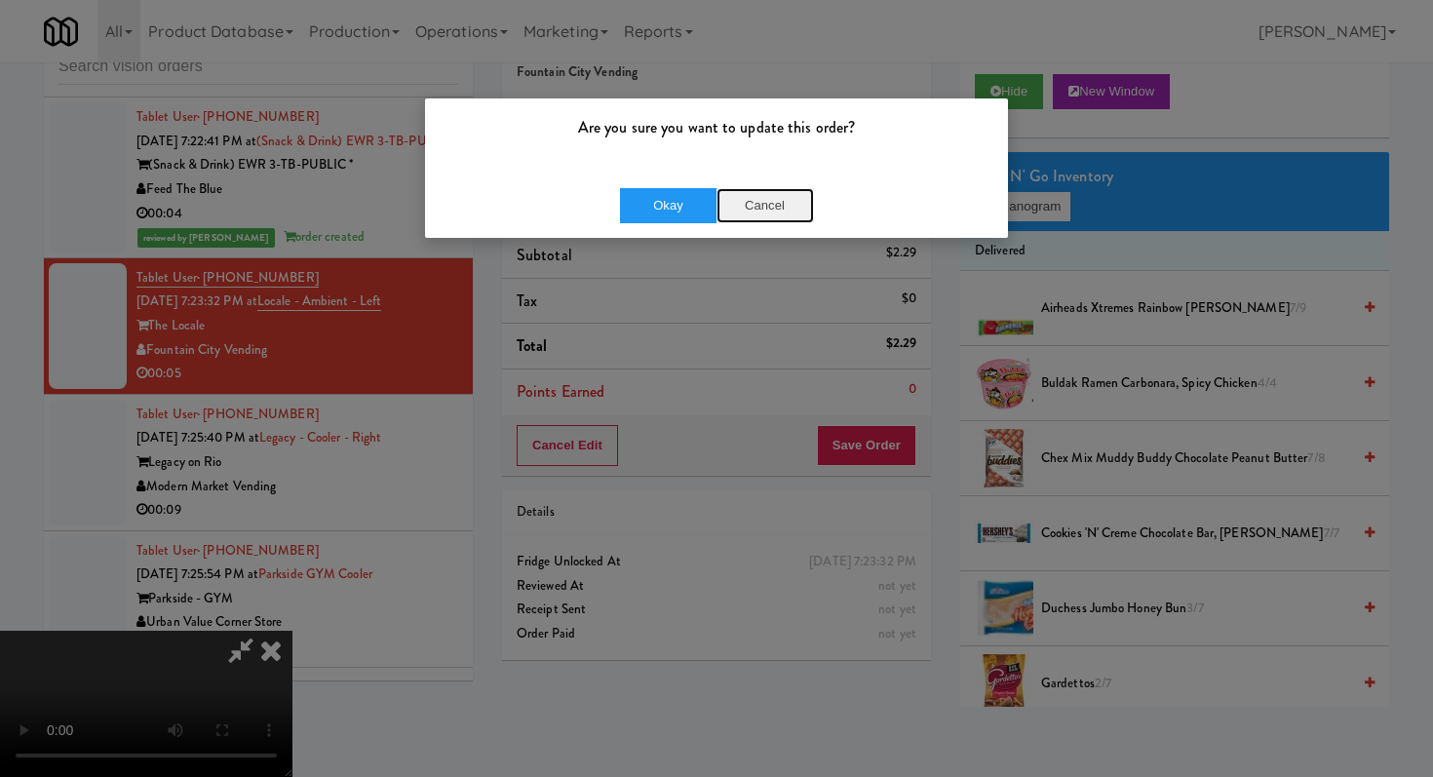
click at [718, 217] on button "Cancel" at bounding box center [765, 205] width 97 height 35
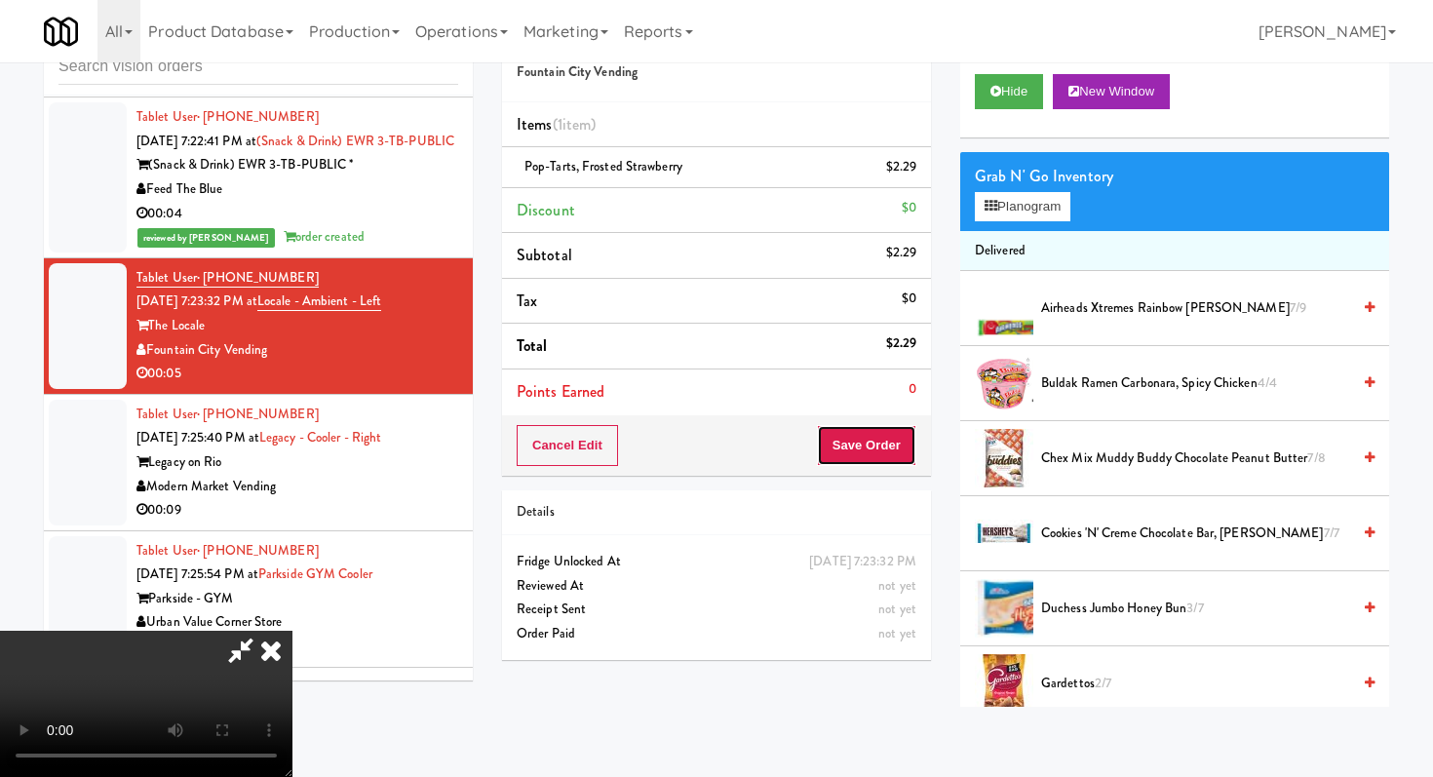
click at [876, 449] on button "Save Order" at bounding box center [866, 445] width 99 height 41
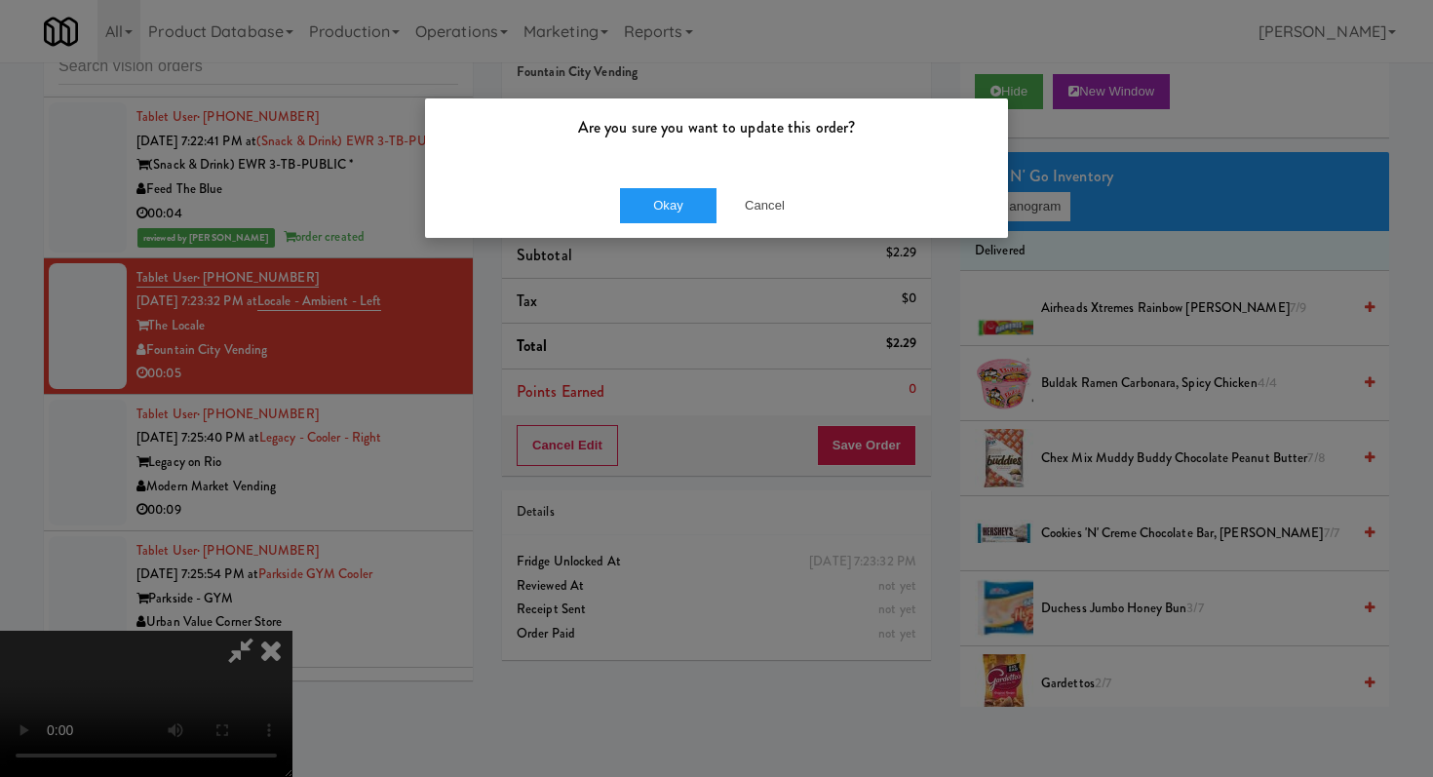
click at [665, 228] on div "Okay Cancel" at bounding box center [716, 205] width 583 height 65
click at [680, 208] on button "Okay" at bounding box center [668, 205] width 97 height 35
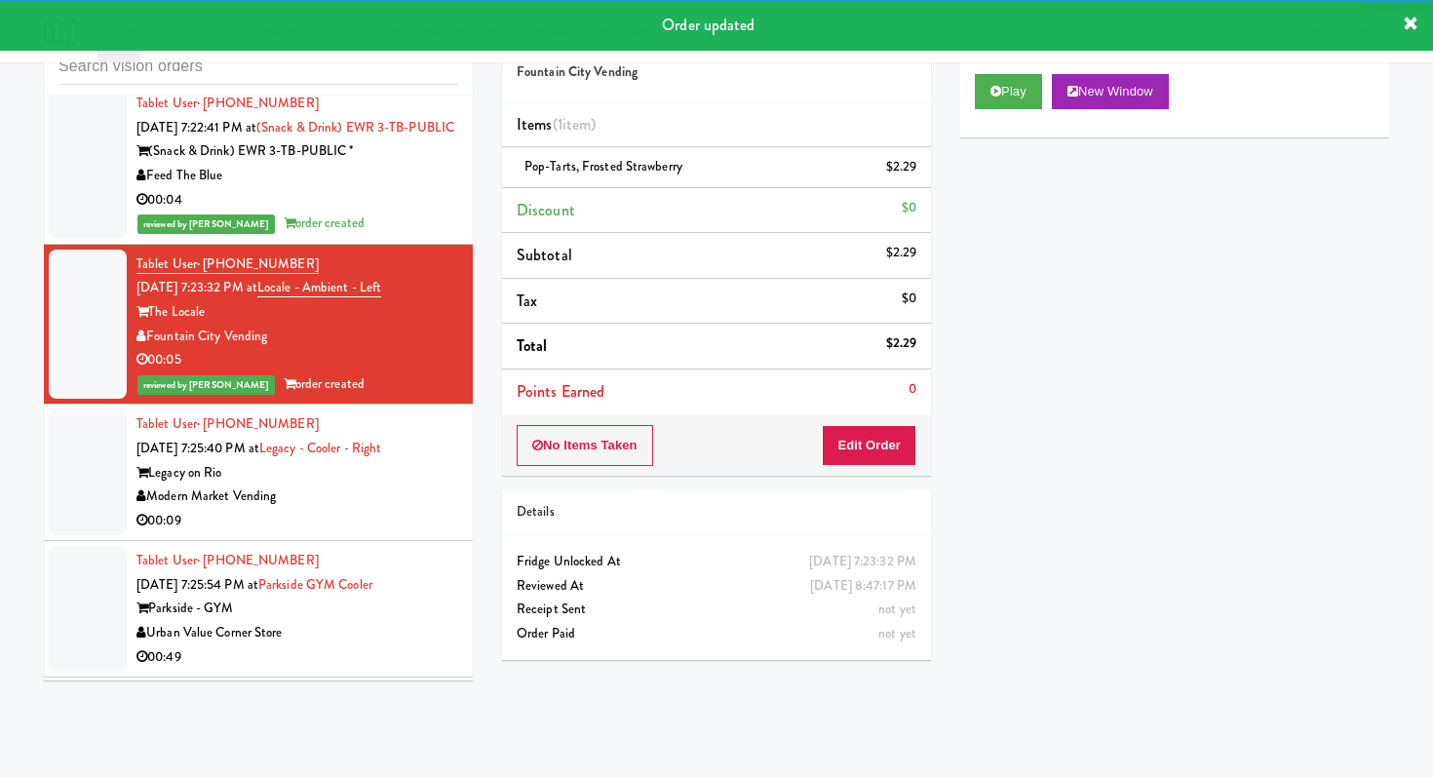
scroll to position [14712, 0]
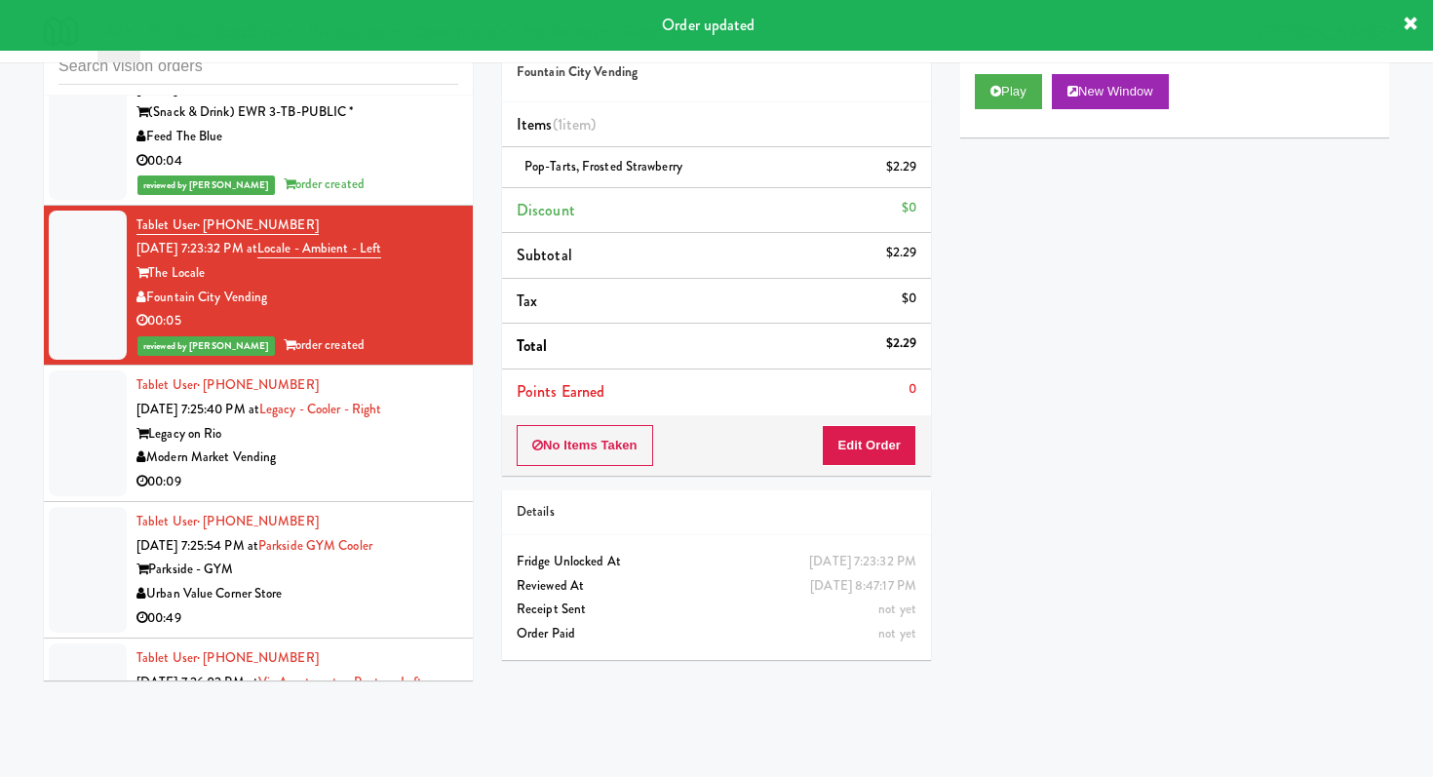
click at [403, 494] on div "00:09" at bounding box center [297, 482] width 322 height 24
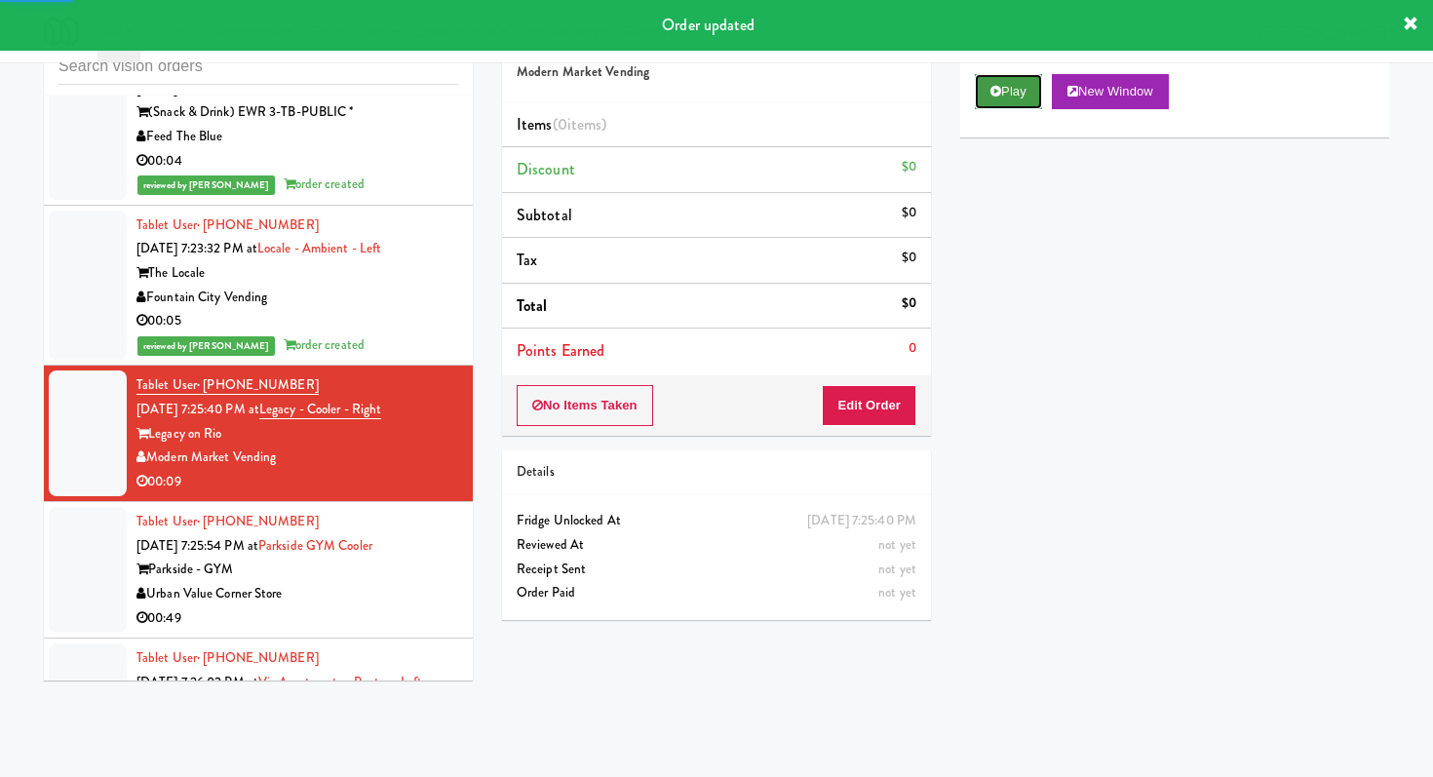
click at [985, 87] on button "Play" at bounding box center [1008, 91] width 67 height 35
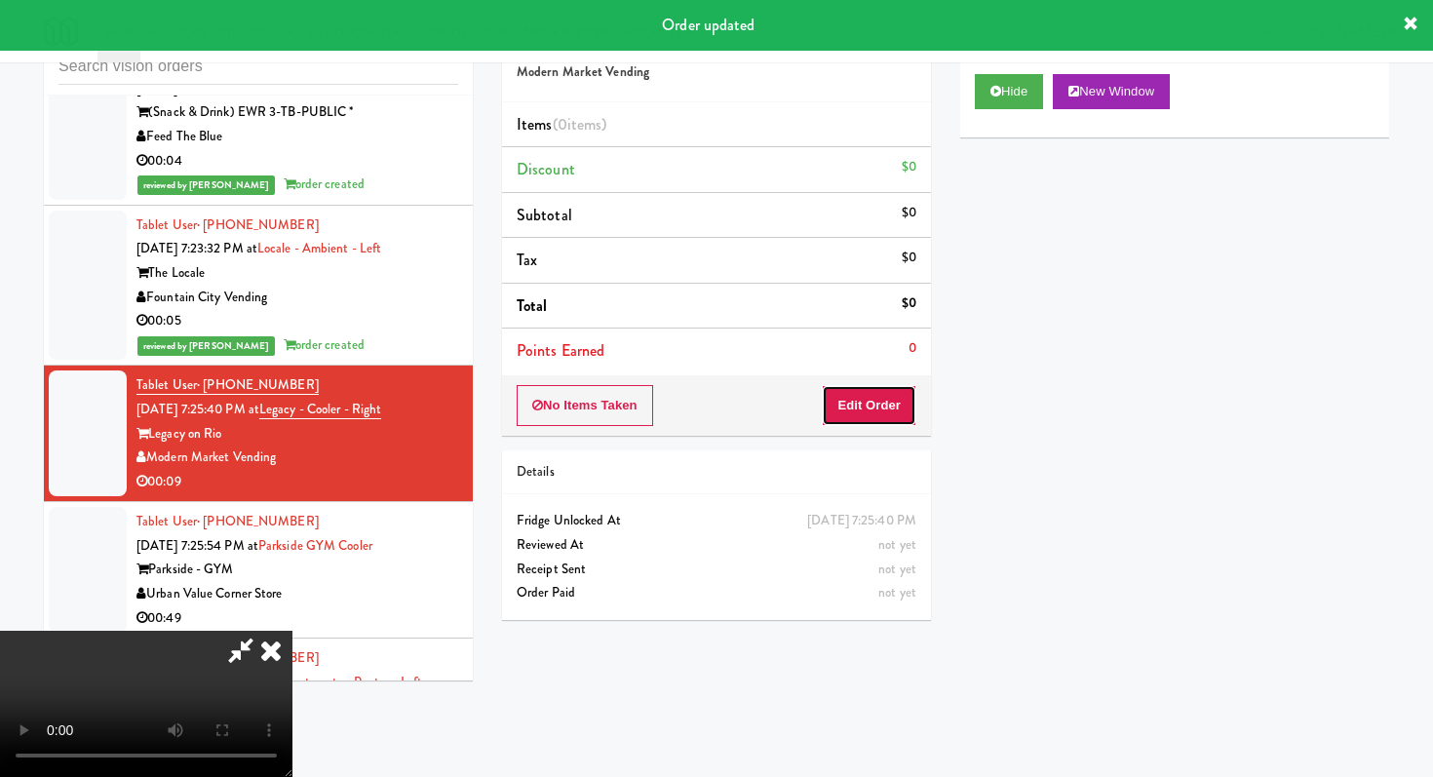
click at [864, 405] on button "Edit Order" at bounding box center [869, 405] width 95 height 41
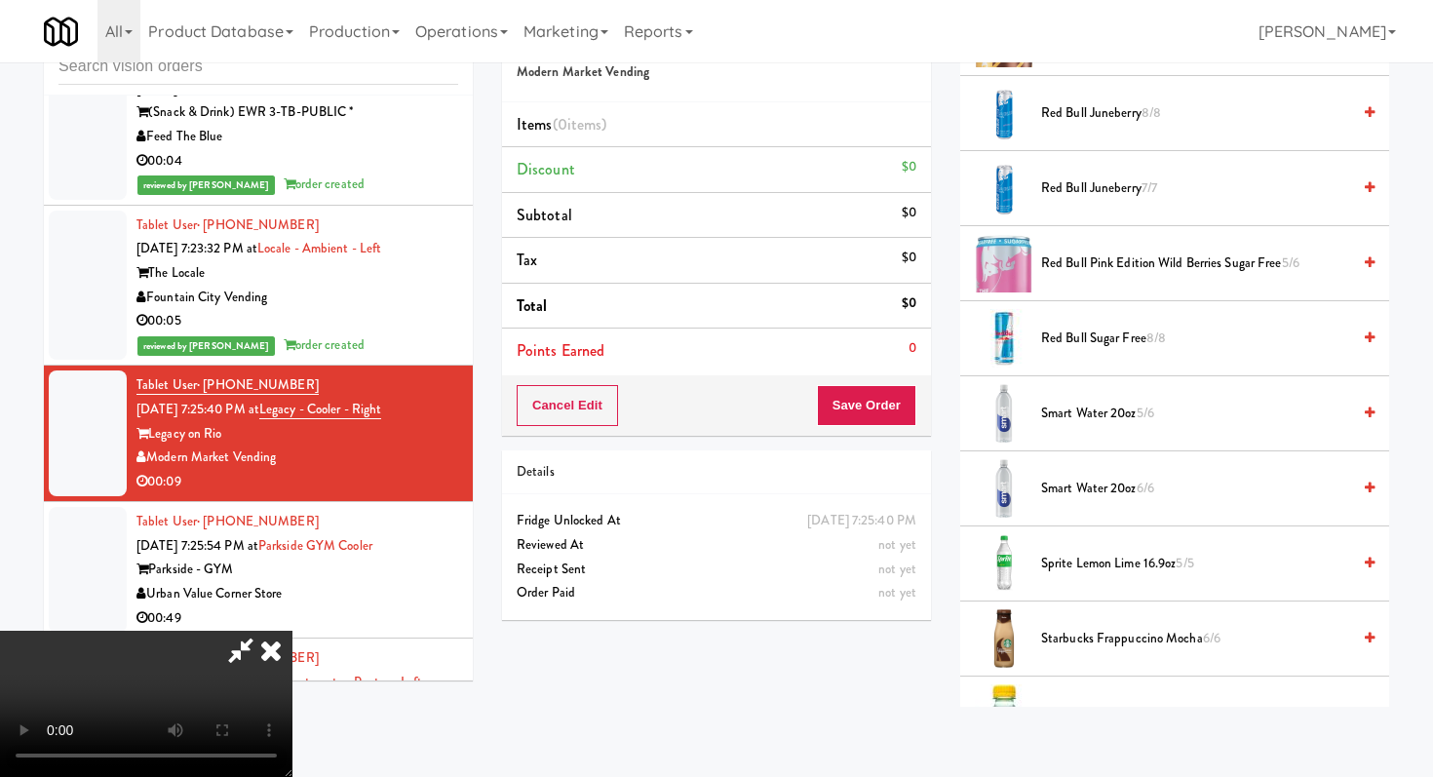
scroll to position [2450, 0]
click at [1132, 468] on li "Smart Water 20oz 6/6" at bounding box center [1174, 485] width 429 height 75
click at [1128, 501] on li "Smart Water 20oz 6/6" at bounding box center [1174, 485] width 429 height 75
click at [1067, 472] on li "Smart Water 20oz 6/6" at bounding box center [1174, 485] width 429 height 75
click at [1067, 486] on span "Smart Water 20oz 6/6" at bounding box center [1195, 486] width 309 height 24
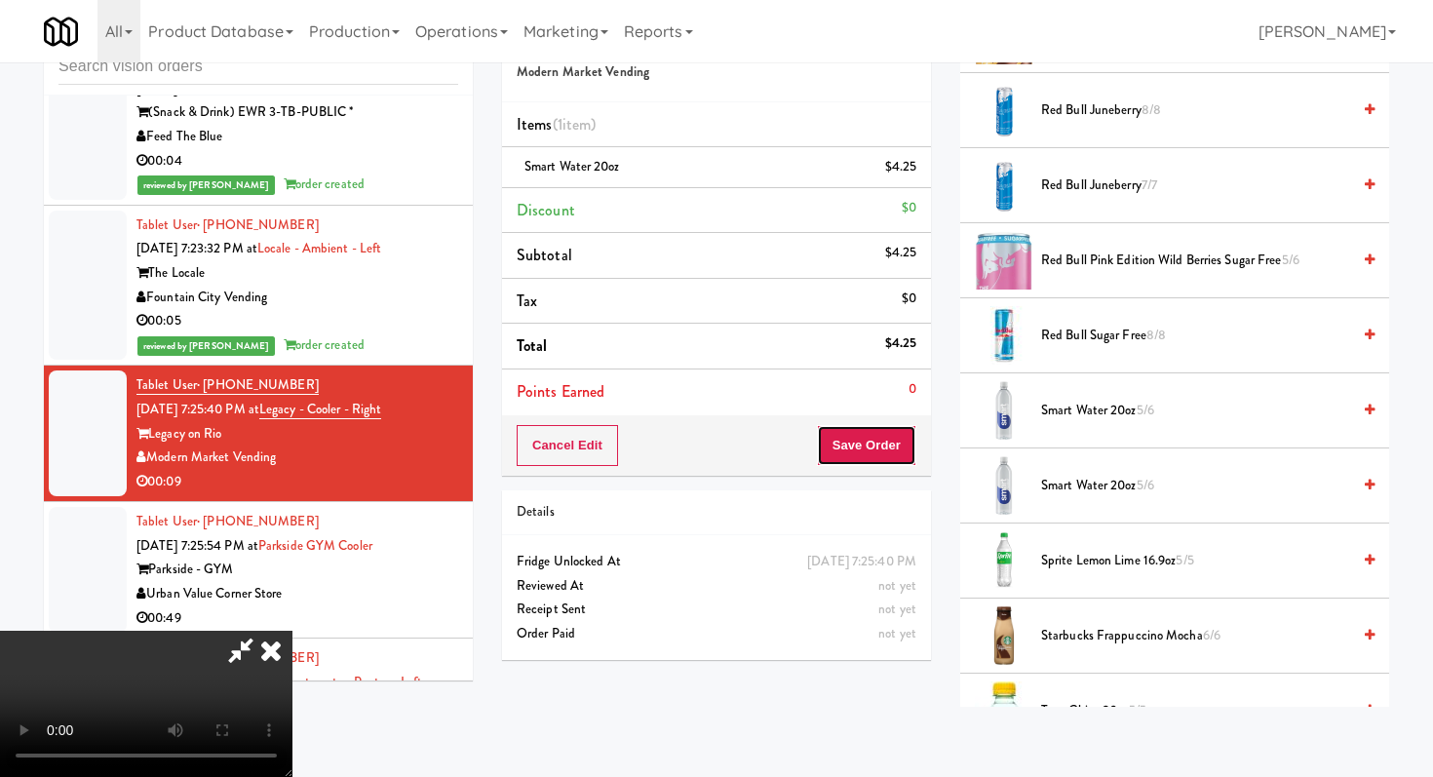
click at [869, 432] on button "Save Order" at bounding box center [866, 445] width 99 height 41
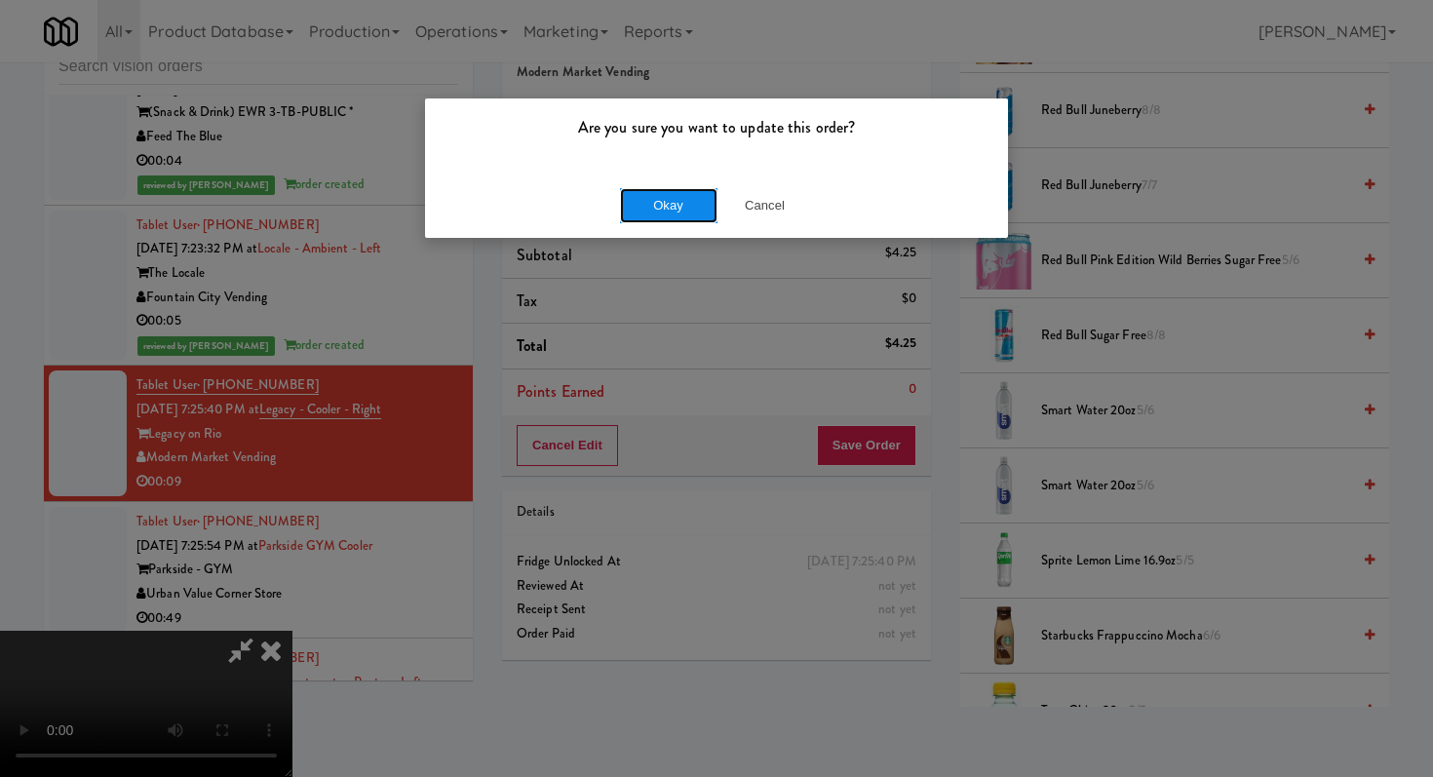
click at [697, 203] on button "Okay" at bounding box center [668, 205] width 97 height 35
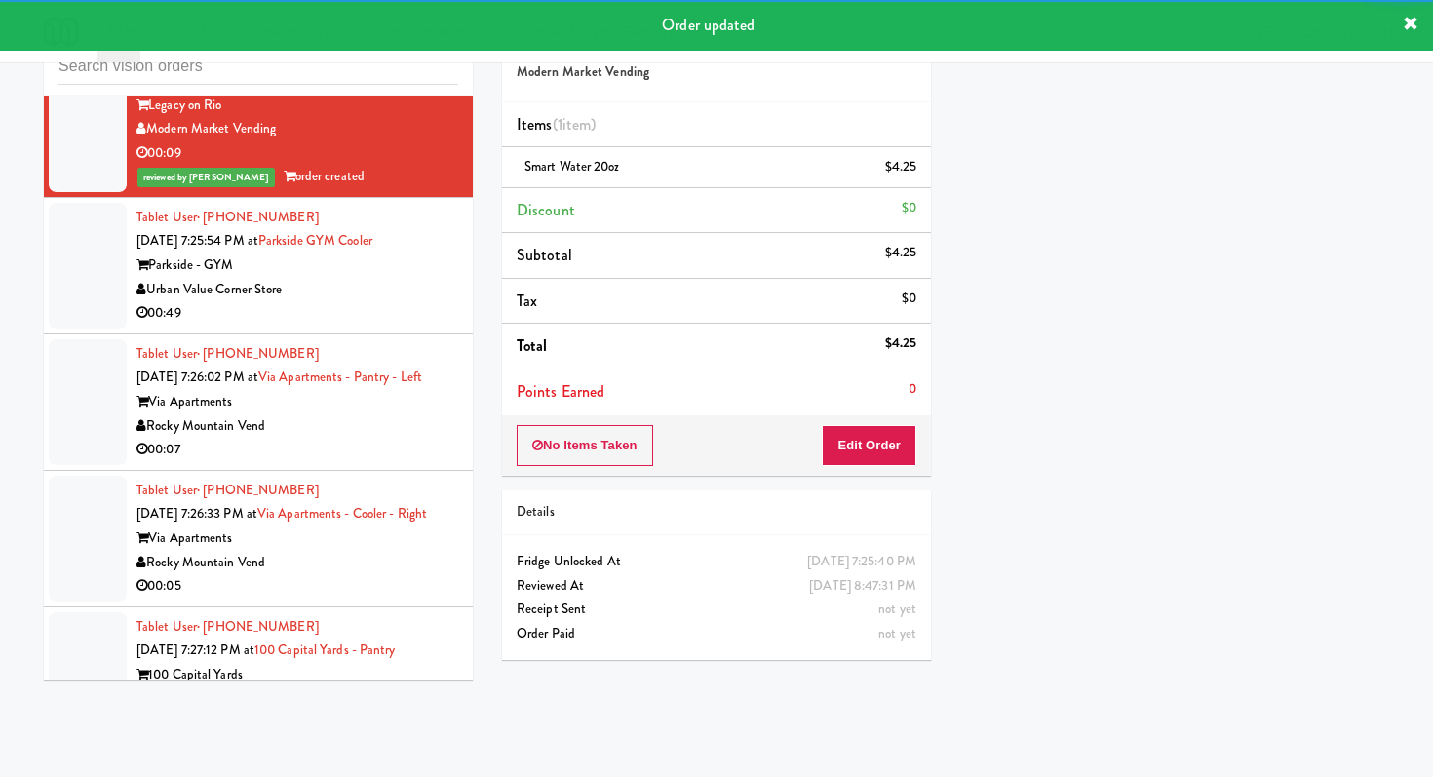
scroll to position [15095, 0]
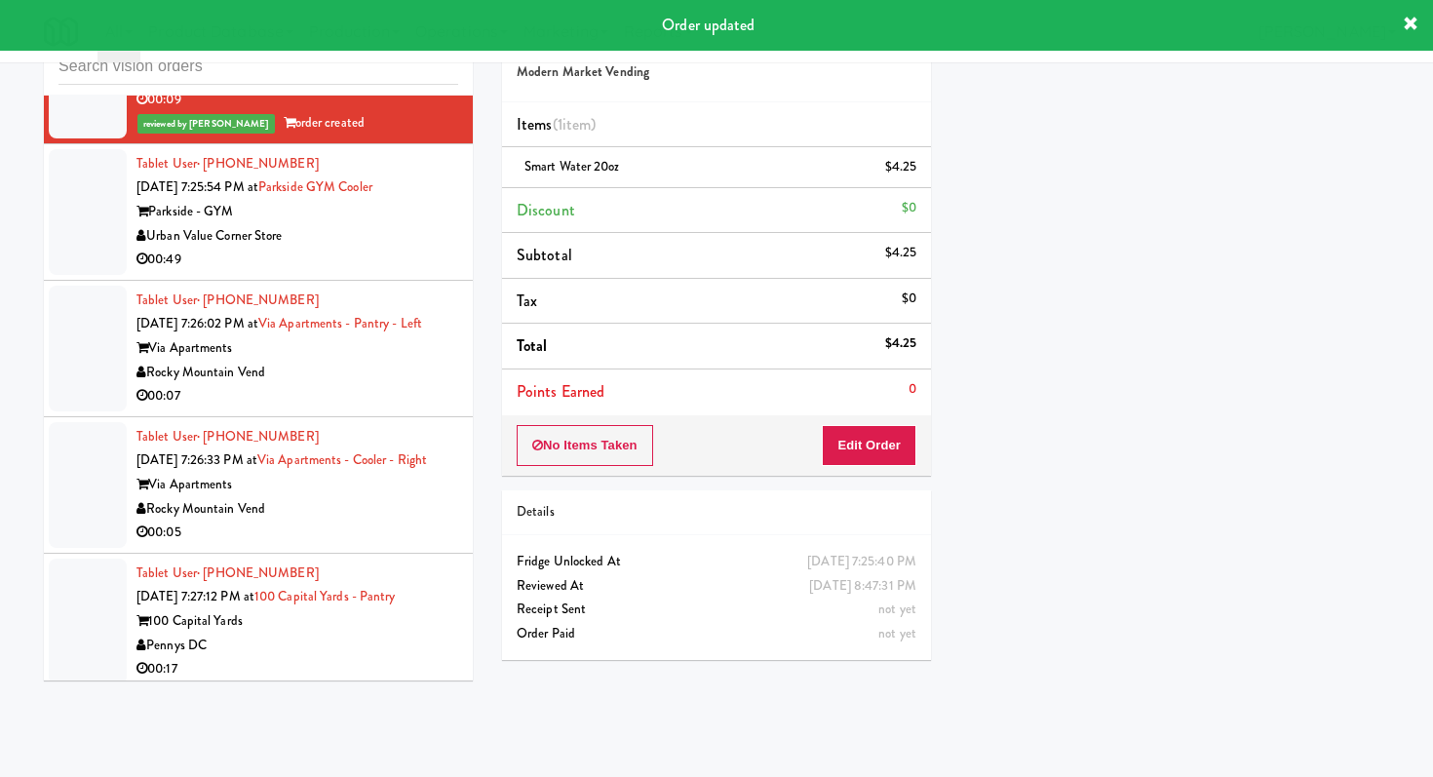
click at [430, 272] on div "00:49" at bounding box center [297, 260] width 322 height 24
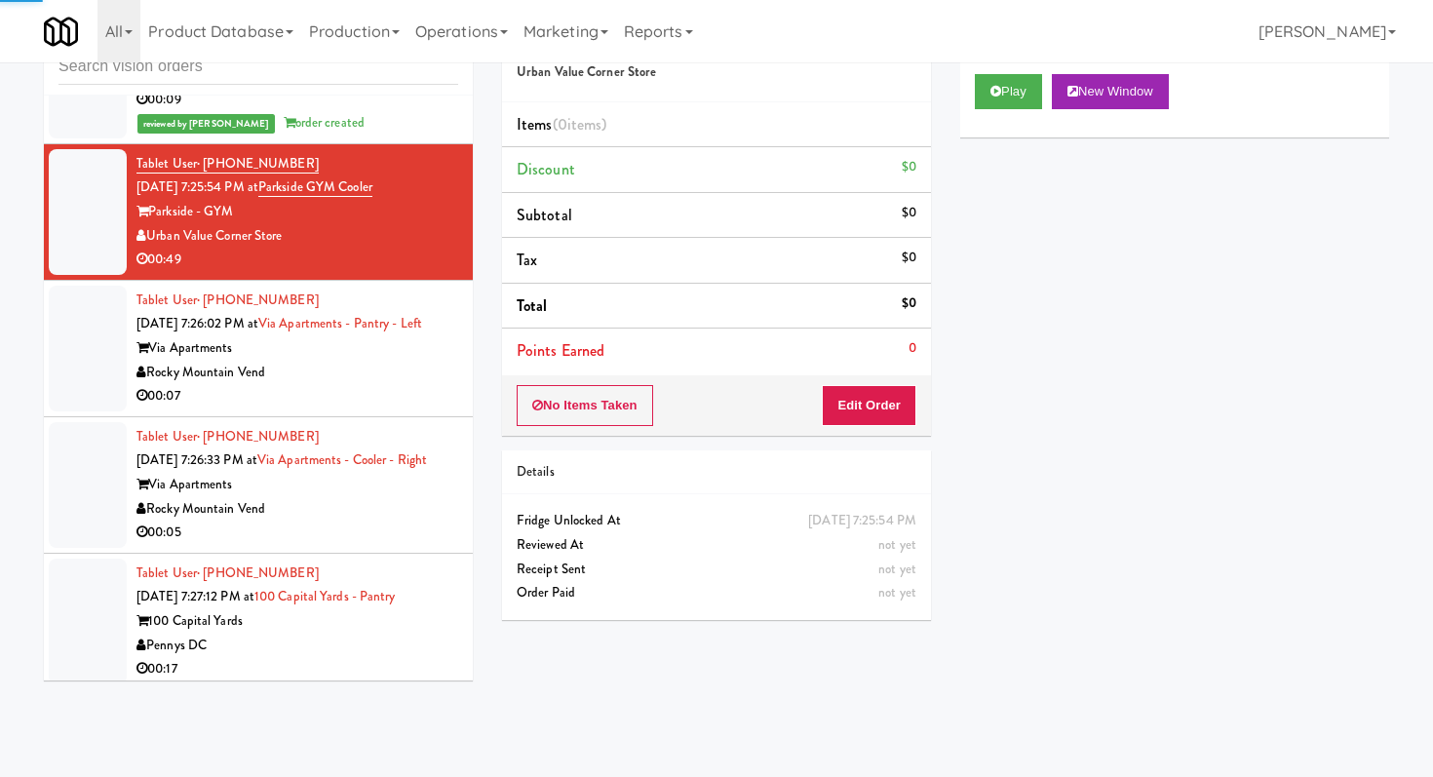
scroll to position [16378, 0]
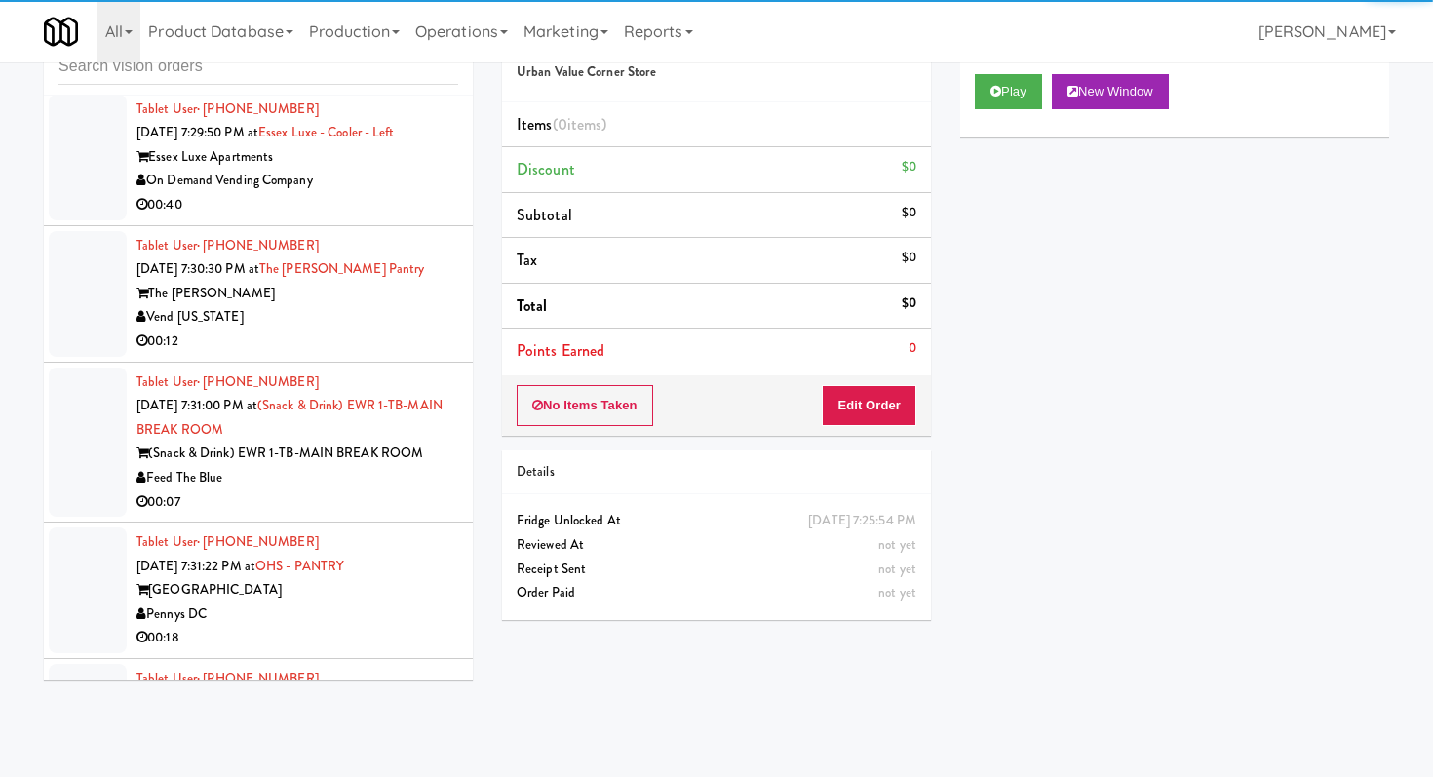
click at [398, 354] on div "00:12" at bounding box center [297, 342] width 322 height 24
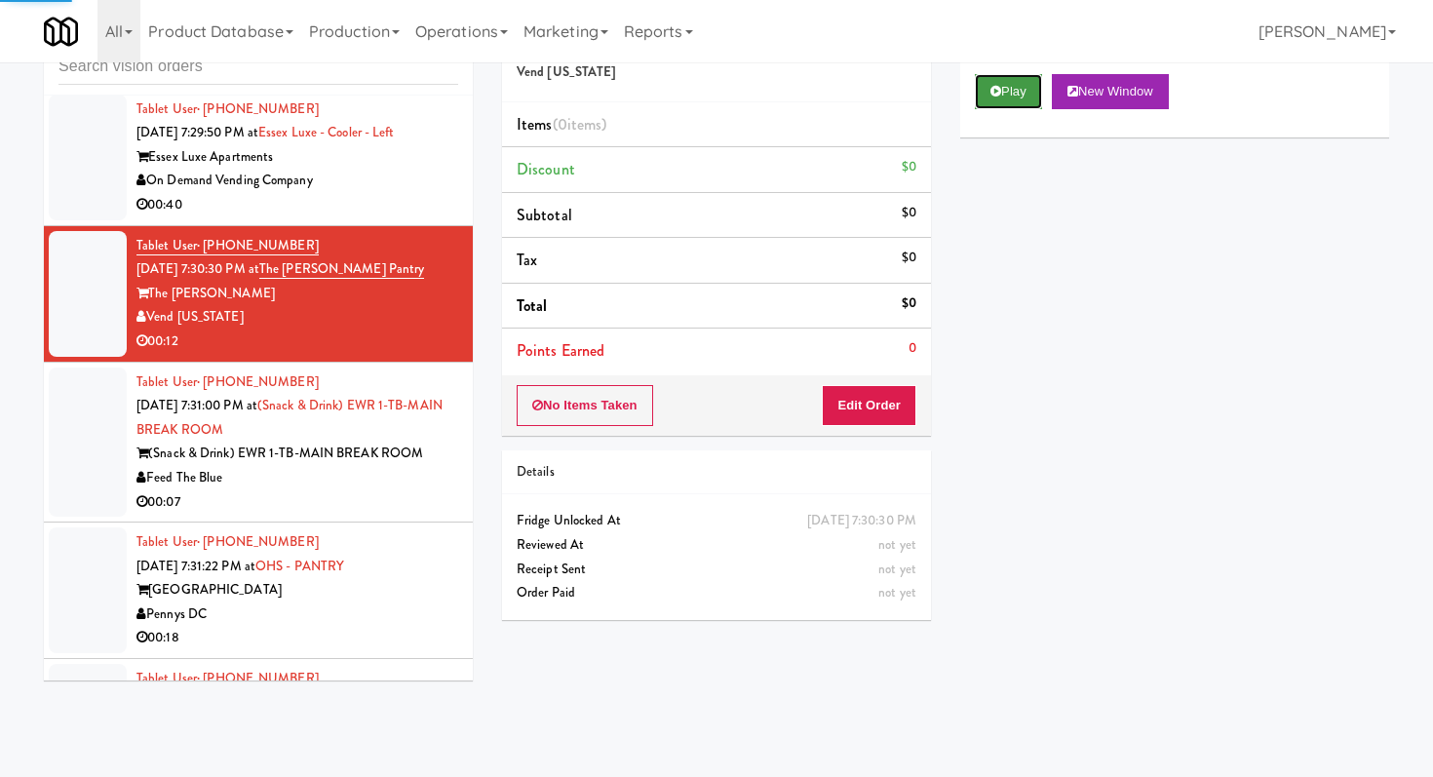
click at [983, 96] on button "Play" at bounding box center [1008, 91] width 67 height 35
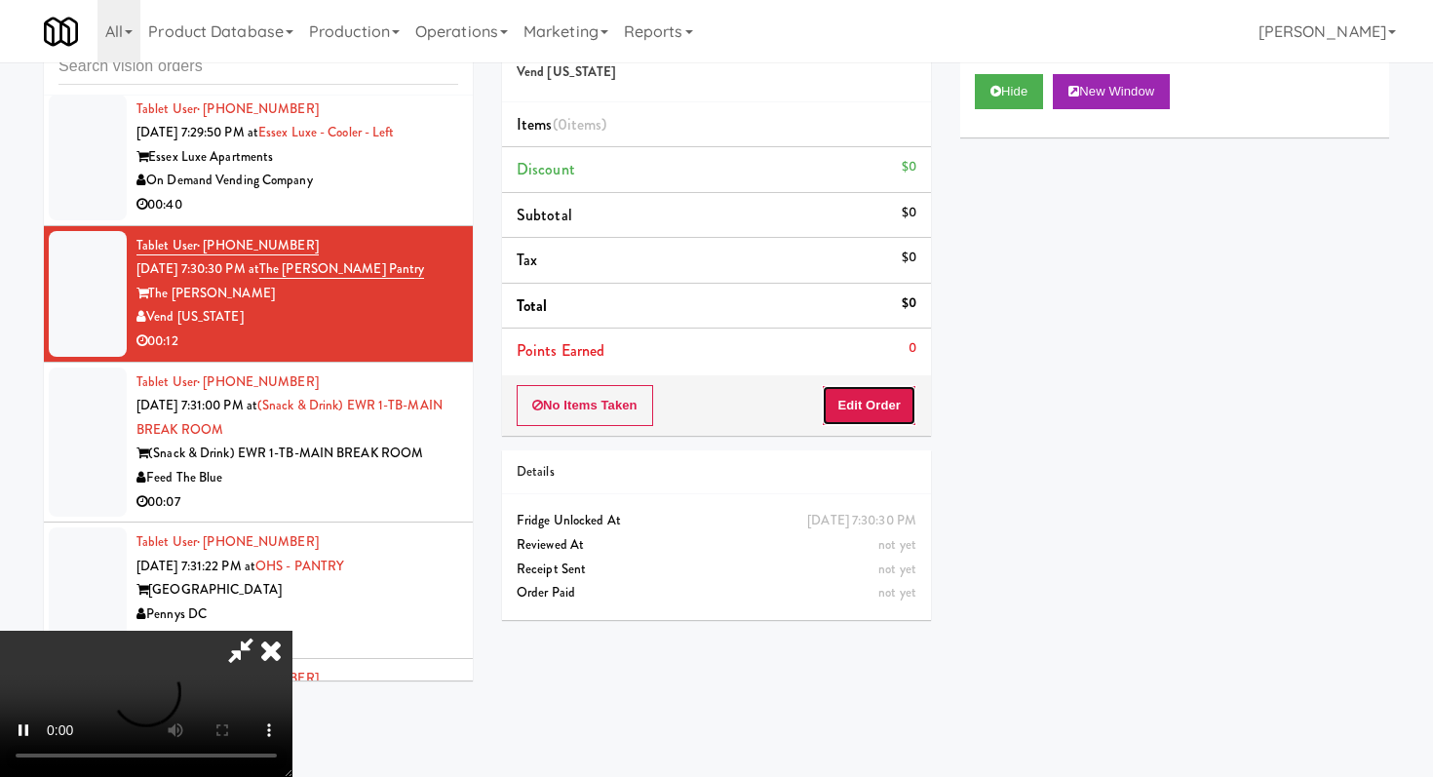
click at [876, 409] on button "Edit Order" at bounding box center [869, 405] width 95 height 41
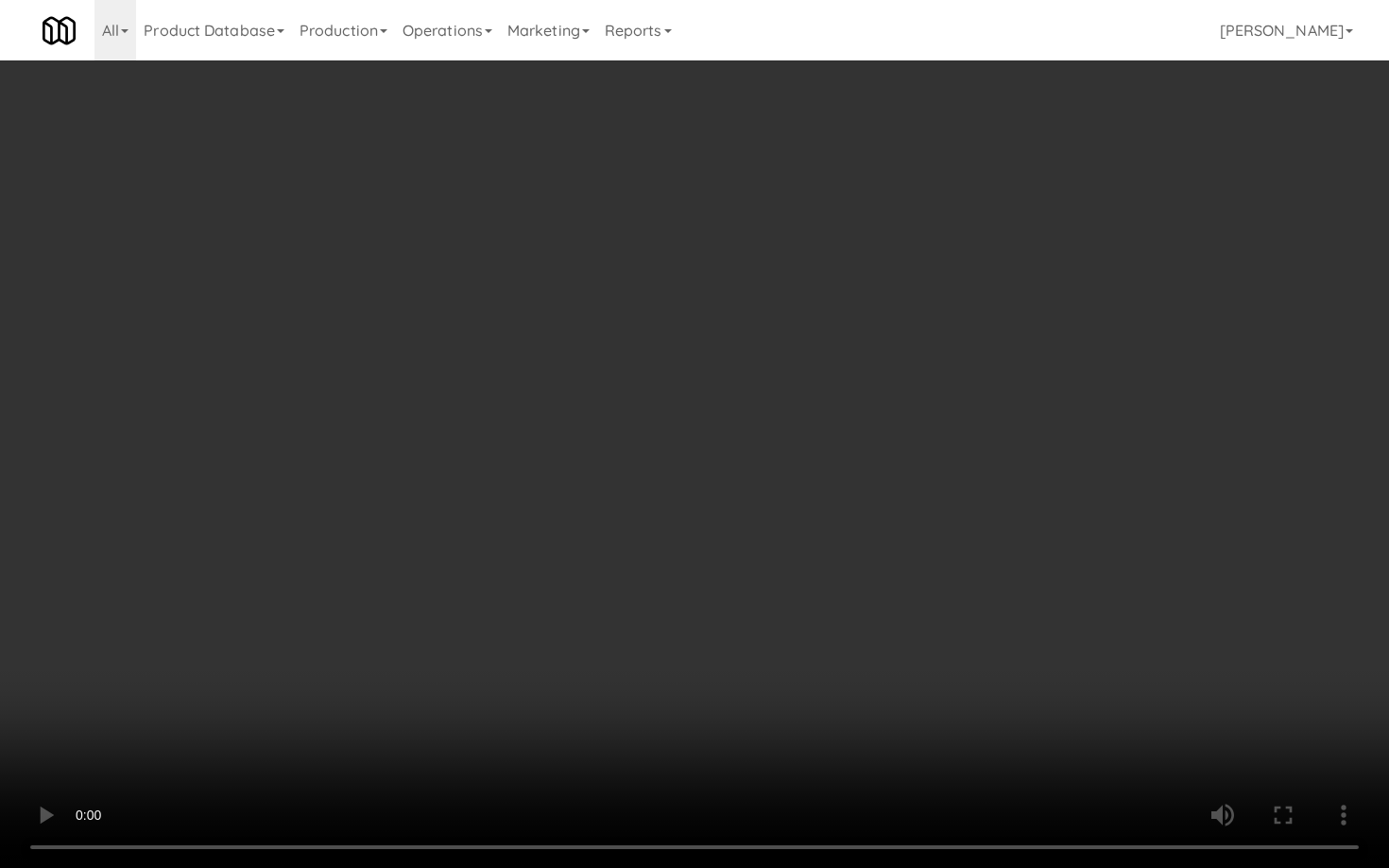
click at [804, 621] on video at bounding box center [694, 434] width 1389 height 868
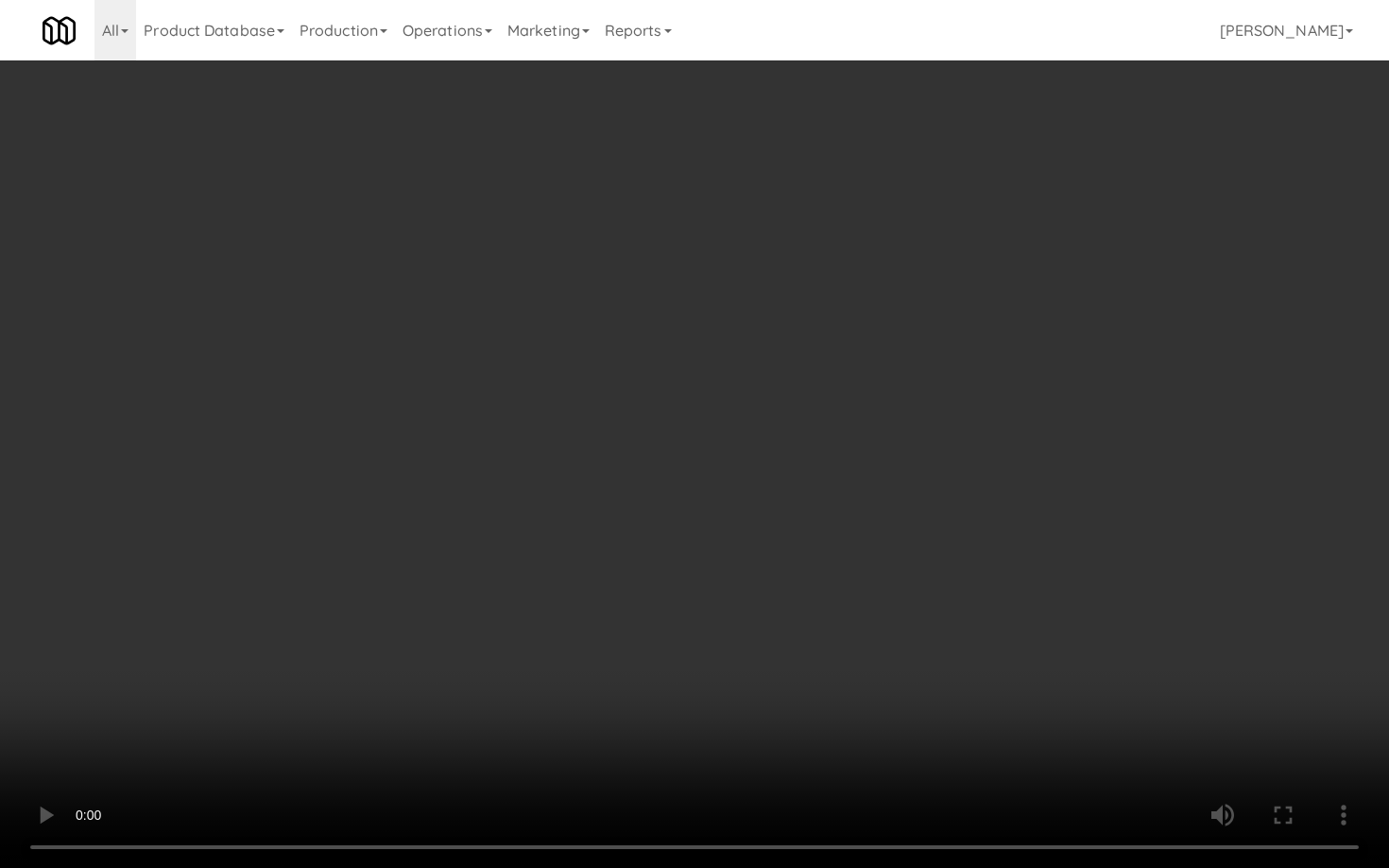
click at [804, 621] on video at bounding box center [694, 434] width 1389 height 868
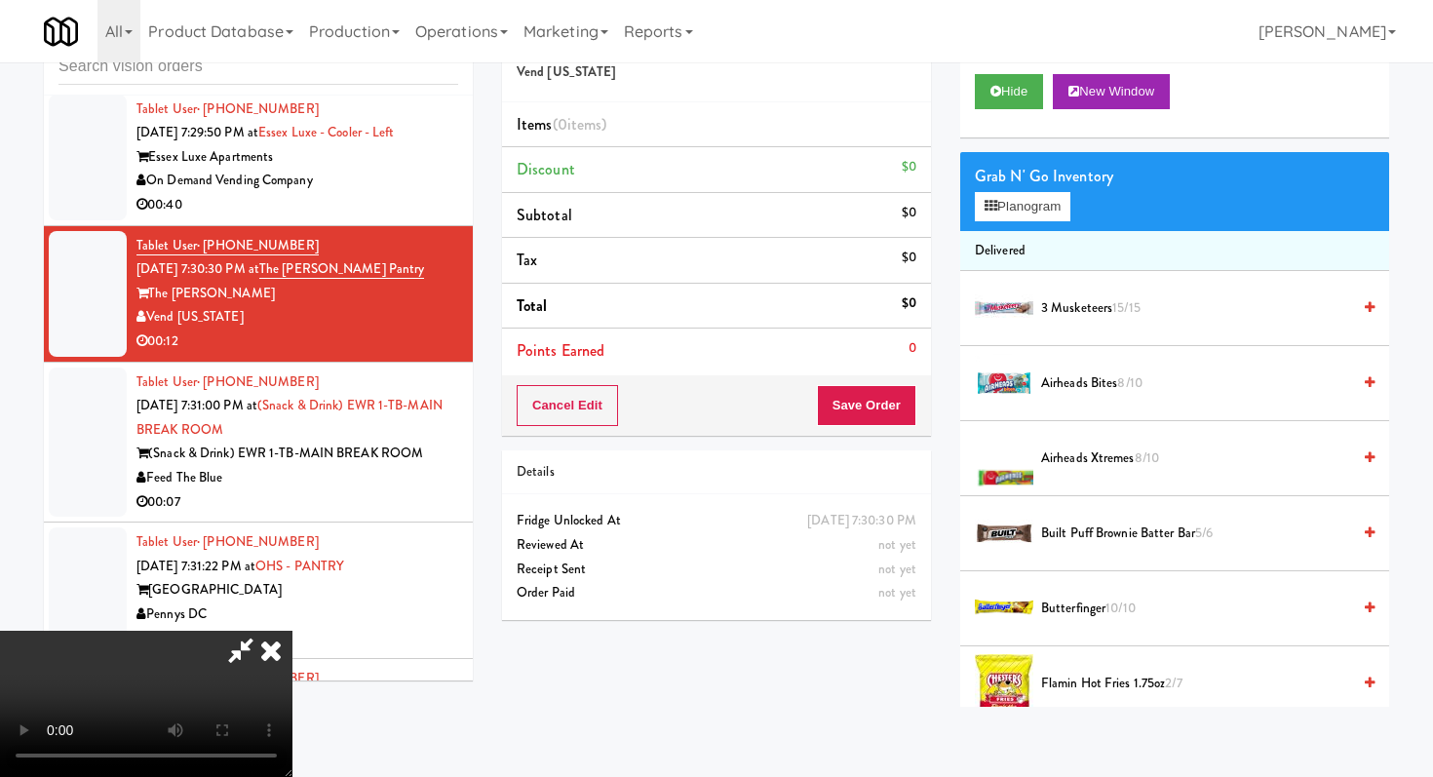
click at [263, 631] on icon at bounding box center [240, 650] width 45 height 39
click at [292, 631] on icon at bounding box center [271, 650] width 43 height 39
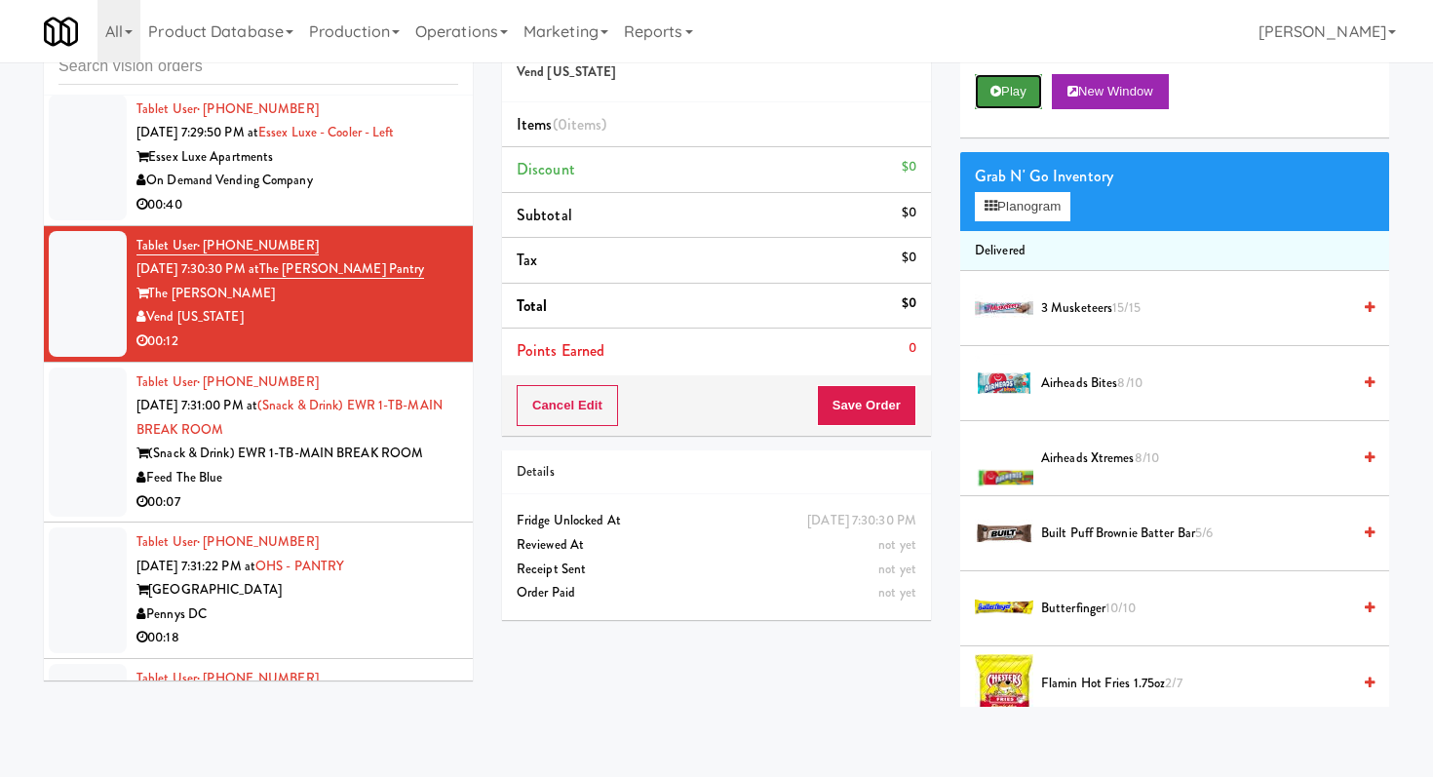
click at [1015, 86] on button "Play" at bounding box center [1008, 91] width 67 height 35
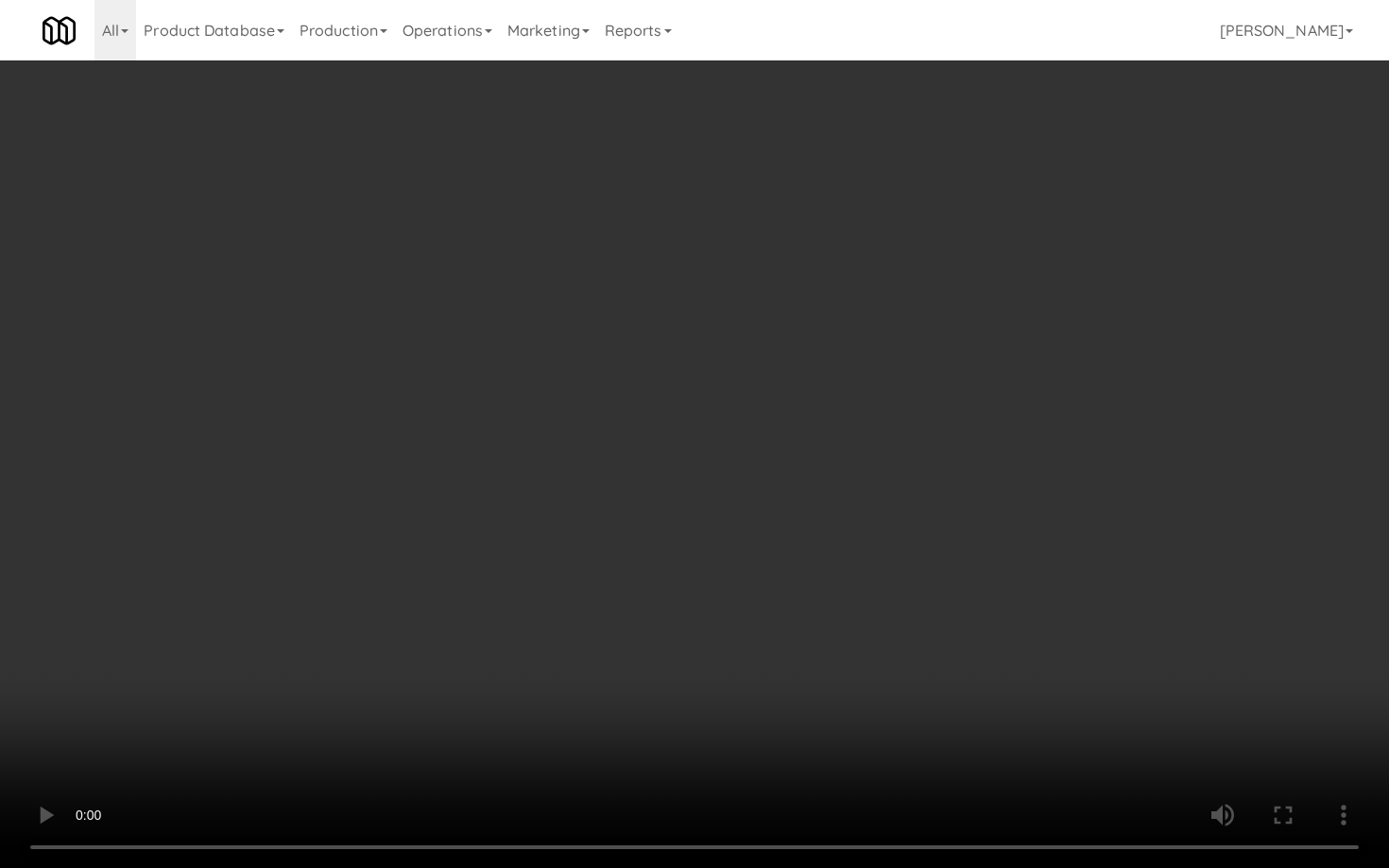
click at [813, 626] on video at bounding box center [694, 434] width 1389 height 868
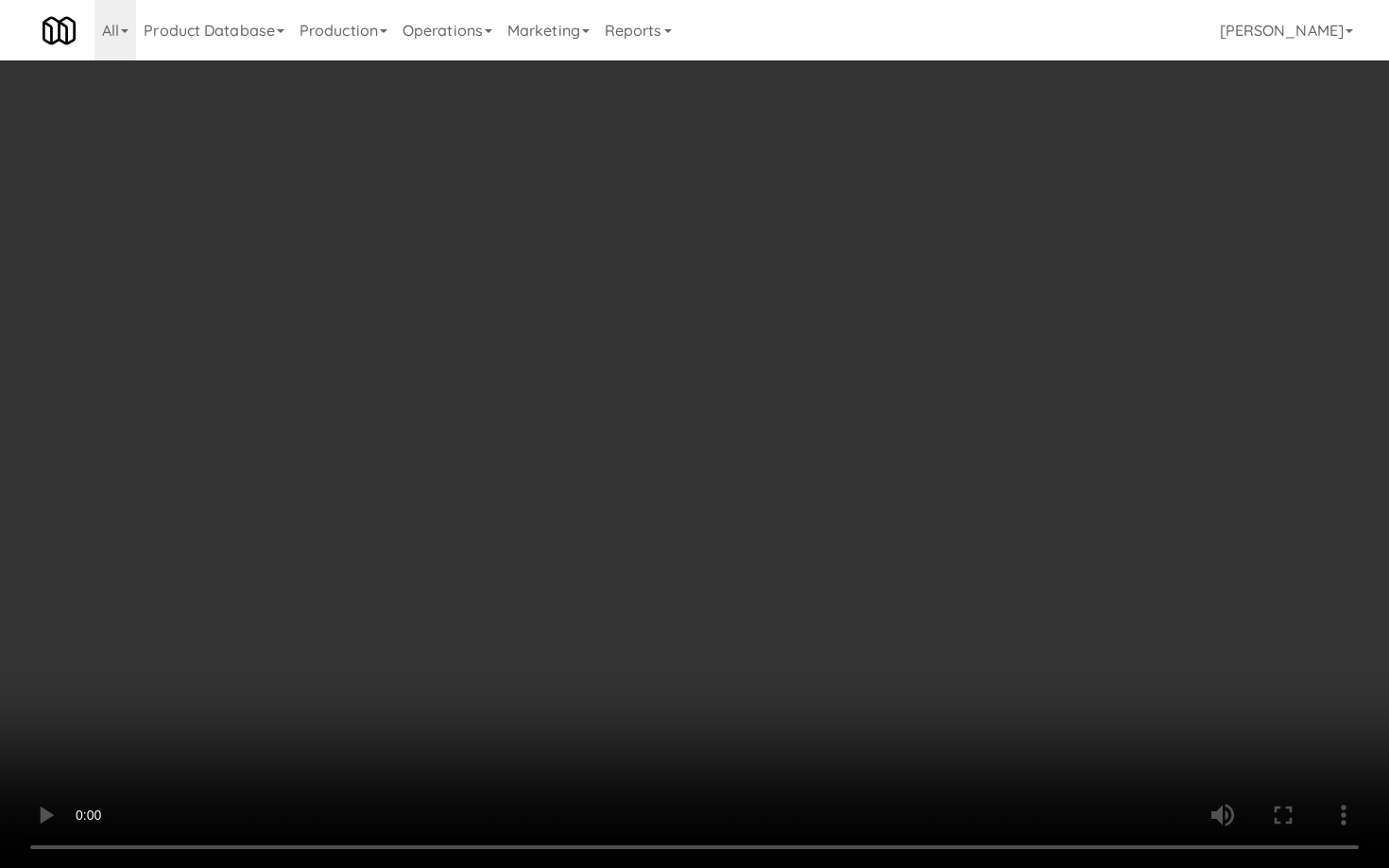
click at [813, 626] on video at bounding box center [694, 434] width 1389 height 868
click at [813, 627] on video at bounding box center [694, 434] width 1389 height 868
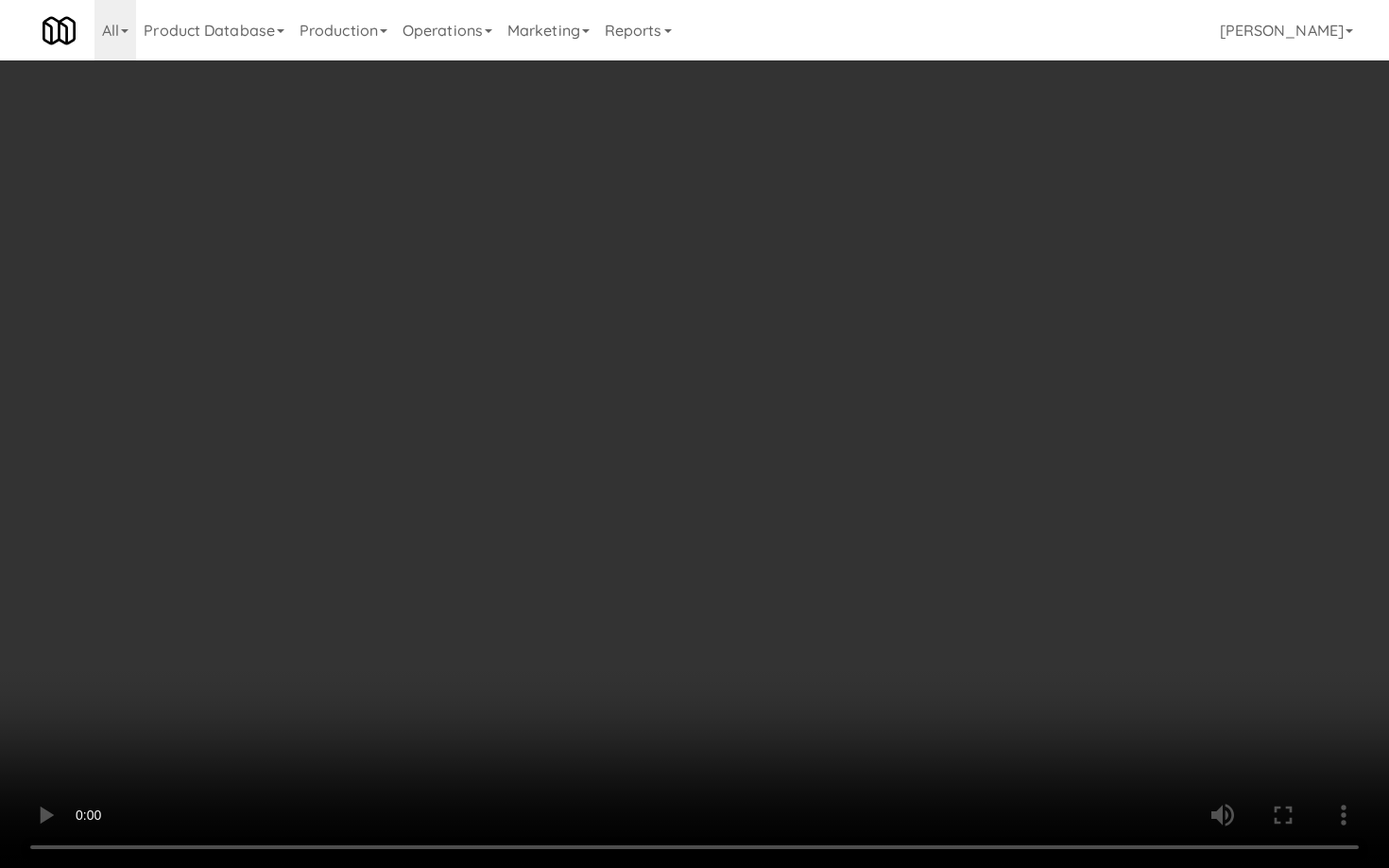
click at [813, 627] on video at bounding box center [694, 434] width 1389 height 868
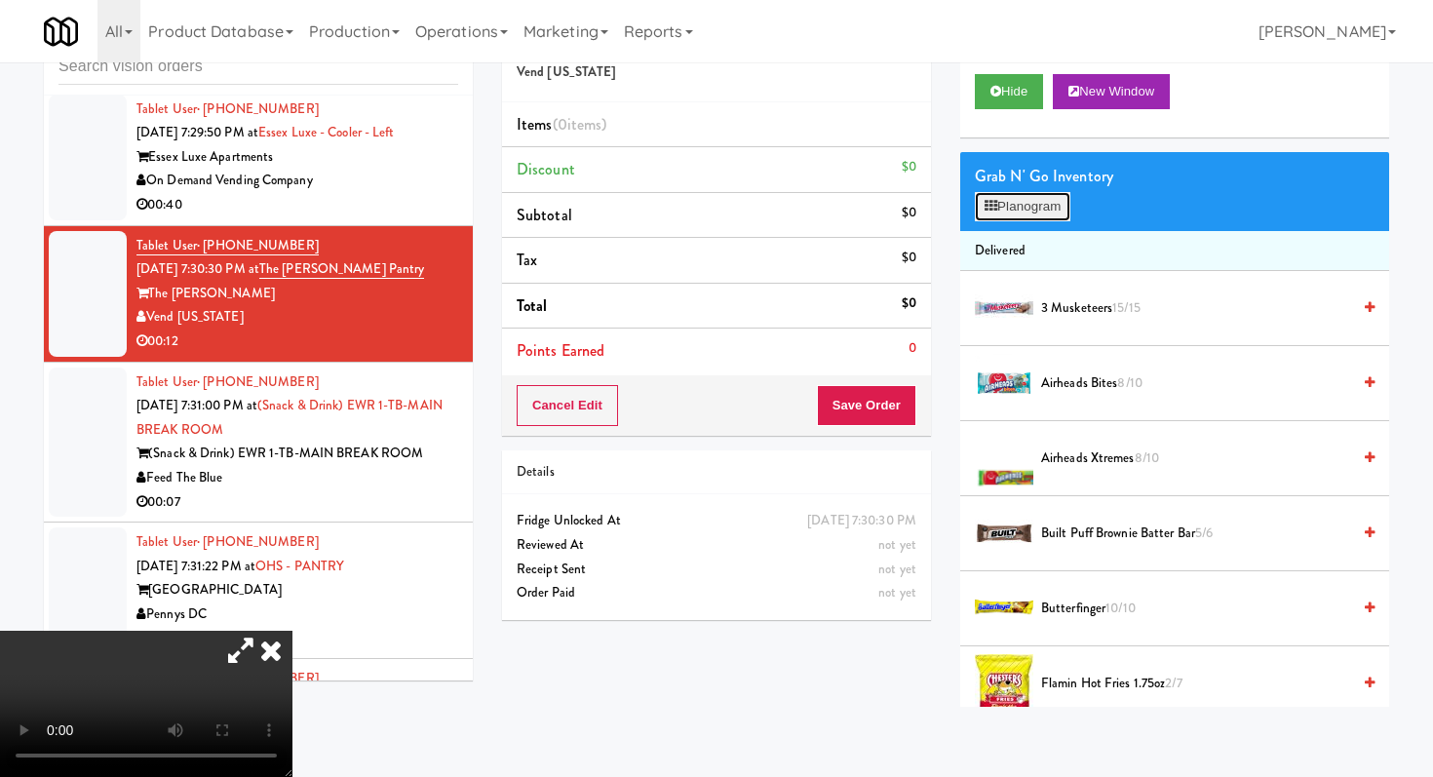
click at [1040, 207] on button "Planogram" at bounding box center [1023, 206] width 96 height 29
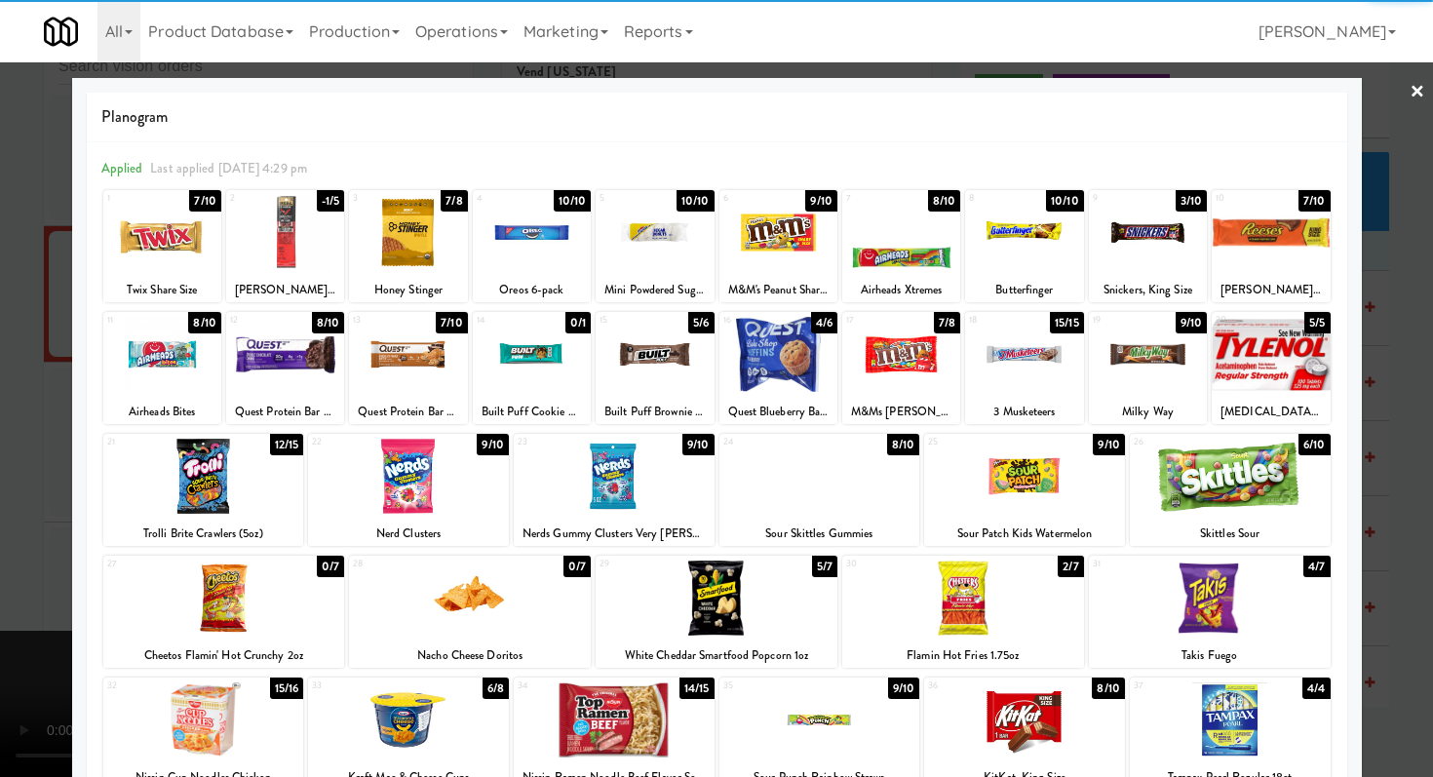
click at [297, 228] on div at bounding box center [285, 232] width 118 height 75
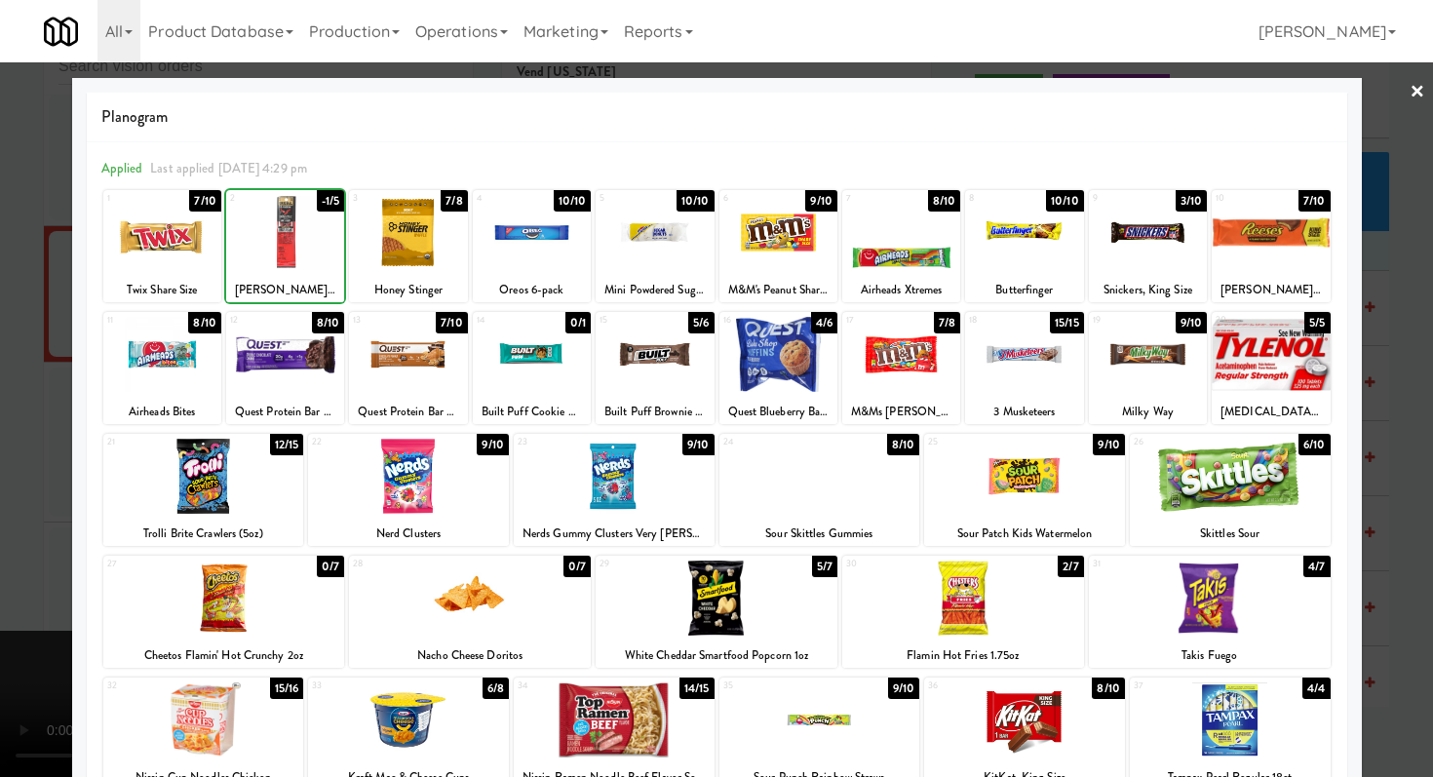
click at [267, 344] on div at bounding box center [285, 354] width 118 height 75
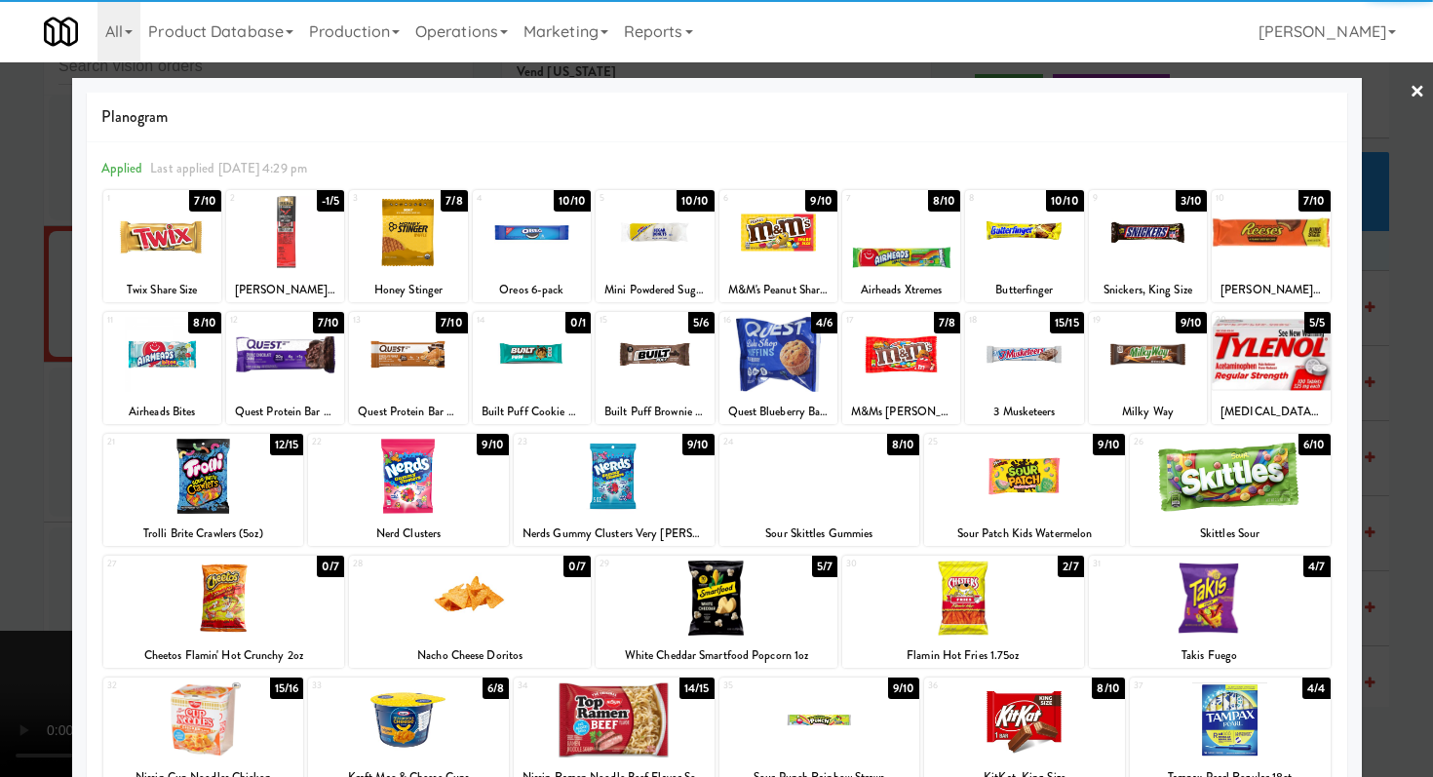
click at [20, 373] on div at bounding box center [716, 388] width 1433 height 777
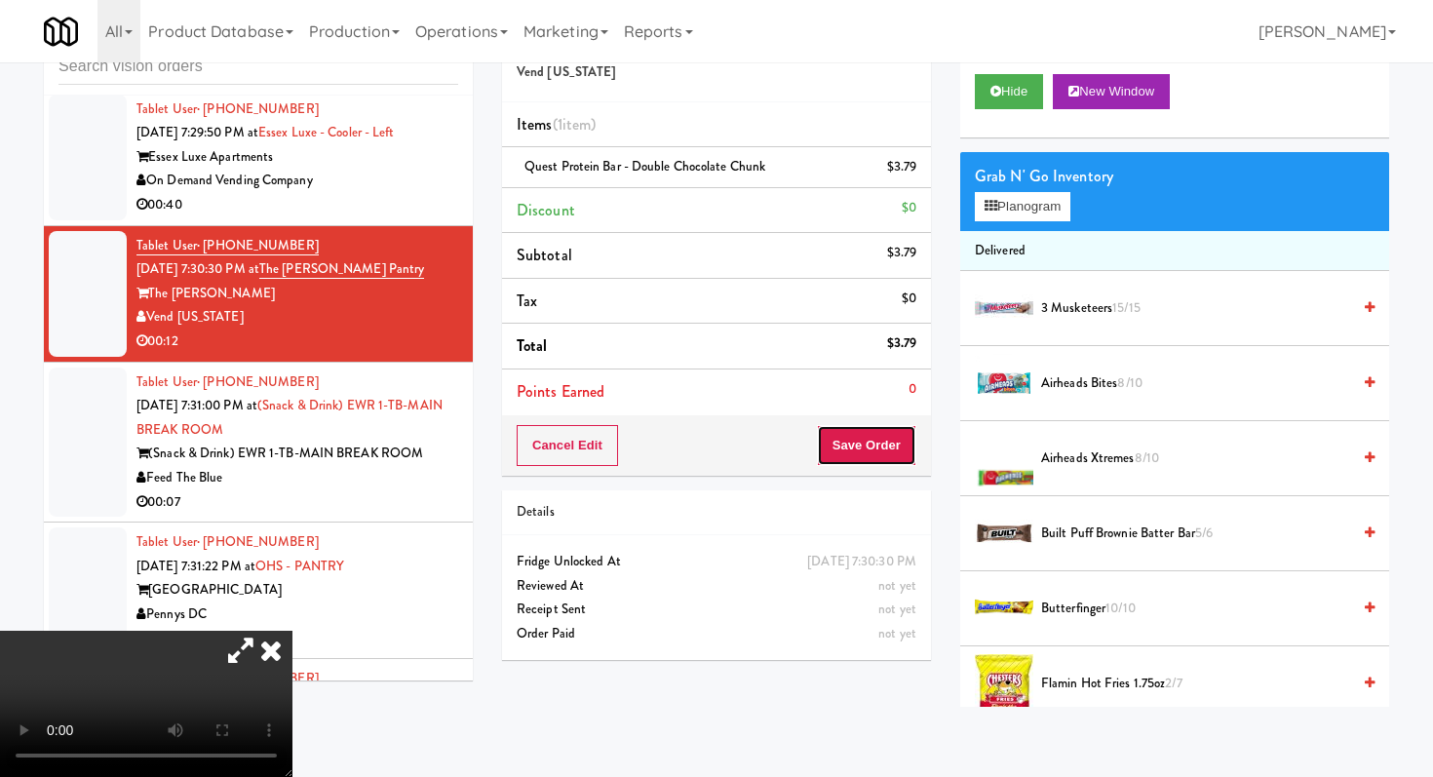
click at [912, 461] on button "Save Order" at bounding box center [866, 445] width 99 height 41
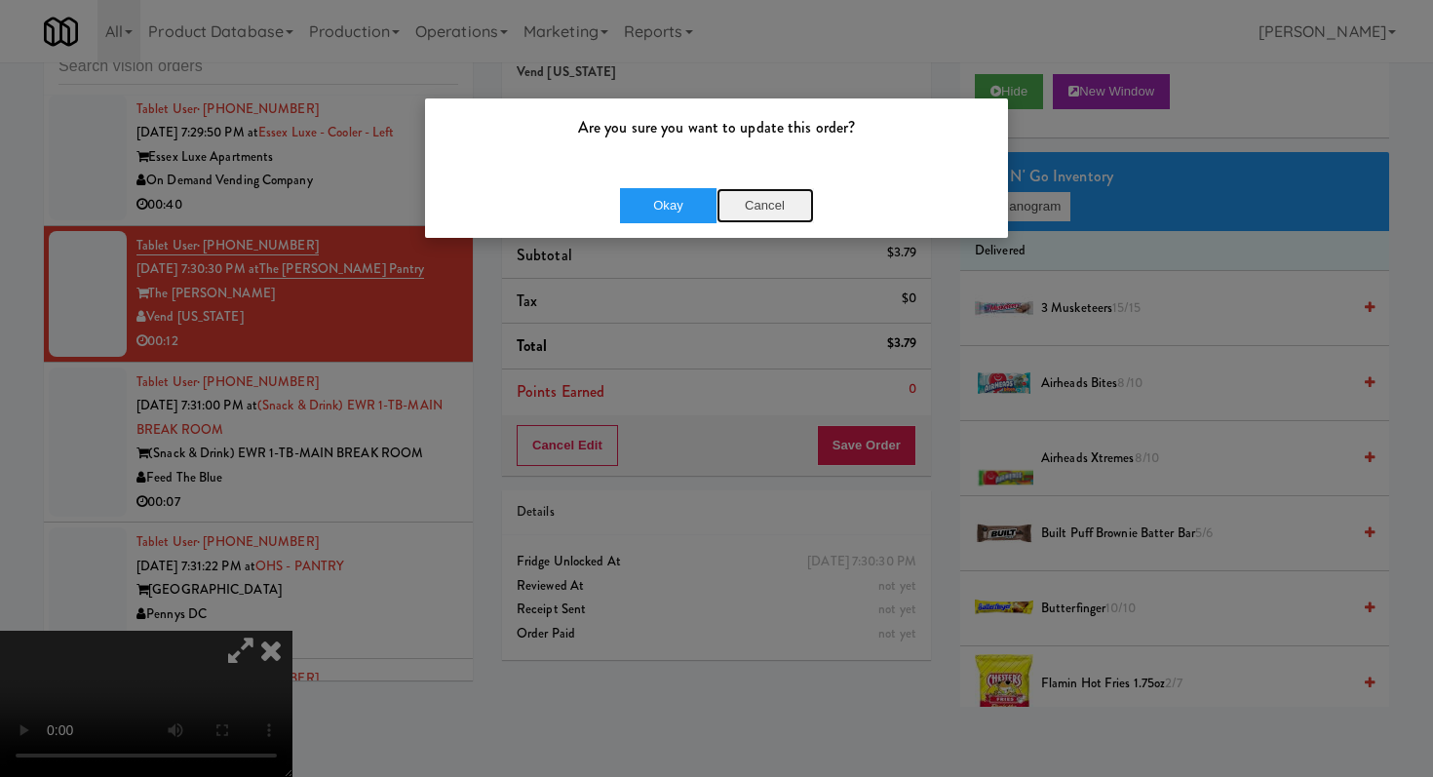
click at [793, 203] on button "Cancel" at bounding box center [765, 205] width 97 height 35
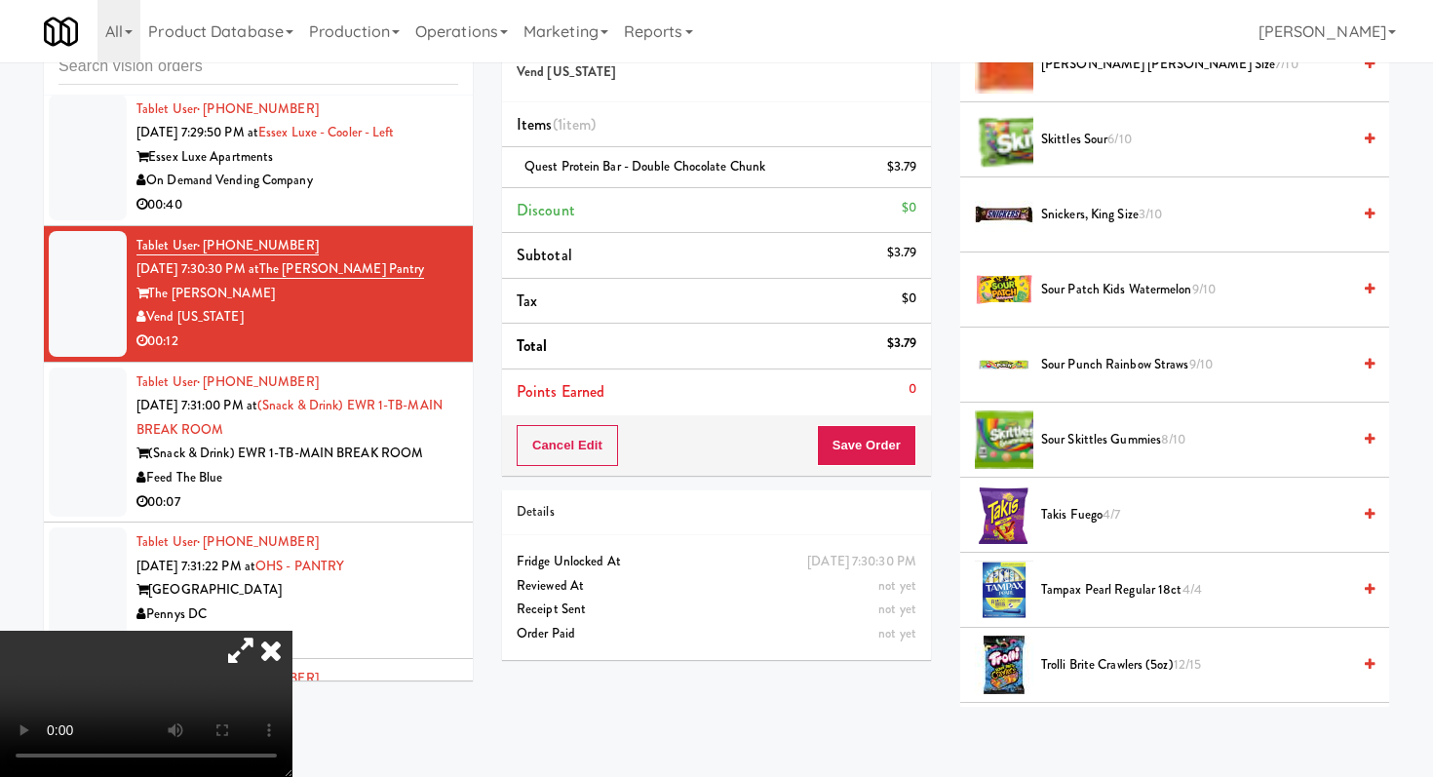
scroll to position [2268, 0]
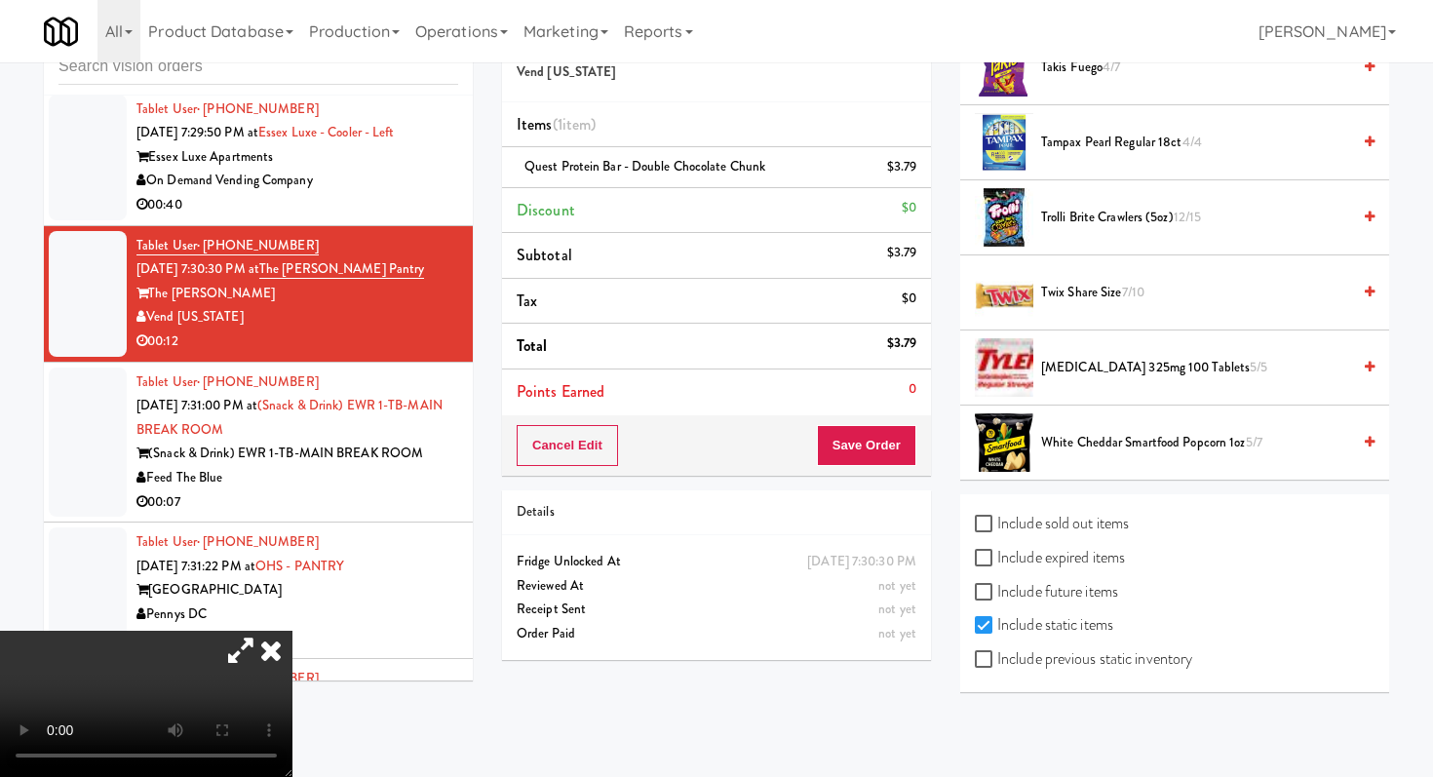
click at [1005, 656] on label "Include previous static inventory" at bounding box center [1083, 658] width 217 height 29
click at [997, 656] on input "Include previous static inventory" at bounding box center [986, 660] width 22 height 16
checkbox input "true"
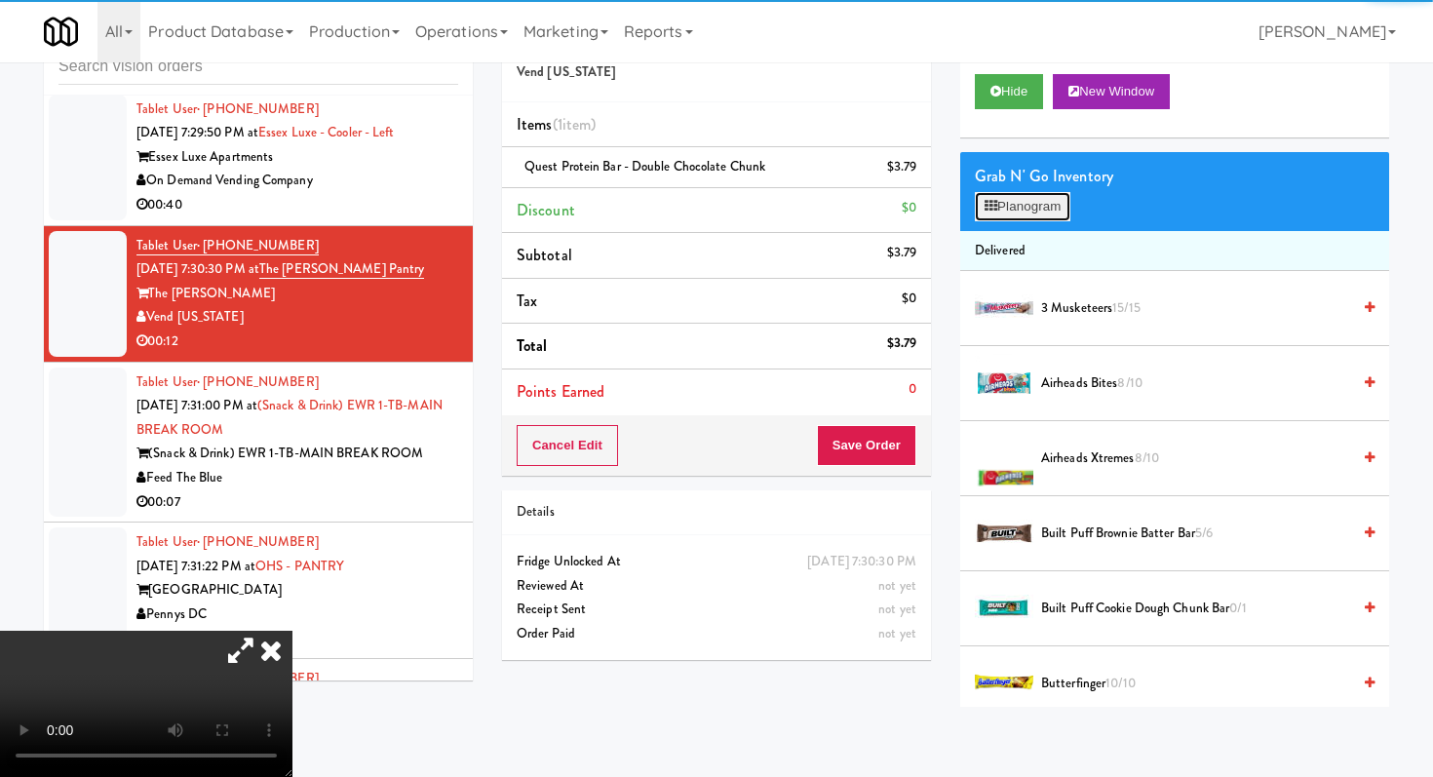
click at [1035, 214] on button "Planogram" at bounding box center [1023, 206] width 96 height 29
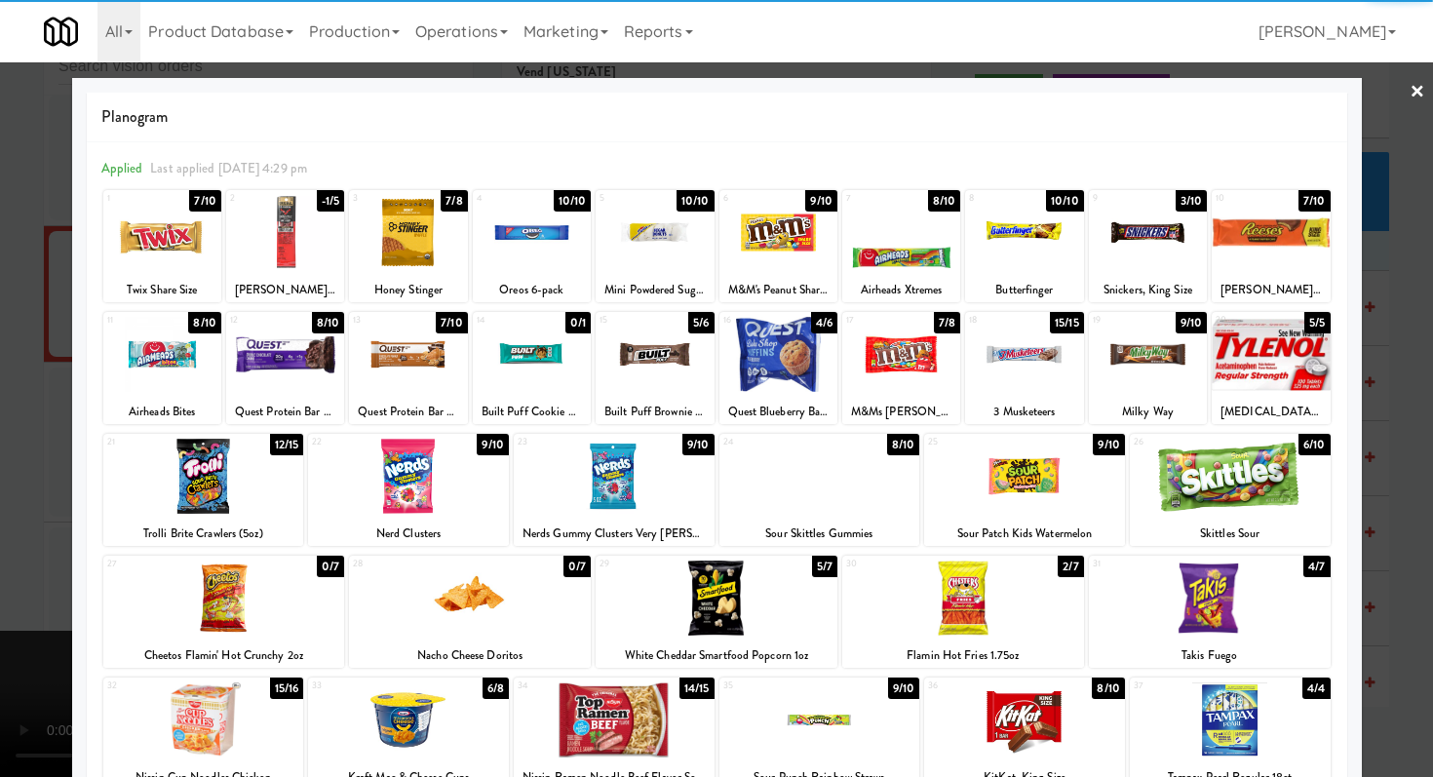
click at [286, 232] on div at bounding box center [285, 232] width 118 height 75
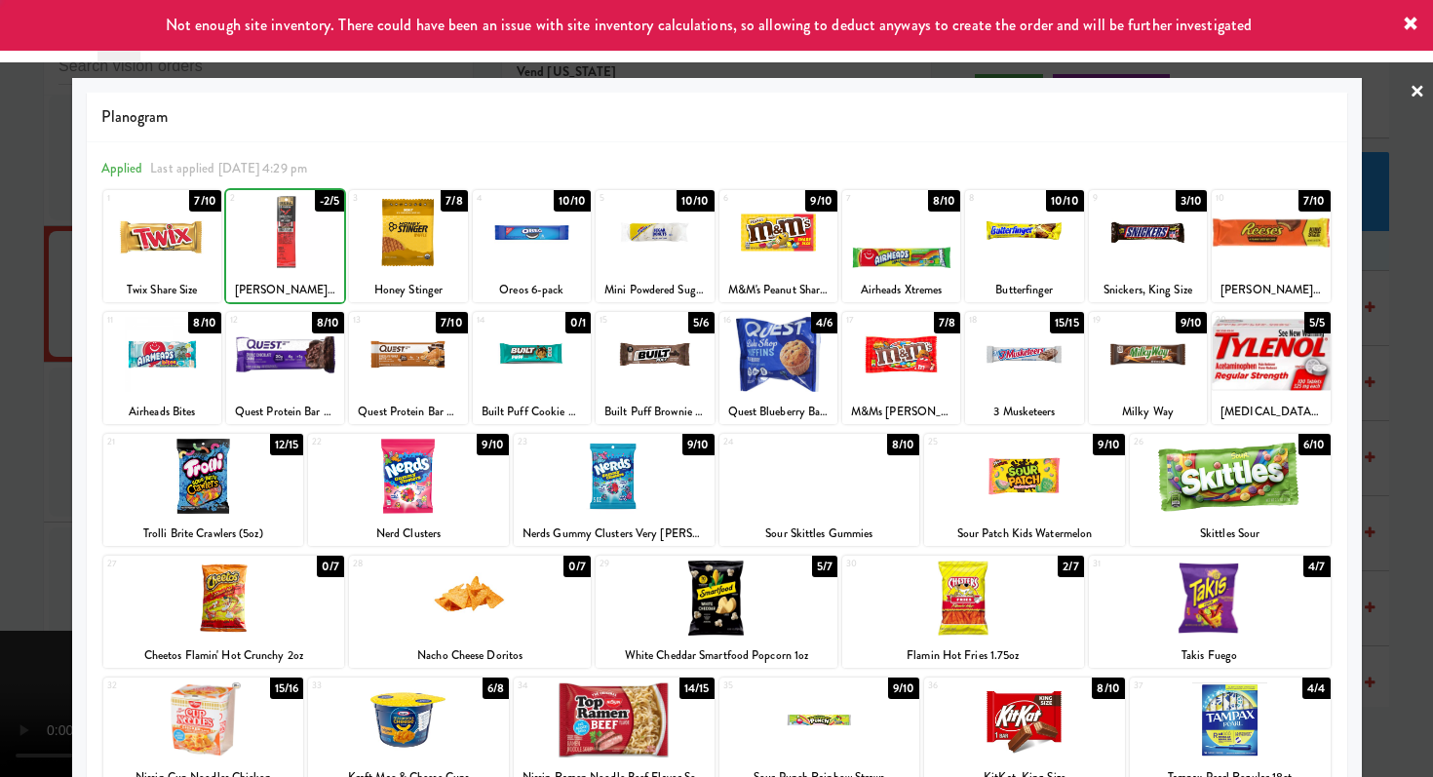
click at [0, 274] on div at bounding box center [716, 388] width 1433 height 777
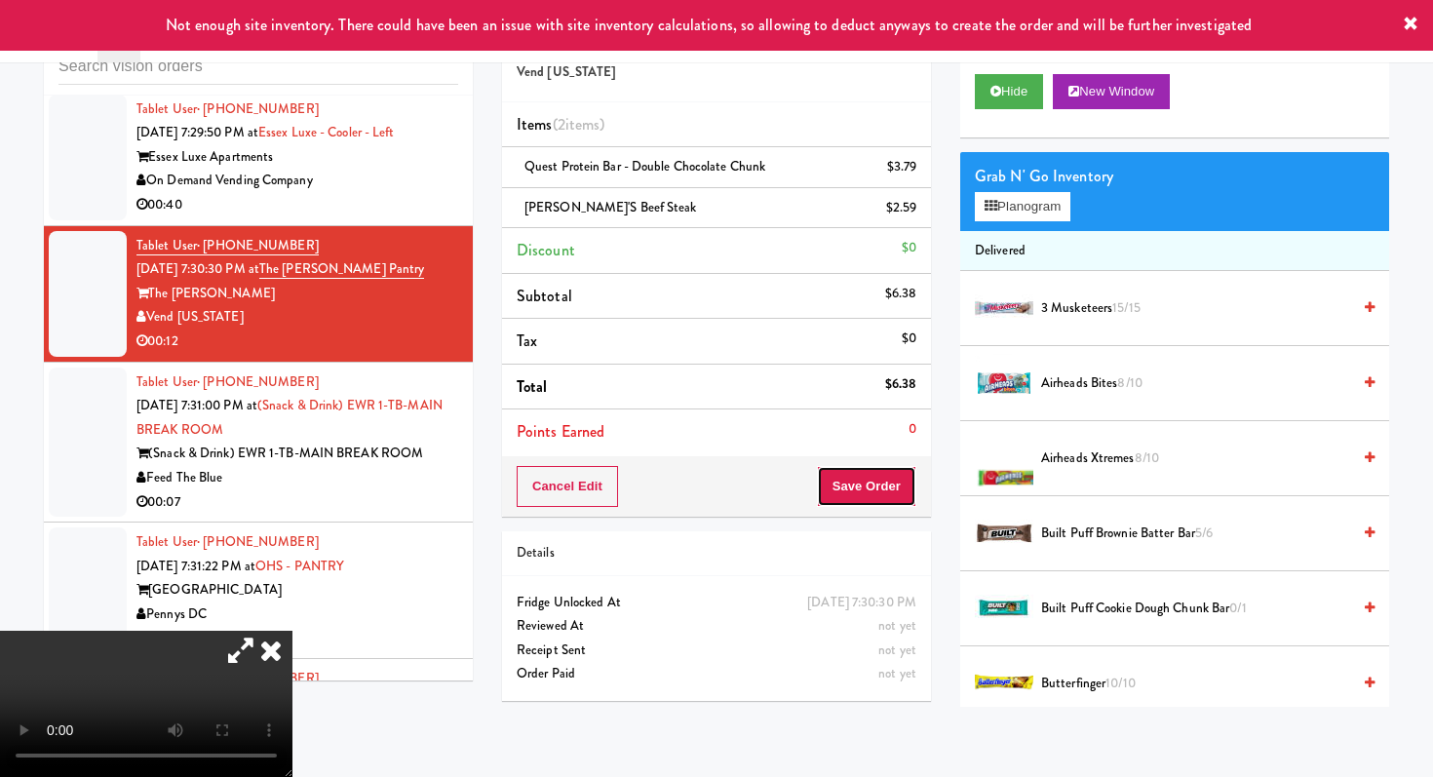
click at [859, 485] on button "Save Order" at bounding box center [866, 486] width 99 height 41
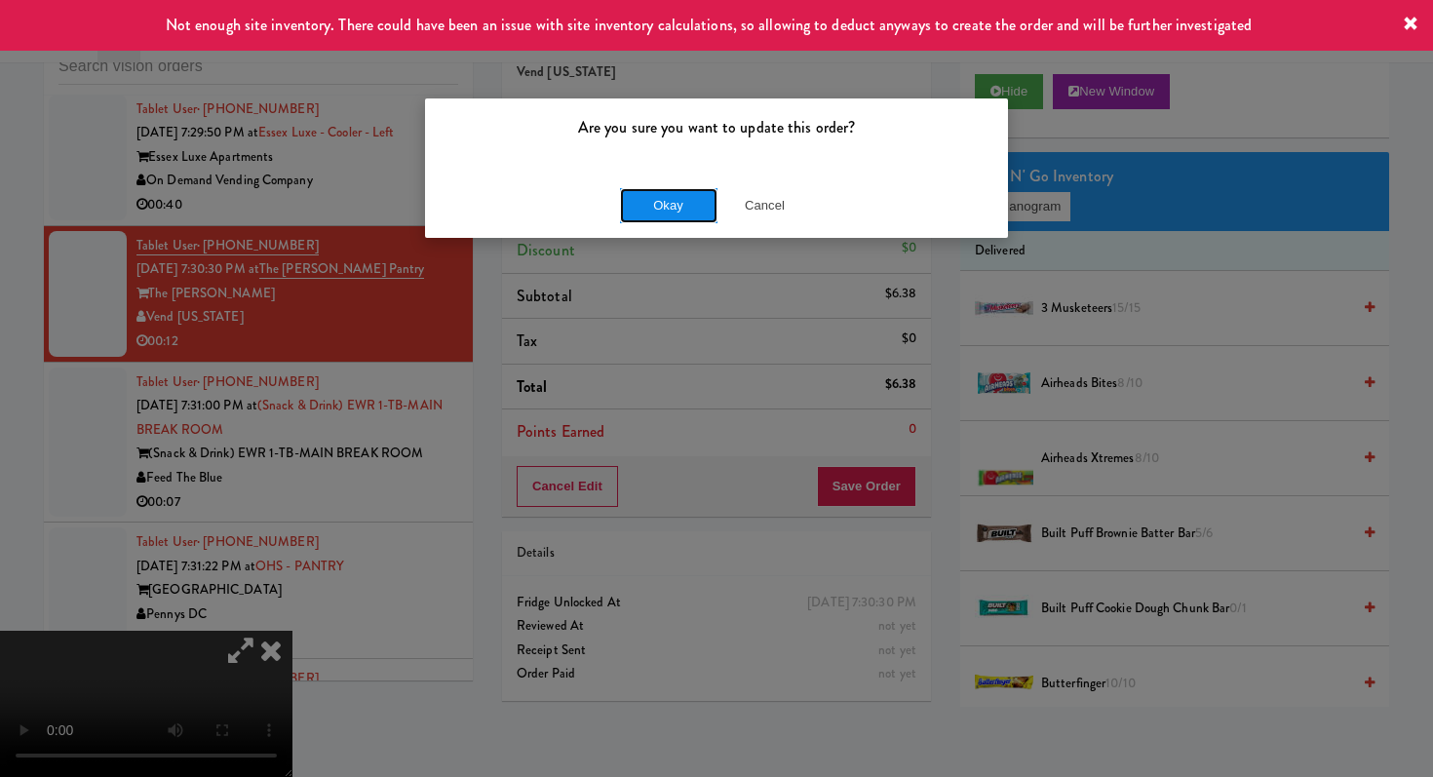
click at [669, 202] on button "Okay" at bounding box center [668, 205] width 97 height 35
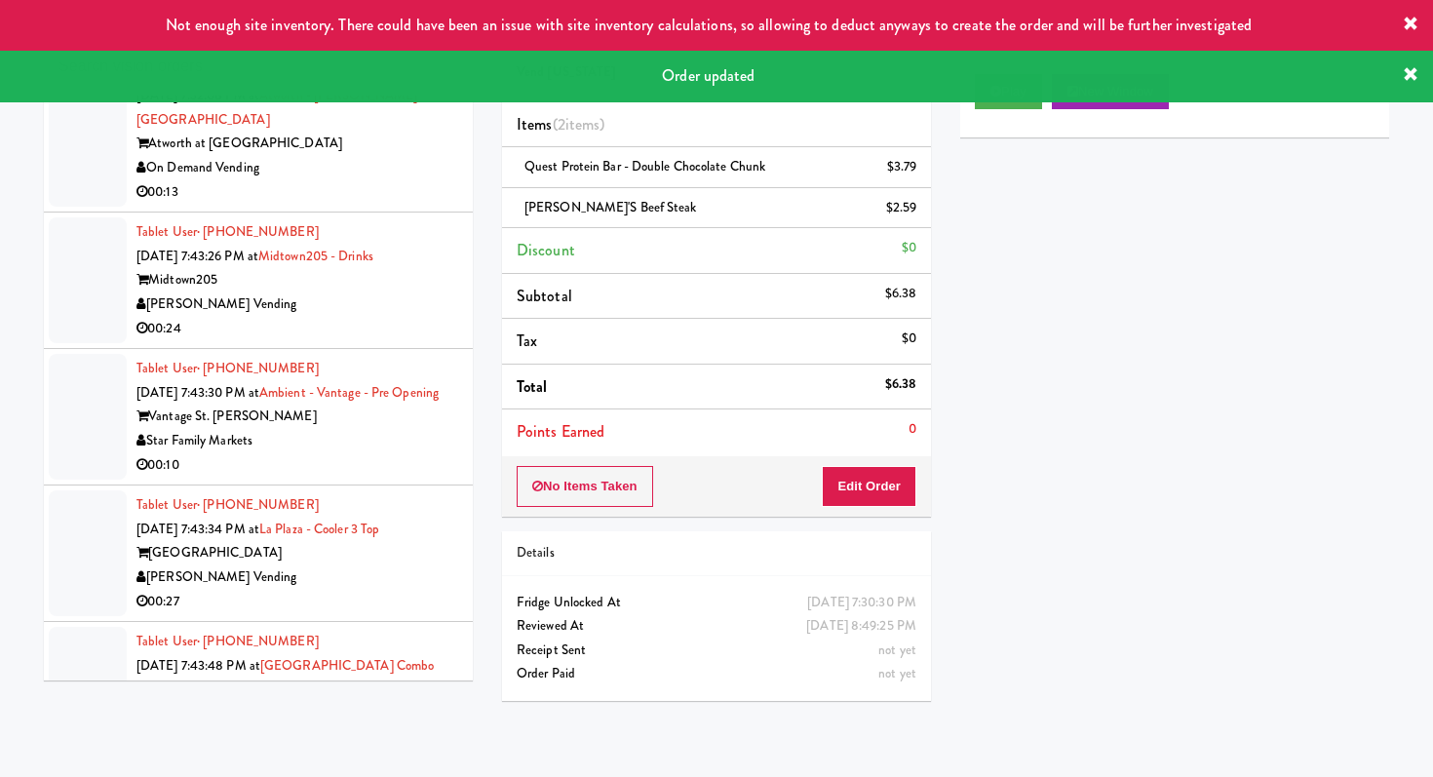
scroll to position [16392, 0]
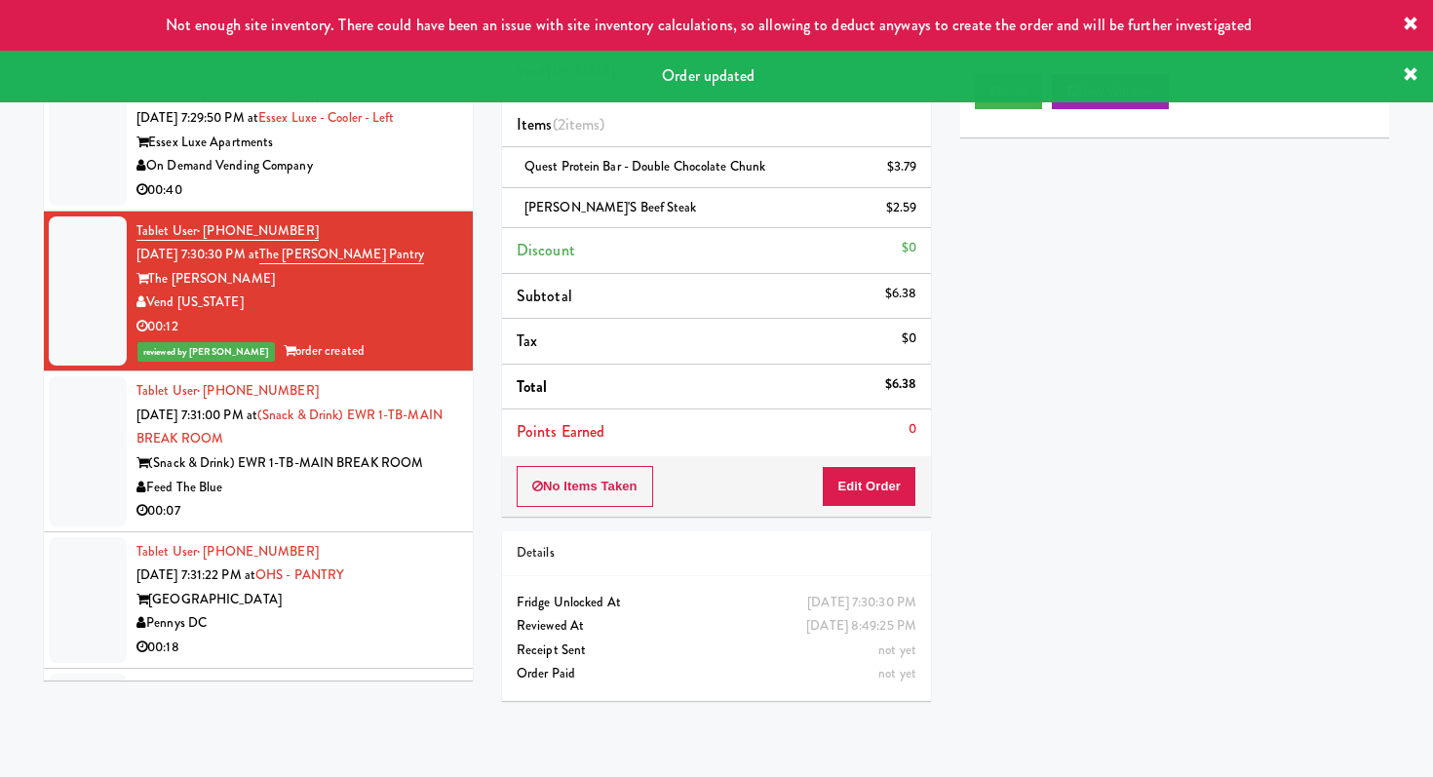
click at [406, 524] on div "00:07" at bounding box center [297, 511] width 322 height 24
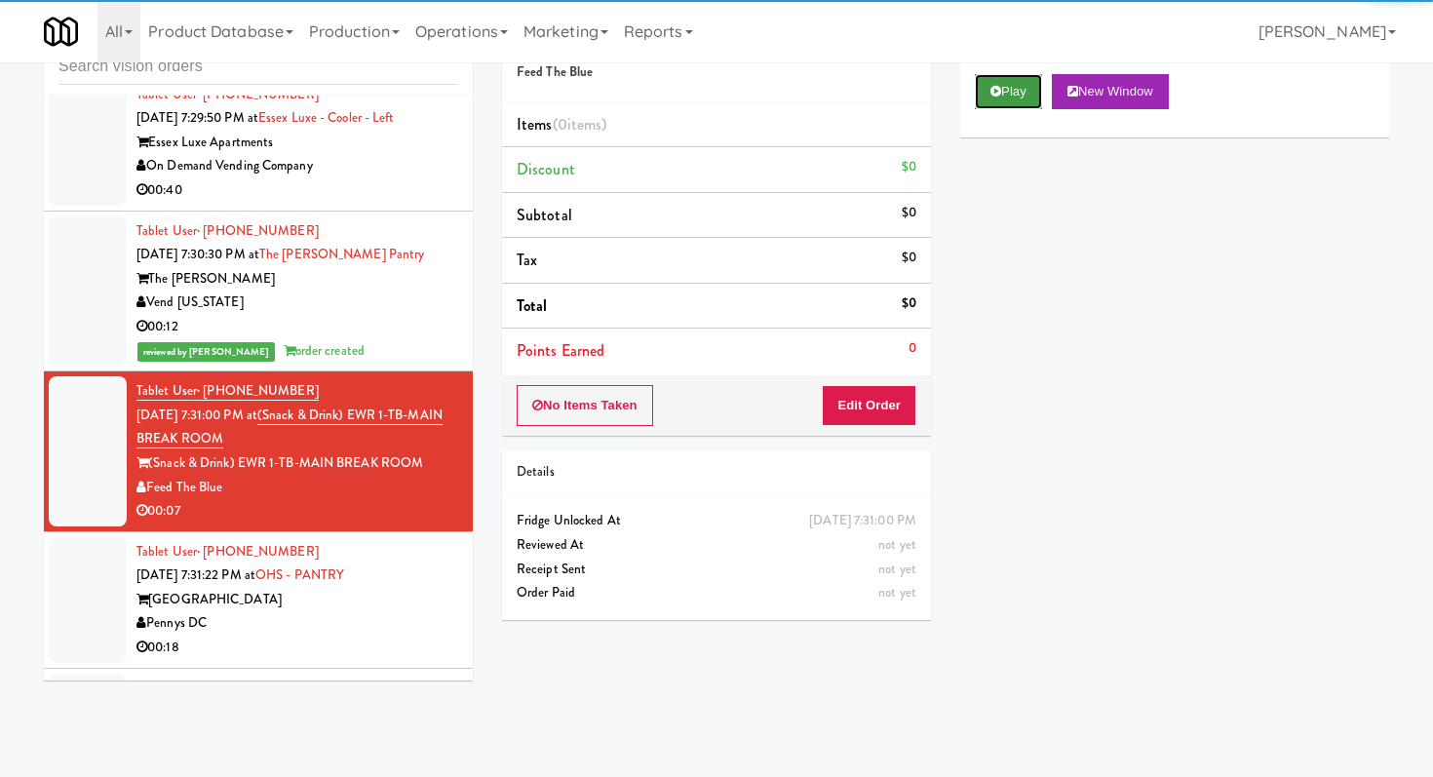
click at [1004, 95] on button "Play" at bounding box center [1008, 91] width 67 height 35
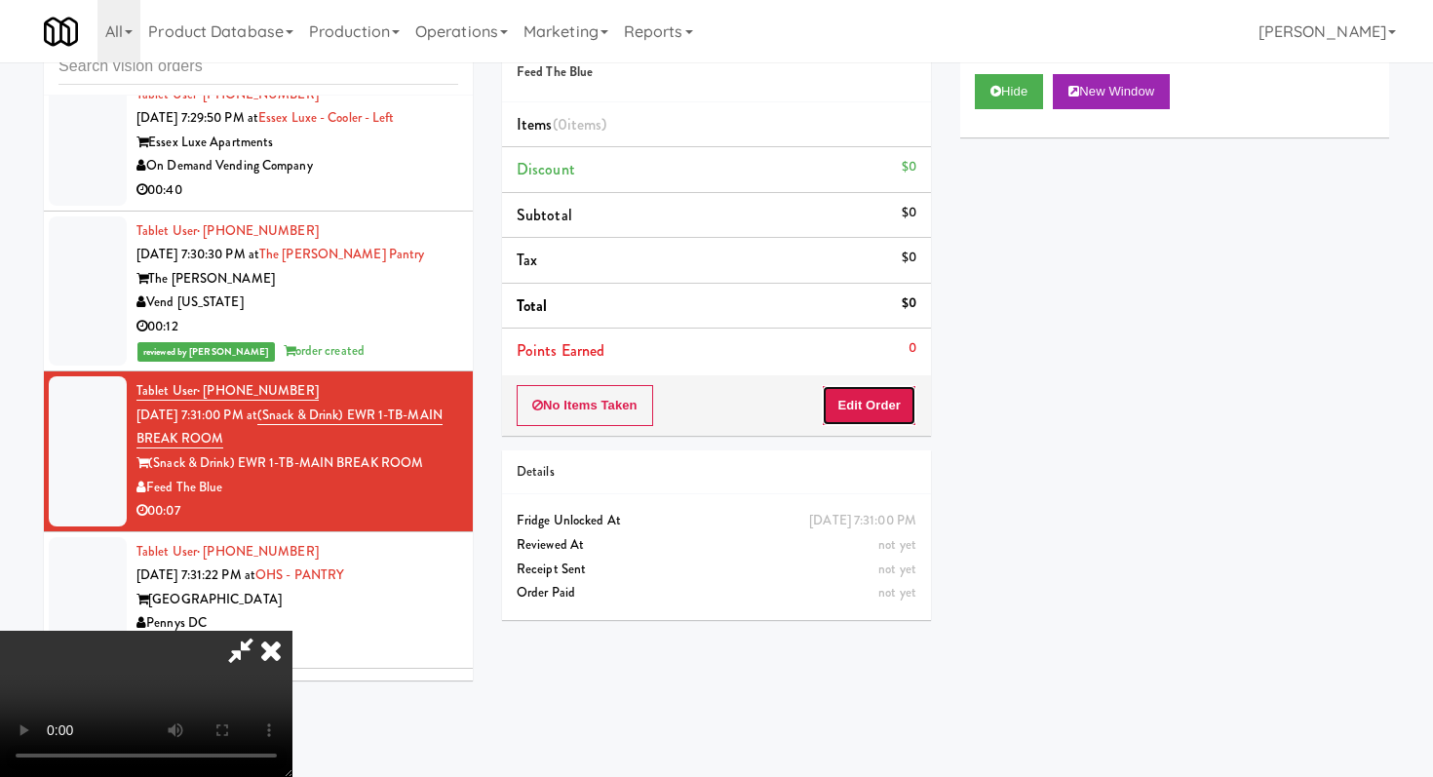
click at [874, 398] on button "Edit Order" at bounding box center [869, 405] width 95 height 41
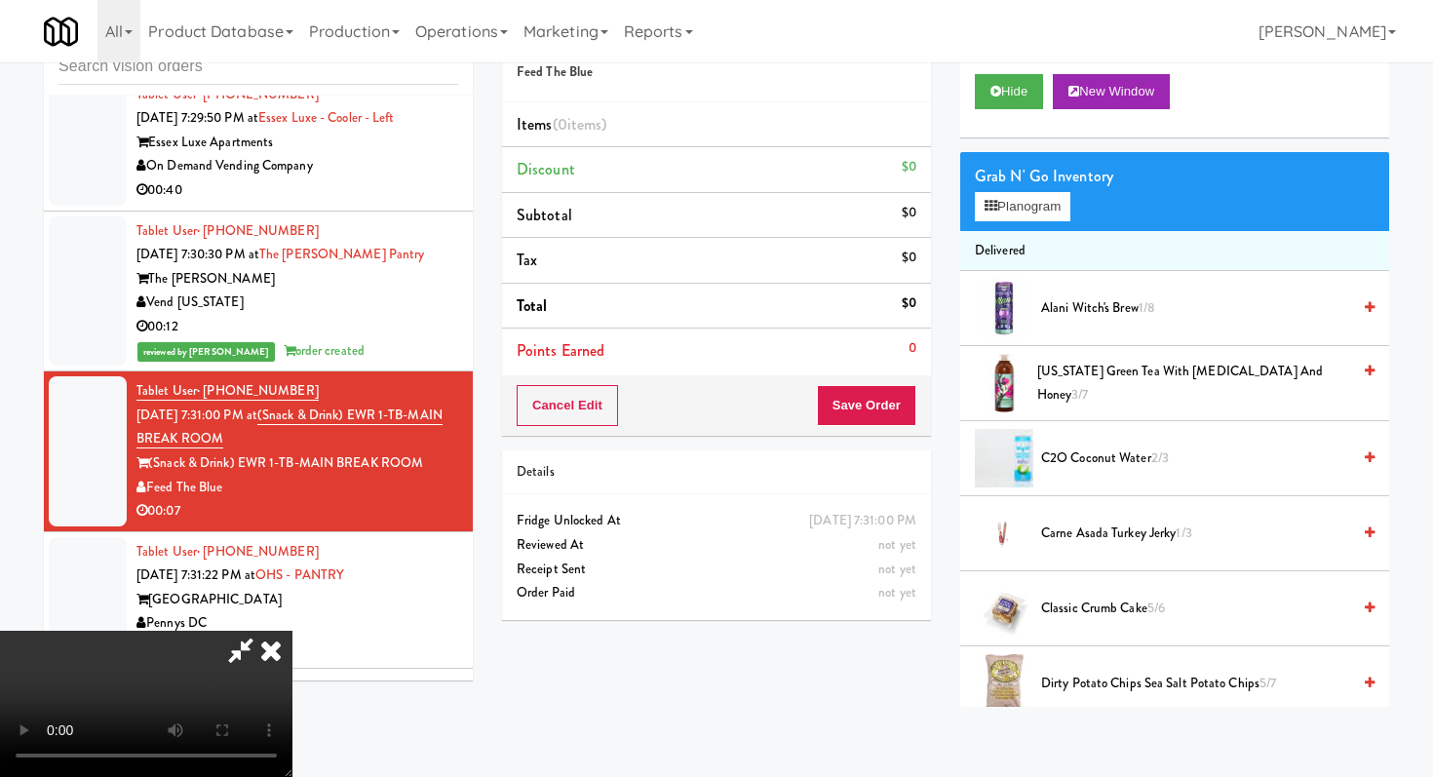
click at [292, 631] on video at bounding box center [146, 704] width 292 height 146
click at [1021, 208] on button "Planogram" at bounding box center [1023, 206] width 96 height 29
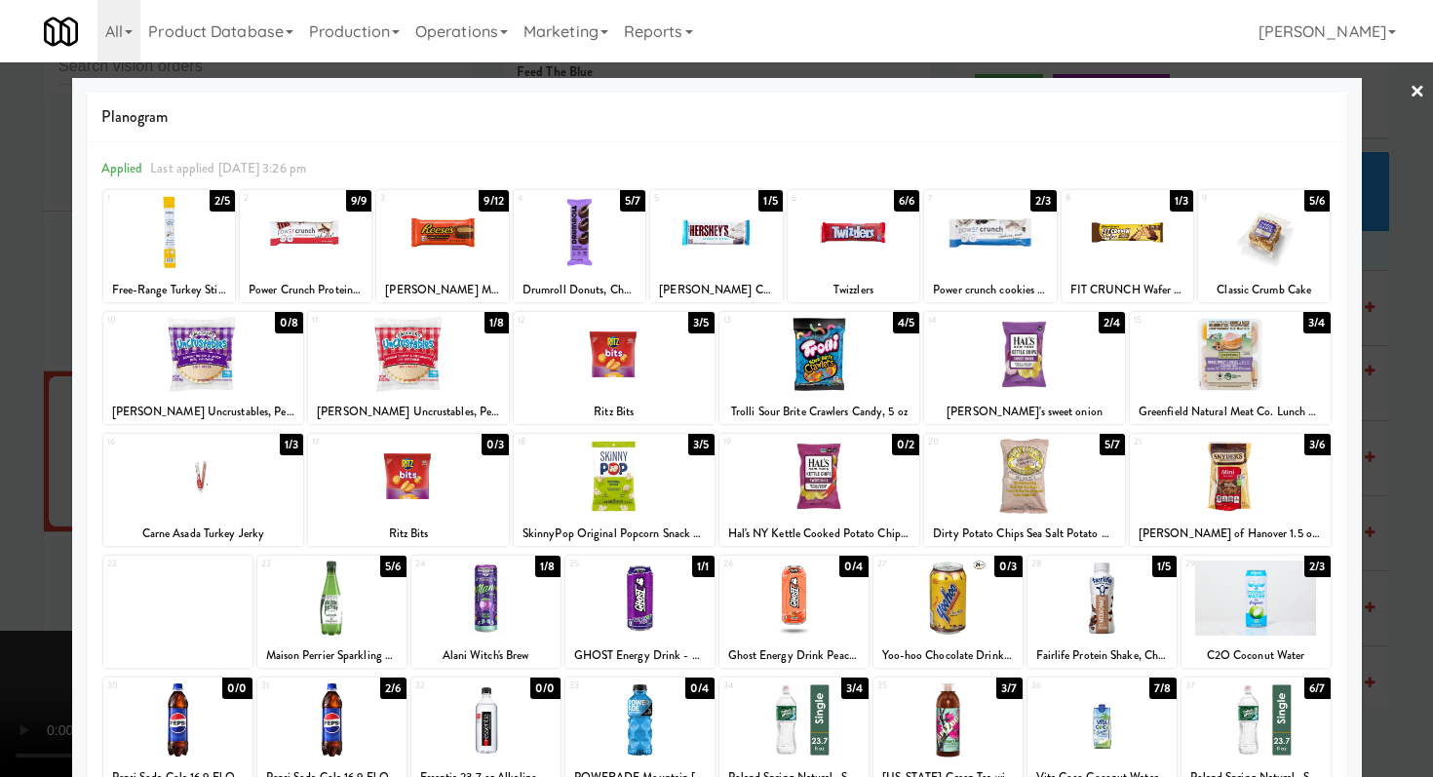
scroll to position [180, 0]
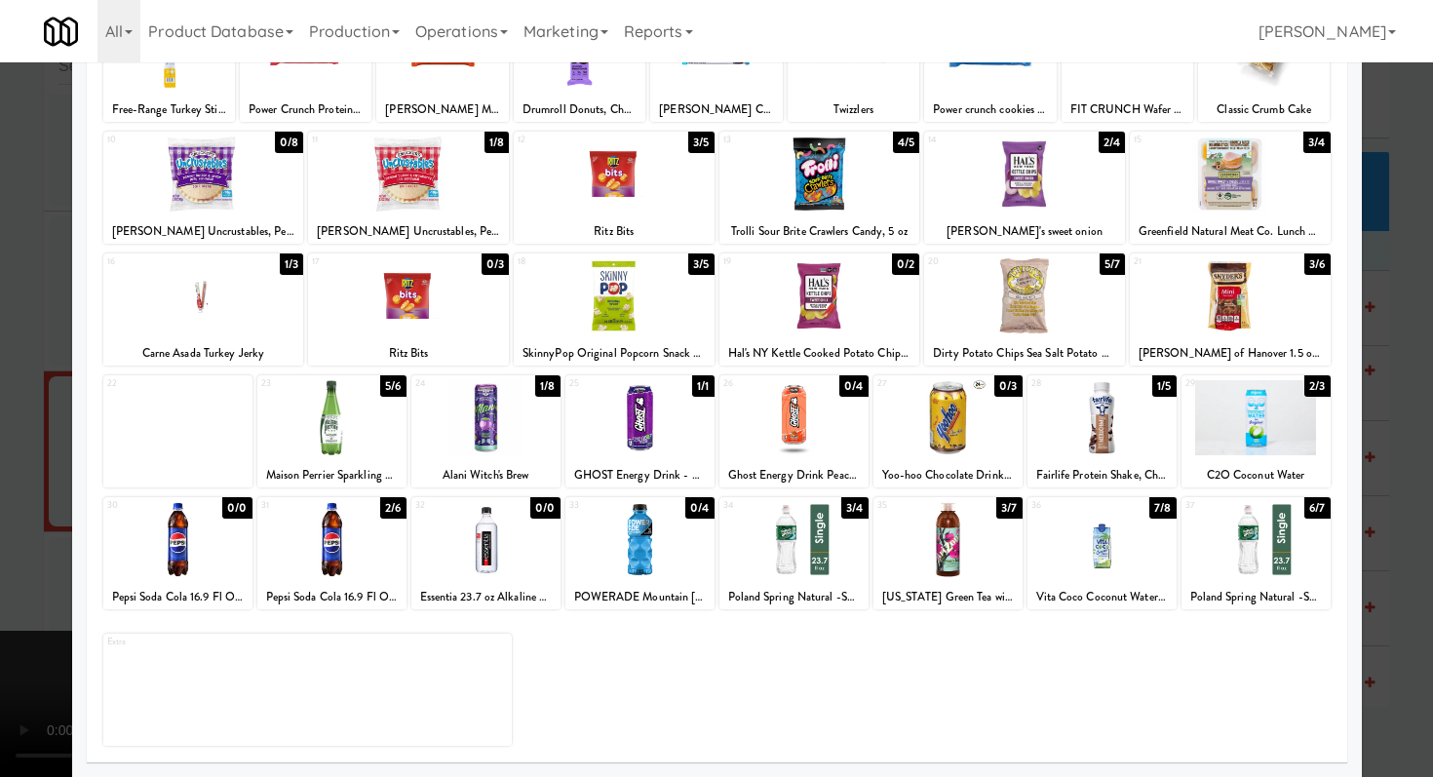
click at [0, 385] on div at bounding box center [716, 388] width 1433 height 777
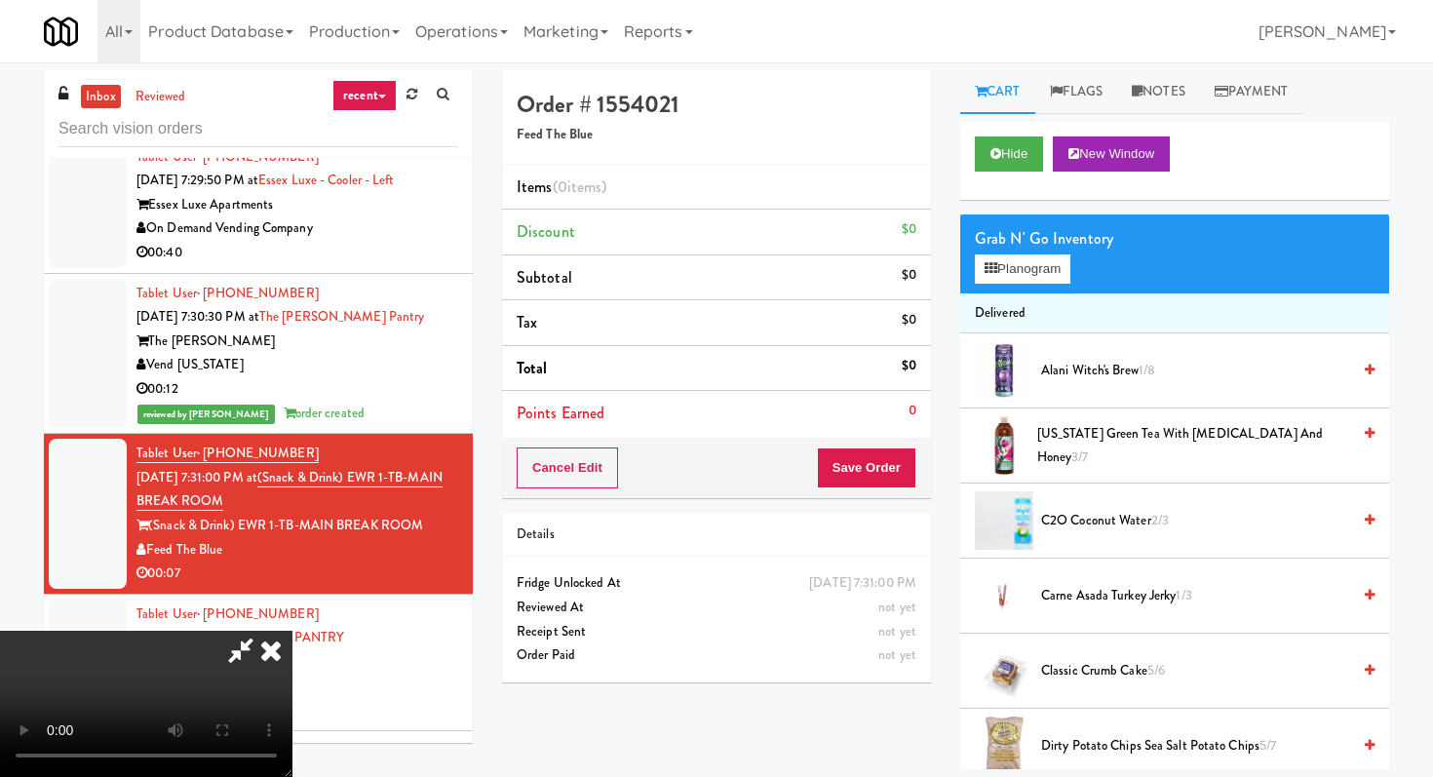
click at [263, 631] on icon at bounding box center [240, 650] width 45 height 39
click at [292, 631] on icon at bounding box center [271, 650] width 43 height 39
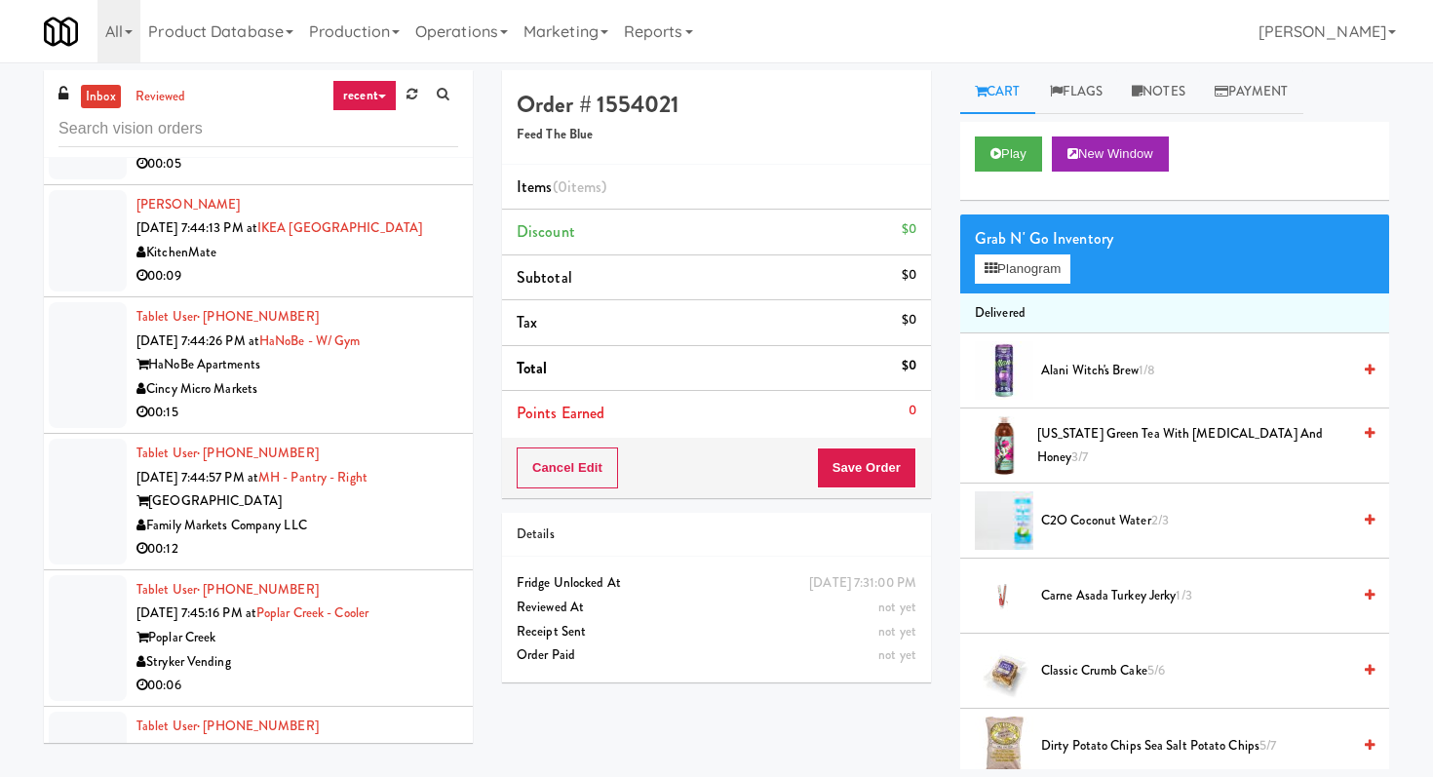
scroll to position [18260, 0]
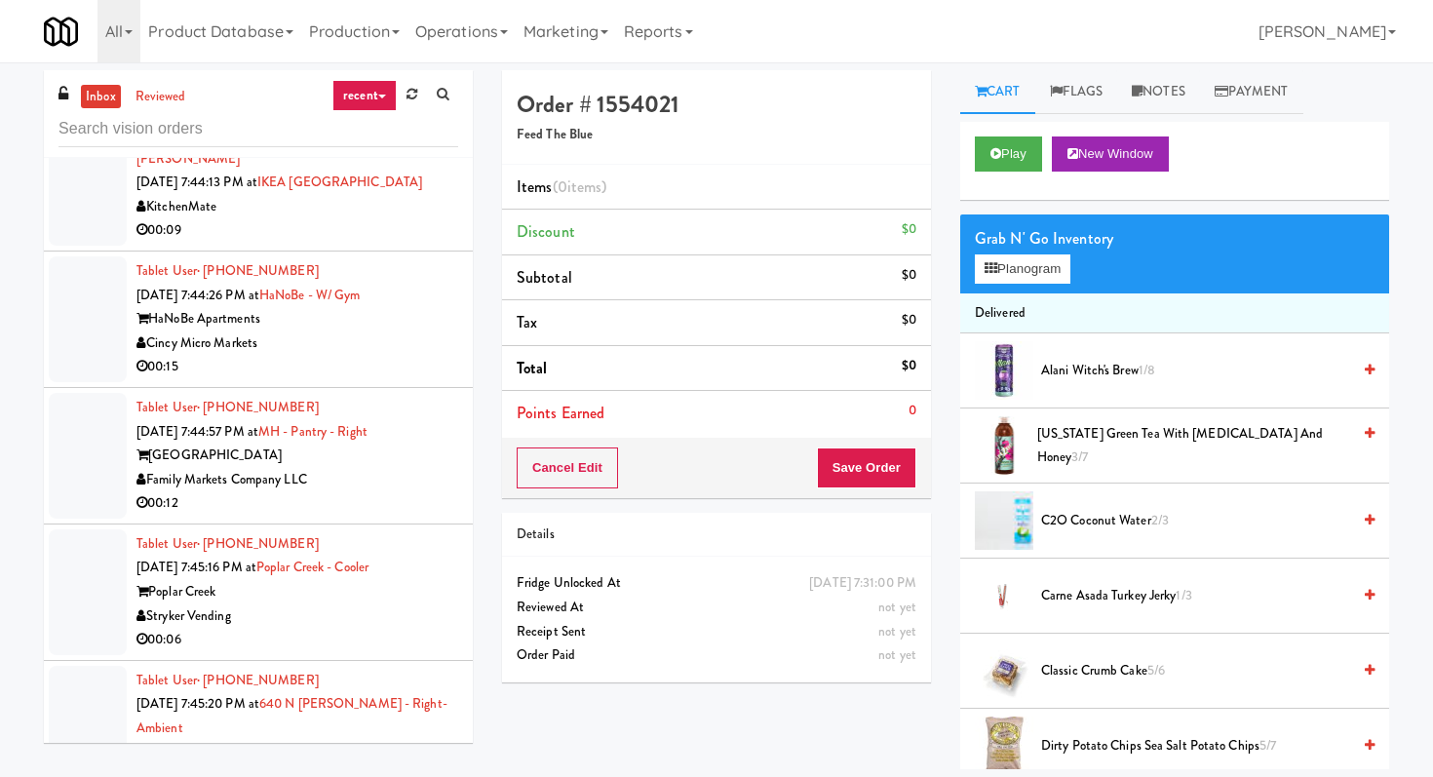
click at [390, 356] on div "Cincy Micro Markets" at bounding box center [297, 343] width 322 height 24
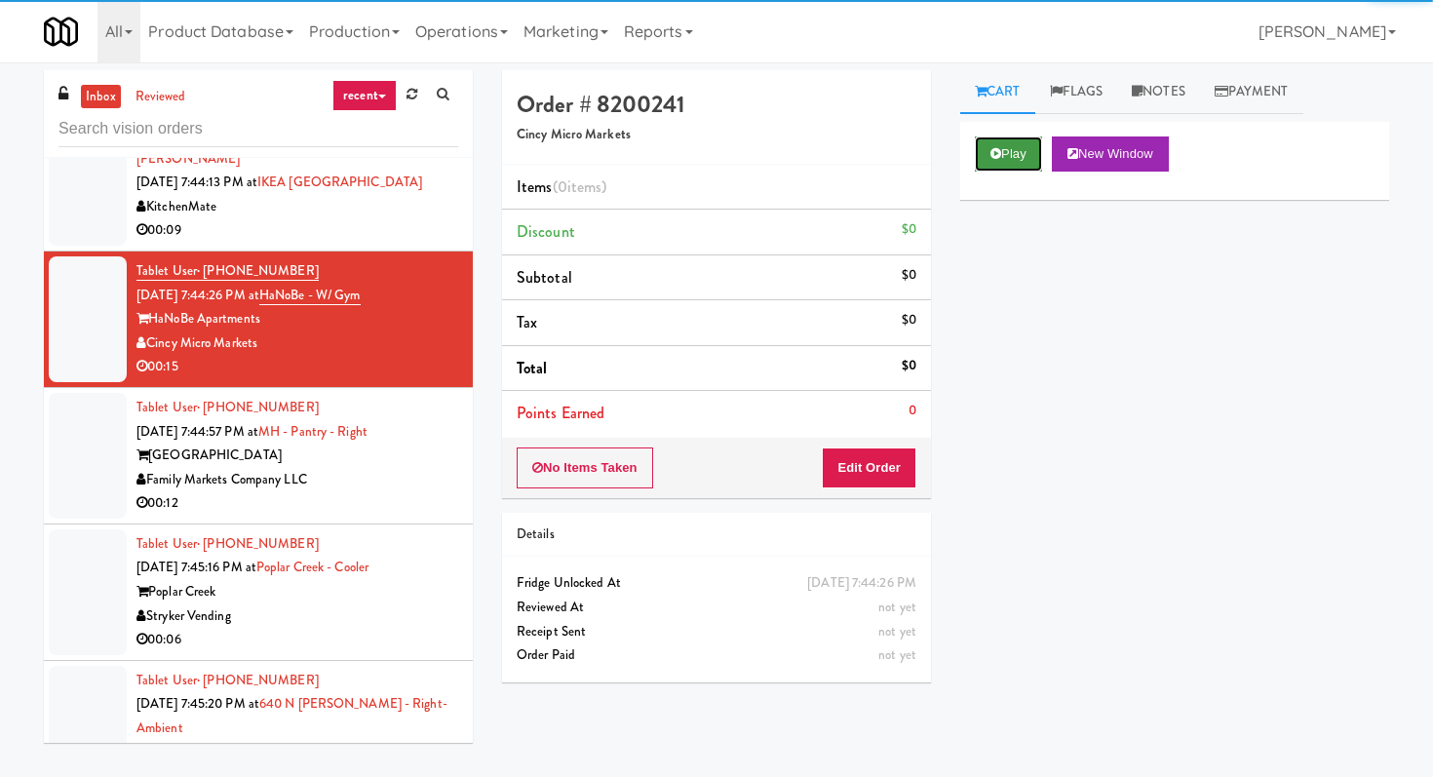
click at [1007, 152] on button "Play" at bounding box center [1008, 153] width 67 height 35
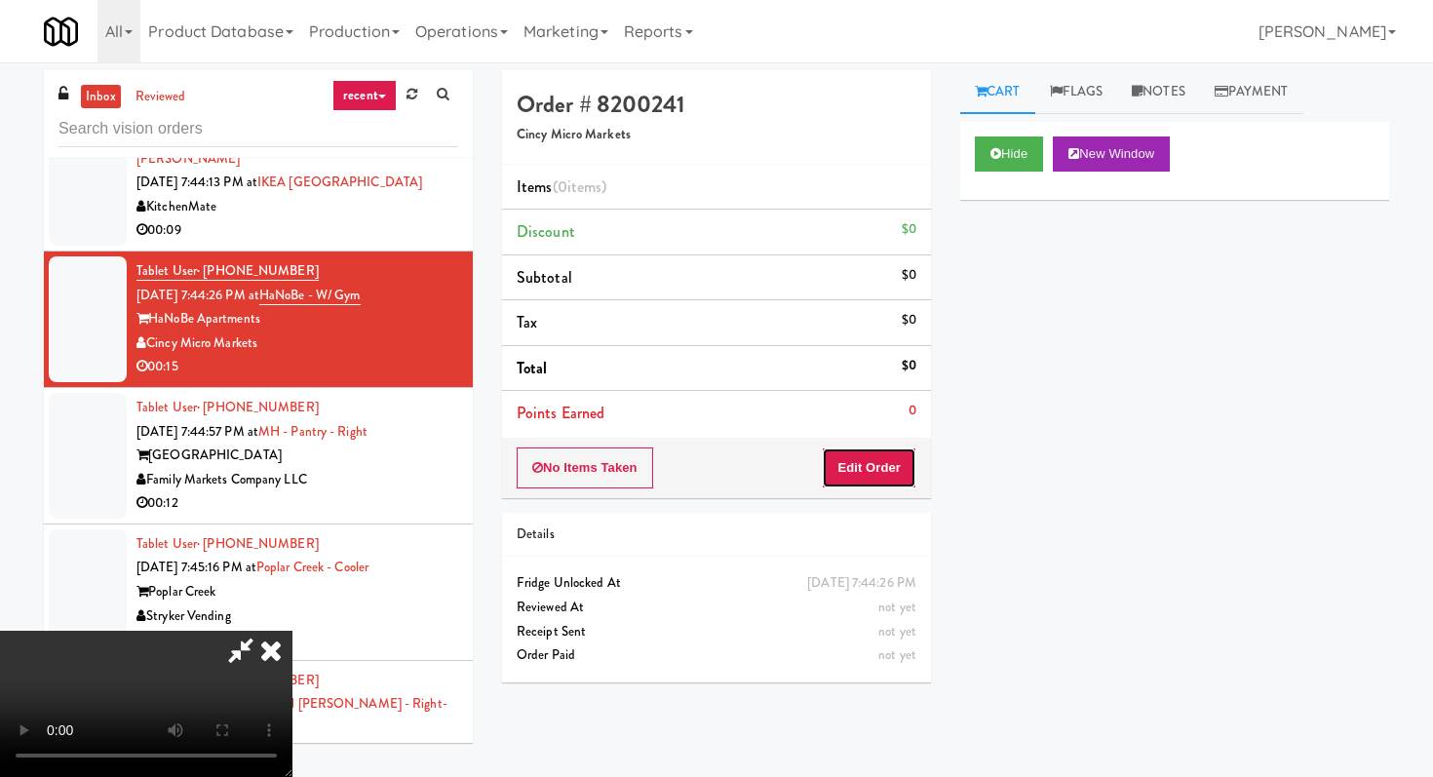
click at [888, 476] on button "Edit Order" at bounding box center [869, 467] width 95 height 41
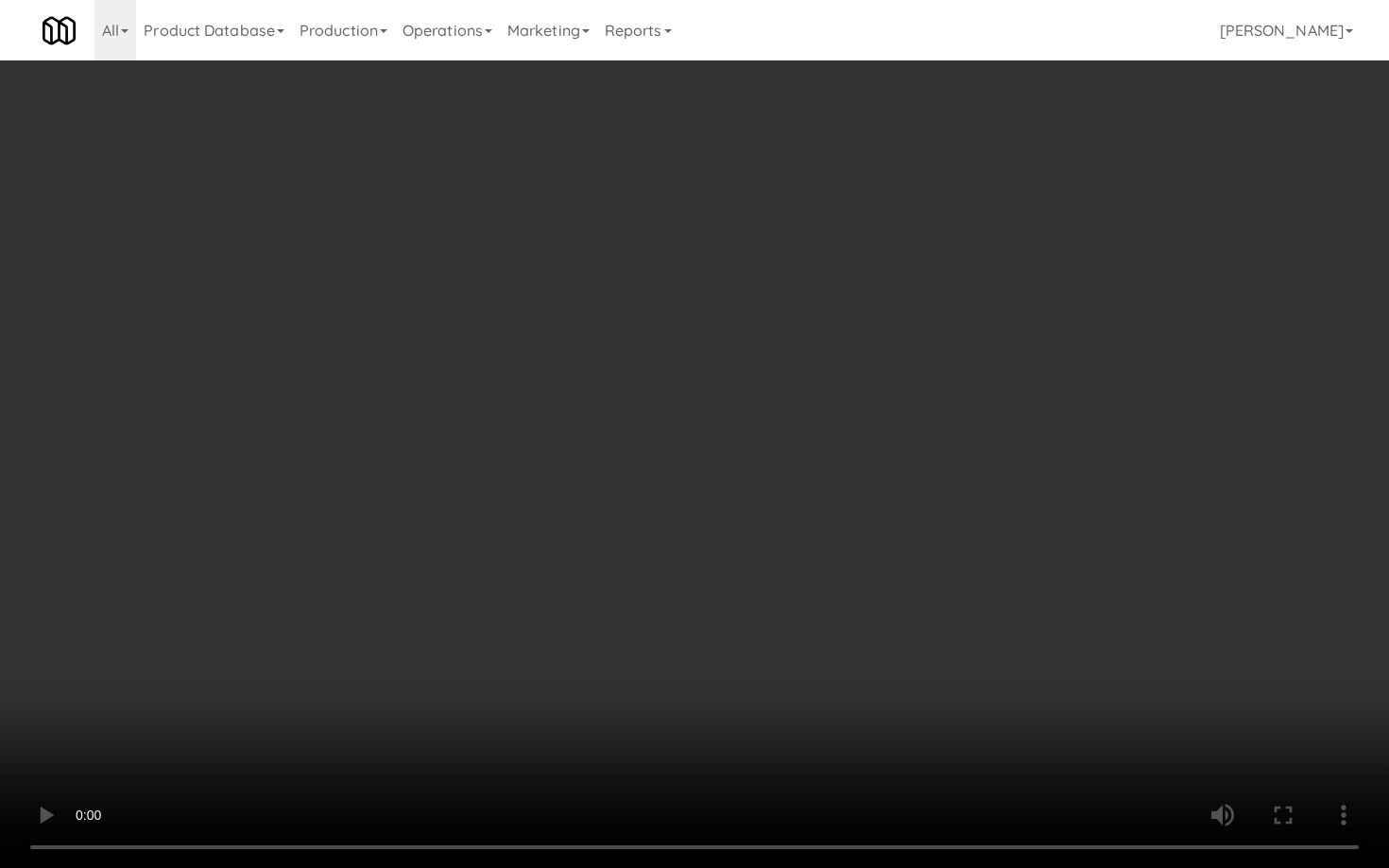
click at [660, 675] on video at bounding box center [694, 434] width 1389 height 868
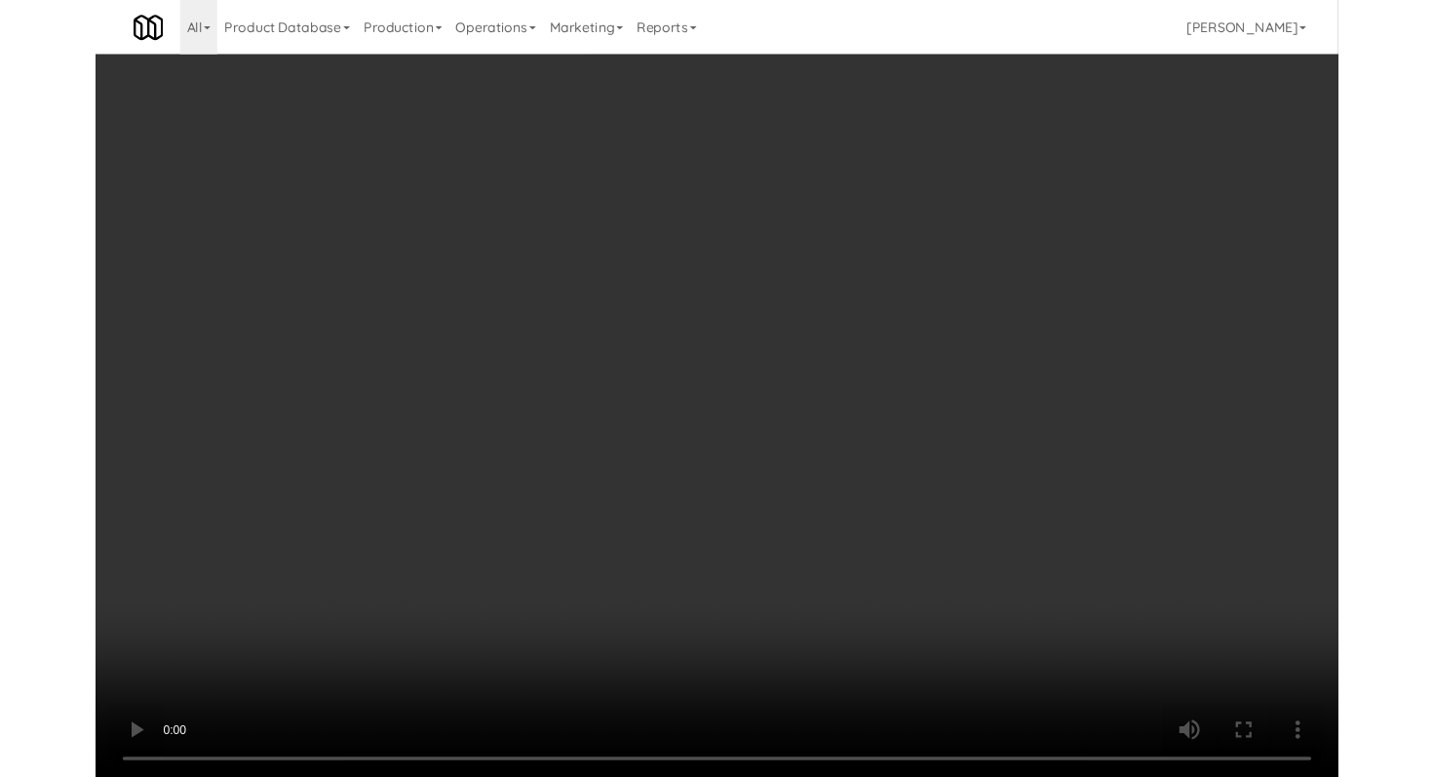
scroll to position [18260, 0]
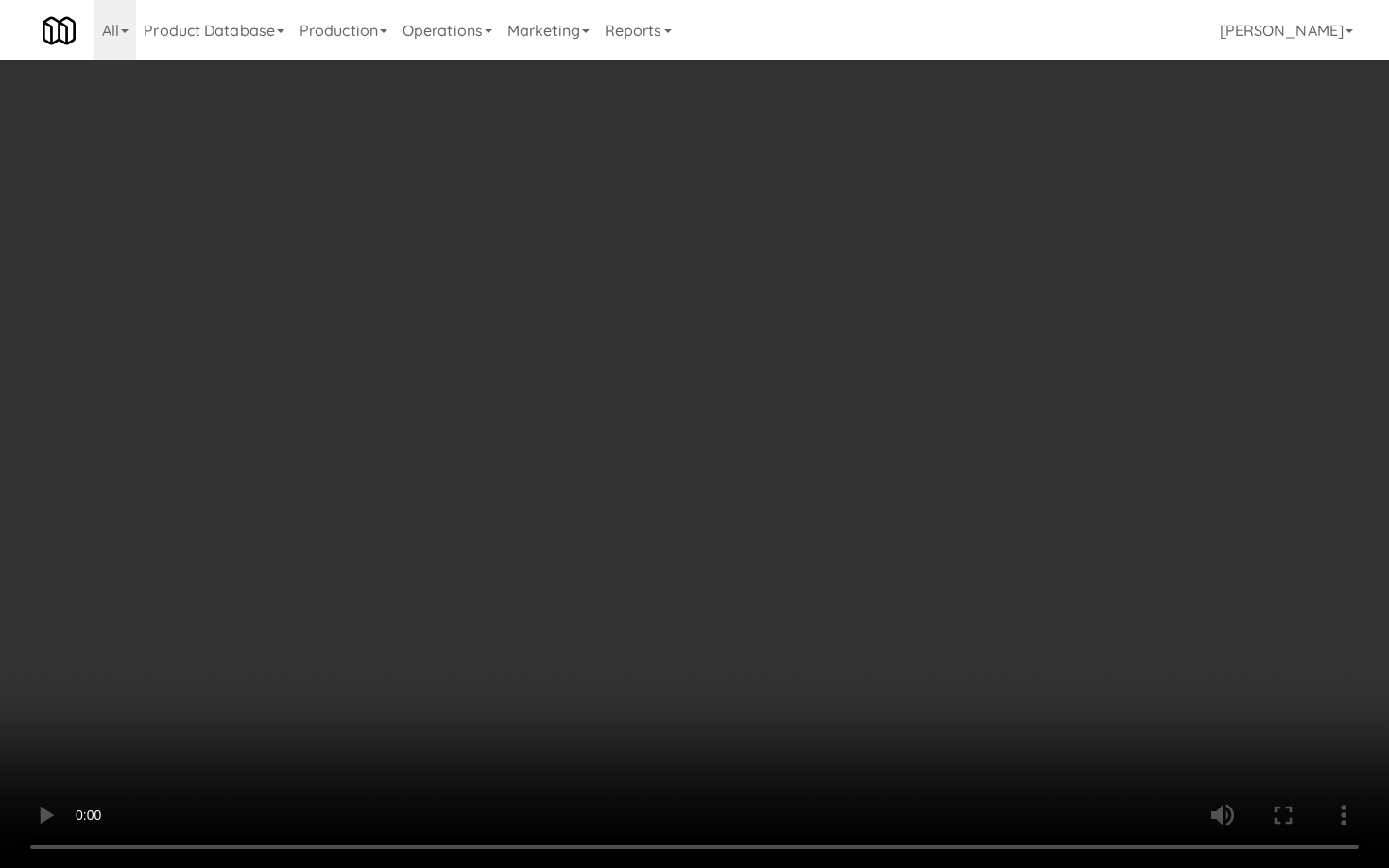
click at [742, 653] on video at bounding box center [694, 434] width 1389 height 868
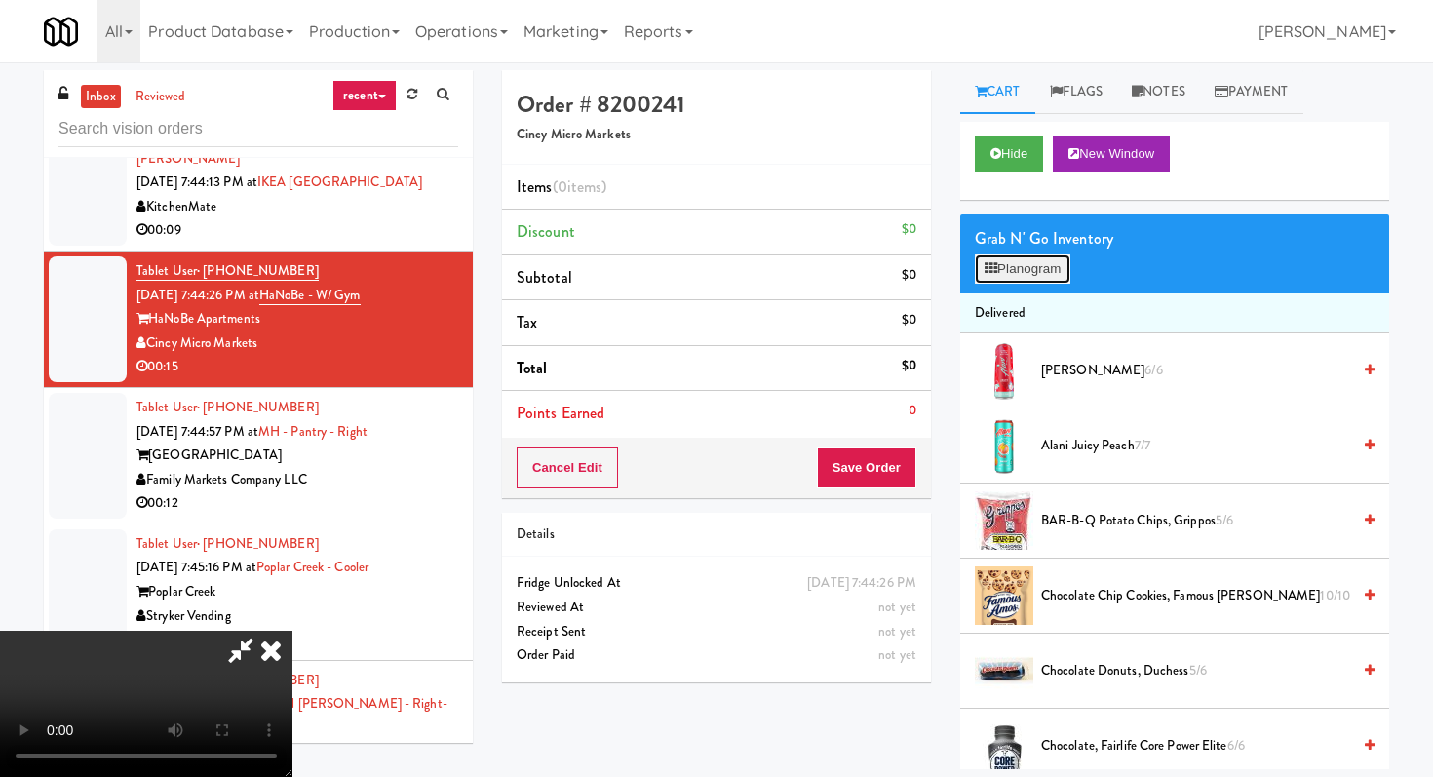
click at [1027, 257] on button "Planogram" at bounding box center [1023, 268] width 96 height 29
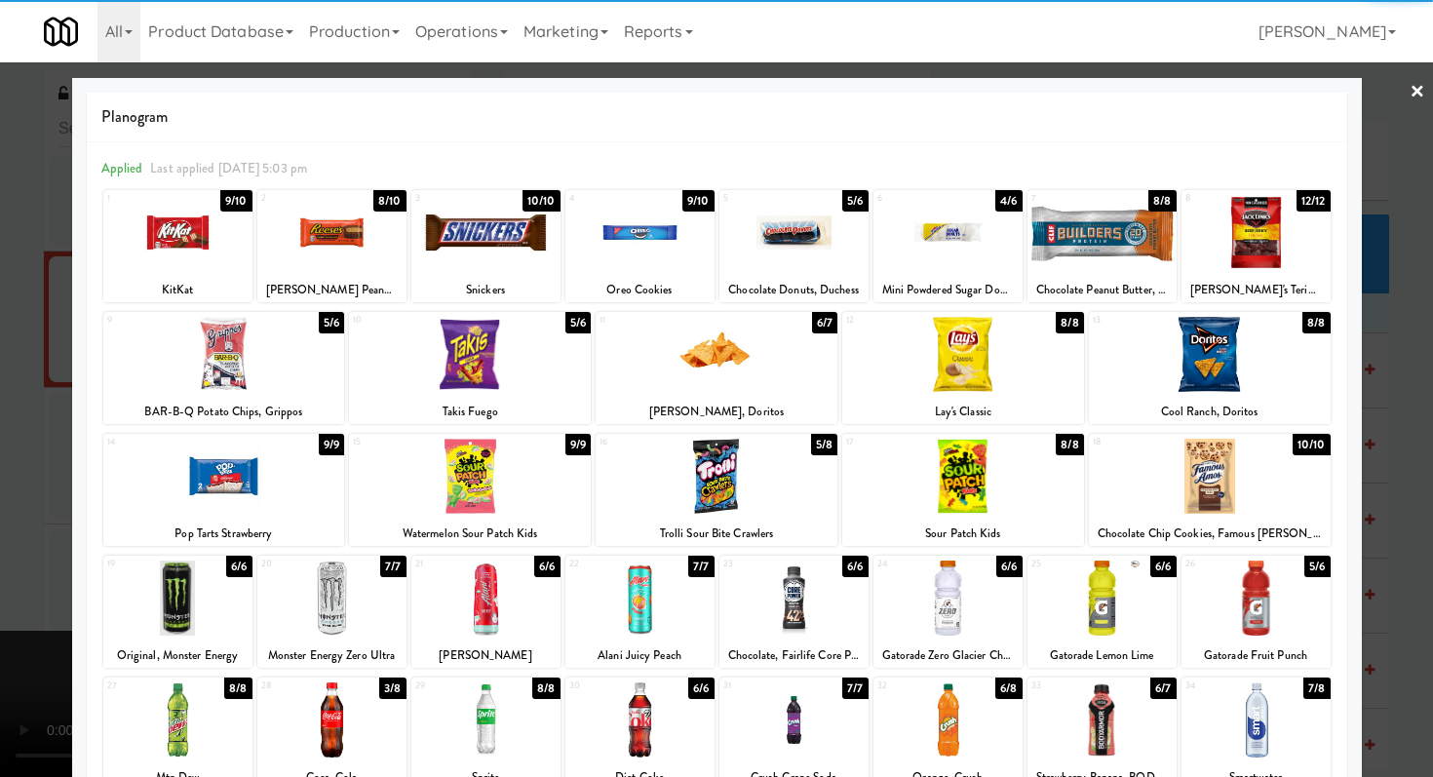
scroll to position [180, 0]
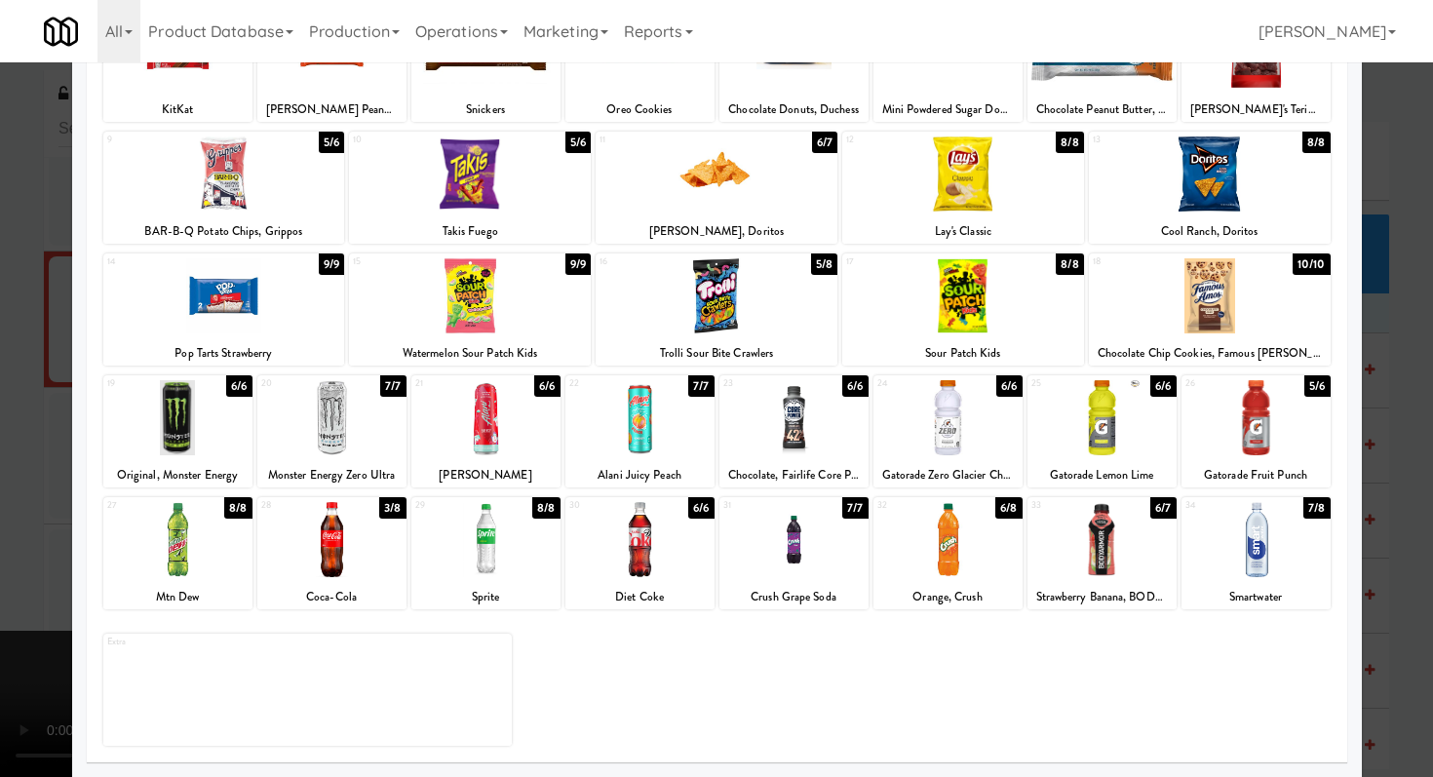
click at [640, 545] on div at bounding box center [639, 539] width 149 height 75
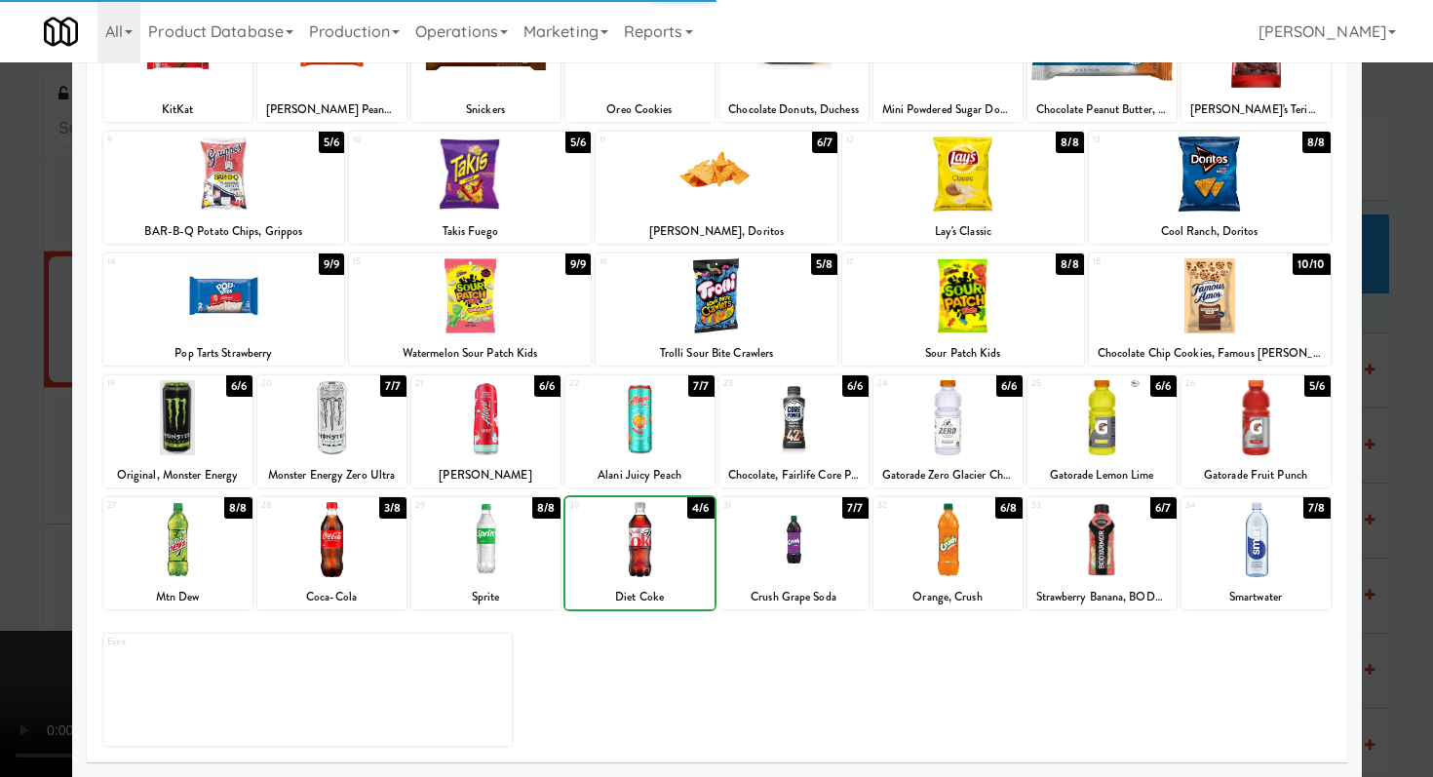
click at [521, 549] on div at bounding box center [485, 539] width 149 height 75
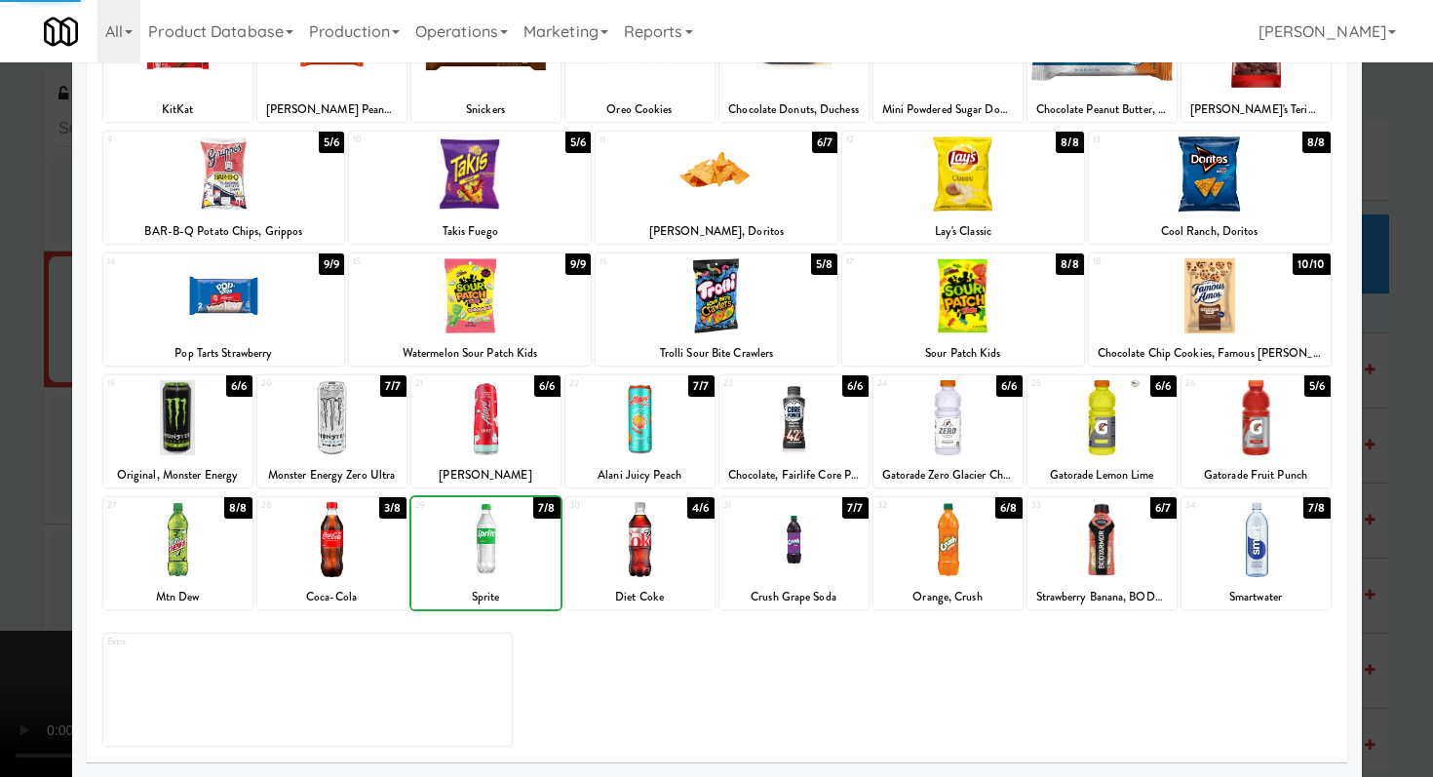
click at [382, 542] on div at bounding box center [331, 539] width 149 height 75
click at [0, 482] on div at bounding box center [716, 388] width 1433 height 777
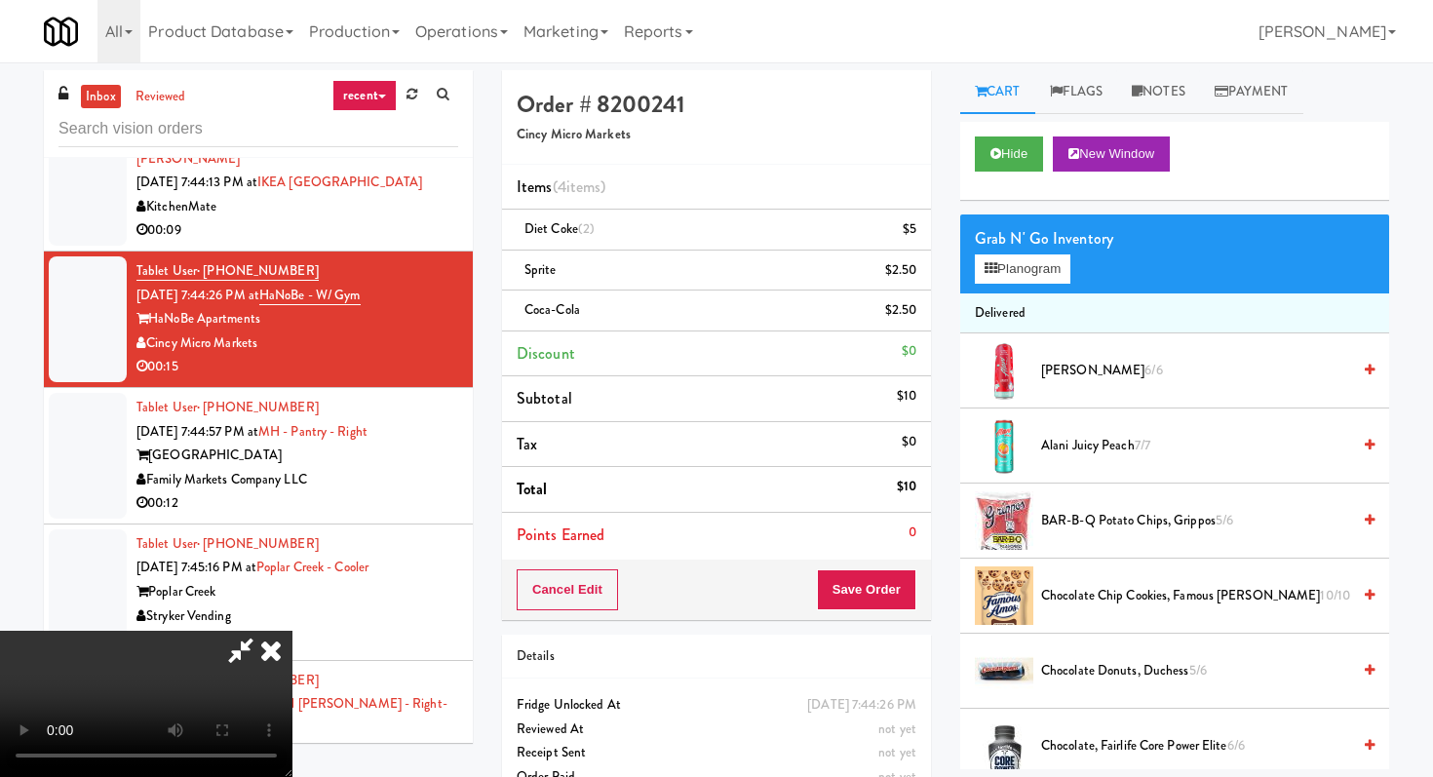
click at [926, 587] on div "Cancel Edit Save Order" at bounding box center [716, 590] width 429 height 60
click at [911, 587] on button "Save Order" at bounding box center [866, 589] width 99 height 41
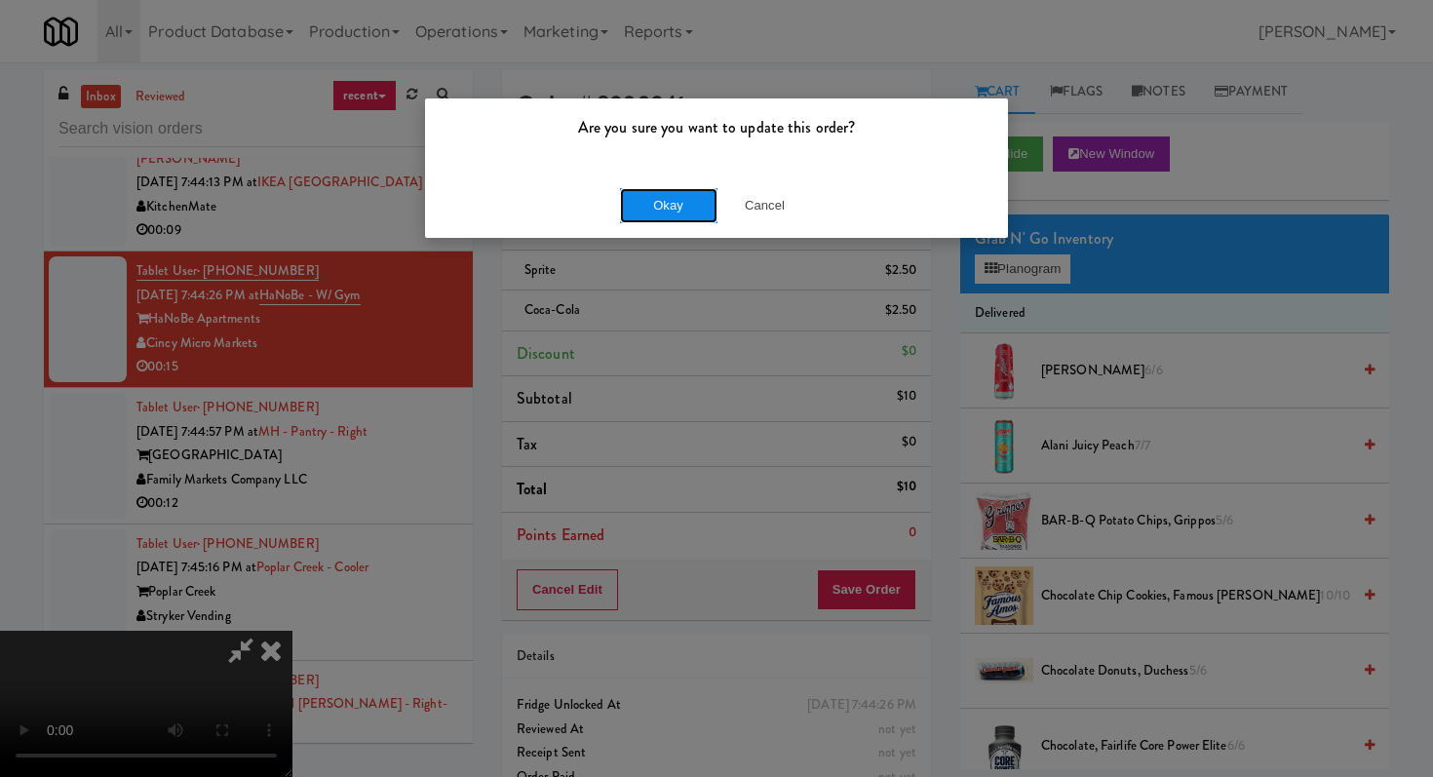
click at [680, 219] on button "Okay" at bounding box center [668, 205] width 97 height 35
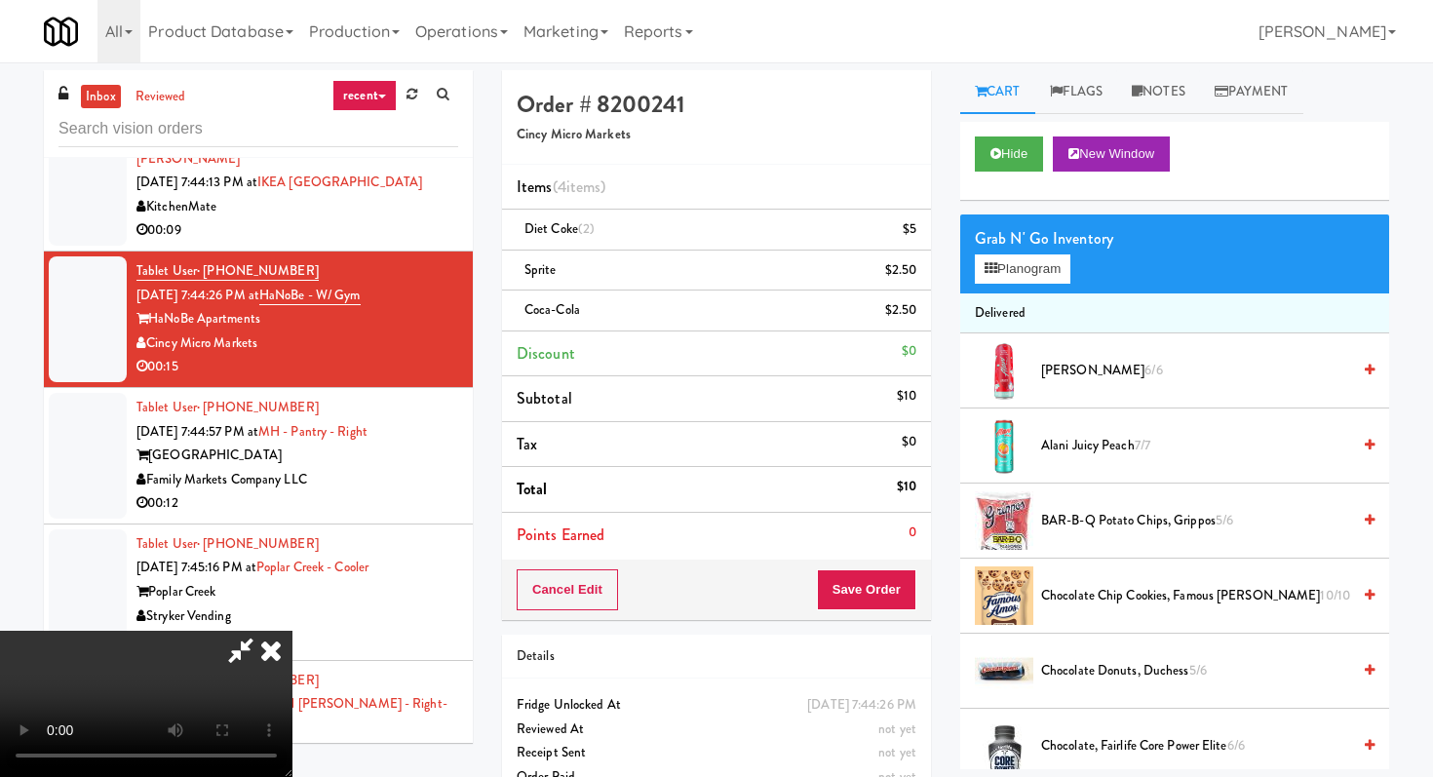
click at [689, 188] on body "Are you sure you want to update this order? Okay Cancel Okay Are you sure you w…" at bounding box center [716, 450] width 1433 height 777
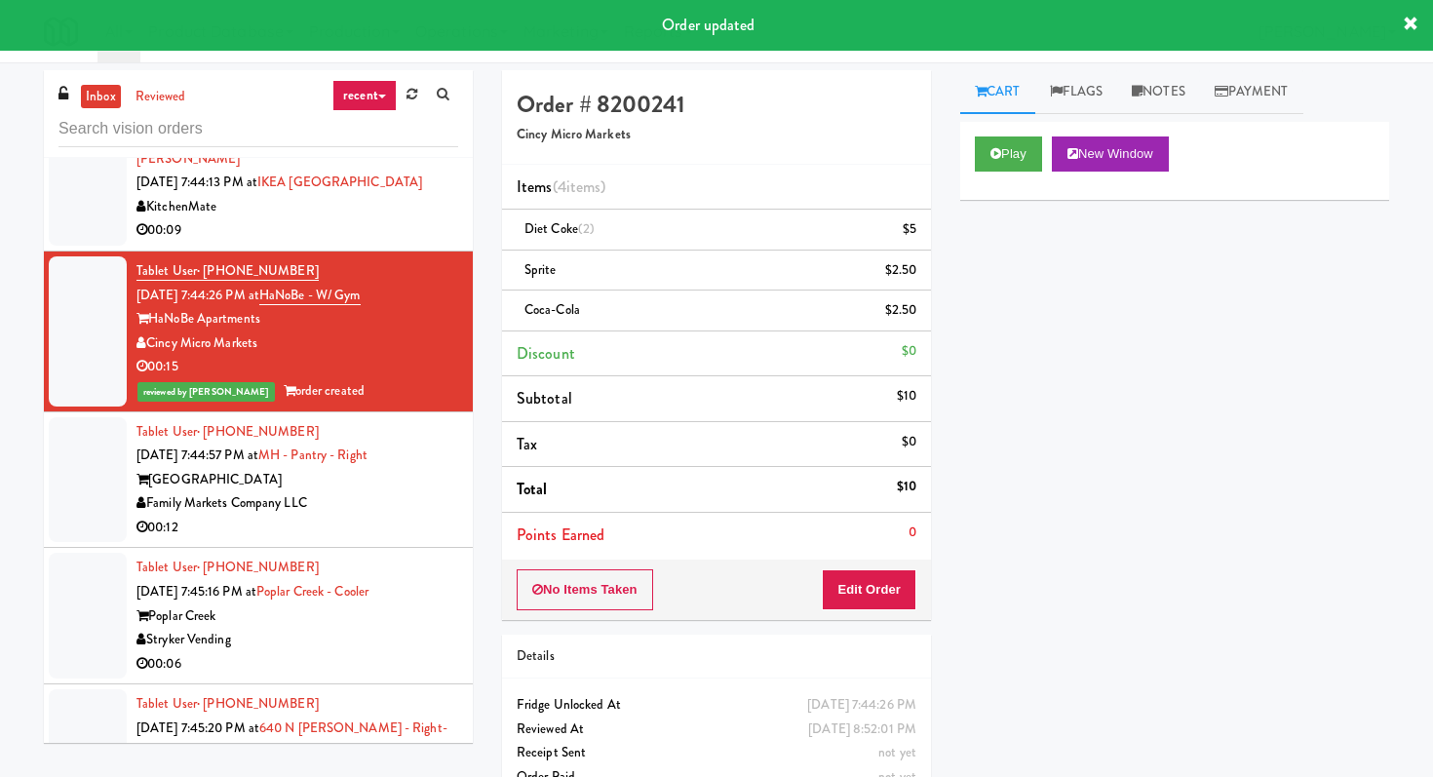
click at [449, 516] on div "Family Markets Company LLC" at bounding box center [297, 503] width 322 height 24
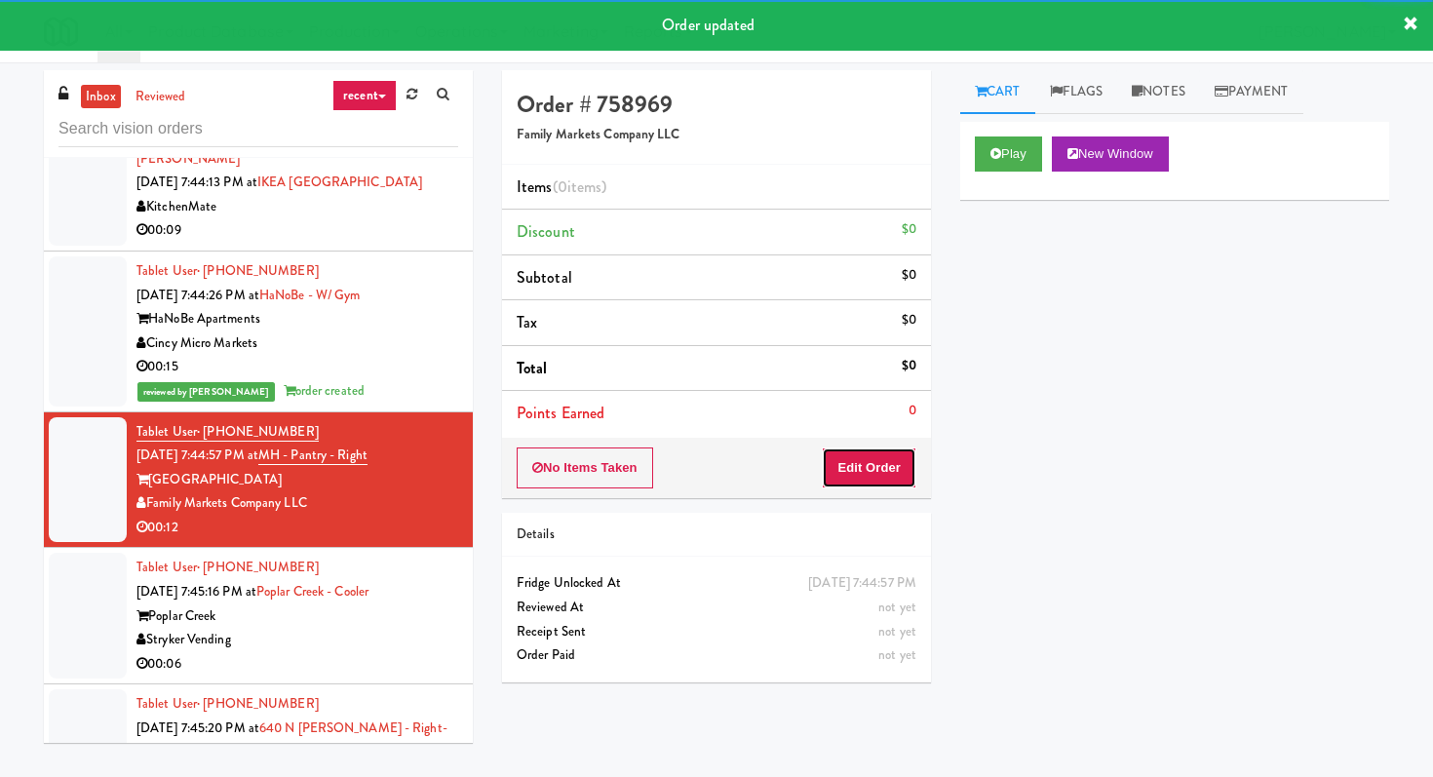
click at [904, 469] on button "Edit Order" at bounding box center [869, 467] width 95 height 41
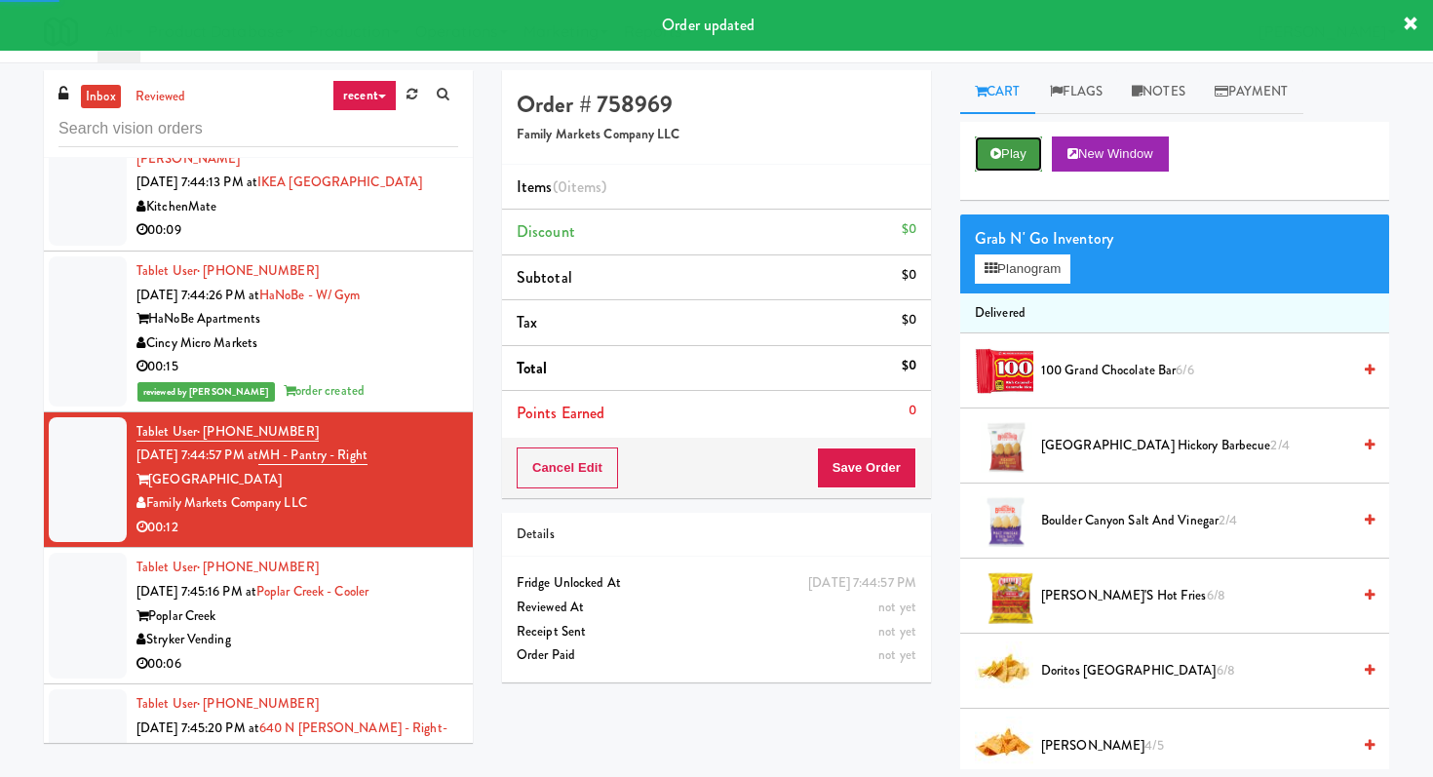
click at [1020, 139] on button "Play" at bounding box center [1008, 153] width 67 height 35
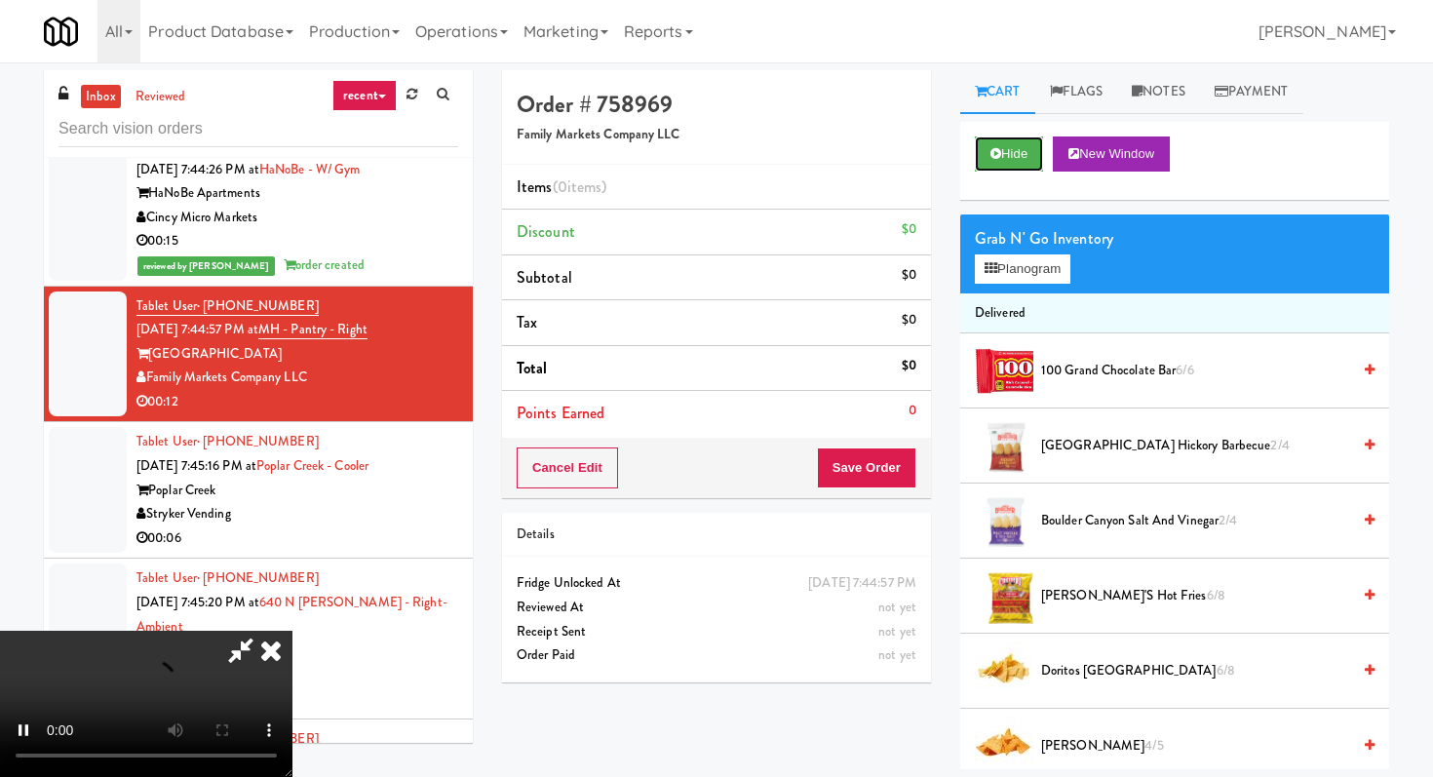
scroll to position [18538, 0]
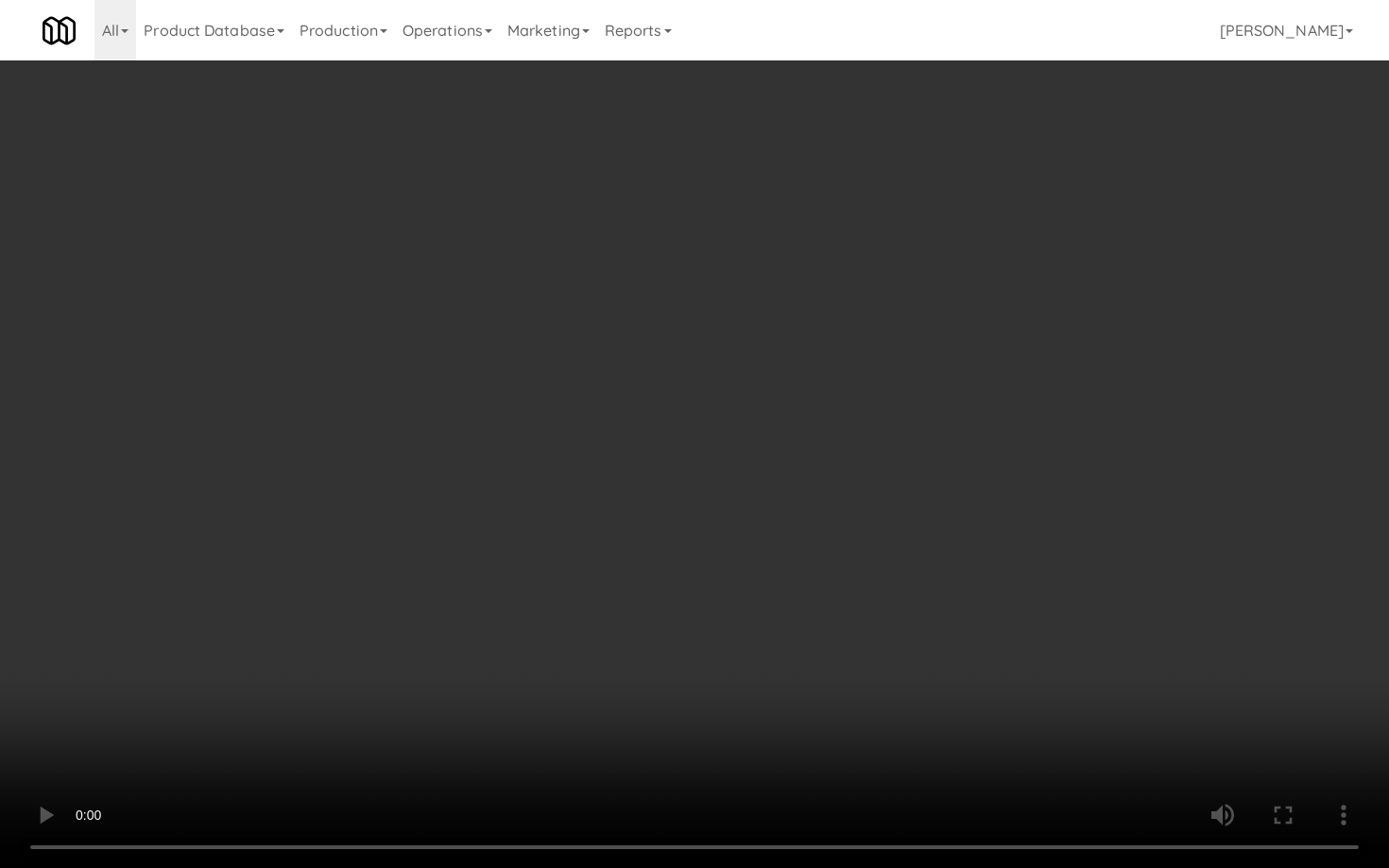
click at [793, 633] on video at bounding box center [694, 434] width 1389 height 868
click at [794, 628] on video at bounding box center [694, 434] width 1389 height 868
click at [796, 625] on video at bounding box center [694, 434] width 1389 height 868
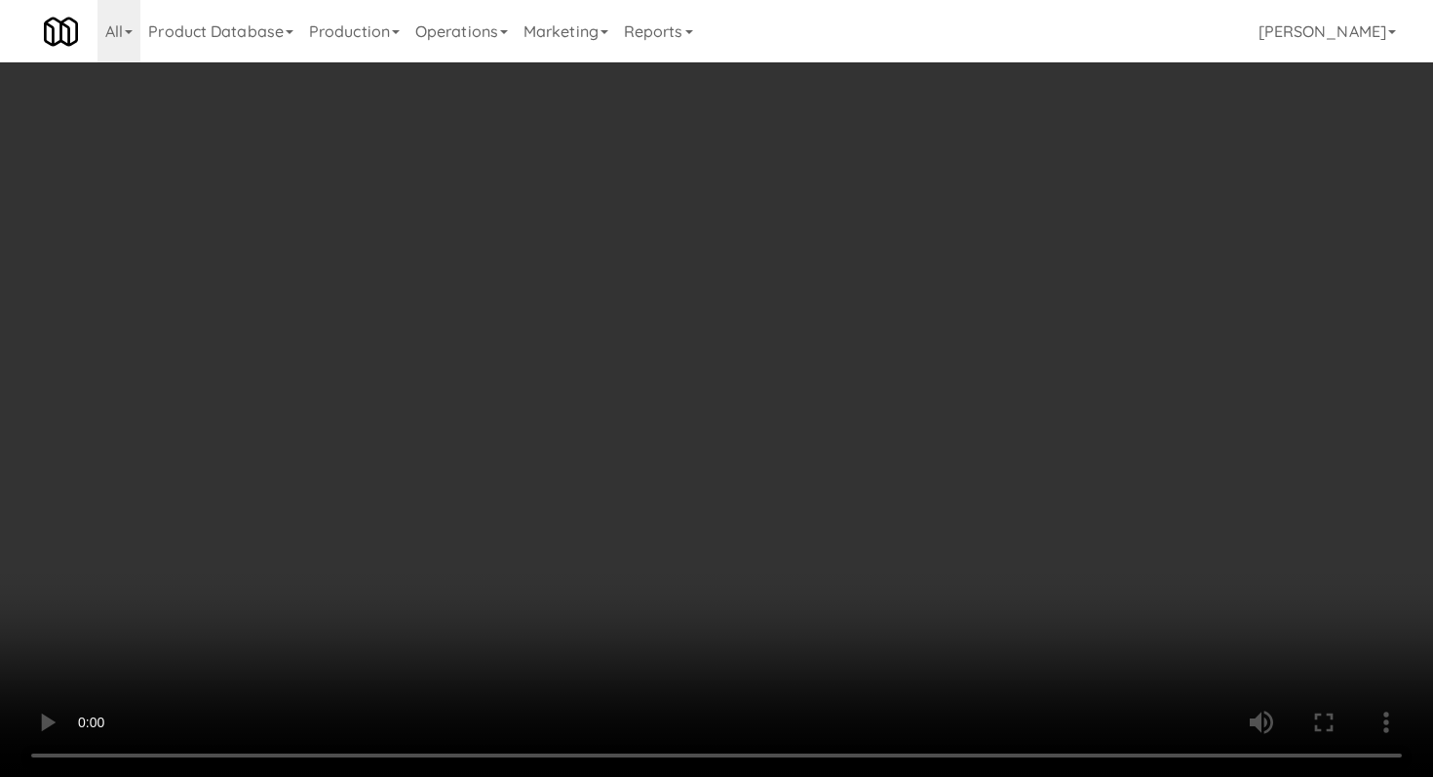
scroll to position [1597, 0]
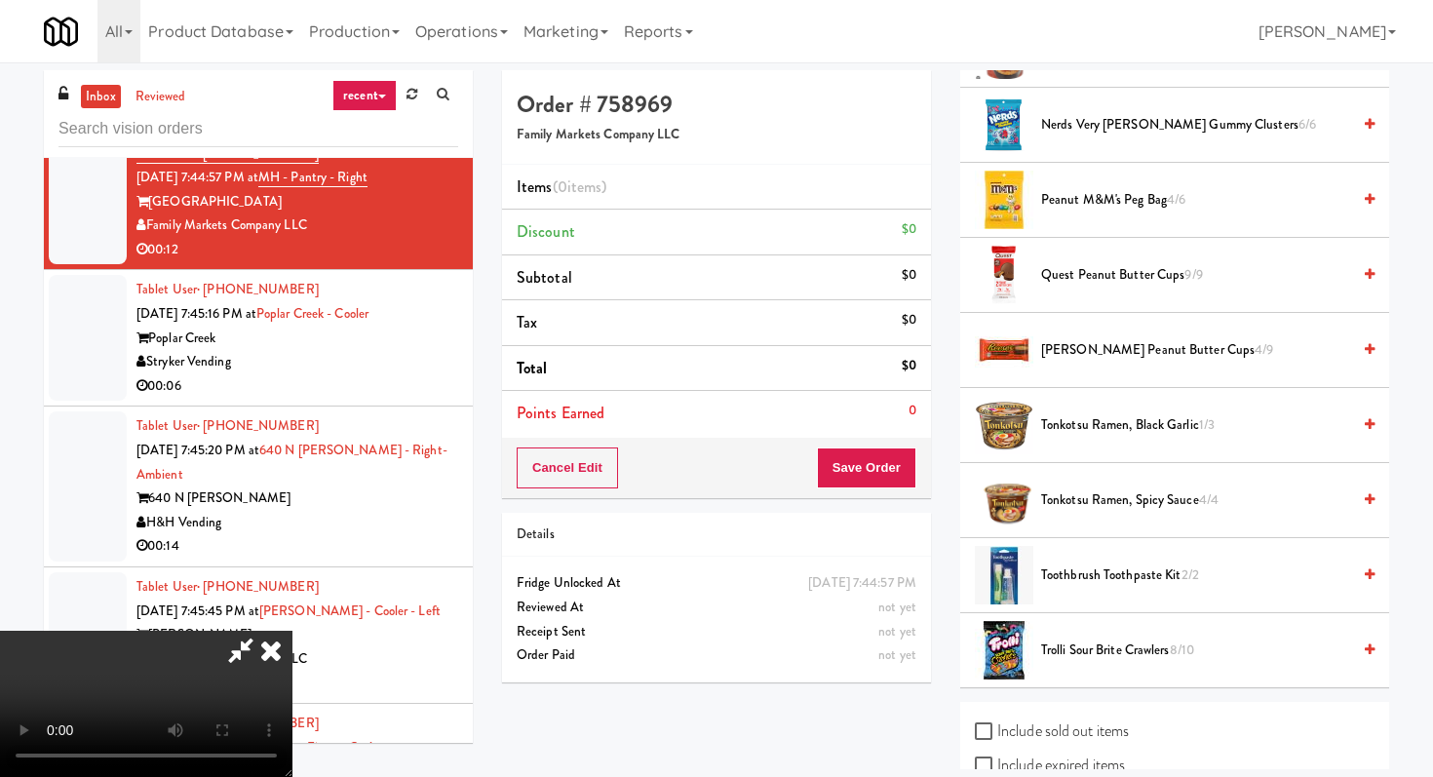
click at [1120, 507] on span "Tonkotsu Ramen, Spicy Sauce 4/4" at bounding box center [1195, 500] width 309 height 24
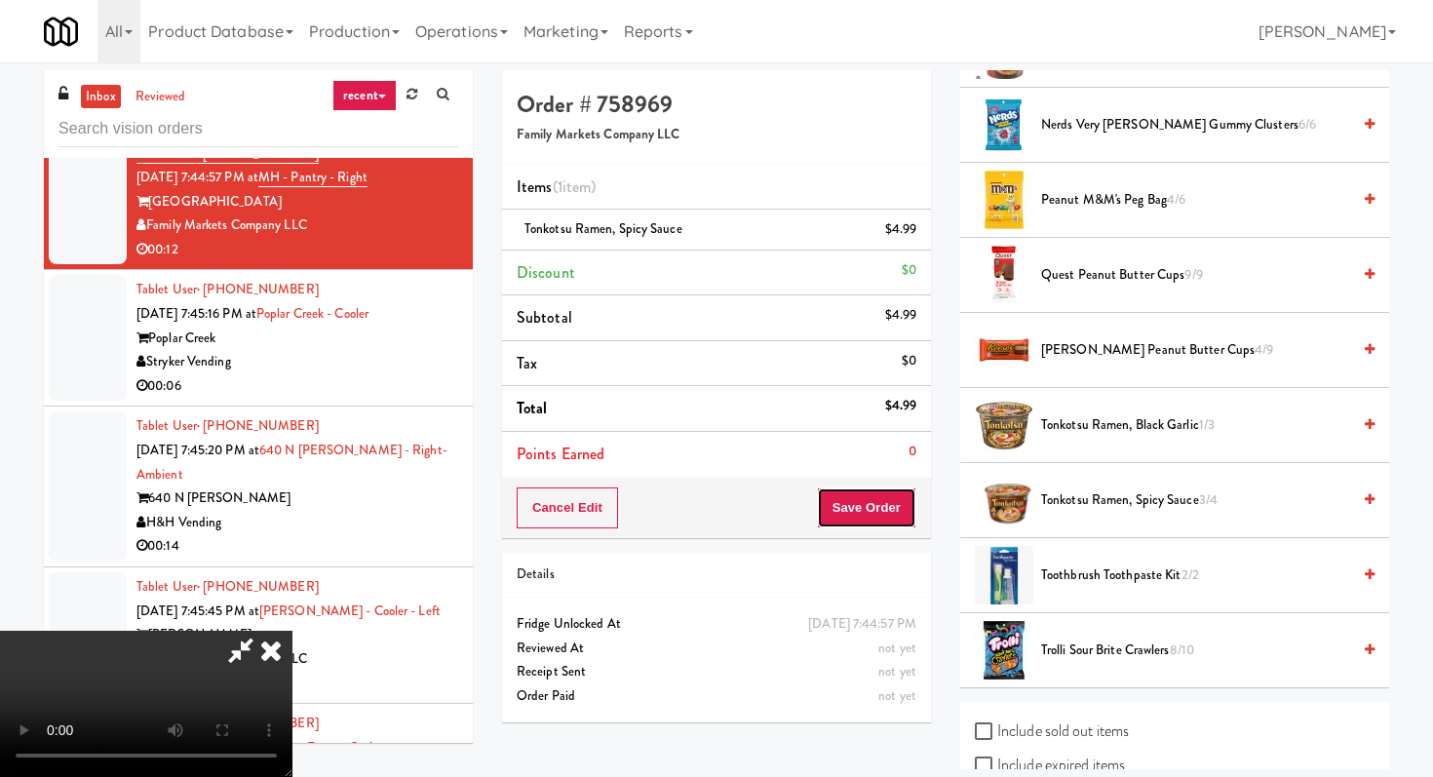
click at [872, 508] on button "Save Order" at bounding box center [866, 507] width 99 height 41
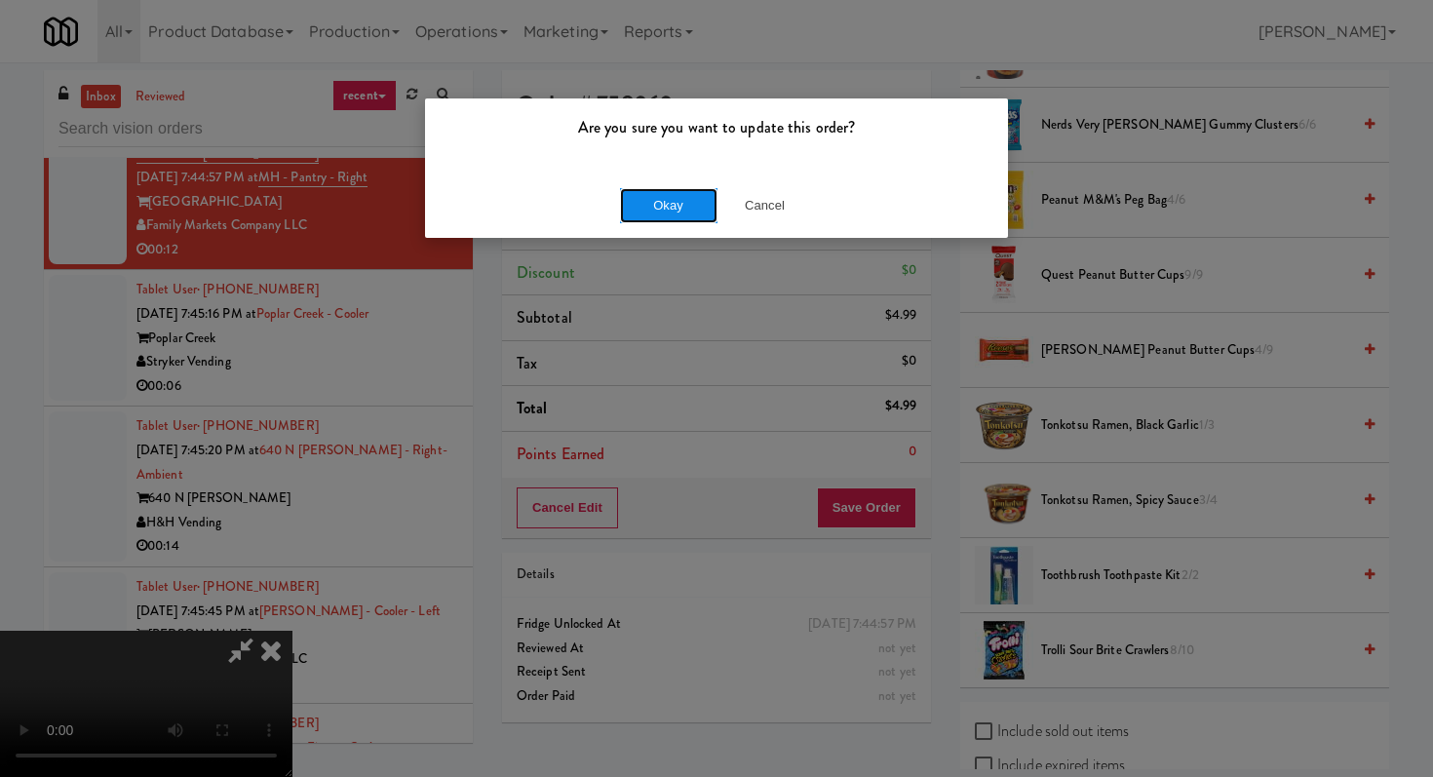
click at [682, 204] on button "Okay" at bounding box center [668, 205] width 97 height 35
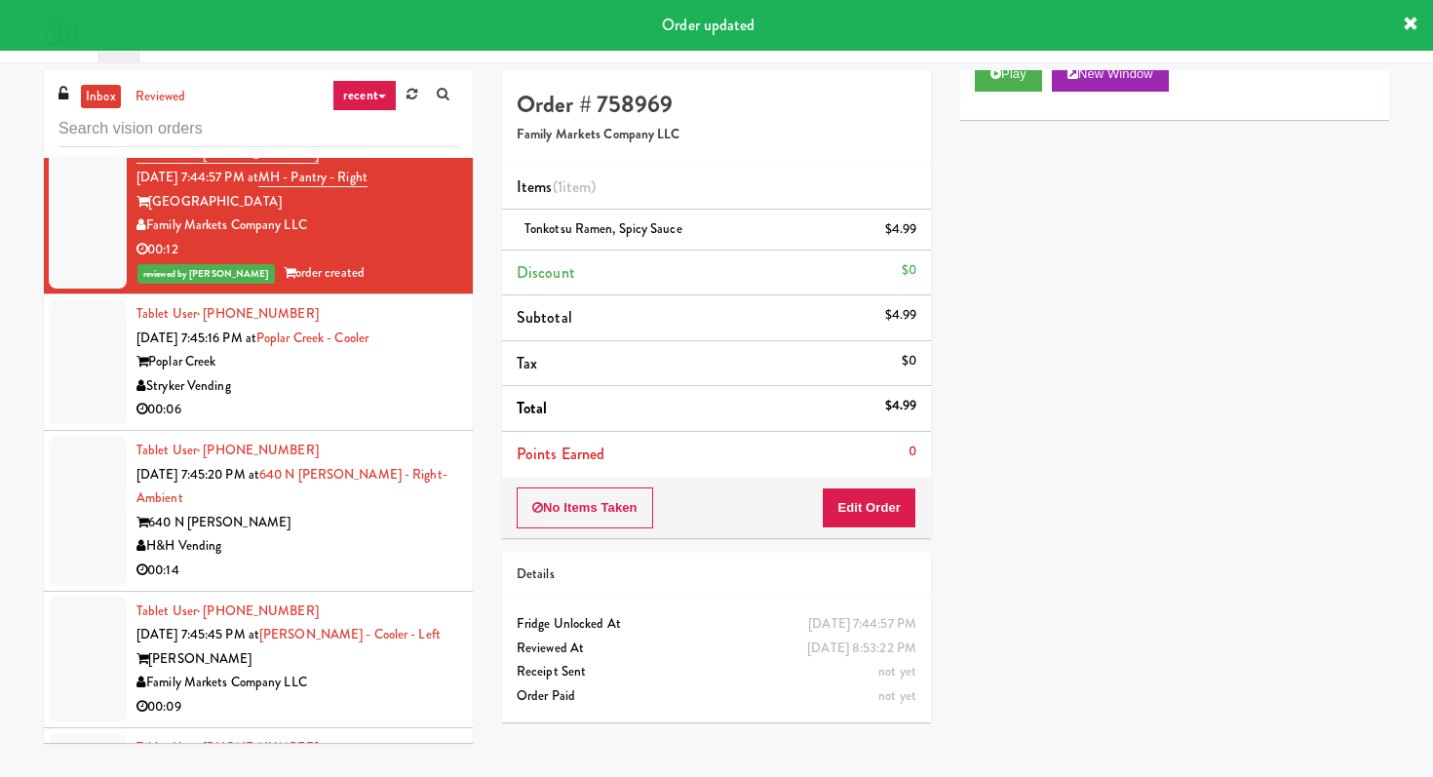
scroll to position [79, 0]
drag, startPoint x: 868, startPoint y: 498, endPoint x: 899, endPoint y: 442, distance: 64.6
click at [868, 498] on button "Edit Order" at bounding box center [869, 507] width 95 height 41
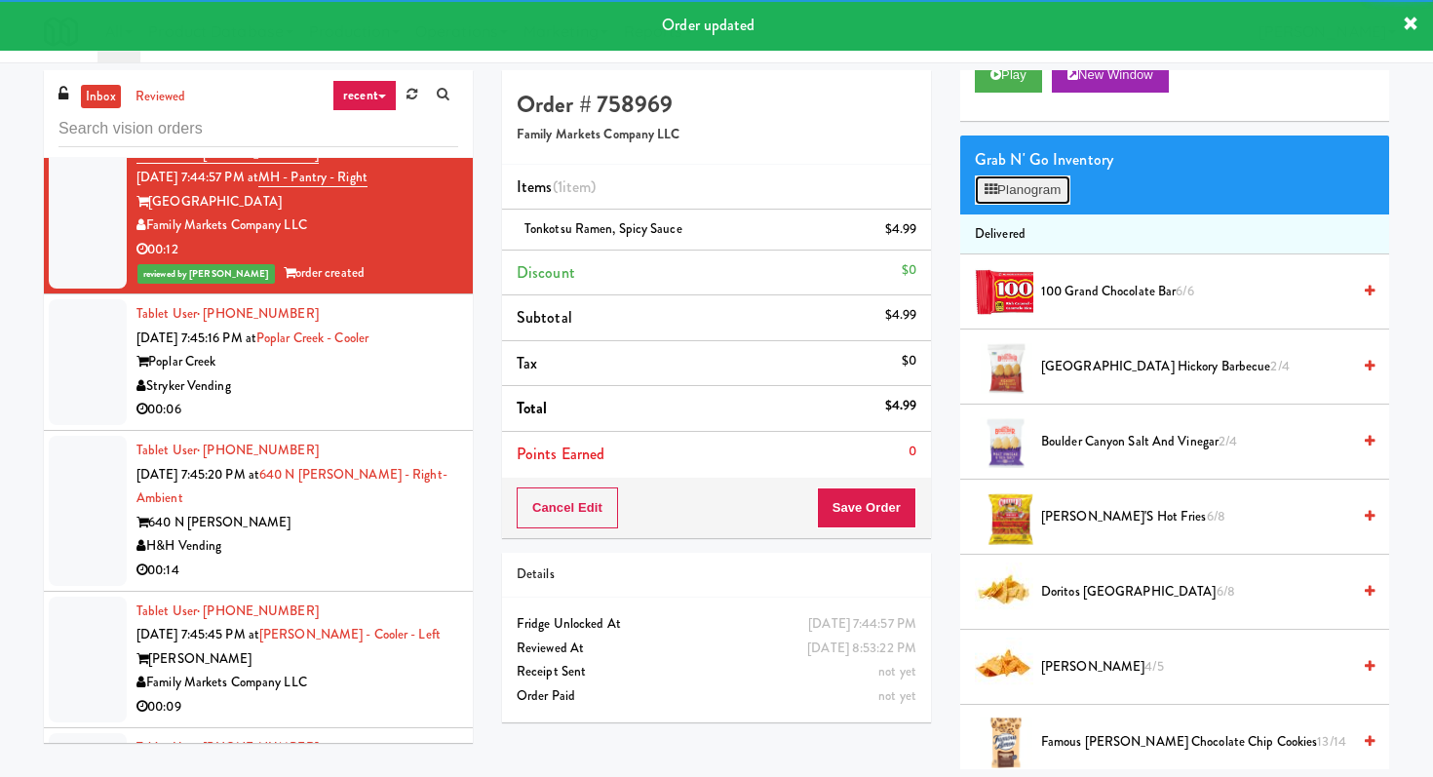
click at [1029, 188] on button "Planogram" at bounding box center [1023, 189] width 96 height 29
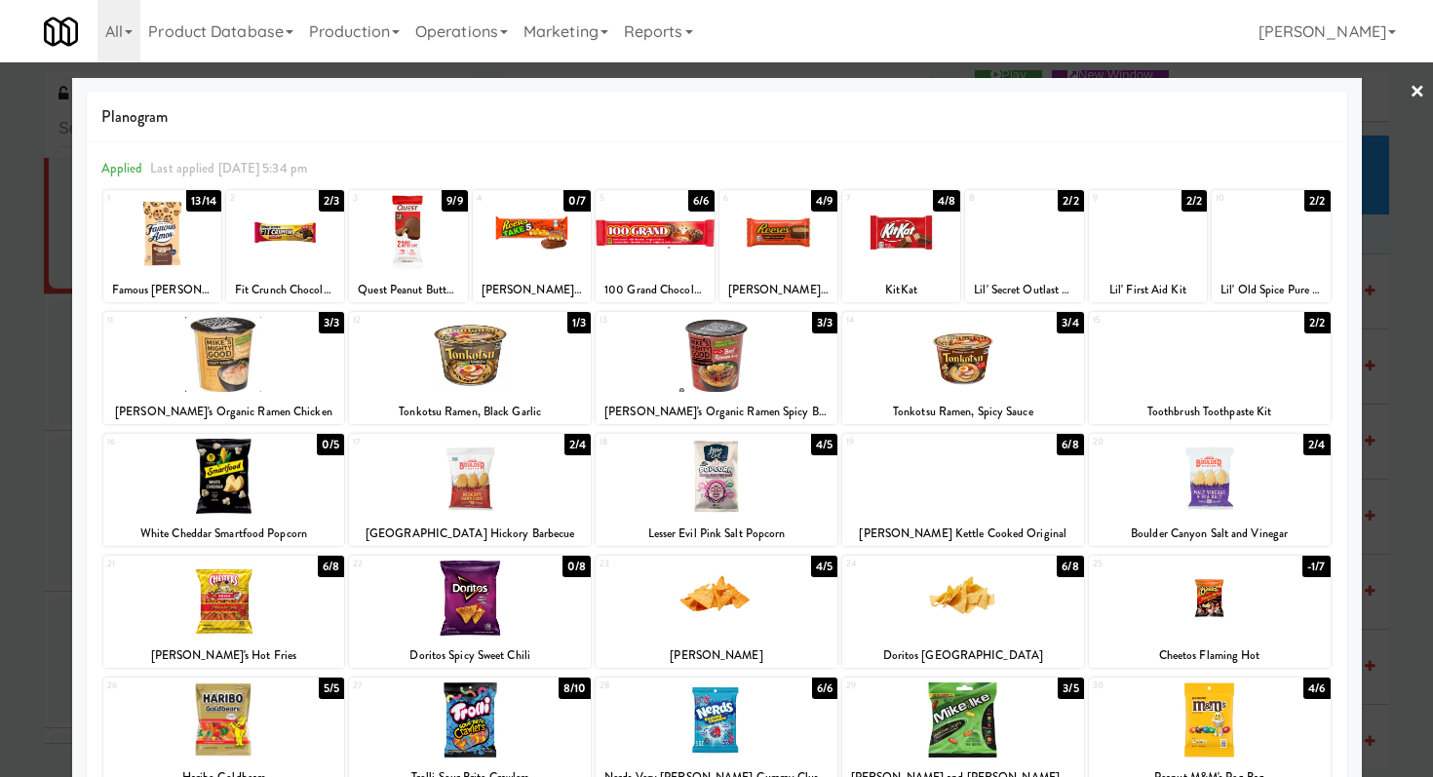
click at [0, 372] on div at bounding box center [716, 388] width 1433 height 777
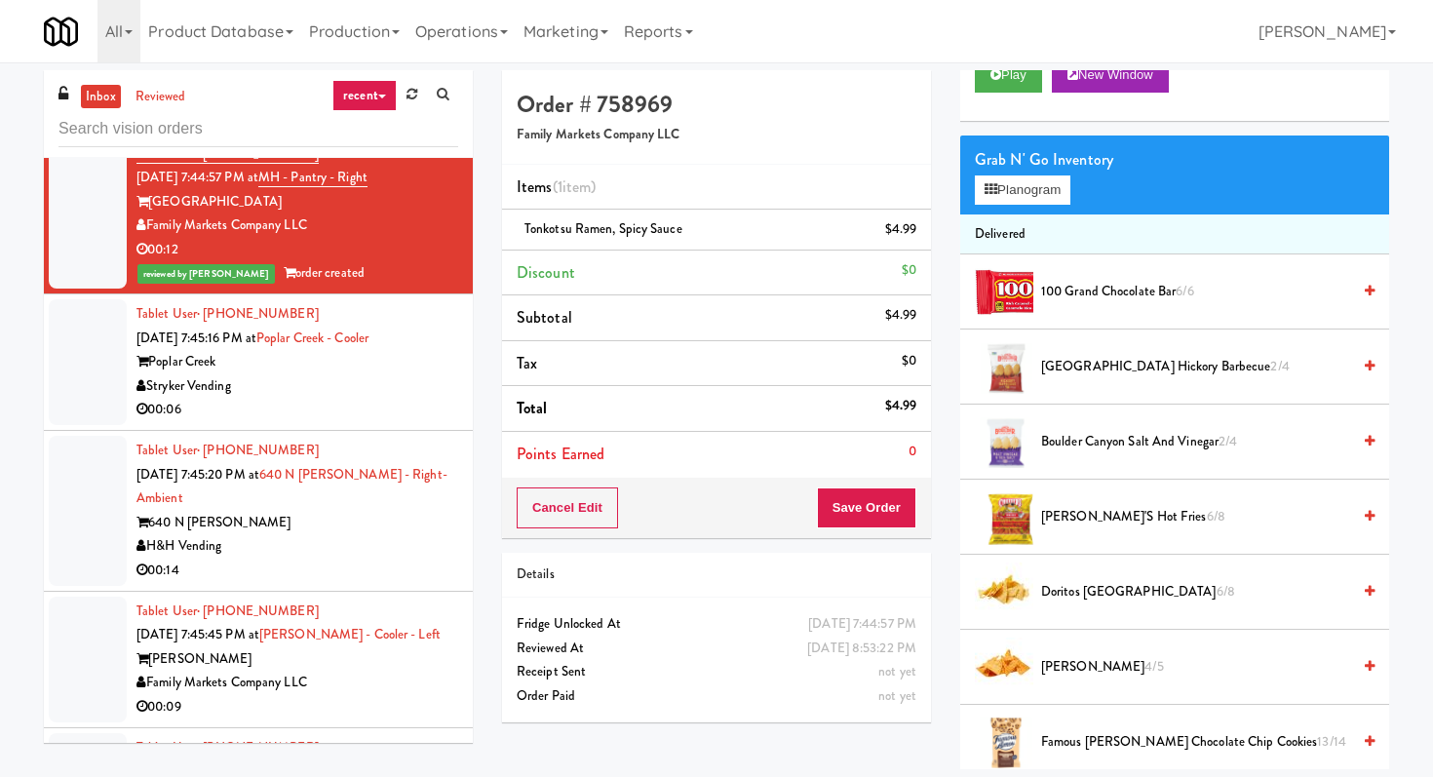
click at [403, 399] on div "Stryker Vending" at bounding box center [297, 386] width 322 height 24
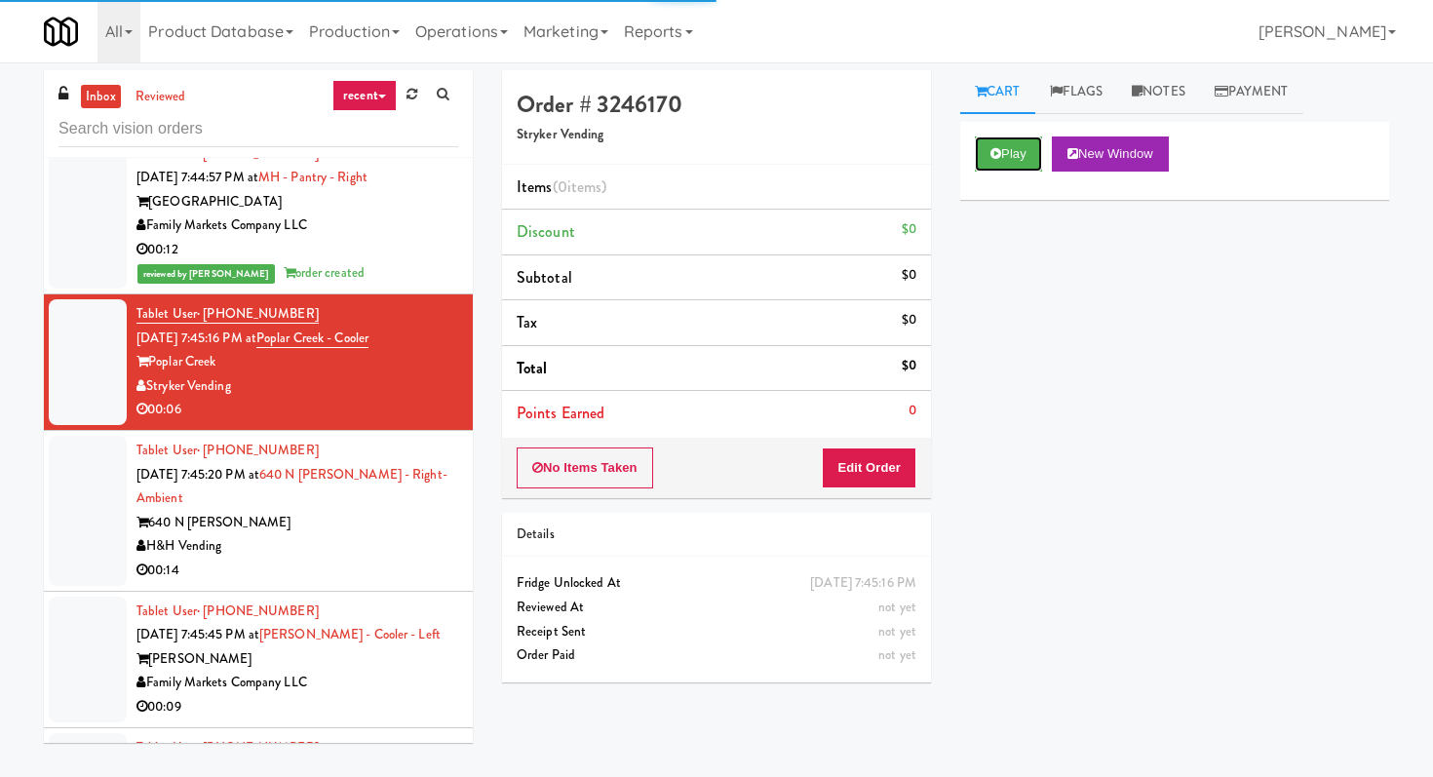
drag, startPoint x: 1008, startPoint y: 155, endPoint x: 986, endPoint y: 186, distance: 38.4
click at [1008, 154] on button "Play" at bounding box center [1008, 153] width 67 height 35
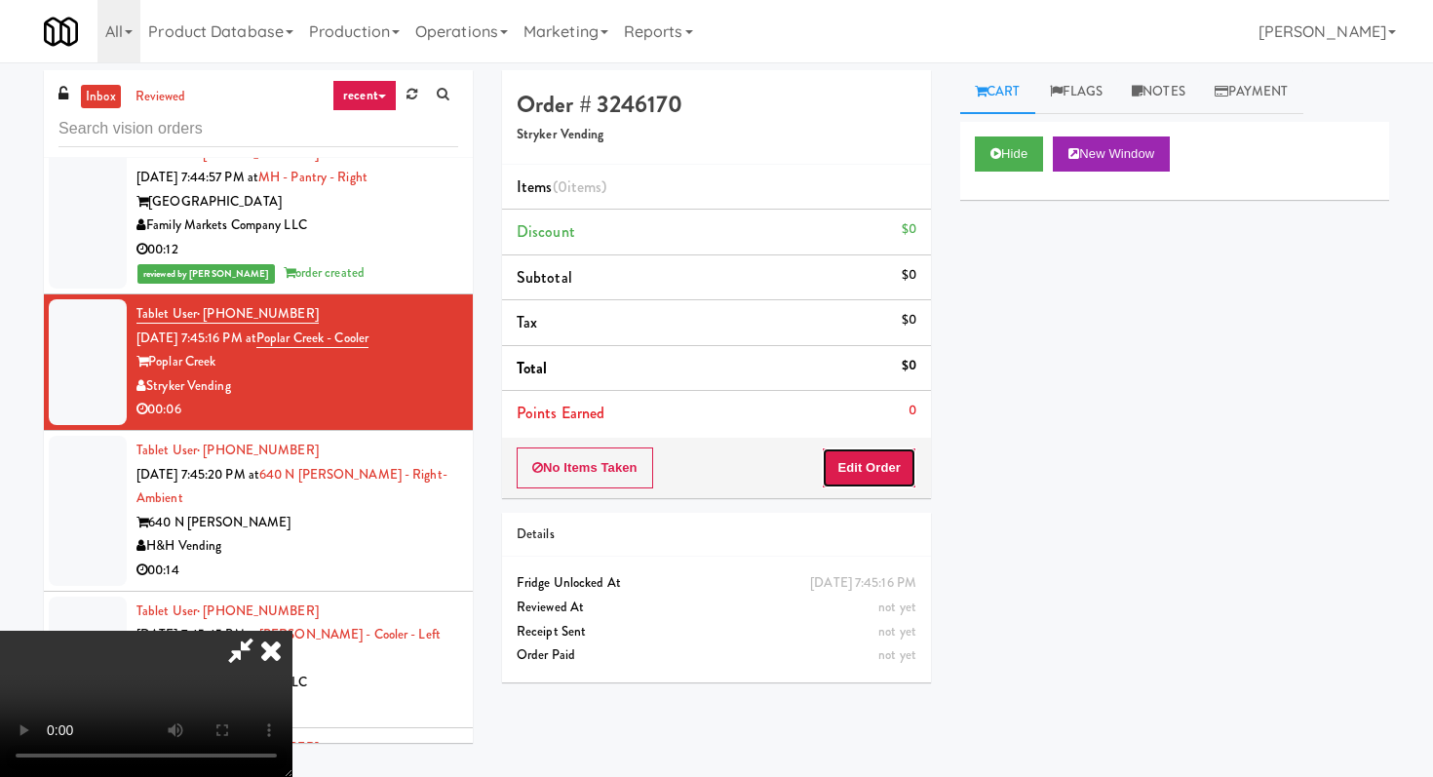
click at [914, 484] on button "Edit Order" at bounding box center [869, 467] width 95 height 41
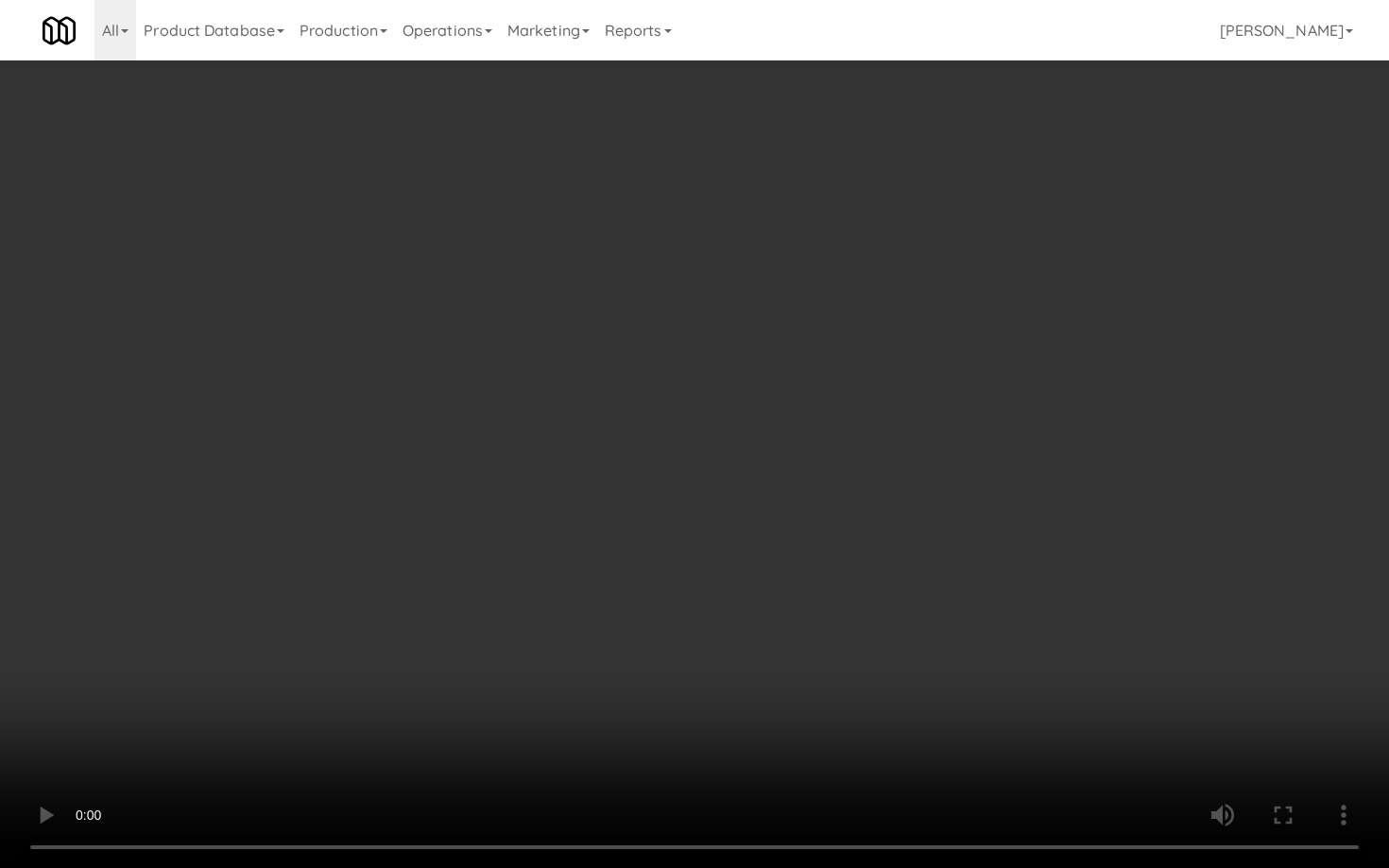
click at [753, 745] on video at bounding box center [694, 434] width 1389 height 868
click at [788, 689] on video at bounding box center [694, 434] width 1389 height 868
click at [787, 690] on video at bounding box center [694, 434] width 1389 height 868
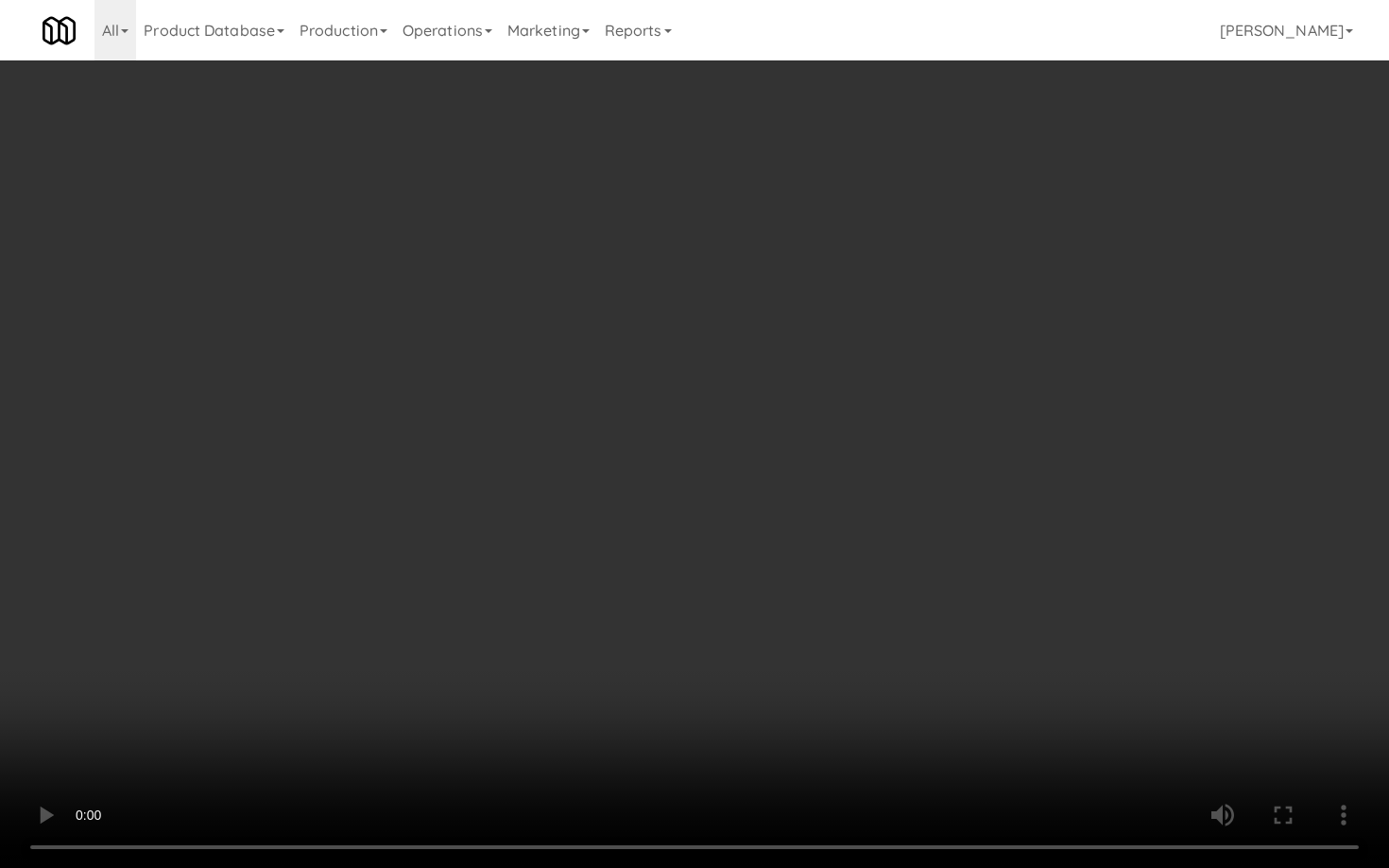
click at [787, 690] on video at bounding box center [694, 434] width 1389 height 868
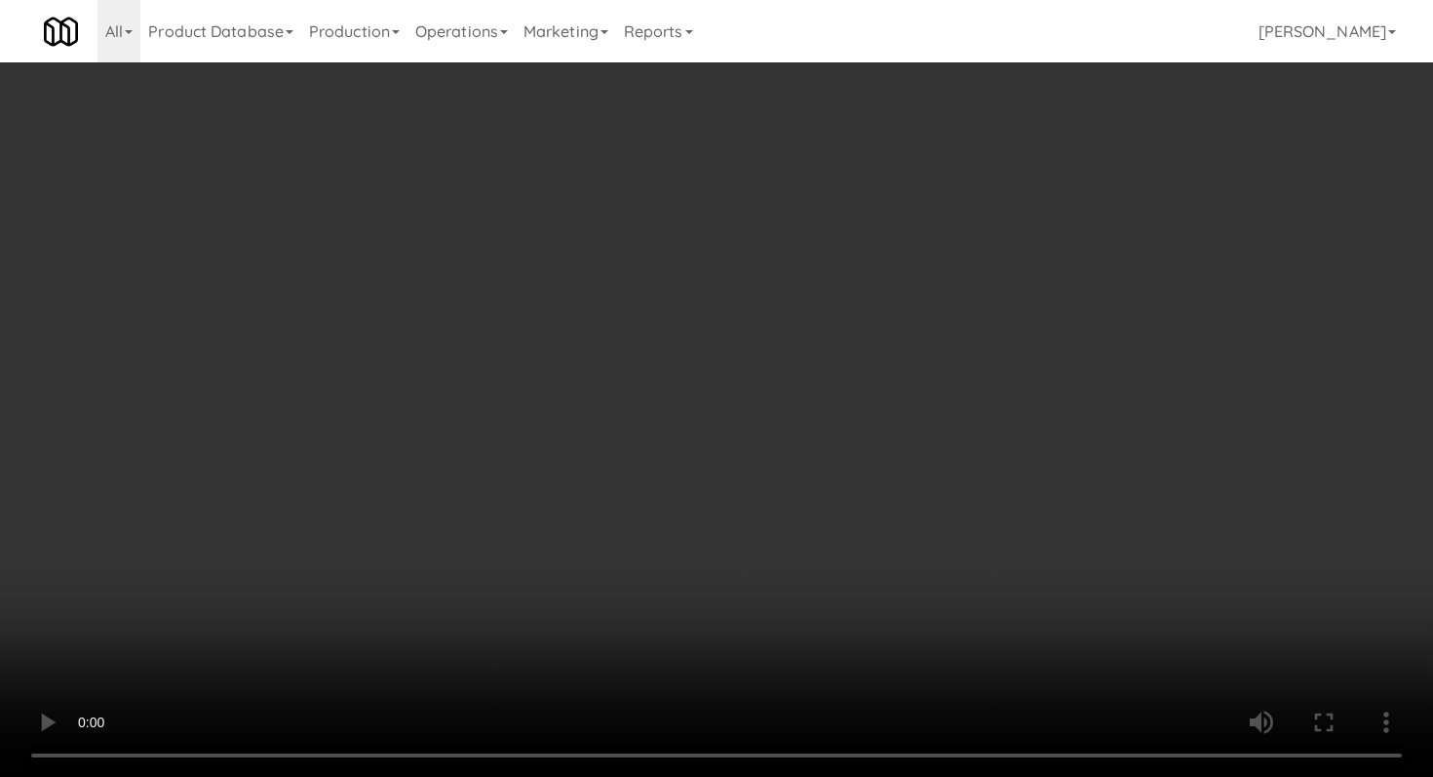
scroll to position [1201, 0]
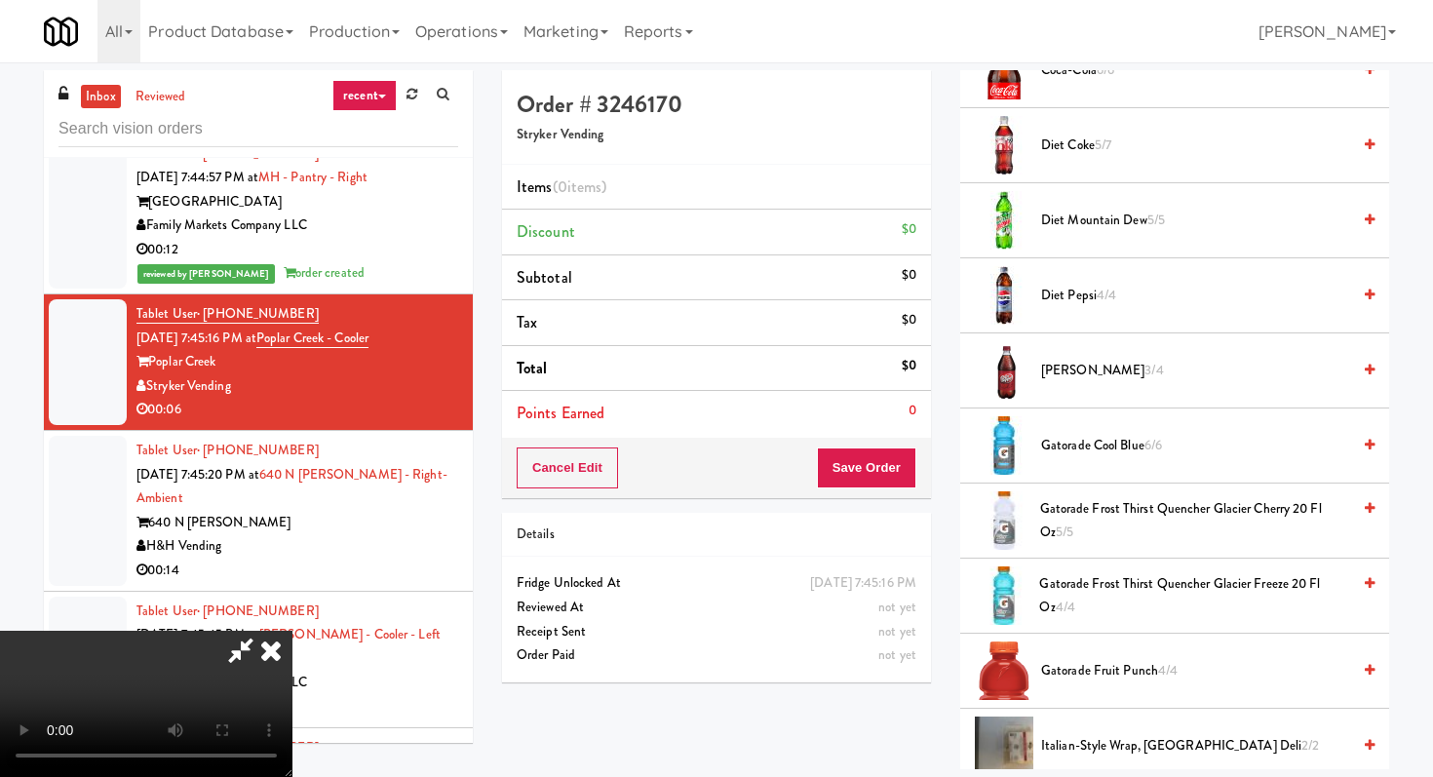
click at [1083, 298] on span "Diet Pepsi 4/4" at bounding box center [1195, 296] width 309 height 24
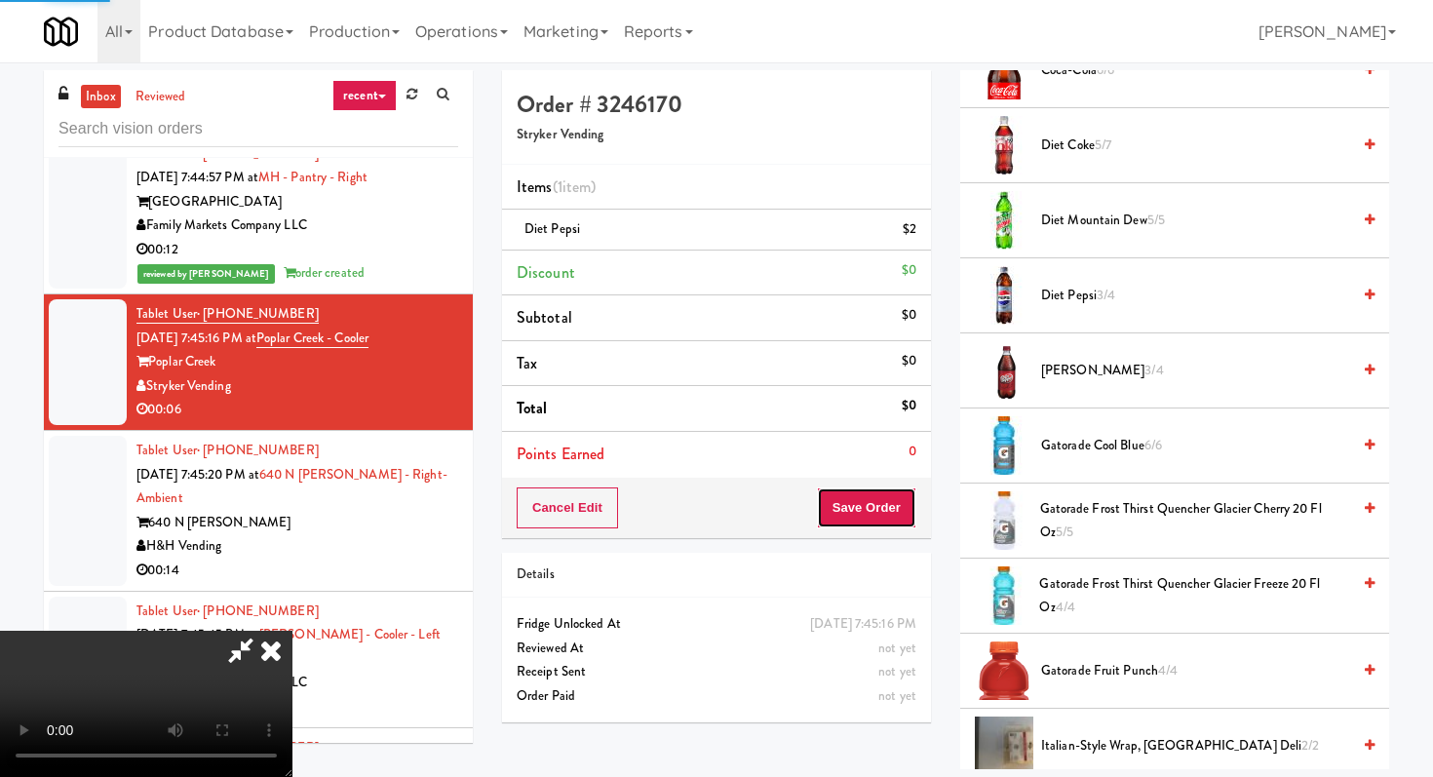
click at [889, 508] on button "Save Order" at bounding box center [866, 507] width 99 height 41
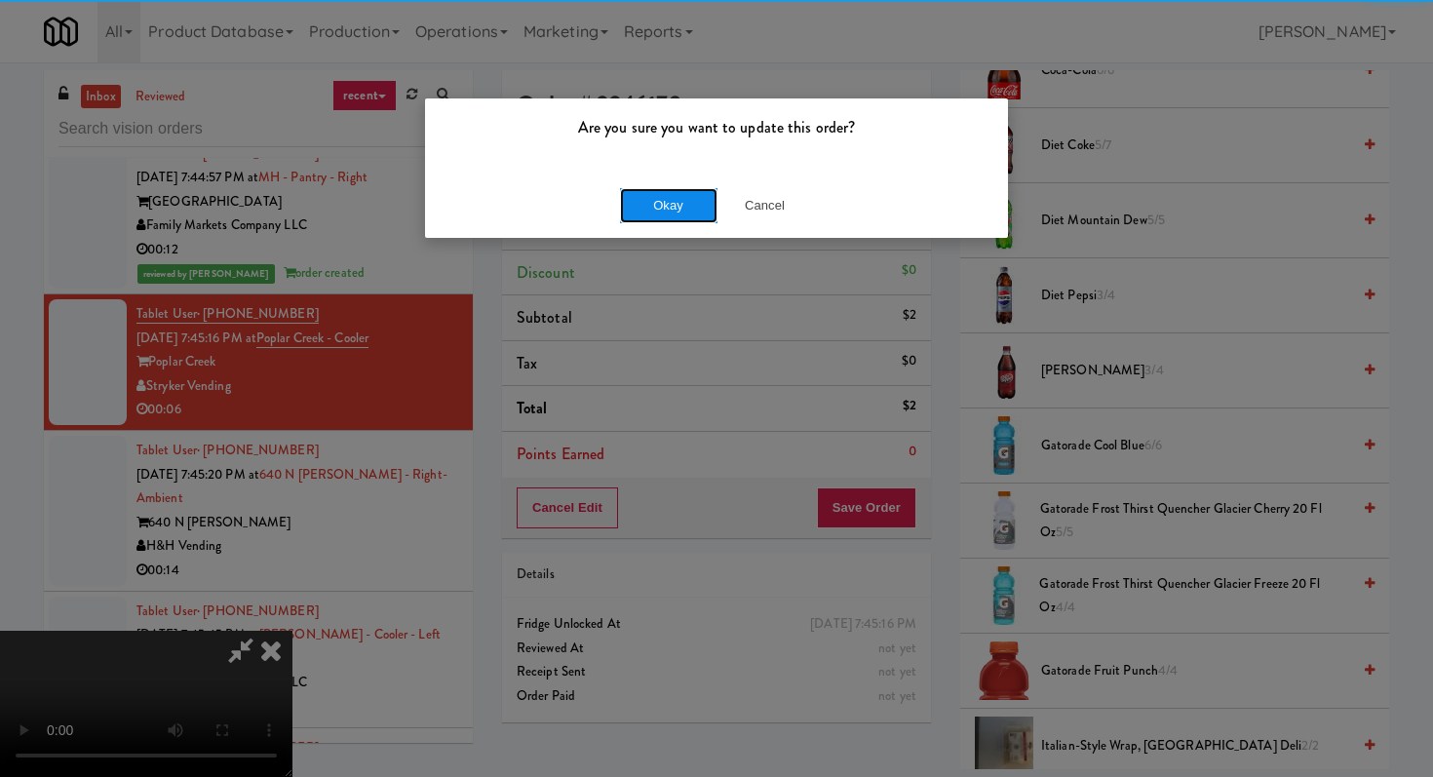
click at [664, 217] on button "Okay" at bounding box center [668, 205] width 97 height 35
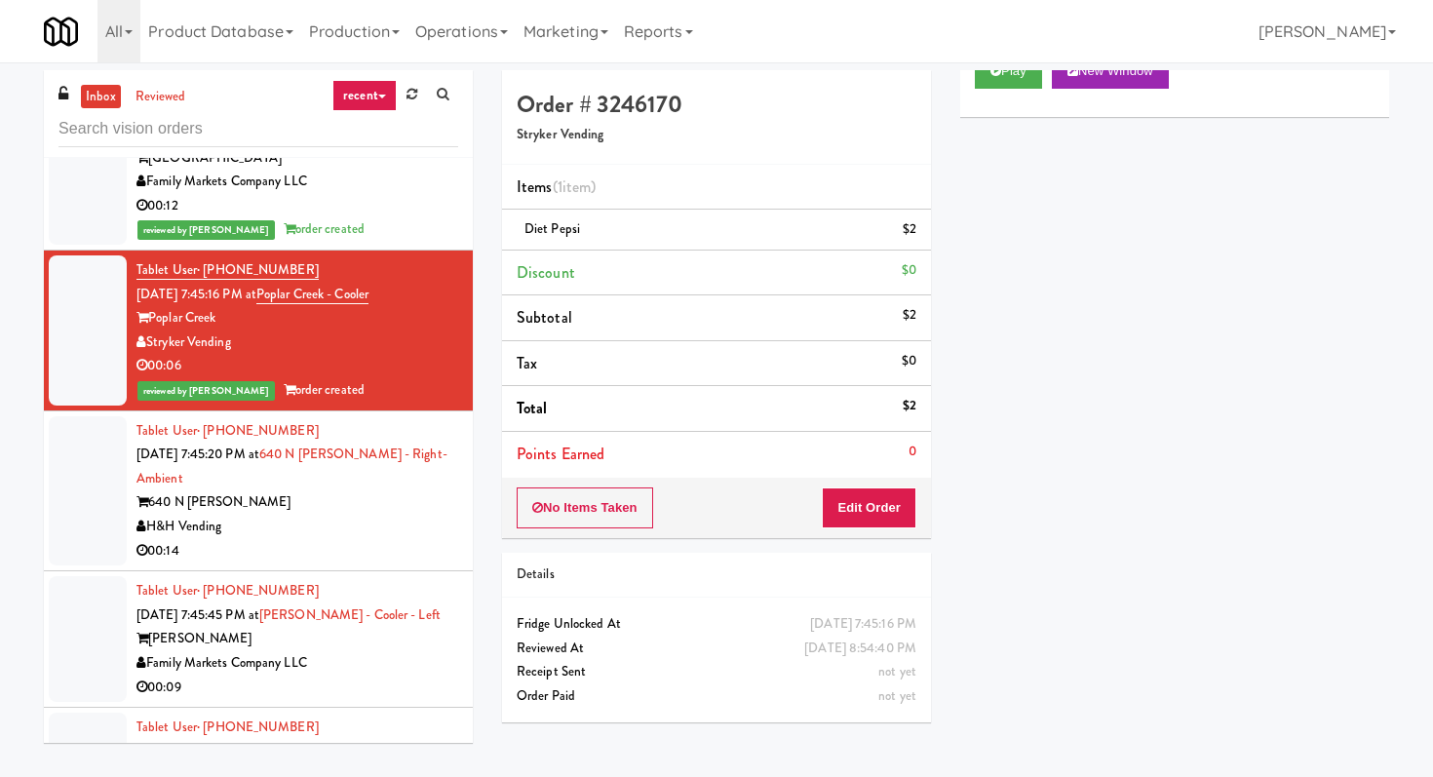
scroll to position [18602, 0]
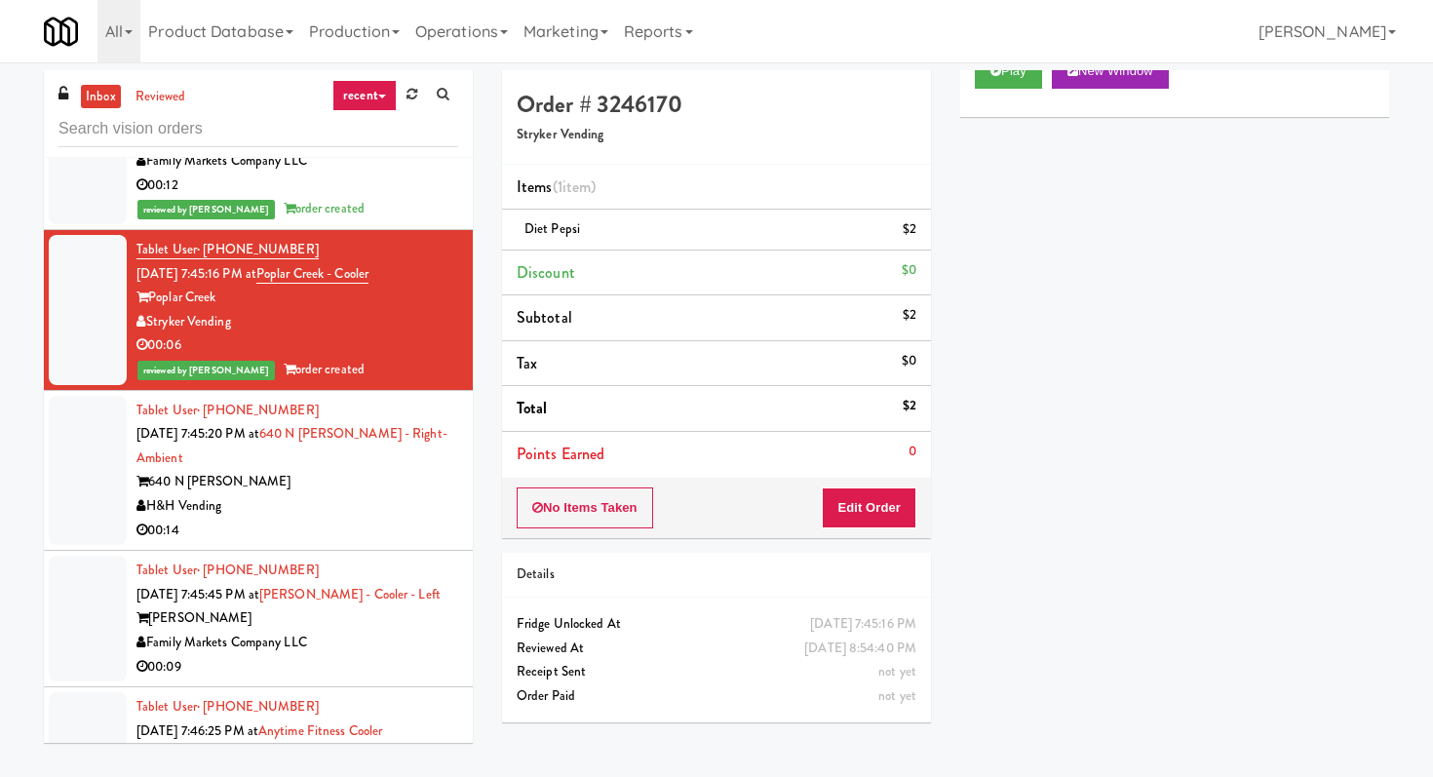
click at [398, 543] on div "00:14" at bounding box center [297, 531] width 322 height 24
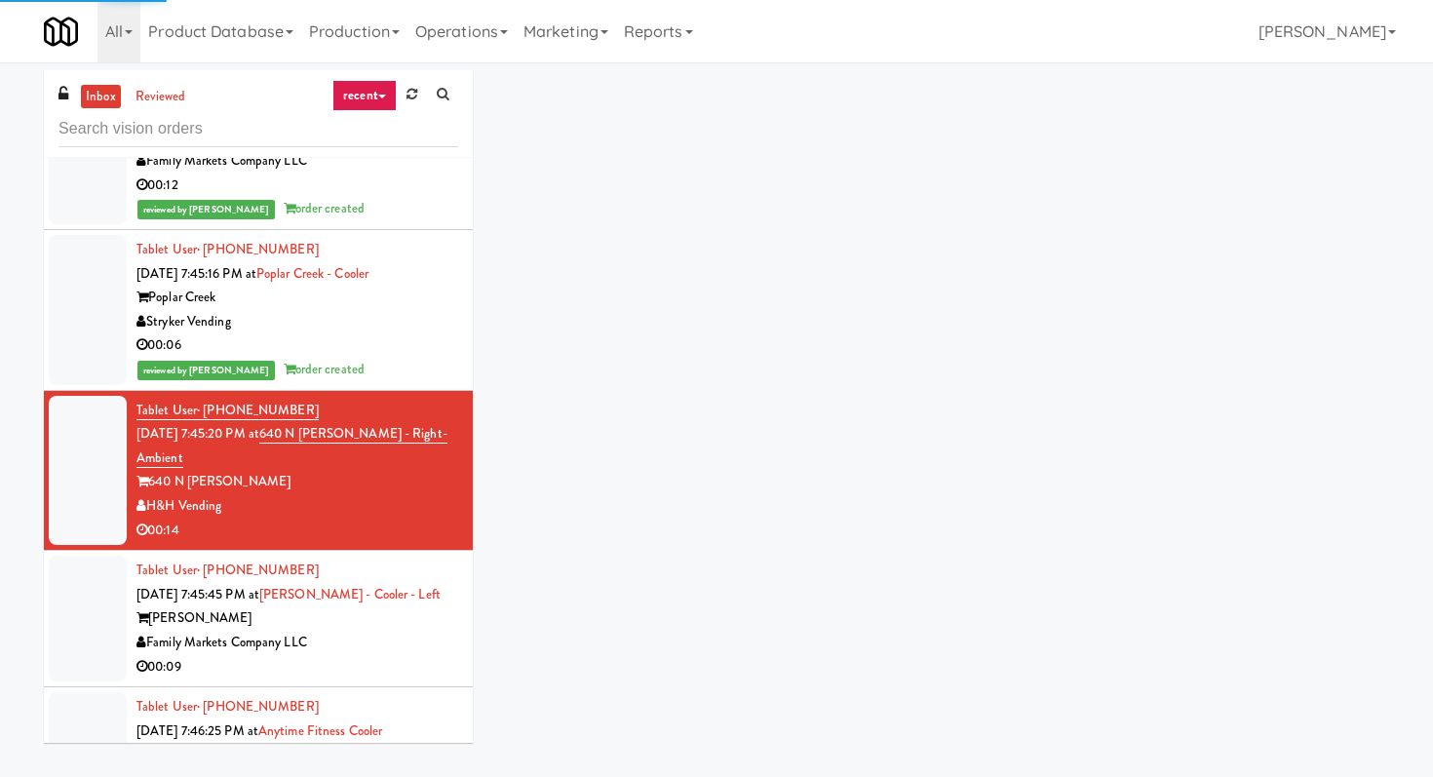
scroll to position [18655, 0]
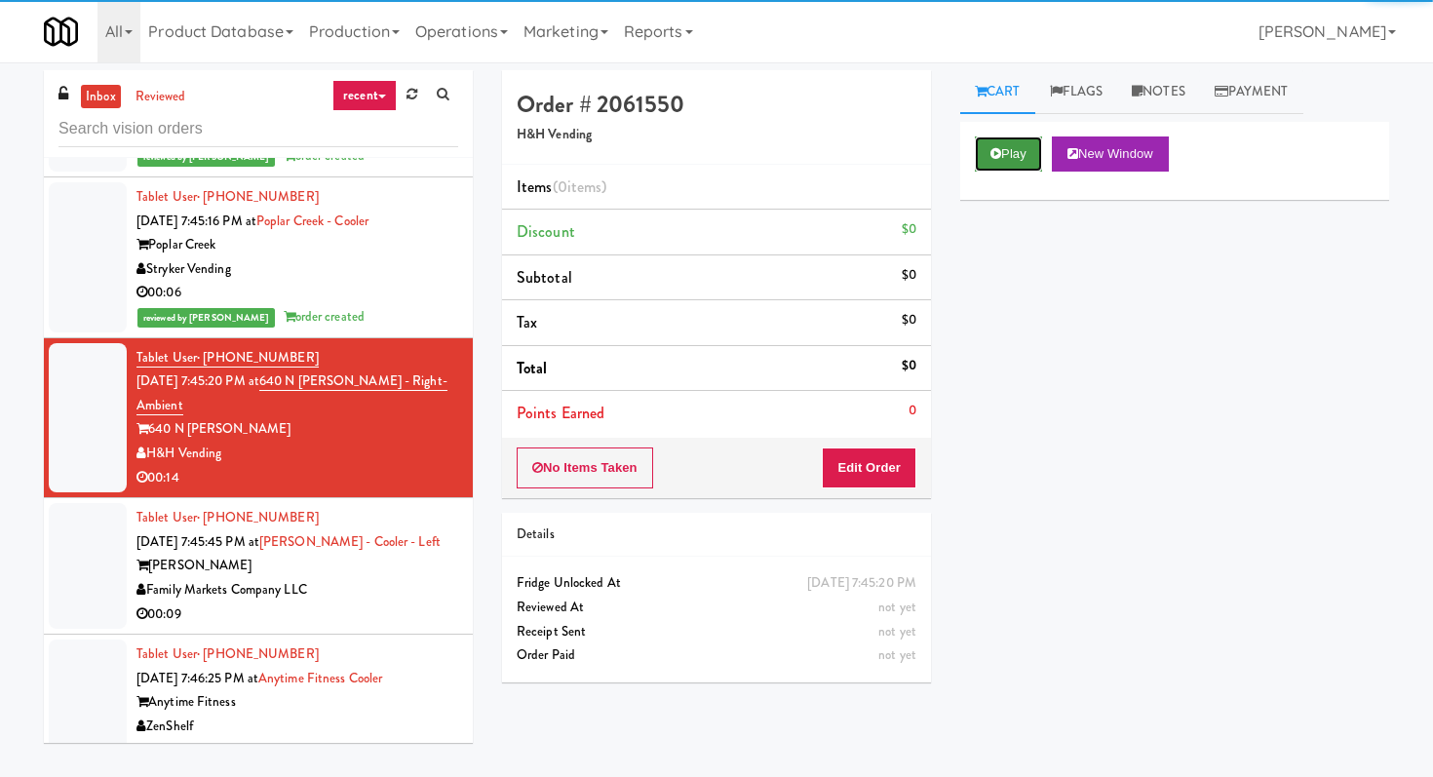
click at [995, 153] on icon at bounding box center [996, 153] width 11 height 13
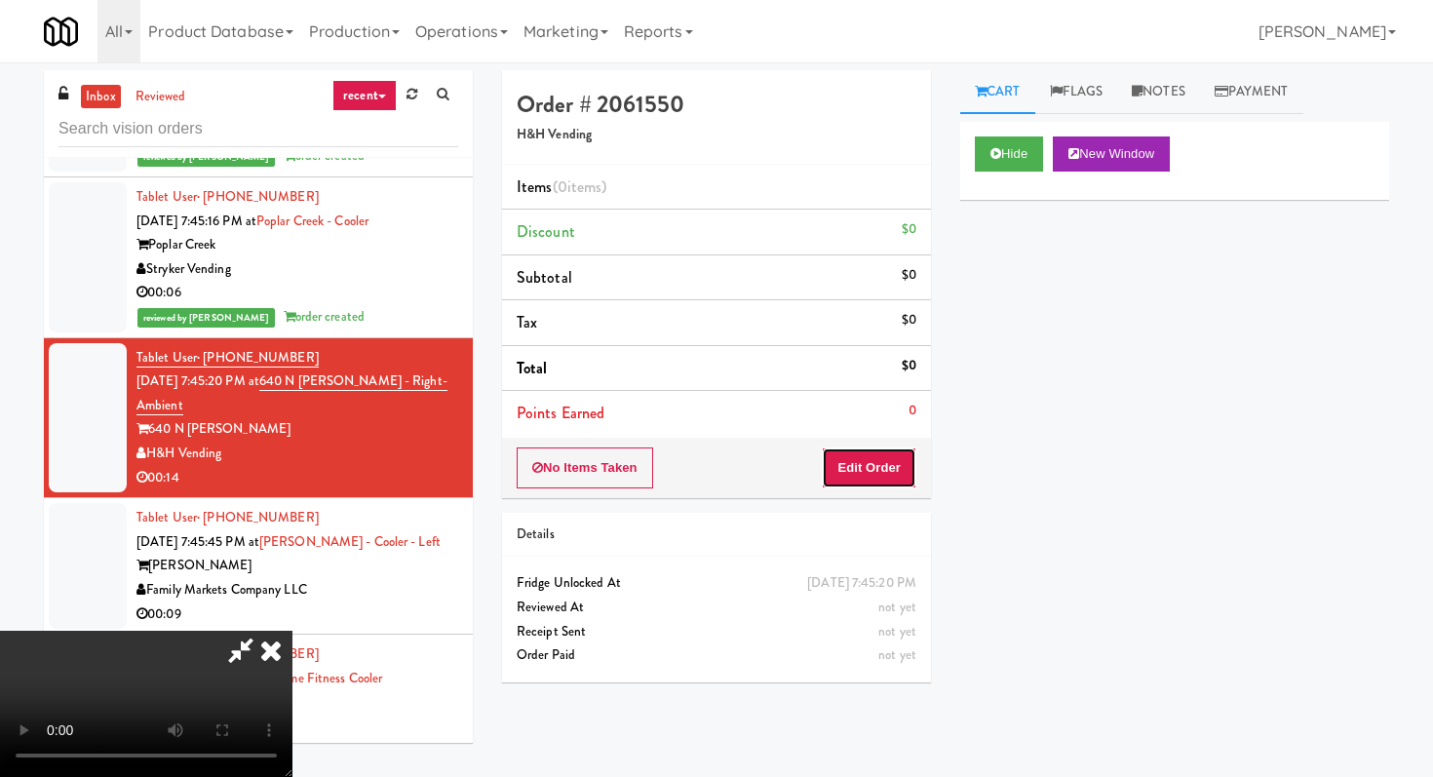
click at [885, 457] on button "Edit Order" at bounding box center [869, 467] width 95 height 41
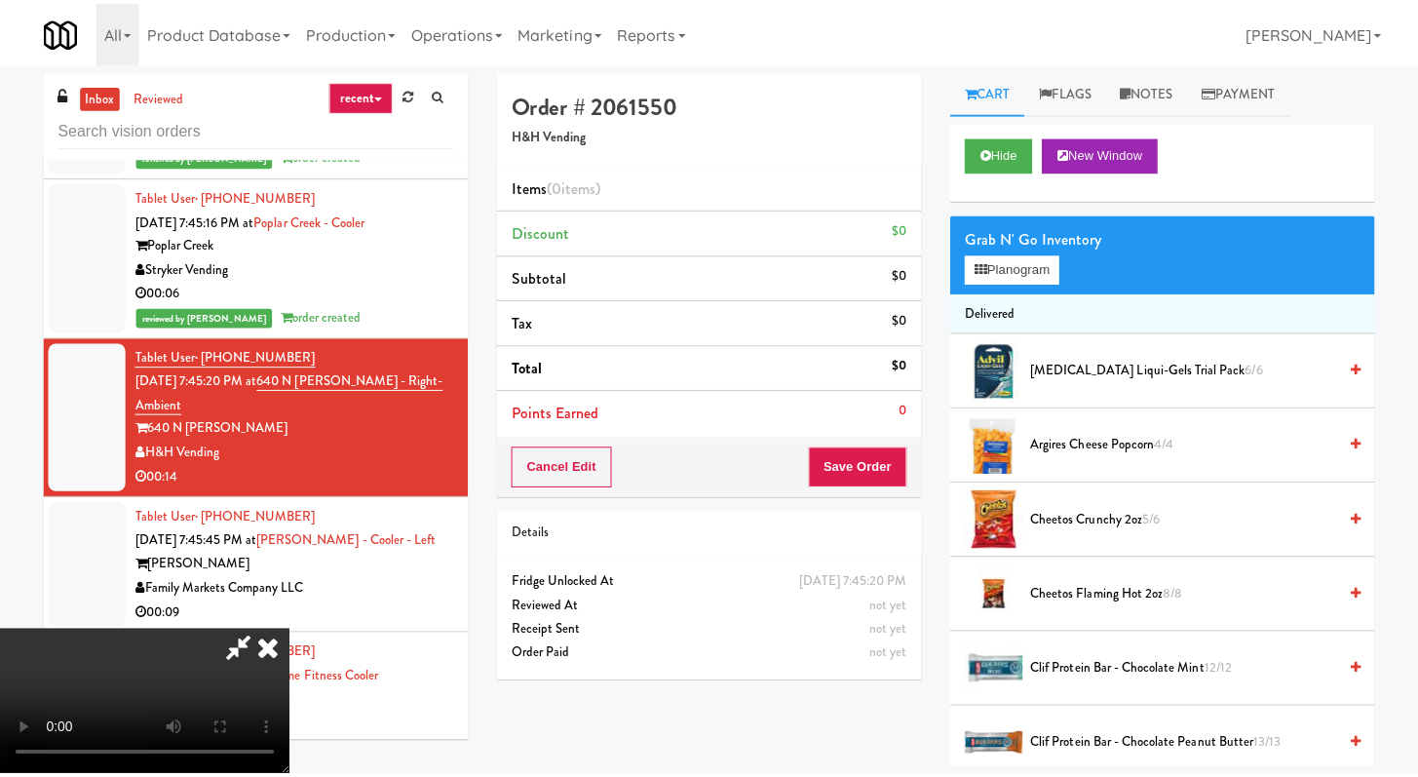
scroll to position [193, 0]
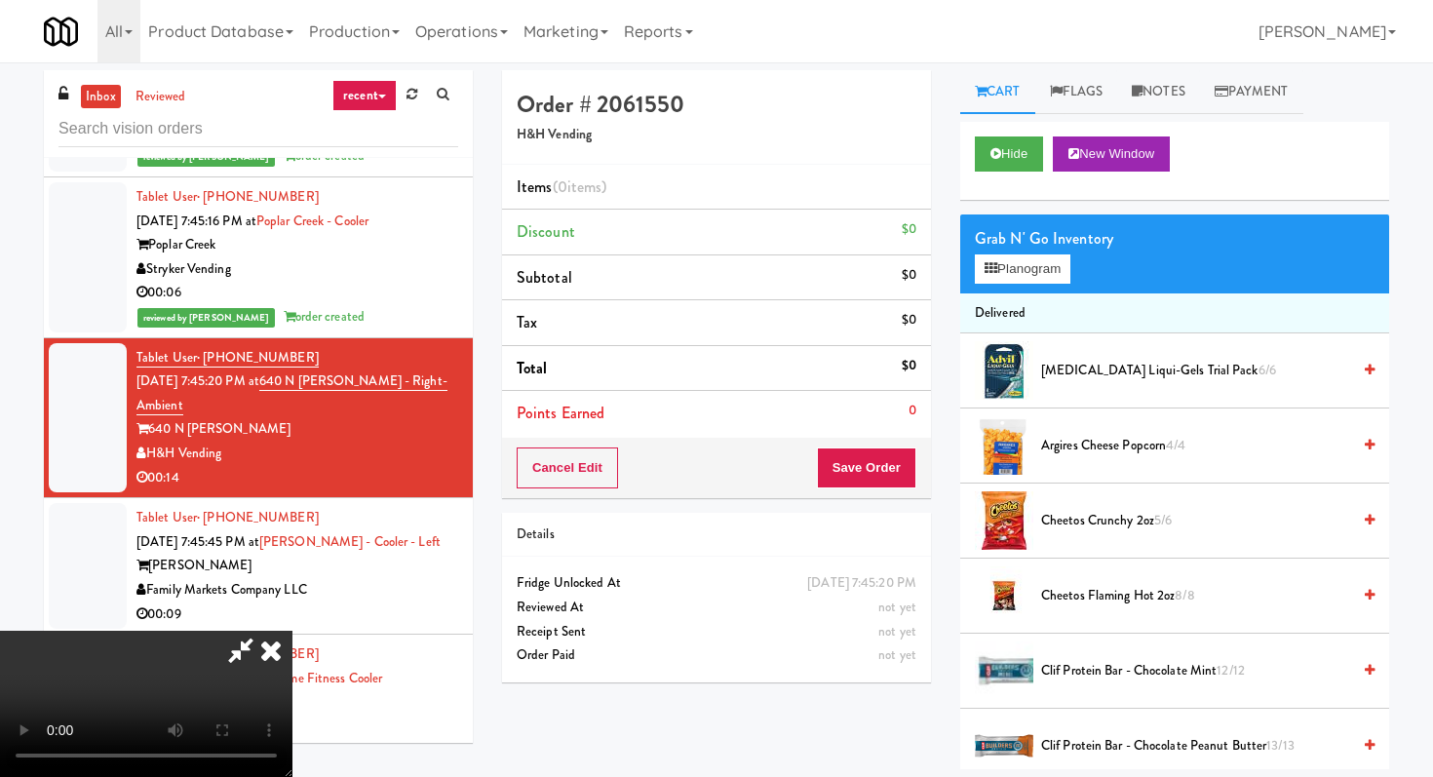
click at [292, 631] on video at bounding box center [146, 704] width 292 height 146
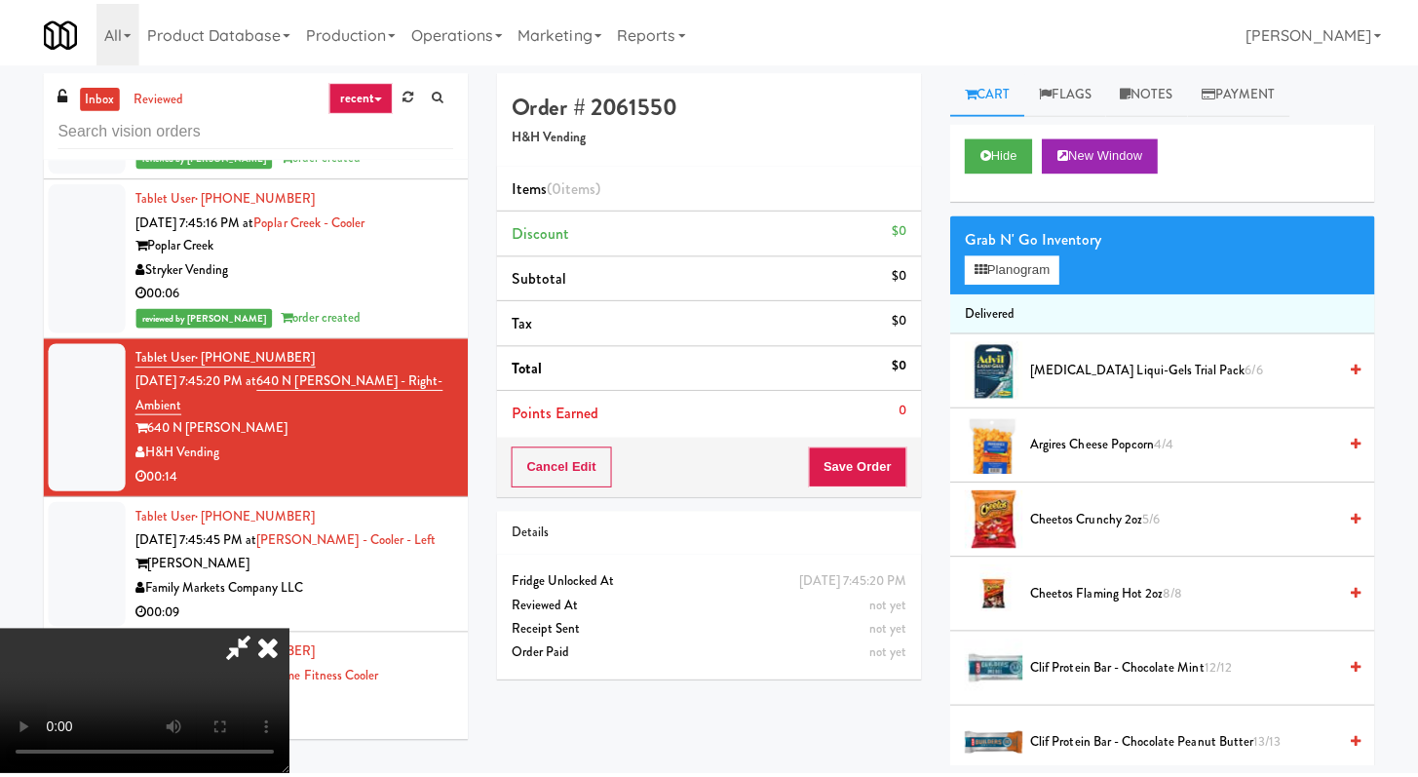
scroll to position [18847, 0]
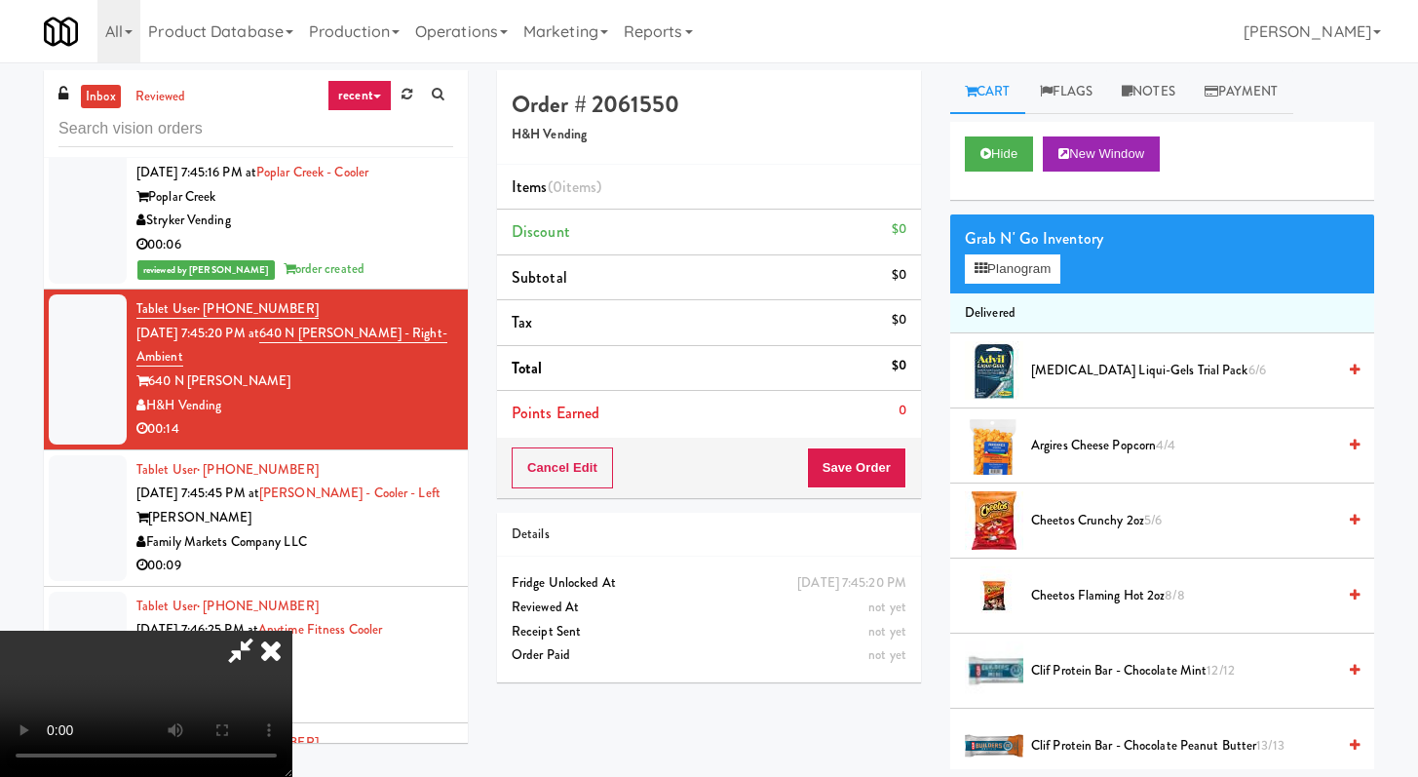
click at [292, 631] on video at bounding box center [146, 704] width 292 height 146
click at [292, 631] on icon at bounding box center [271, 650] width 43 height 39
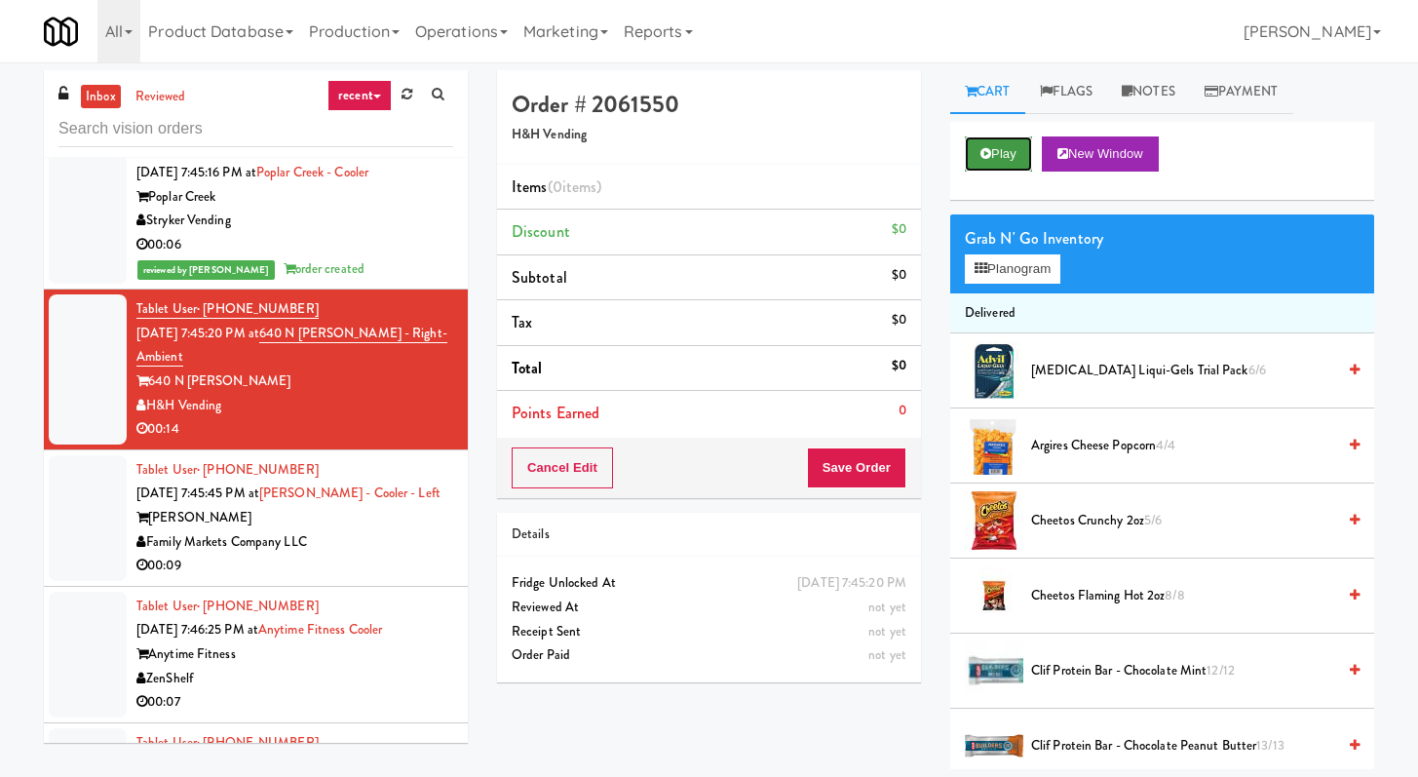
click at [985, 144] on button "Play" at bounding box center [998, 153] width 67 height 35
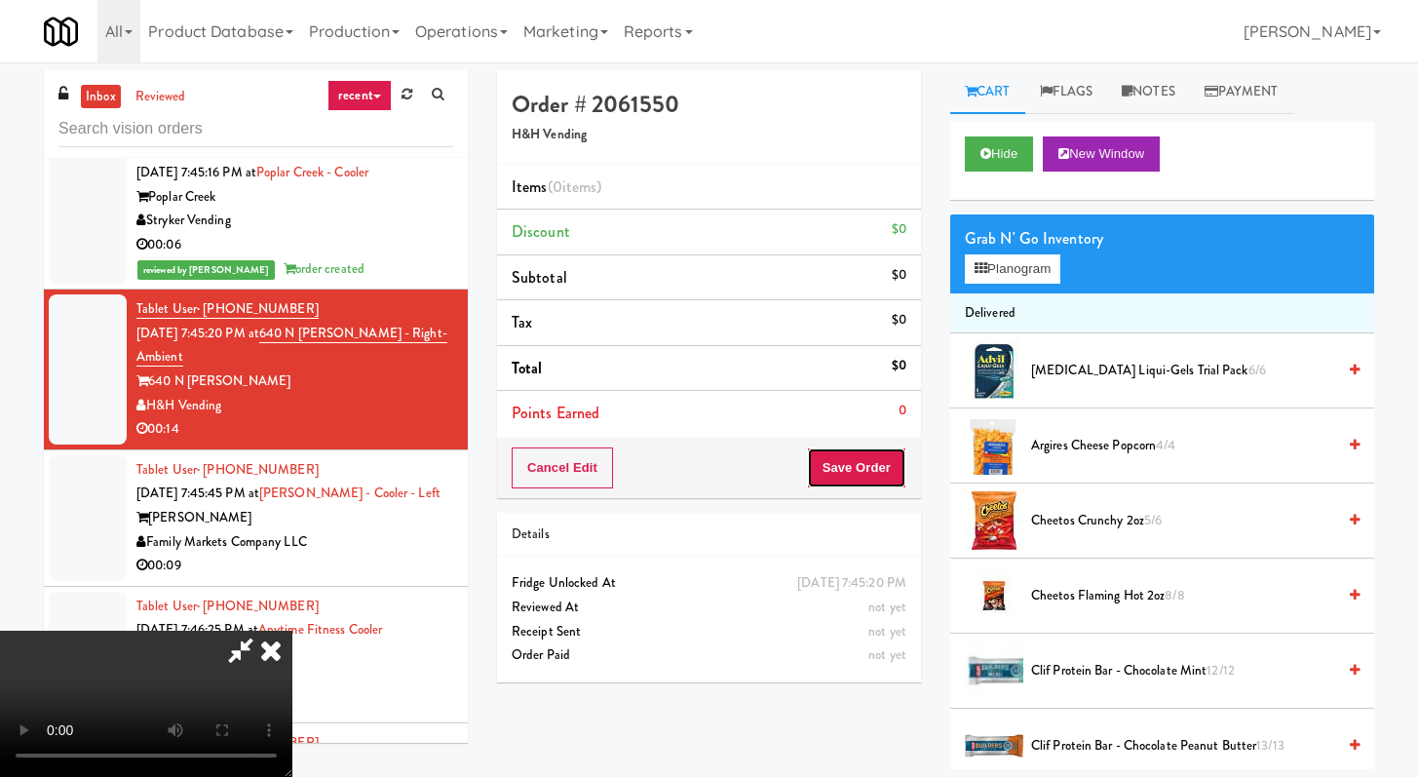
click at [871, 459] on button "Save Order" at bounding box center [856, 467] width 99 height 41
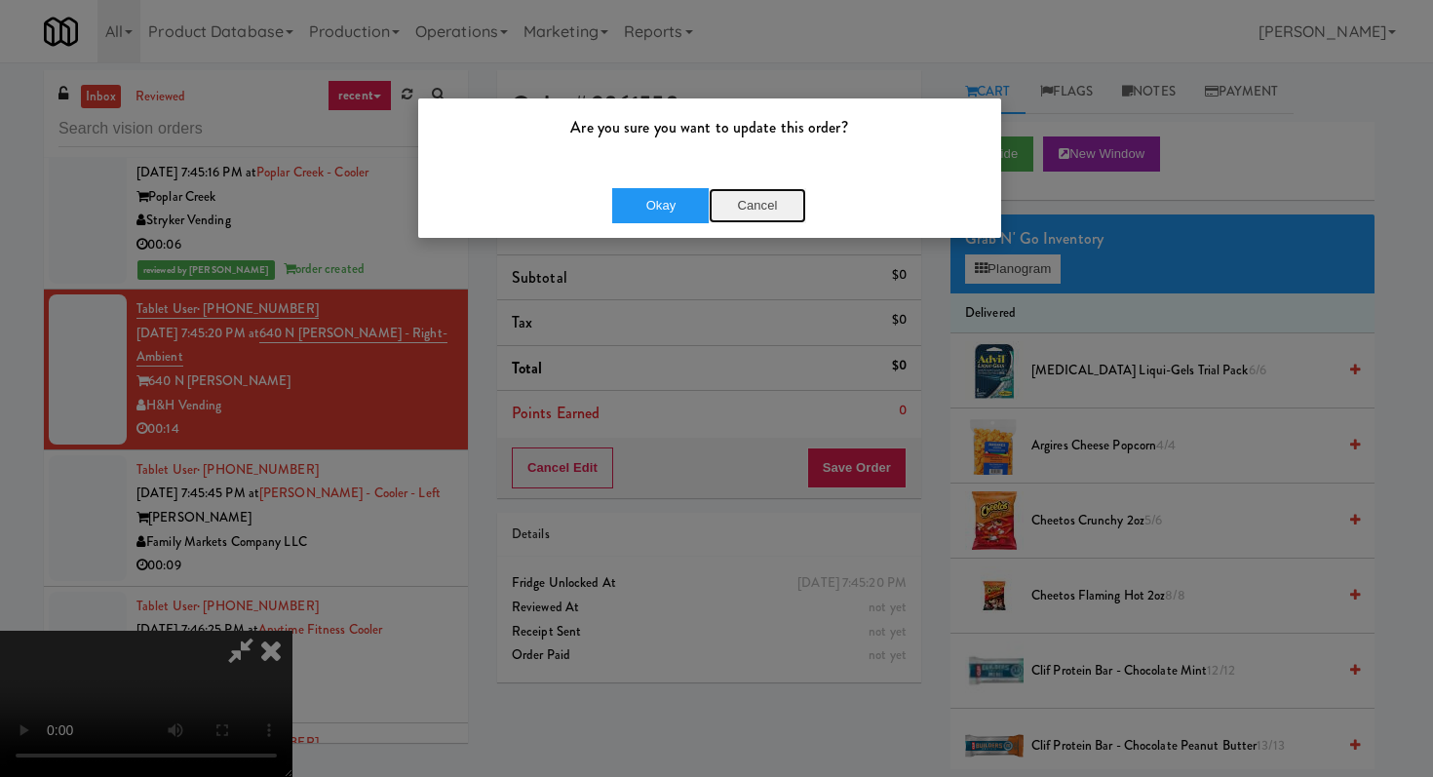
click at [743, 194] on button "Cancel" at bounding box center [757, 205] width 97 height 35
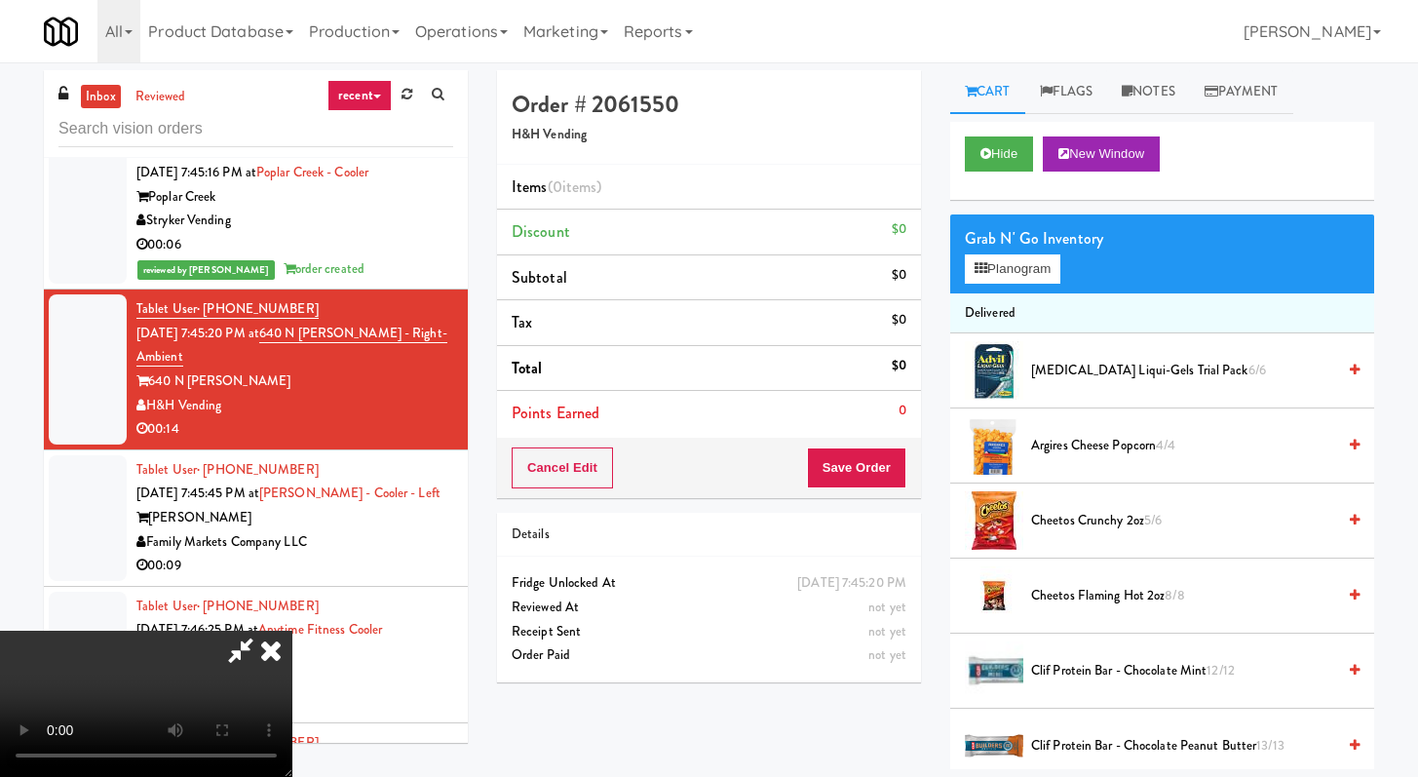
scroll to position [168, 0]
click at [292, 631] on video at bounding box center [146, 704] width 292 height 146
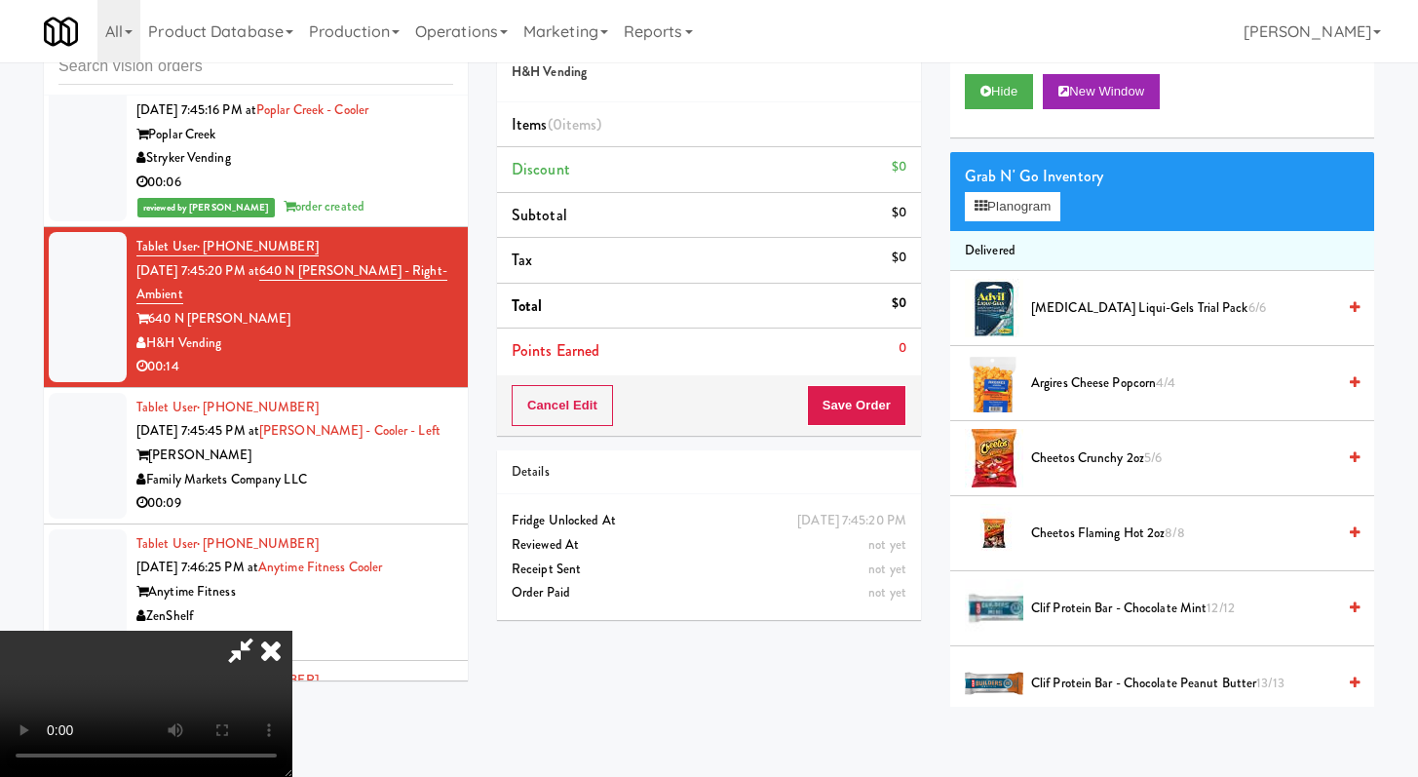
scroll to position [0, 0]
click at [263, 631] on icon at bounding box center [240, 650] width 45 height 39
click at [292, 631] on icon at bounding box center [271, 650] width 43 height 39
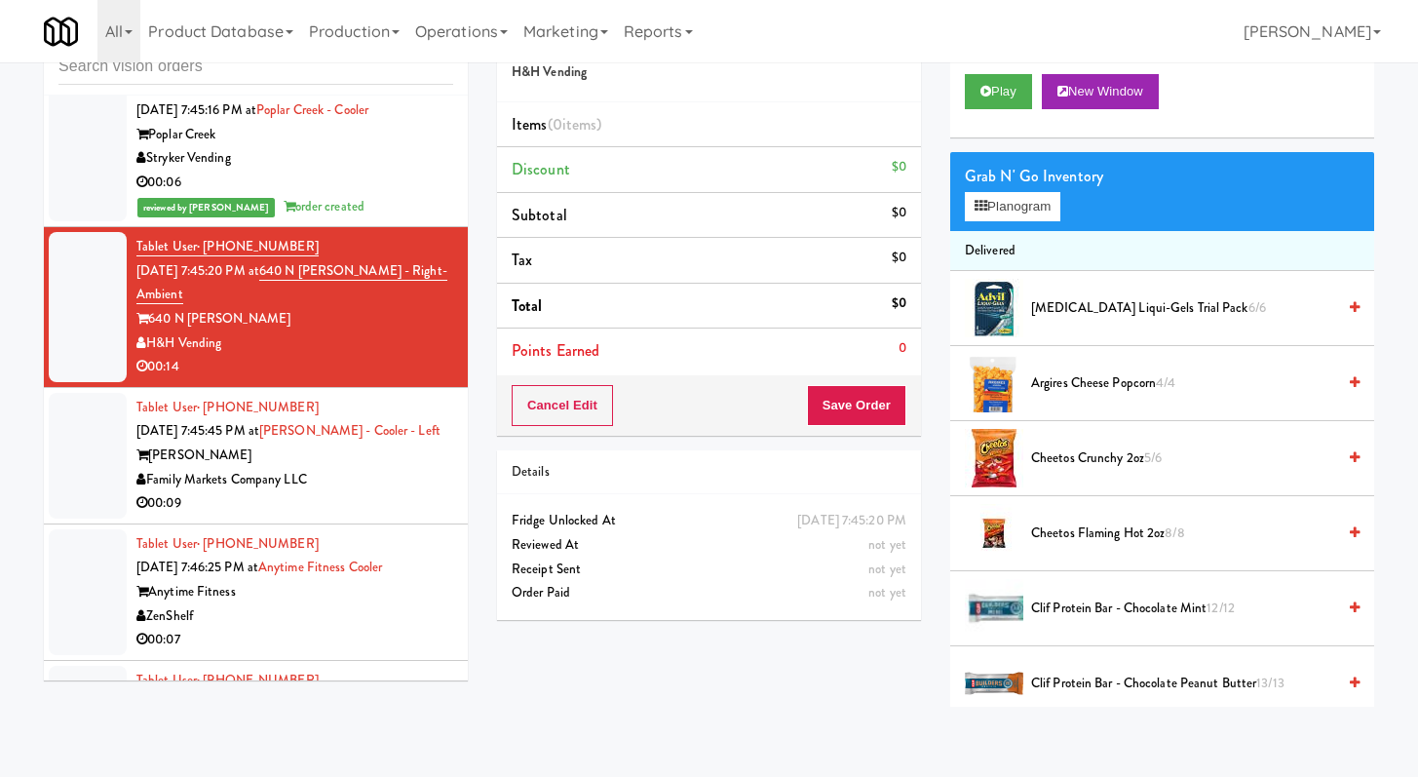
click at [392, 516] on div "00:09" at bounding box center [294, 503] width 317 height 24
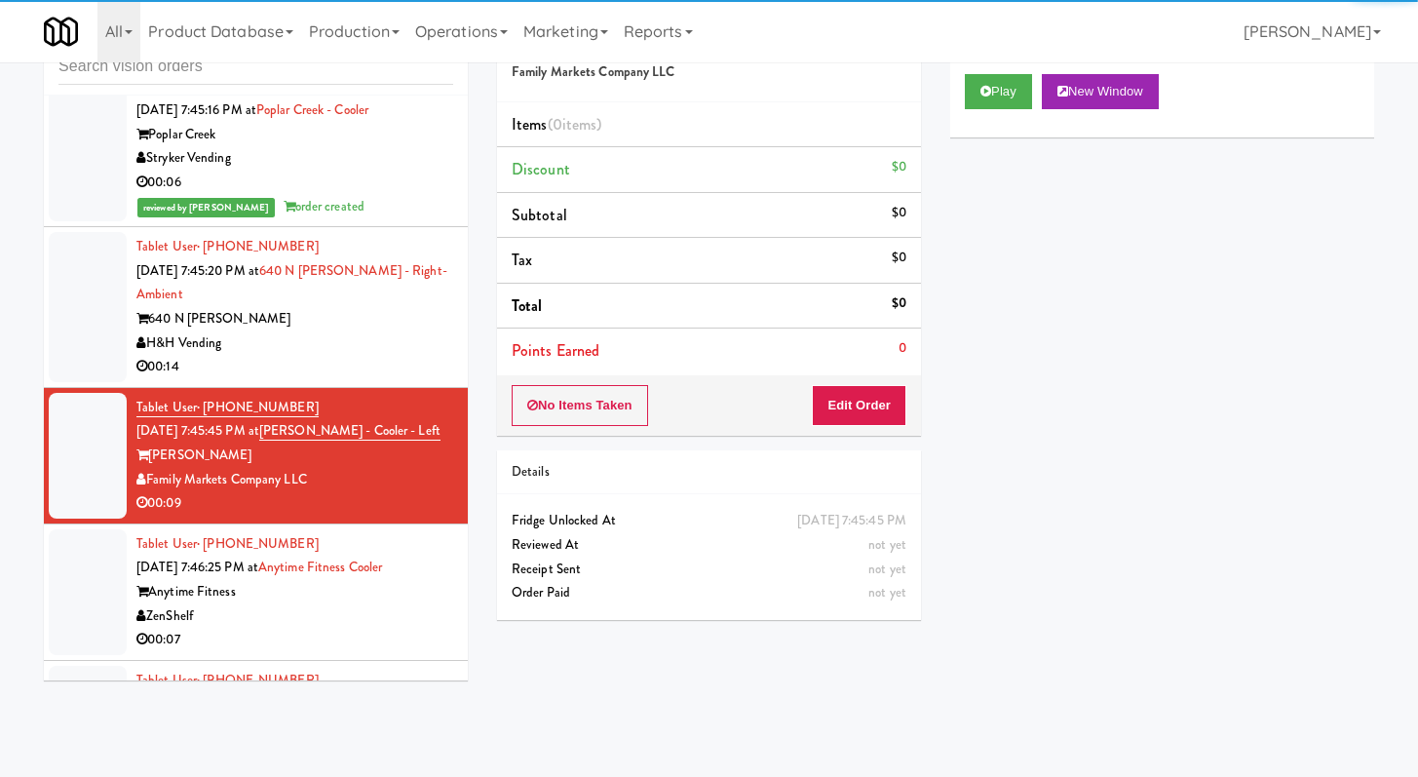
click at [992, 70] on div "Play New Window" at bounding box center [1163, 98] width 424 height 78
click at [1004, 85] on button "Play" at bounding box center [998, 91] width 67 height 35
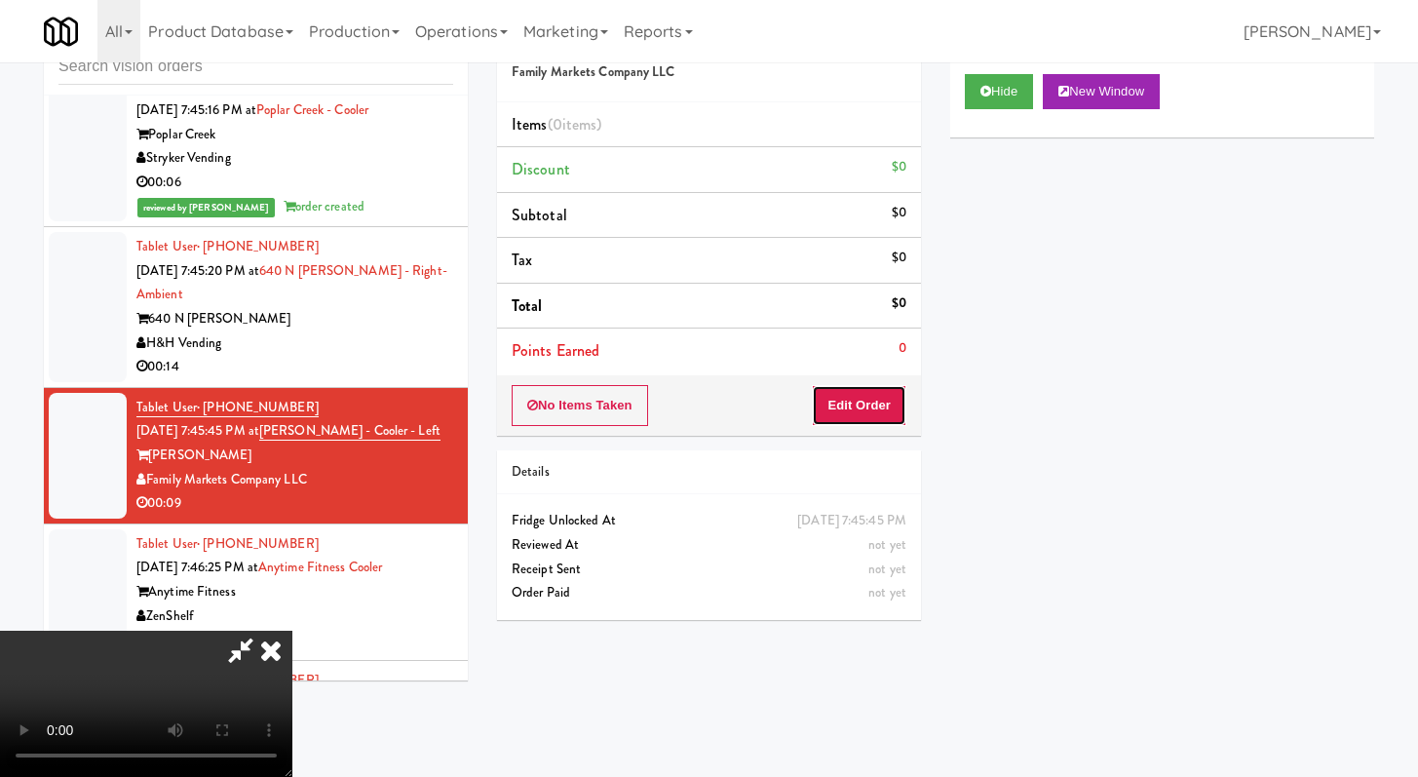
click at [867, 397] on button "Edit Order" at bounding box center [859, 405] width 95 height 41
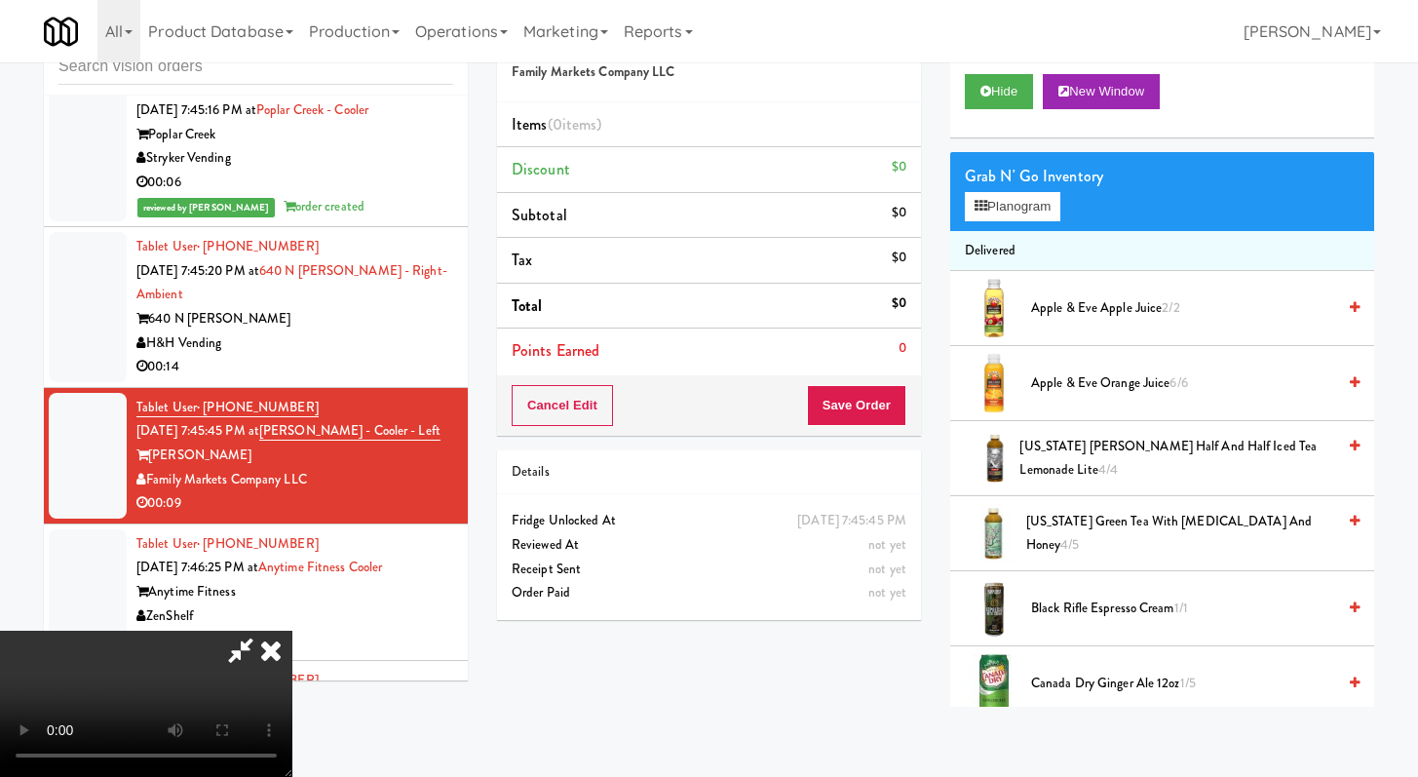
click at [259, 653] on icon at bounding box center [240, 650] width 45 height 39
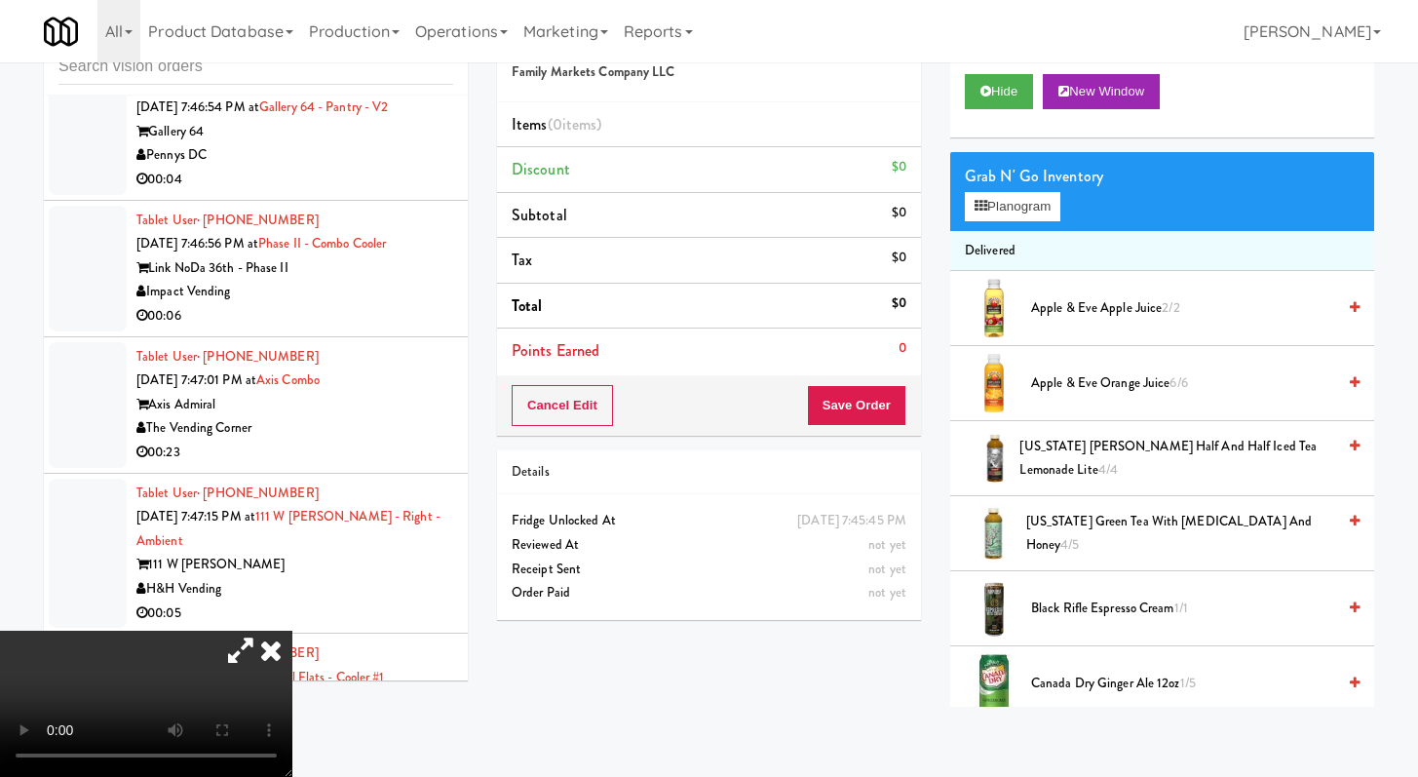
scroll to position [20593, 0]
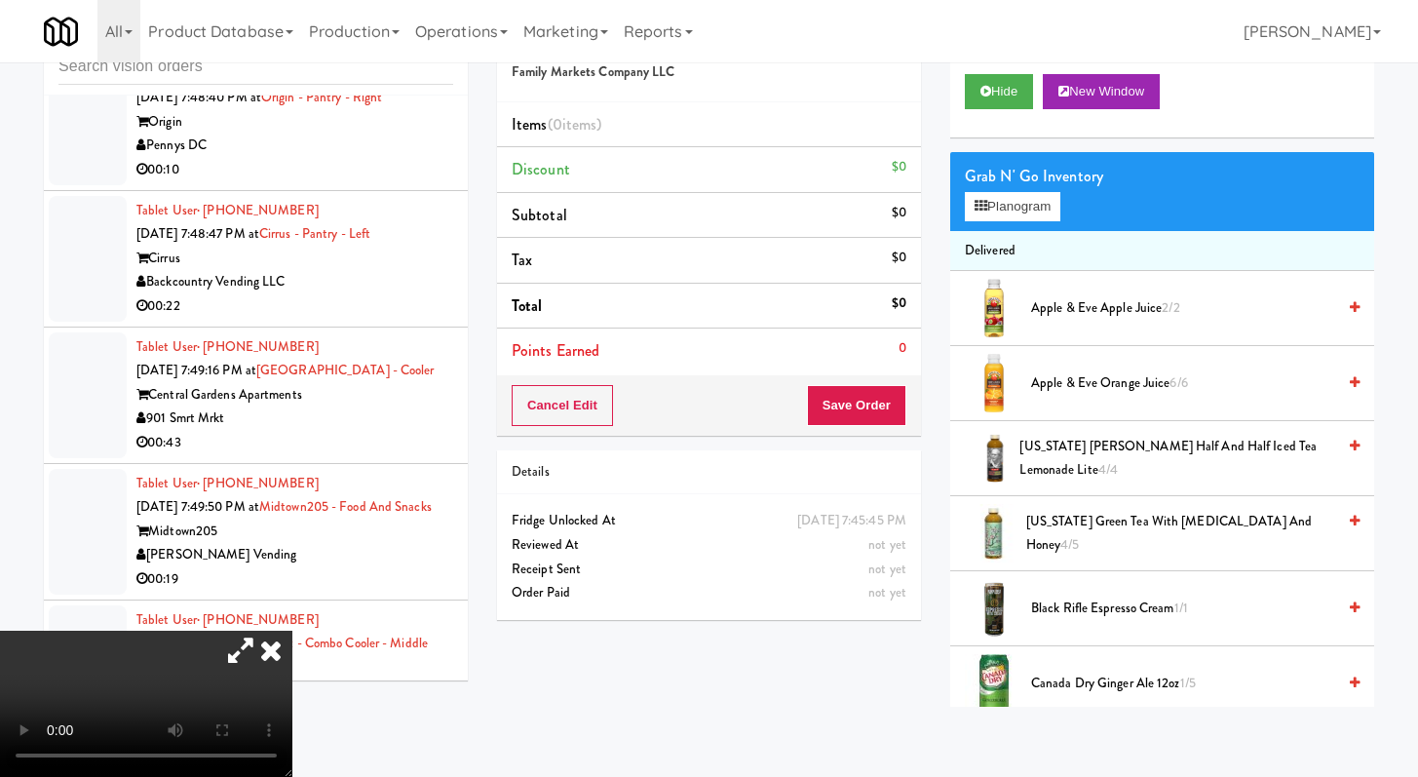
click at [264, 654] on icon at bounding box center [271, 650] width 43 height 39
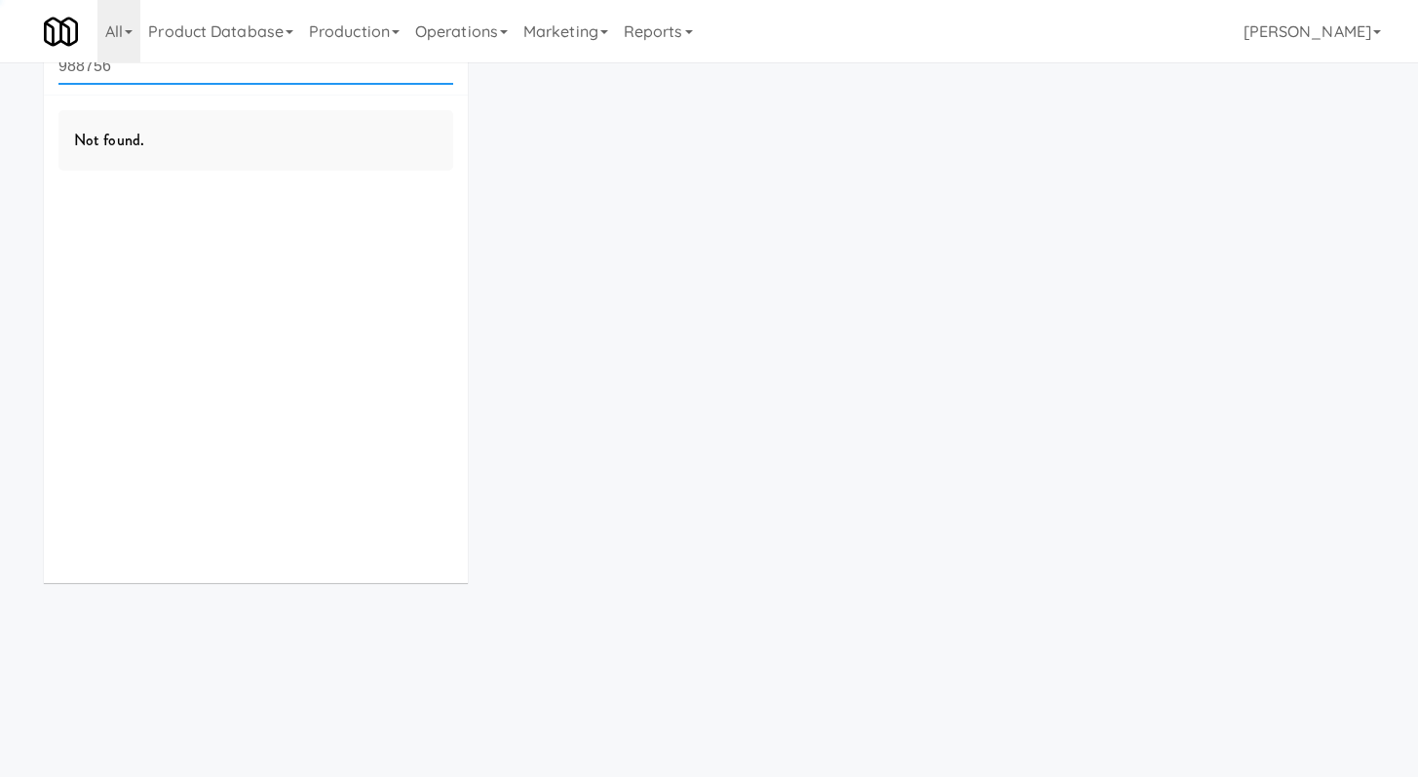
scroll to position [62, 0]
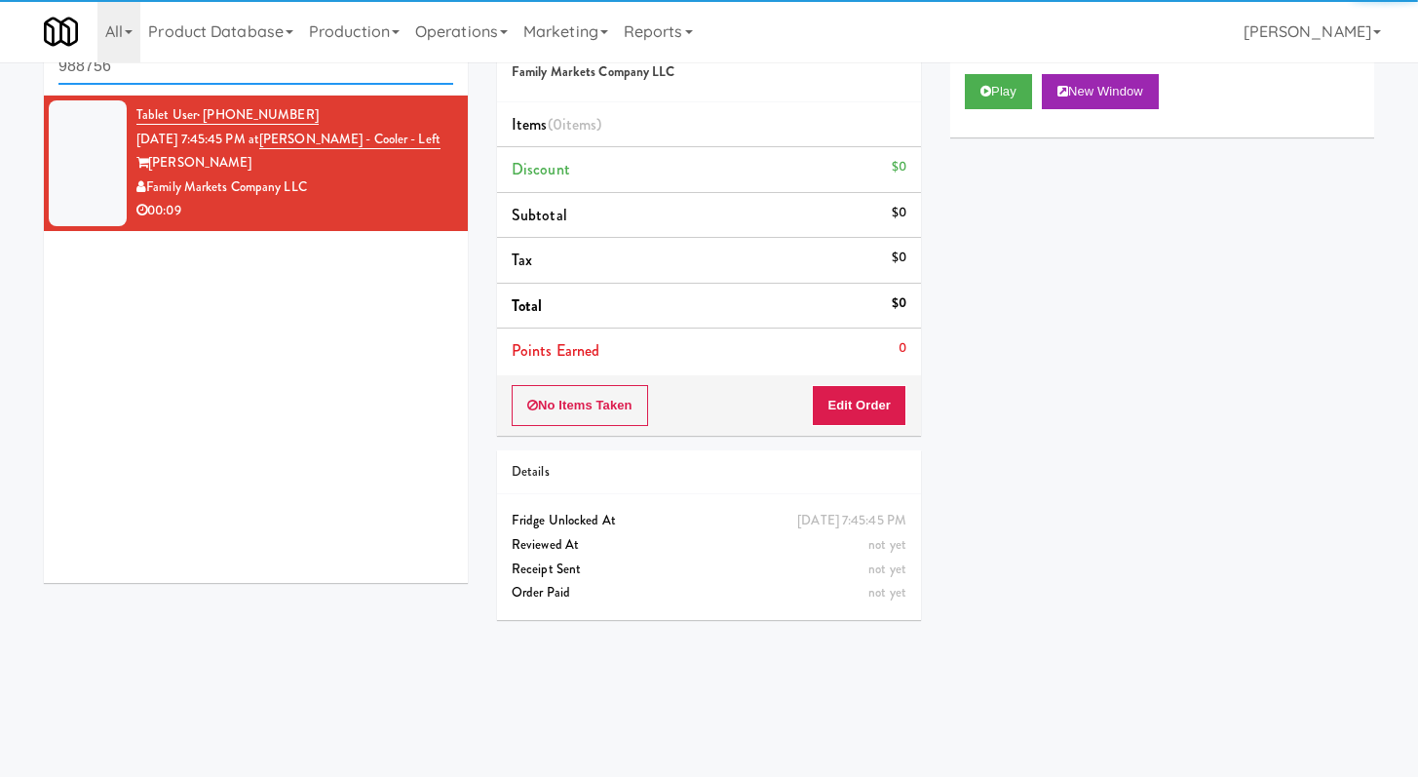
click at [345, 72] on input "988756" at bounding box center [255, 67] width 395 height 36
click at [345, 73] on input "988756" at bounding box center [255, 67] width 395 height 36
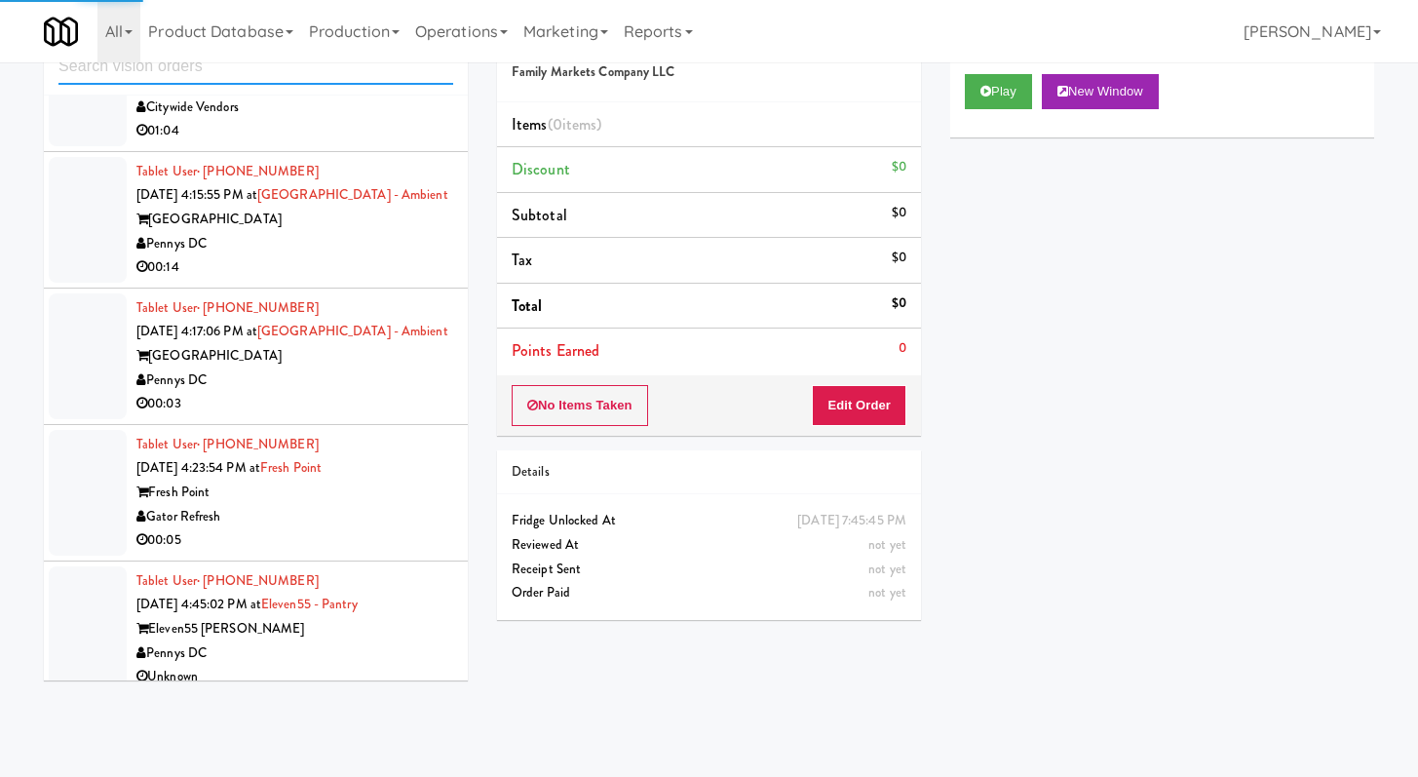
scroll to position [4973, 0]
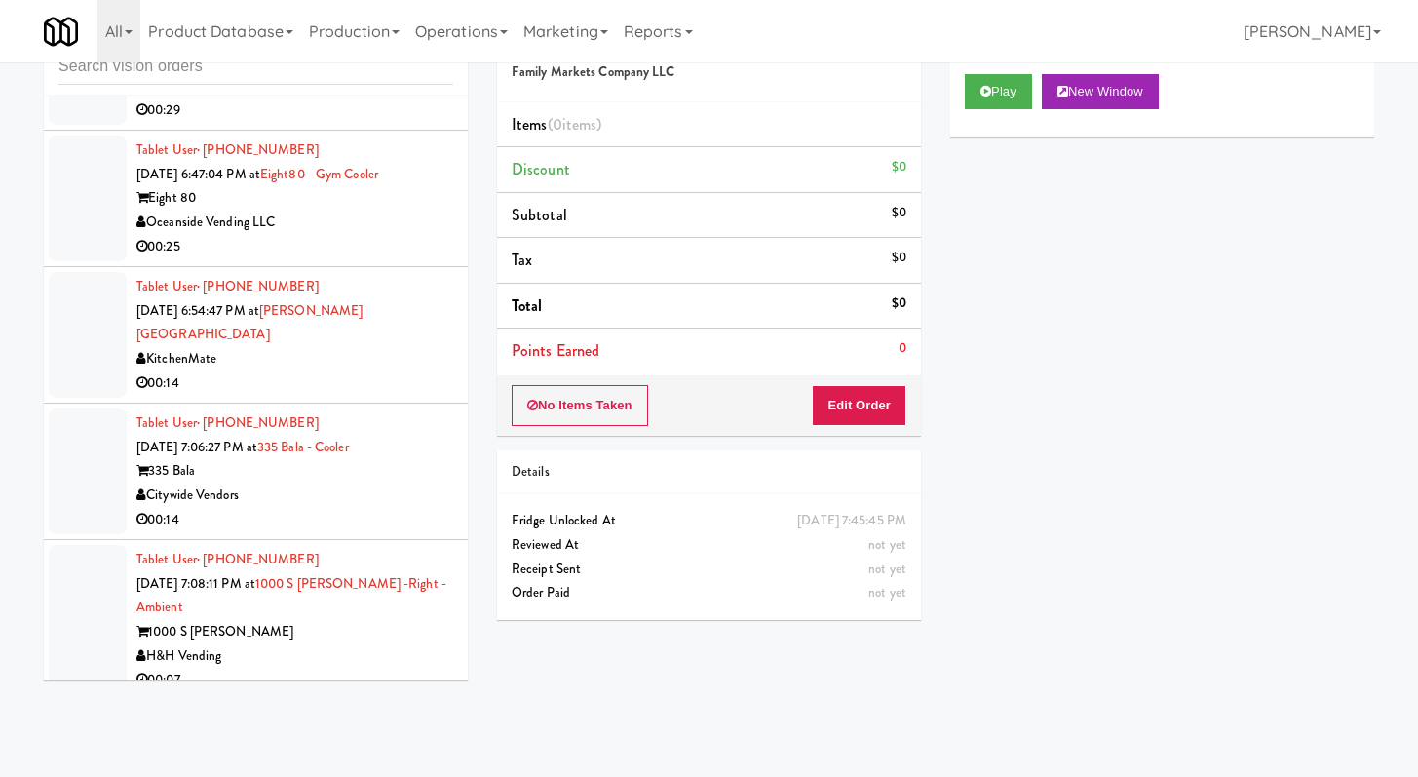
click at [404, 484] on div "Citywide Vendors" at bounding box center [294, 496] width 317 height 24
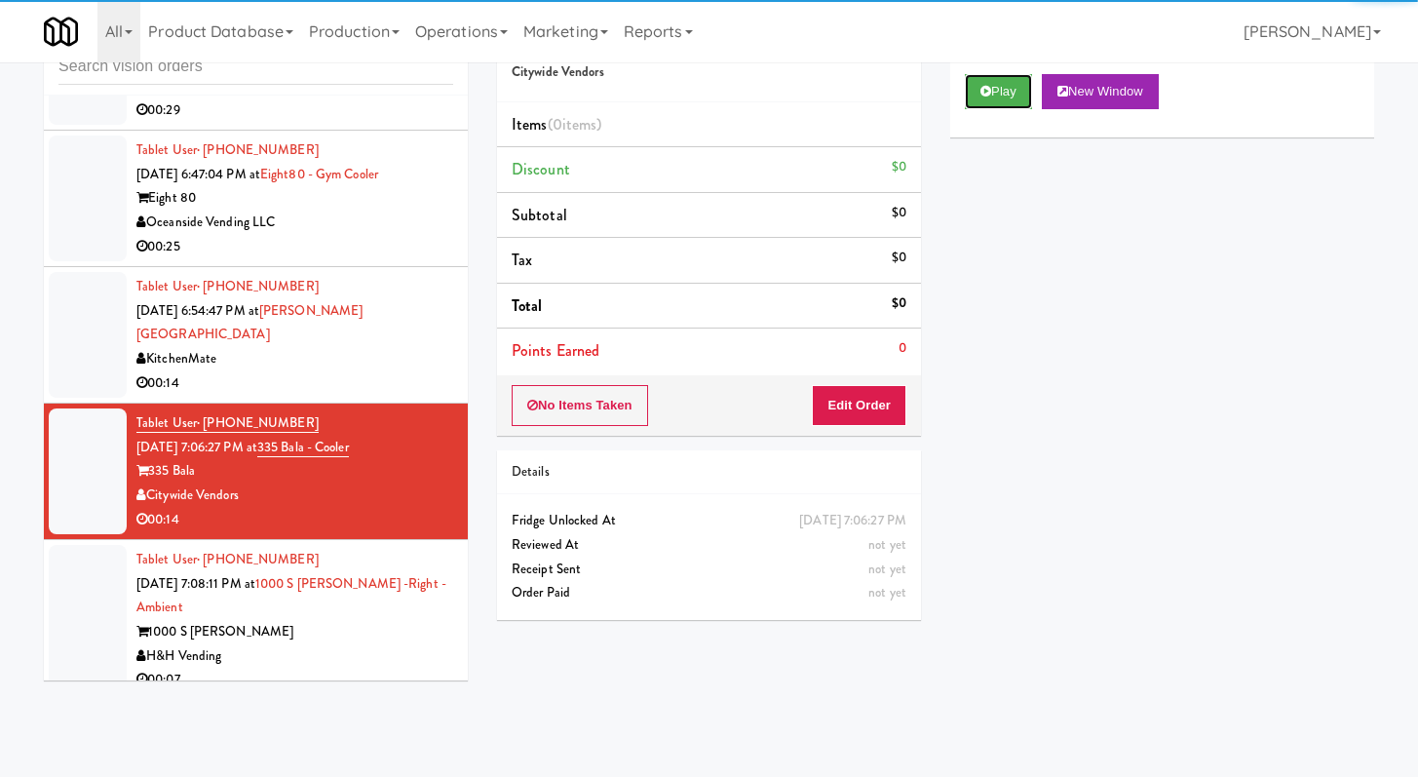
drag, startPoint x: 1018, startPoint y: 97, endPoint x: 994, endPoint y: 126, distance: 37.5
click at [1018, 96] on button "Play" at bounding box center [998, 91] width 67 height 35
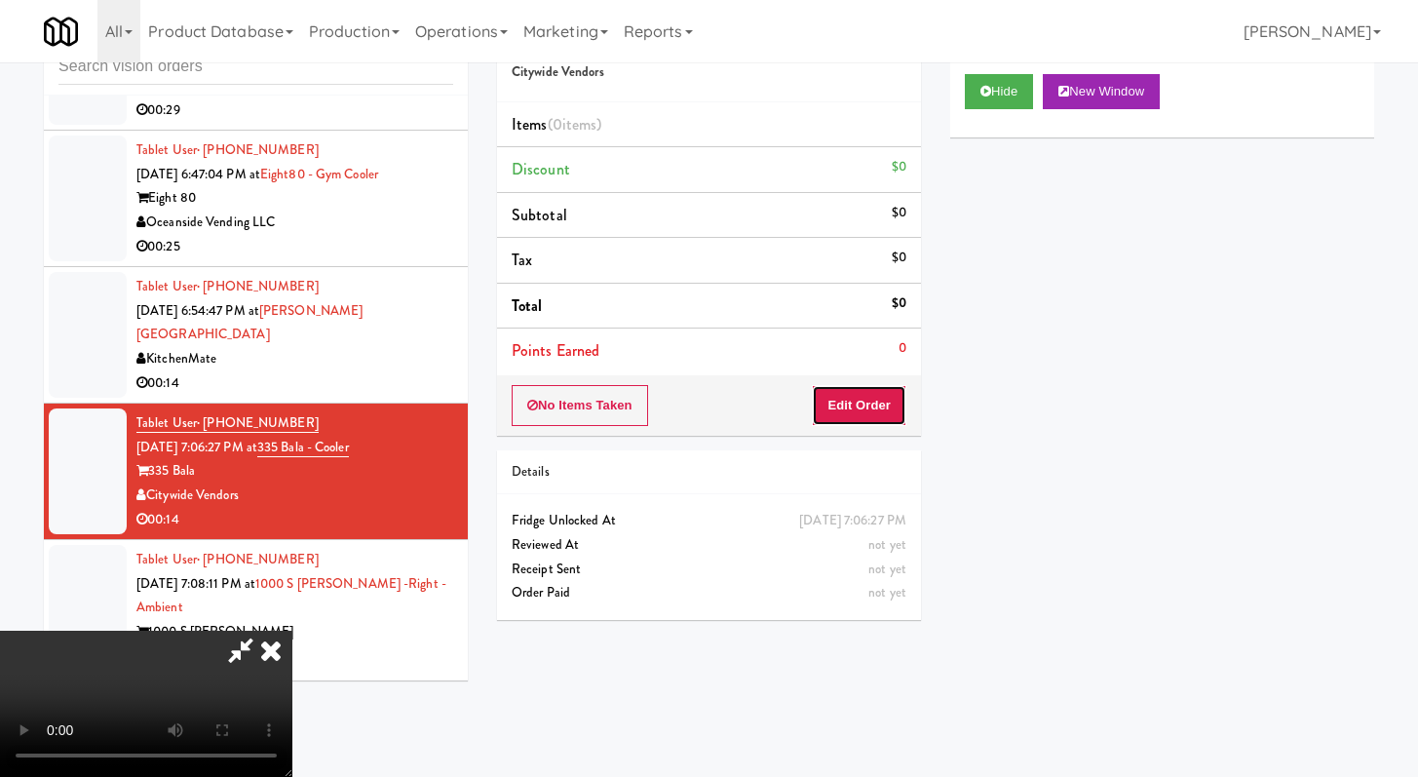
click at [873, 390] on button "Edit Order" at bounding box center [859, 405] width 95 height 41
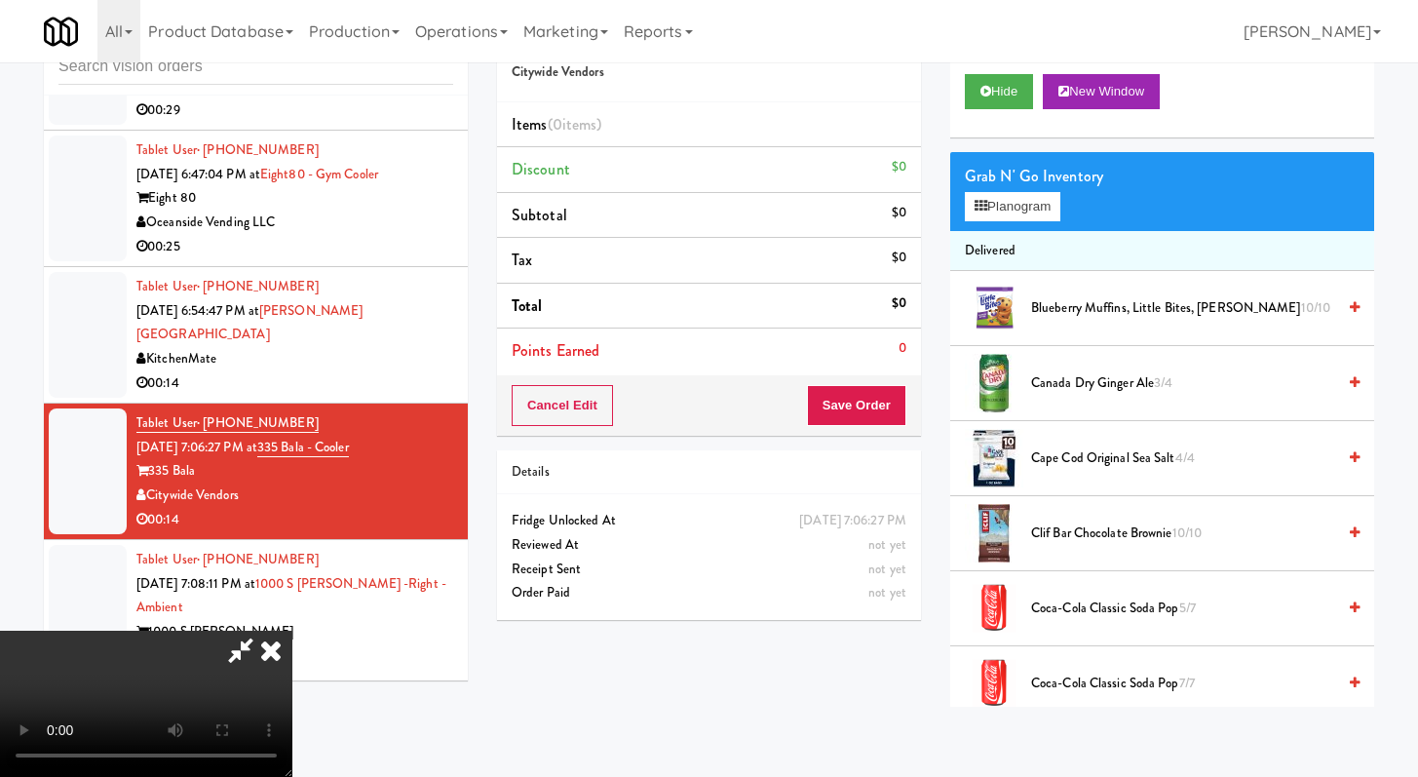
click at [285, 651] on icon at bounding box center [271, 650] width 43 height 39
